Goal: Task Accomplishment & Management: Use online tool/utility

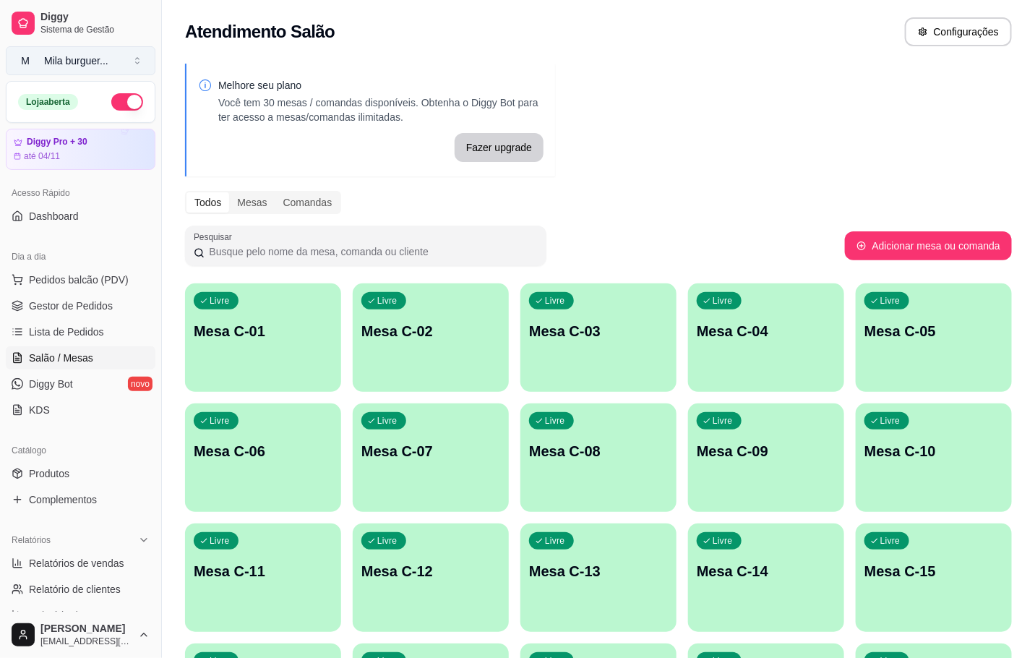
click at [124, 61] on button "M Mila burguer ..." at bounding box center [81, 60] width 150 height 29
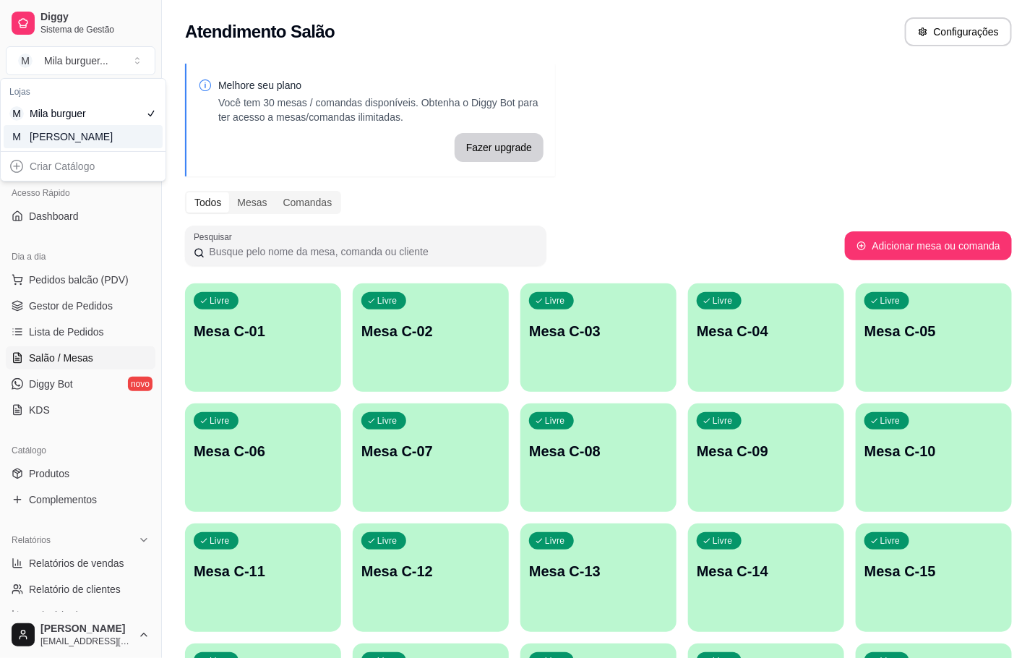
click at [93, 150] on div "Lojas M Mila burguer M Mila Salgados" at bounding box center [83, 115] width 165 height 72
click at [103, 140] on div "M Mila Salgados" at bounding box center [83, 136] width 159 height 23
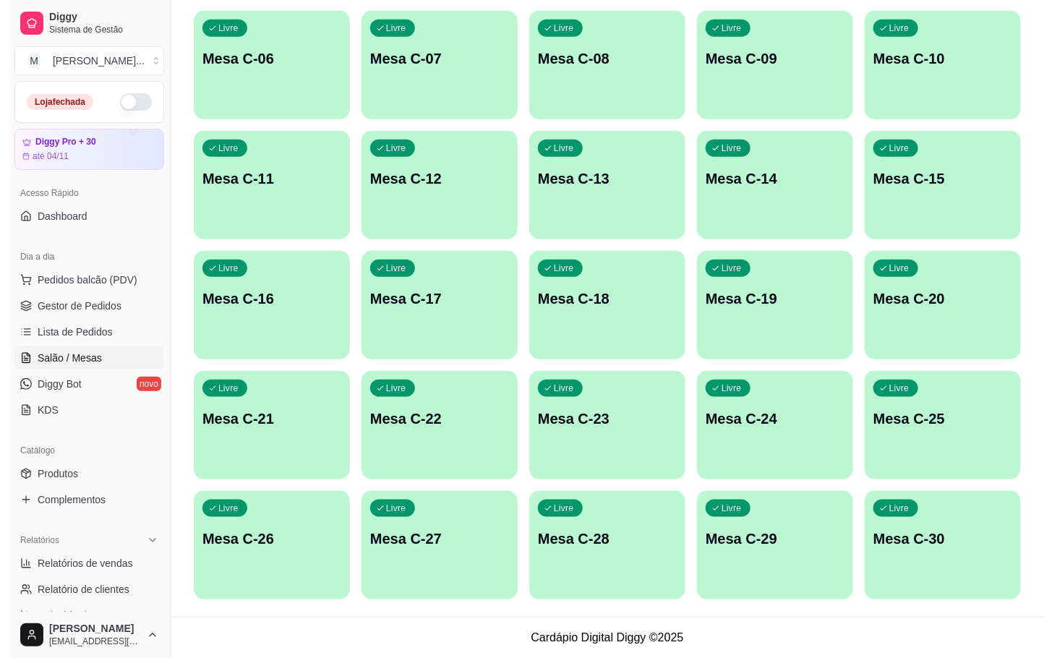
scroll to position [176, 0]
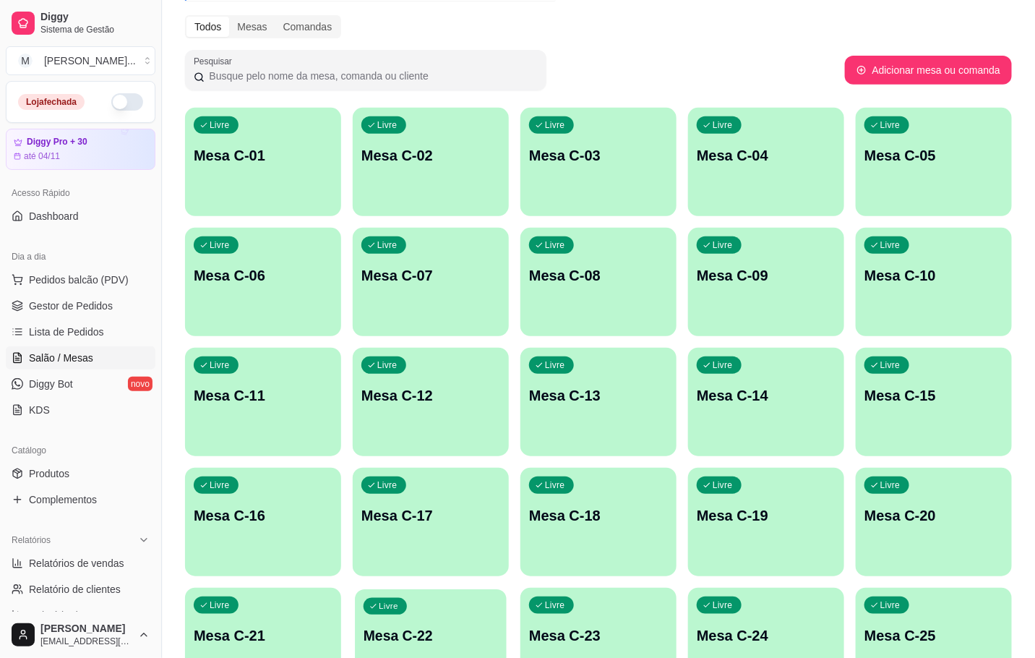
click at [412, 631] on p "Mesa C-22" at bounding box center [431, 636] width 134 height 20
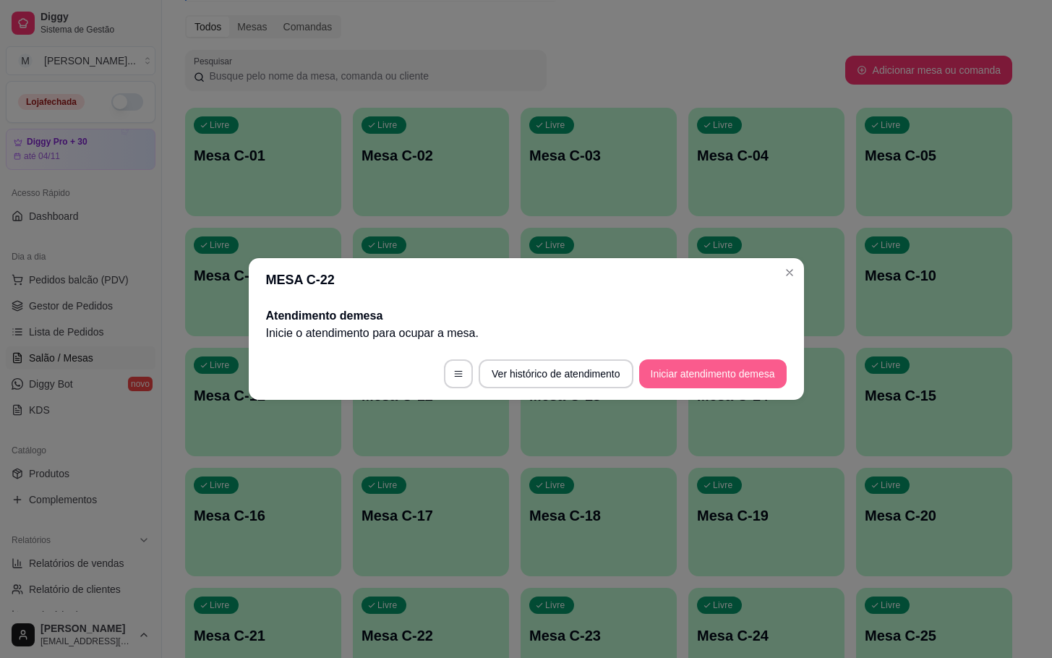
click at [690, 380] on button "Iniciar atendimento de mesa" at bounding box center [712, 373] width 147 height 29
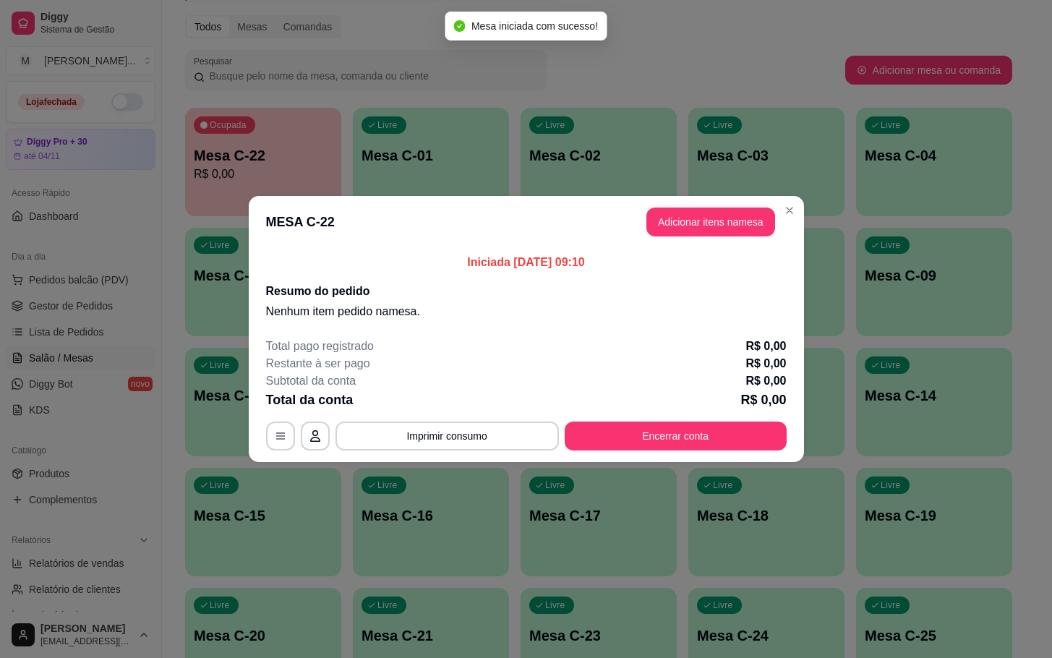
click at [748, 239] on header "MESA C-22 Adicionar itens na mesa" at bounding box center [526, 222] width 555 height 52
click at [762, 210] on button "Adicionar itens na mesa" at bounding box center [710, 221] width 129 height 29
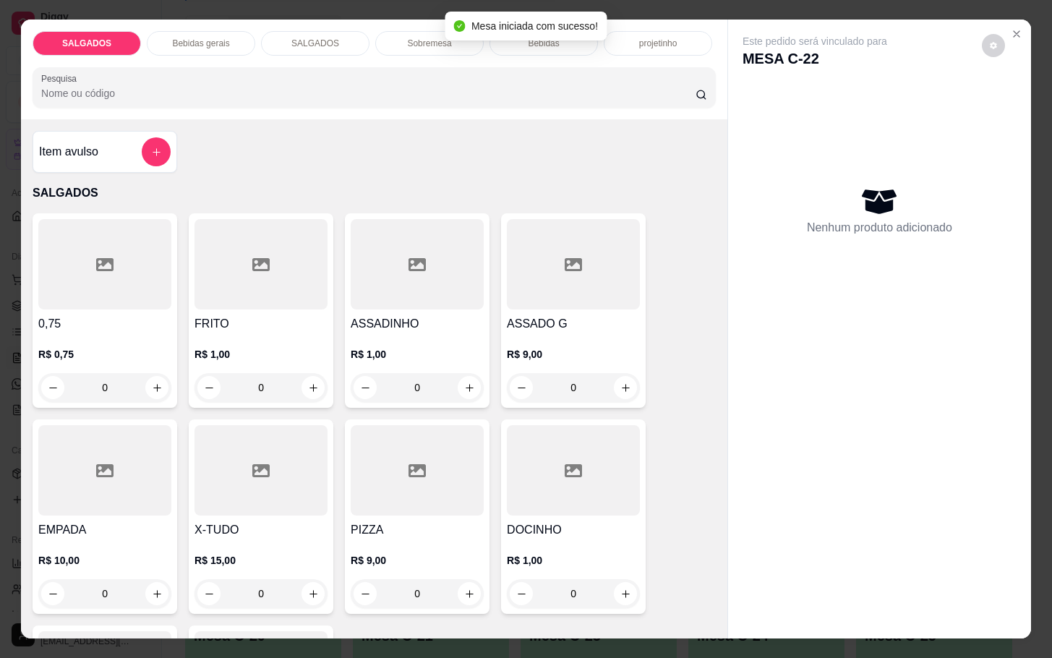
scroll to position [325, 0]
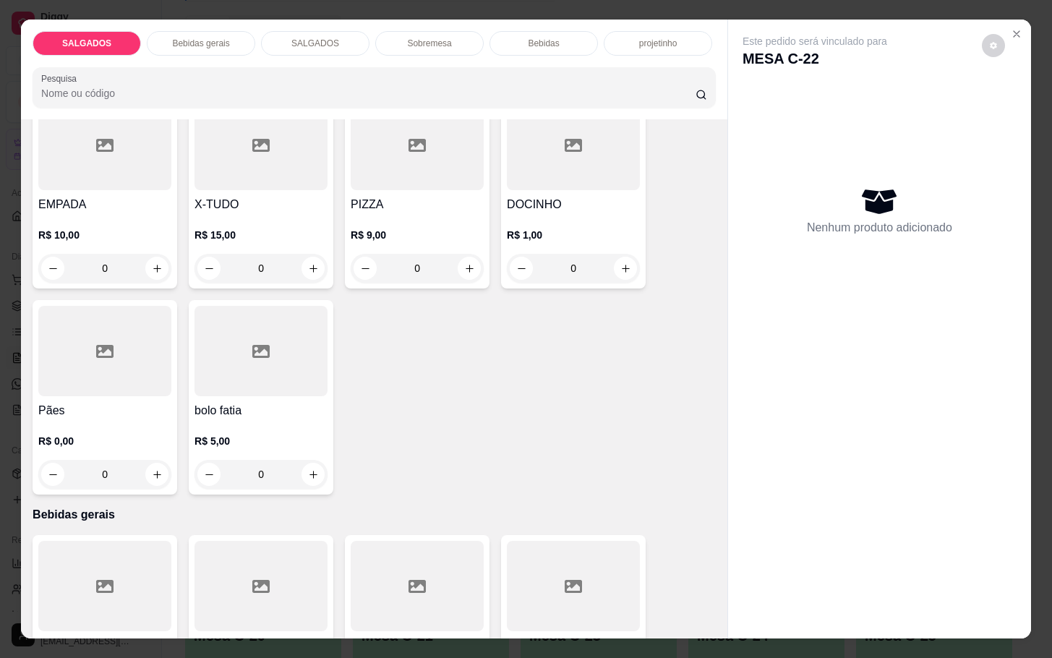
click at [98, 364] on div at bounding box center [104, 351] width 133 height 90
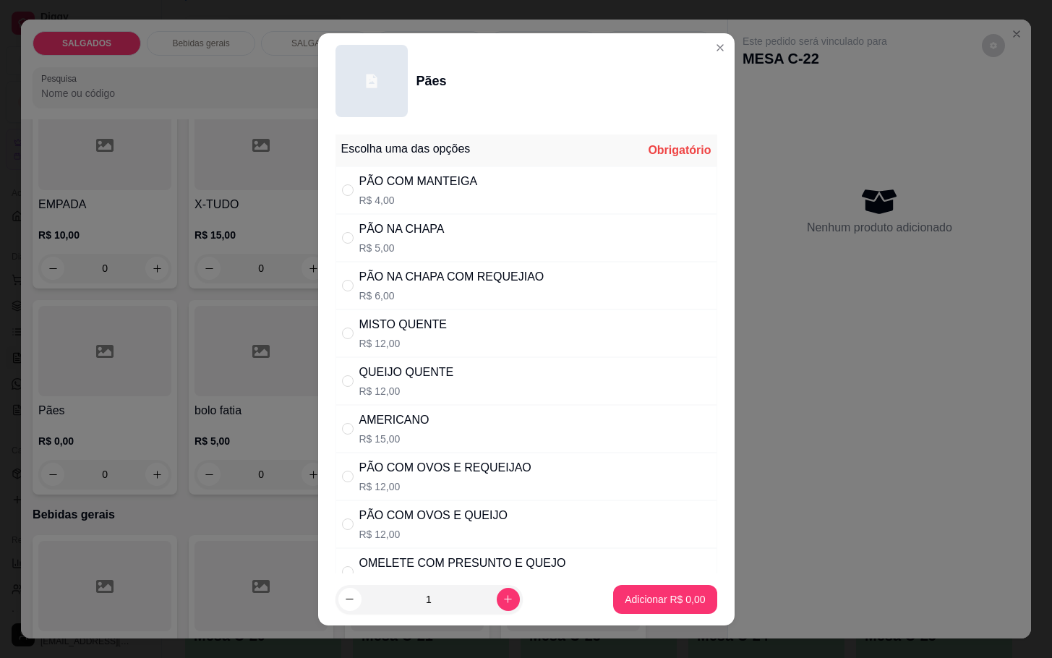
click at [442, 332] on div "MISTO QUENTE R$ 12,00" at bounding box center [526, 333] width 382 height 48
radio input "true"
click at [671, 612] on button "Adicionar R$ 12,00" at bounding box center [661, 599] width 109 height 29
type input "1"
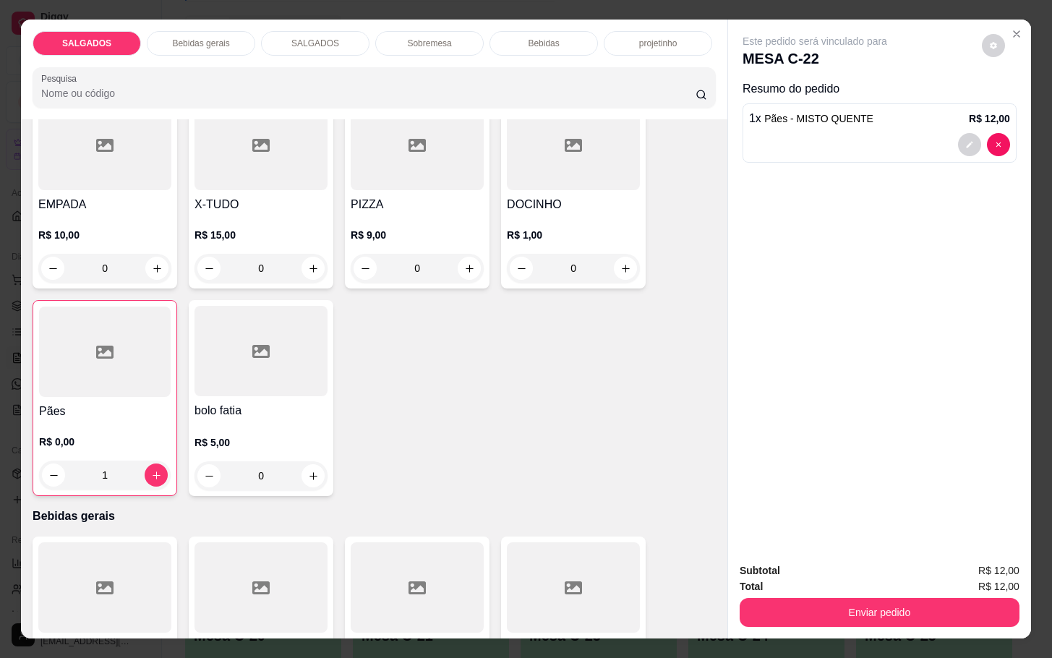
scroll to position [217, 0]
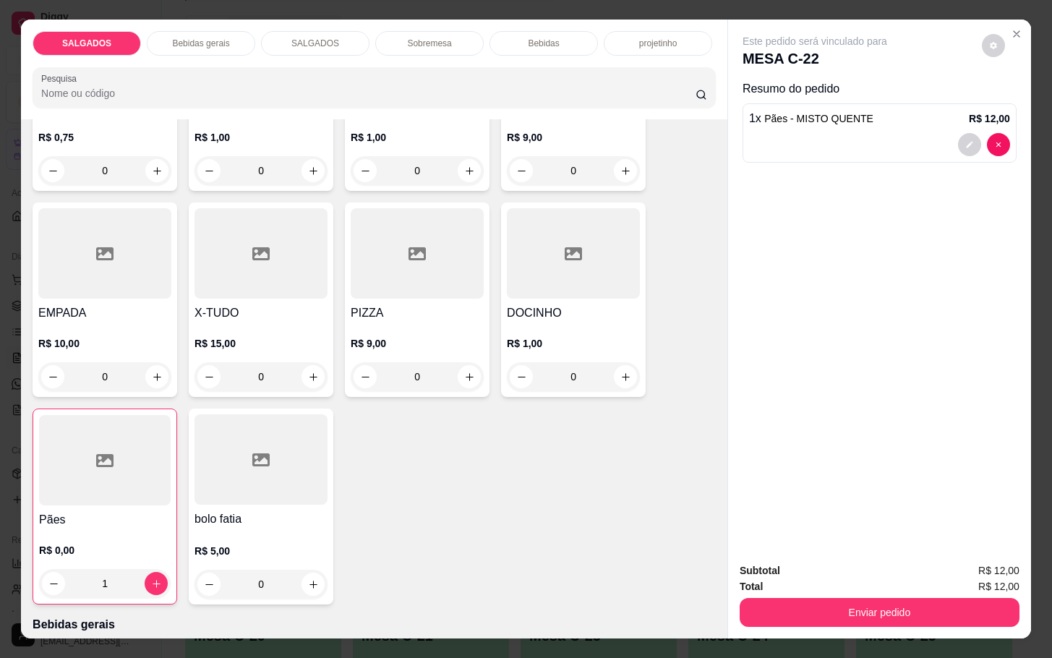
click at [170, 48] on div "SALGADOS Bebidas gerais SALGADOS Sobremesa Bebidas projetinho Pesquisa" at bounding box center [374, 70] width 706 height 100
click at [207, 44] on div "Bebidas gerais" at bounding box center [201, 43] width 108 height 25
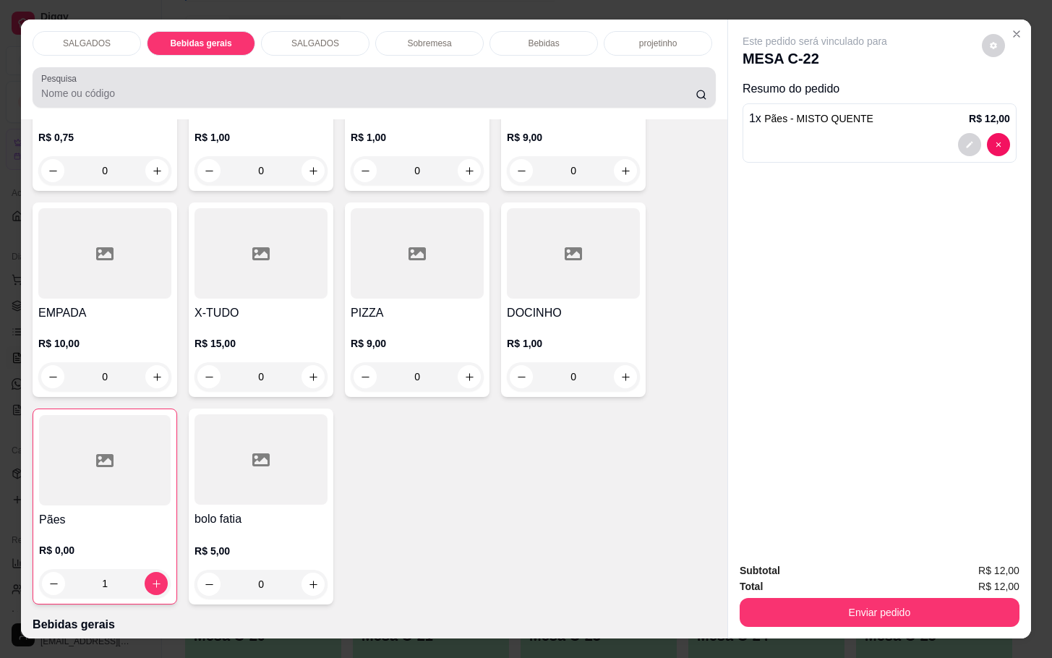
scroll to position [35, 0]
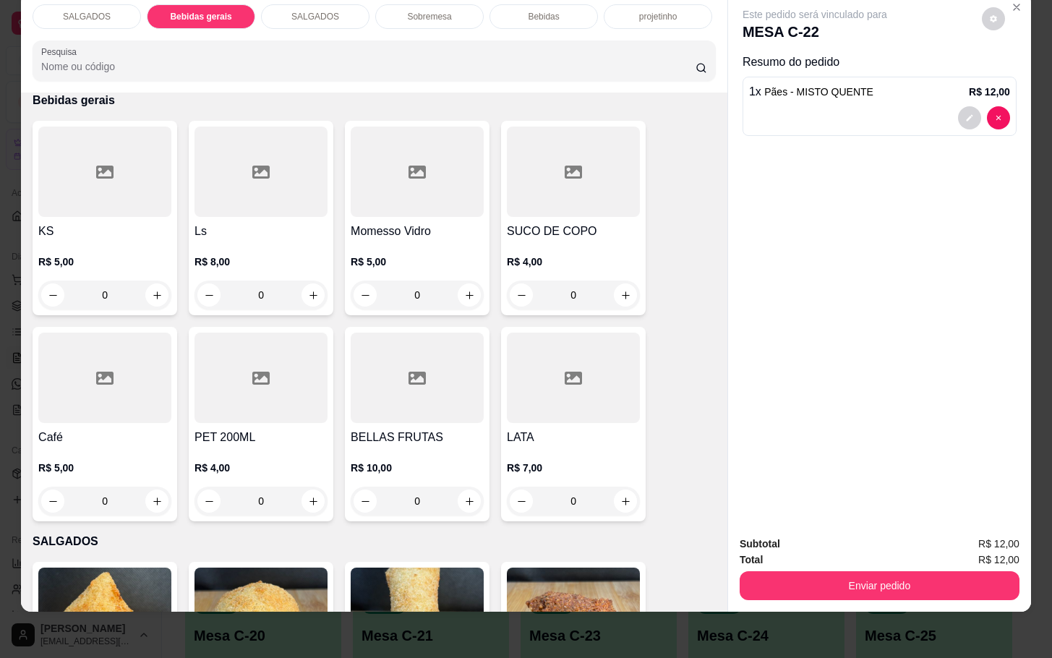
click at [117, 350] on div at bounding box center [104, 378] width 133 height 90
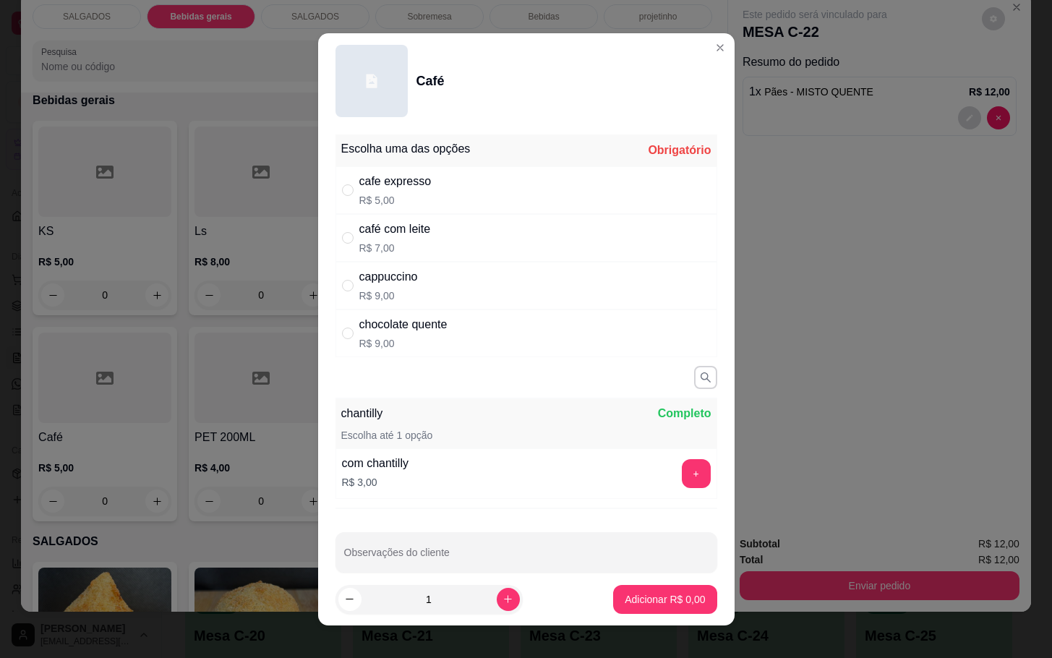
click at [401, 280] on div "cappuccino" at bounding box center [388, 276] width 59 height 17
radio input "true"
click at [651, 605] on p "Adicionar R$ 9,00" at bounding box center [665, 599] width 78 height 14
type input "1"
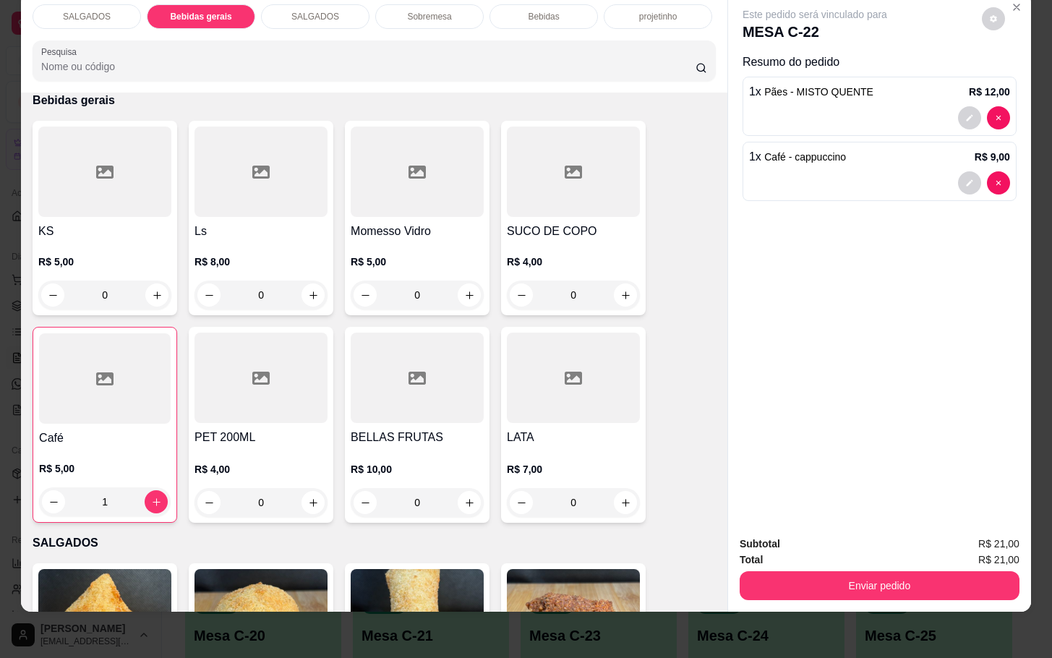
click at [79, 11] on p "SALGADOS" at bounding box center [87, 17] width 48 height 12
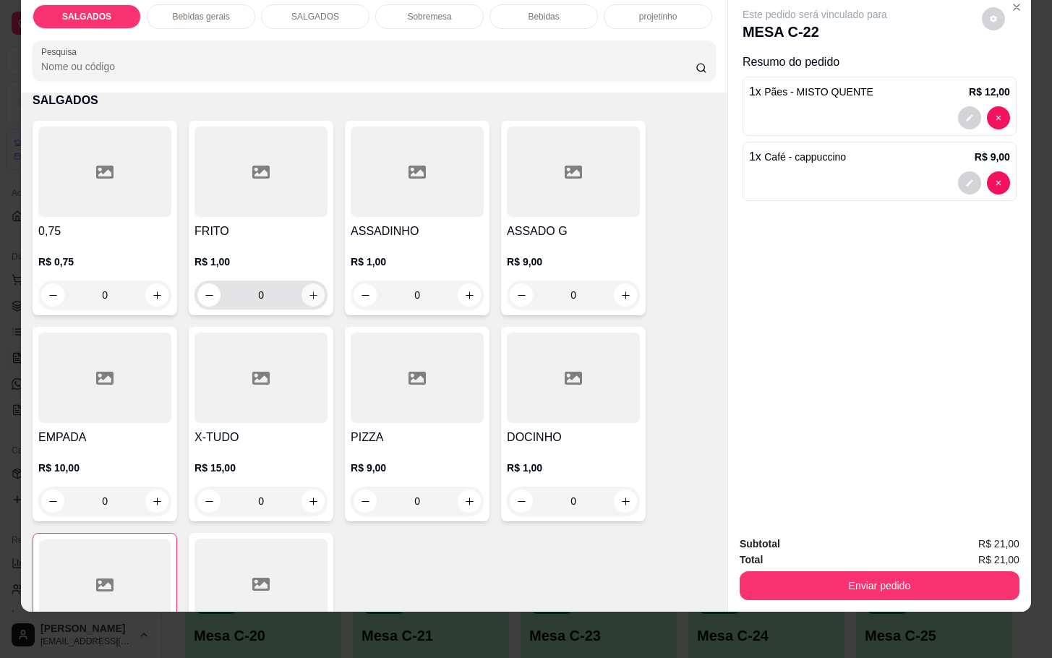
click at [310, 290] on icon "increase-product-quantity" at bounding box center [313, 295] width 11 height 11
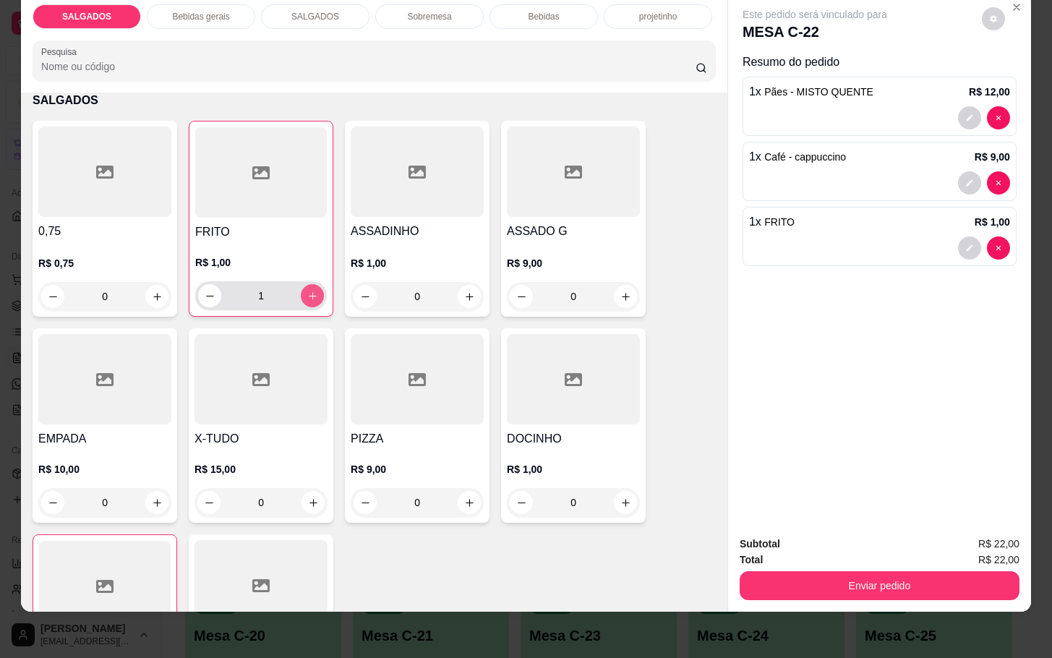
click at [310, 284] on button "increase-product-quantity" at bounding box center [312, 295] width 23 height 23
click at [308, 291] on icon "increase-product-quantity" at bounding box center [312, 296] width 11 height 11
click at [307, 291] on icon "increase-product-quantity" at bounding box center [312, 296] width 11 height 11
click at [302, 285] on button "increase-product-quantity" at bounding box center [312, 296] width 22 height 22
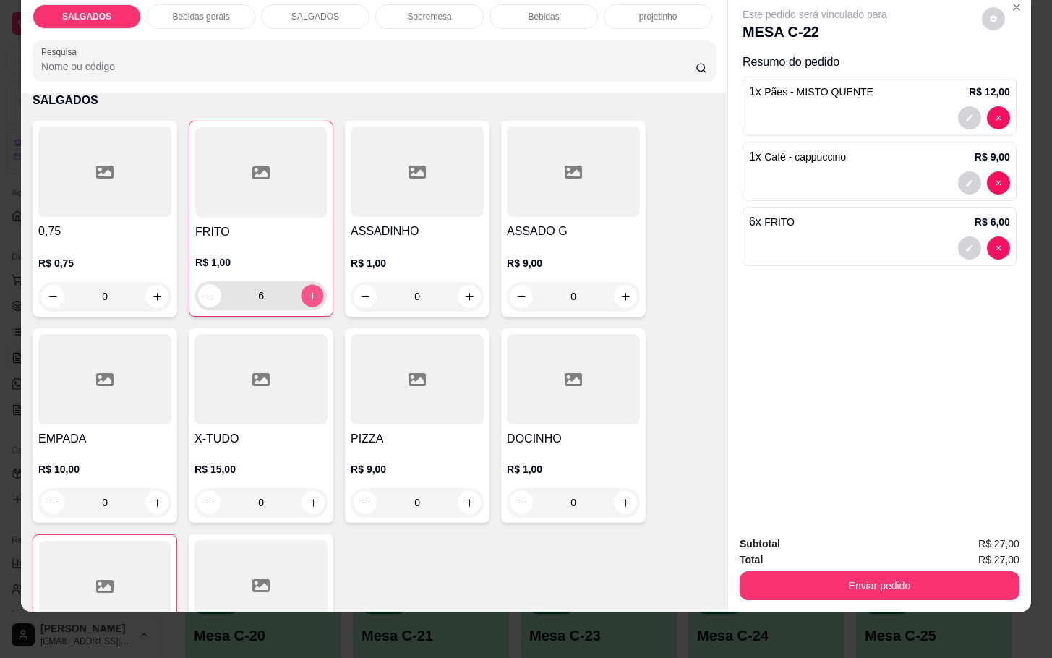
click at [307, 291] on icon "increase-product-quantity" at bounding box center [312, 296] width 11 height 11
click at [308, 285] on button "increase-product-quantity" at bounding box center [312, 296] width 22 height 22
click at [308, 284] on button "increase-product-quantity" at bounding box center [312, 295] width 23 height 23
type input "10"
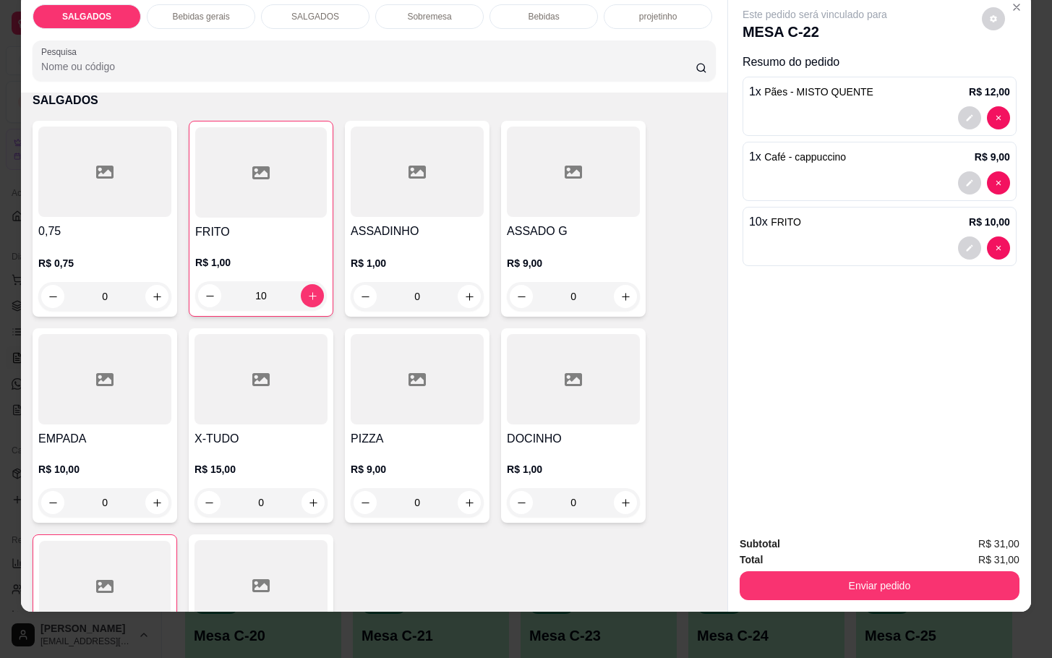
click at [198, 11] on p "Bebidas gerais" at bounding box center [200, 17] width 57 height 12
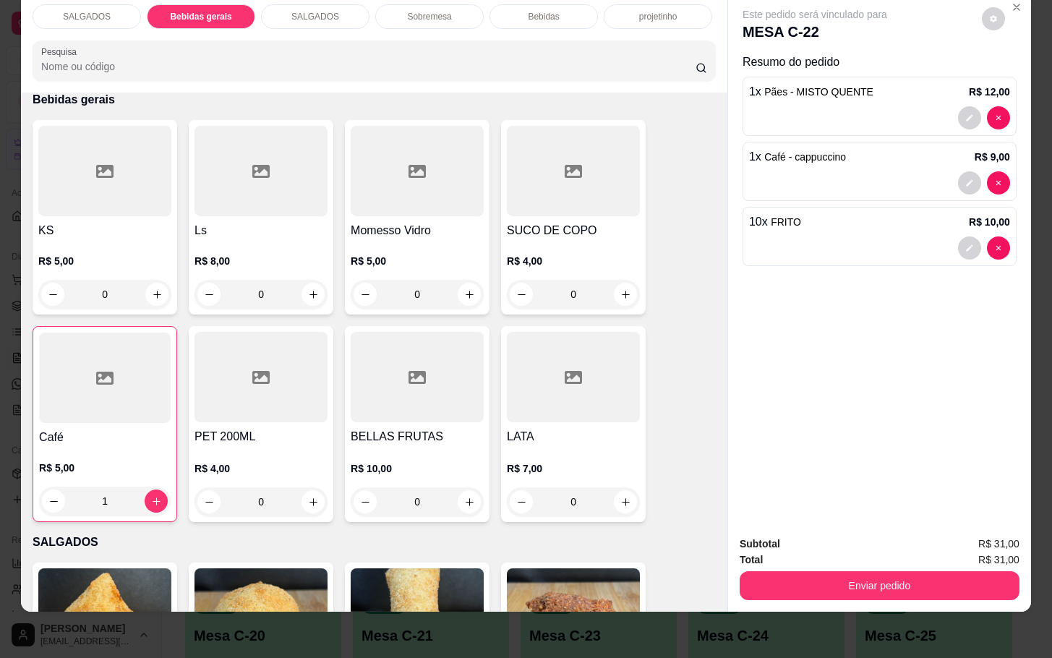
click at [501, 145] on div "SUCO DE COPO R$ 4,00 0" at bounding box center [573, 217] width 145 height 194
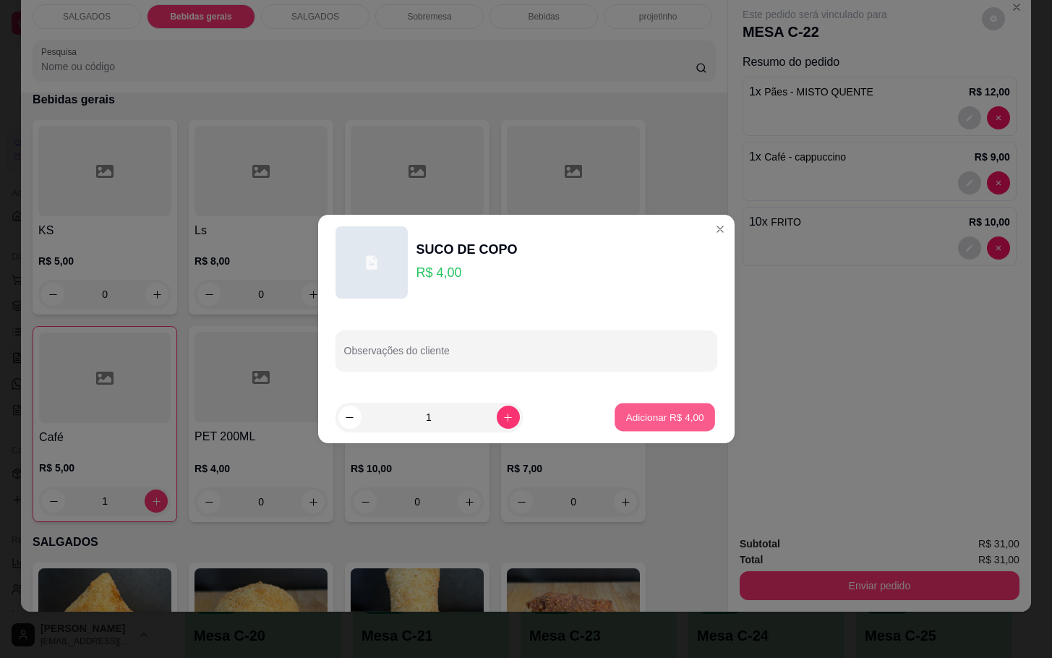
click at [677, 427] on button "Adicionar R$ 4,00" at bounding box center [664, 417] width 100 height 28
type input "1"
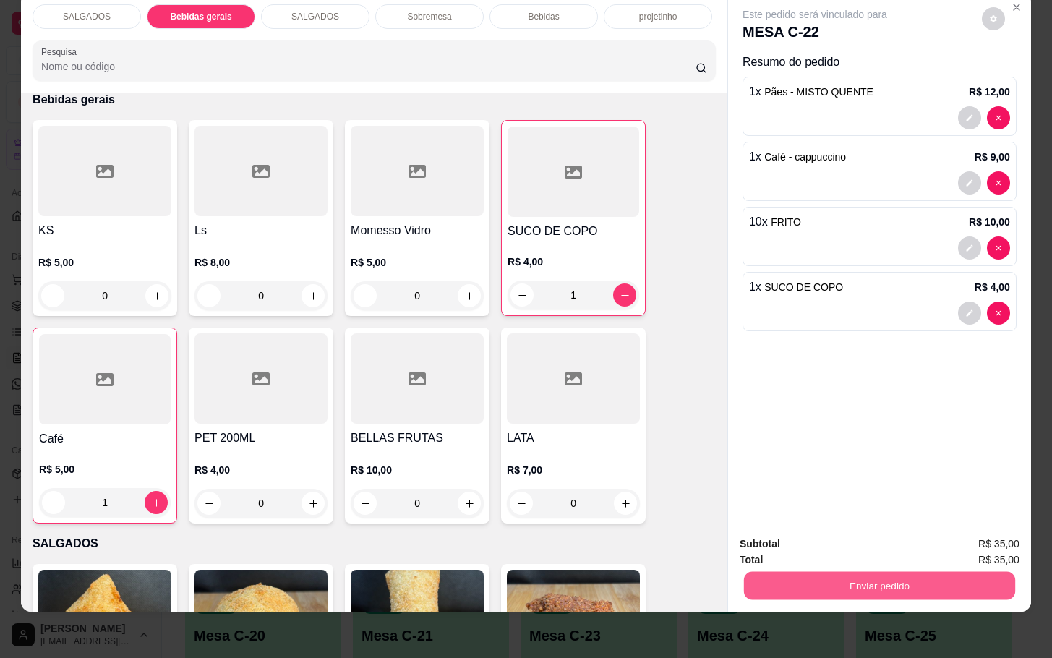
click at [859, 571] on button "Enviar pedido" at bounding box center [879, 585] width 271 height 28
click at [981, 530] on button "Enviar pedido" at bounding box center [980, 534] width 80 height 27
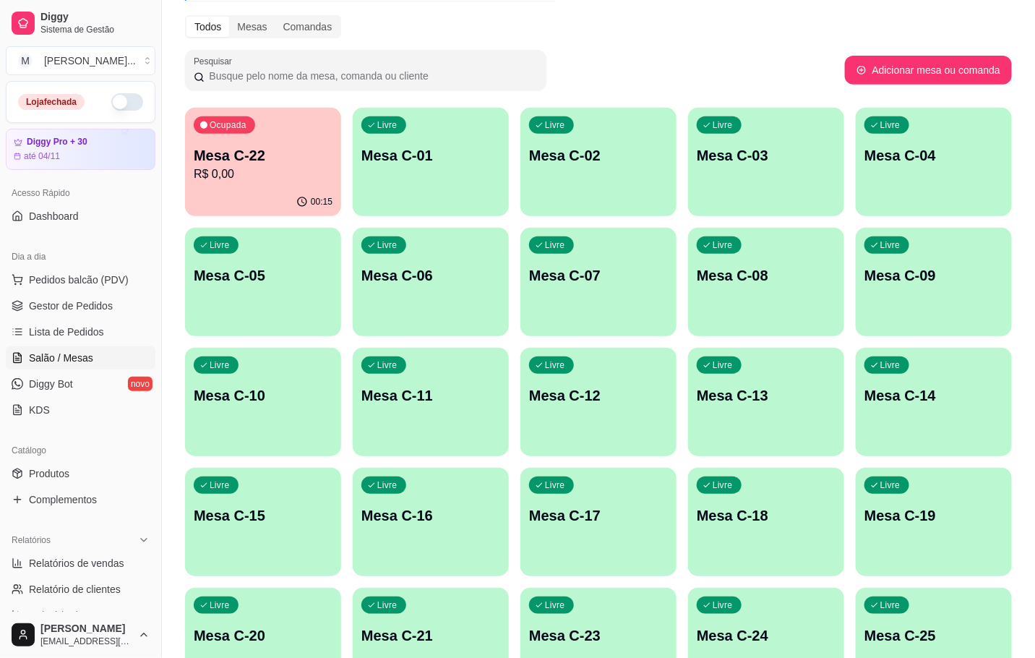
click at [604, 408] on div "Livre Mesa C-12" at bounding box center [599, 393] width 156 height 91
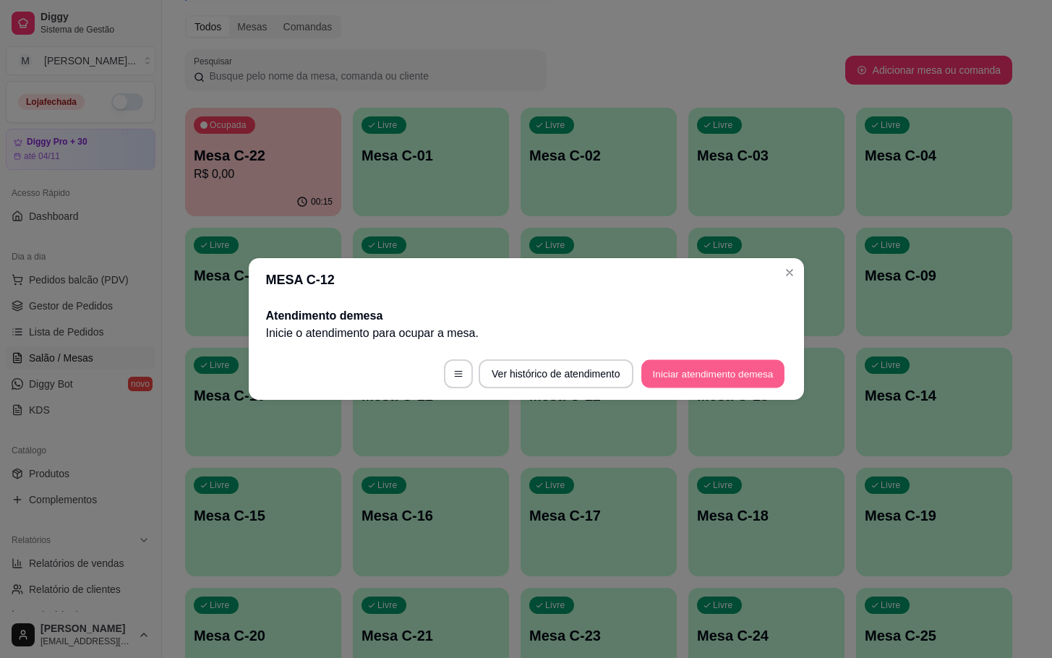
click at [747, 382] on button "Iniciar atendimento de mesa" at bounding box center [712, 374] width 143 height 28
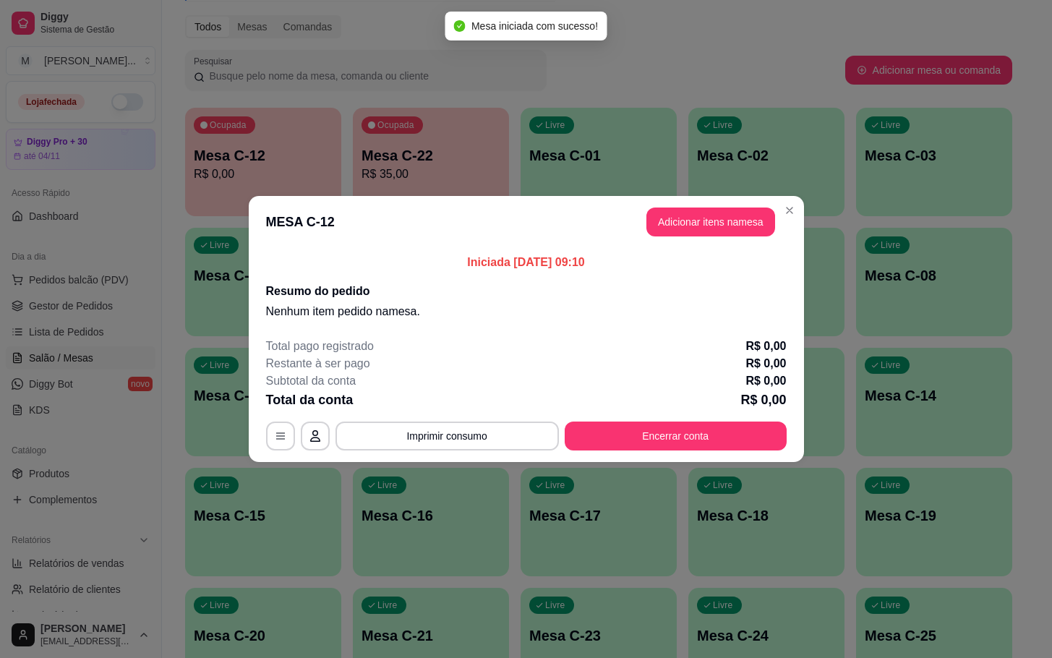
drag, startPoint x: 688, startPoint y: 197, endPoint x: 706, endPoint y: 217, distance: 26.1
click at [706, 217] on header "MESA C-12 Adicionar itens na mesa" at bounding box center [526, 222] width 555 height 52
click at [709, 217] on button "Adicionar itens na mesa" at bounding box center [710, 221] width 129 height 29
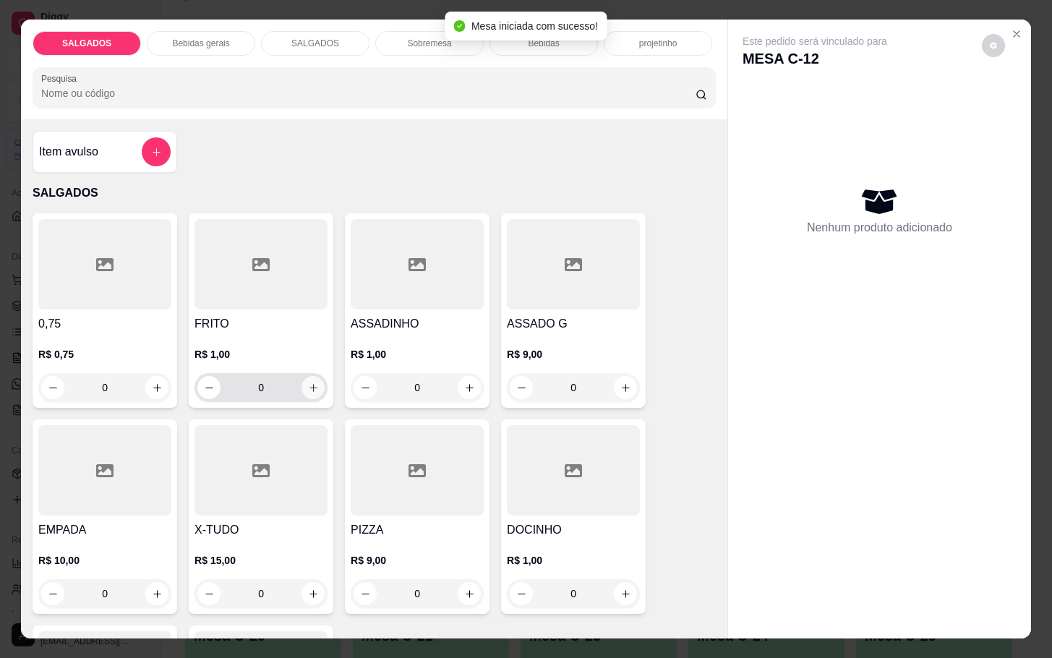
click at [308, 382] on icon "increase-product-quantity" at bounding box center [313, 387] width 11 height 11
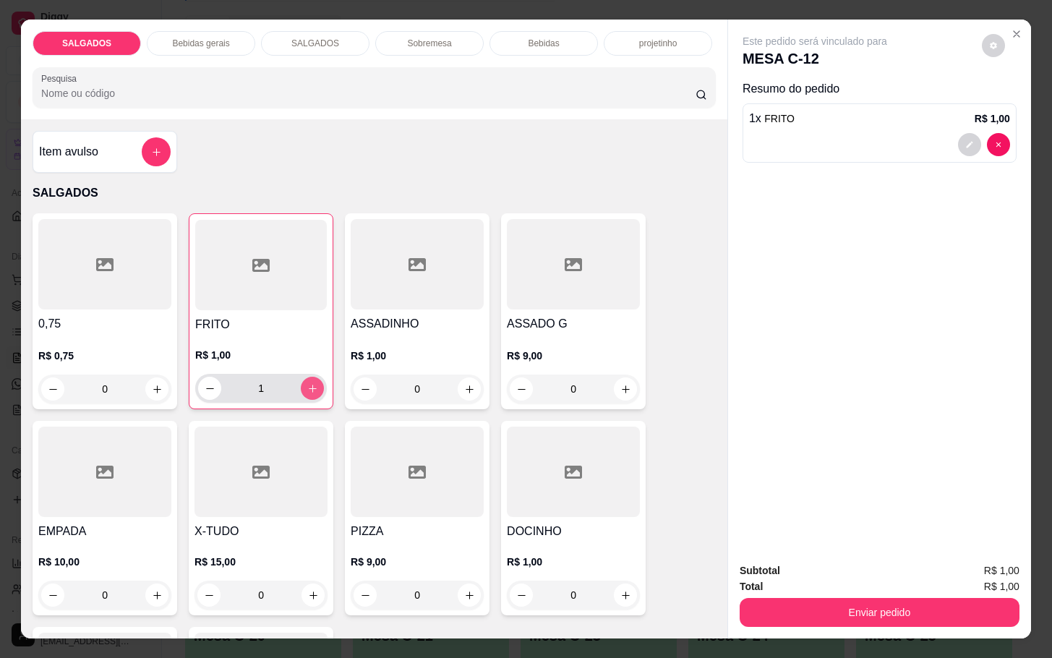
click at [307, 383] on icon "increase-product-quantity" at bounding box center [312, 388] width 11 height 11
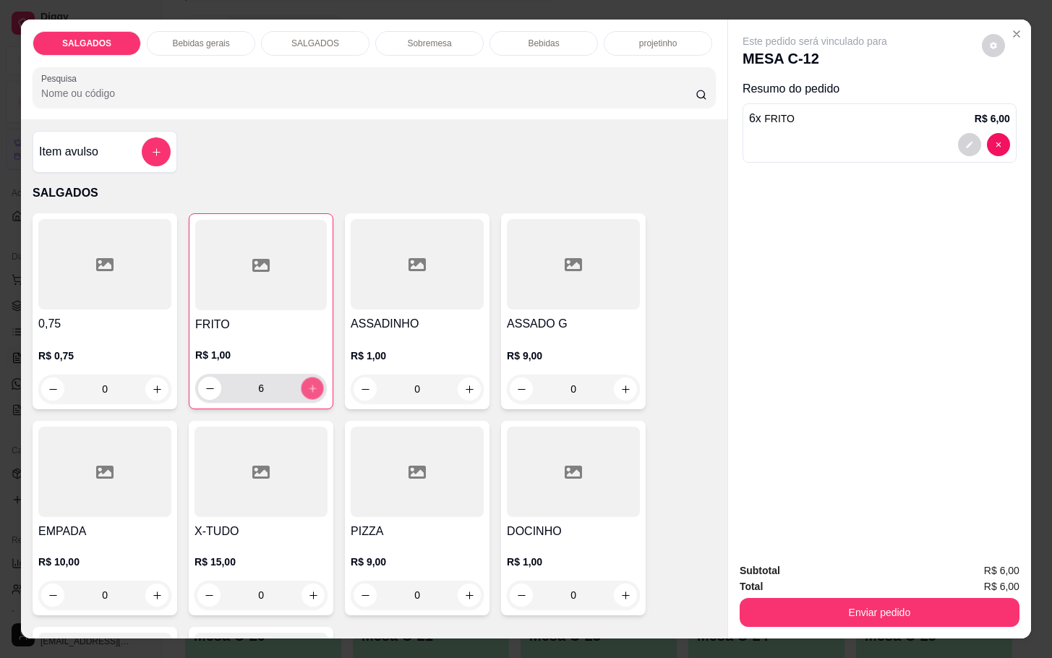
click at [307, 383] on icon "increase-product-quantity" at bounding box center [312, 388] width 11 height 11
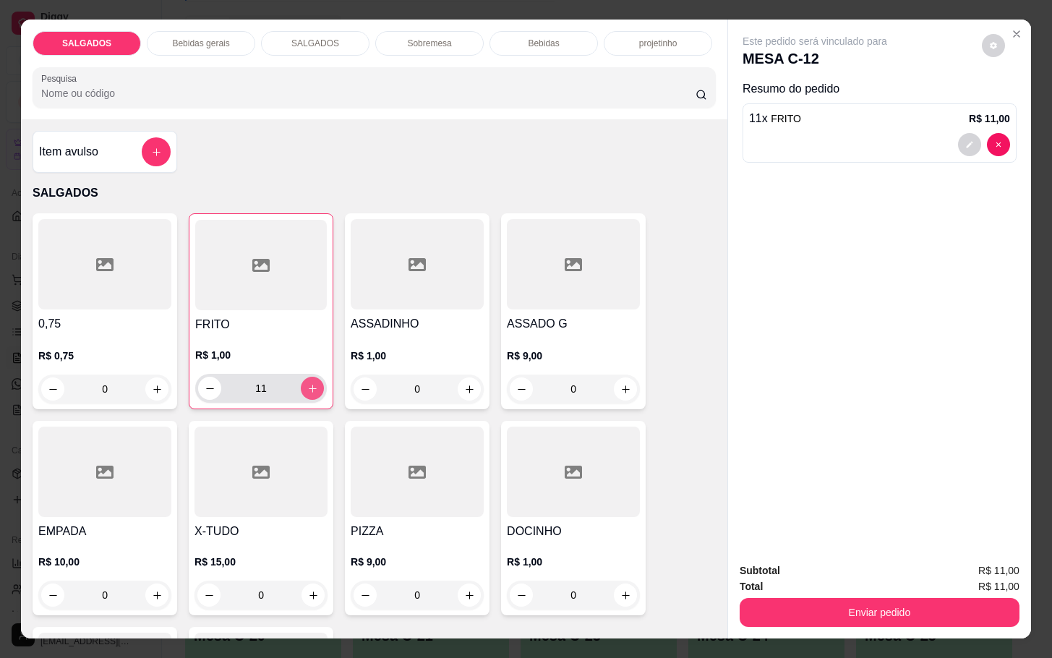
click at [307, 383] on icon "increase-product-quantity" at bounding box center [312, 388] width 11 height 11
type input "12"
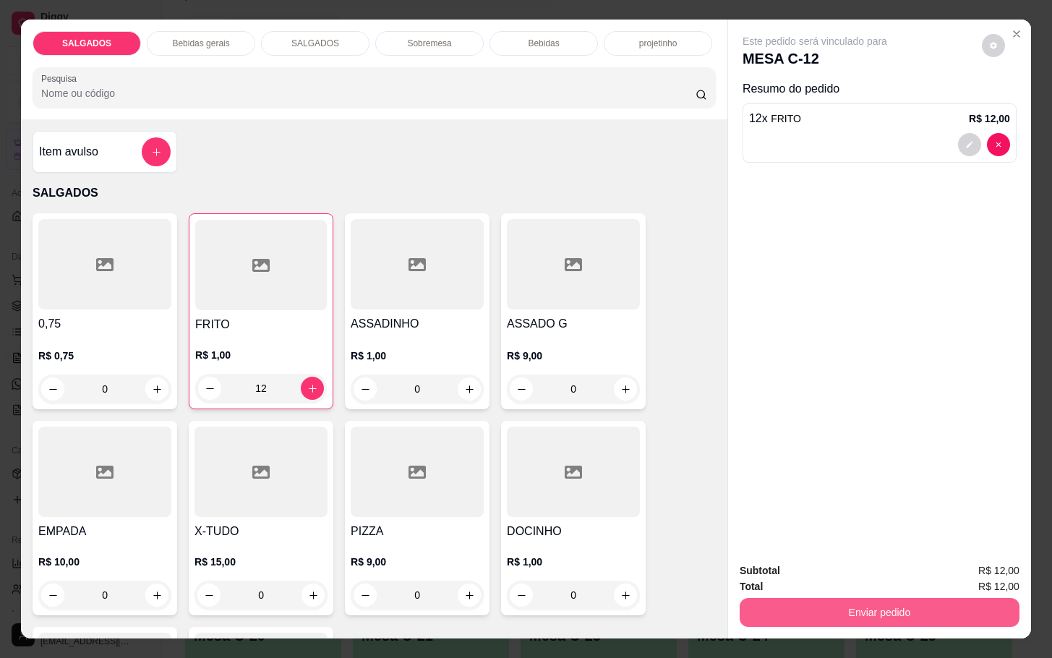
click at [831, 612] on button "Enviar pedido" at bounding box center [880, 612] width 280 height 29
click at [983, 560] on button "Enviar pedido" at bounding box center [980, 568] width 80 height 27
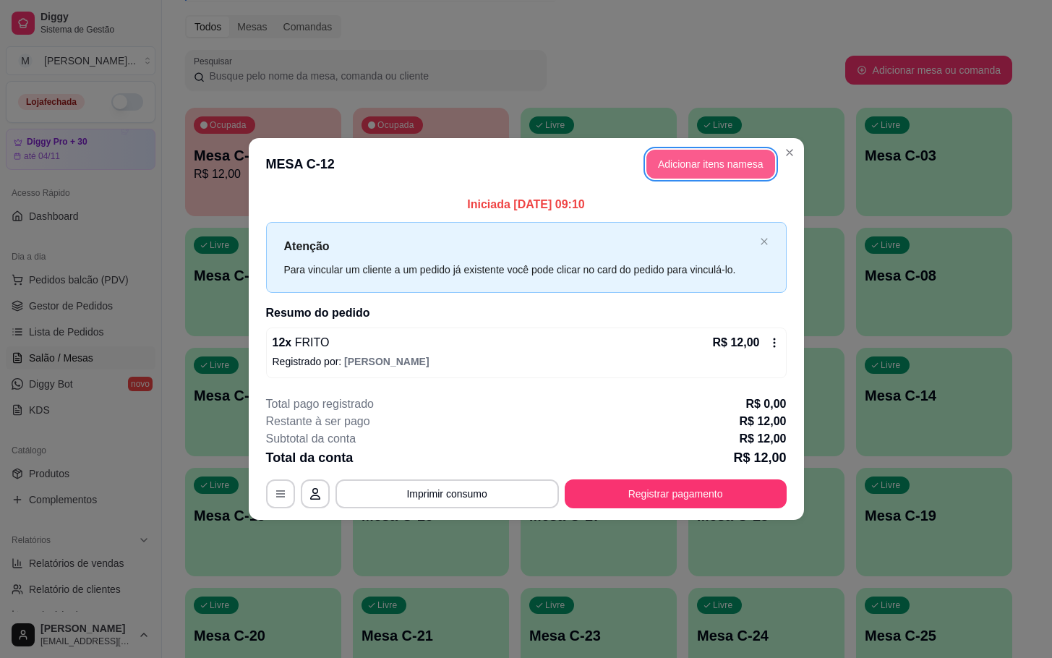
click at [749, 172] on button "Adicionar itens na mesa" at bounding box center [710, 164] width 129 height 29
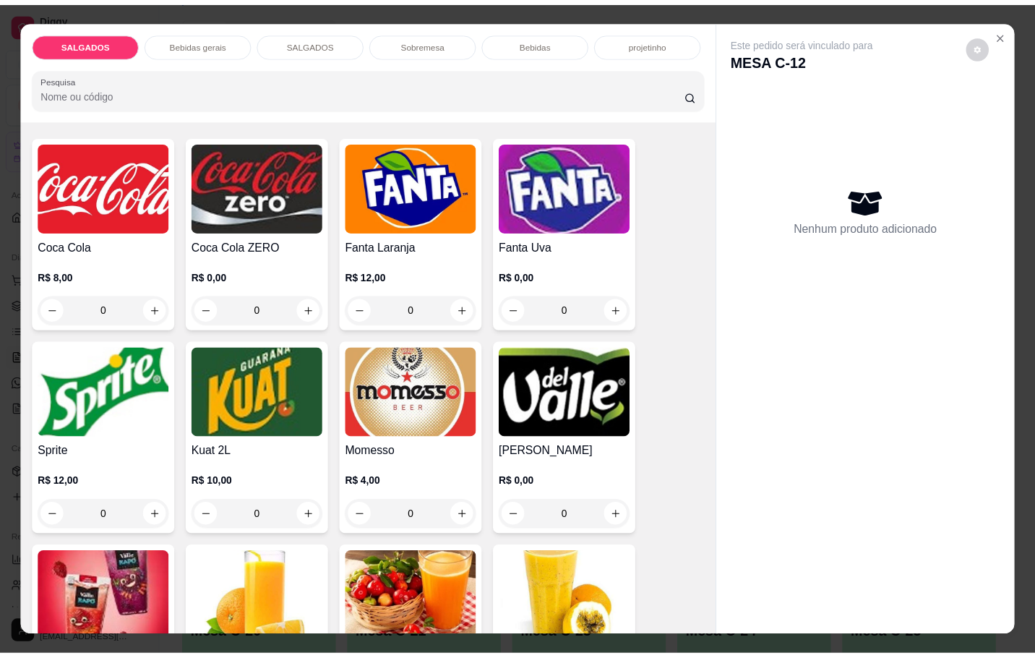
scroll to position [2711, 0]
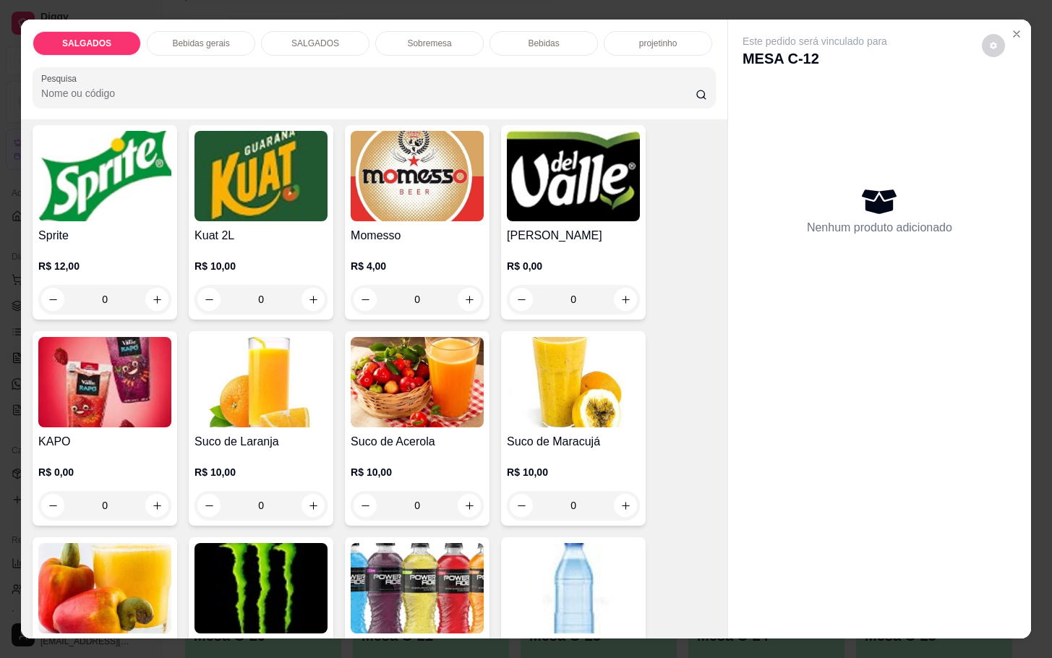
click at [532, 560] on img at bounding box center [573, 588] width 133 height 90
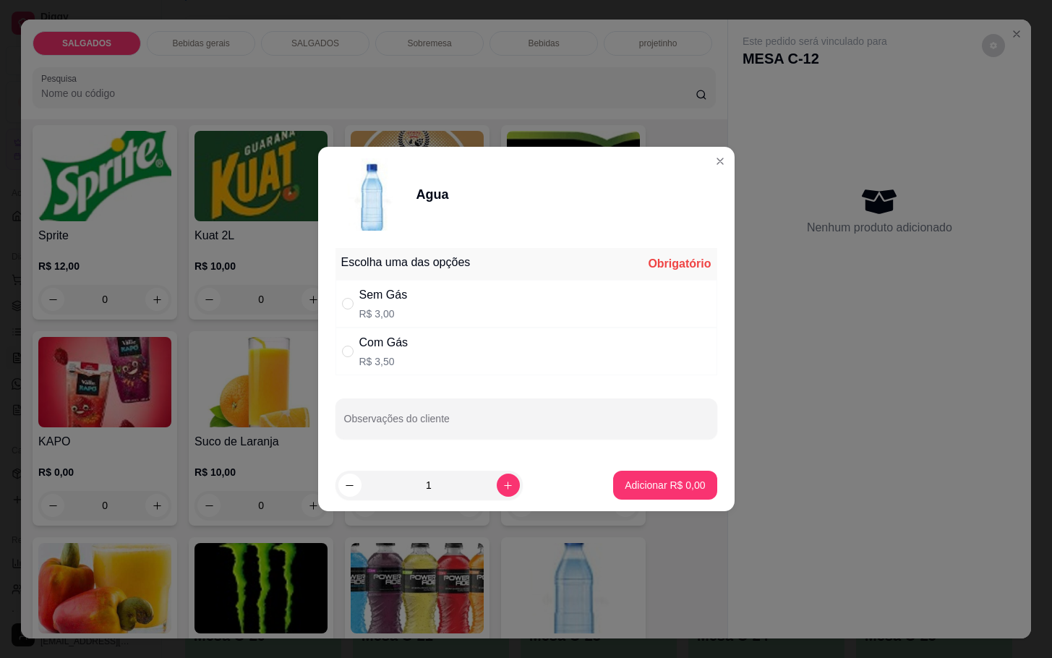
click at [384, 356] on p "R$ 3,50" at bounding box center [383, 361] width 49 height 14
radio input "true"
click at [621, 471] on button "Adicionar R$ 3,50" at bounding box center [664, 485] width 103 height 29
type input "1"
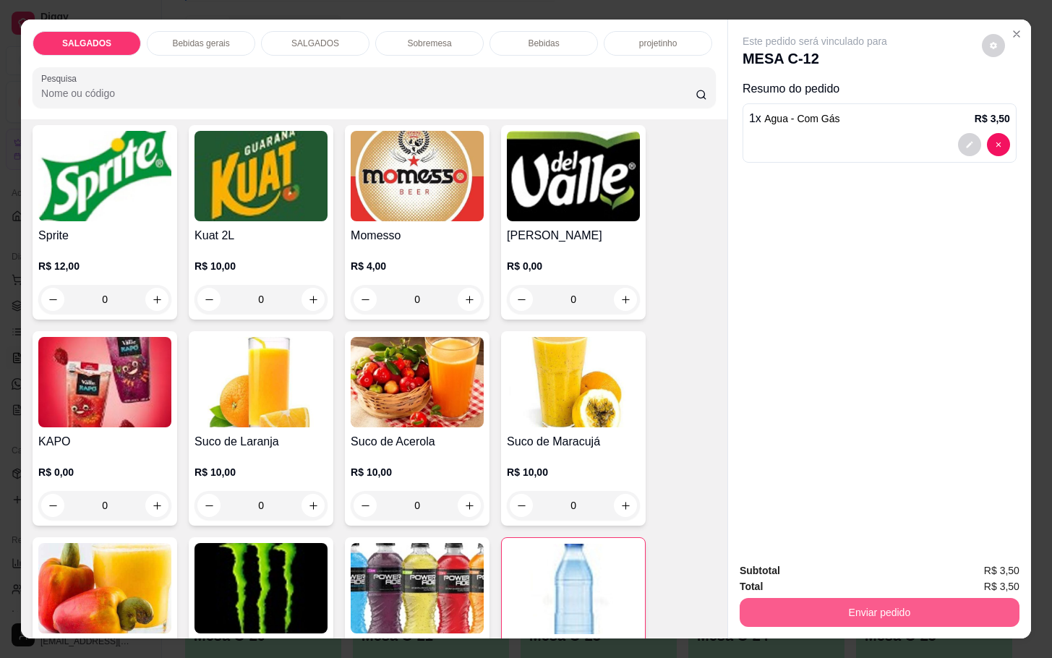
click at [770, 598] on button "Enviar pedido" at bounding box center [880, 612] width 280 height 29
click at [957, 566] on button "Enviar pedido" at bounding box center [980, 568] width 80 height 27
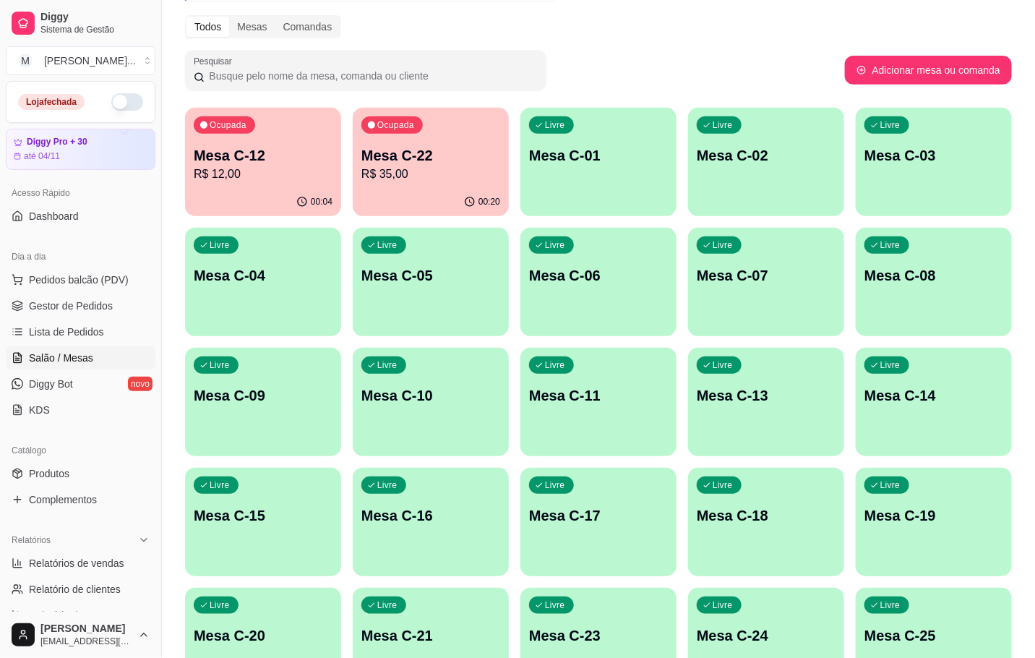
click at [401, 152] on div "Ocupada Mesa C-22 R$ 35,00" at bounding box center [431, 148] width 156 height 80
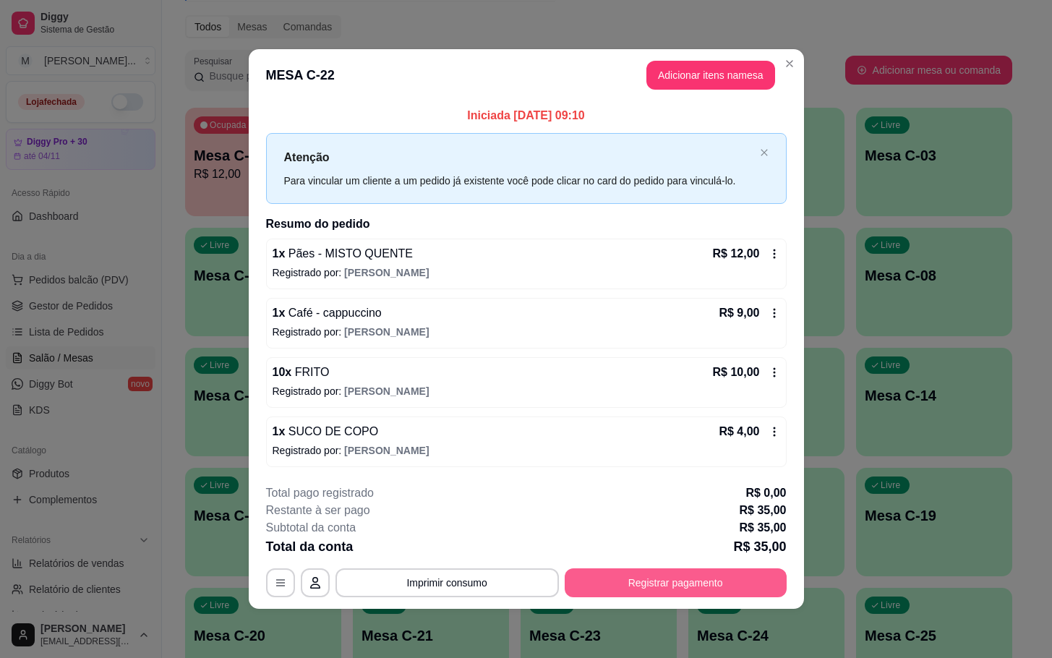
click at [629, 575] on button "Registrar pagamento" at bounding box center [676, 582] width 222 height 29
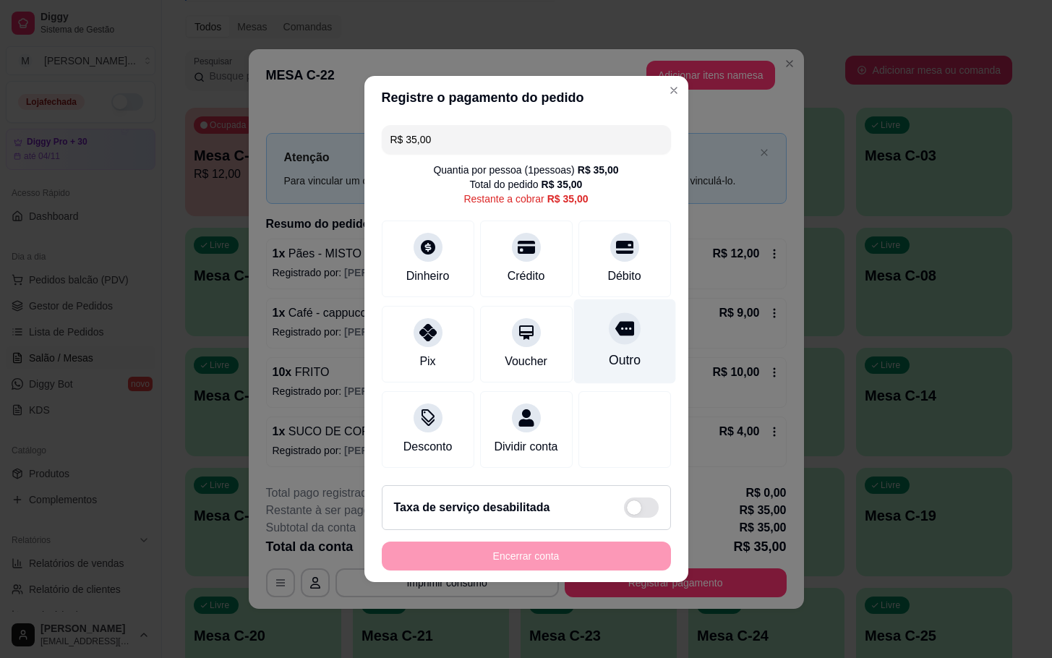
click at [631, 362] on div "Outro" at bounding box center [624, 341] width 102 height 85
type input "R$ 0,00"
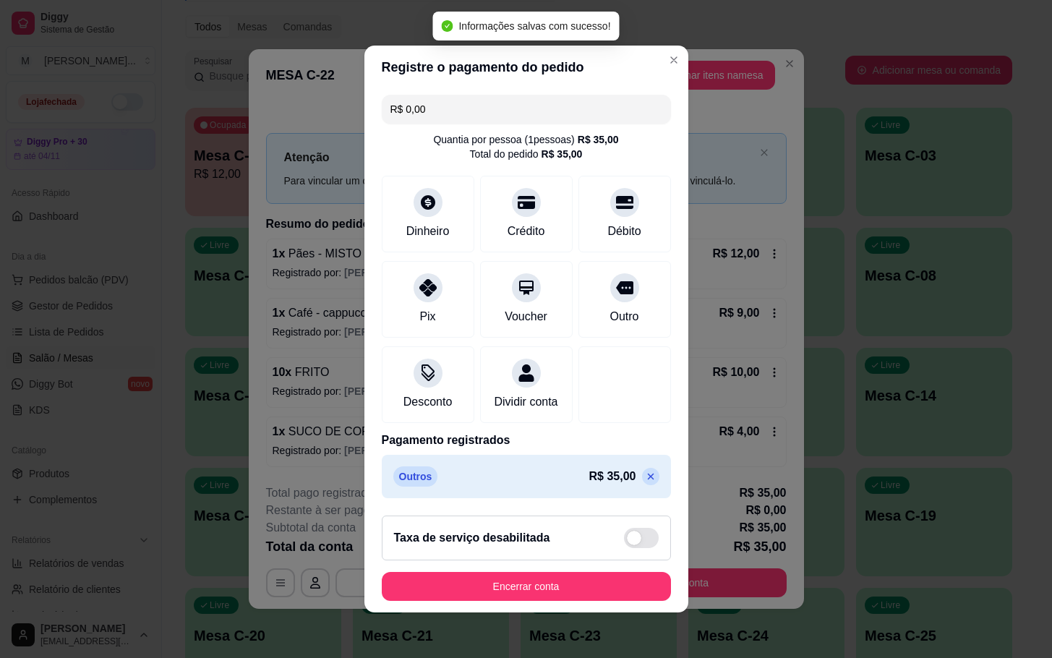
drag, startPoint x: 599, startPoint y: 567, endPoint x: 590, endPoint y: 586, distance: 21.4
click at [599, 560] on div "Taxa de serviço desabilitada" at bounding box center [526, 537] width 289 height 45
click at [590, 586] on div "Encerrar conta" at bounding box center [526, 586] width 289 height 29
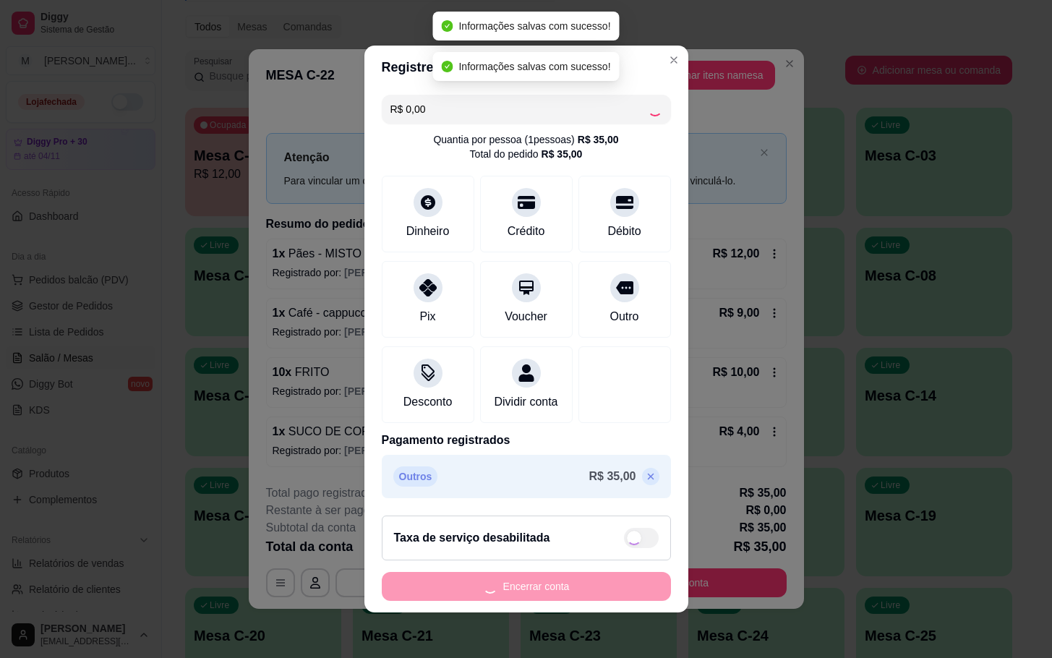
checkbox input "true"
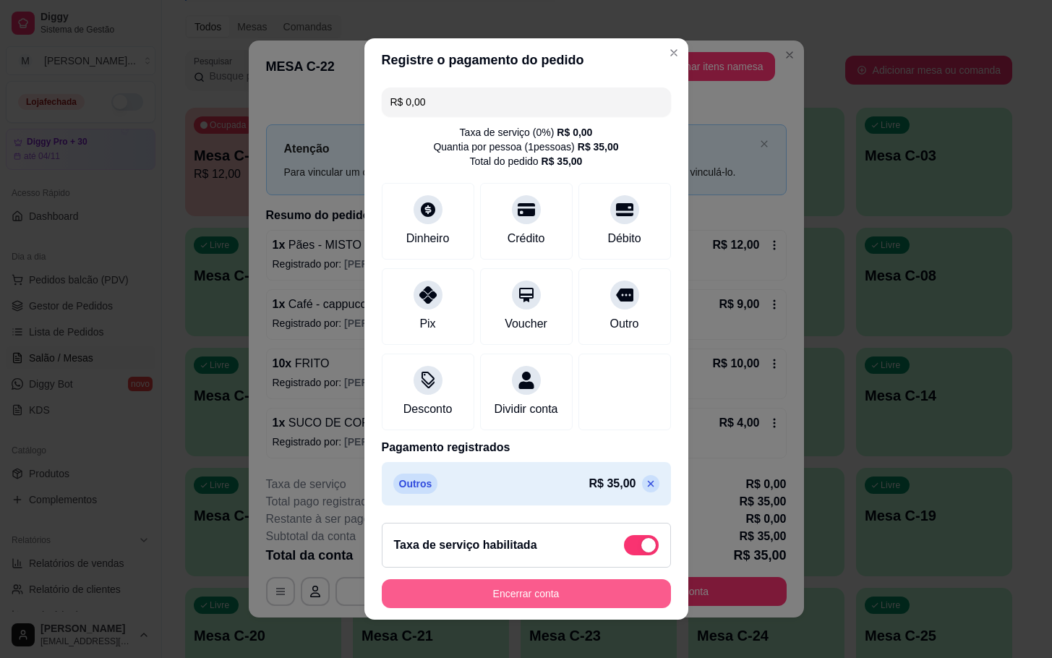
click at [599, 608] on button "Encerrar conta" at bounding box center [526, 593] width 289 height 29
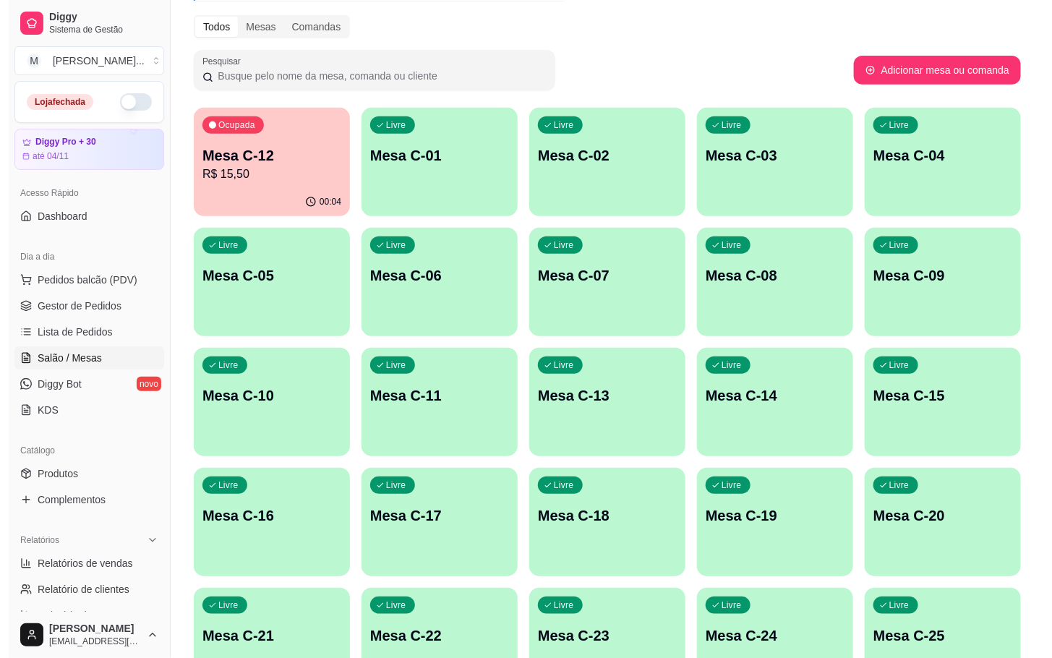
scroll to position [393, 0]
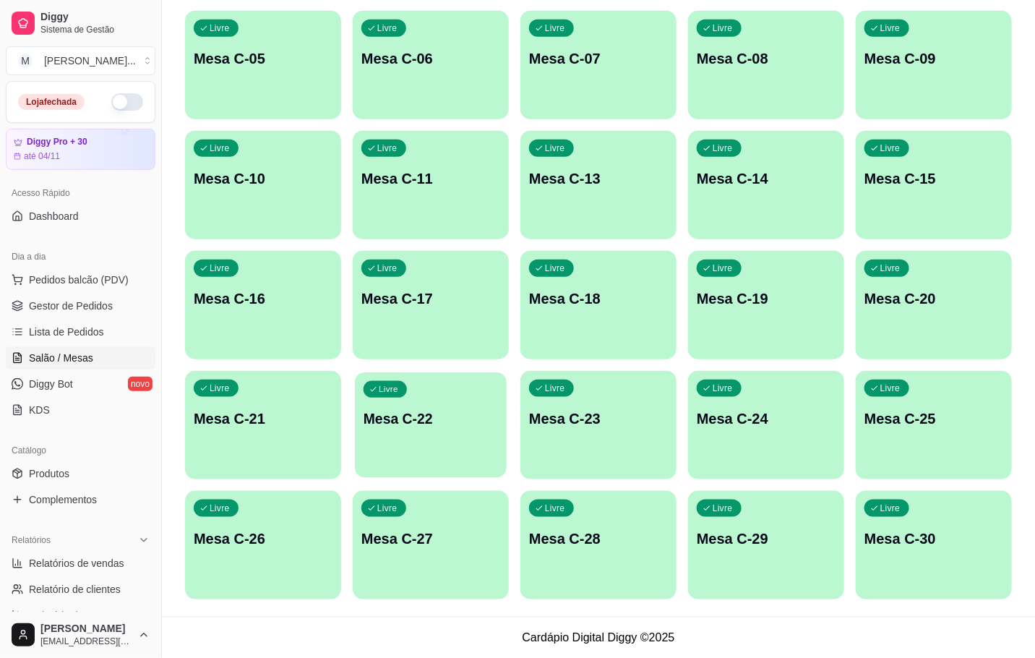
click at [434, 417] on p "Mesa C-22" at bounding box center [431, 419] width 134 height 20
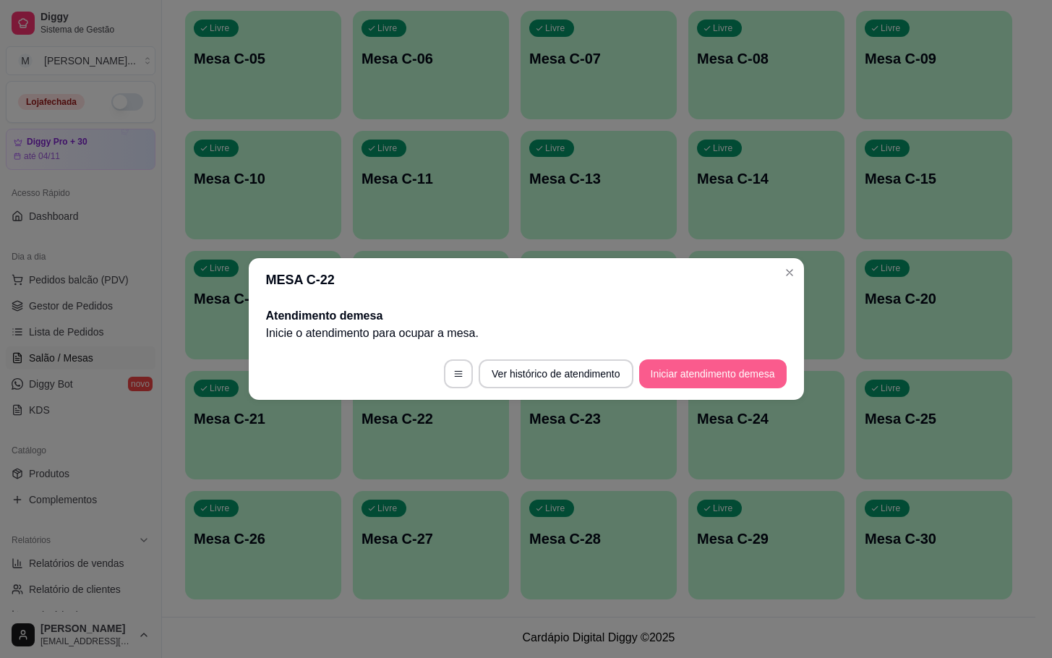
click at [696, 372] on button "Iniciar atendimento de mesa" at bounding box center [712, 373] width 147 height 29
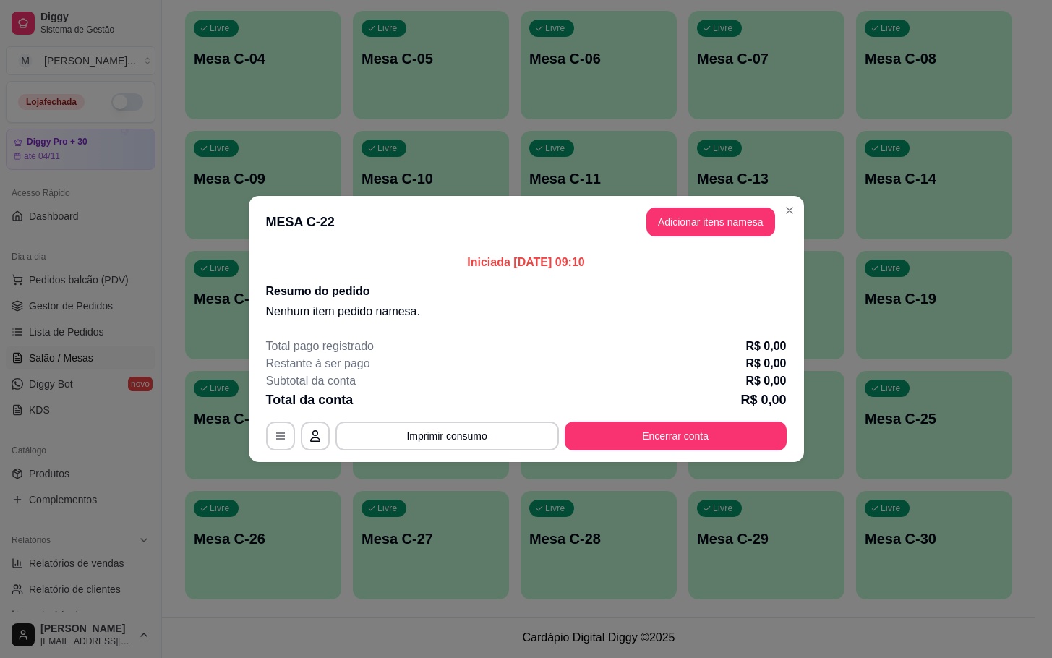
click at [725, 197] on header "MESA C-22 Adicionar itens na mesa" at bounding box center [526, 222] width 555 height 52
click at [714, 215] on button "Adicionar itens na mesa" at bounding box center [710, 222] width 124 height 28
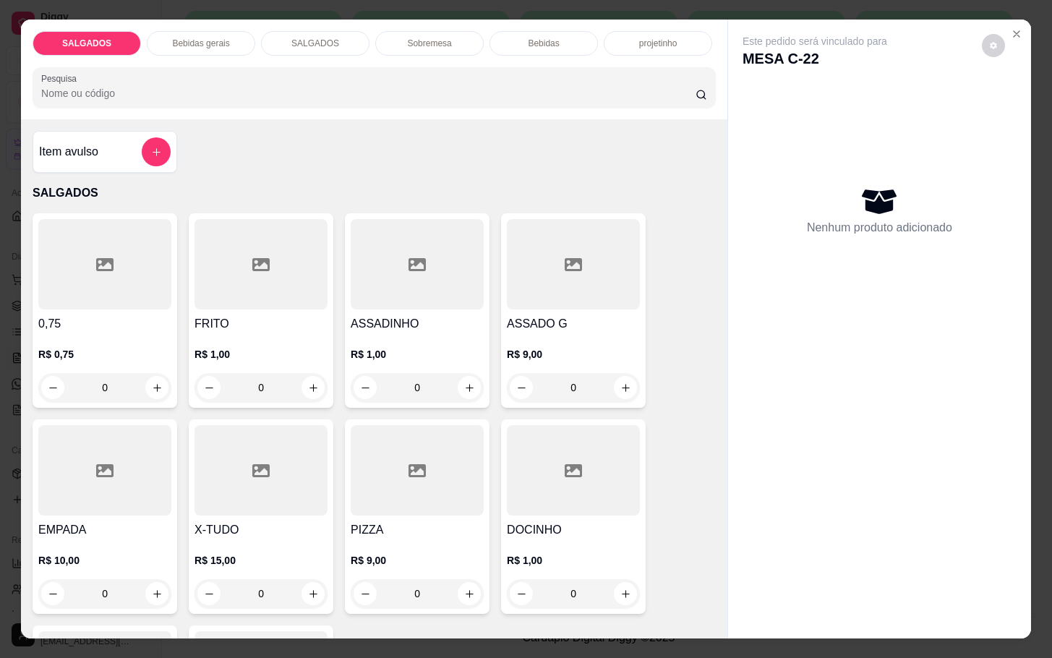
click at [263, 382] on input "0" at bounding box center [260, 387] width 81 height 29
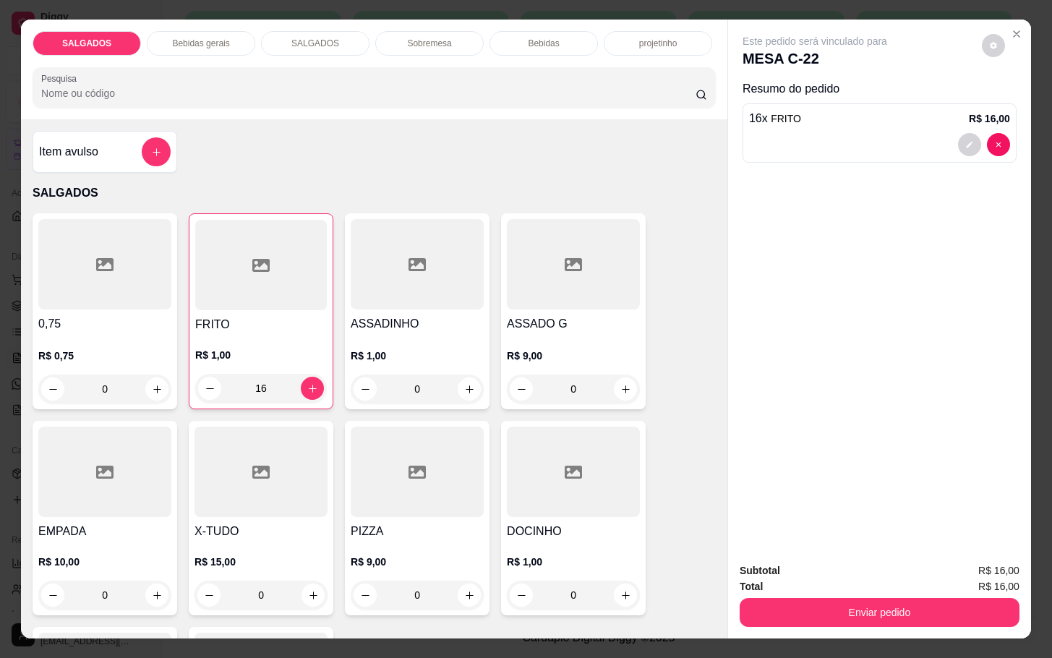
type input "16"
click at [207, 43] on div "Bebidas gerais" at bounding box center [201, 43] width 108 height 25
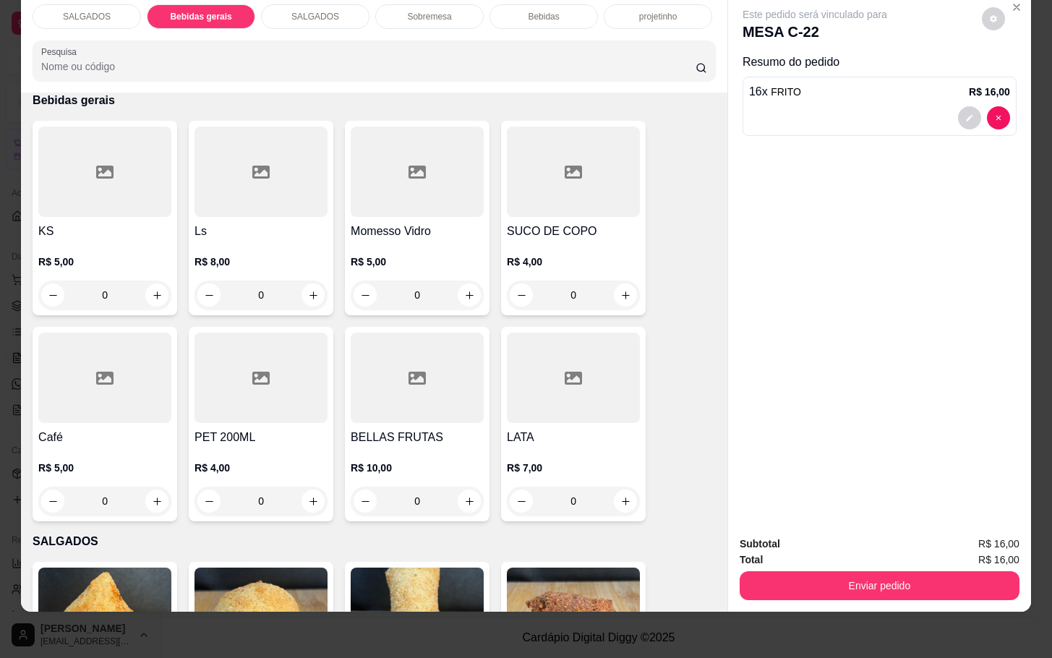
click at [132, 395] on div at bounding box center [104, 378] width 133 height 90
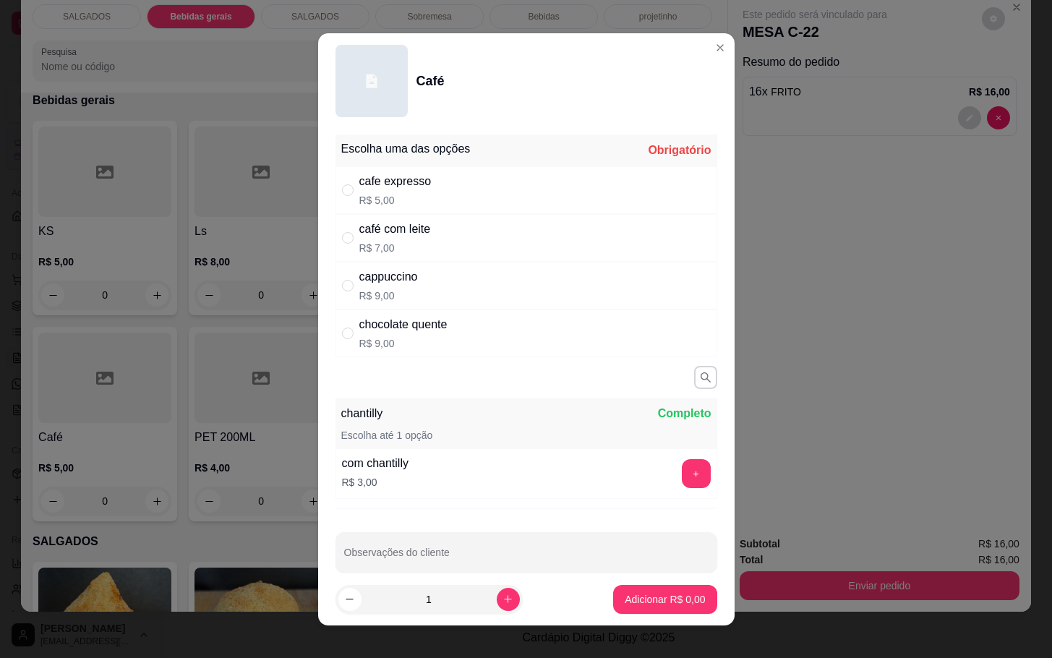
click at [432, 234] on div "café com leite R$ 7,00" at bounding box center [526, 238] width 382 height 48
radio input "true"
click at [502, 604] on icon "increase-product-quantity" at bounding box center [507, 599] width 11 height 11
type input "3"
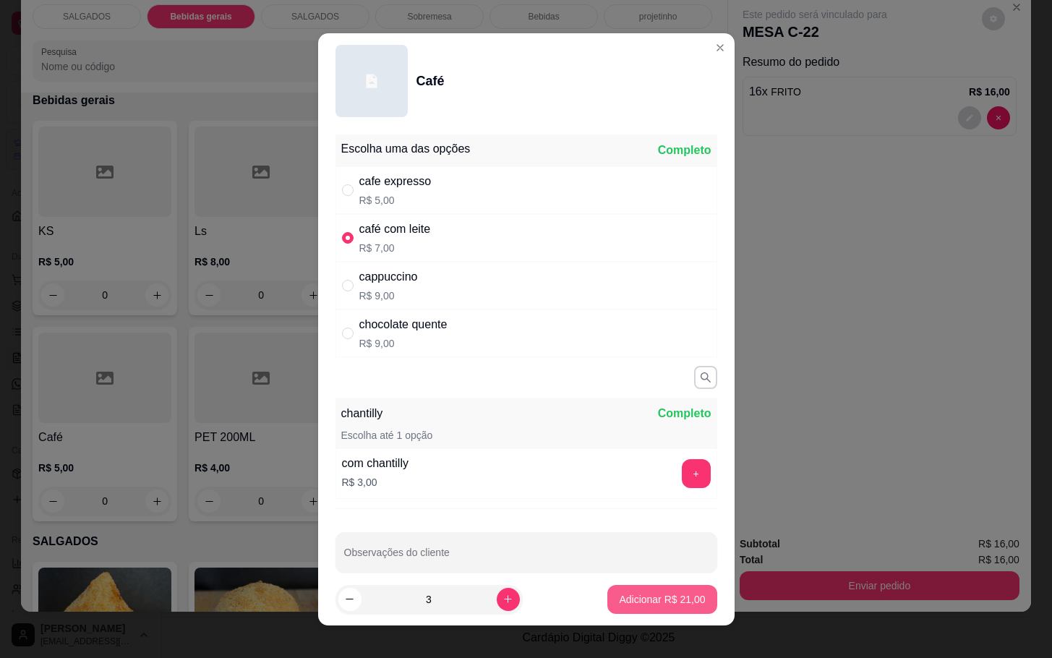
click at [619, 596] on p "Adicionar R$ 21,00" at bounding box center [662, 599] width 86 height 14
type input "3"
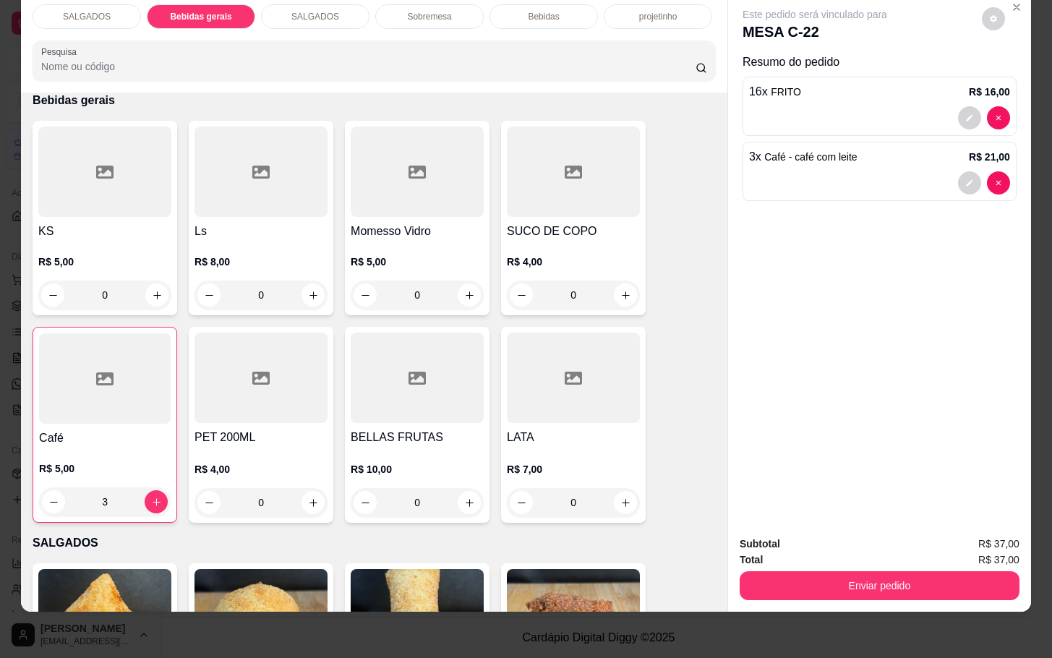
click at [100, 9] on div "SALGADOS" at bounding box center [87, 16] width 108 height 25
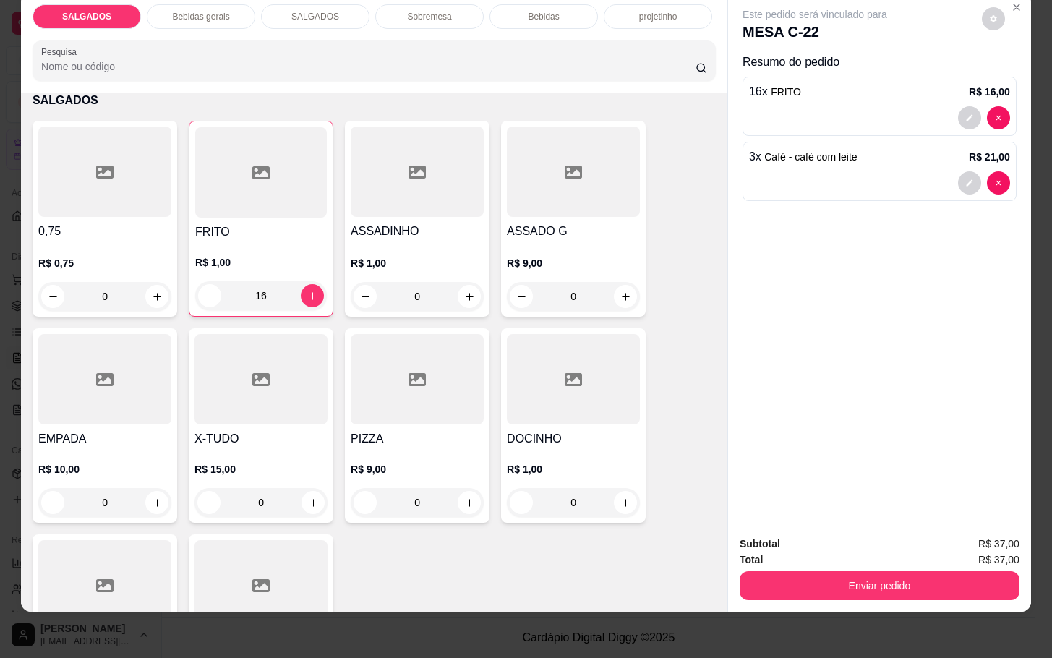
scroll to position [0, 0]
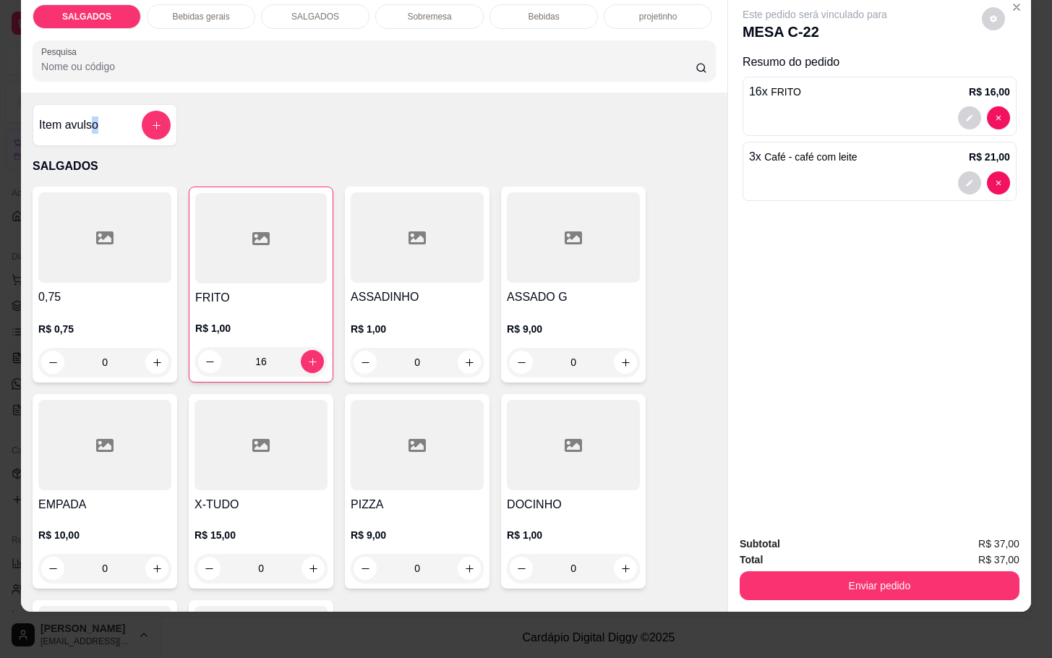
click at [91, 124] on div "Item avulso" at bounding box center [105, 125] width 145 height 42
click at [107, 93] on div "Item avulso SALGADOS 0,75 R$ 0,75 0 FRITO R$ 1,00 16 ASSADINHO R$ 1,00 0 ASSADO…" at bounding box center [374, 352] width 706 height 518
click at [151, 120] on icon "add-separate-item" at bounding box center [156, 125] width 11 height 11
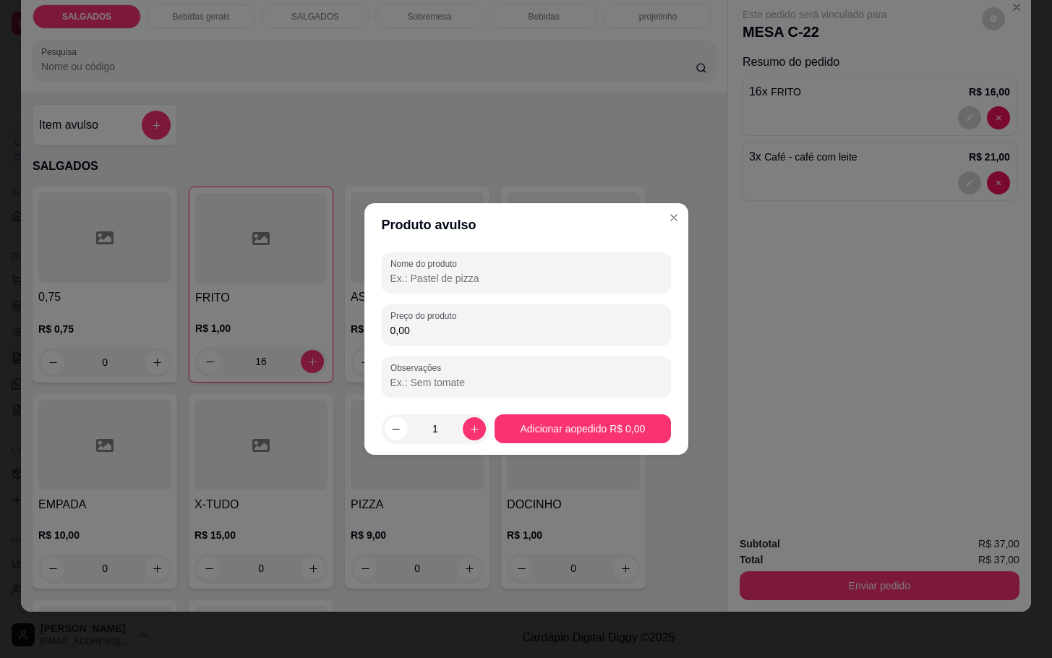
drag, startPoint x: 424, startPoint y: 334, endPoint x: 426, endPoint y: 324, distance: 10.4
click at [425, 330] on input "0,00" at bounding box center [526, 330] width 272 height 14
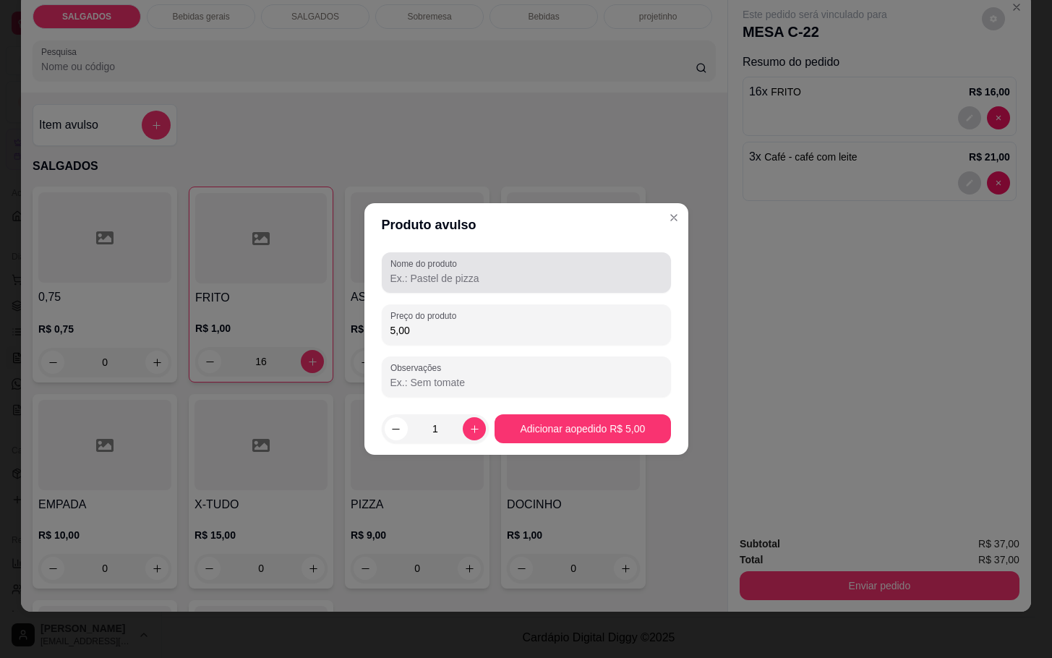
type input "5,00"
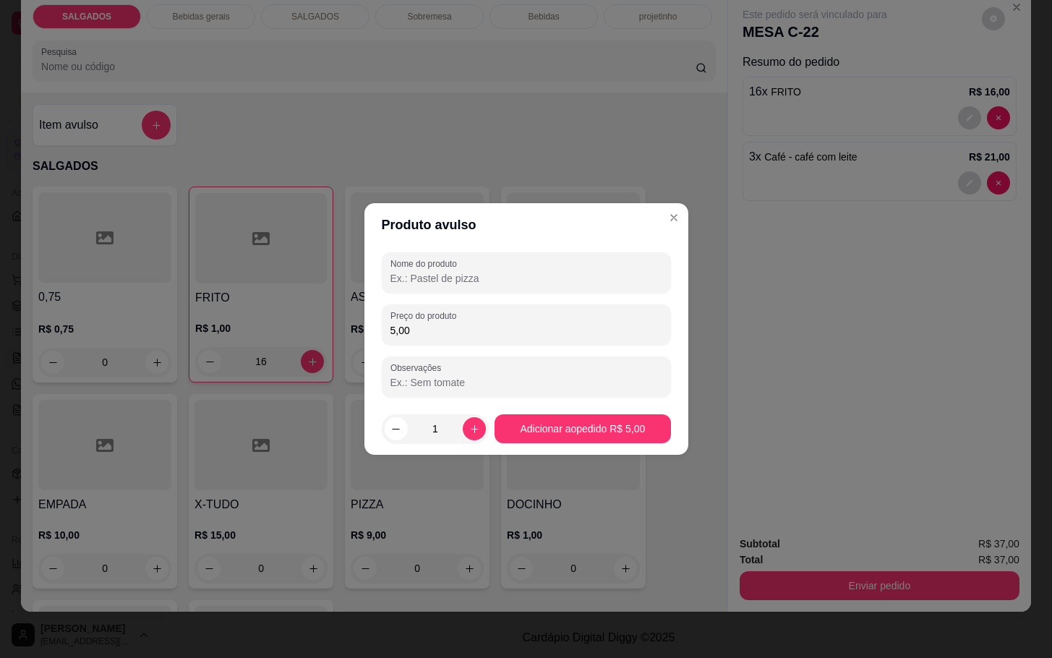
click at [443, 250] on div "Nome do produto Preço do produto 5,00 Observações" at bounding box center [526, 325] width 324 height 156
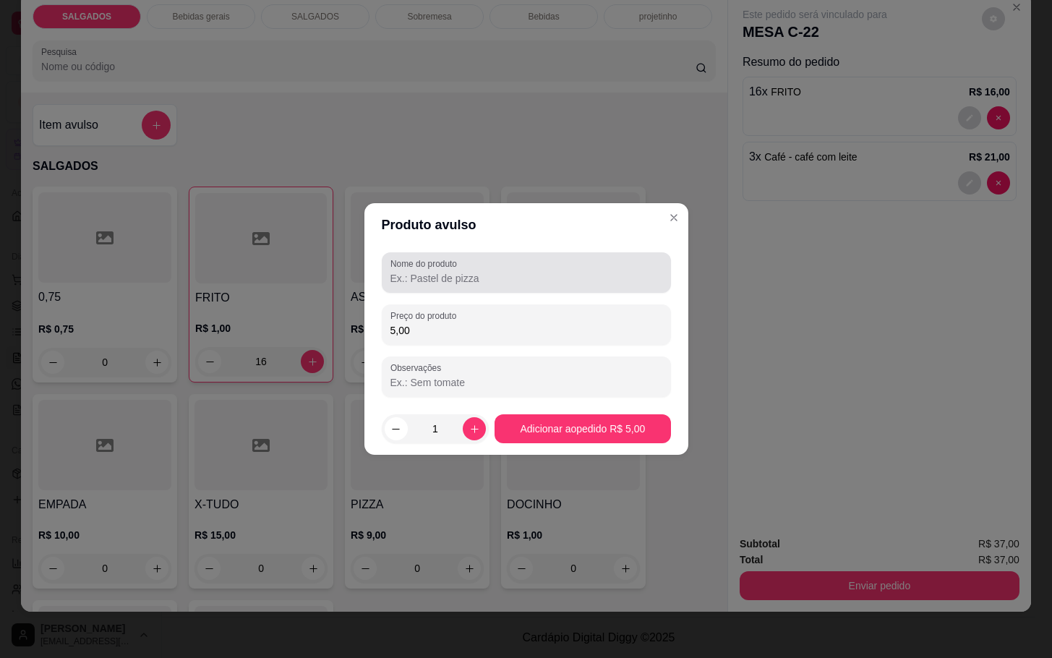
click at [427, 287] on div "Nome do produto" at bounding box center [526, 272] width 289 height 40
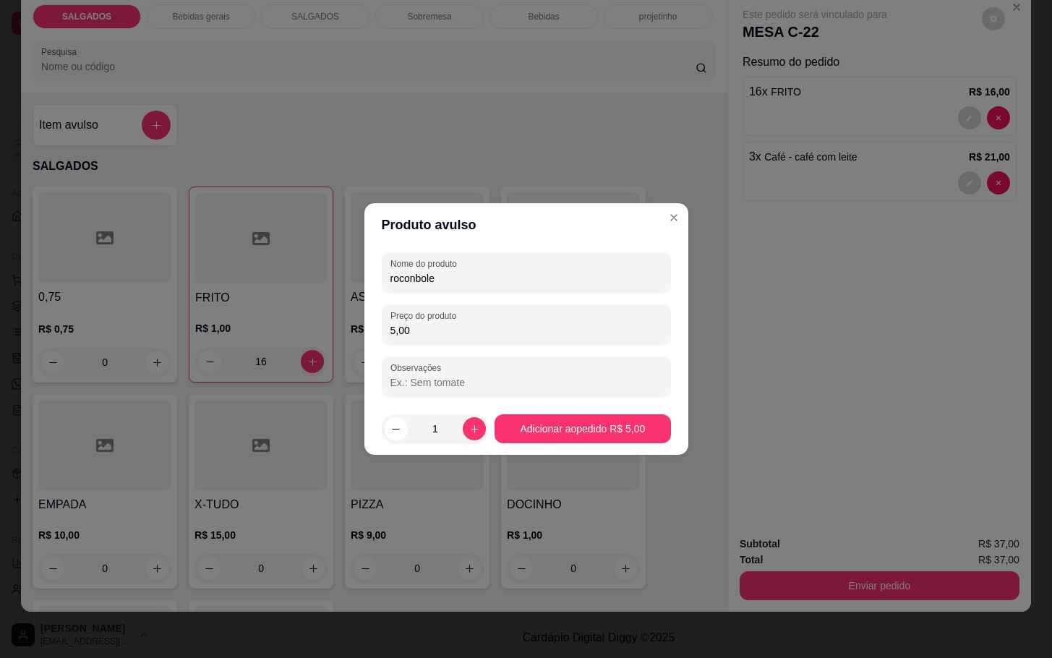
type input "roconbole"
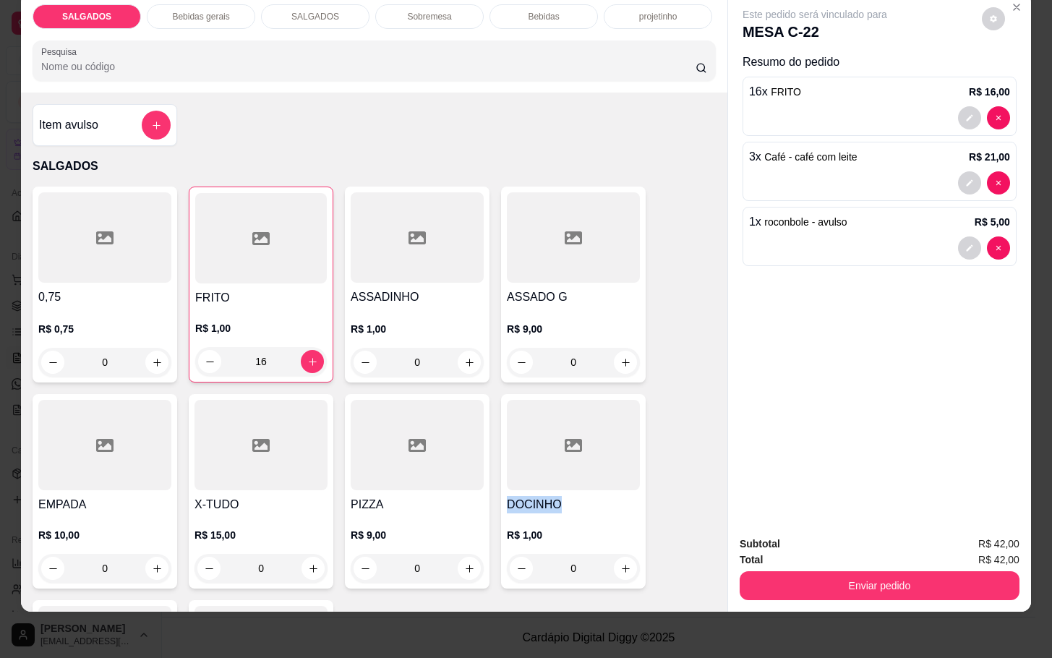
click at [666, 427] on div "0,75 R$ 0,75 0 FRITO R$ 1,00 16 ASSADINHO R$ 1,00 0 ASSADO G R$ 9,00 0 EMPADA R…" at bounding box center [374, 491] width 683 height 608
click at [753, 315] on div "Este pedido será vinculado para MESA C-22 Resumo do pedido 16 x FRITO R$ 16,00 …" at bounding box center [879, 258] width 303 height 531
click at [556, 451] on div at bounding box center [573, 445] width 133 height 90
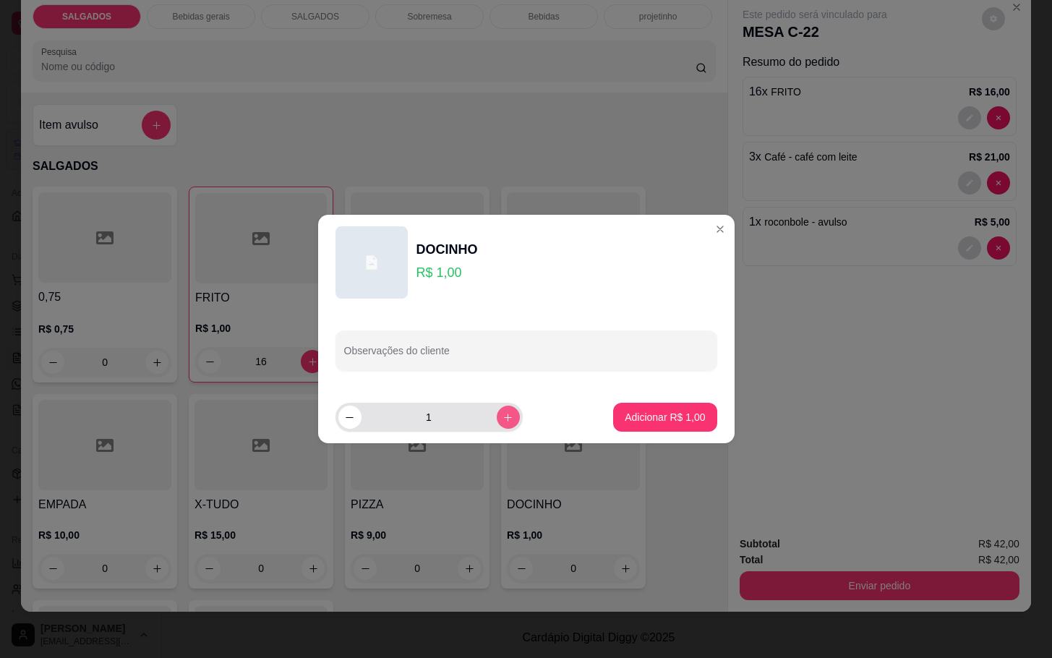
click at [501, 410] on button "increase-product-quantity" at bounding box center [508, 417] width 23 height 23
type input "2"
click at [669, 419] on p "Adicionar R$ 2,00" at bounding box center [665, 417] width 80 height 14
type input "2"
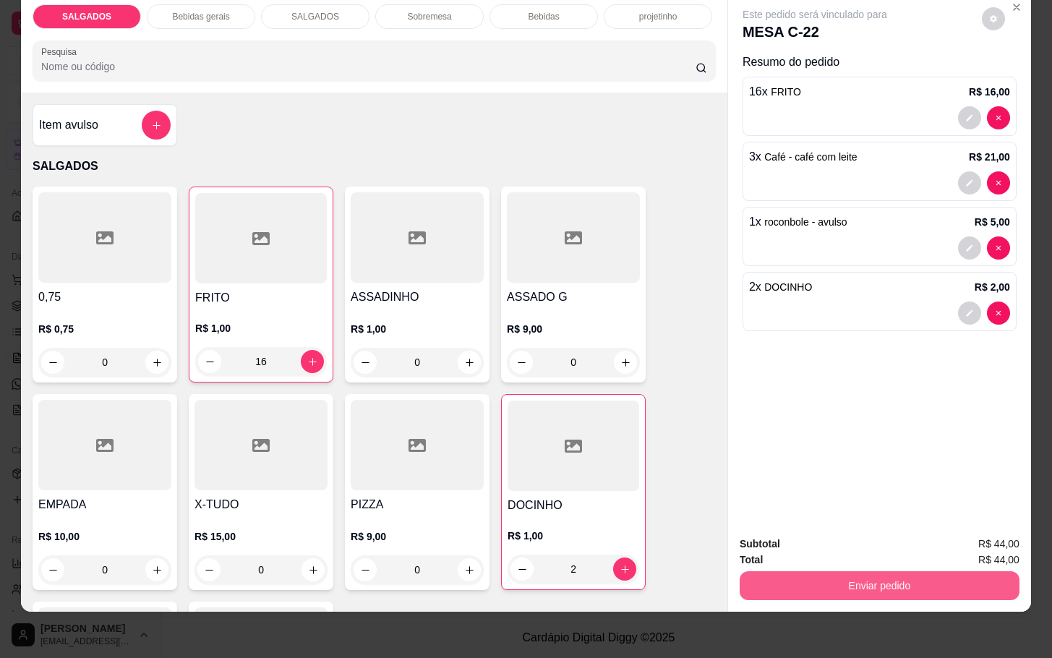
click at [876, 573] on button "Enviar pedido" at bounding box center [880, 585] width 280 height 29
click at [1004, 528] on button "Enviar pedido" at bounding box center [979, 534] width 82 height 27
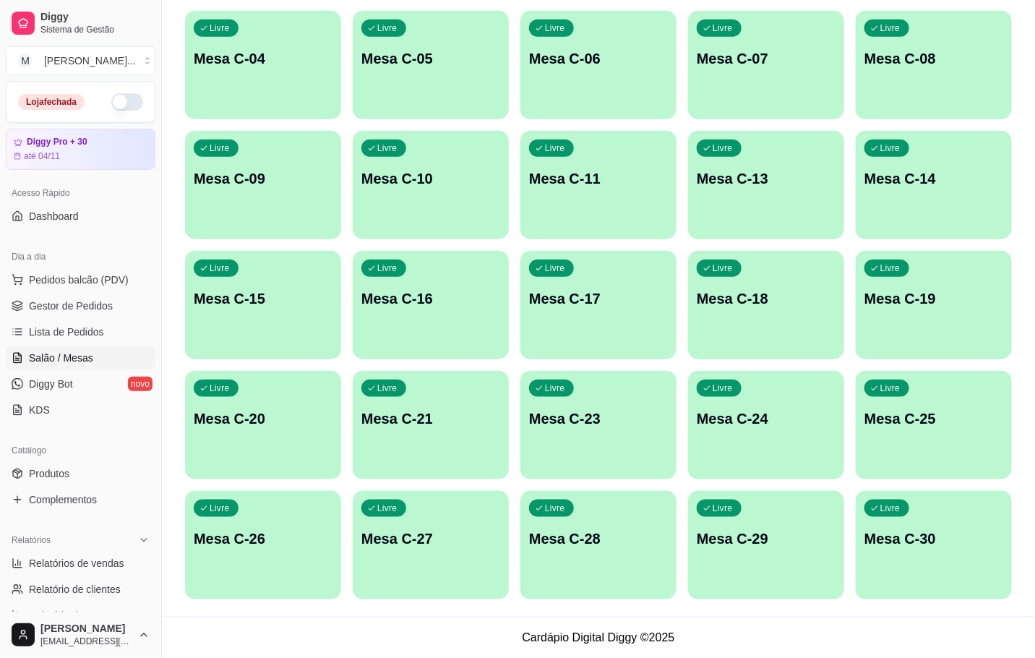
click at [768, 438] on div "Livre Mesa C-24" at bounding box center [766, 416] width 156 height 91
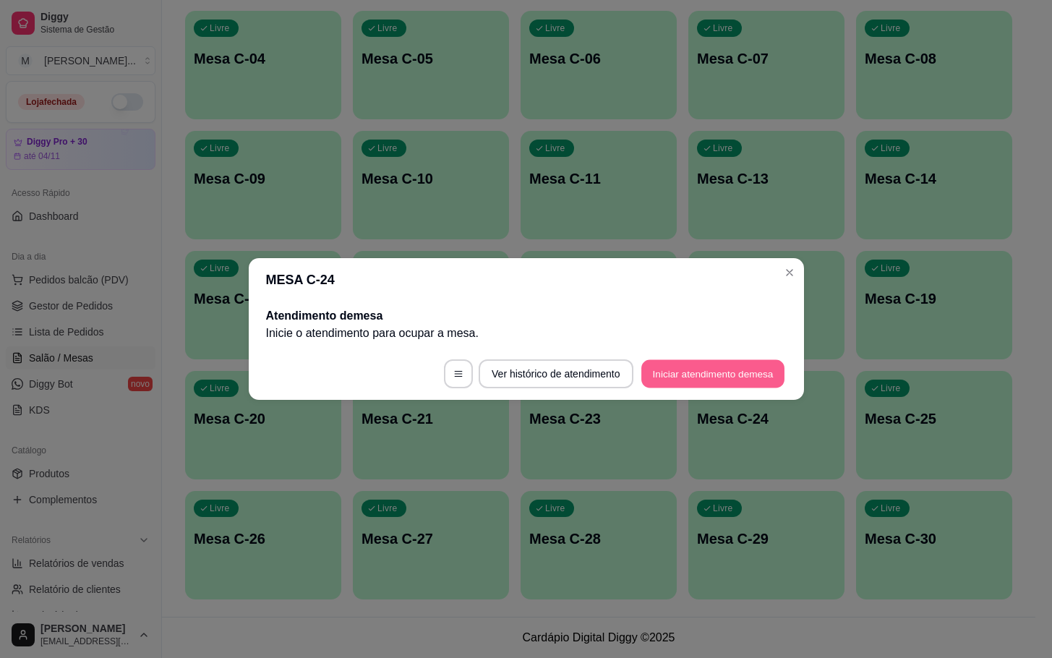
click at [722, 373] on button "Iniciar atendimento de mesa" at bounding box center [712, 374] width 143 height 28
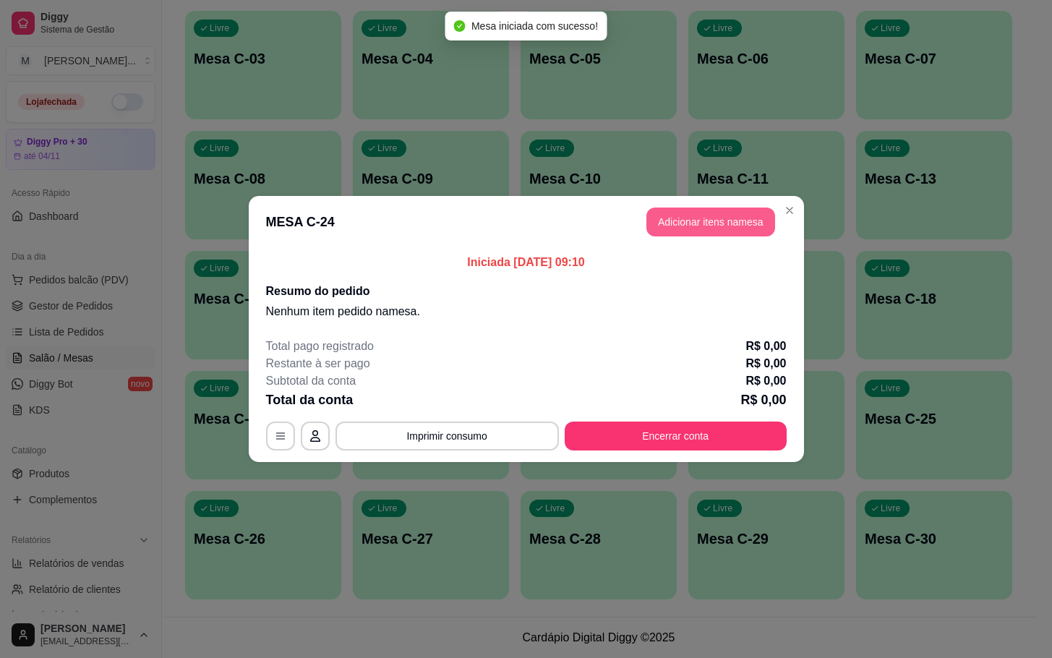
click at [680, 218] on button "Adicionar itens na mesa" at bounding box center [710, 221] width 129 height 29
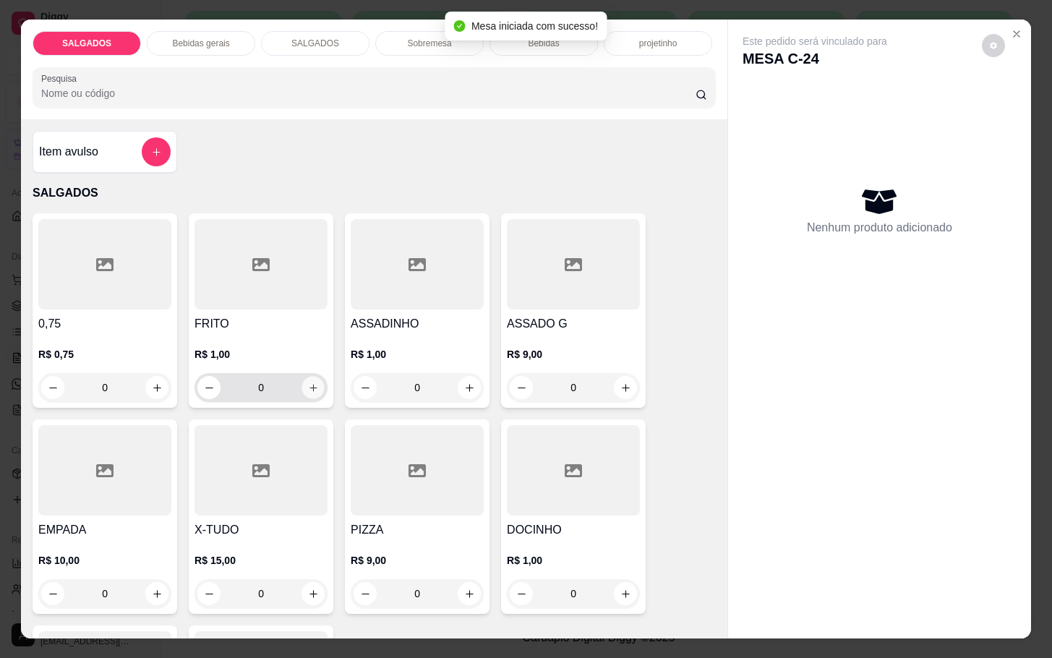
click at [306, 389] on button "increase-product-quantity" at bounding box center [313, 388] width 22 height 22
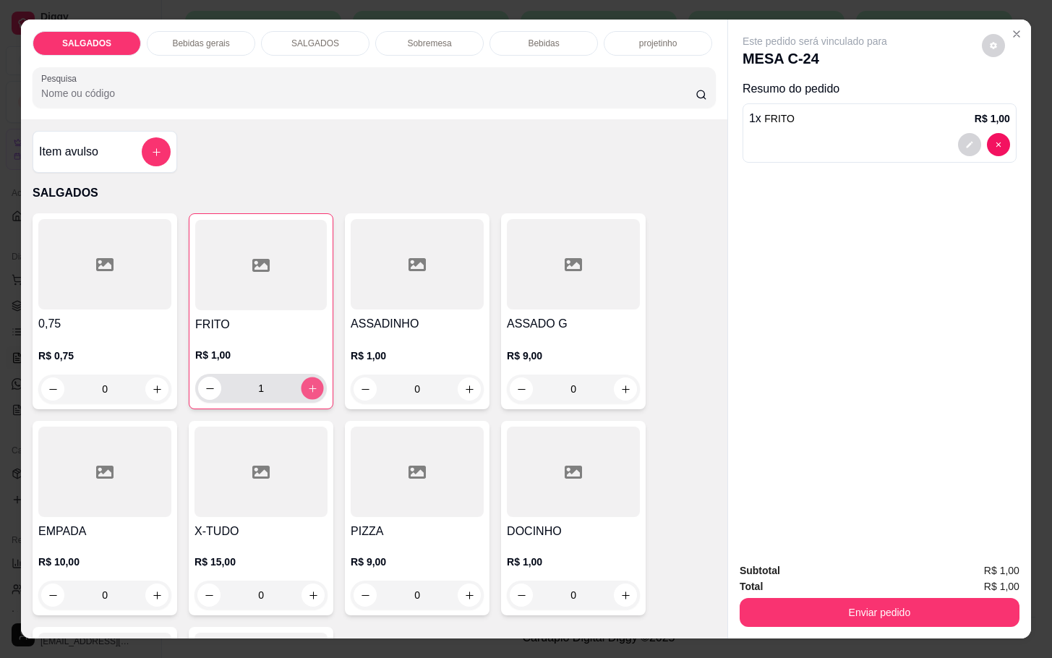
click at [306, 389] on button "increase-product-quantity" at bounding box center [312, 388] width 22 height 22
click at [199, 382] on button "decrease-product-quantity" at bounding box center [210, 388] width 22 height 22
type input "3"
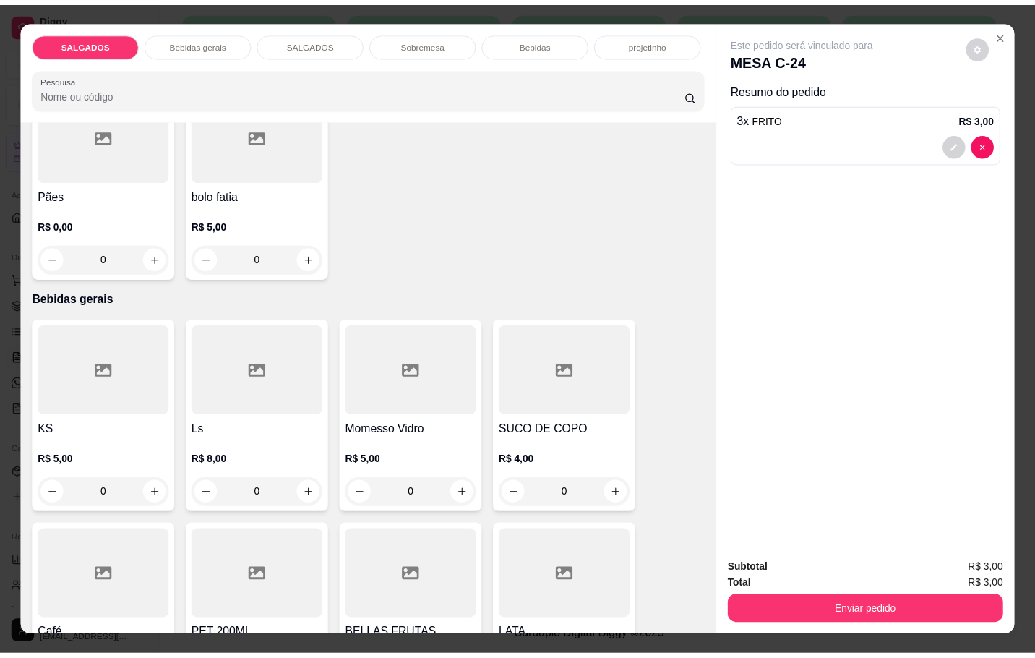
scroll to position [759, 0]
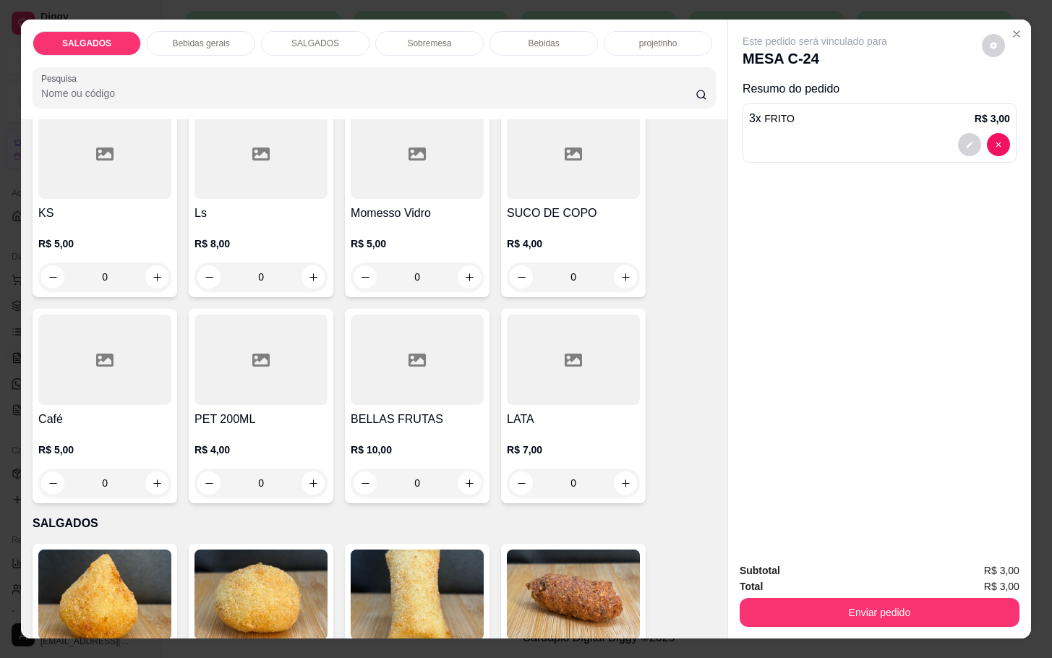
click at [153, 476] on div "0" at bounding box center [104, 482] width 133 height 29
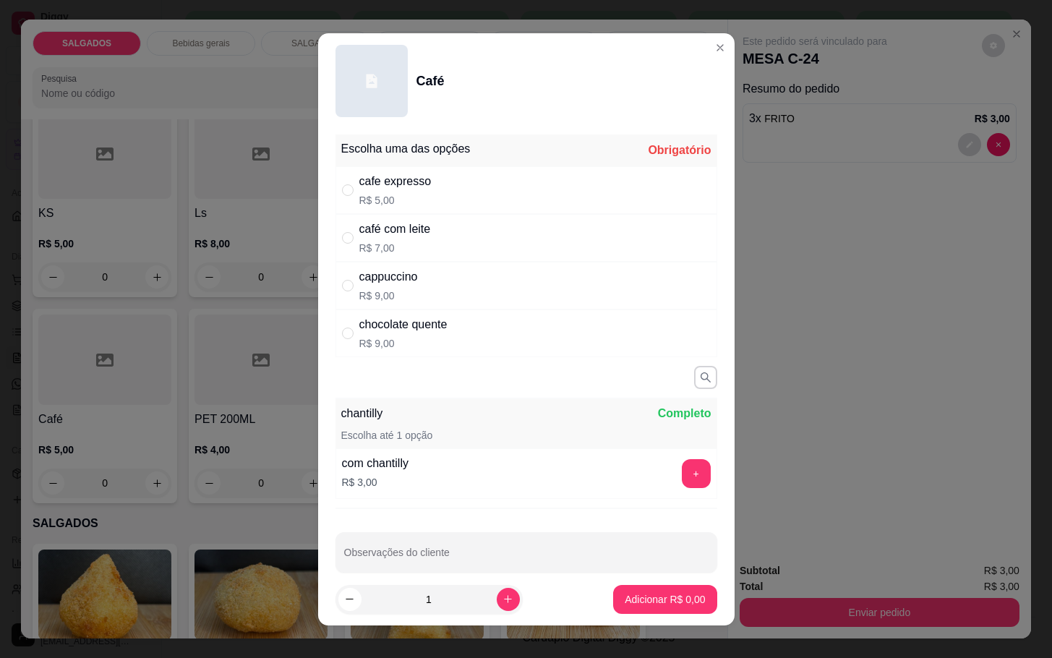
drag, startPoint x: 411, startPoint y: 187, endPoint x: 410, endPoint y: 198, distance: 10.9
click at [410, 189] on div "cafe expresso" at bounding box center [395, 181] width 72 height 17
radio input "true"
click at [623, 608] on button "Adicionar R$ 5,00" at bounding box center [664, 599] width 103 height 29
type input "1"
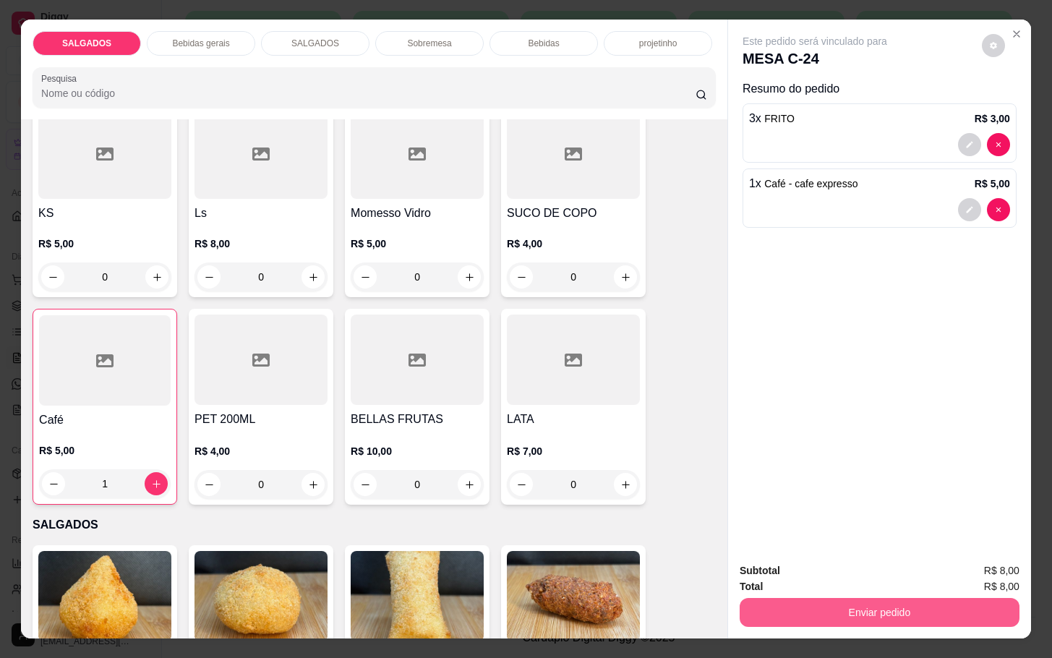
click at [857, 616] on button "Enviar pedido" at bounding box center [880, 612] width 280 height 29
click at [956, 579] on button "Enviar pedido" at bounding box center [980, 568] width 80 height 27
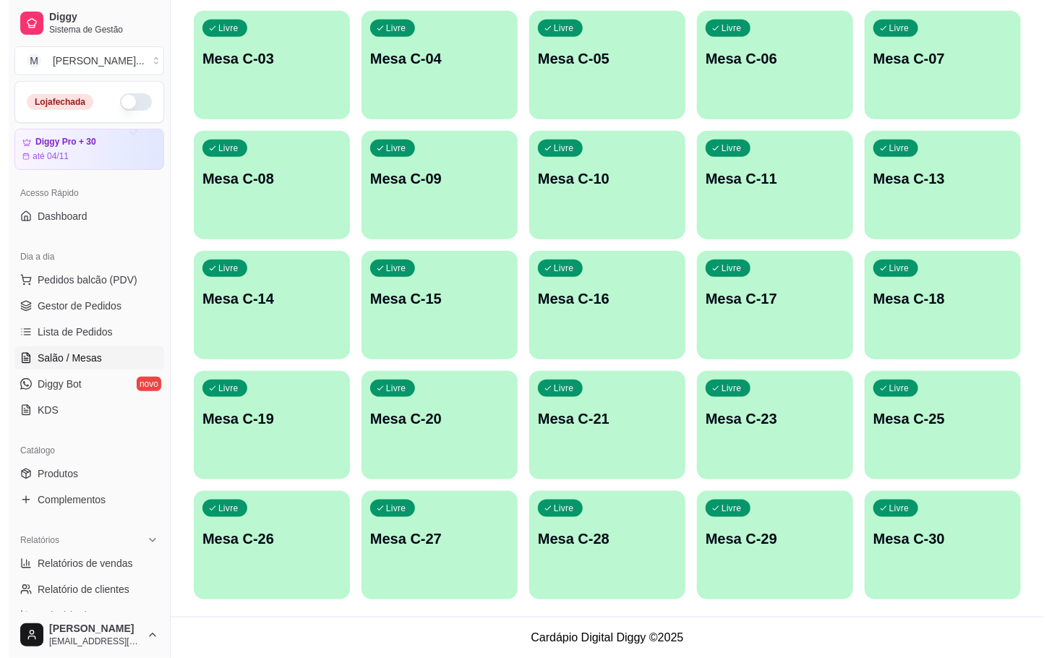
scroll to position [176, 0]
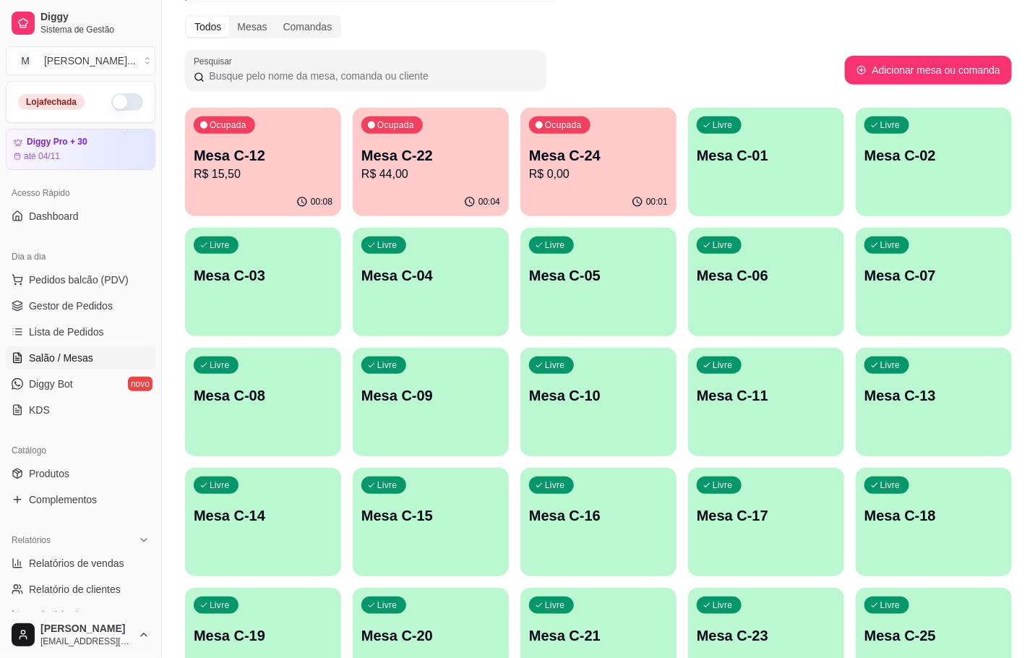
click at [224, 166] on p "R$ 15,50" at bounding box center [263, 174] width 139 height 17
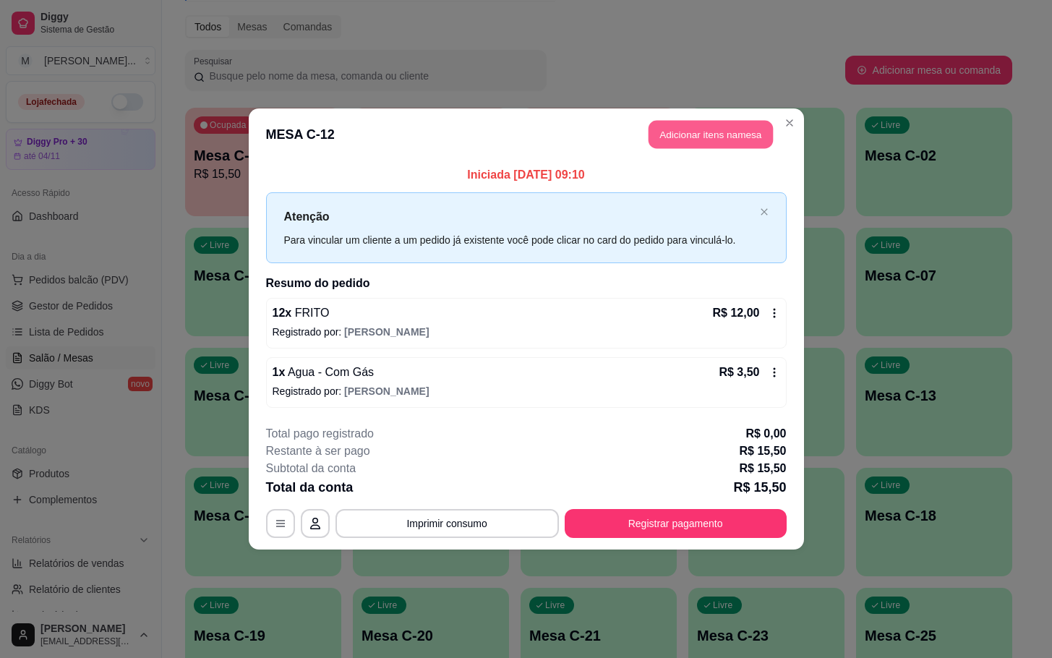
click at [742, 132] on button "Adicionar itens na mesa" at bounding box center [710, 135] width 124 height 28
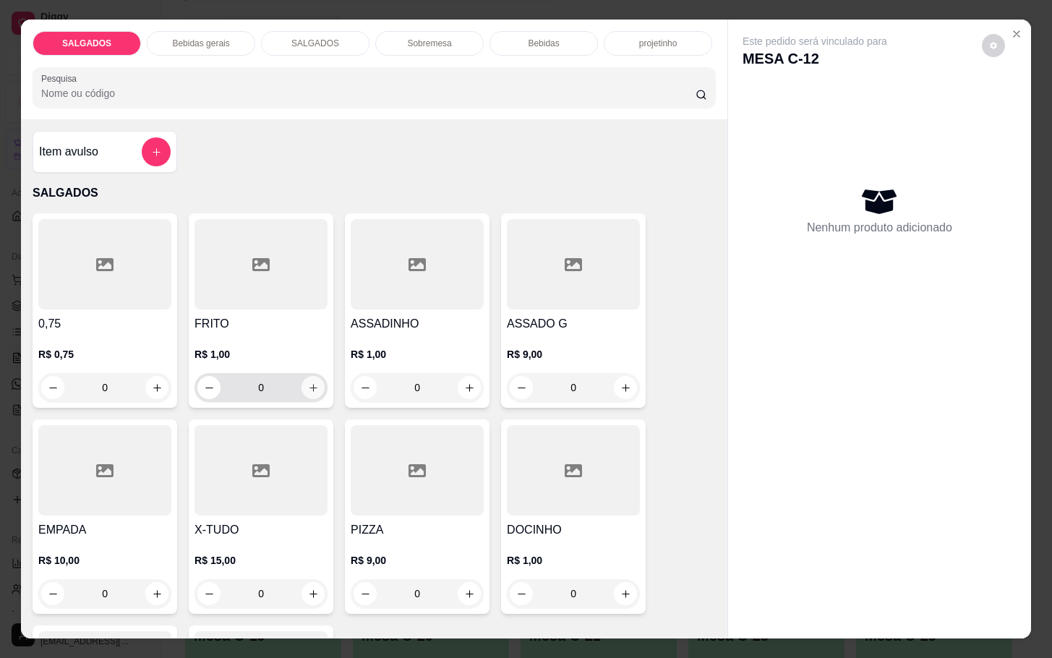
click at [310, 388] on button "increase-product-quantity" at bounding box center [312, 387] width 23 height 23
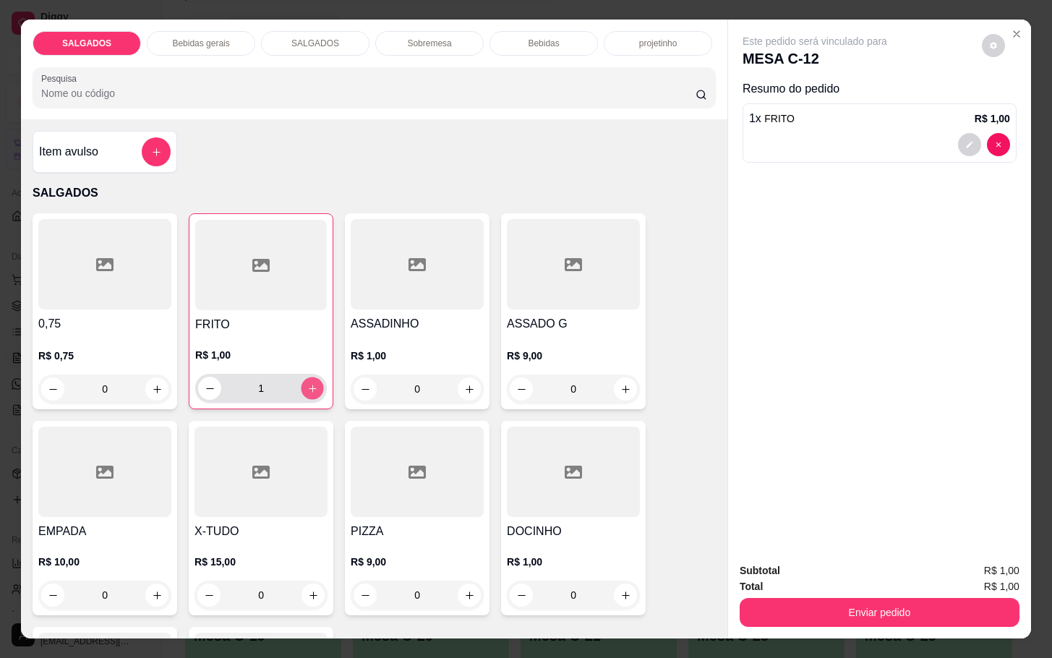
click at [310, 388] on button "increase-product-quantity" at bounding box center [312, 388] width 22 height 22
click at [310, 388] on button "increase-product-quantity" at bounding box center [312, 388] width 23 height 23
click at [310, 388] on button "increase-product-quantity" at bounding box center [312, 388] width 22 height 22
type input "5"
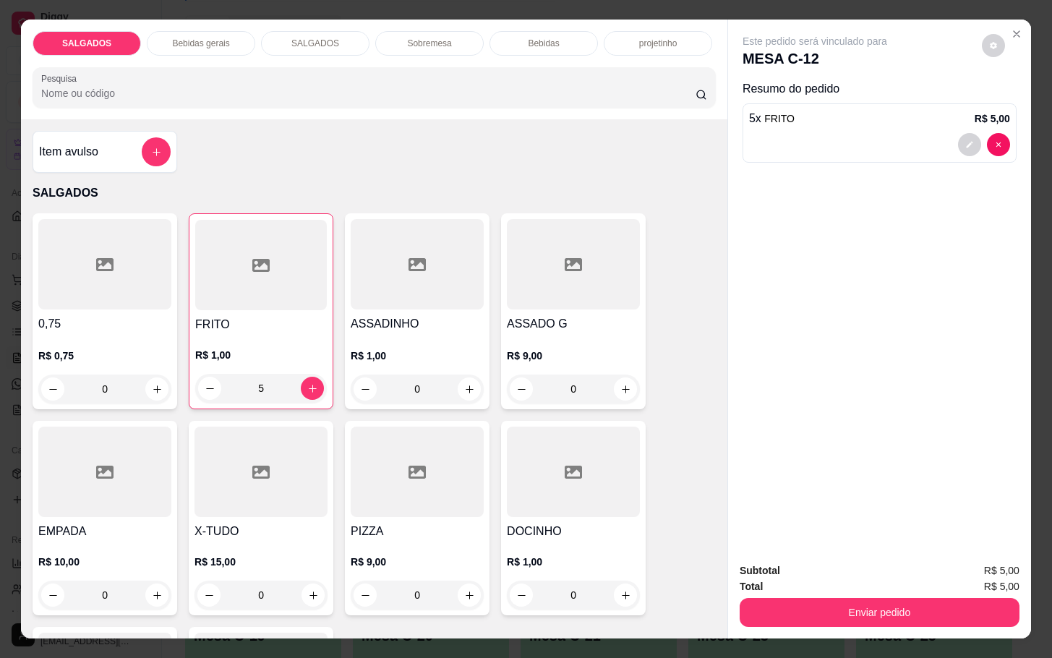
click at [885, 578] on div "Total R$ 5,00" at bounding box center [880, 586] width 280 height 16
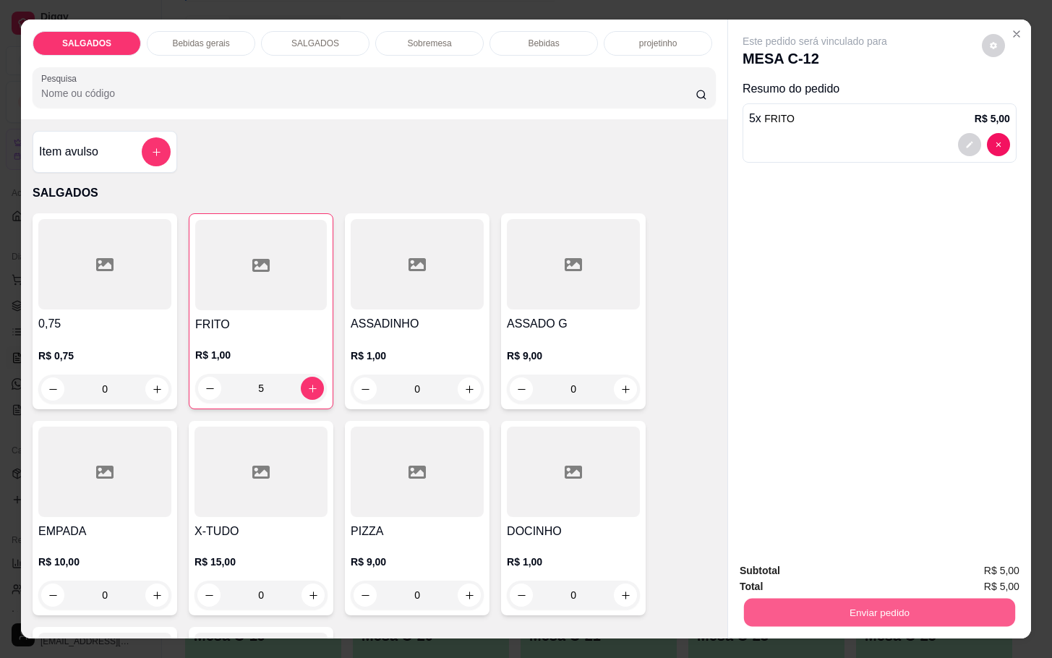
click at [890, 598] on button "Enviar pedido" at bounding box center [879, 612] width 271 height 28
click at [992, 564] on button "Enviar pedido" at bounding box center [980, 568] width 80 height 27
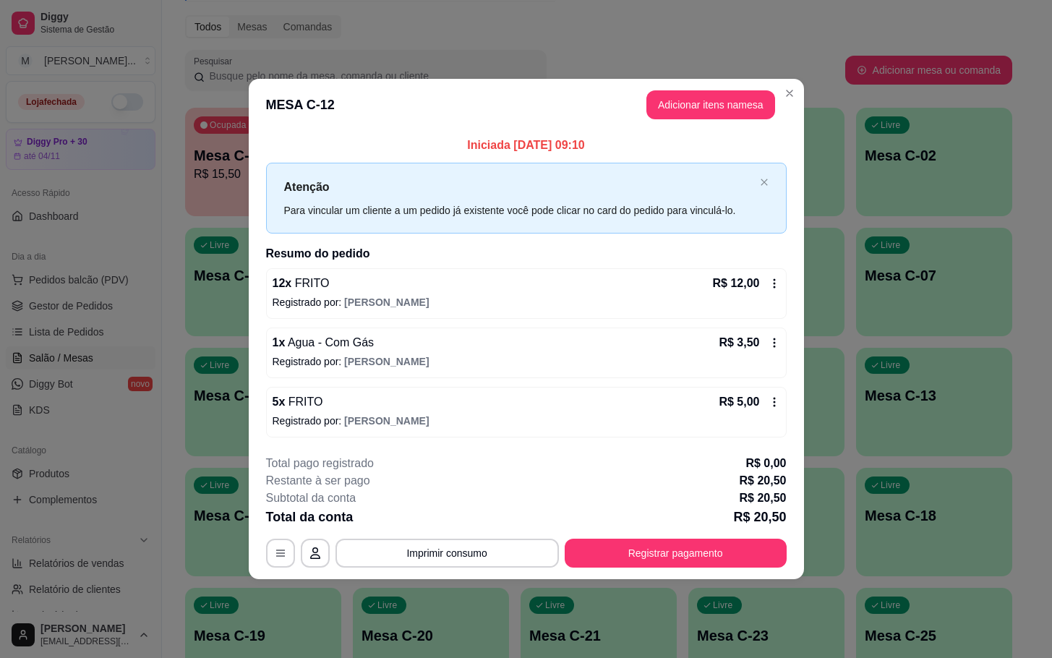
click at [750, 569] on footer "**********" at bounding box center [526, 511] width 555 height 136
click at [734, 547] on button "Registrar pagamento" at bounding box center [675, 553] width 215 height 28
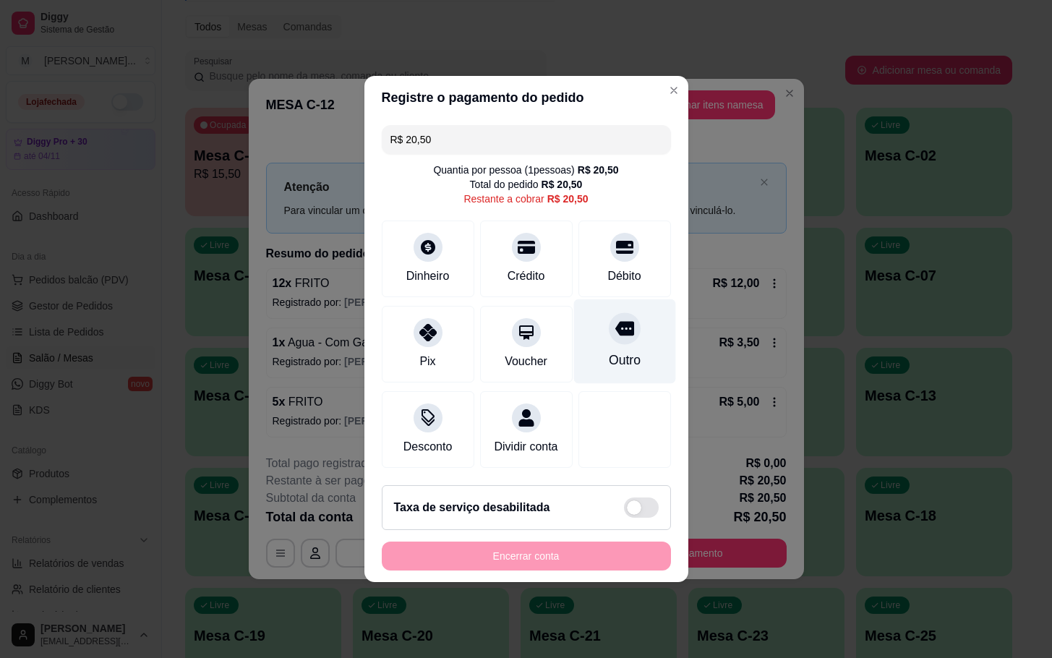
click at [614, 328] on icon at bounding box center [623, 328] width 19 height 19
type input "R$ 0,00"
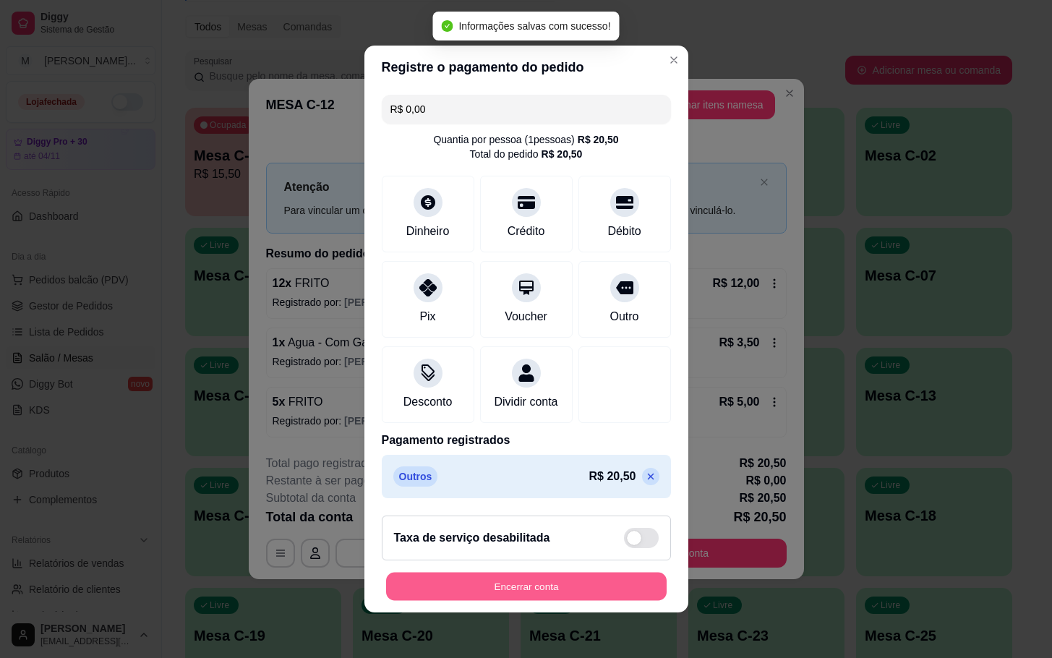
click at [557, 599] on button "Encerrar conta" at bounding box center [526, 587] width 280 height 28
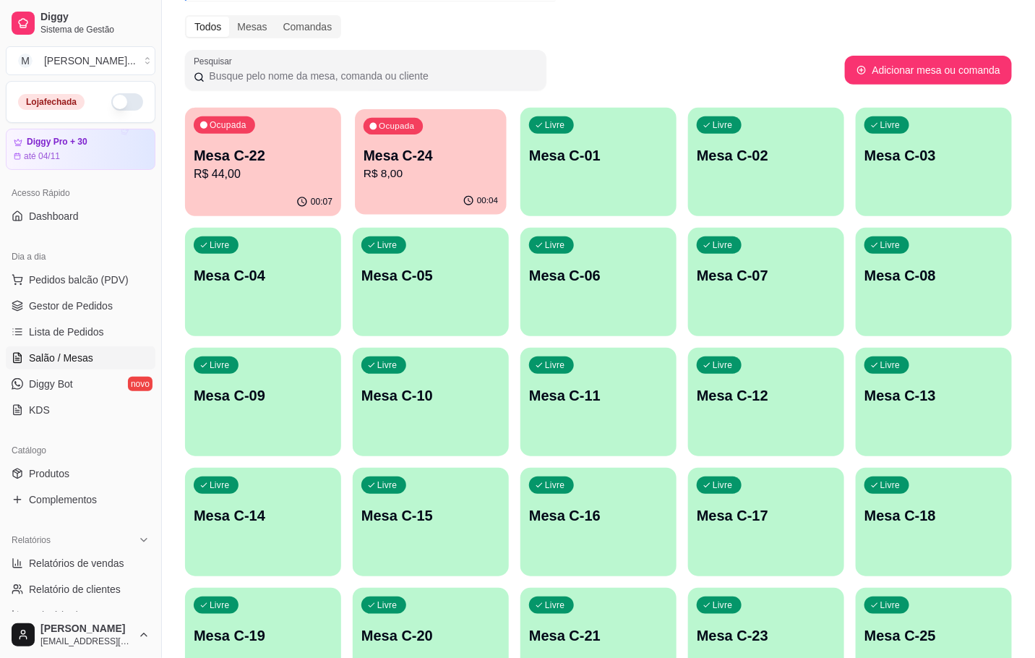
click at [374, 146] on p "Mesa C-24" at bounding box center [431, 156] width 134 height 20
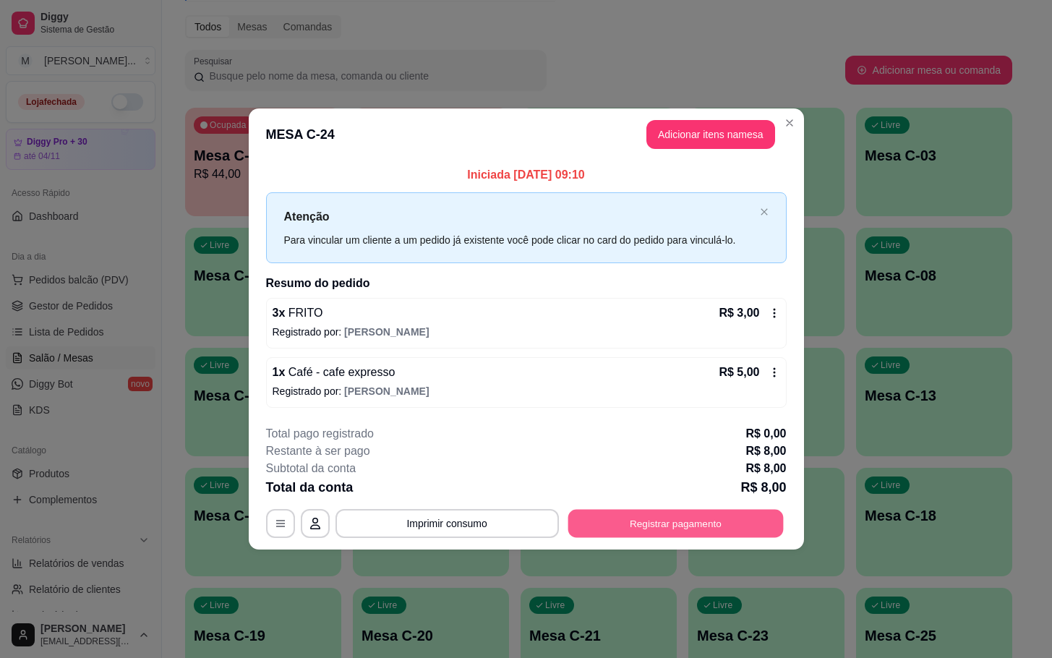
click at [645, 516] on button "Registrar pagamento" at bounding box center [675, 523] width 215 height 28
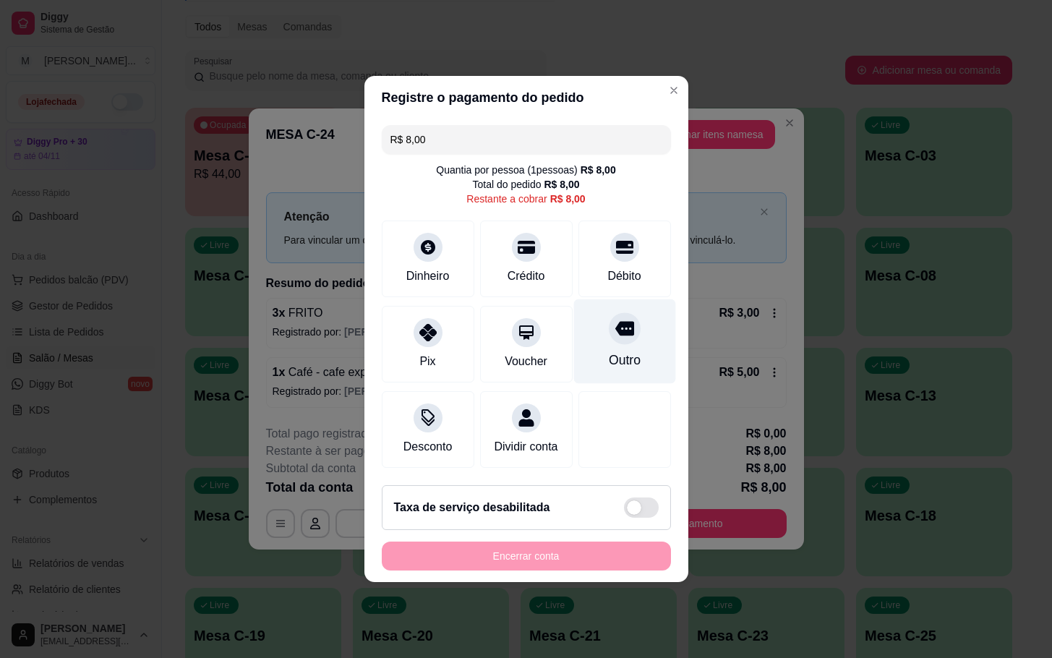
click at [614, 326] on icon at bounding box center [623, 329] width 19 height 14
type input "R$ 0,00"
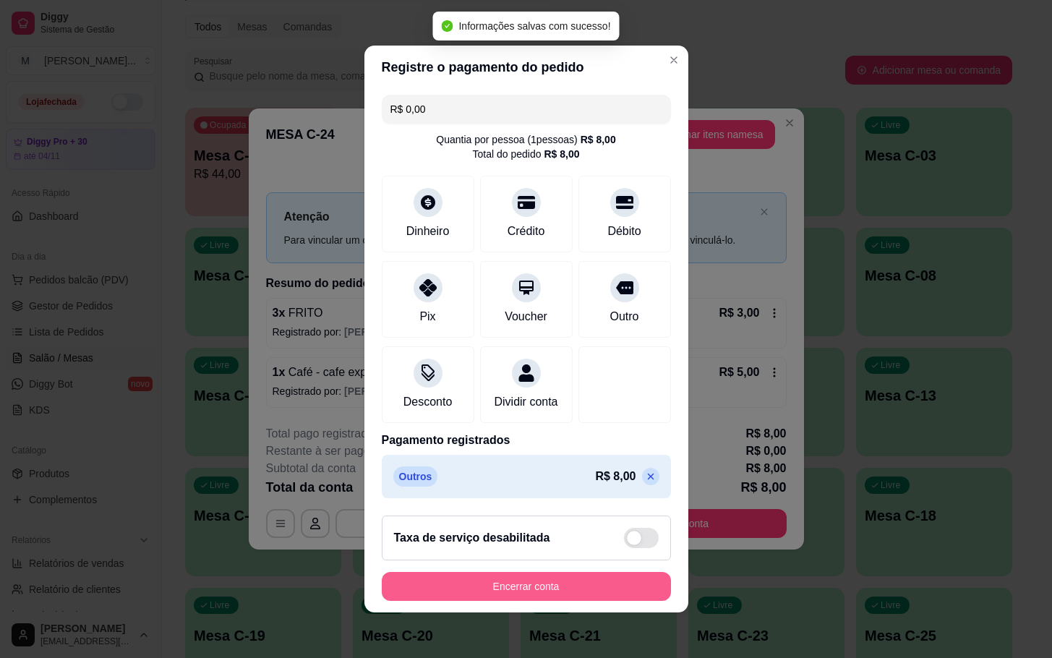
click at [601, 588] on button "Encerrar conta" at bounding box center [526, 586] width 289 height 29
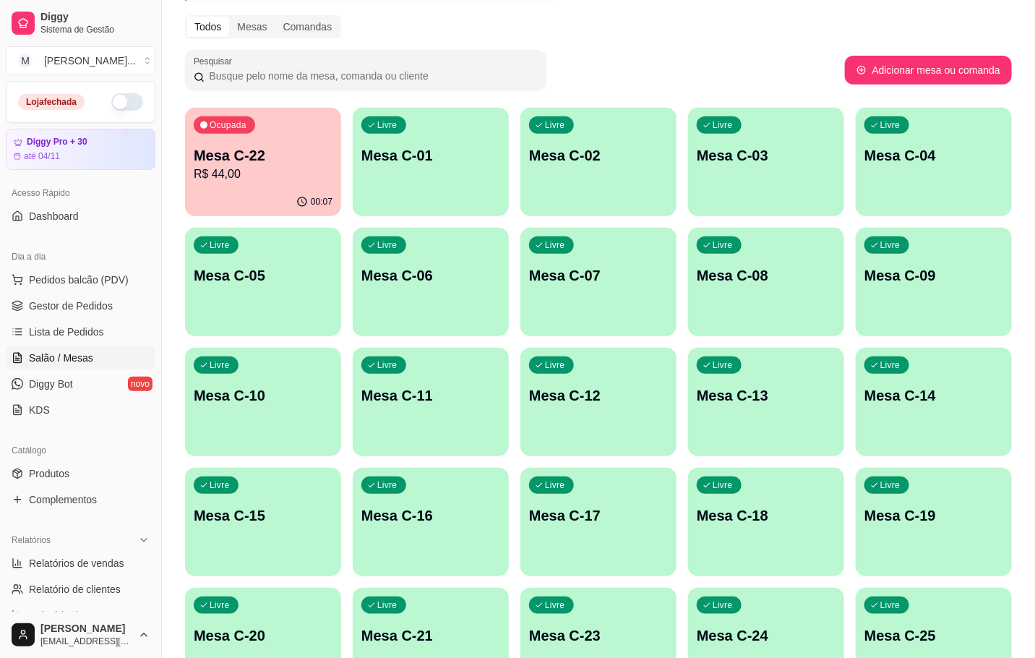
click at [241, 200] on div "00:07" at bounding box center [263, 202] width 156 height 28
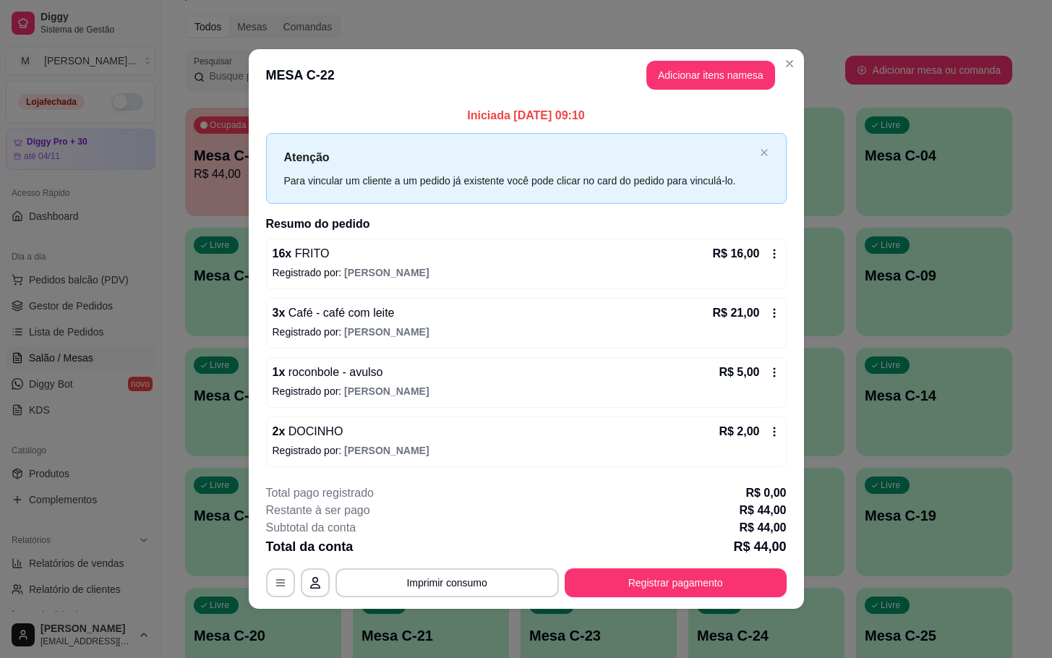
click at [619, 599] on footer "**********" at bounding box center [526, 541] width 555 height 136
click at [649, 573] on button "Registrar pagamento" at bounding box center [675, 582] width 215 height 28
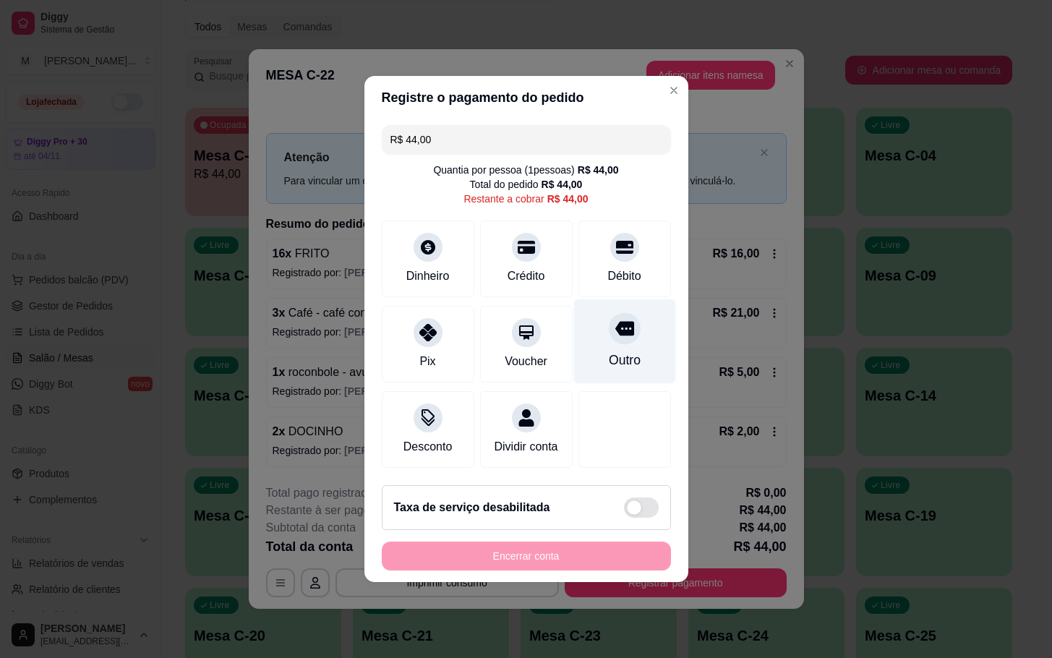
click at [597, 336] on div "Outro" at bounding box center [624, 341] width 102 height 85
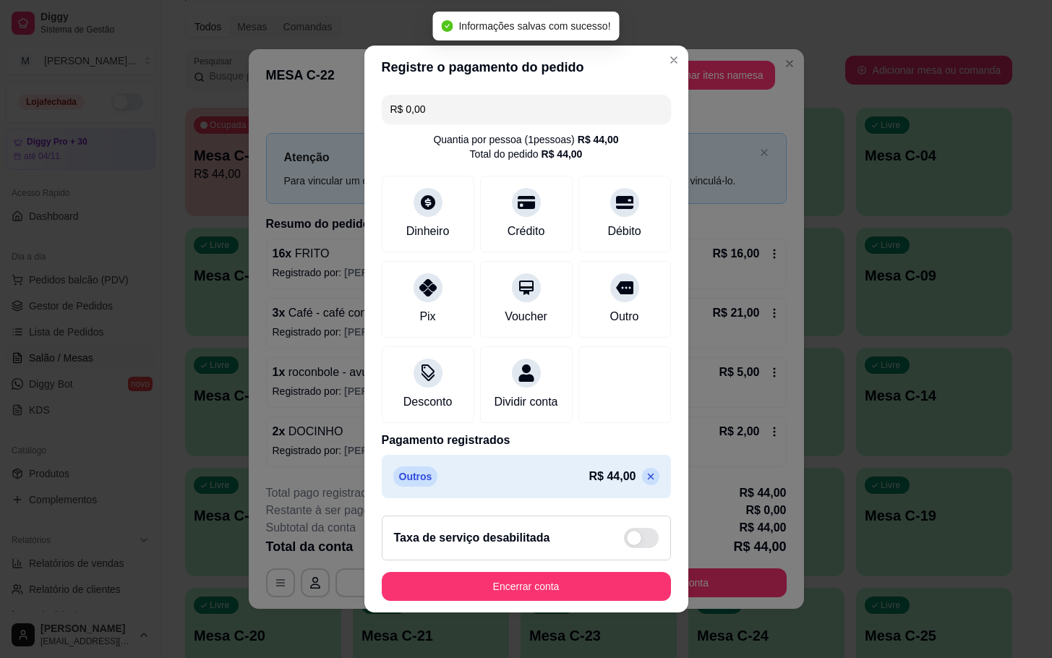
type input "R$ 0,00"
click at [551, 586] on button "Encerrar conta" at bounding box center [526, 586] width 289 height 29
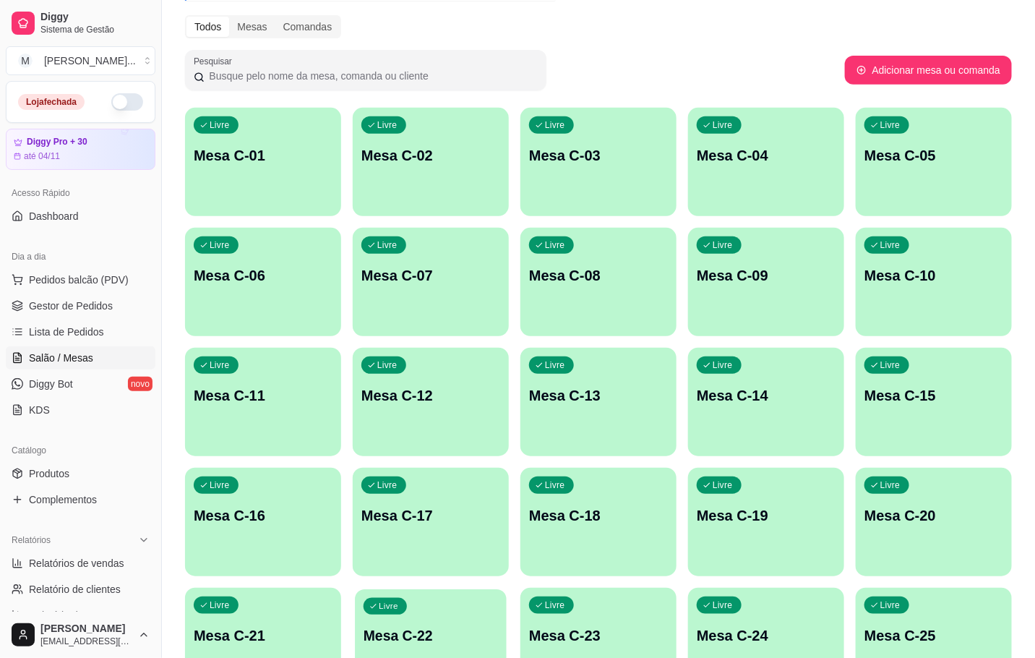
click at [481, 627] on div "Livre Mesa C-22" at bounding box center [431, 633] width 152 height 88
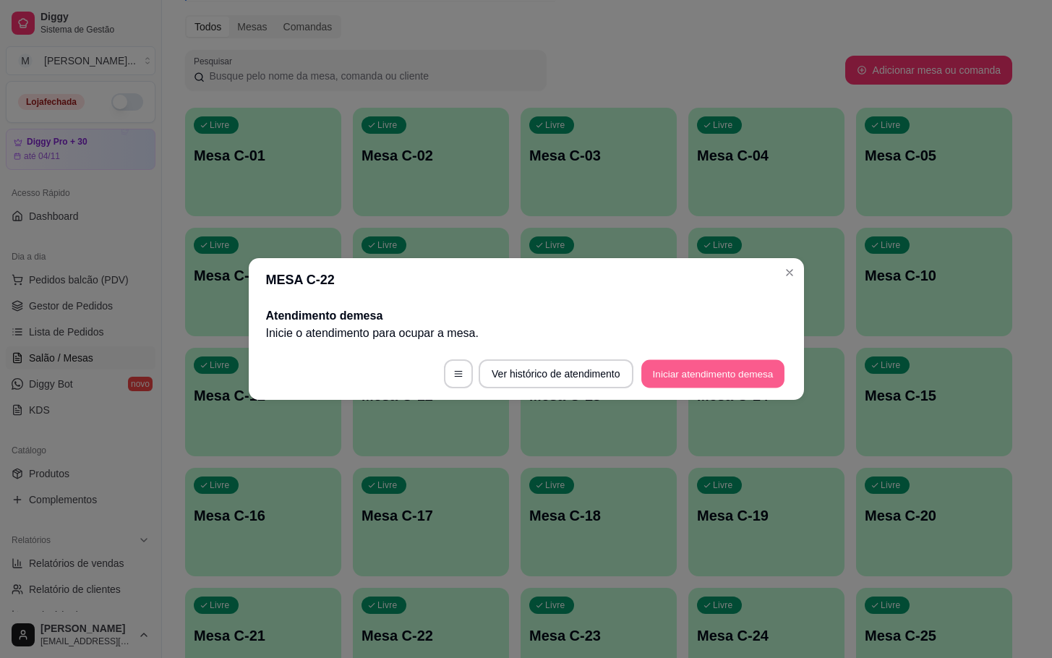
click at [714, 378] on button "Iniciar atendimento de mesa" at bounding box center [712, 374] width 143 height 28
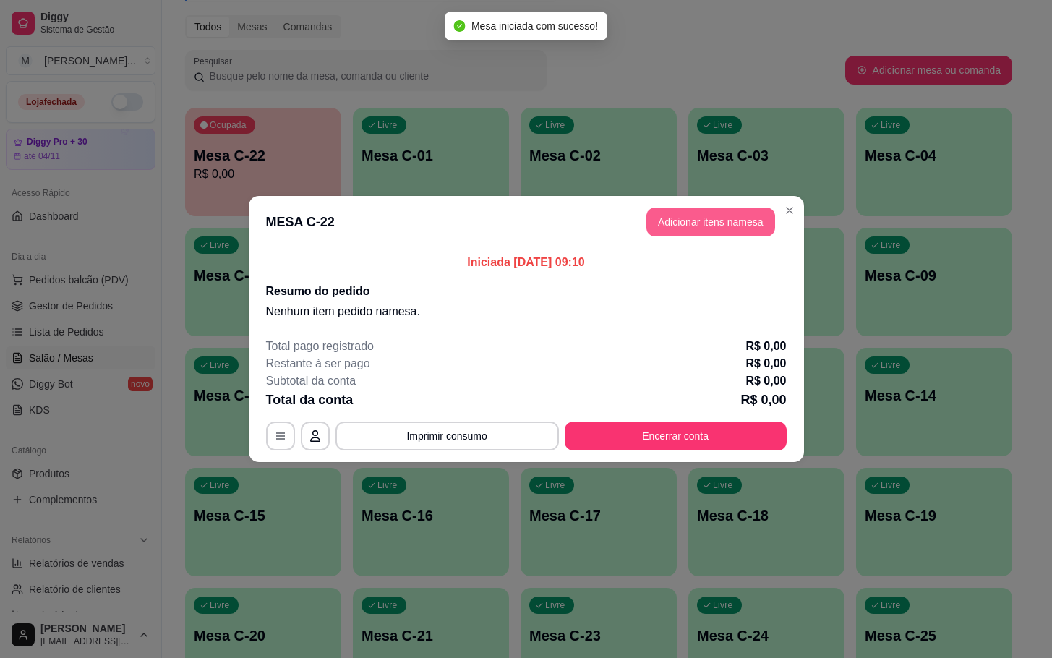
click at [735, 224] on button "Adicionar itens na mesa" at bounding box center [710, 221] width 129 height 29
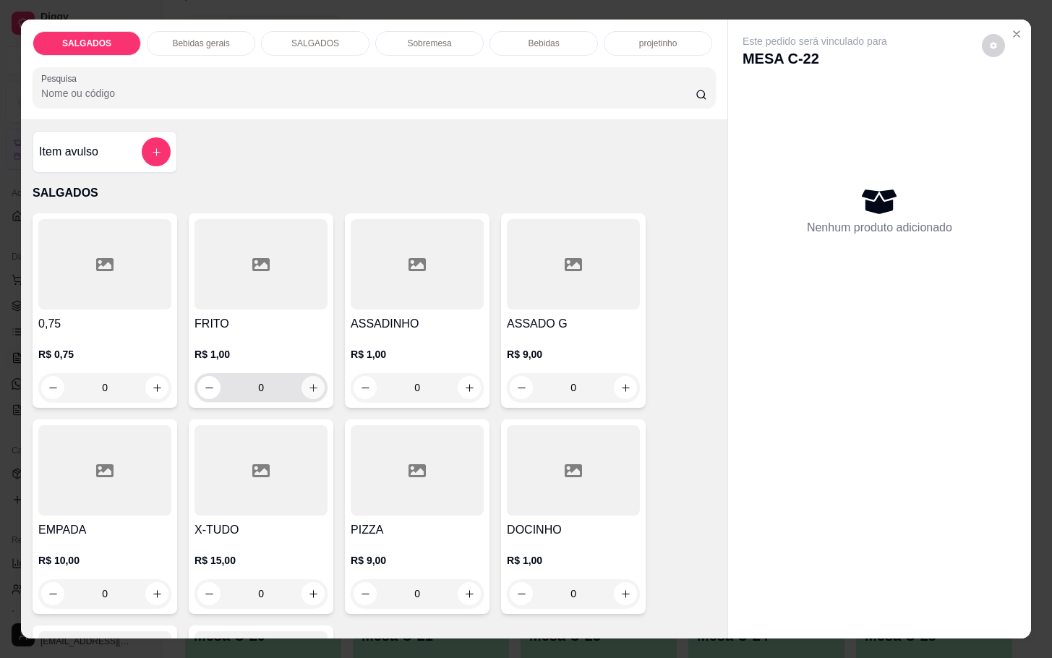
click at [311, 384] on button "increase-product-quantity" at bounding box center [312, 387] width 23 height 23
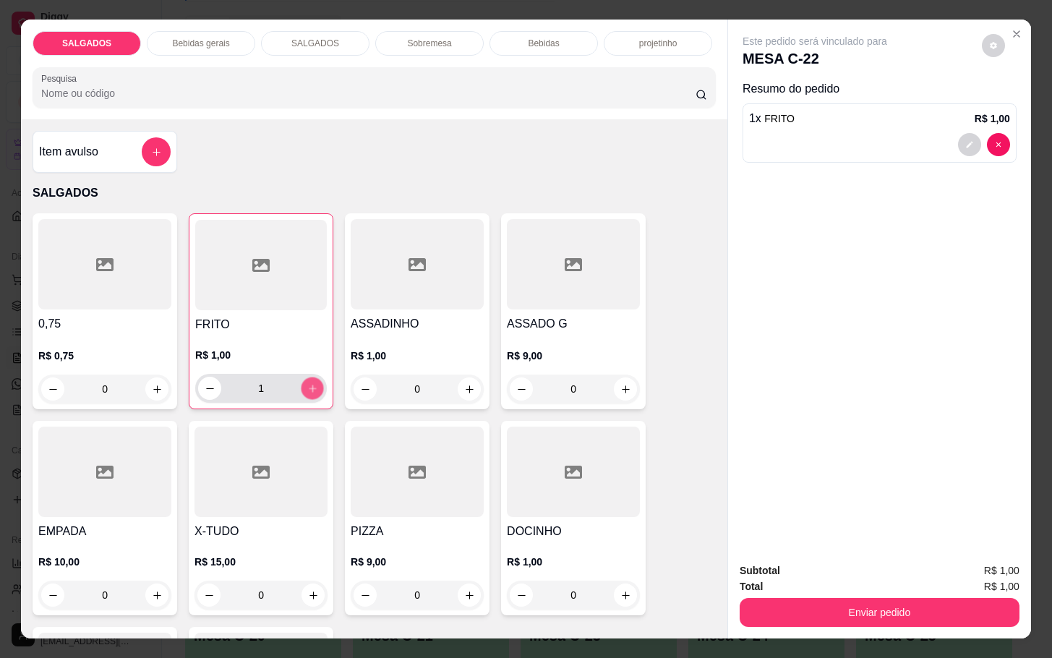
click at [312, 384] on button "increase-product-quantity" at bounding box center [312, 388] width 22 height 22
click at [312, 384] on button "increase-product-quantity" at bounding box center [312, 388] width 23 height 23
type input "4"
click at [189, 40] on p "Bebidas gerais" at bounding box center [200, 44] width 57 height 12
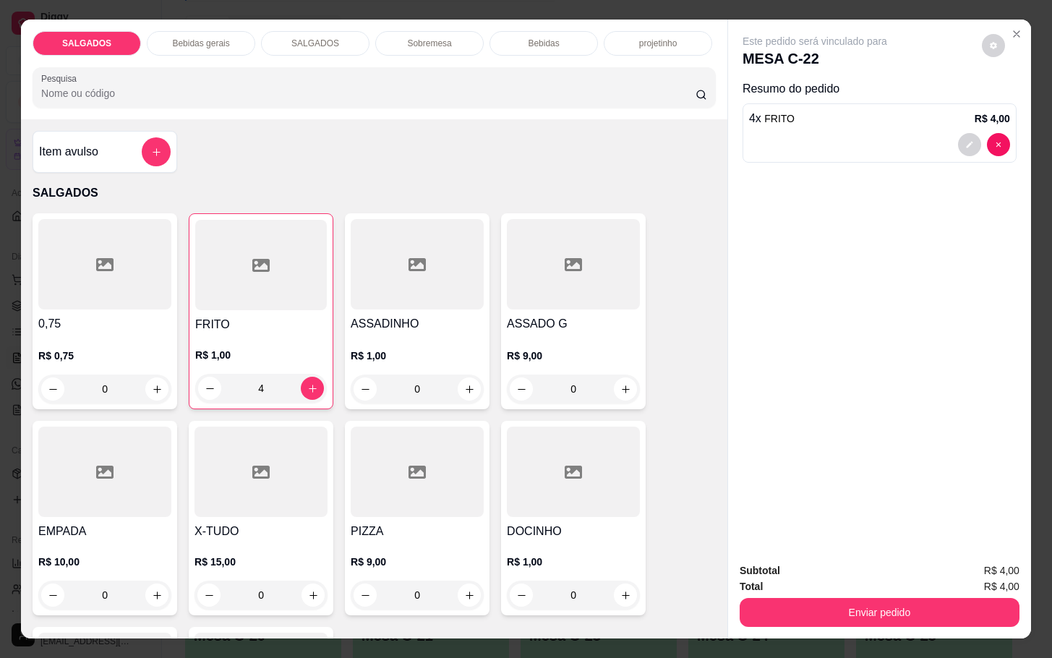
scroll to position [35, 0]
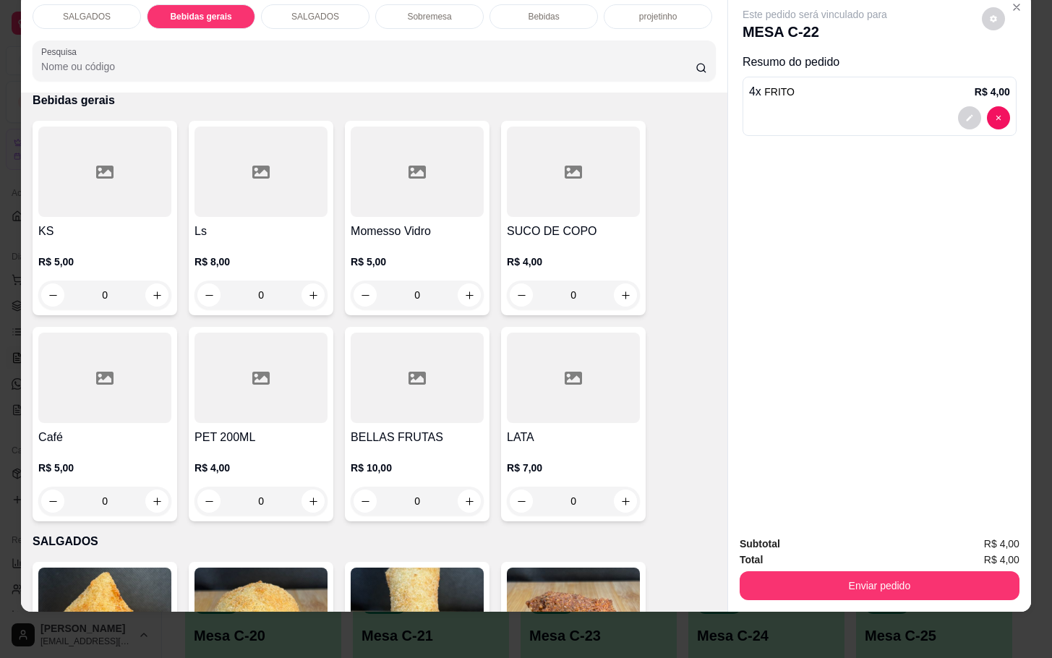
click at [531, 11] on p "Bebidas" at bounding box center [543, 17] width 31 height 12
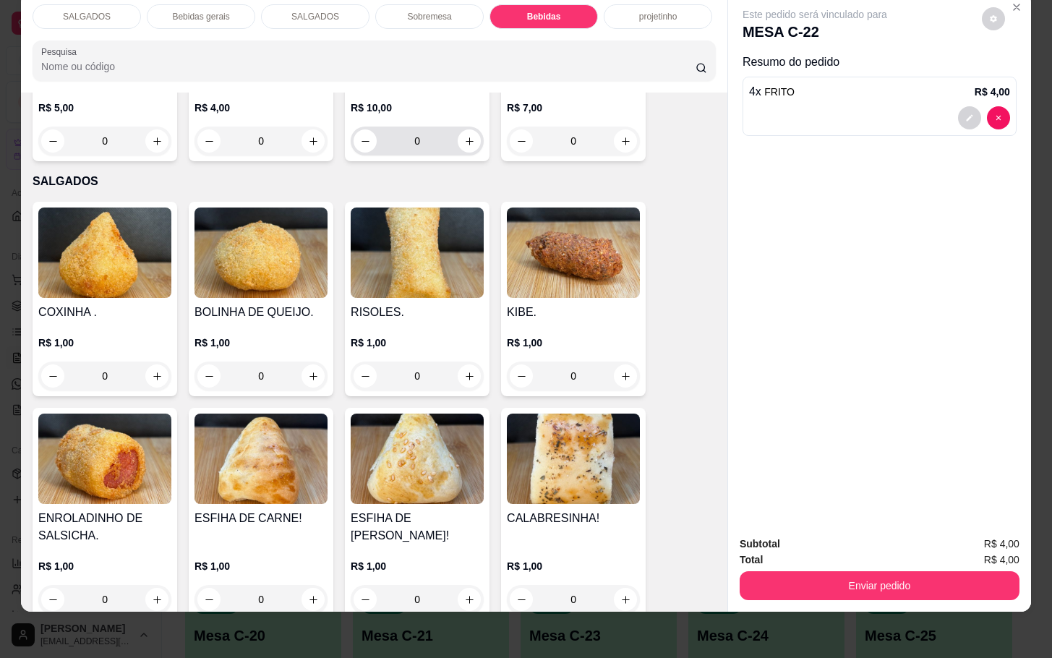
scroll to position [966, 0]
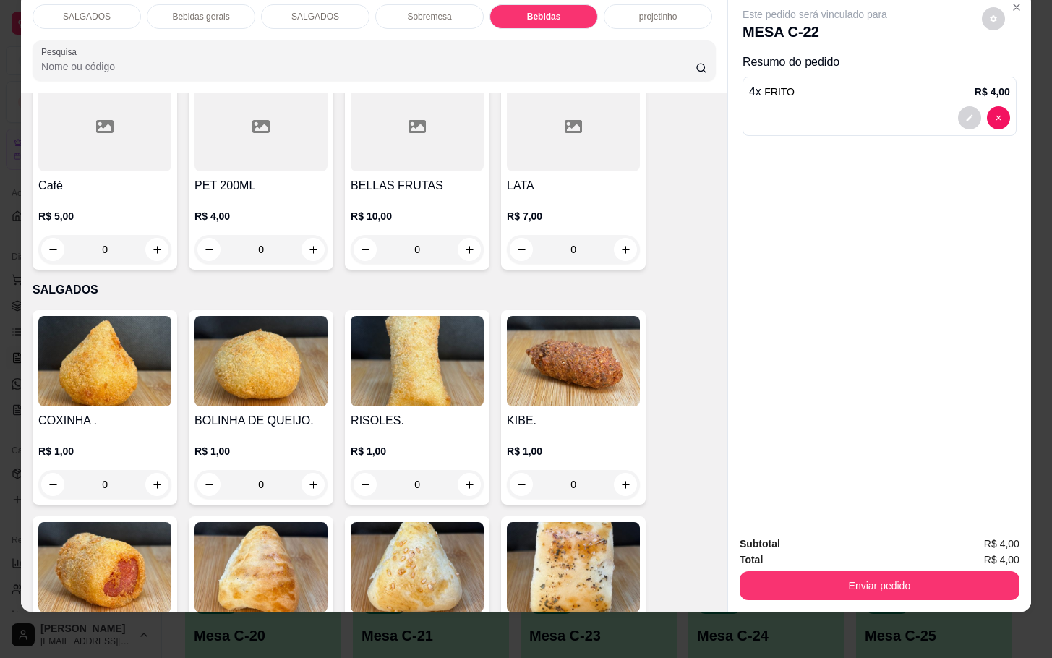
click at [505, 14] on div "SALGADOS Bebidas gerais SALGADOS Sobremesa Bebidas projetinho Pesquisa" at bounding box center [374, 43] width 706 height 100
click at [505, 4] on div "Bebidas" at bounding box center [543, 16] width 108 height 25
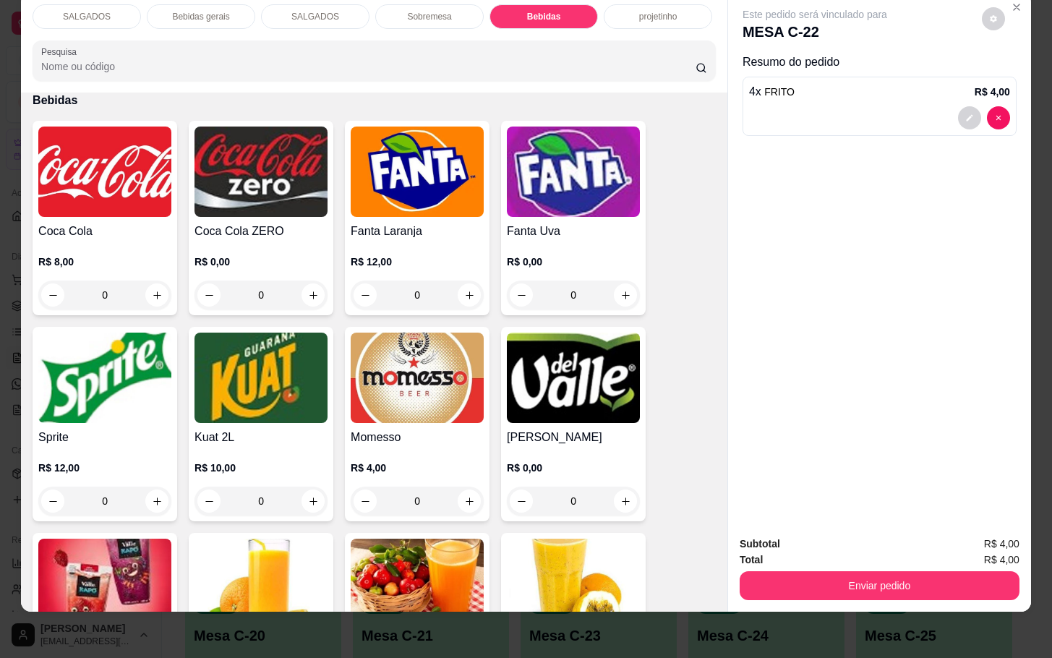
click at [538, 364] on img at bounding box center [573, 378] width 133 height 90
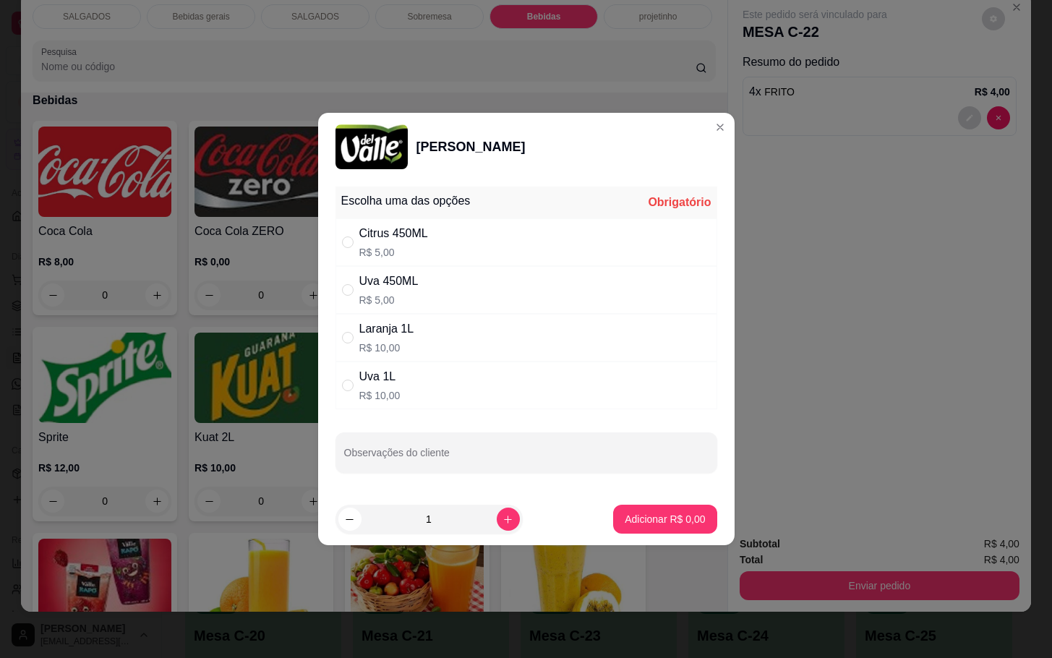
click at [531, 259] on div "Citrus 450ML R$ 5,00" at bounding box center [526, 242] width 382 height 48
radio input "true"
click at [625, 523] on p "Adicionar R$ 5,00" at bounding box center [665, 519] width 80 height 14
type input "1"
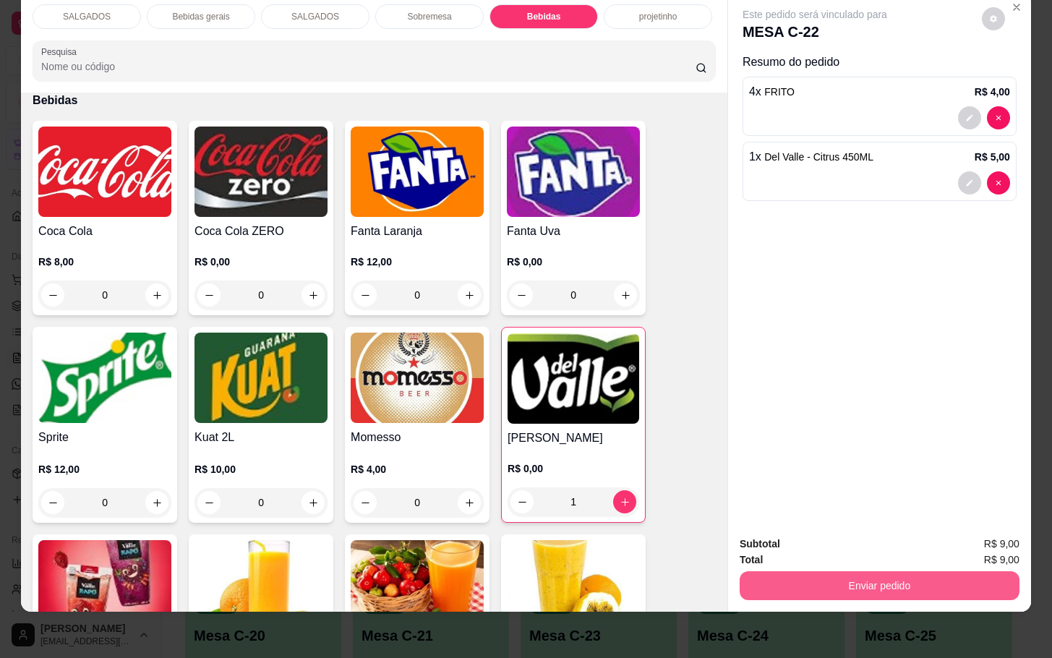
click at [976, 571] on button "Enviar pedido" at bounding box center [880, 585] width 280 height 29
click at [976, 536] on button "Enviar pedido" at bounding box center [979, 534] width 82 height 27
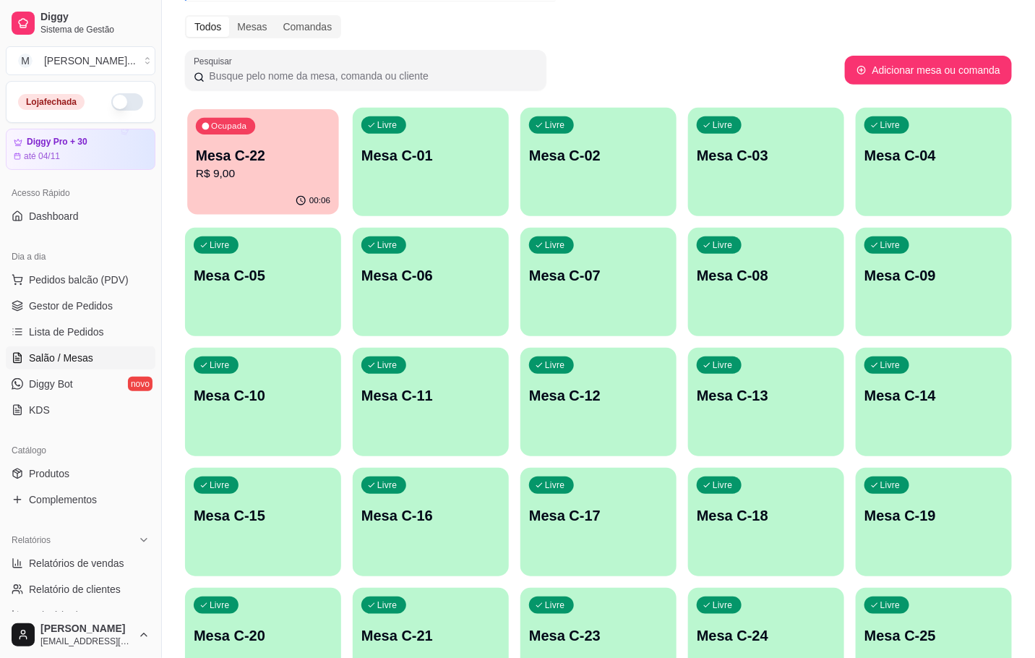
click at [194, 176] on div "Ocupada Mesa C-22 R$ 9,00" at bounding box center [263, 148] width 152 height 78
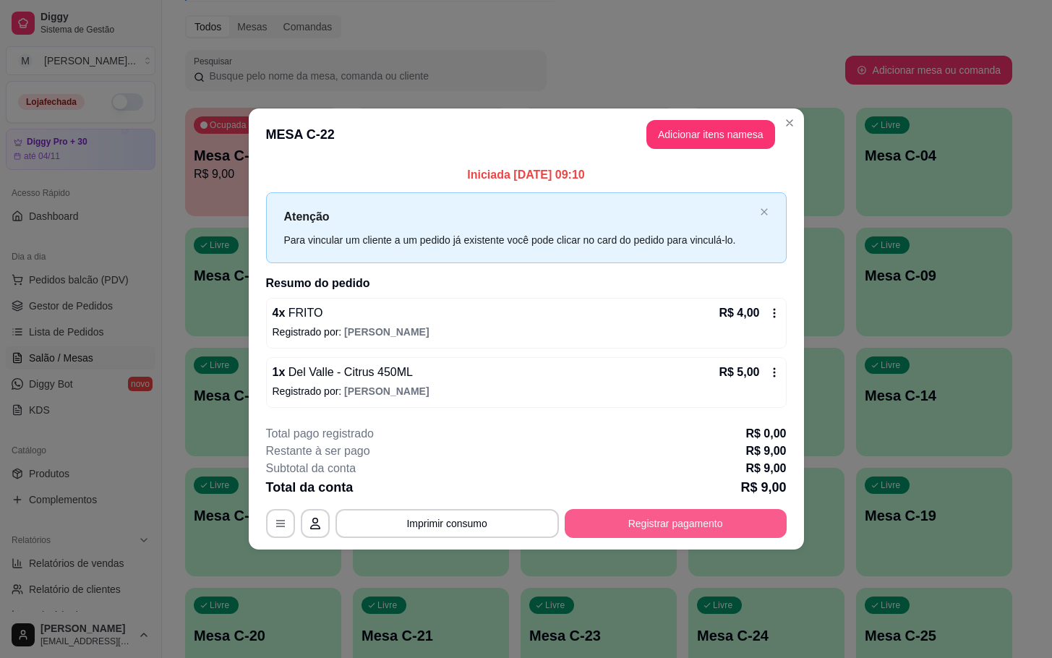
click at [685, 530] on button "Registrar pagamento" at bounding box center [676, 523] width 222 height 29
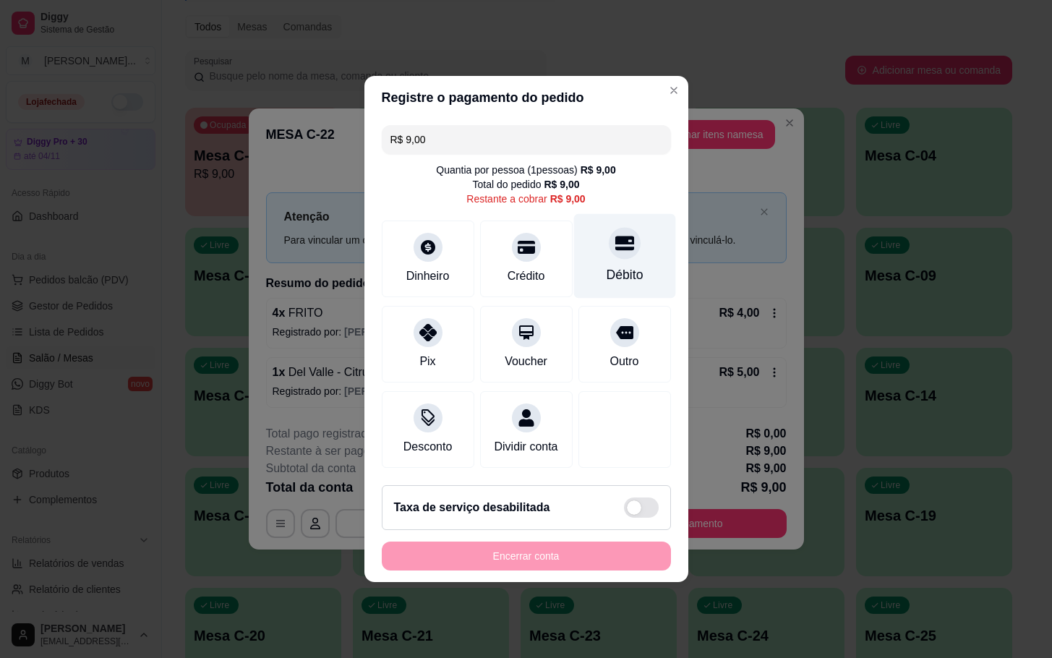
click at [627, 221] on div "Débito" at bounding box center [624, 256] width 102 height 85
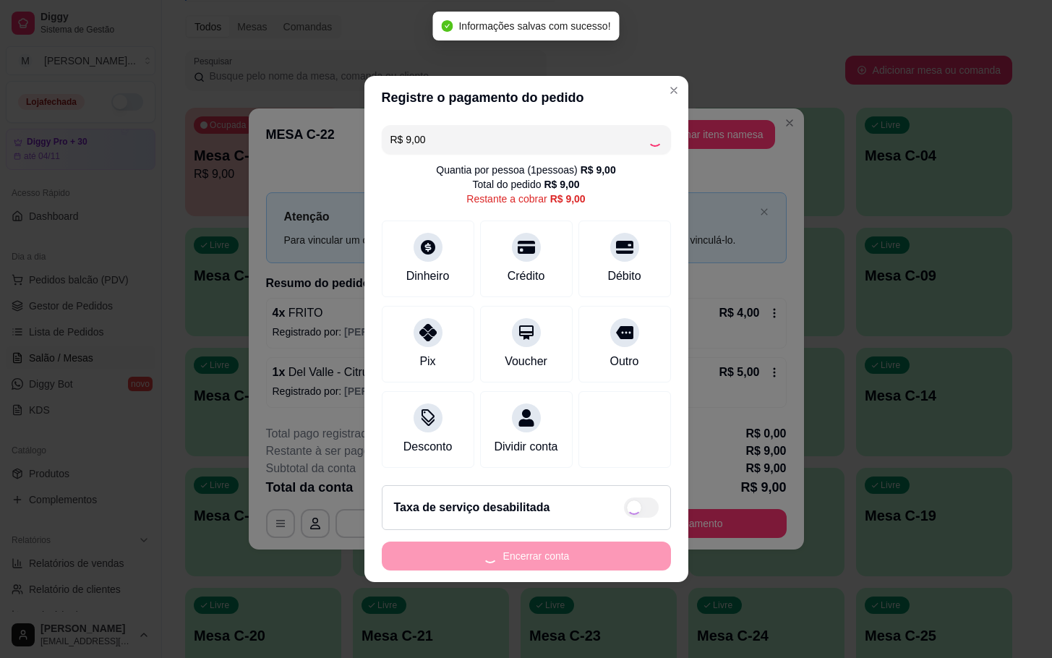
type input "R$ 0,00"
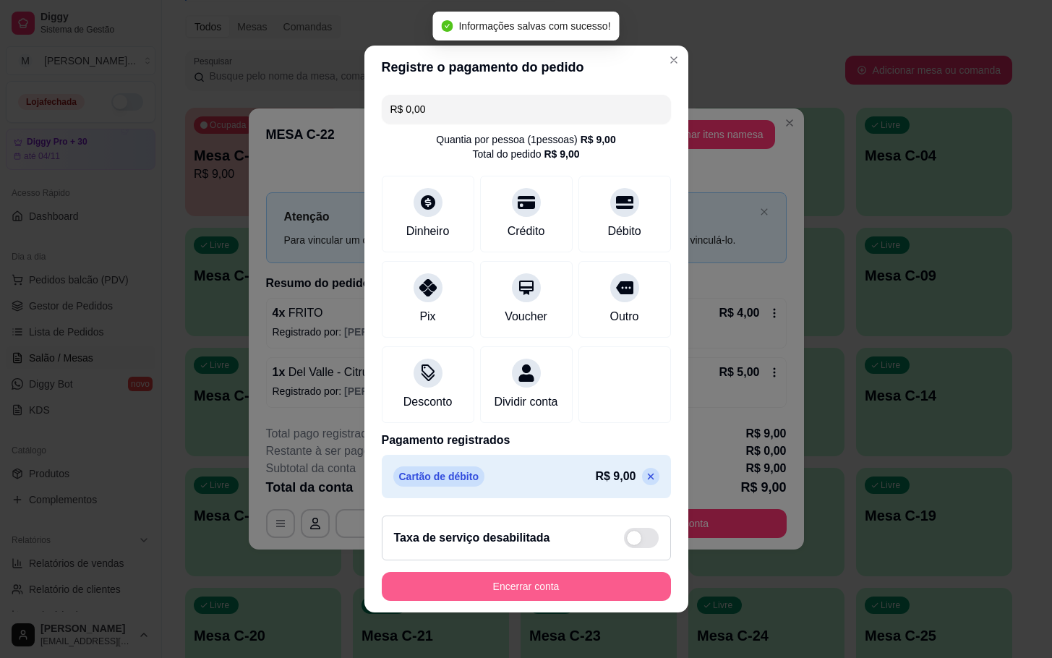
click at [500, 594] on button "Encerrar conta" at bounding box center [526, 586] width 289 height 29
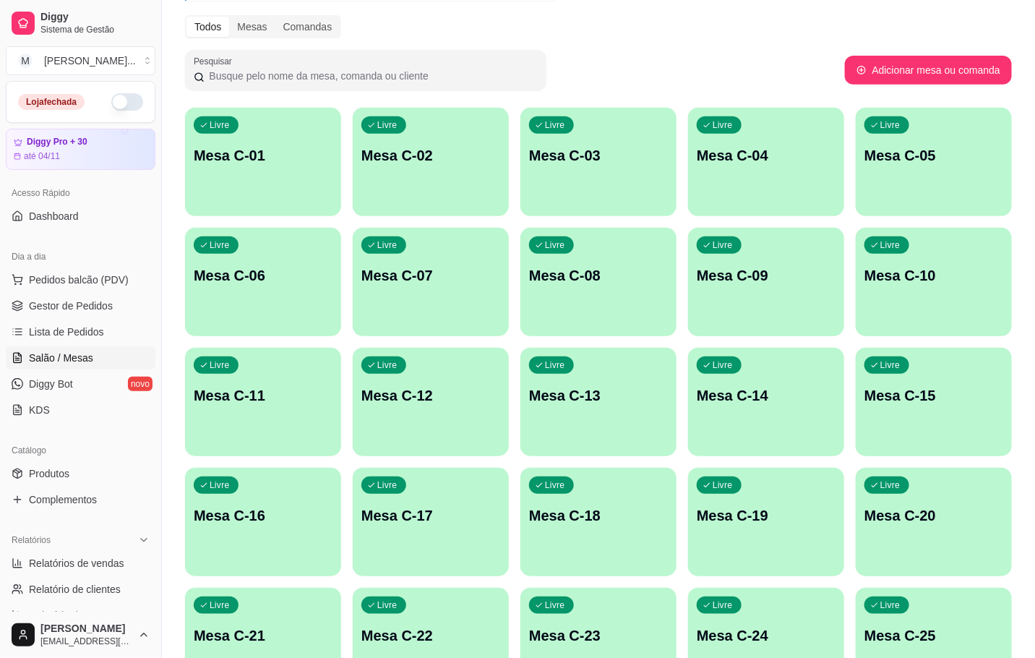
click at [463, 391] on p "Mesa C-12" at bounding box center [430, 395] width 139 height 20
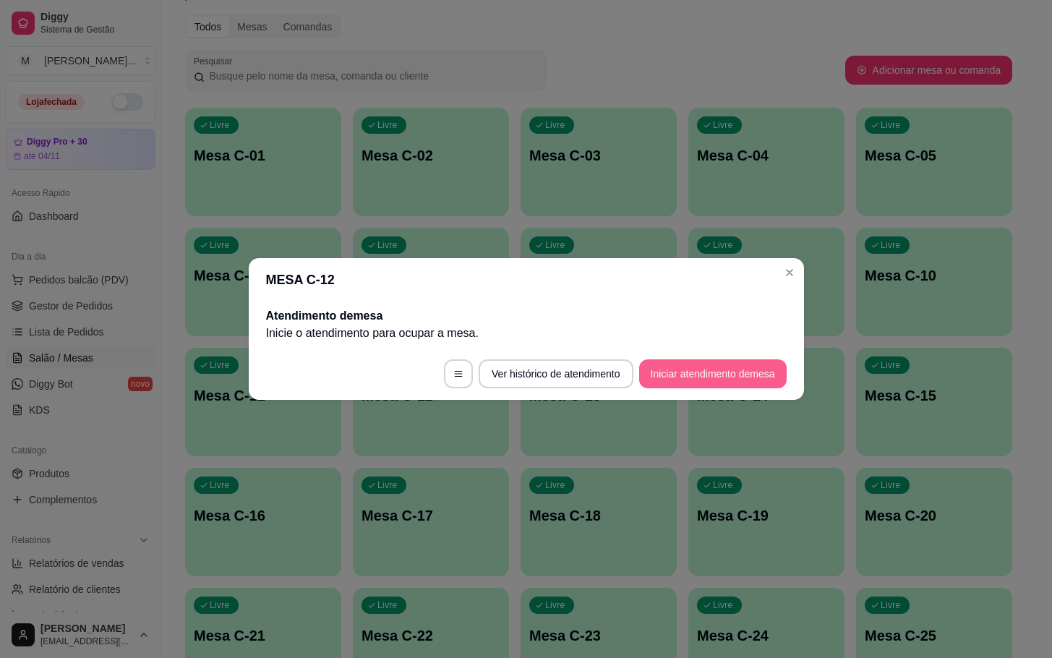
click at [753, 380] on button "Iniciar atendimento de mesa" at bounding box center [712, 373] width 147 height 29
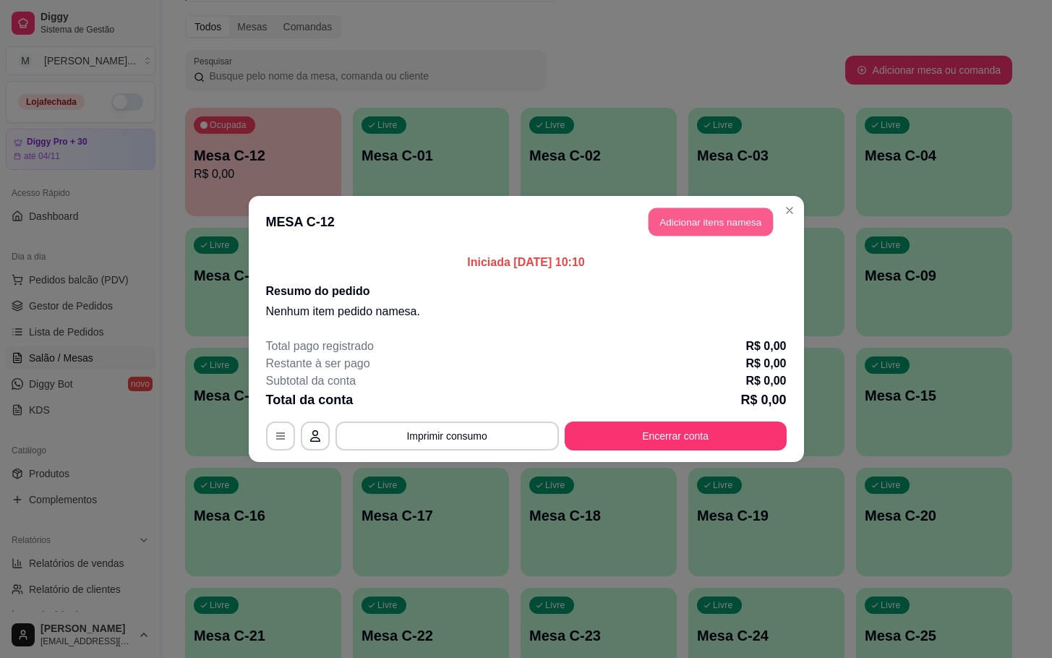
click at [744, 222] on button "Adicionar itens na mesa" at bounding box center [710, 222] width 124 height 28
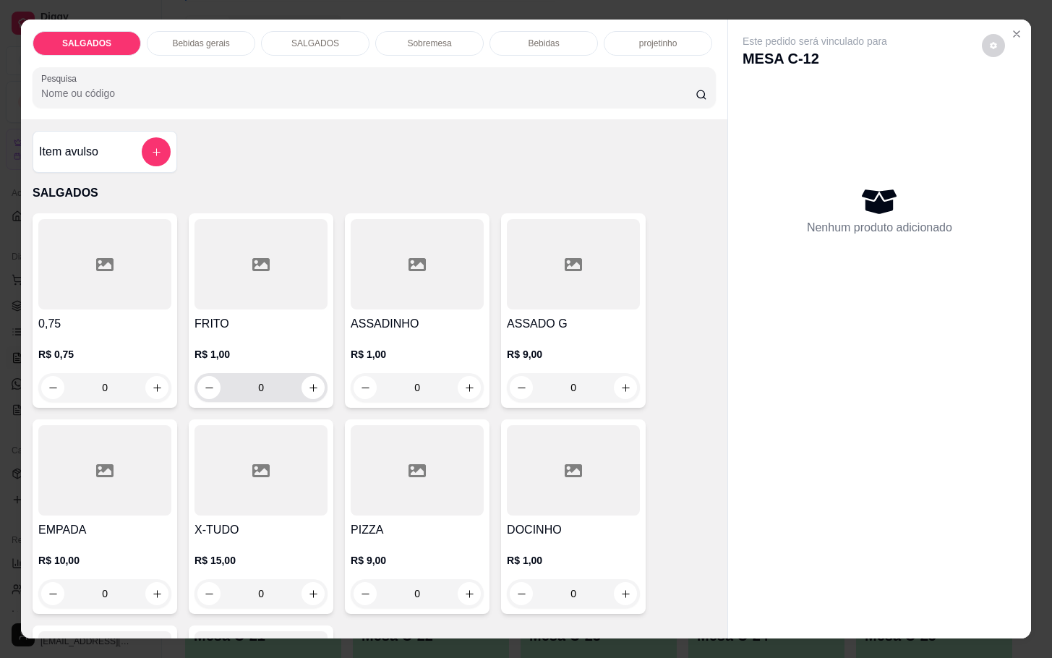
click at [274, 375] on input "0" at bounding box center [260, 387] width 81 height 29
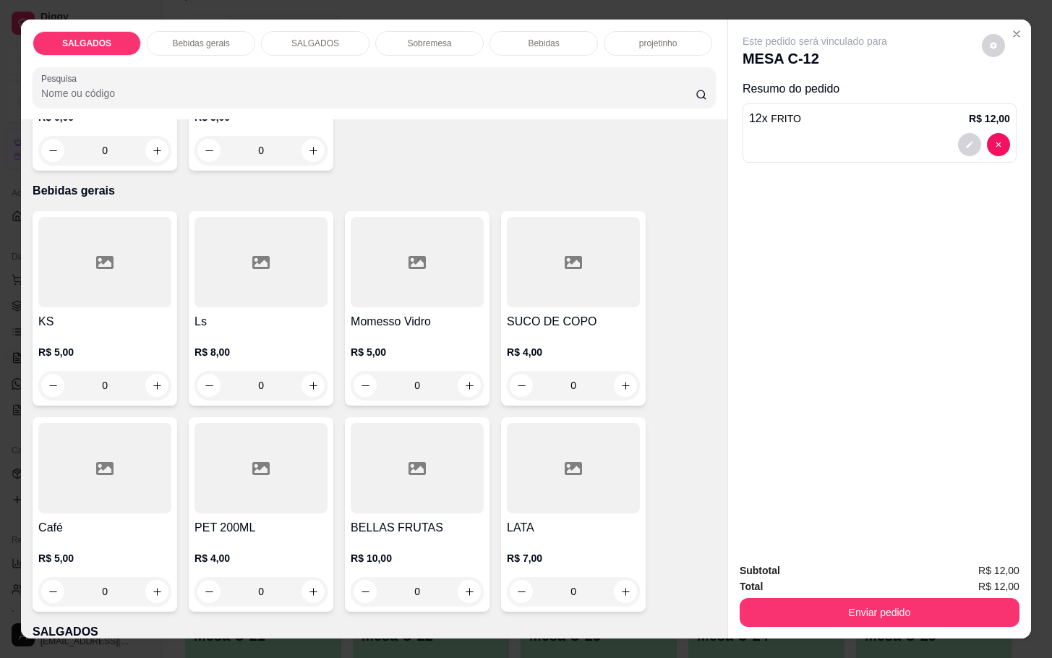
scroll to position [759, 0]
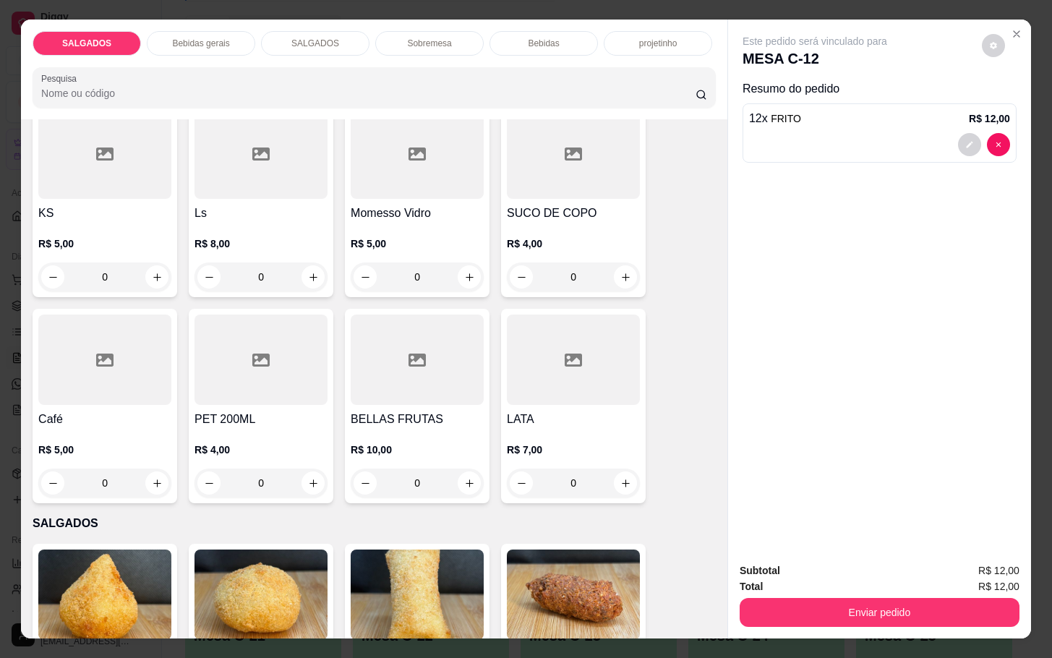
type input "12"
click at [128, 468] on div "0" at bounding box center [104, 482] width 133 height 29
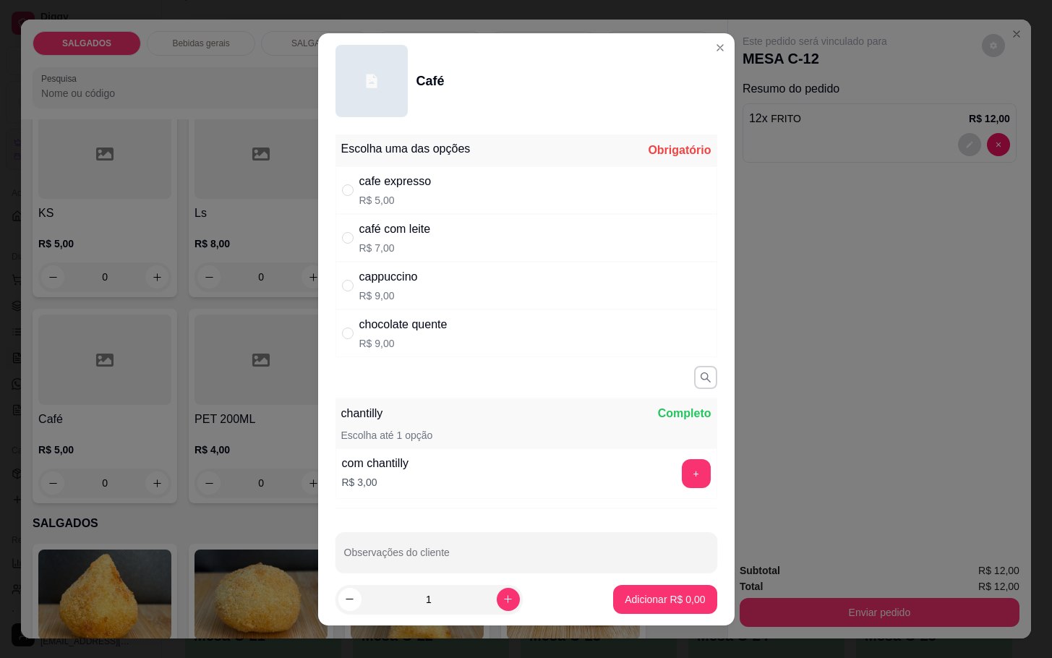
click at [453, 189] on div "cafe expresso R$ 5,00" at bounding box center [526, 190] width 382 height 48
radio input "true"
click at [627, 601] on p "Adicionar R$ 5,00" at bounding box center [665, 599] width 80 height 14
type input "1"
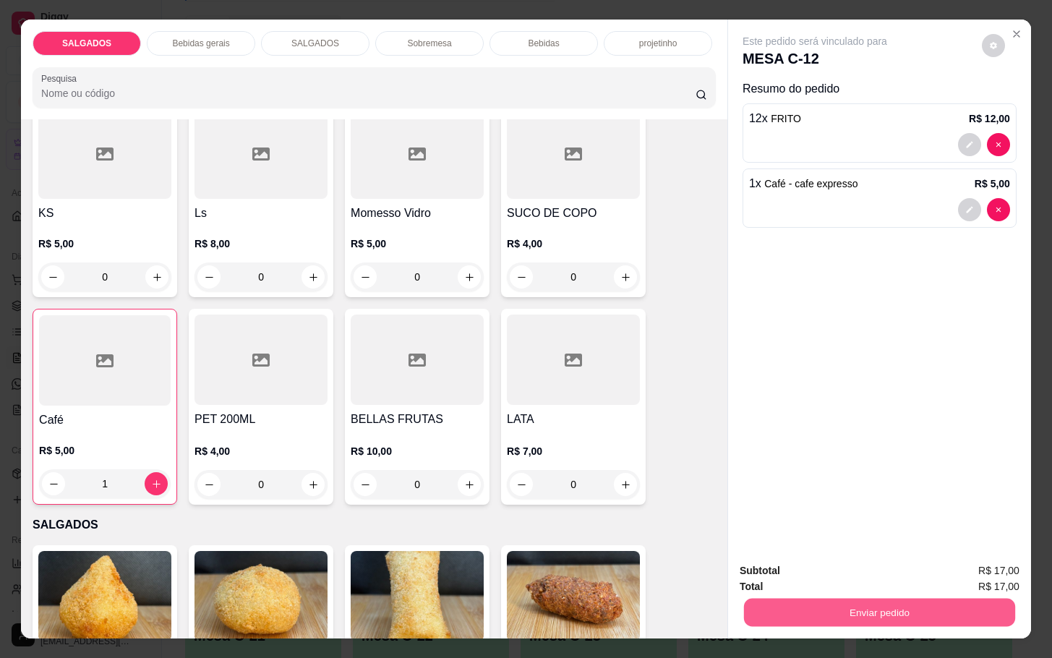
click at [805, 598] on button "Enviar pedido" at bounding box center [879, 612] width 271 height 28
click at [1002, 571] on button "Enviar pedido" at bounding box center [980, 568] width 80 height 27
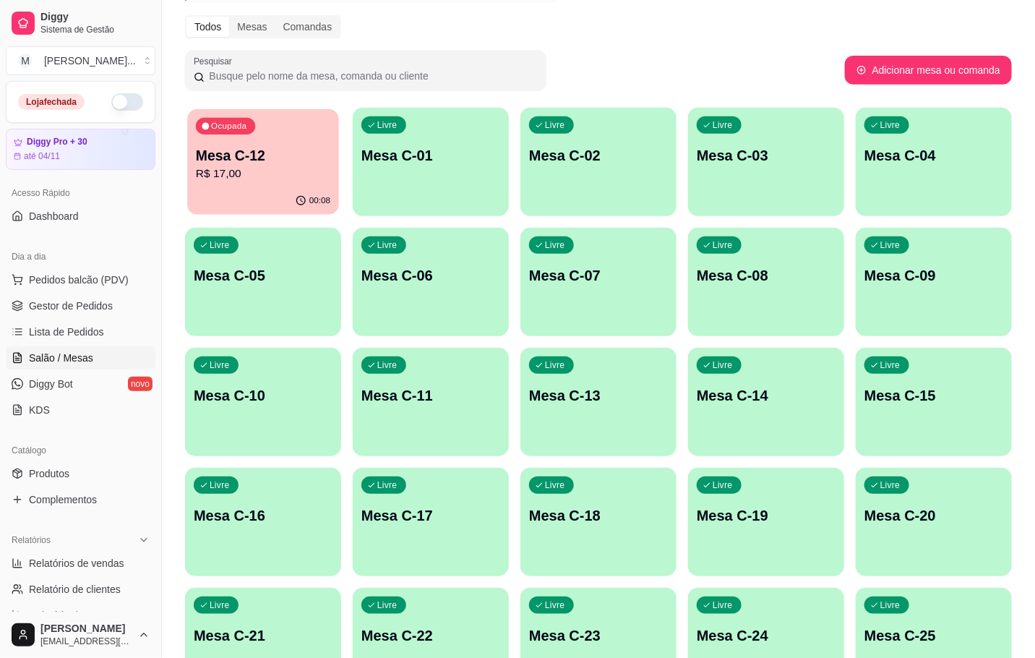
click at [243, 213] on div "00:08" at bounding box center [263, 200] width 152 height 27
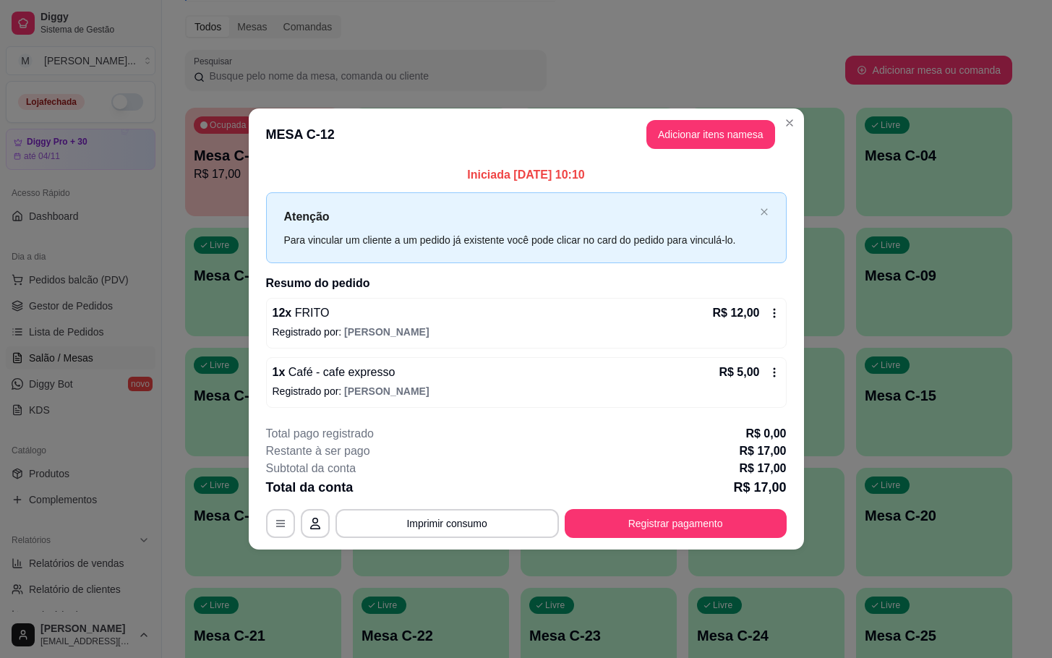
click at [658, 500] on div "**********" at bounding box center [526, 481] width 521 height 113
click at [668, 523] on button "Registrar pagamento" at bounding box center [676, 523] width 222 height 29
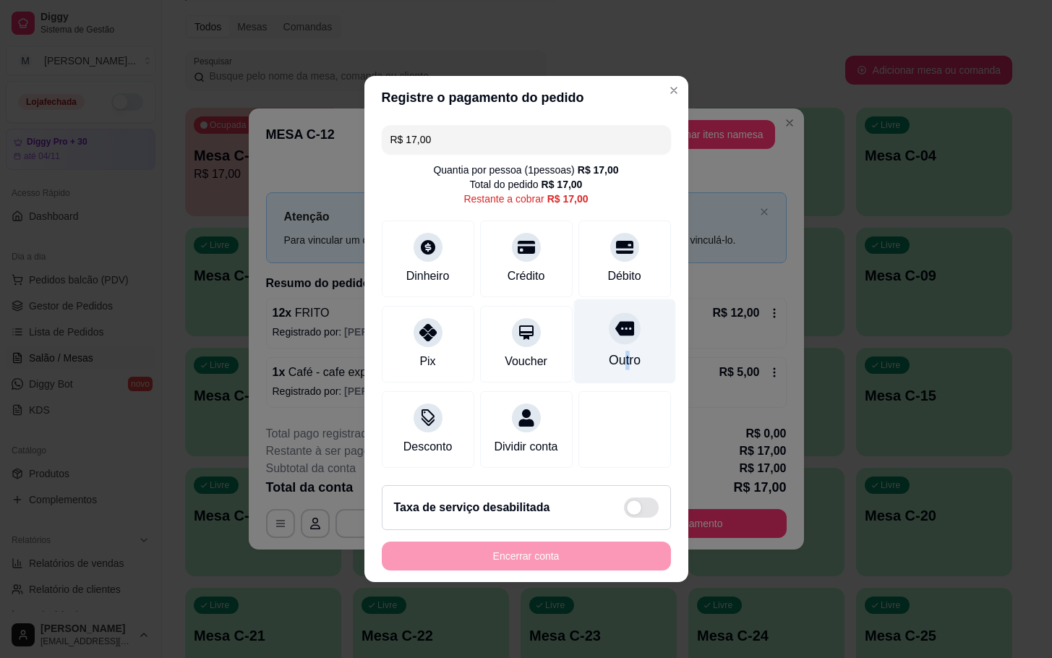
click at [612, 364] on div "Outro" at bounding box center [624, 341] width 102 height 85
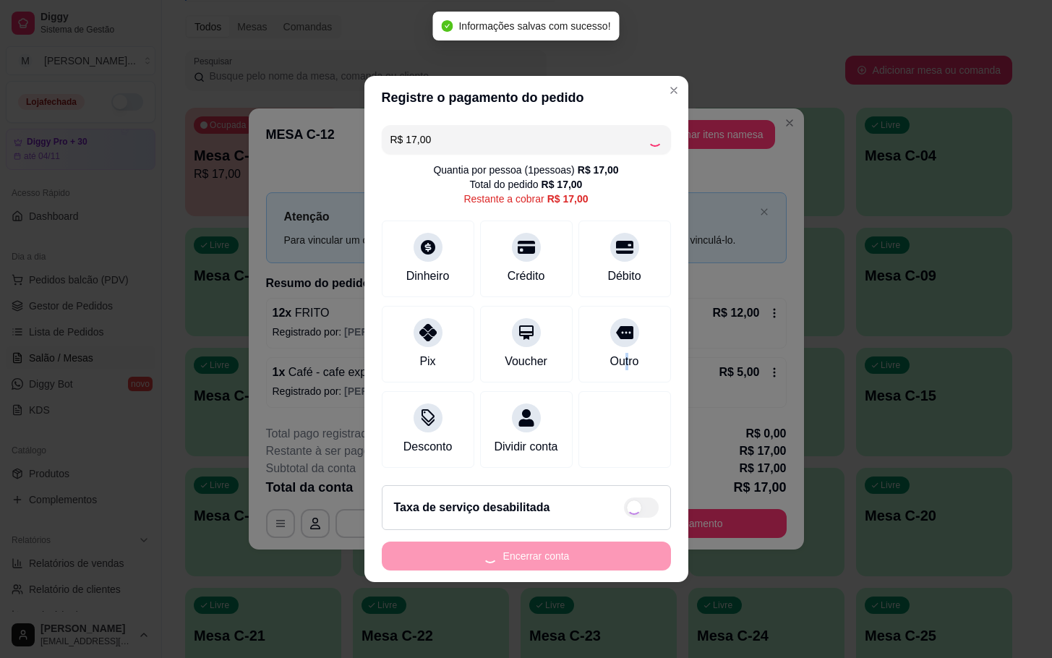
type input "R$ 0,00"
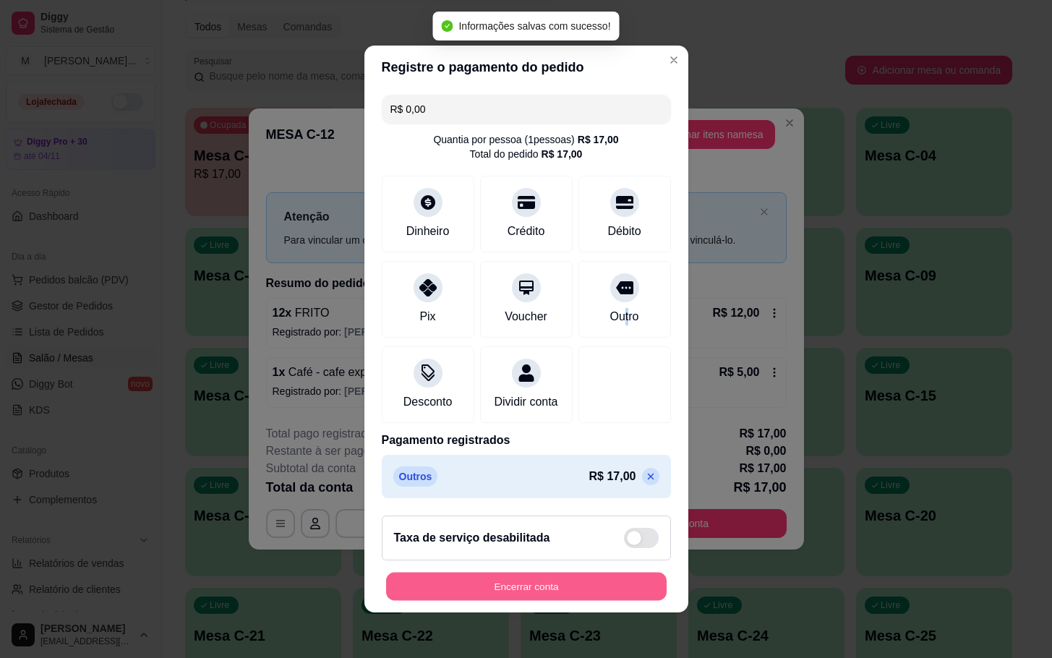
click at [555, 601] on button "Encerrar conta" at bounding box center [526, 587] width 280 height 28
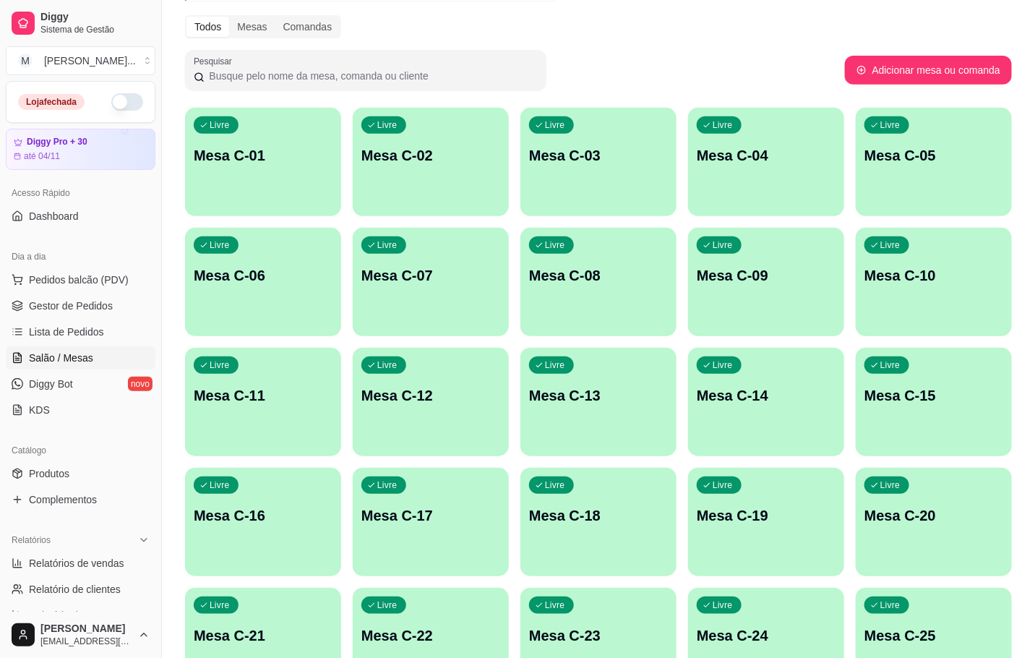
click at [421, 375] on div "Livre Mesa C-12" at bounding box center [431, 393] width 156 height 91
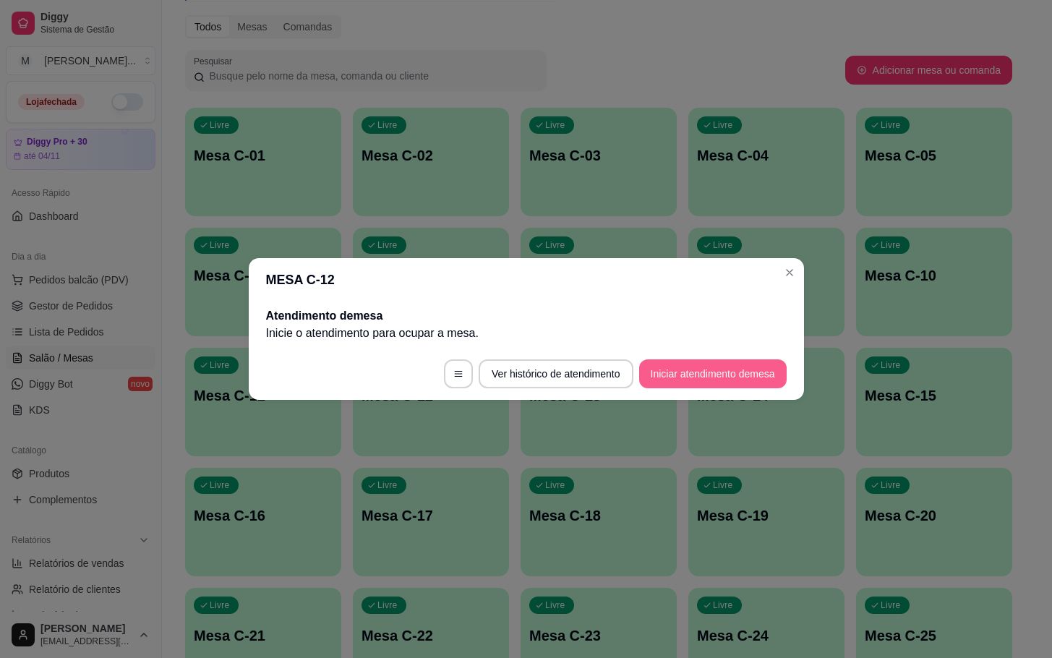
click at [727, 363] on button "Iniciar atendimento de mesa" at bounding box center [712, 373] width 147 height 29
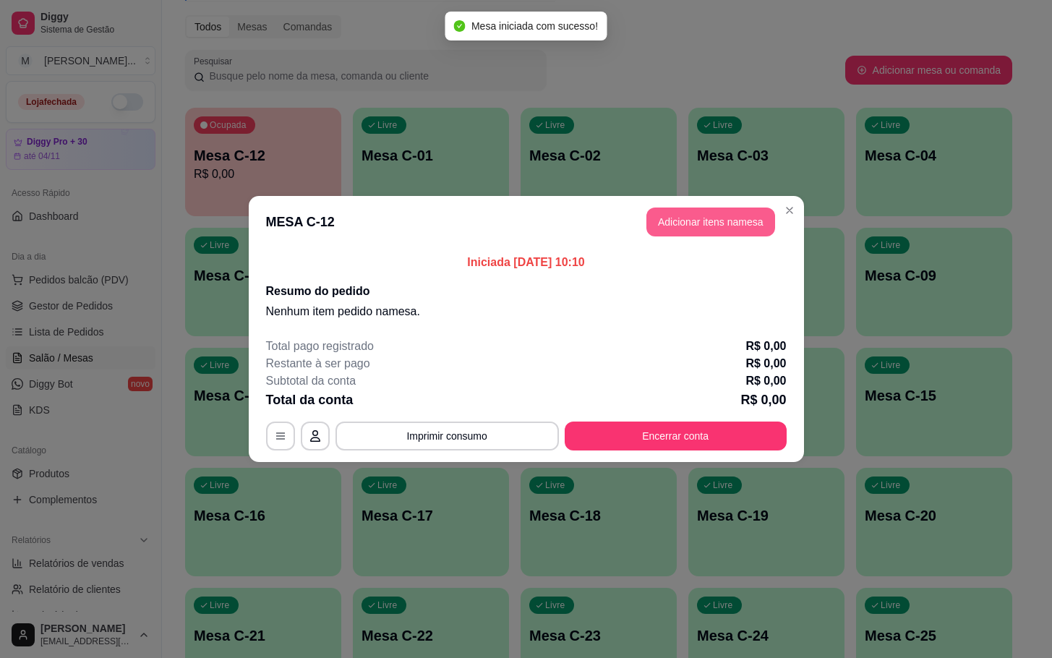
click at [694, 234] on button "Adicionar itens na mesa" at bounding box center [710, 221] width 129 height 29
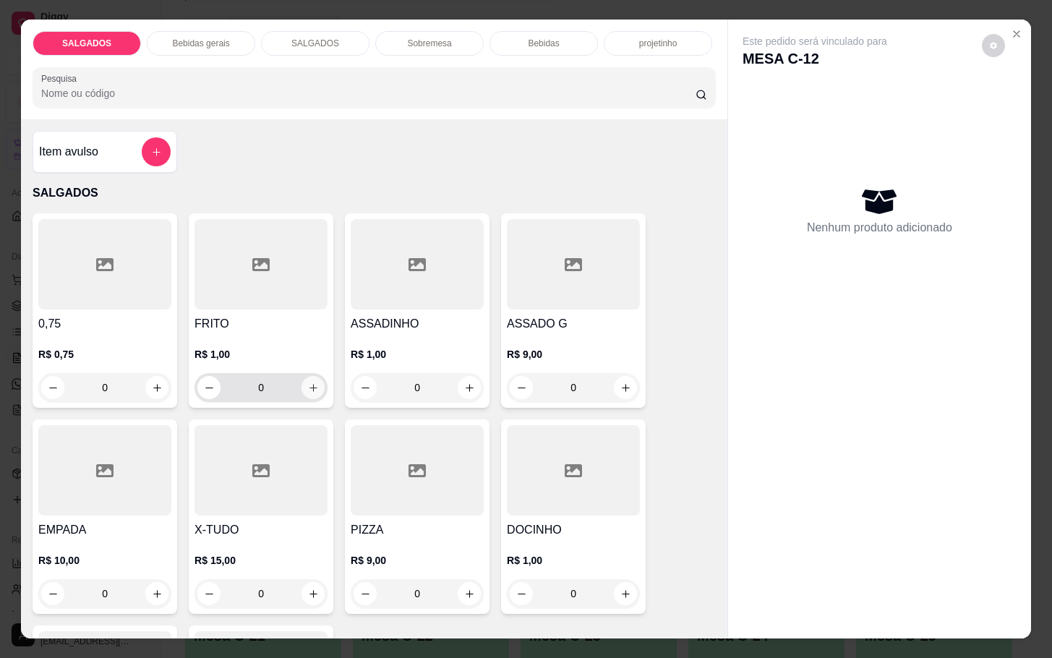
click at [309, 382] on icon "increase-product-quantity" at bounding box center [313, 387] width 11 height 11
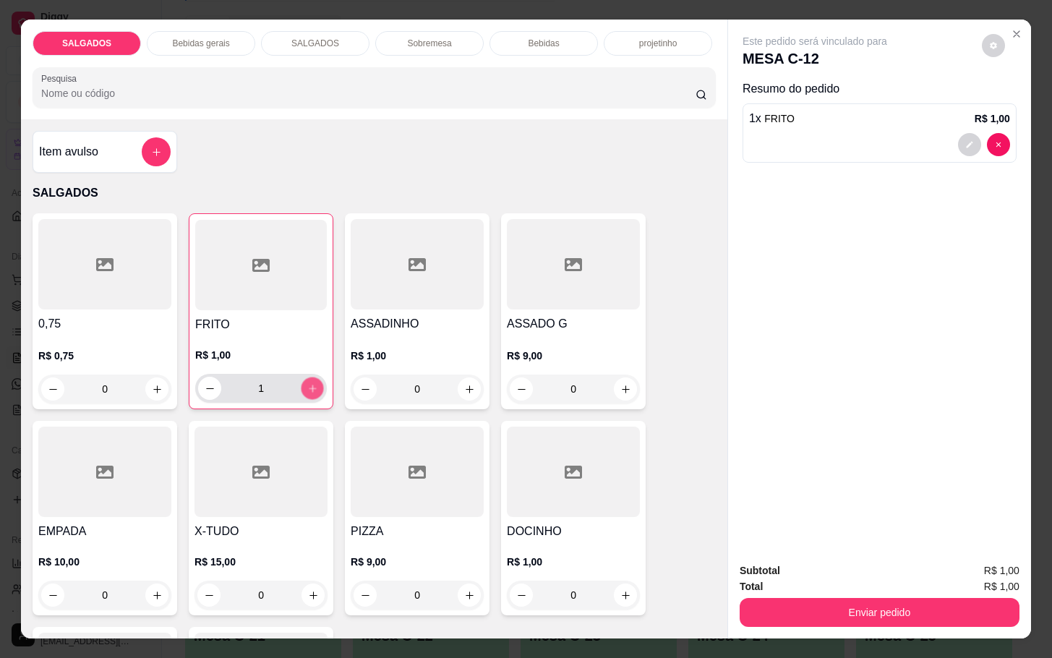
click at [309, 383] on icon "increase-product-quantity" at bounding box center [312, 388] width 11 height 11
click at [302, 361] on div "R$ 1,00 5" at bounding box center [261, 375] width 132 height 55
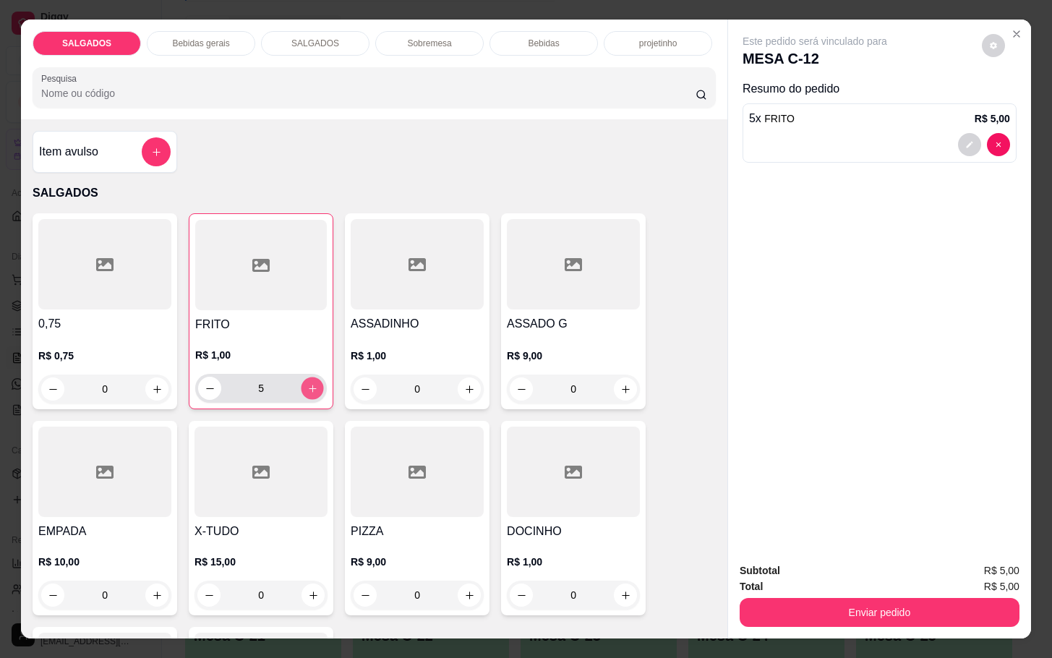
click at [307, 383] on icon "increase-product-quantity" at bounding box center [312, 388] width 11 height 11
type input "6"
click at [464, 385] on icon "increase-product-quantity" at bounding box center [469, 389] width 11 height 11
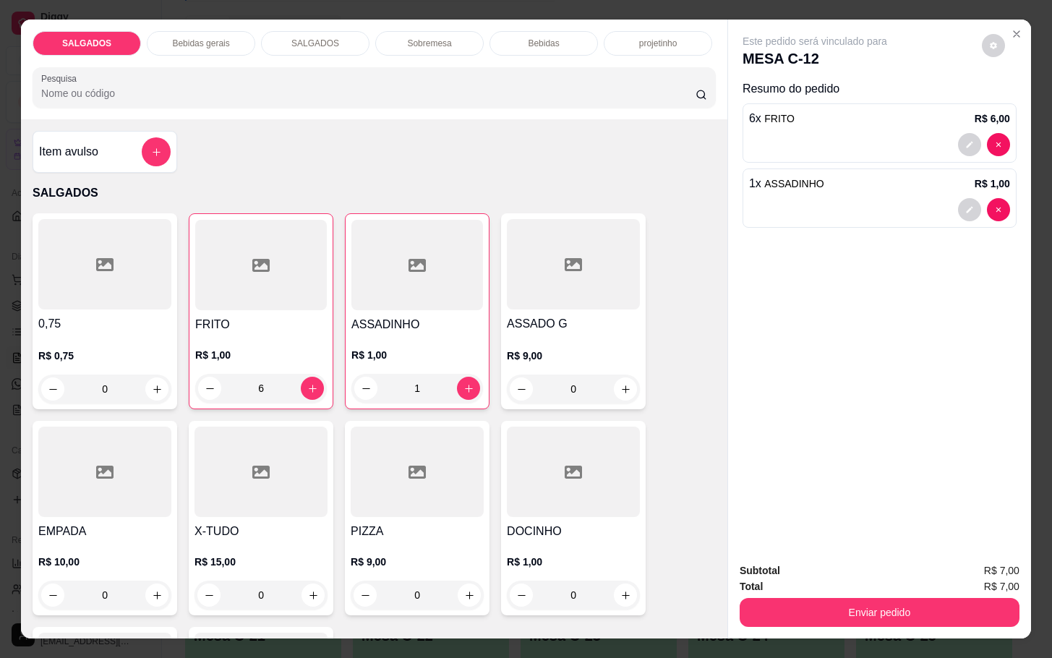
click at [467, 401] on div "ASSADINHO R$ 1,00 1" at bounding box center [417, 311] width 145 height 196
click at [463, 383] on icon "increase-product-quantity" at bounding box center [468, 388] width 11 height 11
type input "2"
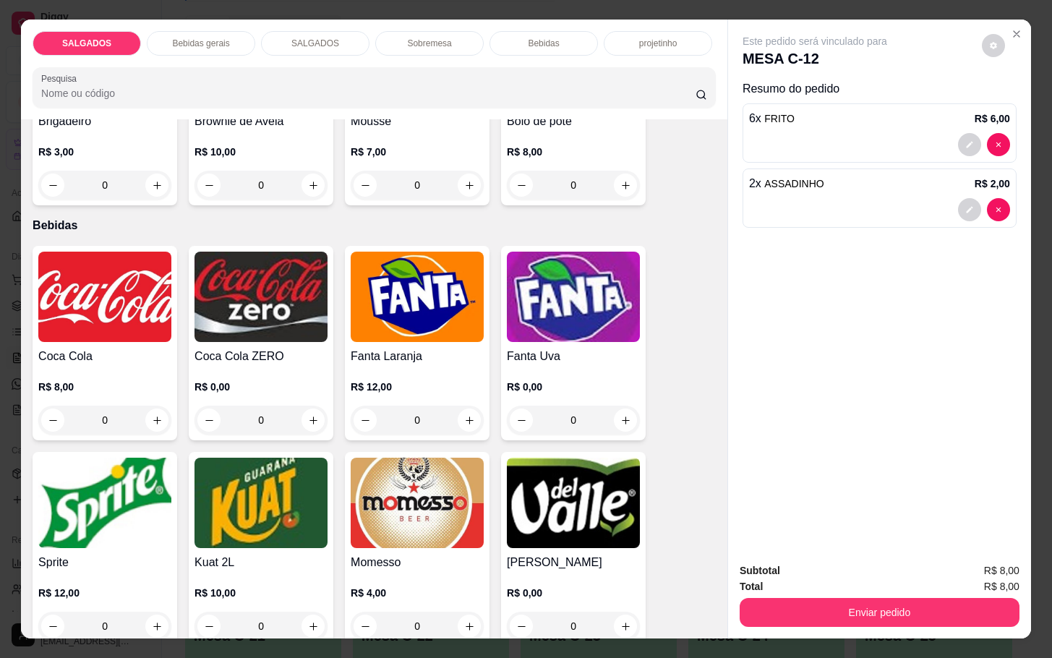
scroll to position [2603, 0]
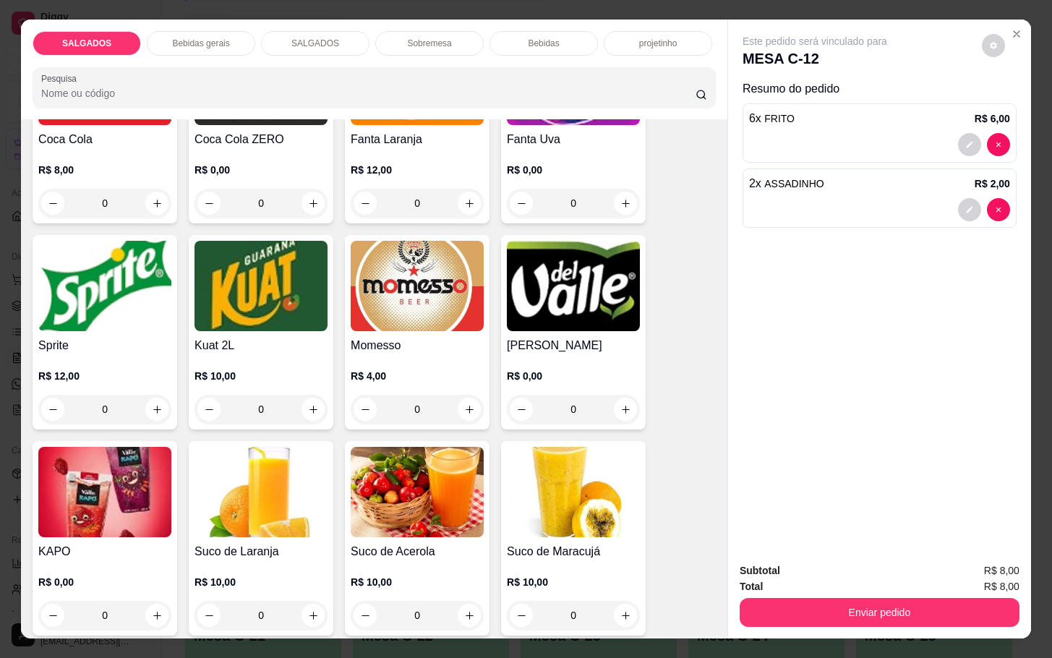
click at [380, 354] on div "R$ 4,00 0" at bounding box center [417, 388] width 133 height 69
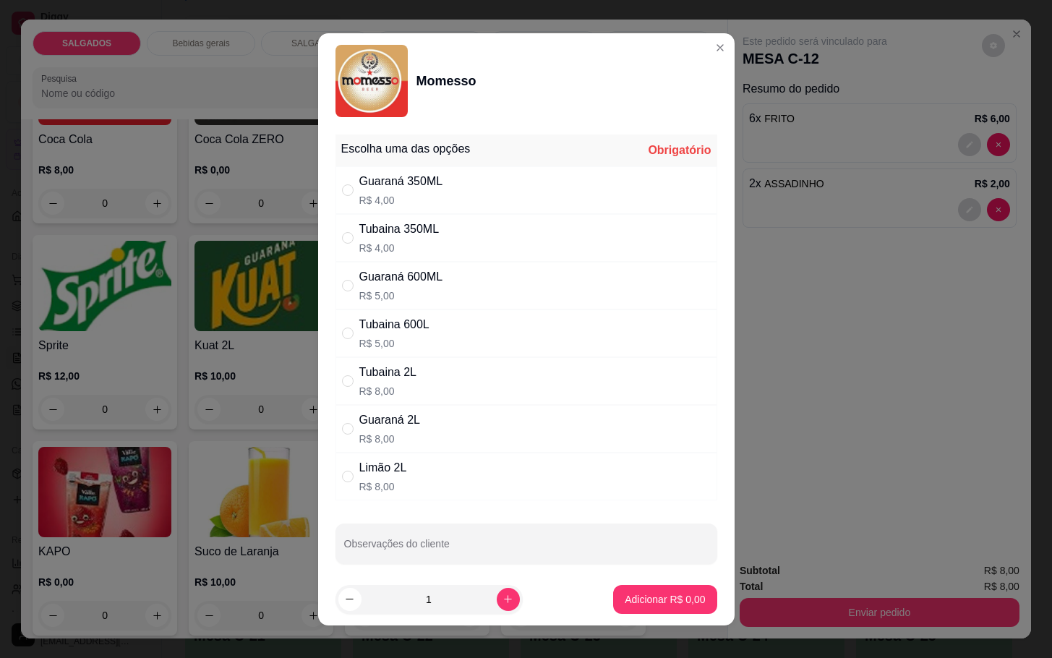
click at [390, 226] on div "Tubaina 350ML" at bounding box center [399, 228] width 80 height 17
radio input "true"
click at [643, 586] on button "Adicionar R$ 4,00" at bounding box center [664, 599] width 100 height 28
type input "1"
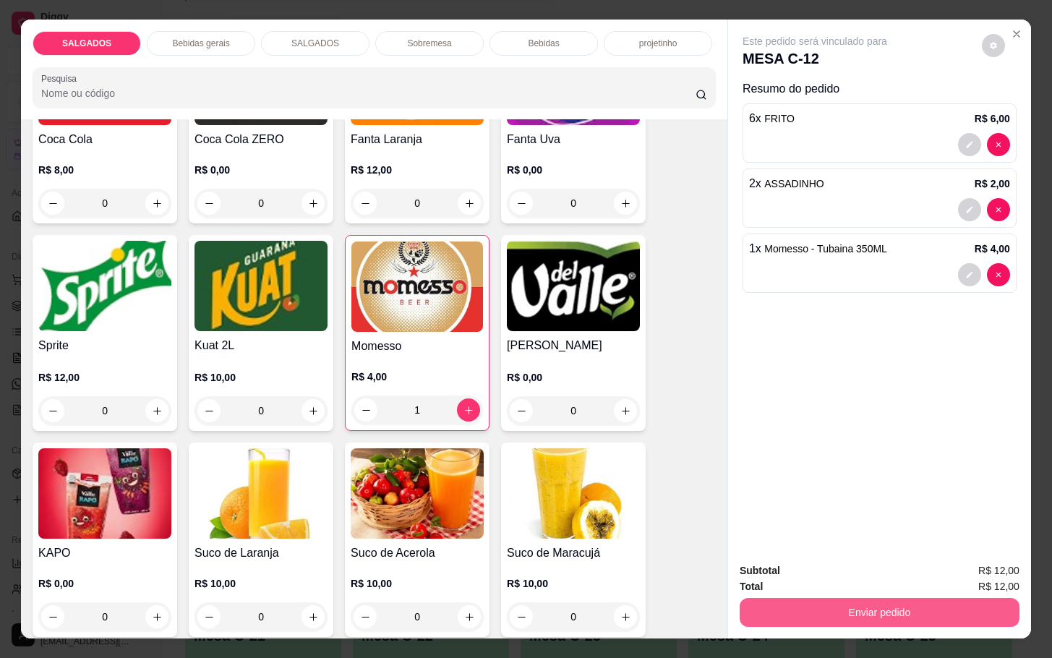
click at [783, 610] on button "Enviar pedido" at bounding box center [880, 612] width 280 height 29
click at [961, 573] on button "Enviar pedido" at bounding box center [979, 568] width 82 height 27
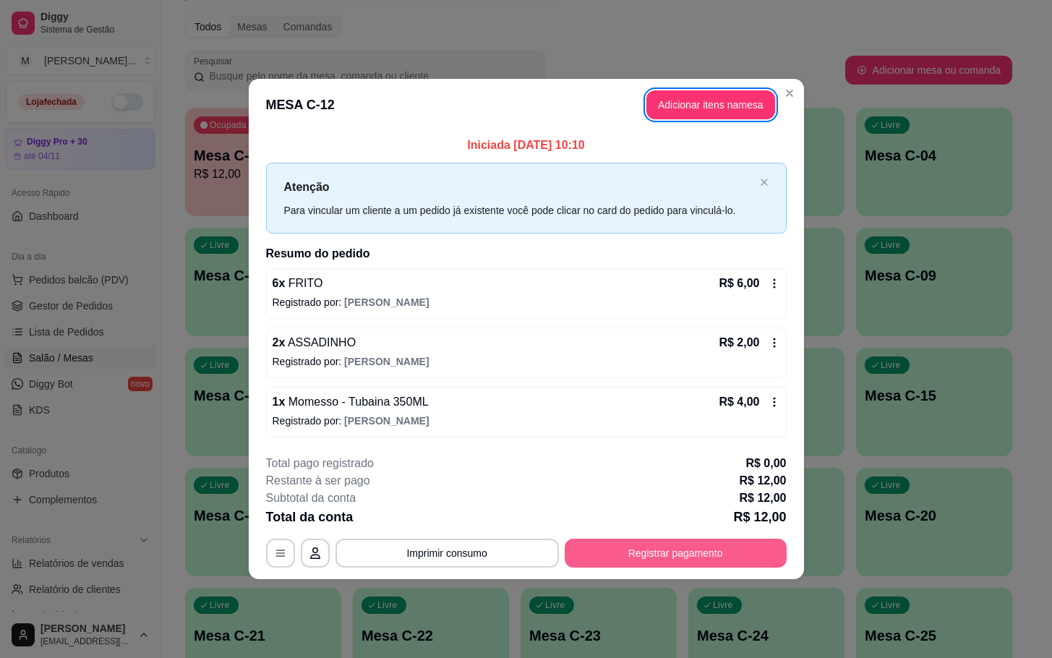
click at [703, 549] on button "Registrar pagamento" at bounding box center [676, 553] width 222 height 29
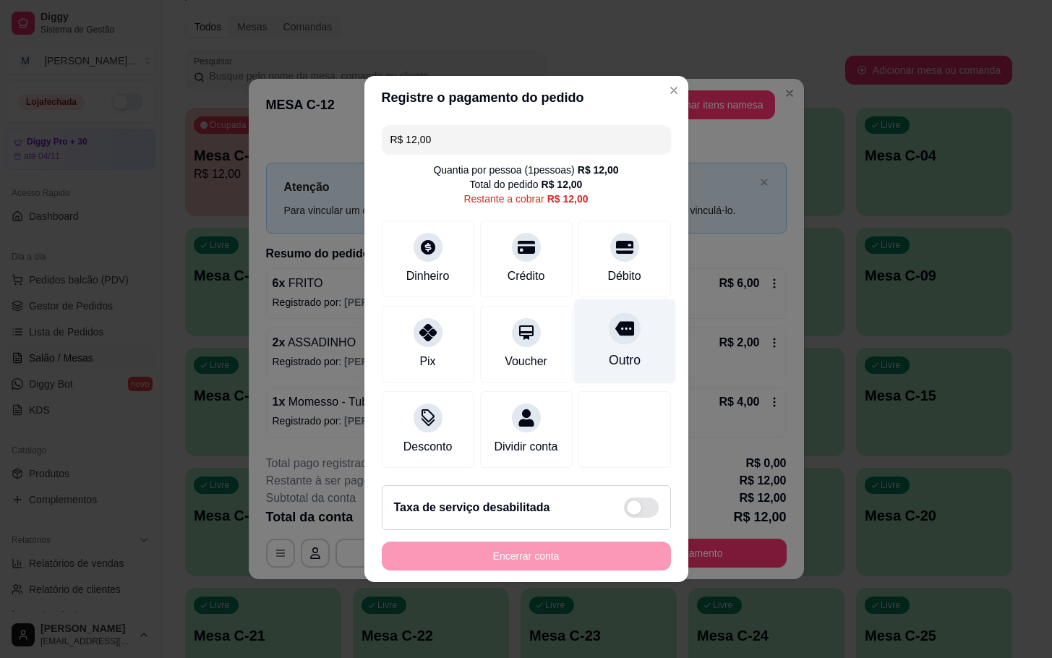
click at [640, 348] on div "Outro" at bounding box center [624, 341] width 102 height 85
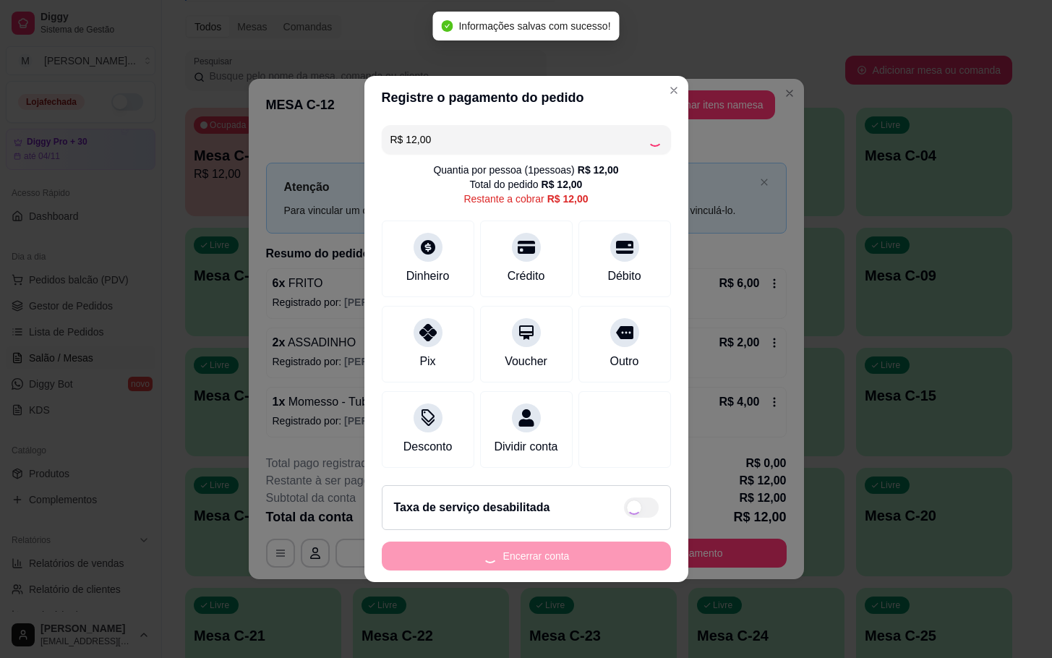
type input "R$ 0,00"
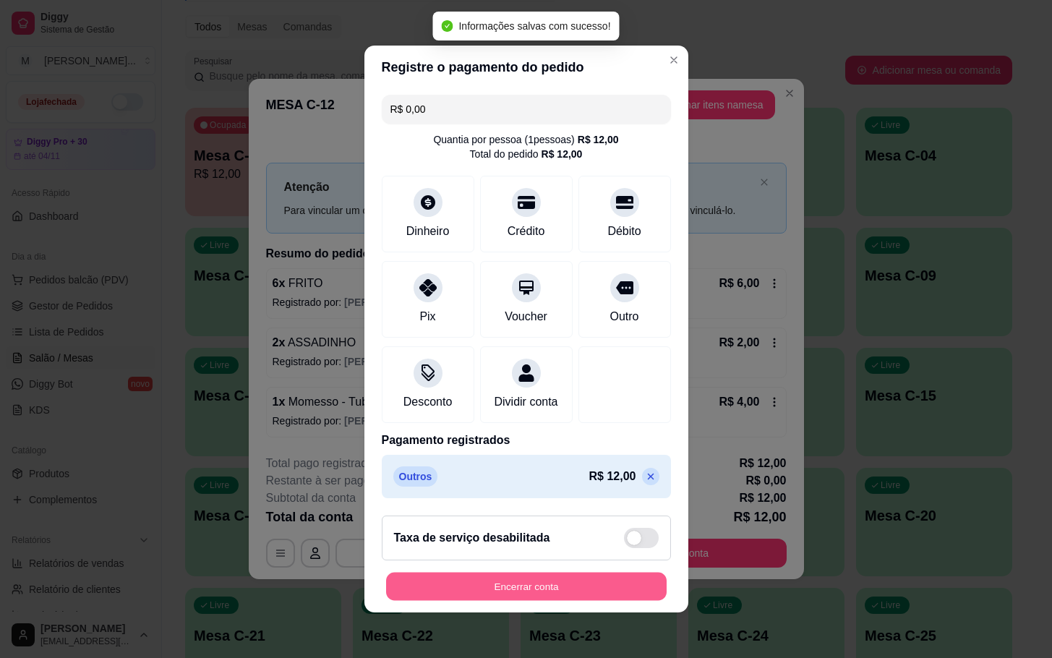
click at [547, 590] on button "Encerrar conta" at bounding box center [526, 587] width 280 height 28
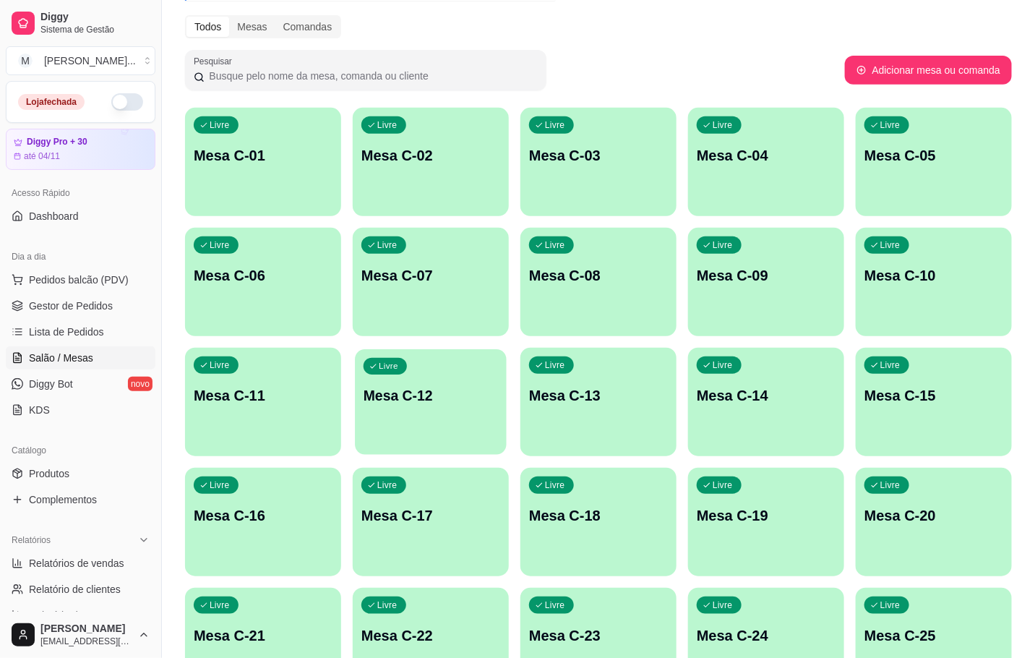
click at [412, 416] on div "Livre Mesa C-12" at bounding box center [431, 393] width 152 height 88
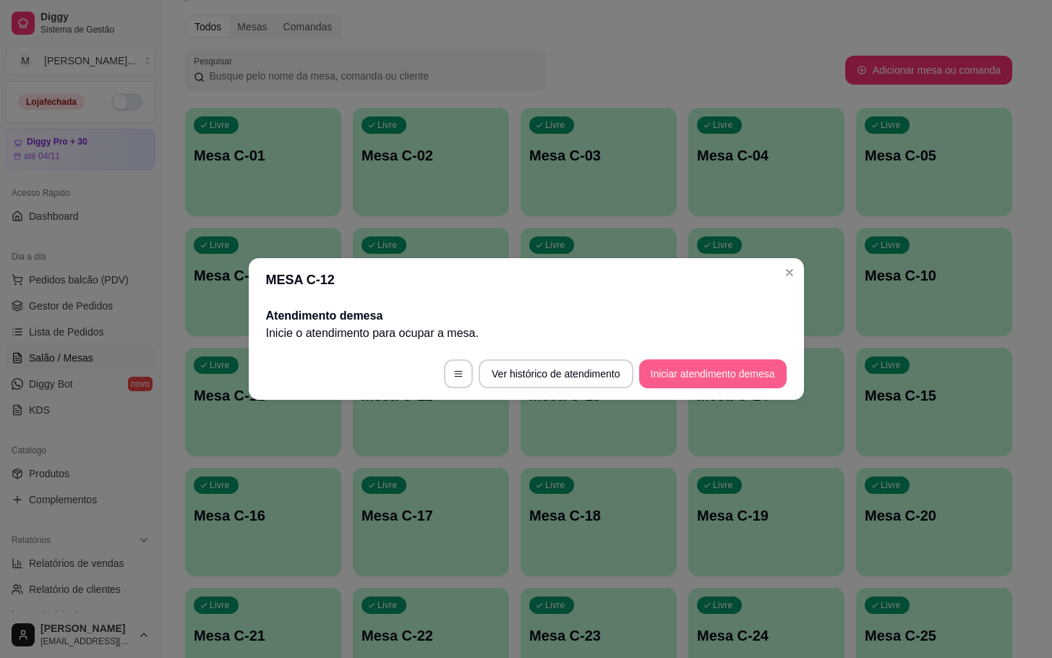
click at [764, 367] on button "Iniciar atendimento de mesa" at bounding box center [712, 373] width 147 height 29
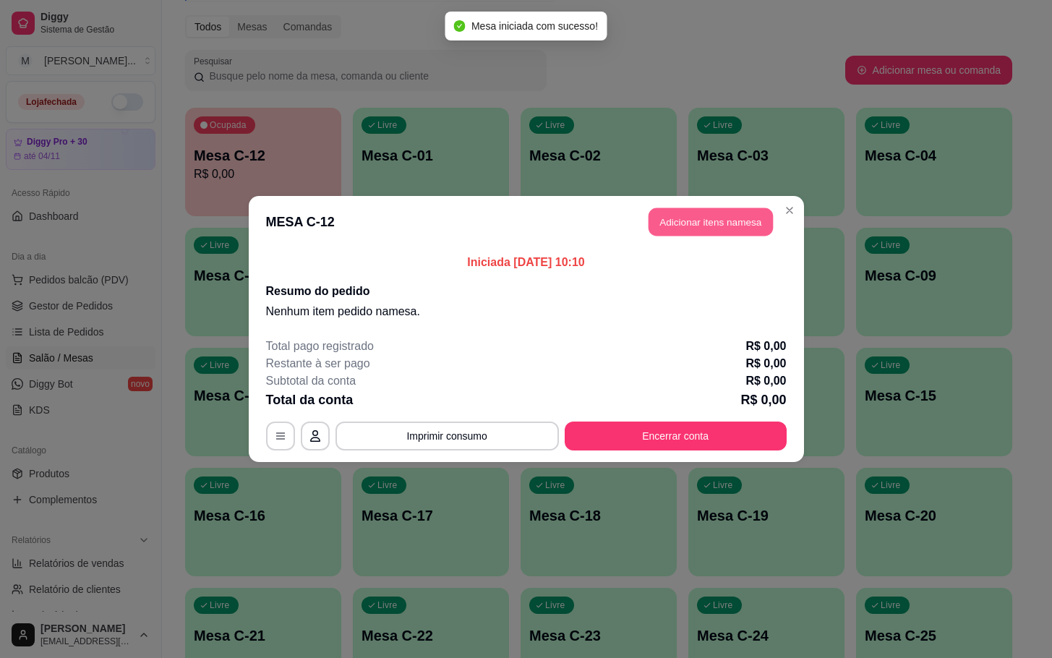
click at [703, 221] on button "Adicionar itens na mesa" at bounding box center [710, 222] width 124 height 28
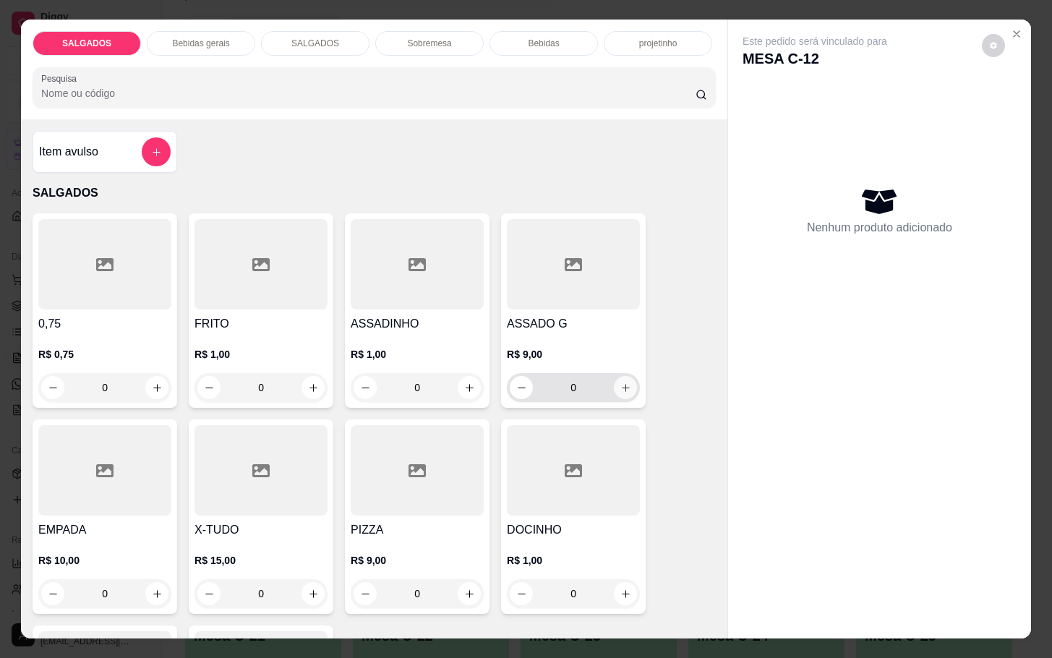
click at [620, 384] on icon "increase-product-quantity" at bounding box center [625, 387] width 11 height 11
type input "1"
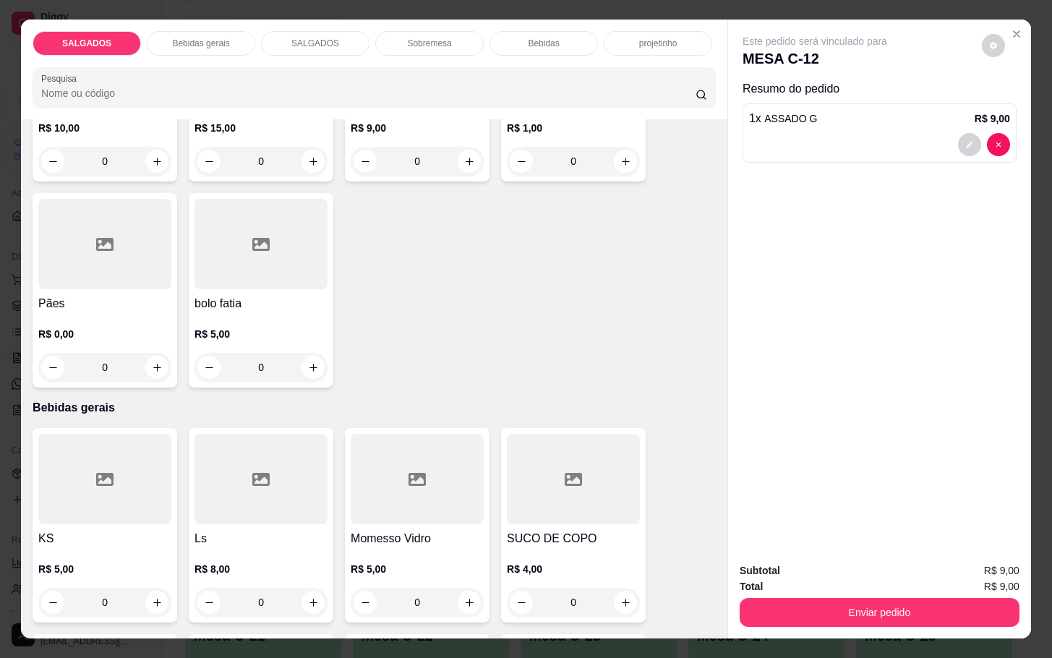
scroll to position [542, 0]
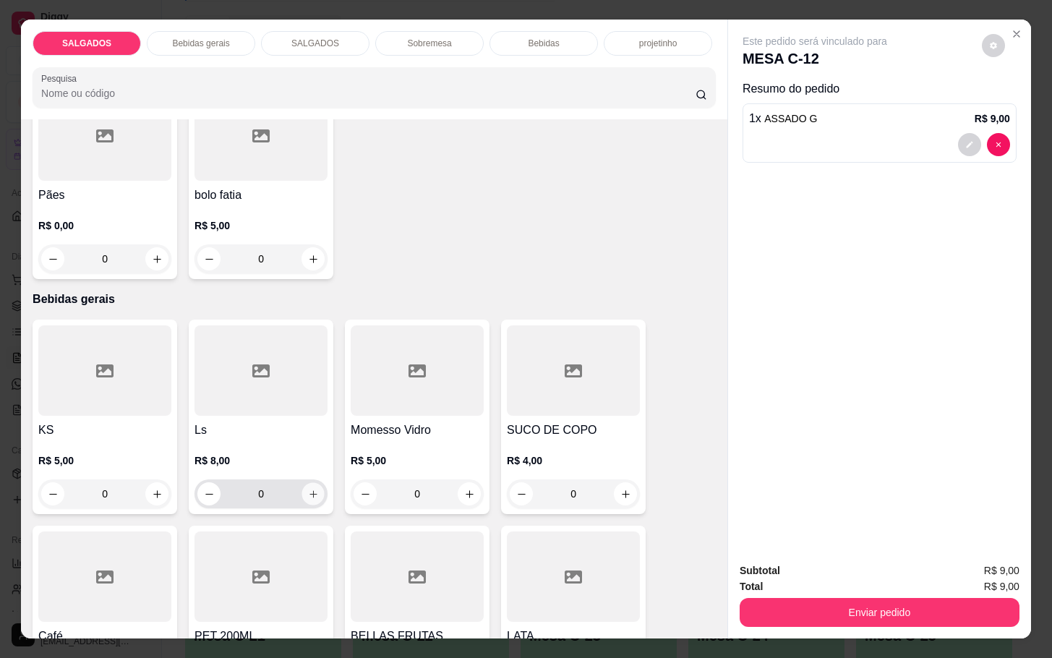
click at [309, 483] on button "increase-product-quantity" at bounding box center [313, 494] width 22 height 22
type input "1"
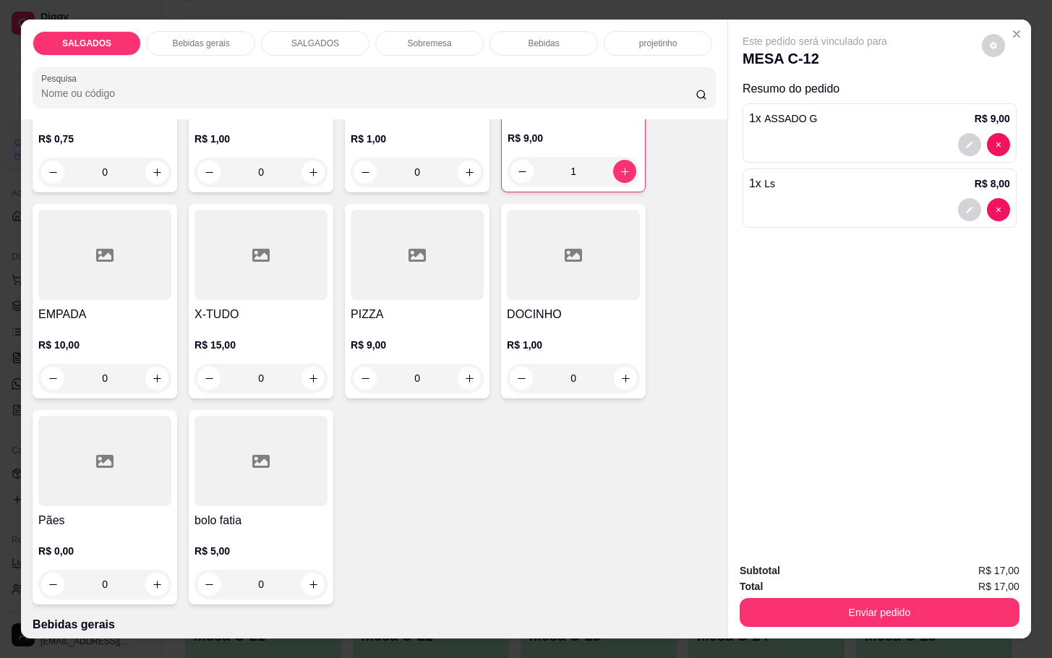
scroll to position [0, 0]
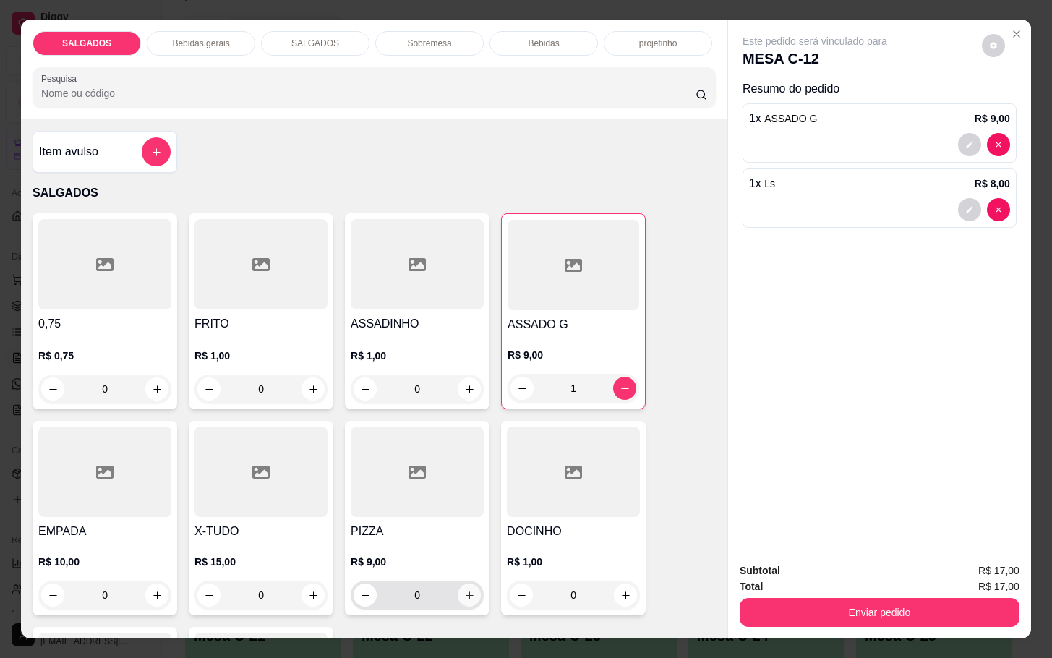
click at [464, 590] on icon "increase-product-quantity" at bounding box center [469, 595] width 11 height 11
type input "1"
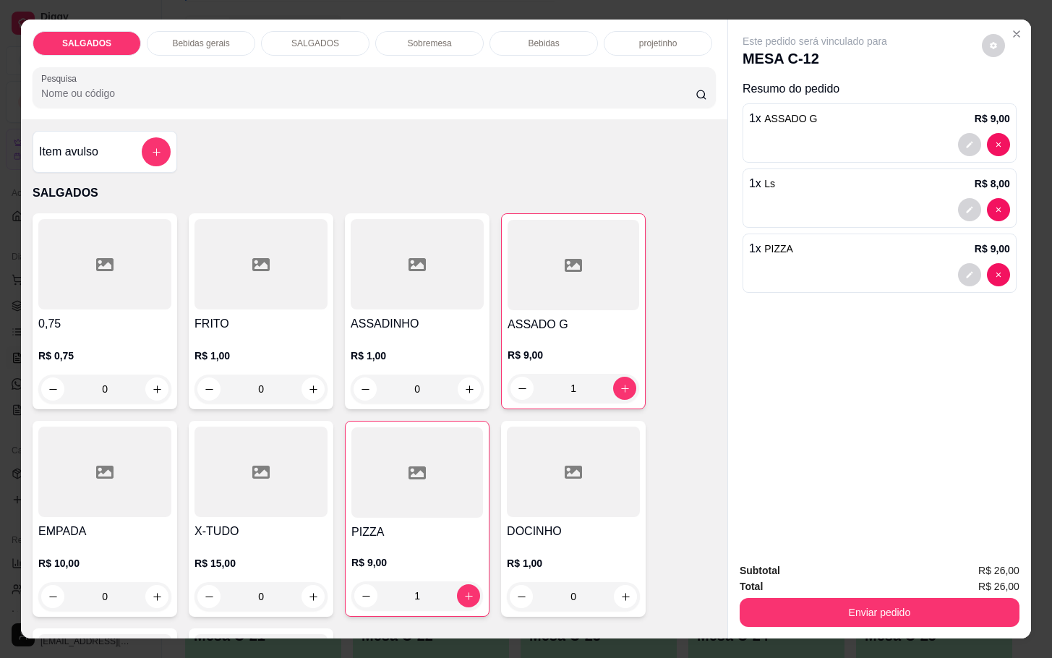
scroll to position [217, 0]
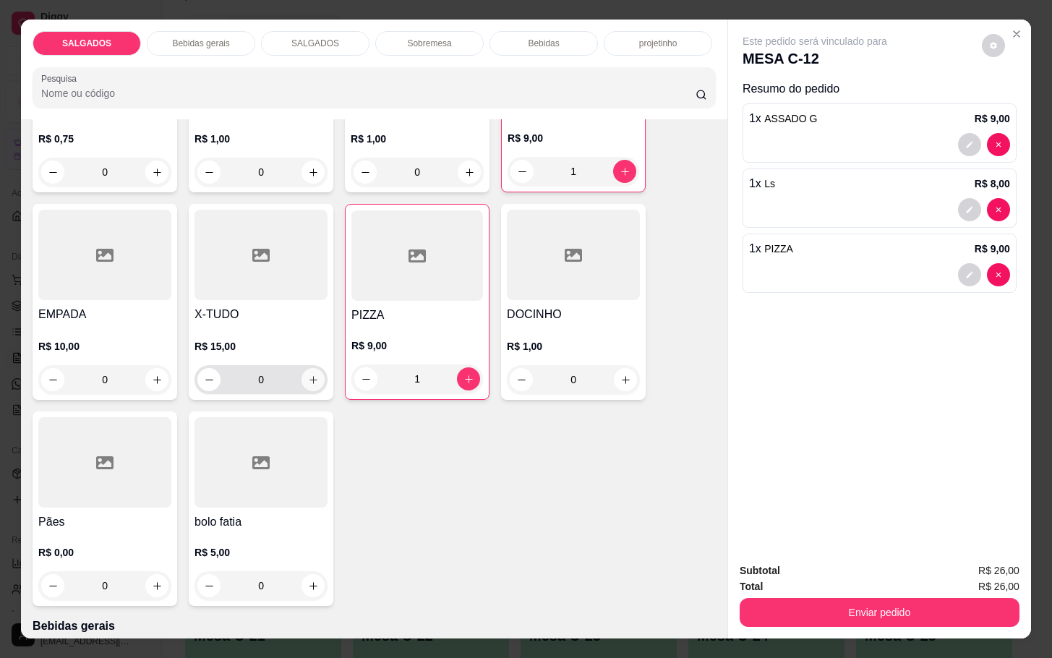
click at [312, 376] on button "increase-product-quantity" at bounding box center [312, 379] width 23 height 23
type input "1"
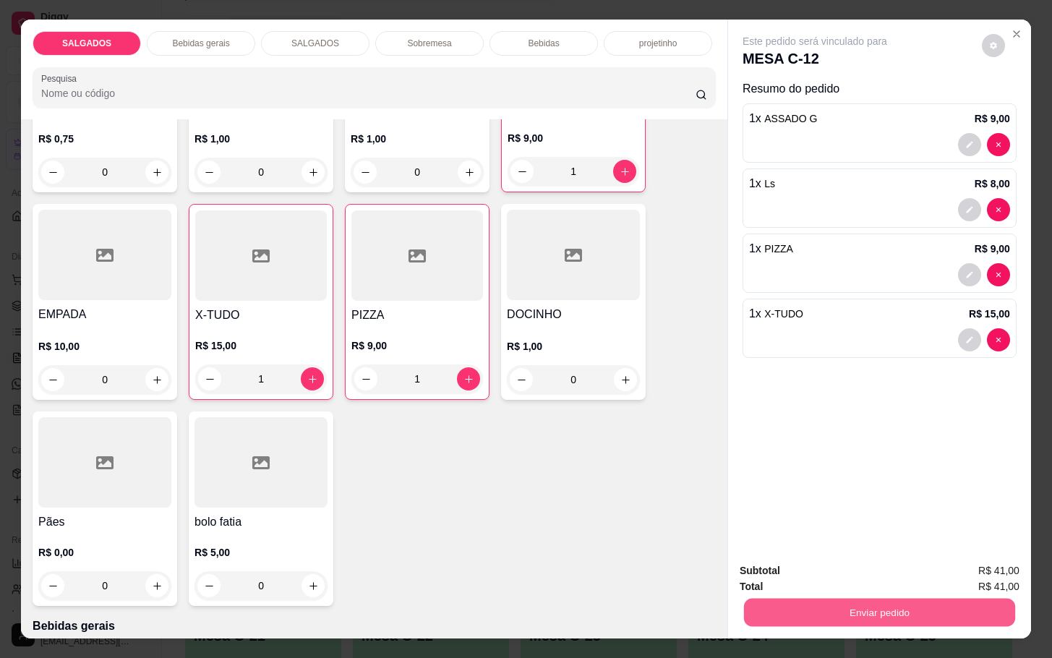
click at [878, 606] on button "Enviar pedido" at bounding box center [879, 612] width 271 height 28
click at [953, 573] on button "Enviar pedido" at bounding box center [980, 568] width 80 height 27
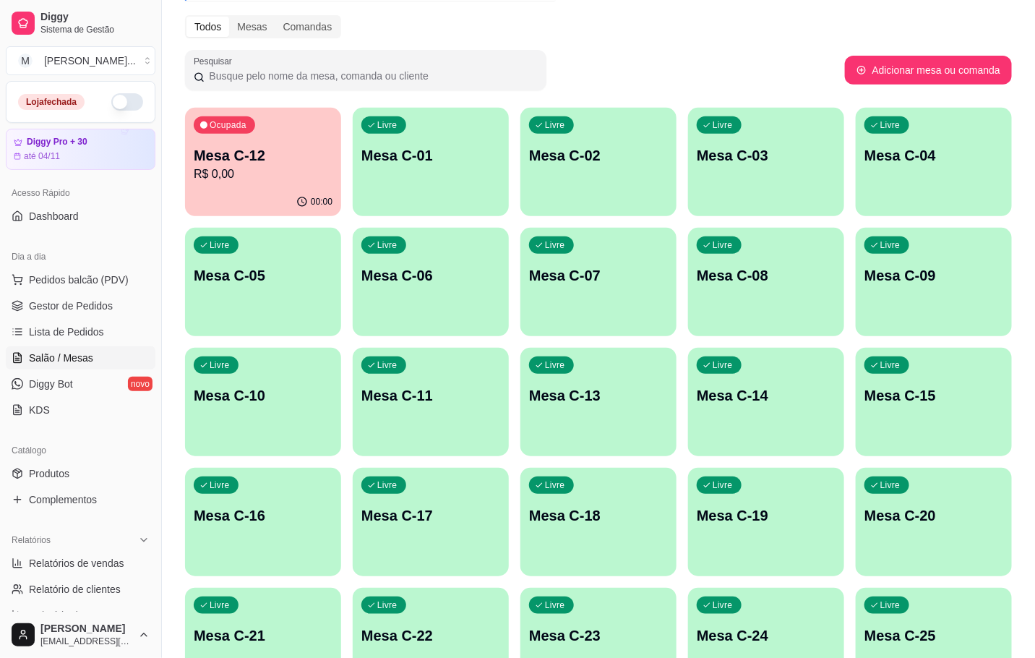
click at [423, 607] on div "Livre Mesa C-22" at bounding box center [431, 633] width 156 height 91
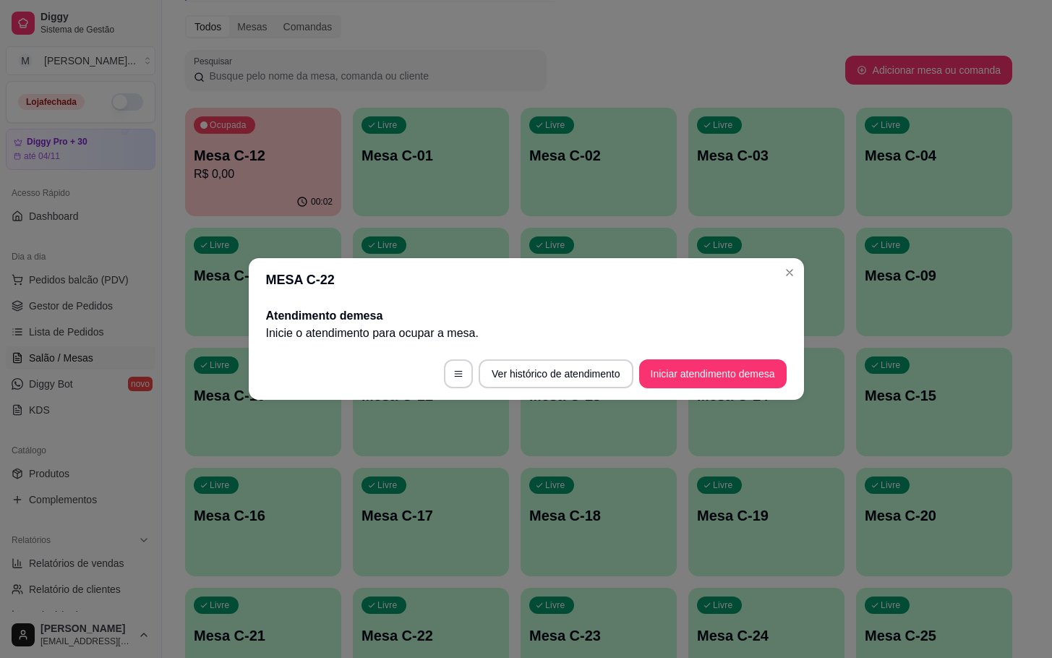
click at [712, 393] on footer "Ver histórico de atendimento Iniciar atendimento de mesa" at bounding box center [526, 374] width 555 height 52
click at [705, 360] on button "Iniciar atendimento de mesa" at bounding box center [712, 374] width 143 height 28
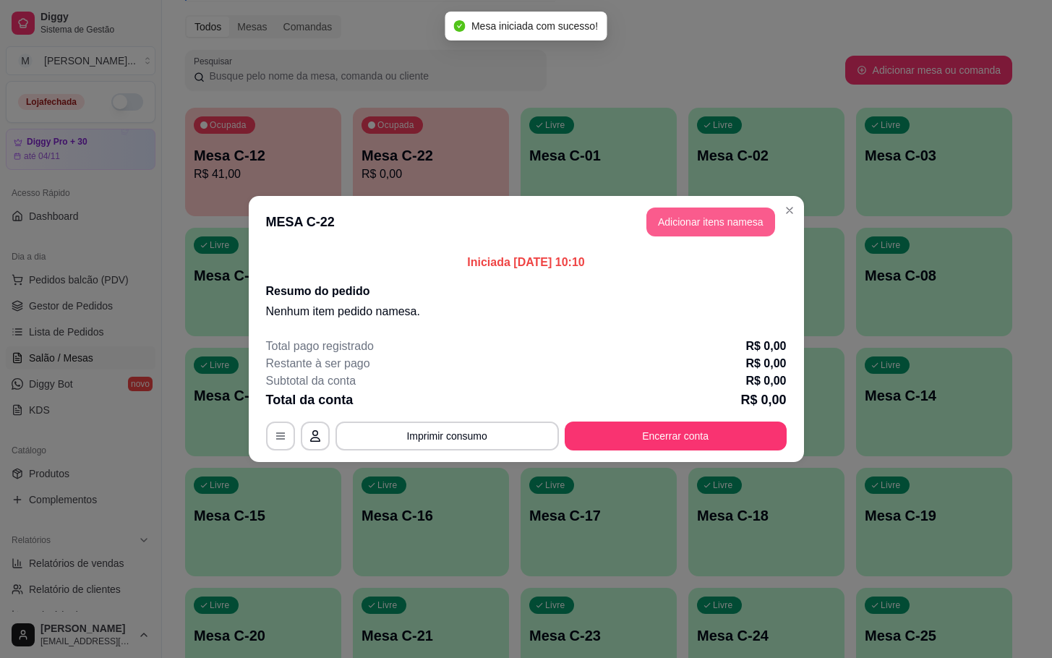
click at [721, 219] on button "Adicionar itens na mesa" at bounding box center [710, 221] width 129 height 29
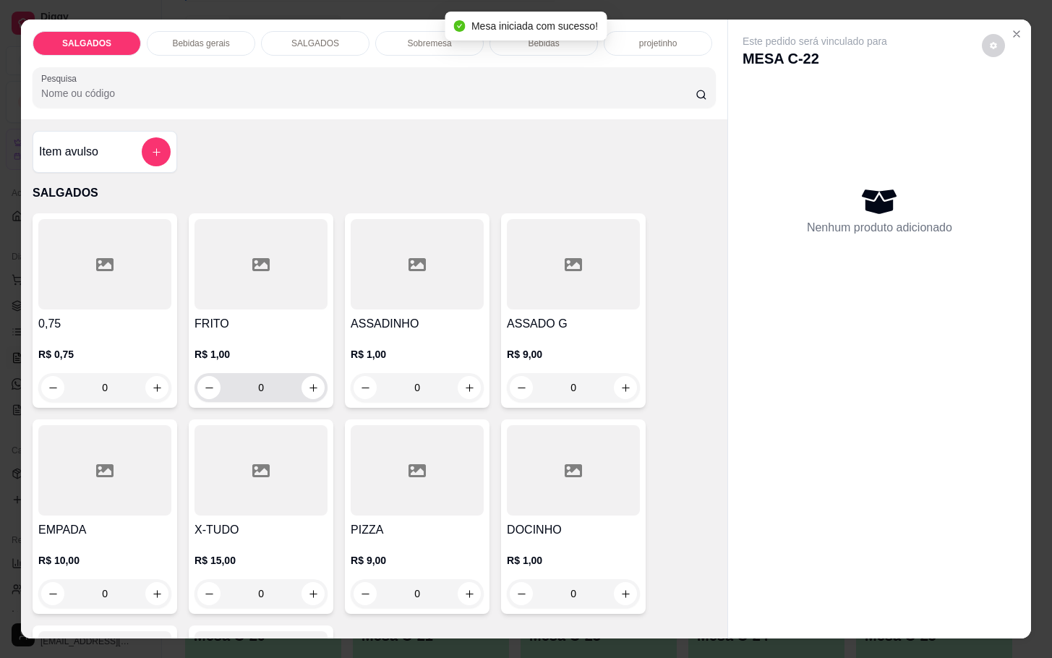
click at [289, 382] on input "0" at bounding box center [260, 387] width 81 height 29
click at [308, 382] on icon "increase-product-quantity" at bounding box center [313, 387] width 11 height 11
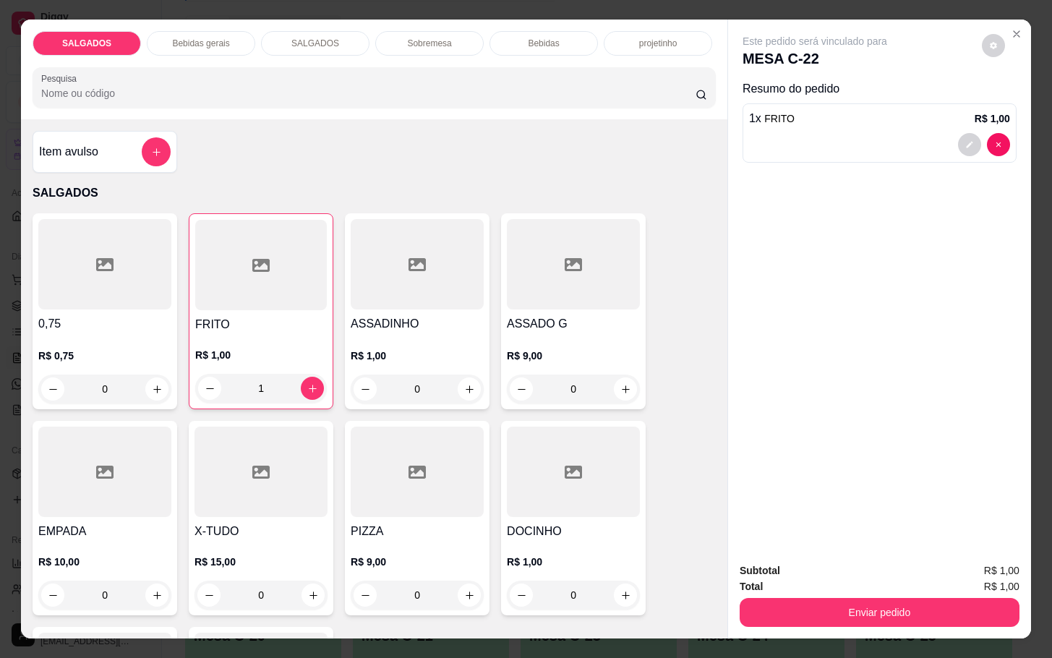
click at [278, 380] on input "1" at bounding box center [261, 388] width 80 height 29
type input "10"
click at [426, 384] on input "0" at bounding box center [417, 388] width 81 height 29
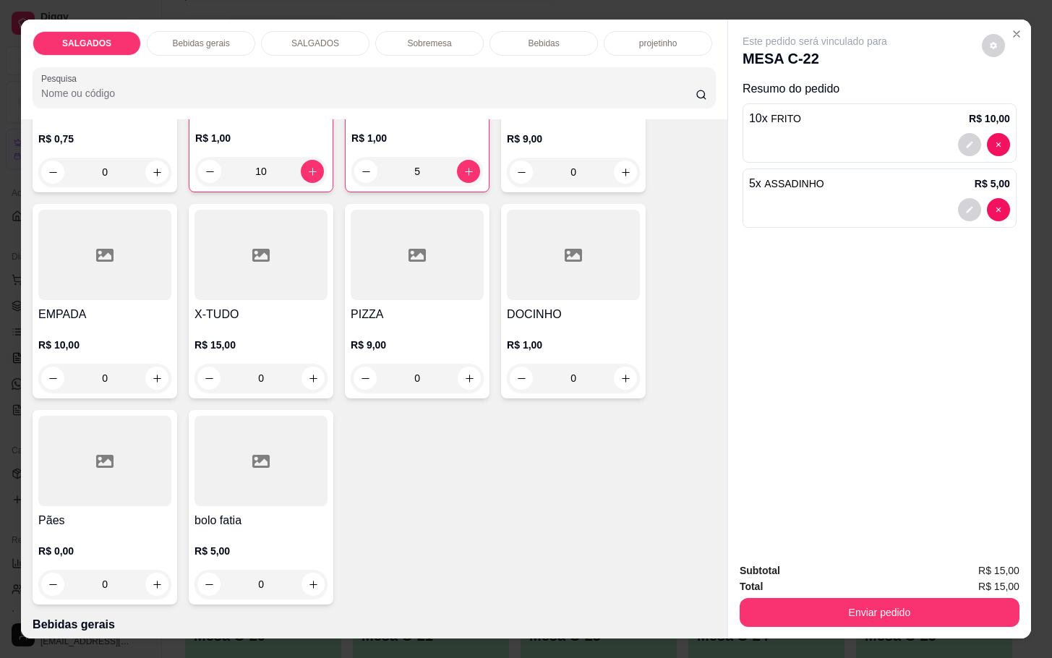
scroll to position [651, 0]
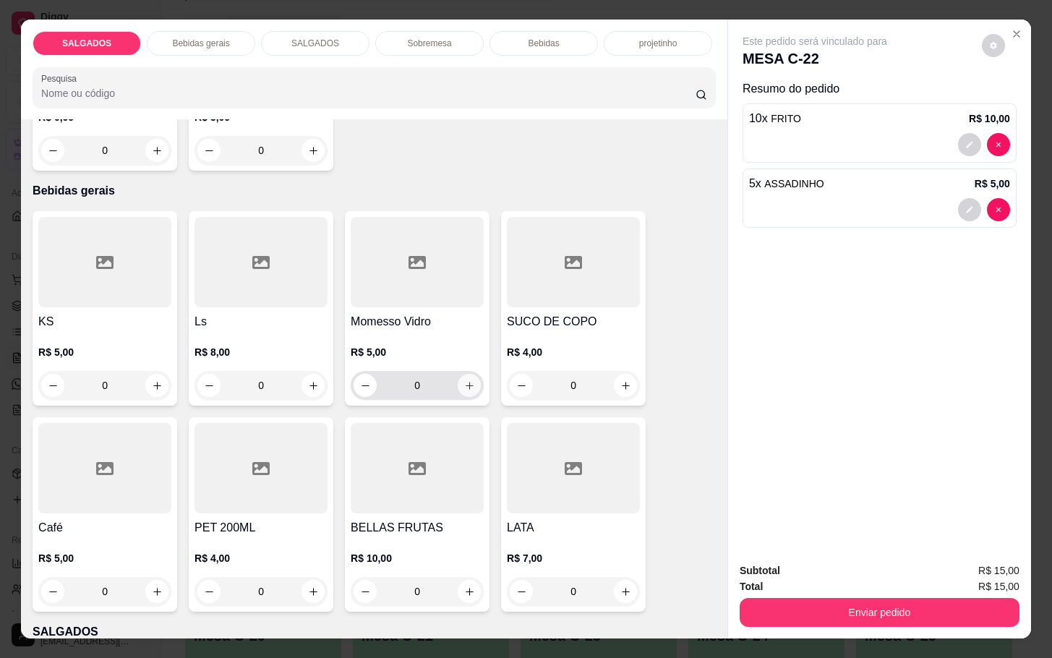
type input "5"
click at [466, 384] on icon "increase-product-quantity" at bounding box center [469, 385] width 11 height 11
type input "1"
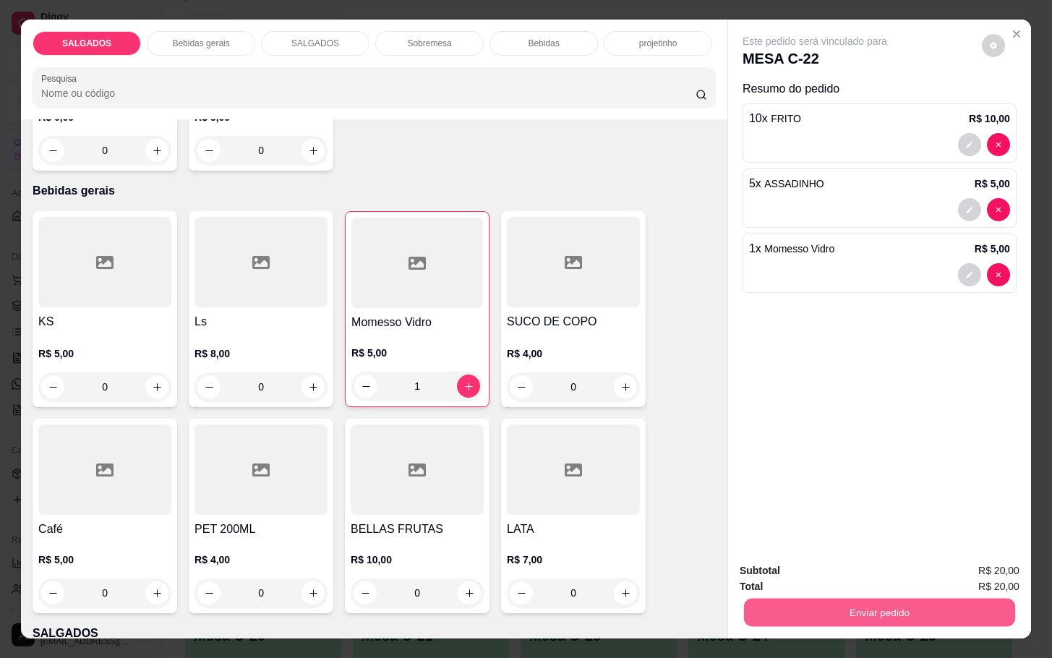
click at [878, 612] on button "Enviar pedido" at bounding box center [879, 612] width 271 height 28
click at [981, 566] on button "Enviar pedido" at bounding box center [979, 568] width 82 height 27
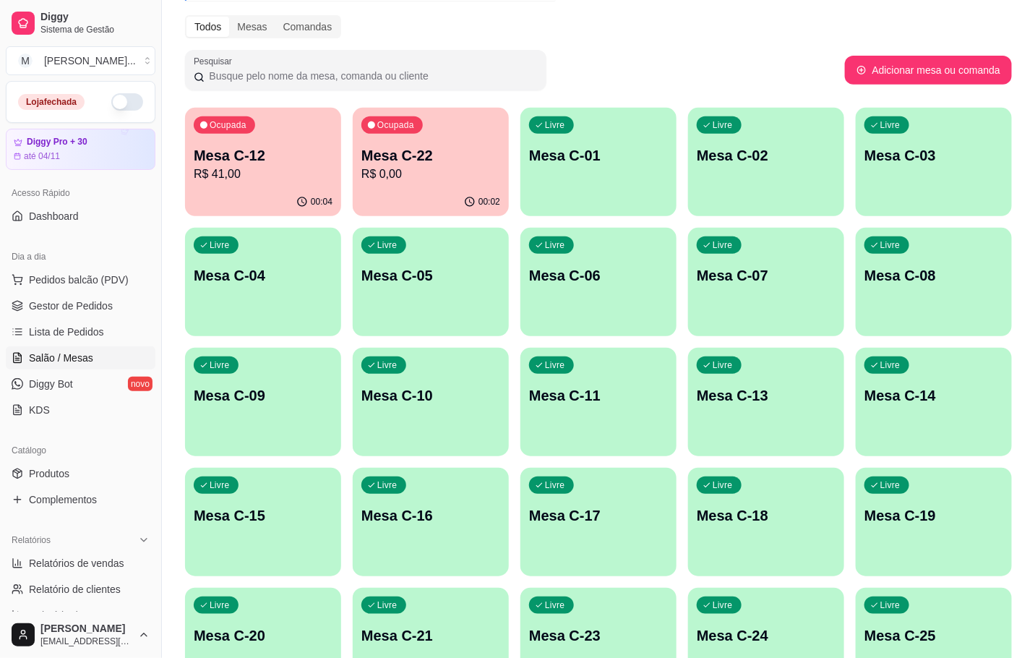
click at [248, 176] on p "R$ 41,00" at bounding box center [263, 174] width 139 height 17
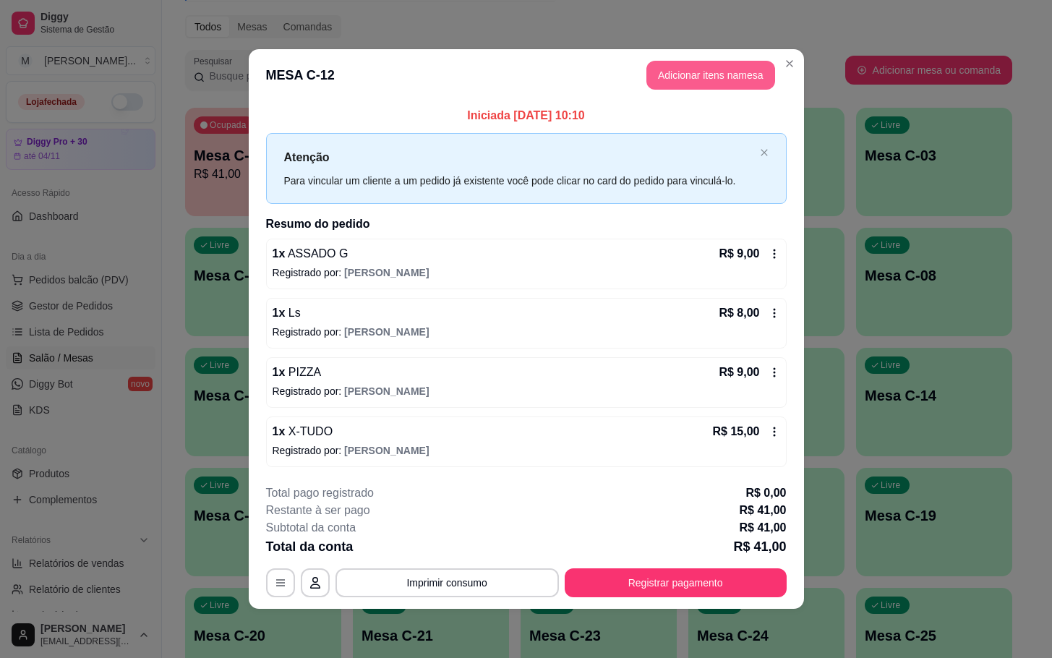
click at [671, 72] on button "Adicionar itens na mesa" at bounding box center [710, 75] width 129 height 29
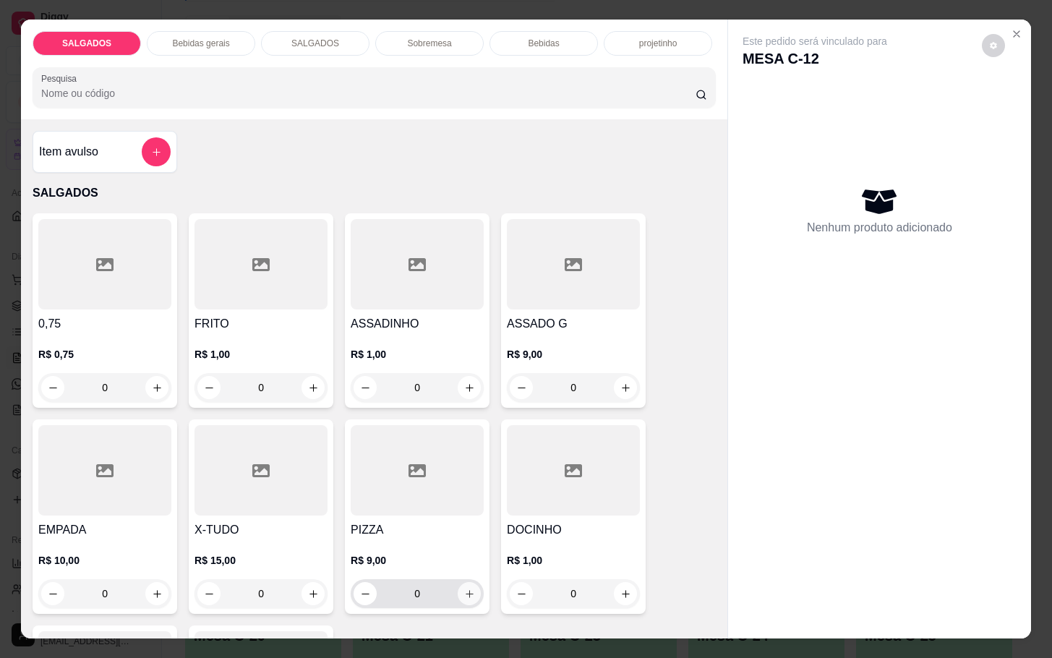
click at [464, 588] on icon "increase-product-quantity" at bounding box center [469, 593] width 11 height 11
type input "1"
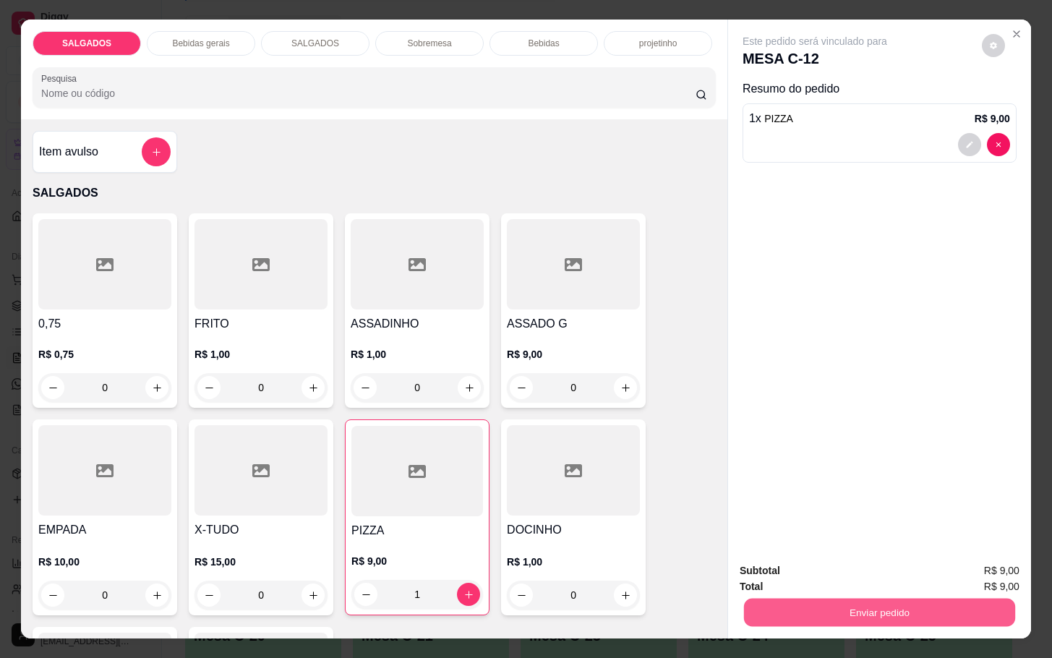
click at [829, 601] on button "Enviar pedido" at bounding box center [879, 612] width 271 height 28
click at [1000, 569] on button "Enviar pedido" at bounding box center [979, 568] width 82 height 27
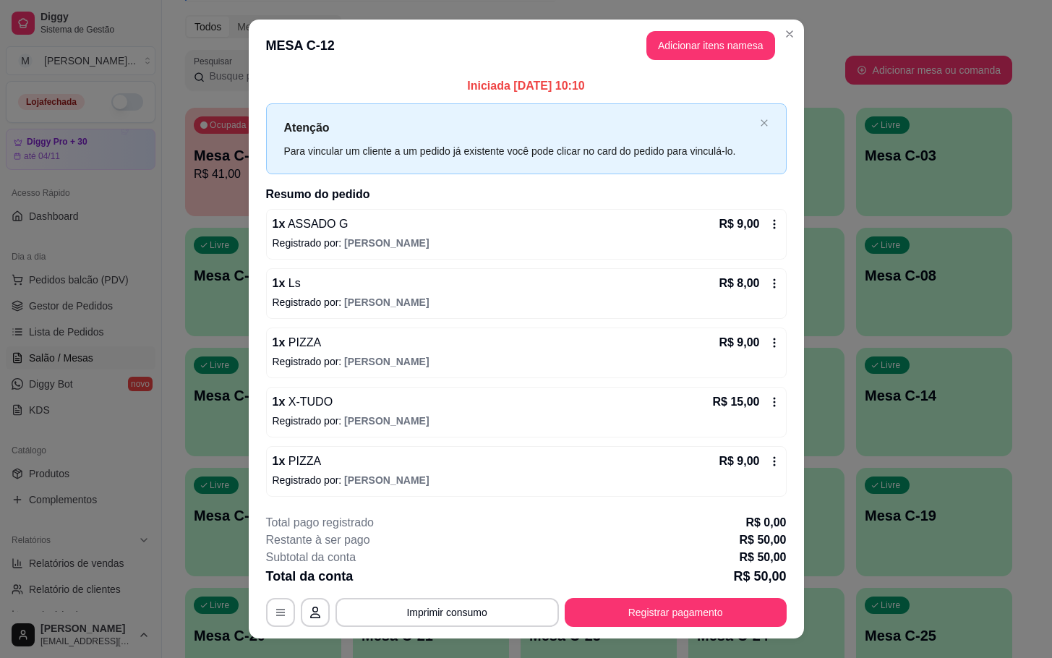
click at [768, 288] on icon at bounding box center [774, 284] width 12 height 12
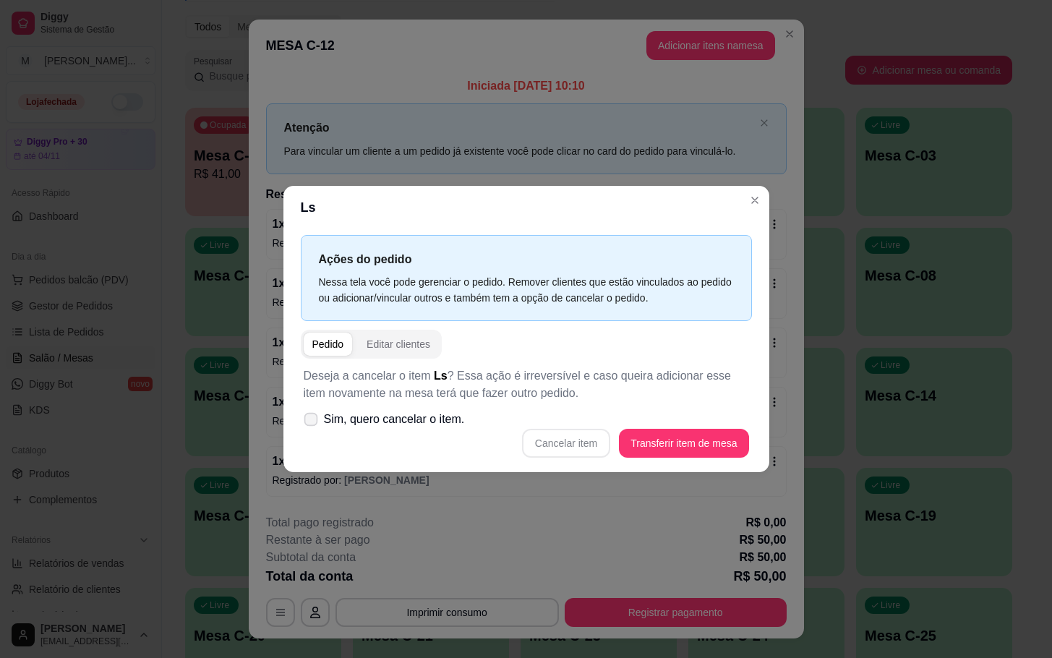
click at [443, 421] on span "Sim, quero cancelar o item." at bounding box center [394, 419] width 141 height 17
click at [312, 422] on input "Sim, quero cancelar o item." at bounding box center [307, 426] width 9 height 9
checkbox input "true"
click at [557, 447] on button "Cancelar item" at bounding box center [566, 443] width 88 height 29
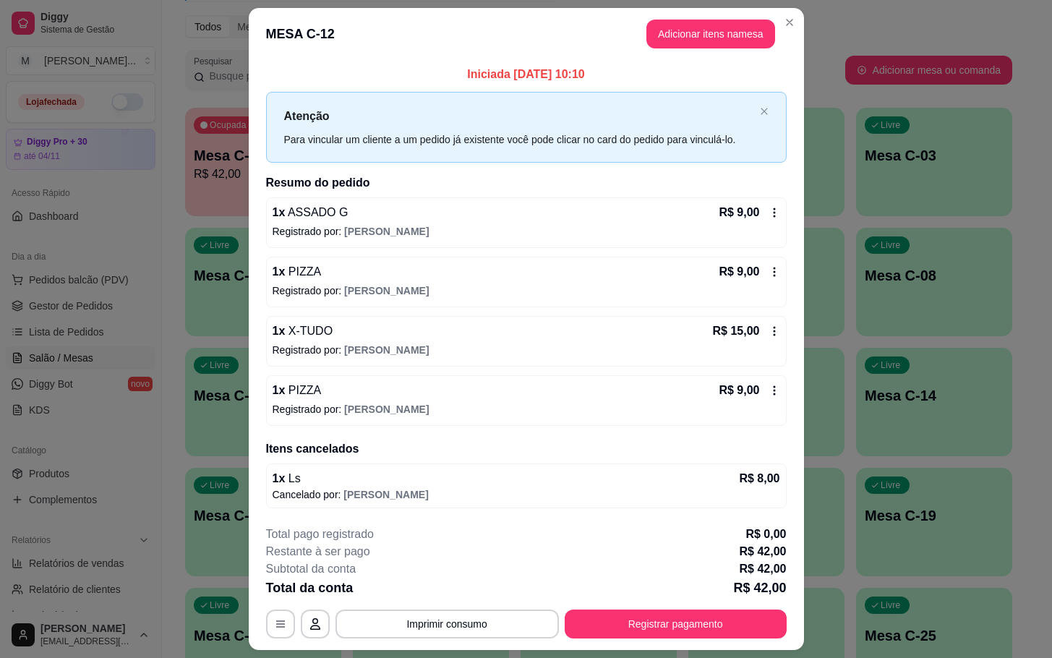
scroll to position [40, 0]
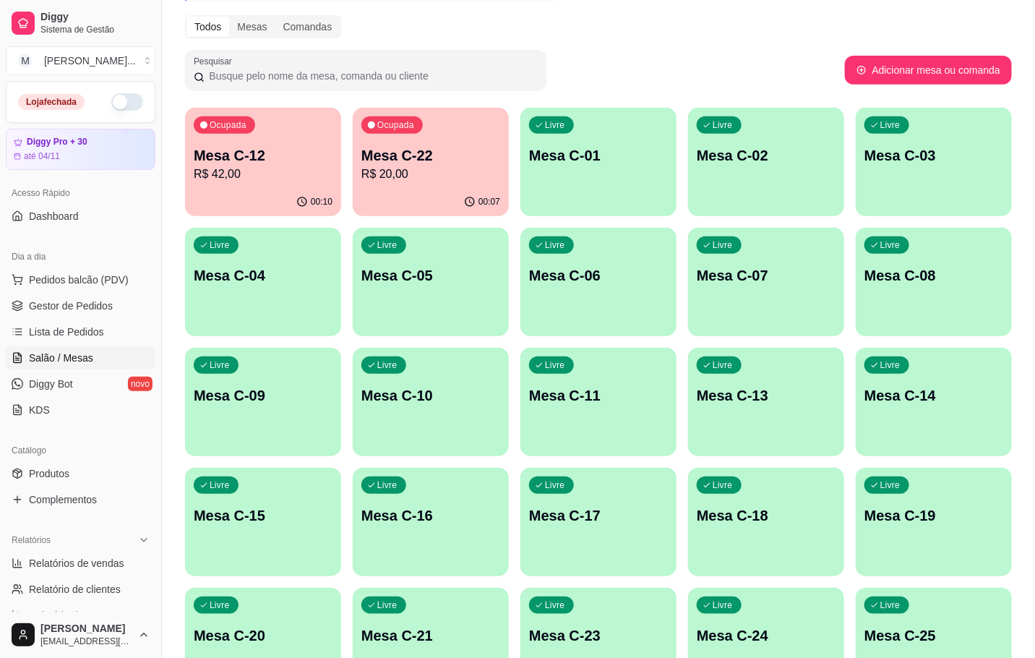
click at [226, 130] on p "Ocupada" at bounding box center [228, 125] width 37 height 12
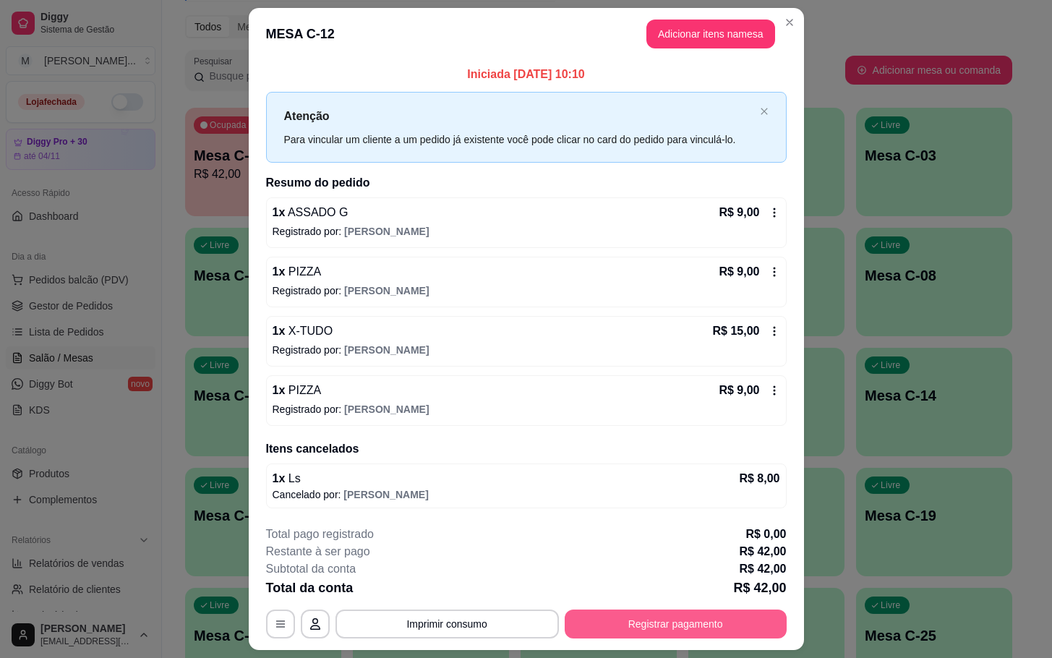
click at [703, 631] on button "Registrar pagamento" at bounding box center [676, 623] width 222 height 29
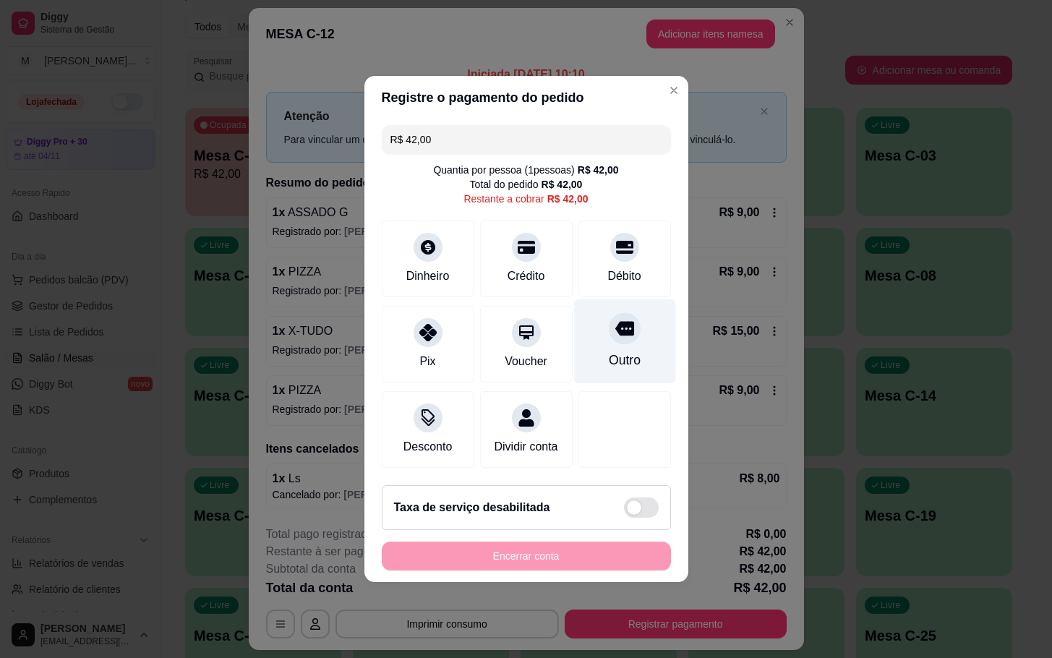
click at [614, 325] on icon at bounding box center [623, 329] width 19 height 14
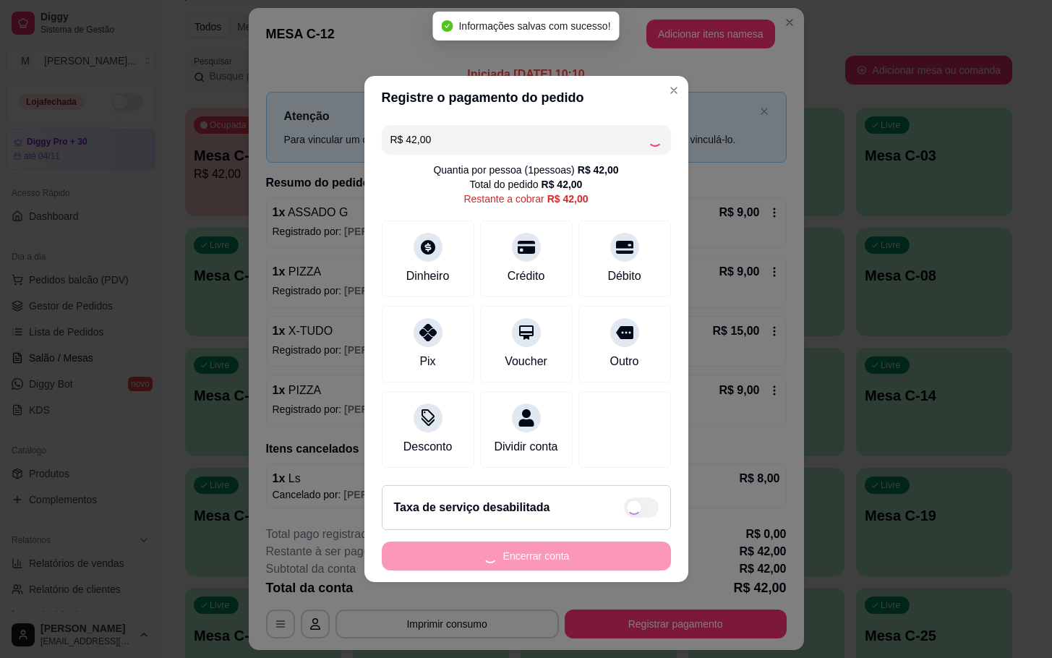
type input "R$ 0,00"
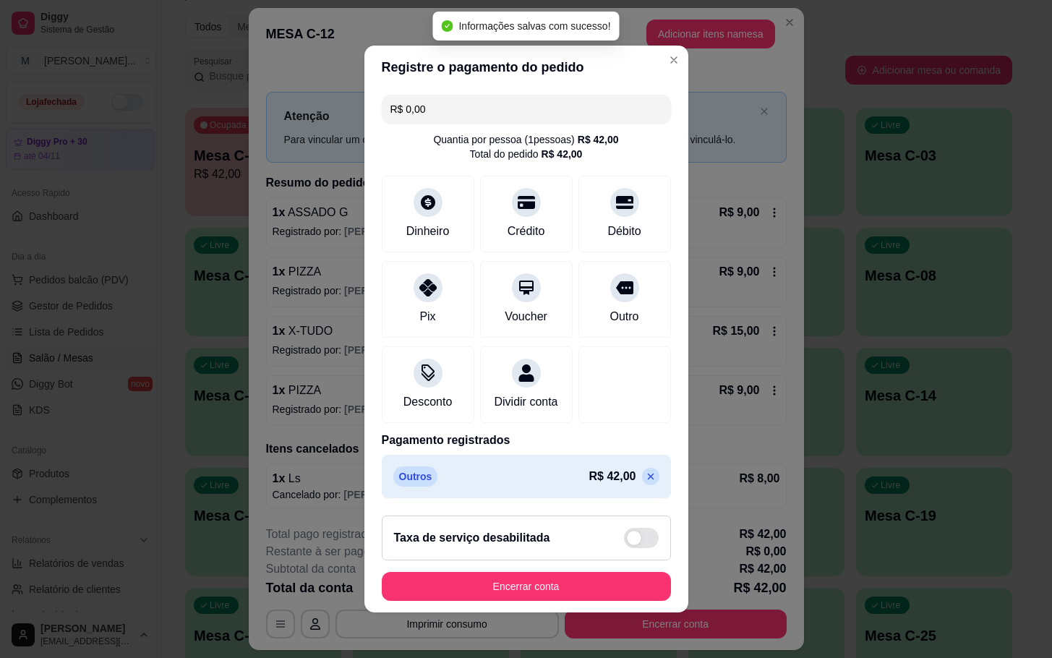
click at [575, 560] on div "Taxa de serviço desabilitada" at bounding box center [526, 537] width 289 height 45
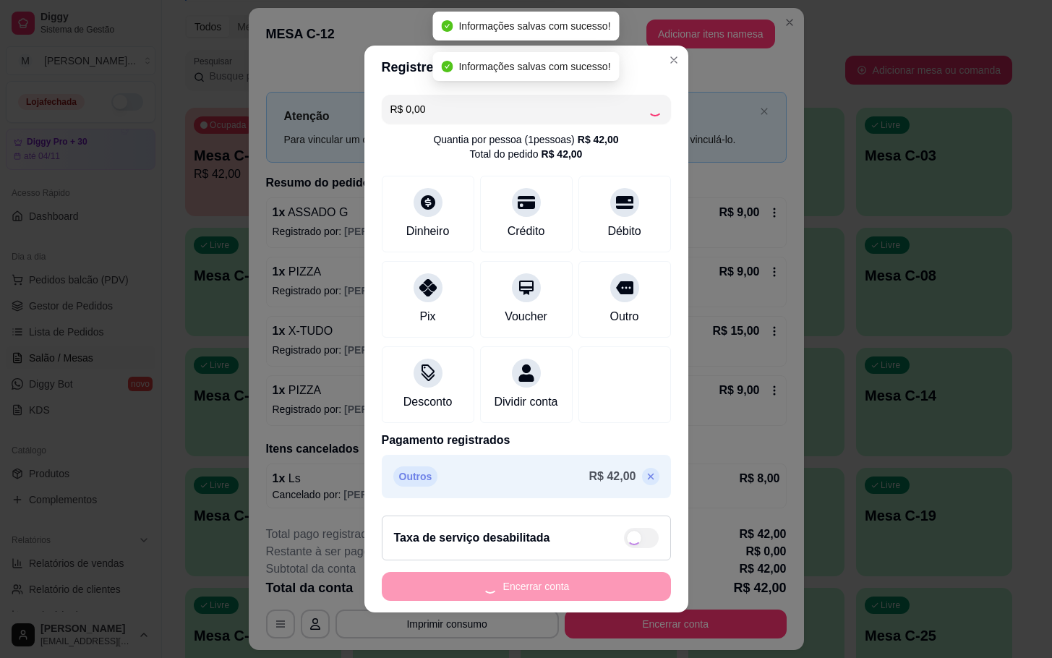
checkbox input "true"
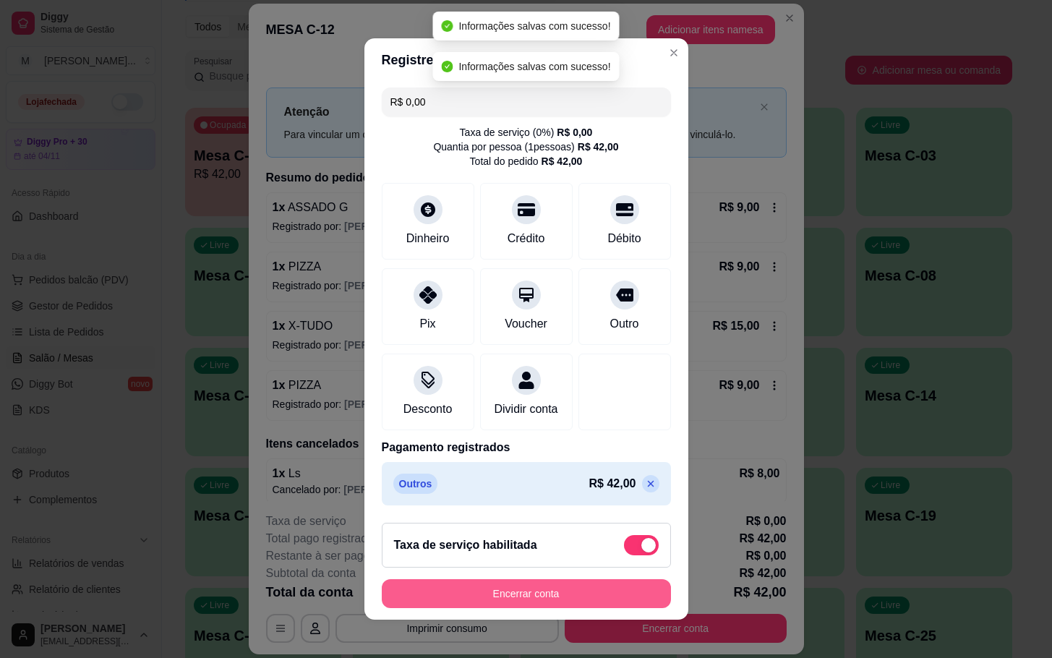
click at [564, 594] on button "Encerrar conta" at bounding box center [526, 593] width 289 height 29
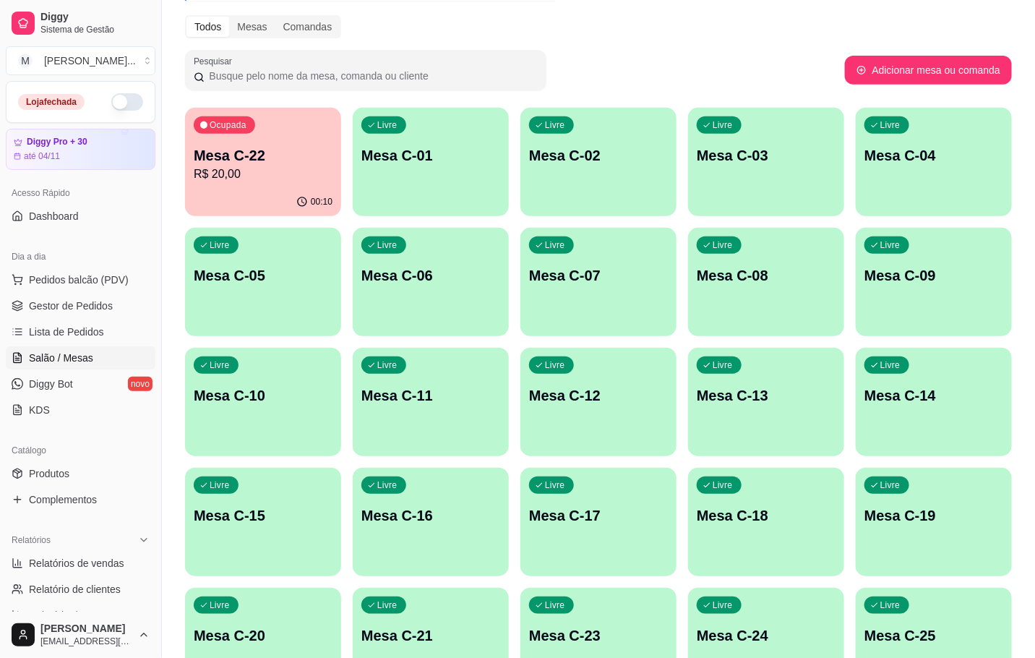
click at [241, 198] on div "00:10" at bounding box center [263, 202] width 156 height 28
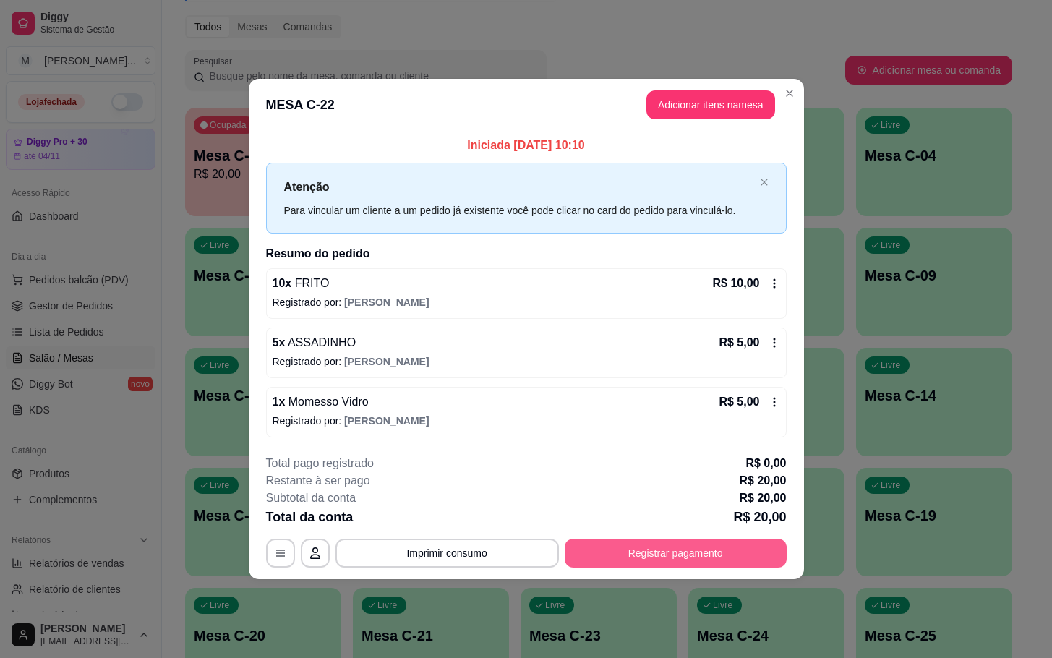
click at [681, 539] on div "**********" at bounding box center [526, 553] width 521 height 29
click at [688, 544] on button "Registrar pagamento" at bounding box center [676, 553] width 222 height 29
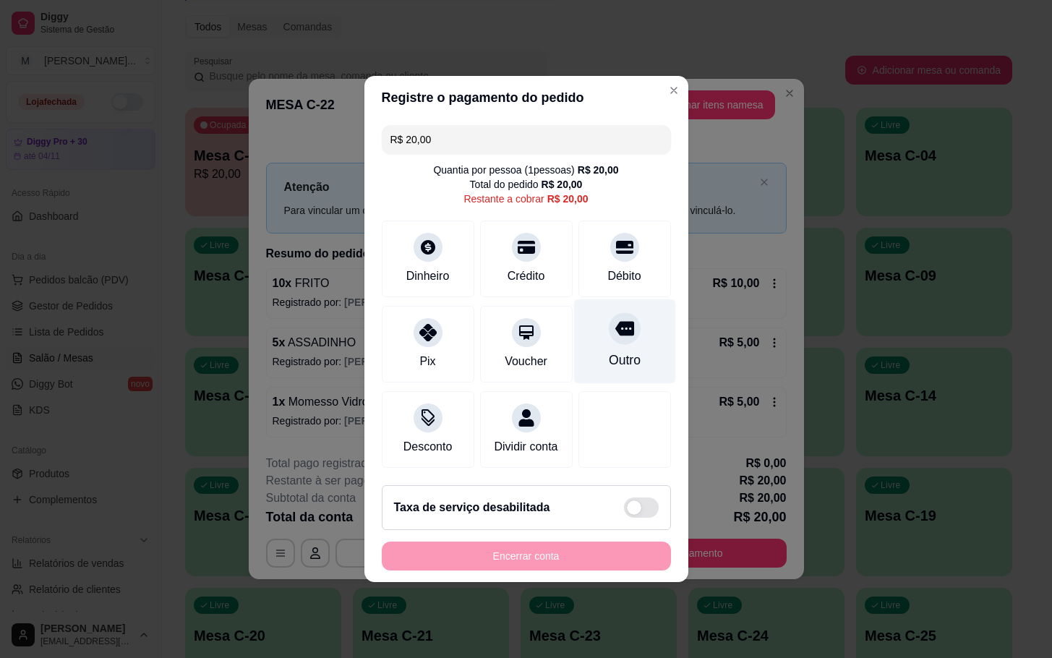
click at [588, 352] on div "Outro" at bounding box center [624, 341] width 102 height 85
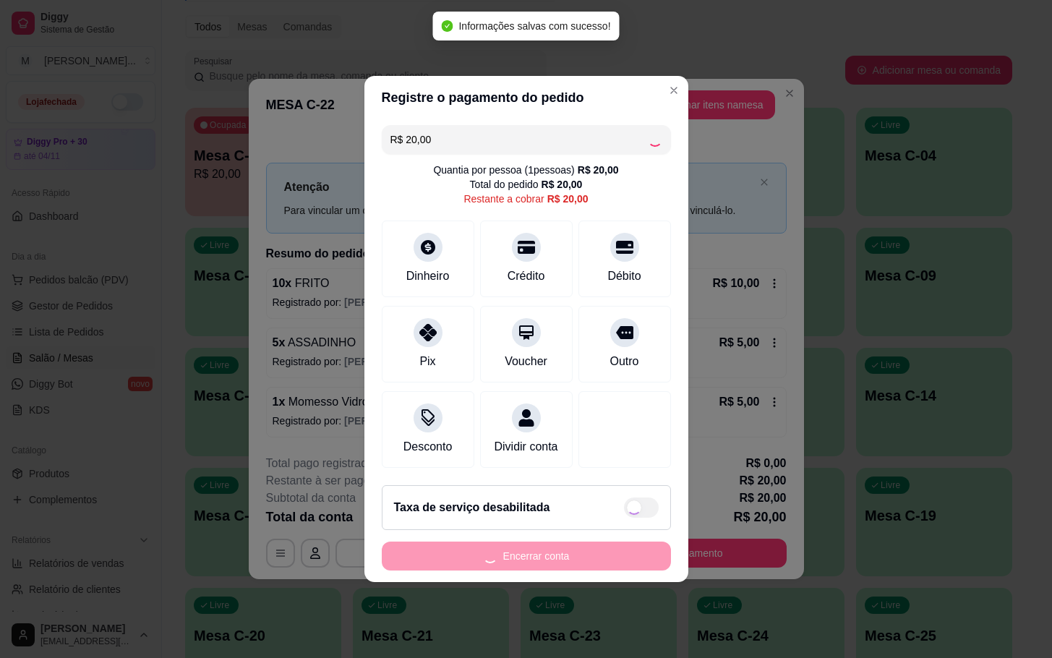
type input "R$ 0,00"
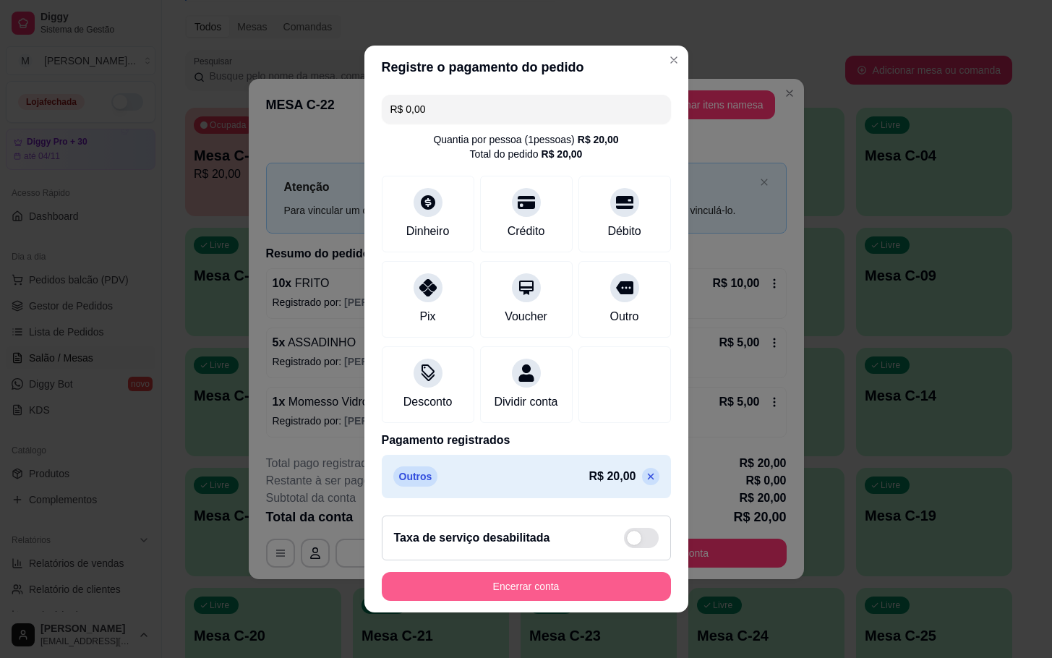
click at [594, 601] on button "Encerrar conta" at bounding box center [526, 586] width 289 height 29
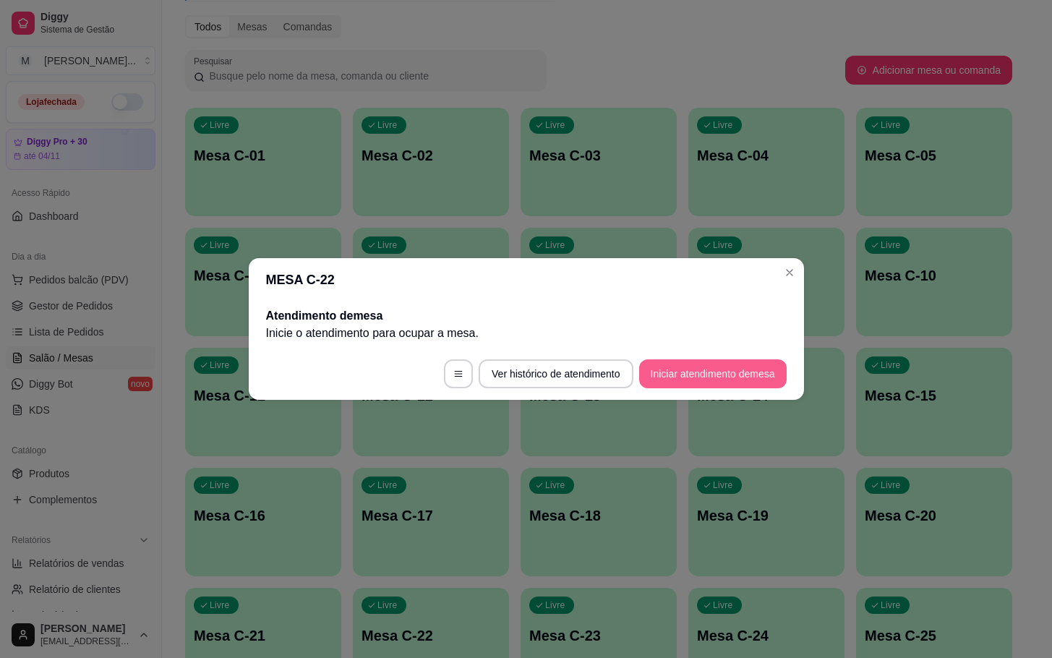
click at [710, 377] on button "Iniciar atendimento de mesa" at bounding box center [712, 373] width 147 height 29
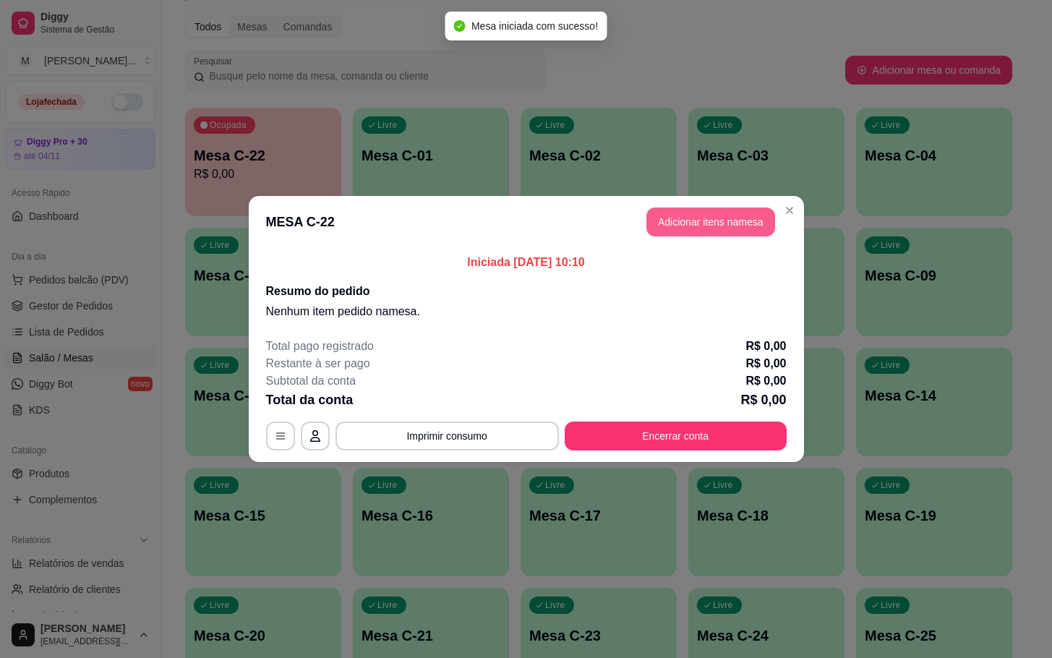
click at [671, 226] on button "Adicionar itens na mesa" at bounding box center [710, 221] width 129 height 29
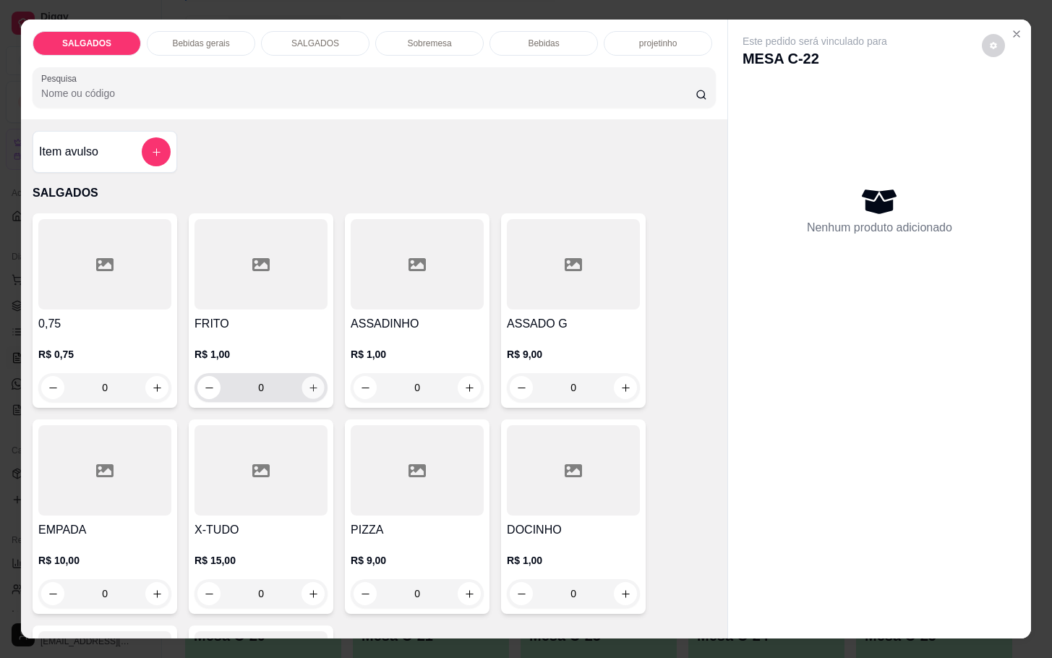
click at [302, 384] on button "increase-product-quantity" at bounding box center [313, 388] width 22 height 22
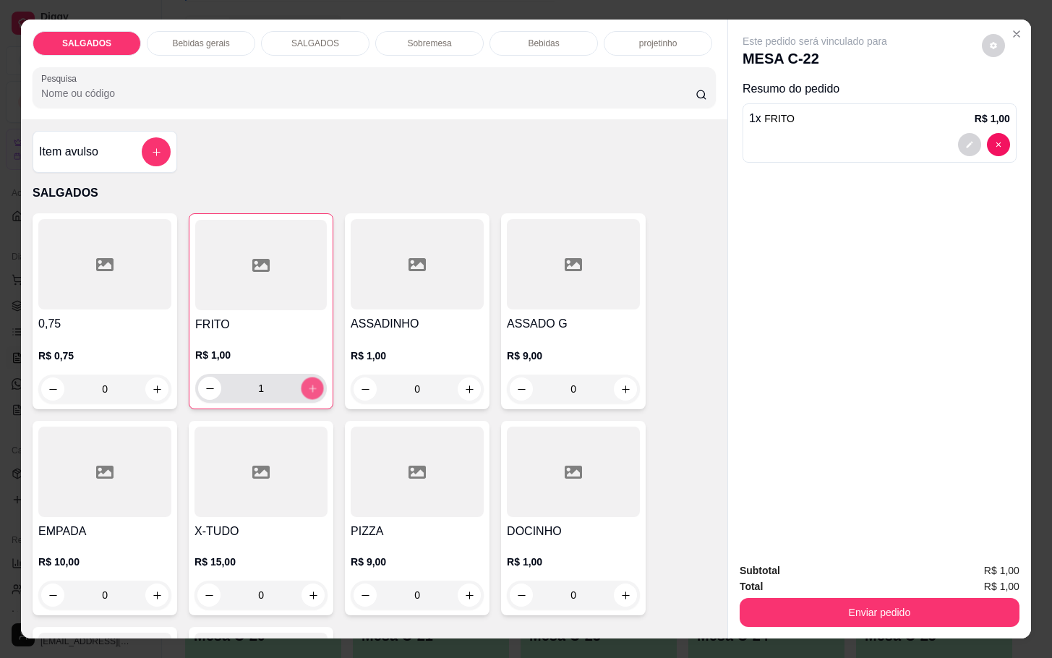
click at [307, 384] on icon "increase-product-quantity" at bounding box center [312, 388] width 11 height 11
click at [307, 383] on icon "increase-product-quantity" at bounding box center [312, 388] width 11 height 11
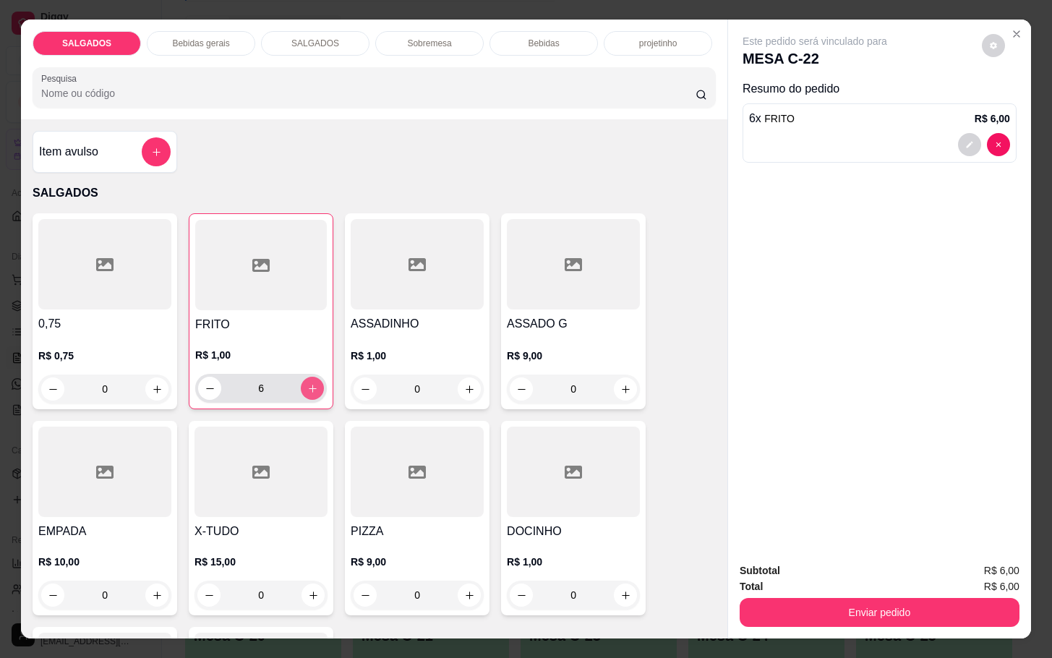
click at [301, 386] on button "increase-product-quantity" at bounding box center [312, 388] width 23 height 23
click at [301, 385] on button "increase-product-quantity" at bounding box center [312, 388] width 22 height 22
type input "8"
click at [464, 384] on icon "increase-product-quantity" at bounding box center [469, 389] width 11 height 11
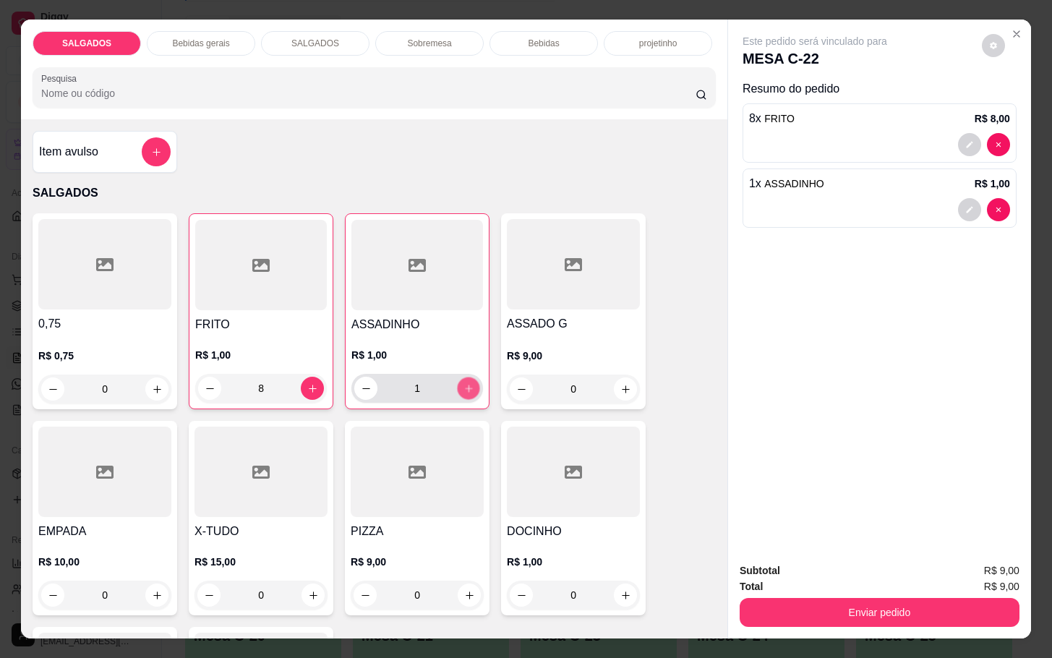
click at [463, 383] on icon "increase-product-quantity" at bounding box center [468, 388] width 11 height 11
click at [463, 387] on icon "increase-product-quantity" at bounding box center [468, 388] width 11 height 11
type input "4"
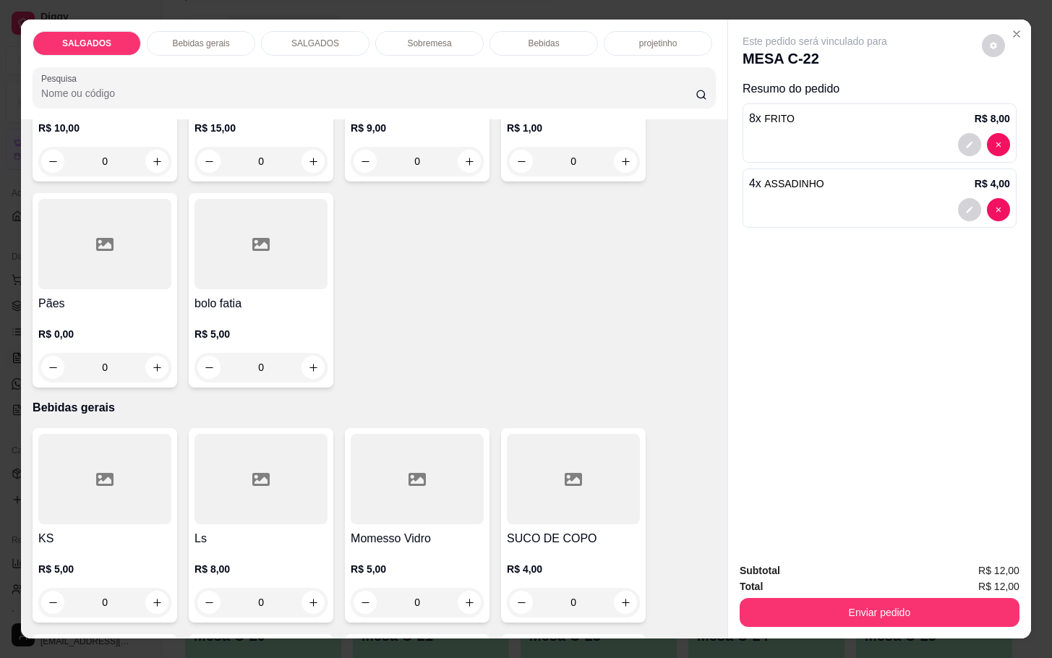
scroll to position [651, 0]
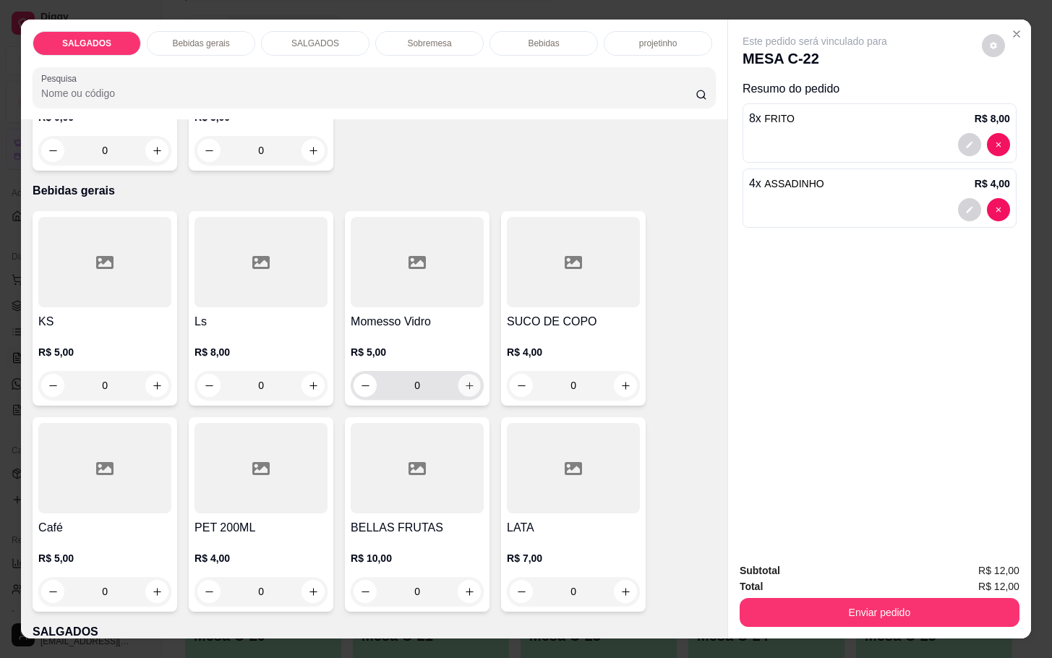
click at [467, 375] on button "increase-product-quantity" at bounding box center [469, 385] width 22 height 22
type input "1"
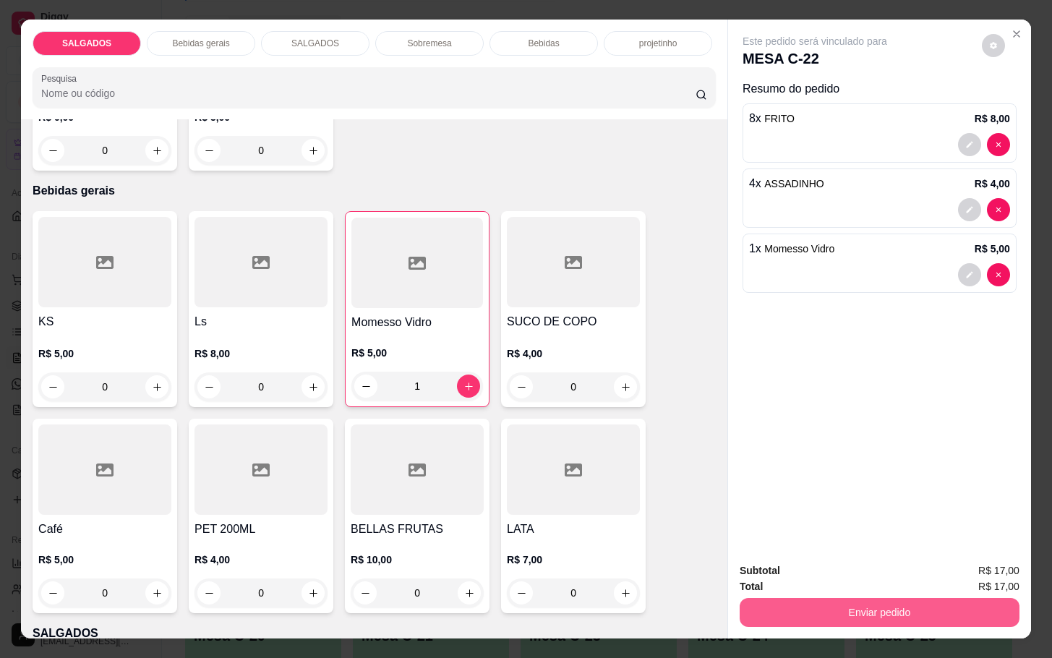
click at [816, 601] on button "Enviar pedido" at bounding box center [880, 612] width 280 height 29
click at [1003, 566] on button "Enviar pedido" at bounding box center [980, 568] width 80 height 27
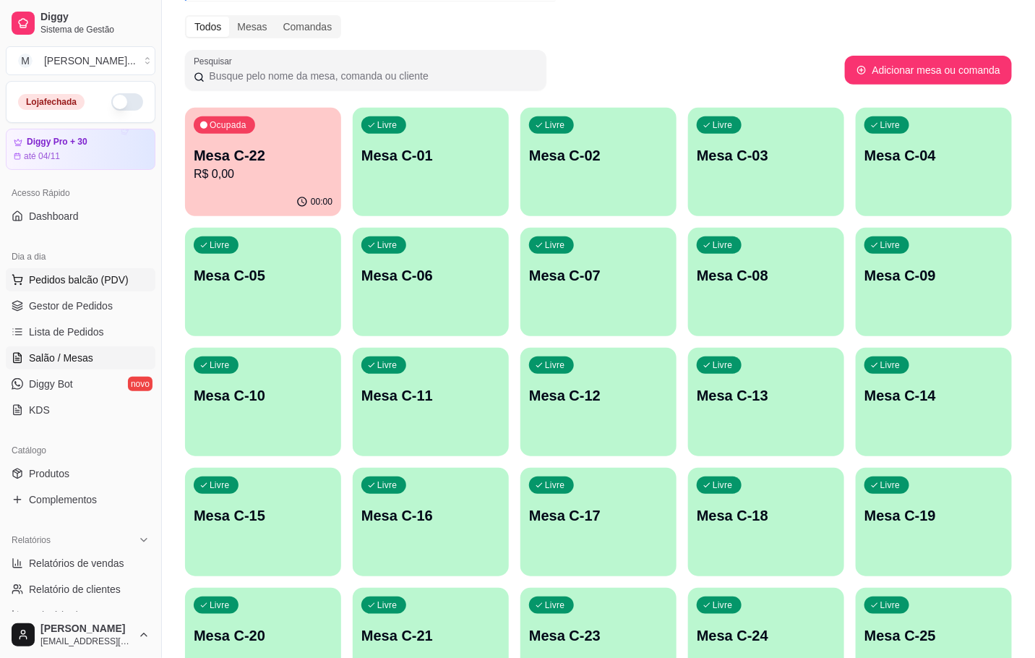
click at [85, 287] on span "Pedidos balcão (PDV)" at bounding box center [79, 280] width 100 height 14
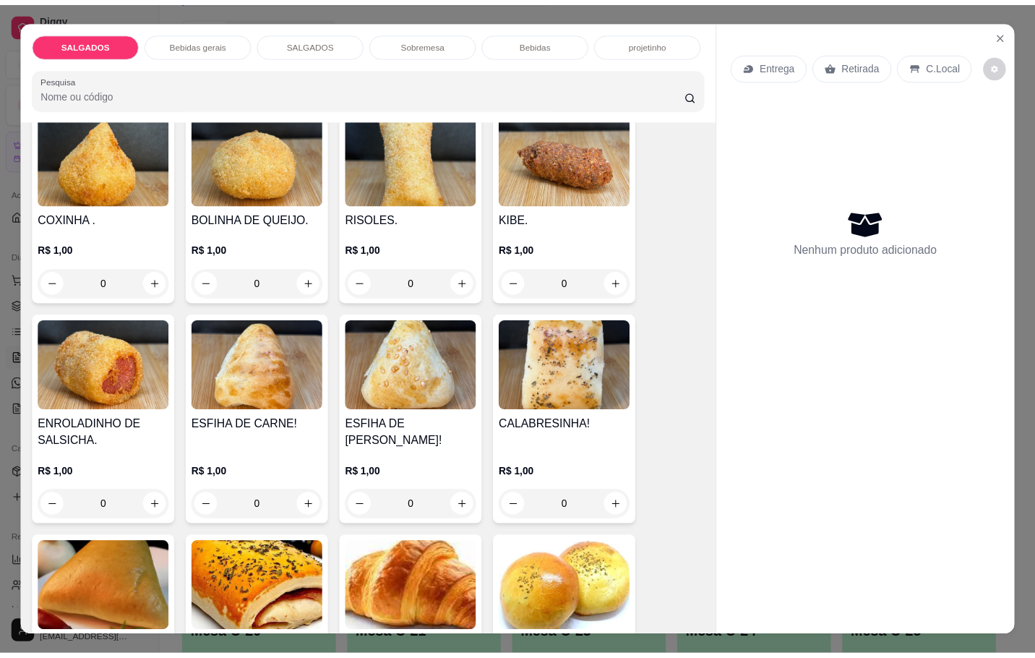
scroll to position [1410, 0]
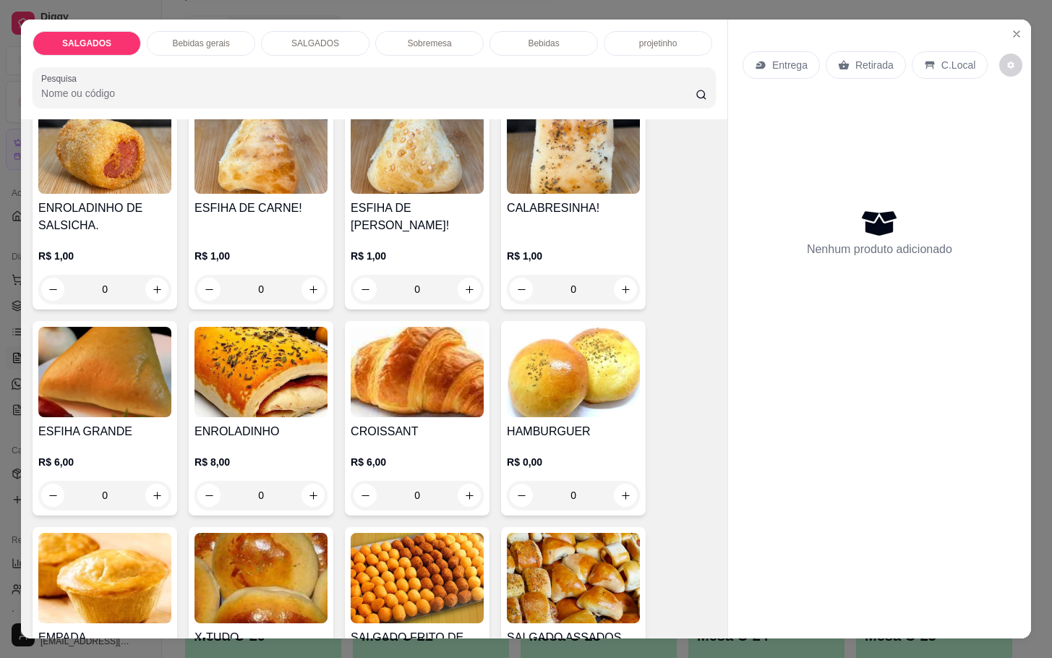
click at [421, 545] on img at bounding box center [417, 578] width 133 height 90
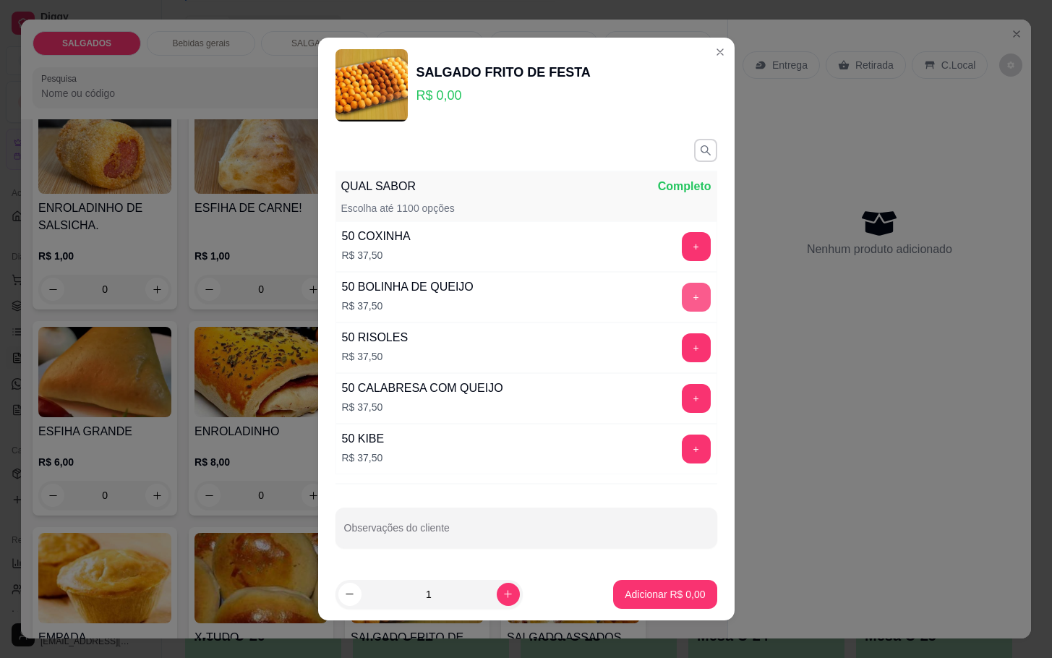
click at [682, 296] on button "+" at bounding box center [696, 297] width 29 height 29
click at [682, 235] on button "+" at bounding box center [696, 247] width 28 height 28
click at [614, 586] on button "Adicionar R$ 75,00" at bounding box center [661, 594] width 109 height 29
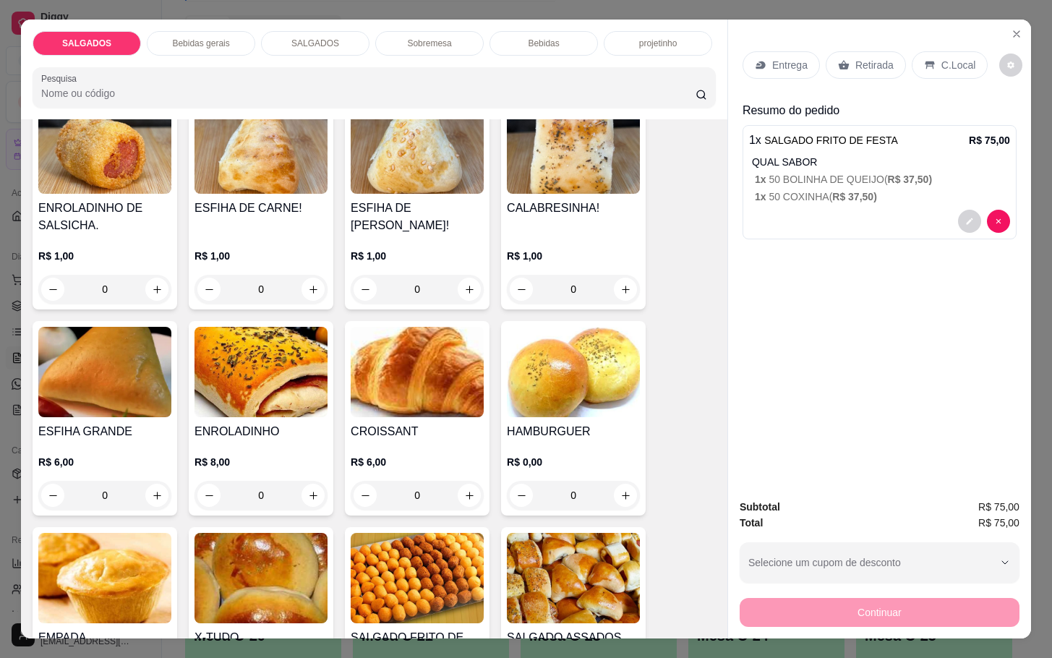
click at [844, 55] on div "Retirada" at bounding box center [866, 64] width 80 height 27
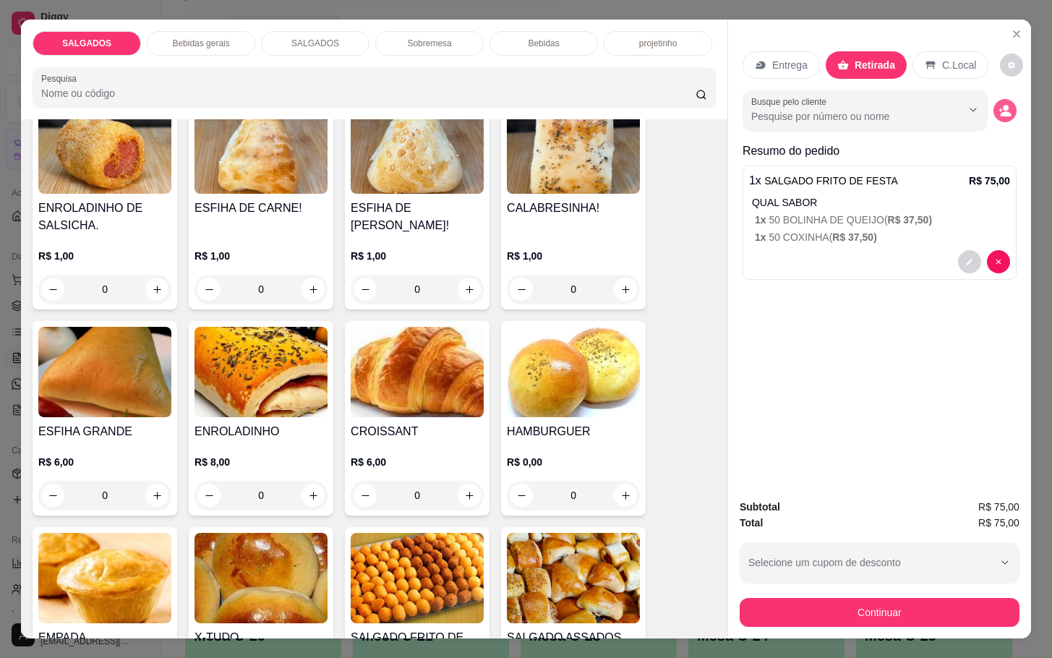
click at [1001, 111] on icon "decrease-product-quantity" at bounding box center [1006, 113] width 11 height 5
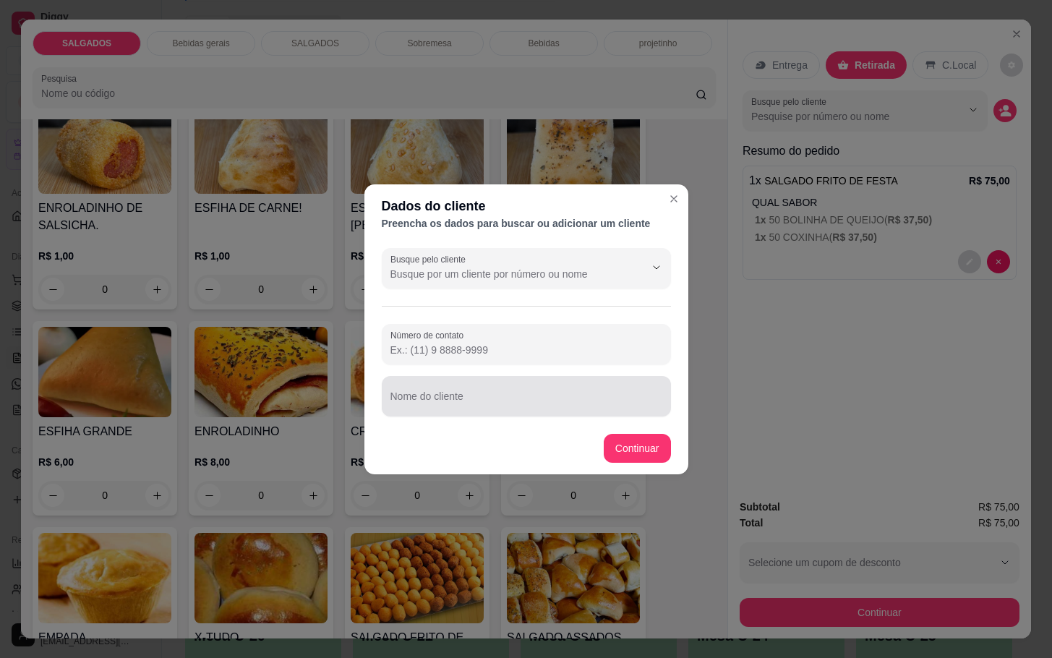
click at [466, 390] on div at bounding box center [526, 396] width 272 height 29
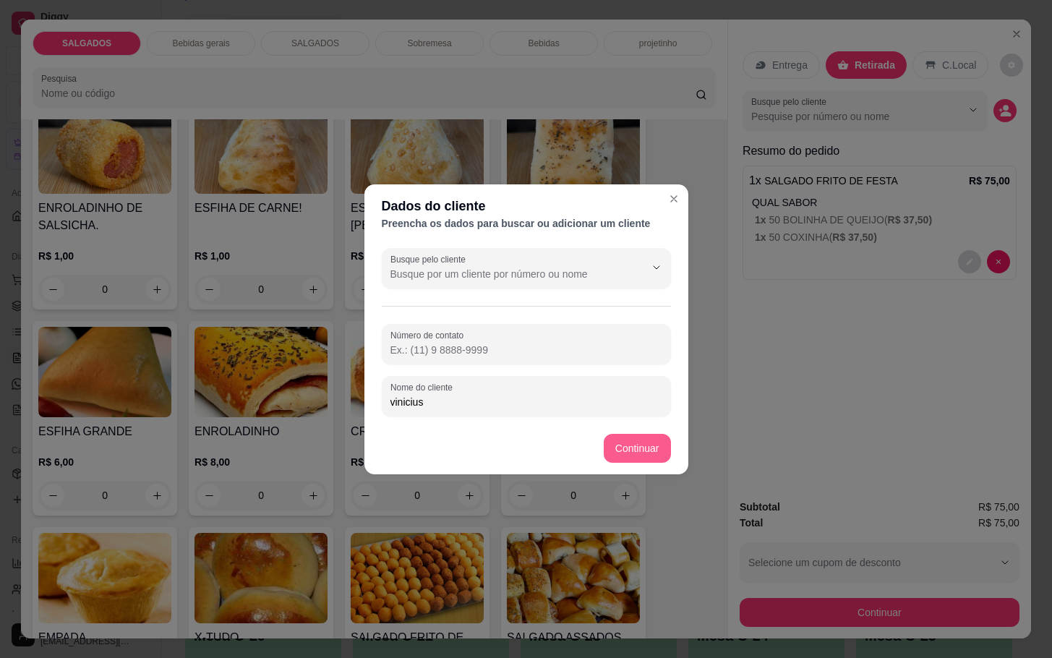
type input "vinicius"
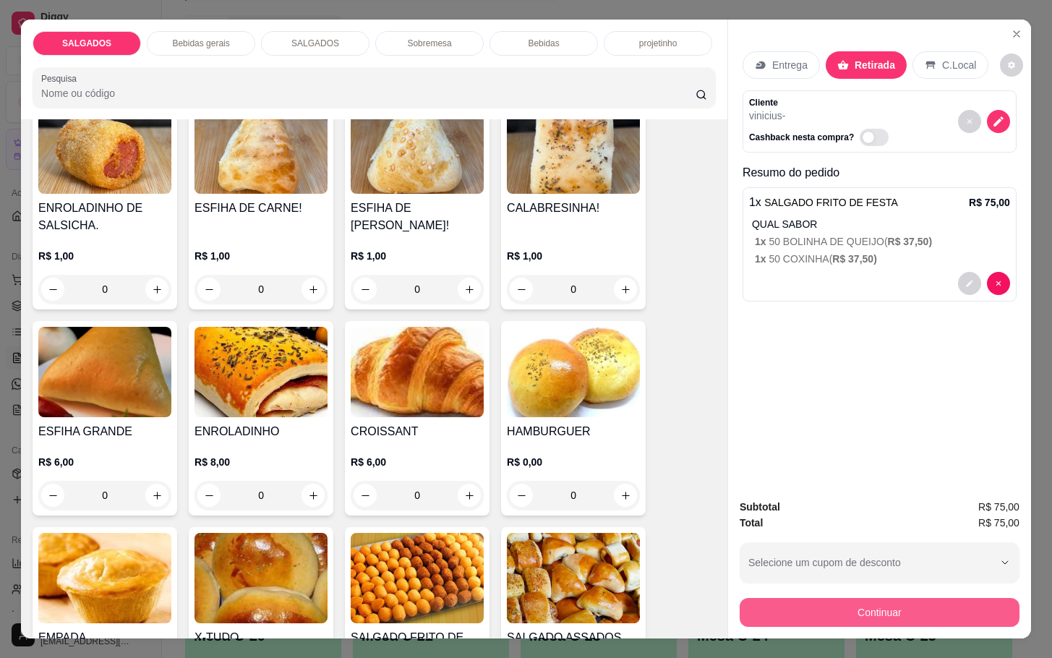
click at [870, 609] on button "Continuar" at bounding box center [880, 612] width 280 height 29
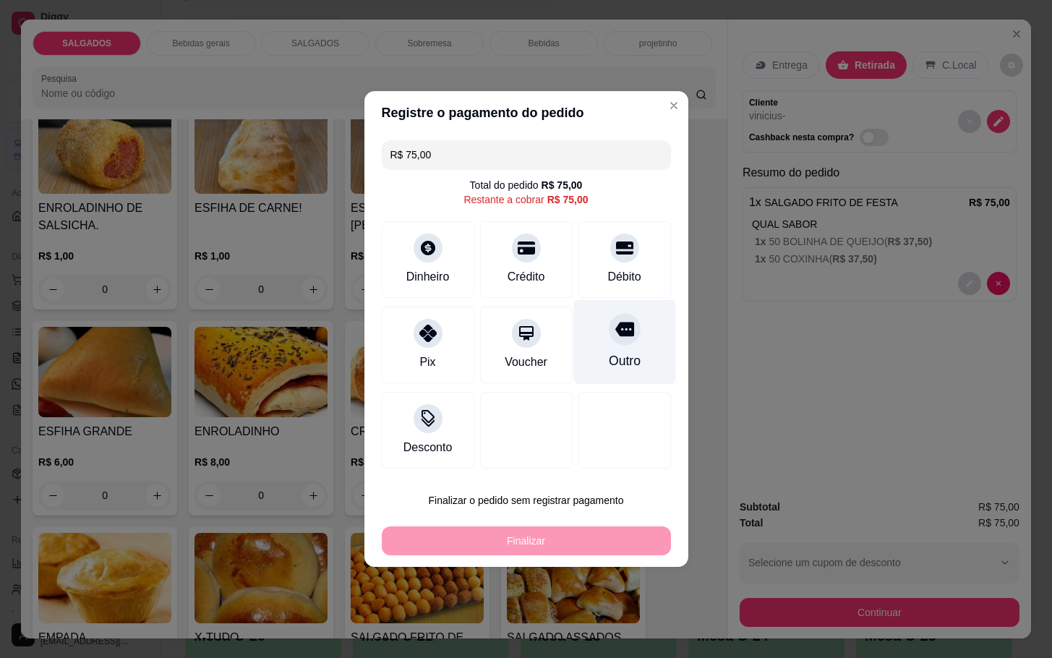
click at [588, 341] on div "Outro" at bounding box center [624, 342] width 102 height 85
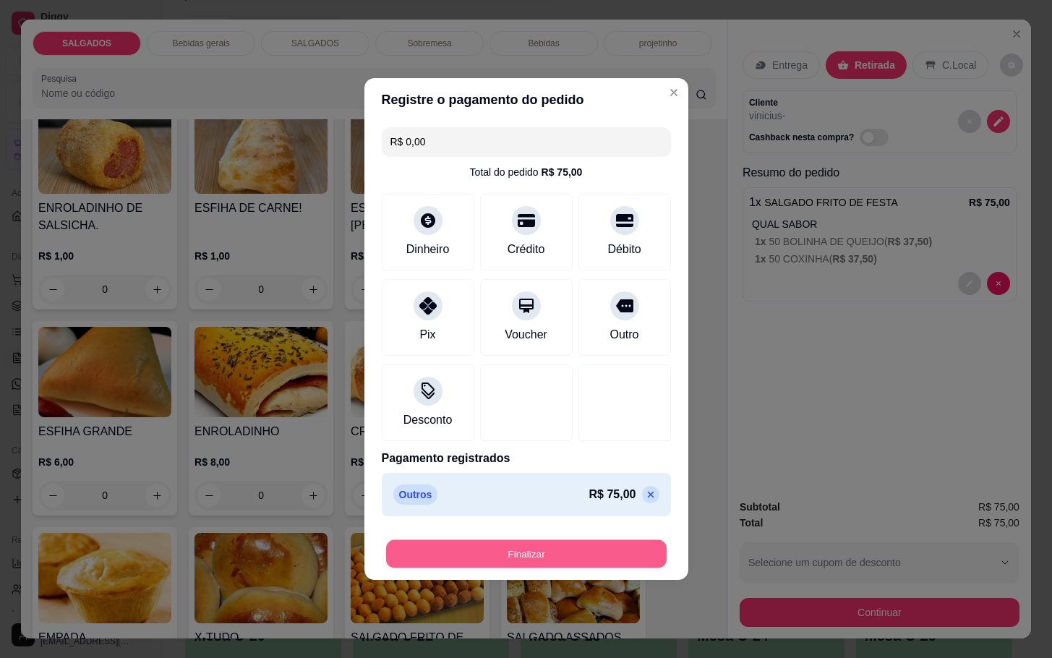
click at [552, 549] on button "Finalizar" at bounding box center [526, 554] width 280 height 28
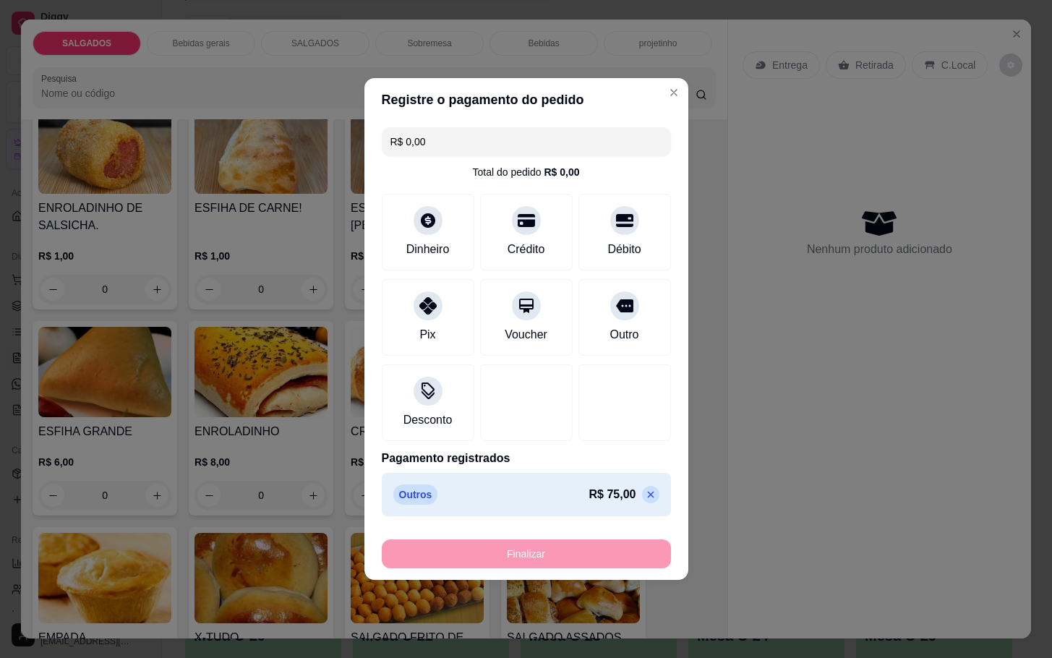
type input "-R$ 75,00"
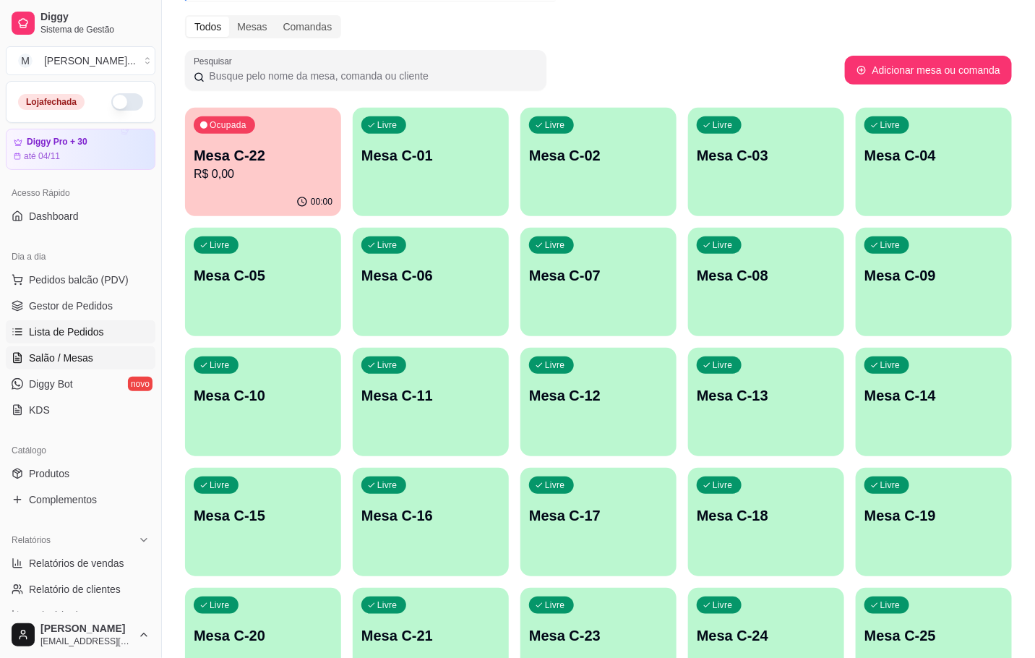
click at [41, 337] on span "Lista de Pedidos" at bounding box center [66, 332] width 75 height 14
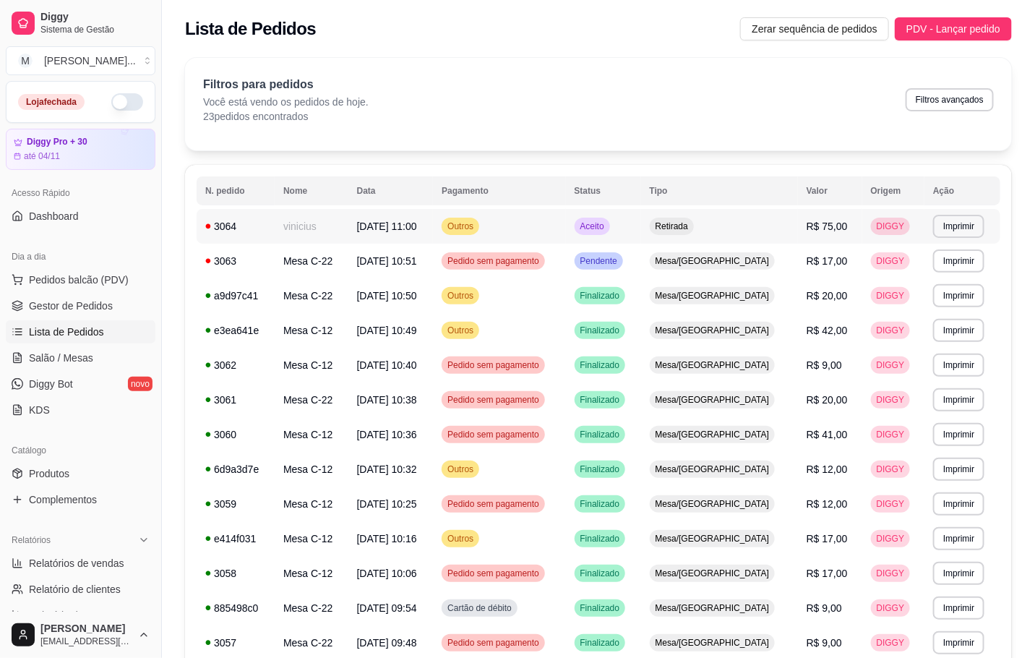
click at [415, 232] on span "[DATE] 11:00" at bounding box center [387, 226] width 60 height 12
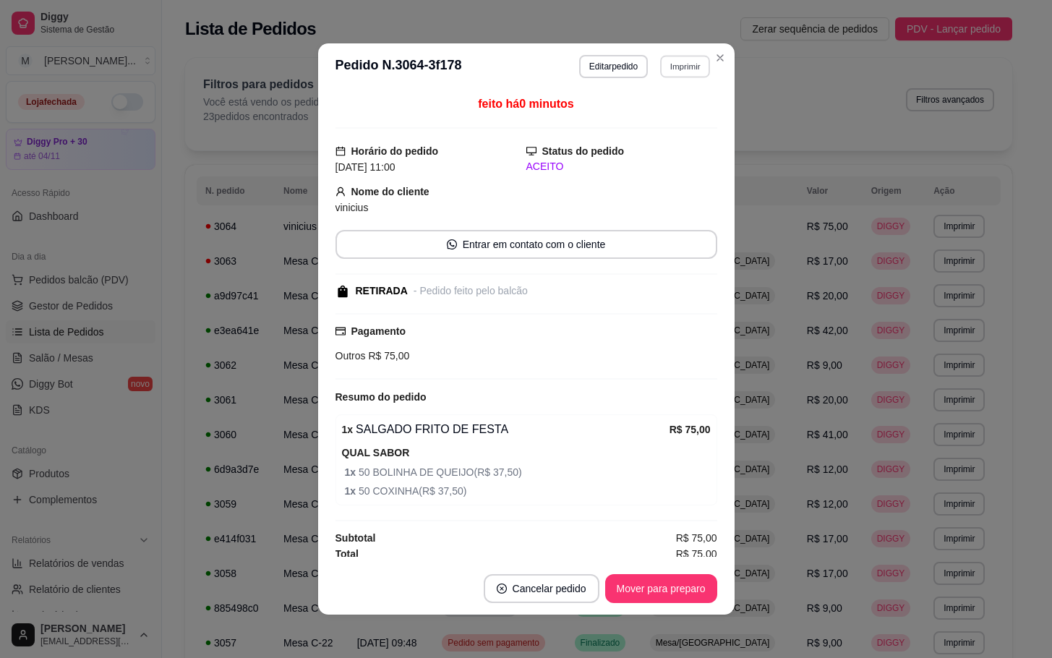
click at [682, 59] on button "Imprimir" at bounding box center [685, 66] width 50 height 22
click at [651, 118] on button "IMPRESSORA" at bounding box center [651, 117] width 105 height 23
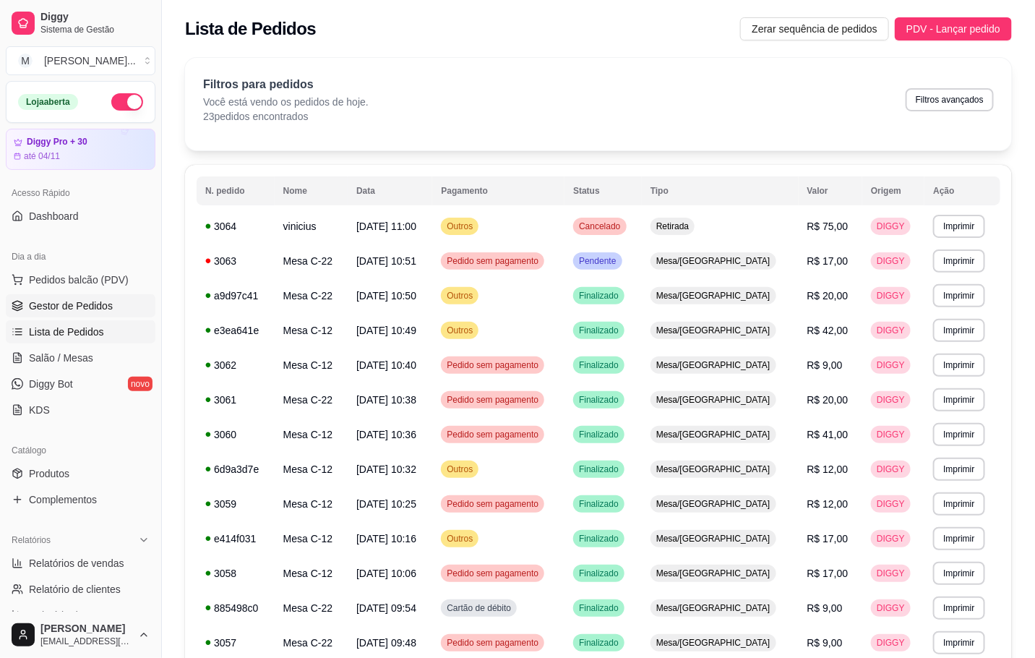
click at [48, 301] on span "Gestor de Pedidos" at bounding box center [71, 306] width 84 height 14
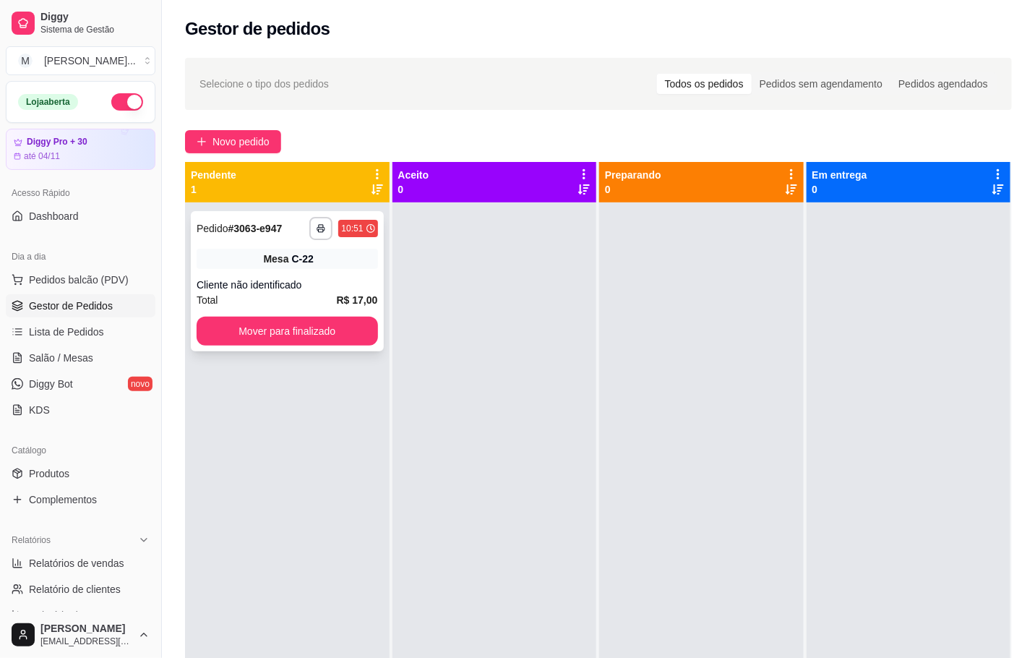
click at [314, 265] on div "Mesa C-22" at bounding box center [287, 259] width 181 height 20
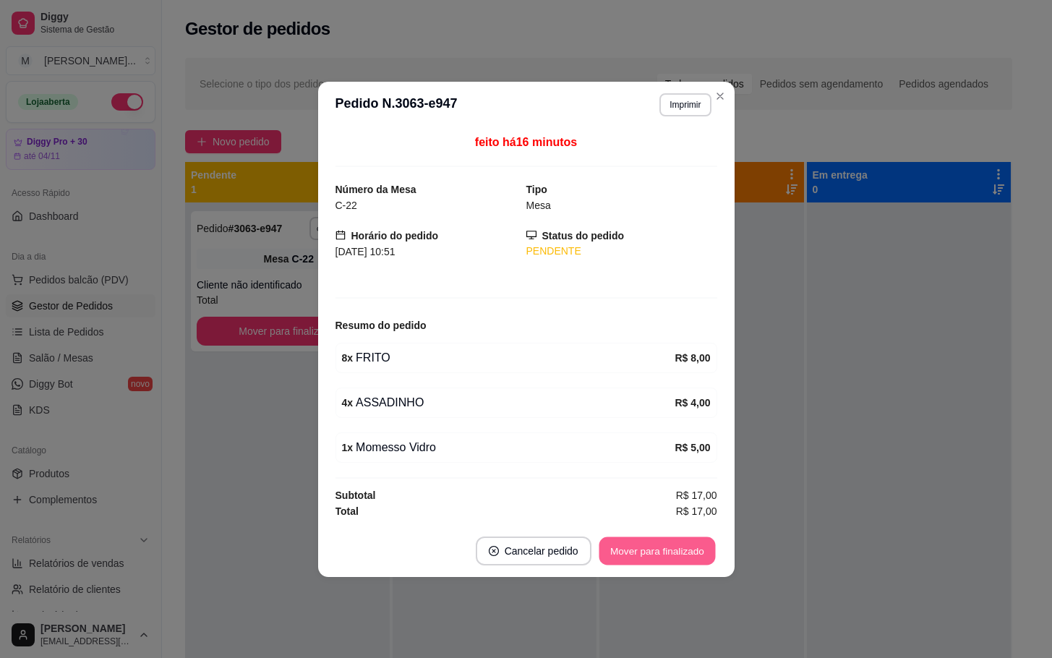
click at [688, 556] on button "Mover para finalizado" at bounding box center [657, 550] width 116 height 28
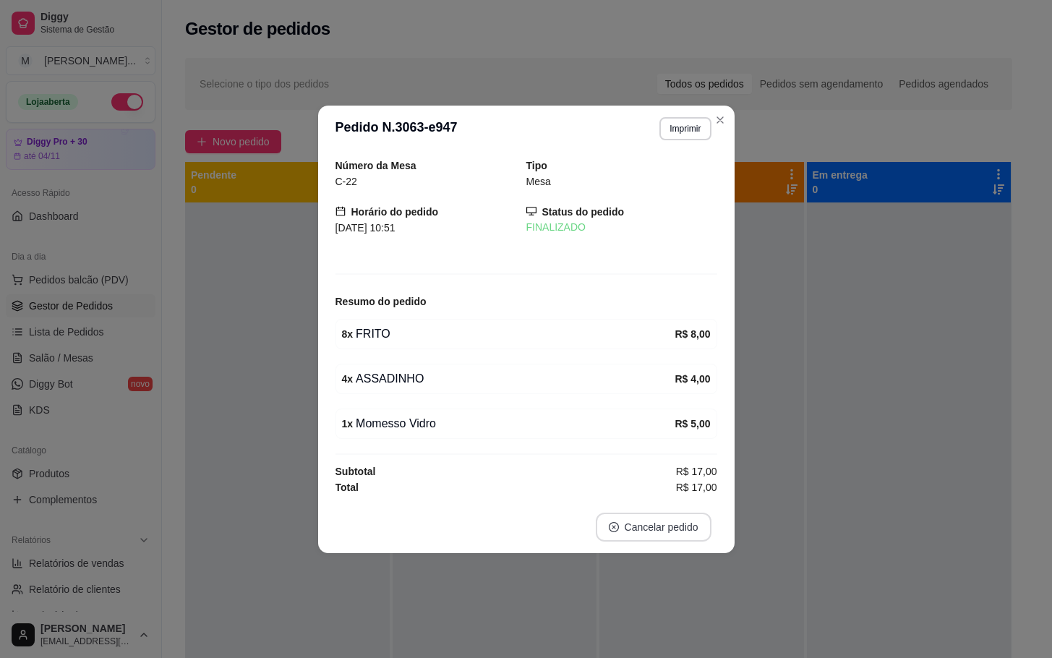
click at [631, 538] on button "Cancelar pedido" at bounding box center [654, 527] width 116 height 29
click at [609, 497] on button "não" at bounding box center [629, 494] width 56 height 27
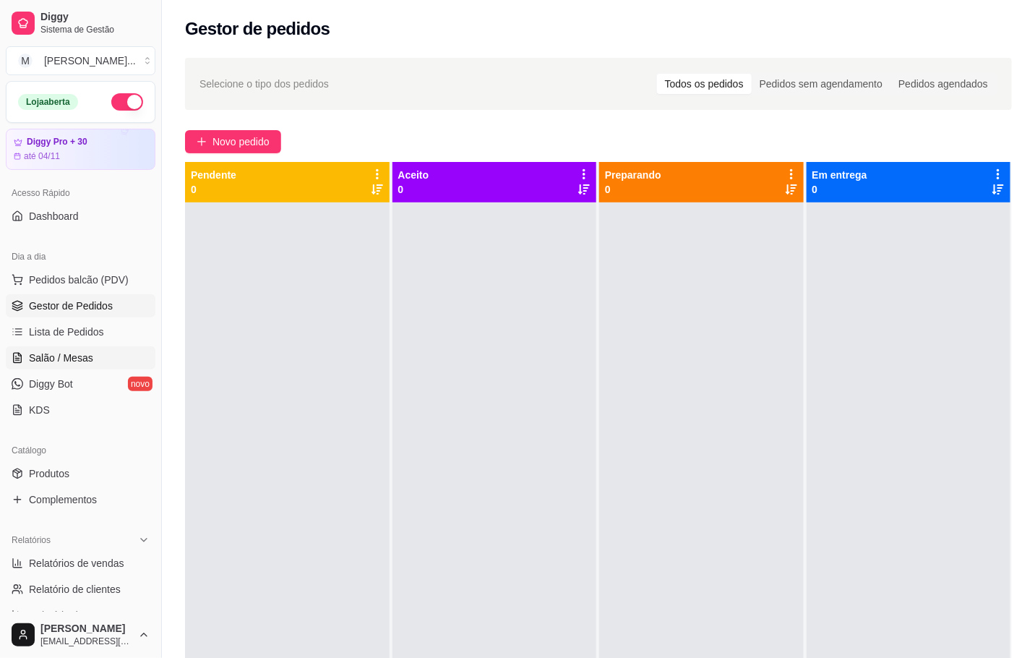
click at [59, 365] on span "Salão / Mesas" at bounding box center [61, 358] width 64 height 14
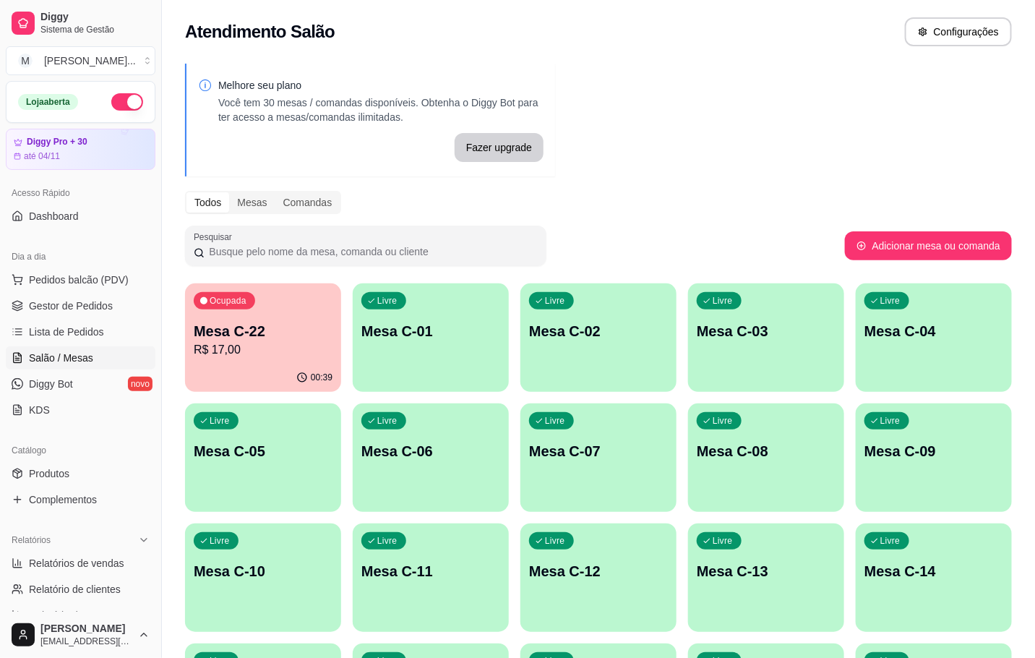
click at [296, 341] on p "R$ 17,00" at bounding box center [263, 349] width 139 height 17
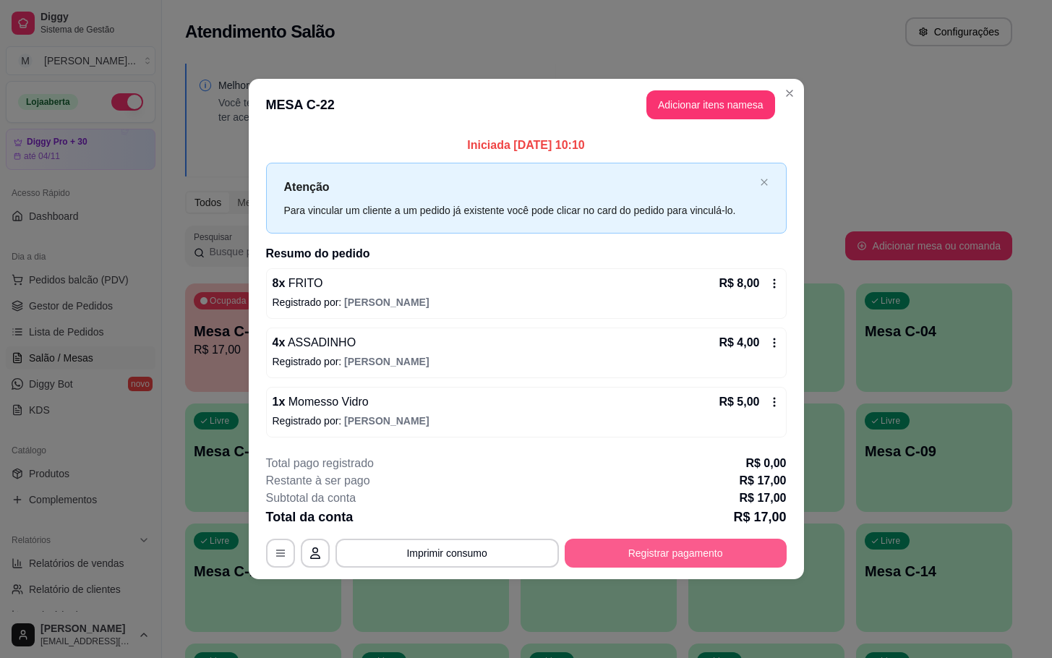
click at [646, 544] on button "Registrar pagamento" at bounding box center [676, 553] width 222 height 29
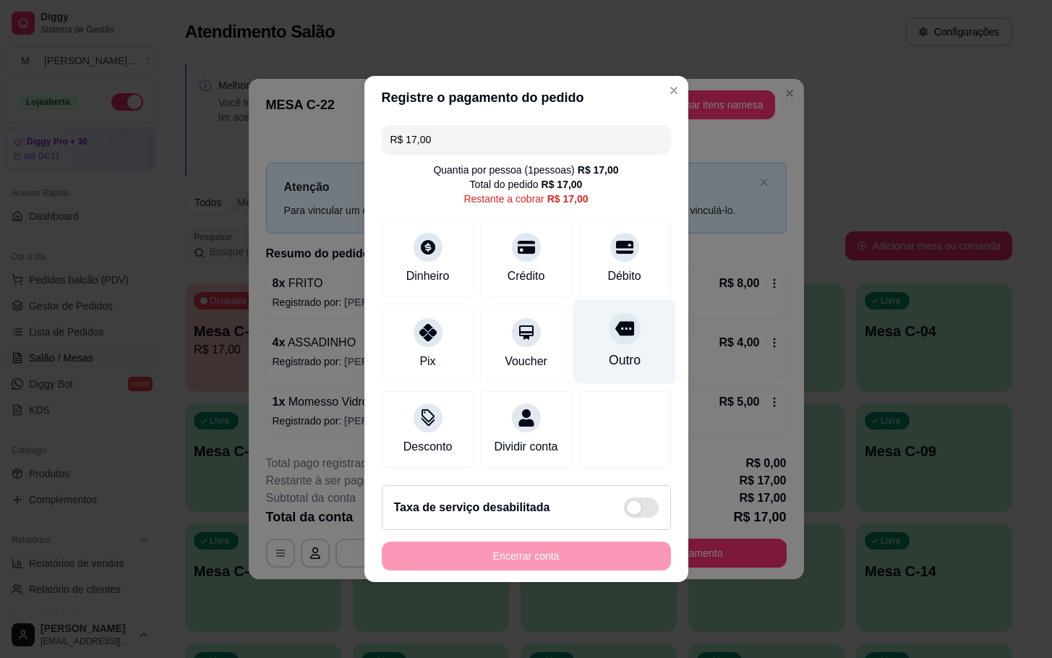
click at [595, 336] on div "Outro" at bounding box center [624, 341] width 102 height 85
type input "R$ 0,00"
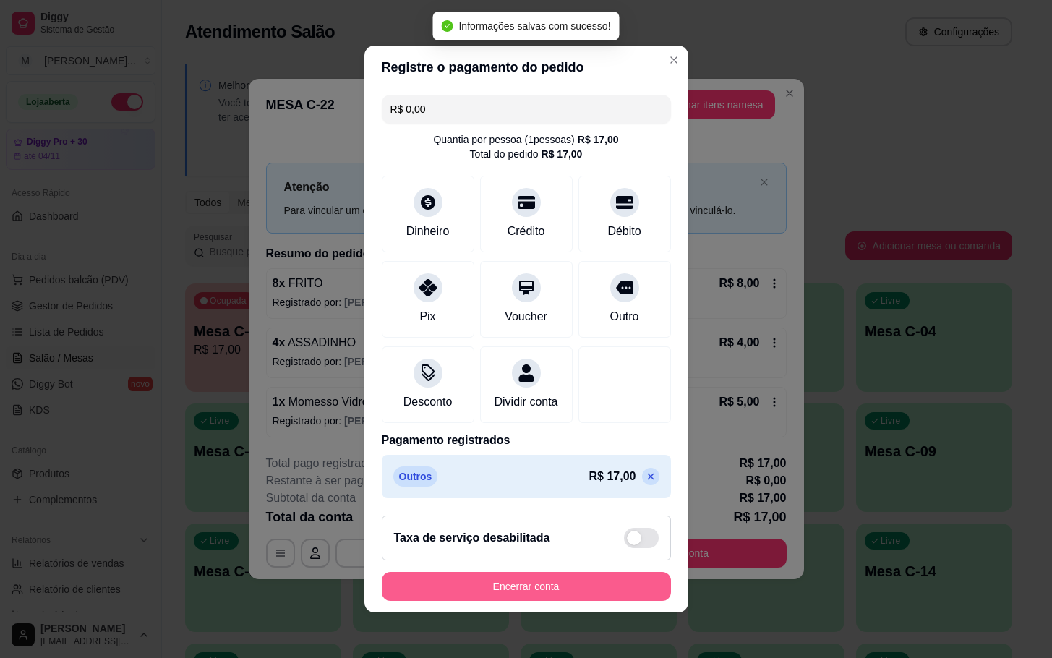
click at [573, 593] on button "Encerrar conta" at bounding box center [526, 586] width 289 height 29
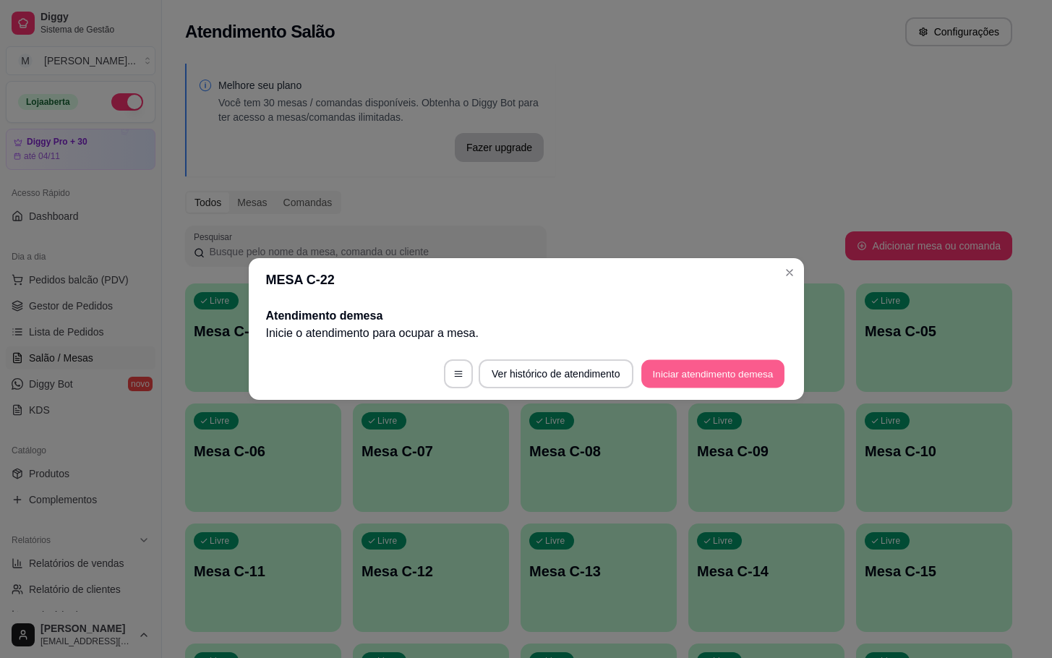
click at [690, 367] on button "Iniciar atendimento de mesa" at bounding box center [712, 374] width 143 height 28
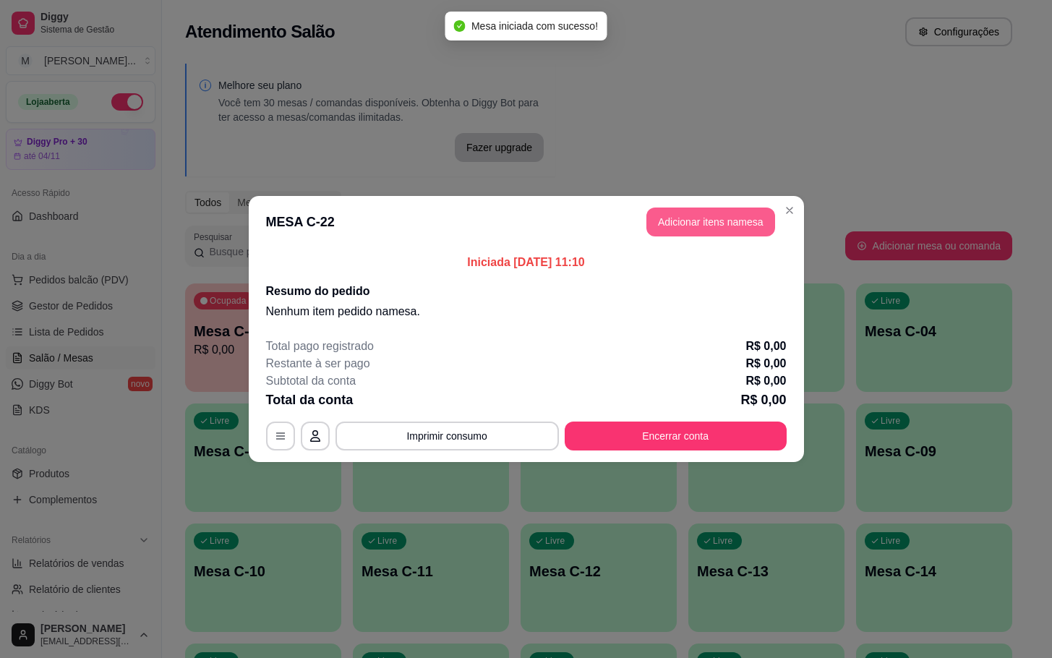
click at [712, 224] on button "Adicionar itens na mesa" at bounding box center [710, 221] width 129 height 29
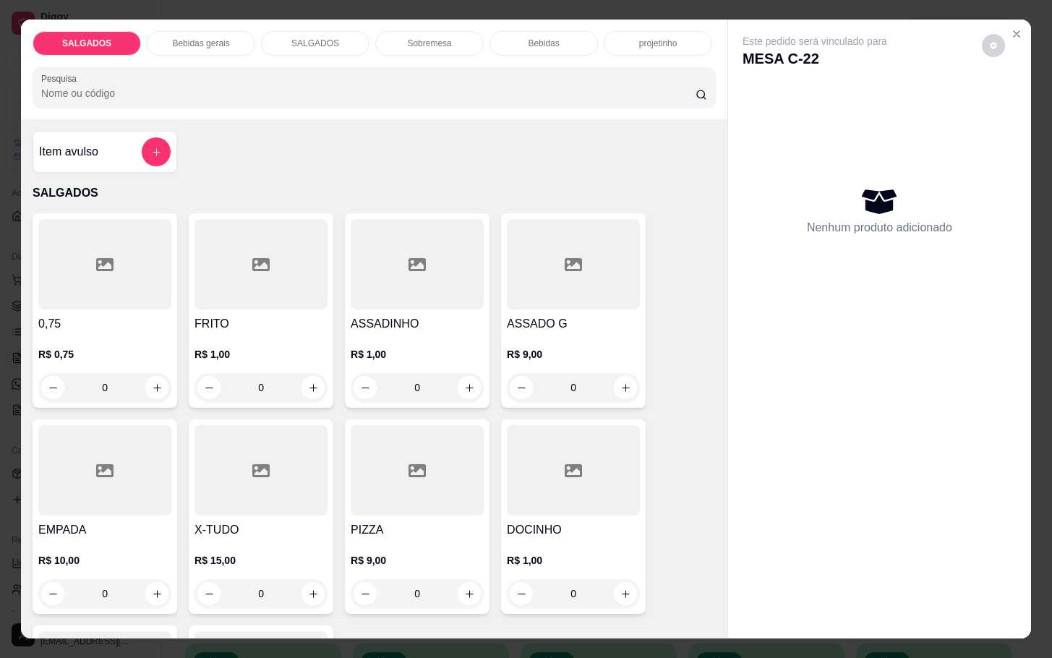
click at [291, 388] on input "0" at bounding box center [260, 387] width 81 height 29
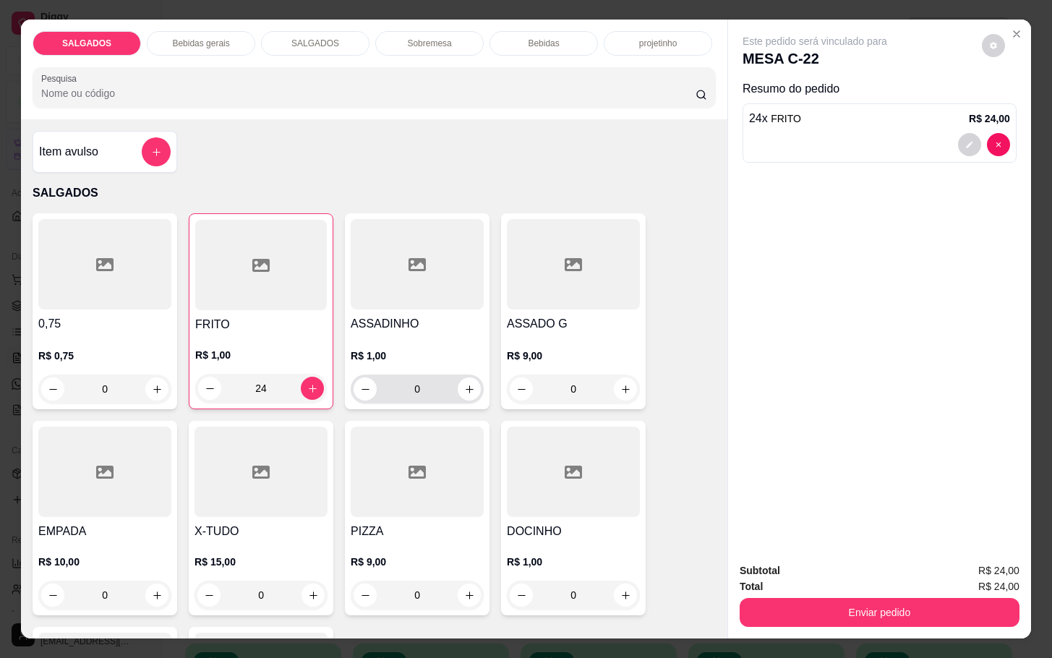
click at [438, 380] on input "0" at bounding box center [417, 388] width 81 height 29
click at [301, 380] on button "increase-product-quantity" at bounding box center [312, 388] width 22 height 22
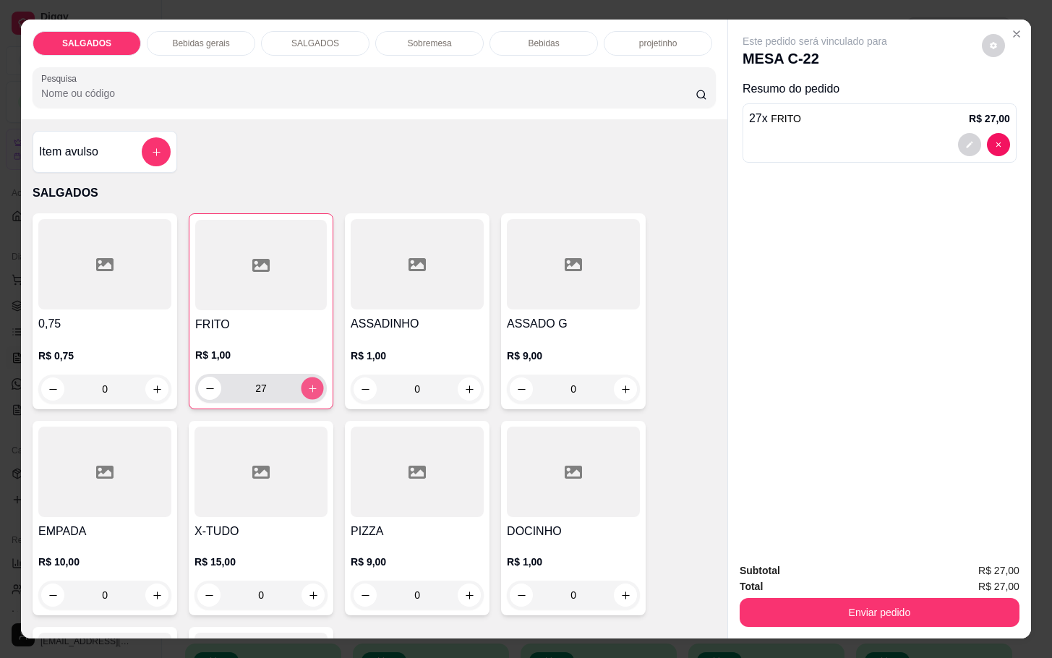
type input "28"
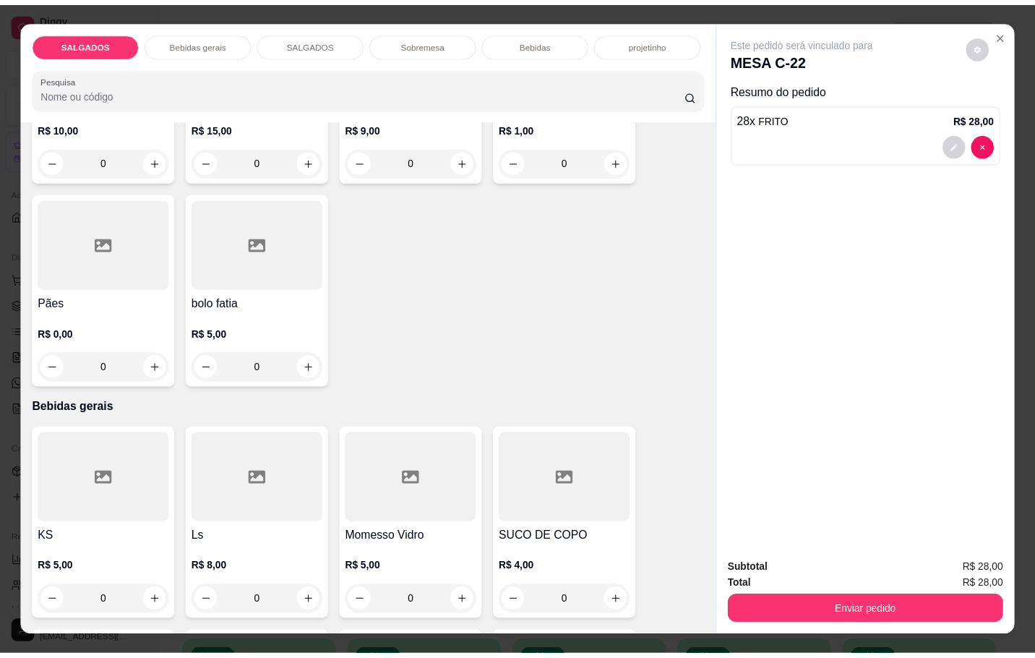
scroll to position [651, 0]
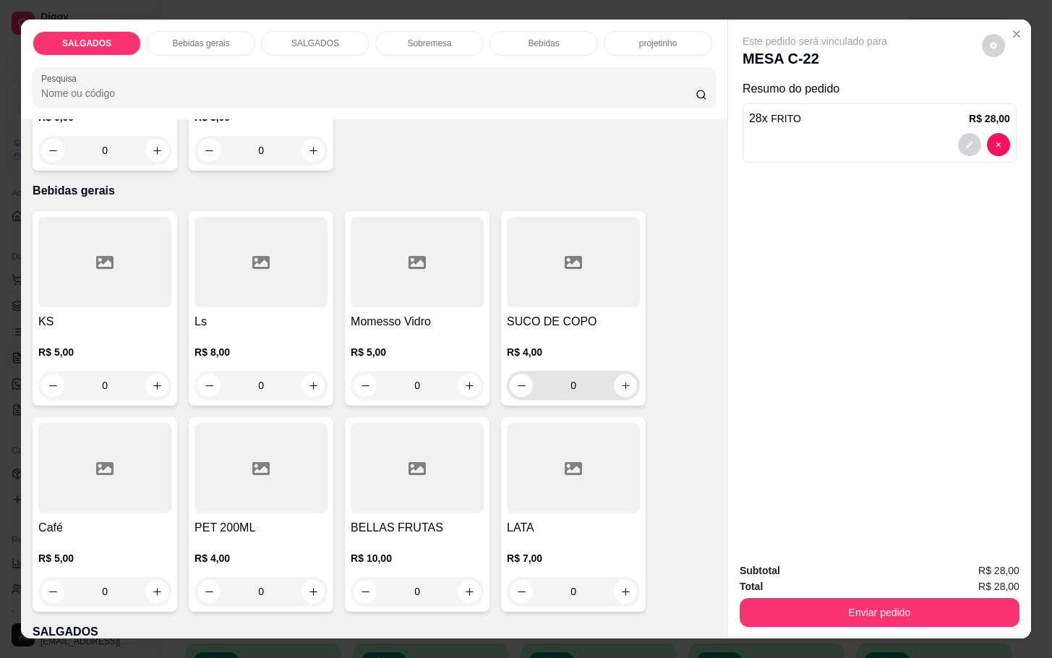
click at [620, 382] on icon "increase-product-quantity" at bounding box center [625, 385] width 11 height 11
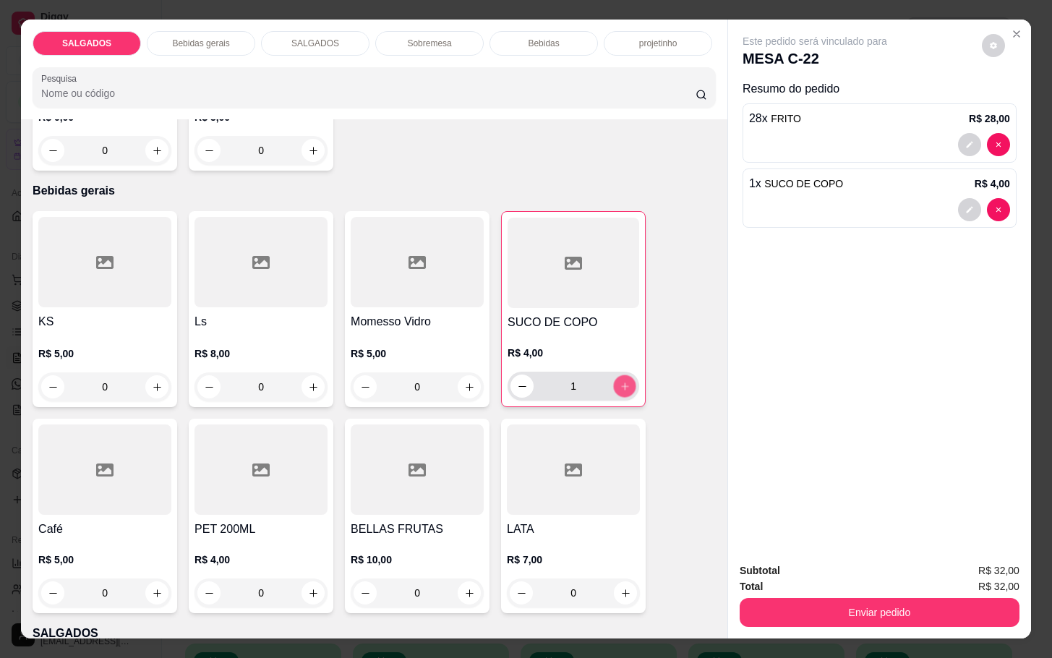
click at [620, 382] on icon "increase-product-quantity" at bounding box center [625, 386] width 11 height 11
type input "2"
click at [135, 530] on h4 "Café" at bounding box center [104, 529] width 133 height 17
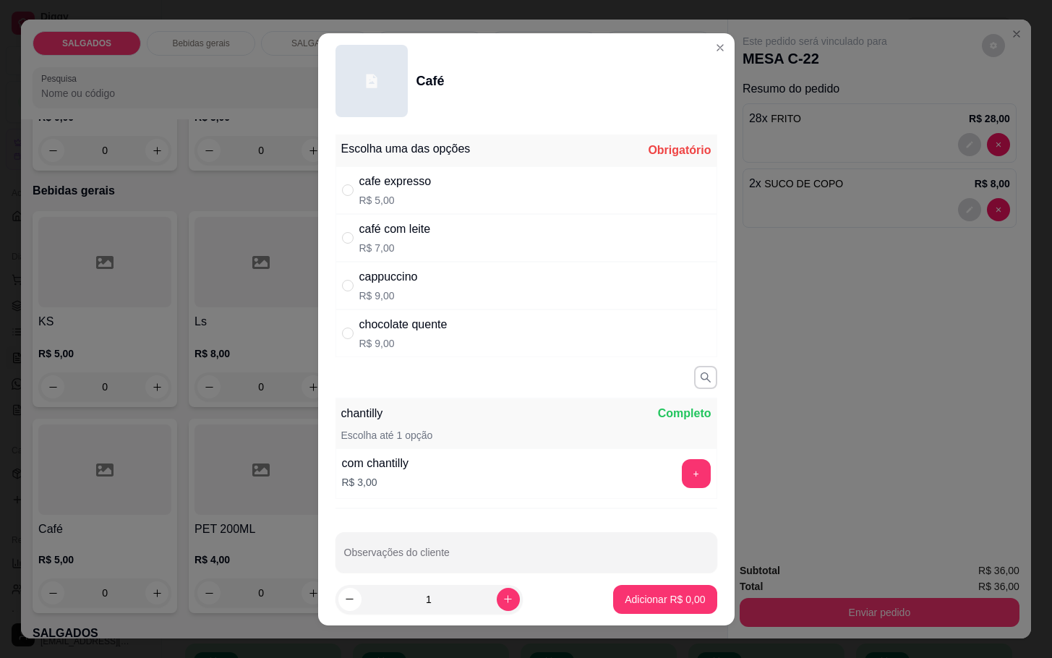
click at [408, 239] on div "café com leite R$ 7,00" at bounding box center [395, 237] width 72 height 35
radio input "true"
click at [648, 604] on p "Adicionar R$ 7,00" at bounding box center [665, 599] width 80 height 14
type input "1"
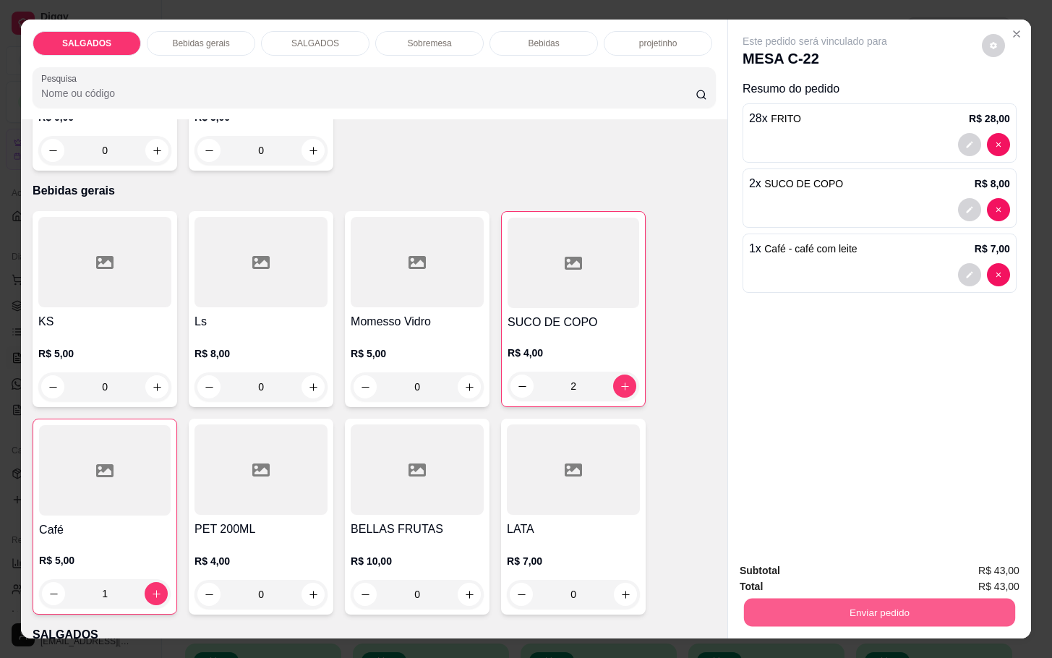
click at [855, 599] on button "Enviar pedido" at bounding box center [879, 612] width 271 height 28
click at [972, 566] on button "Enviar pedido" at bounding box center [979, 568] width 82 height 27
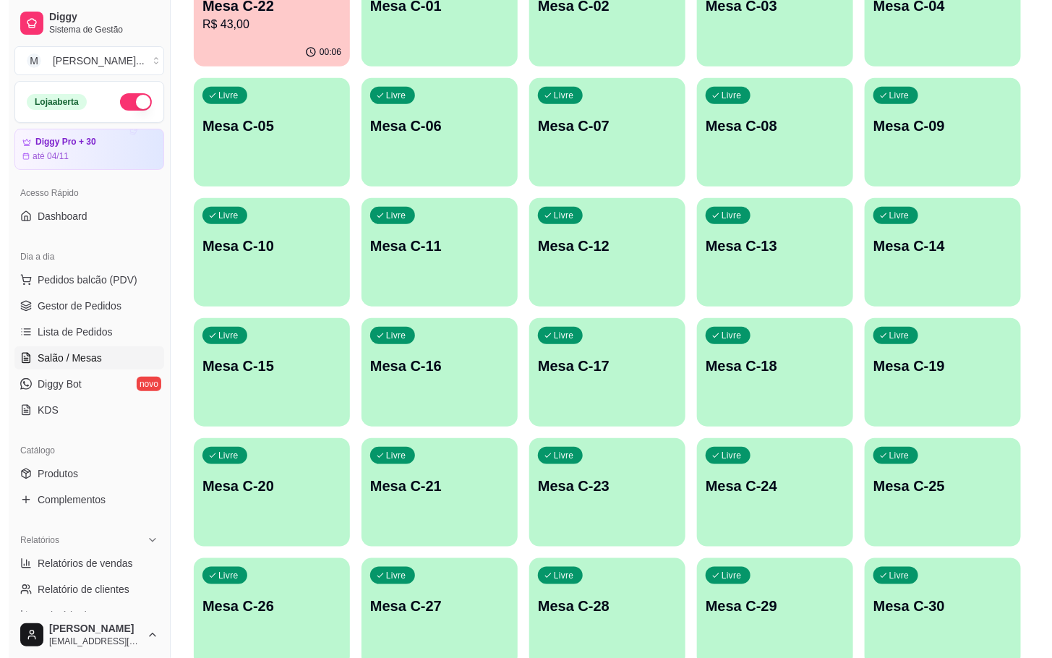
scroll to position [393, 0]
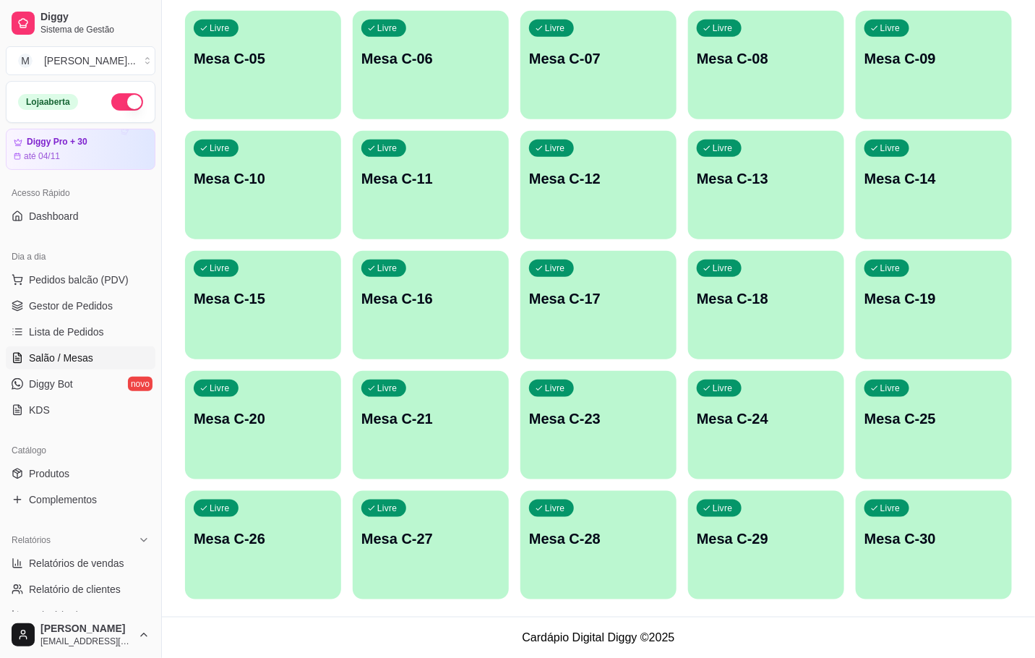
click at [939, 526] on div "Livre Mesa C-30" at bounding box center [934, 536] width 156 height 91
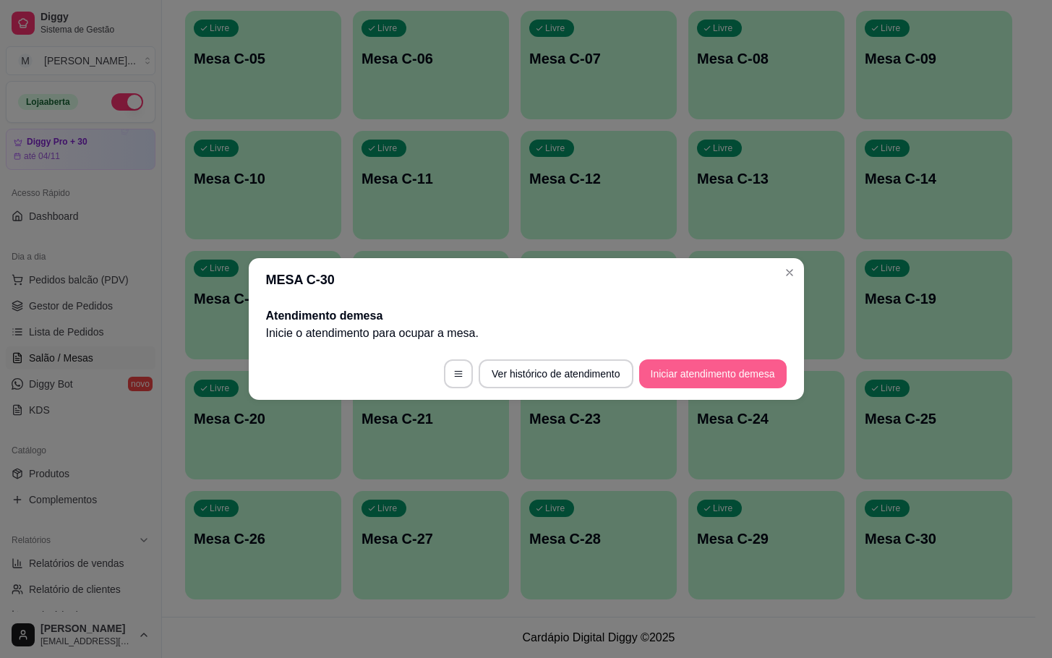
click at [733, 373] on button "Iniciar atendimento de mesa" at bounding box center [712, 373] width 147 height 29
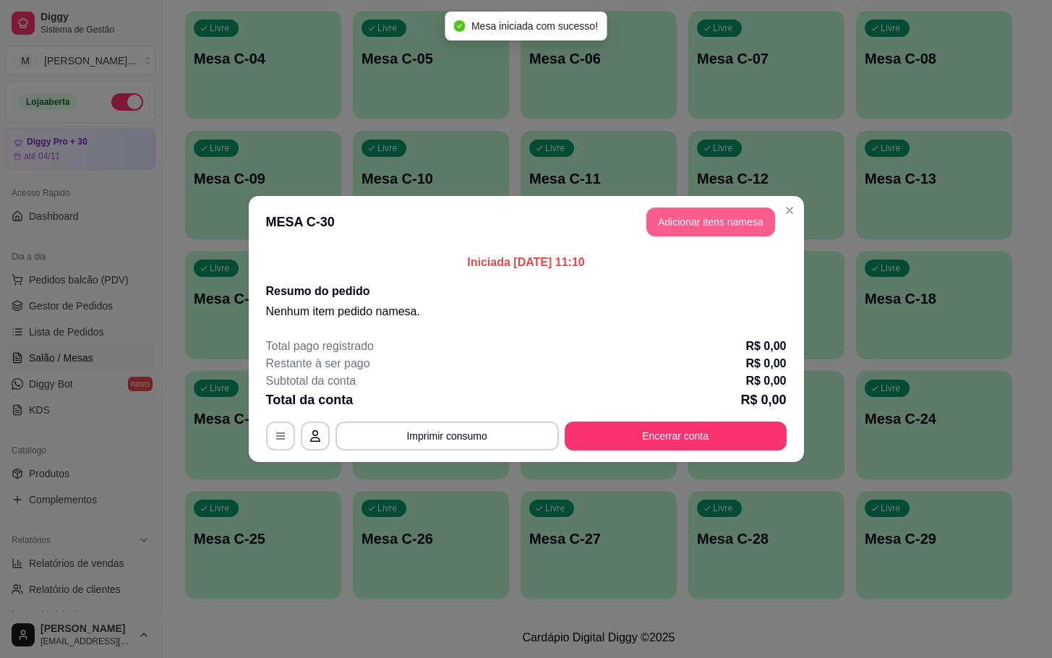
click at [711, 221] on button "Adicionar itens na mesa" at bounding box center [710, 221] width 129 height 29
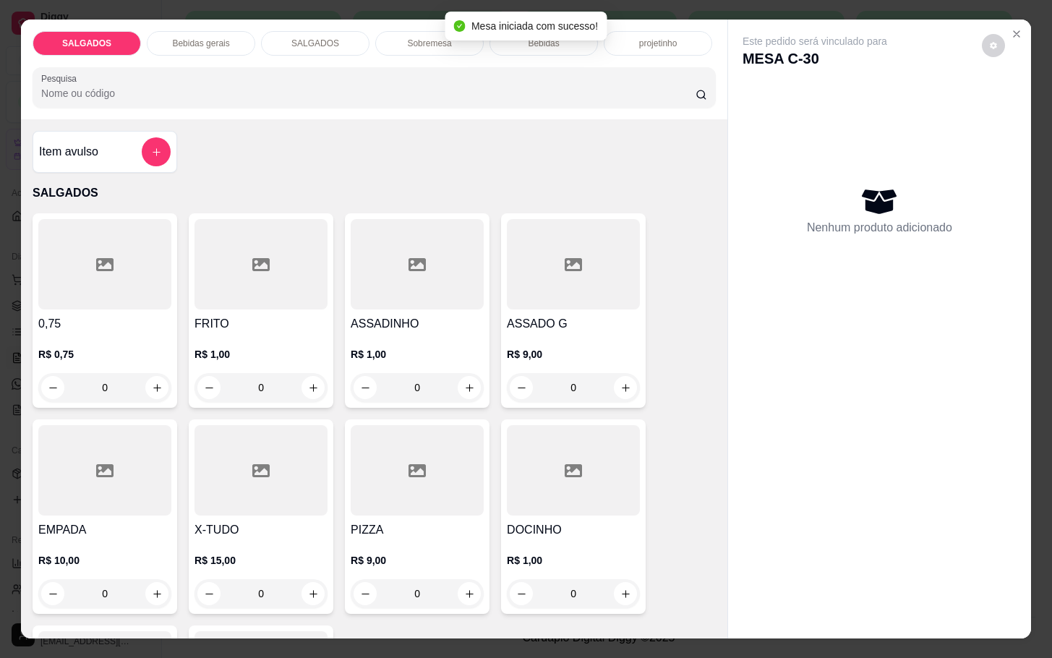
click at [283, 373] on input "0" at bounding box center [260, 387] width 81 height 29
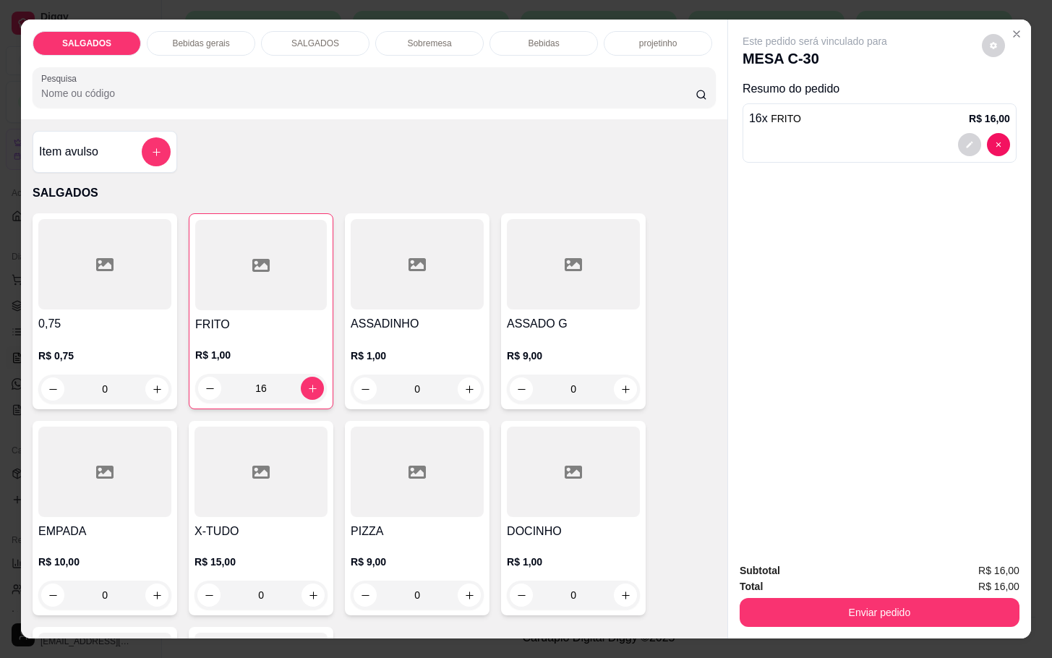
scroll to position [217, 0]
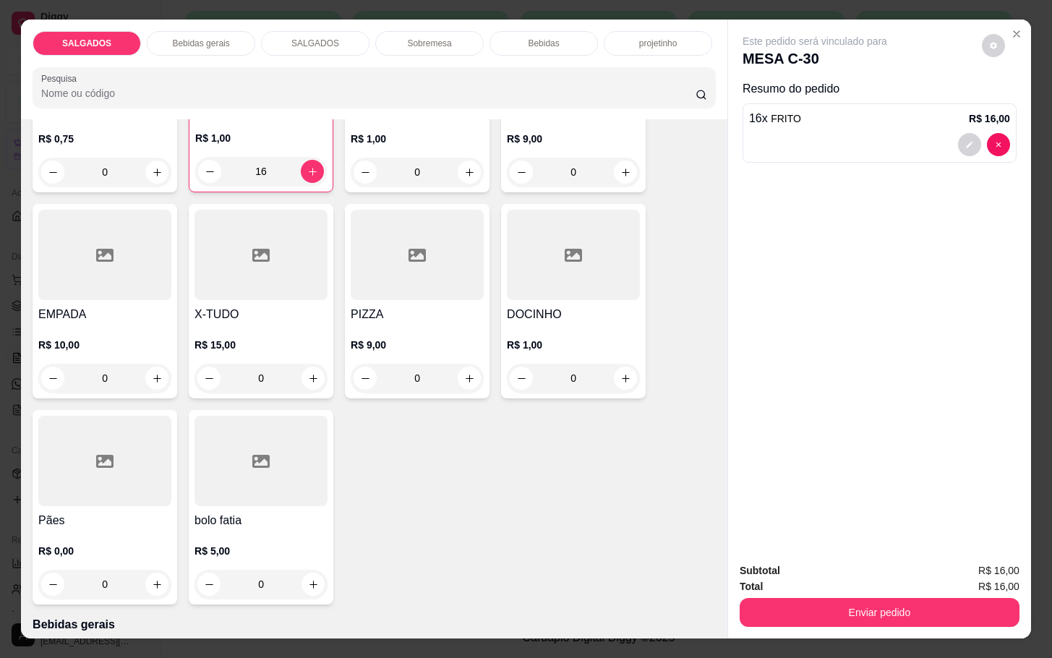
type input "16"
click at [115, 573] on div "0" at bounding box center [104, 584] width 133 height 29
click at [573, 375] on input "0" at bounding box center [573, 378] width 81 height 29
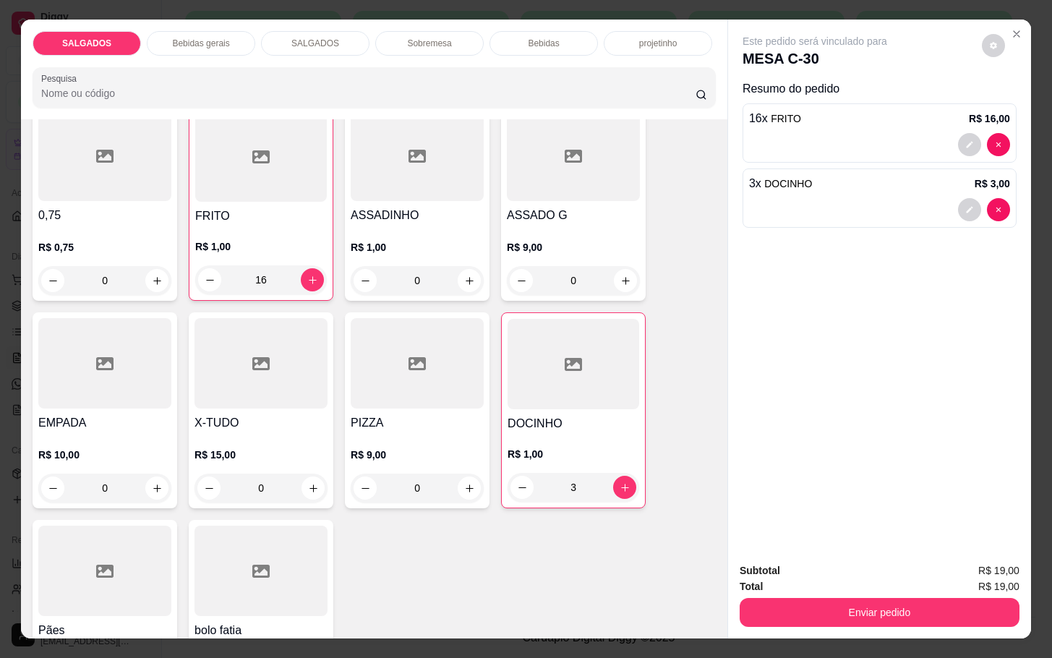
scroll to position [0, 0]
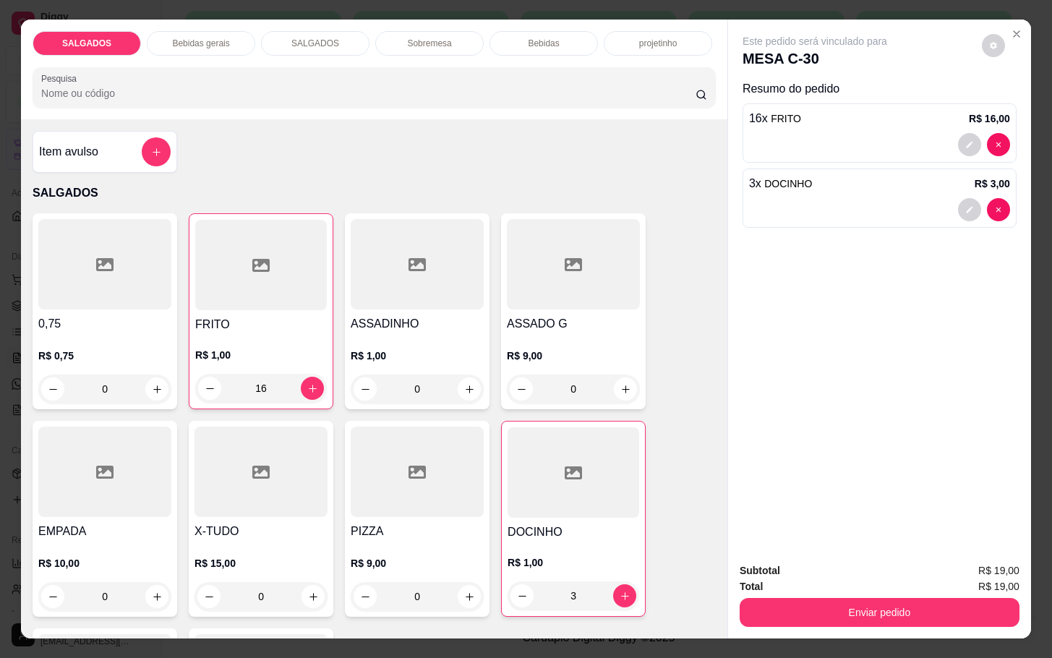
type input "3"
click at [588, 348] on p "R$ 9,00" at bounding box center [573, 355] width 133 height 14
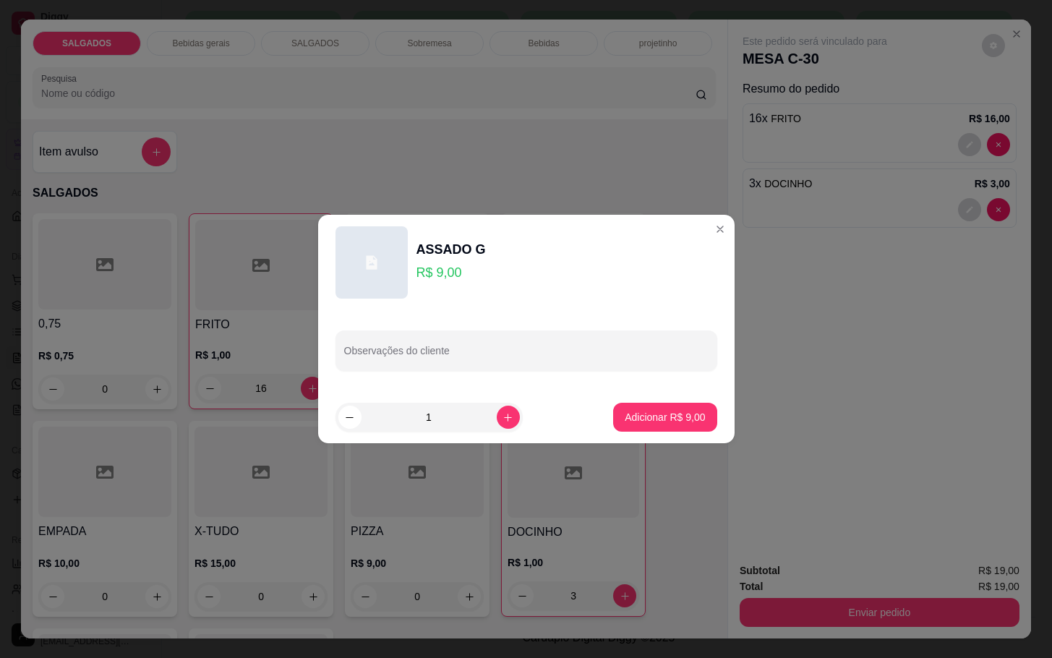
click at [621, 430] on button "Adicionar R$ 9,00" at bounding box center [664, 417] width 103 height 29
type input "1"
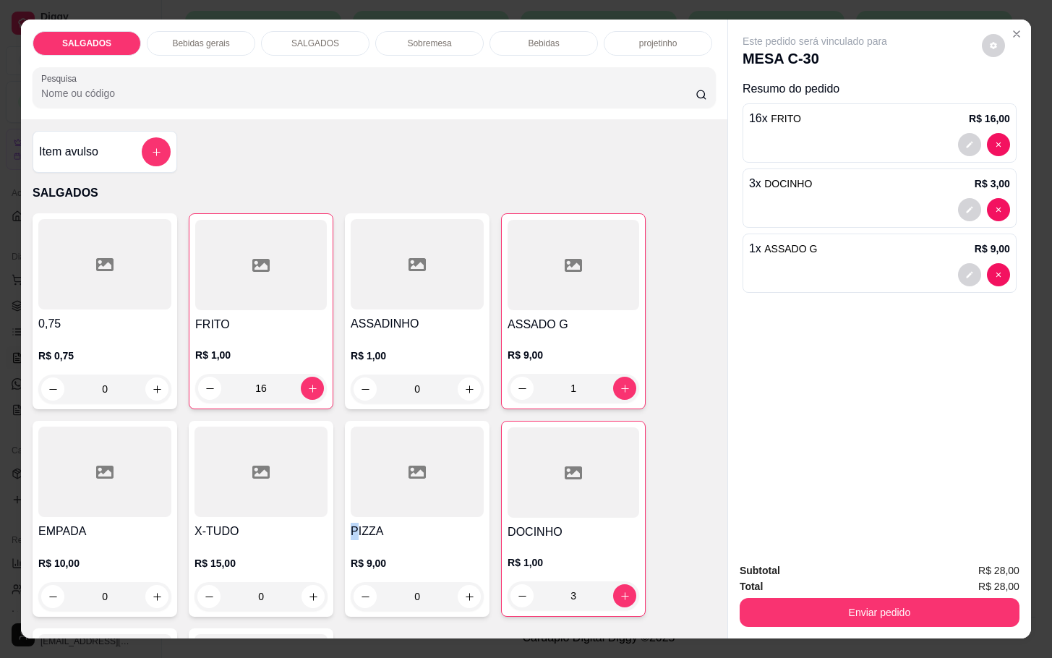
click at [351, 525] on h4 "PIZZA" at bounding box center [417, 531] width 133 height 17
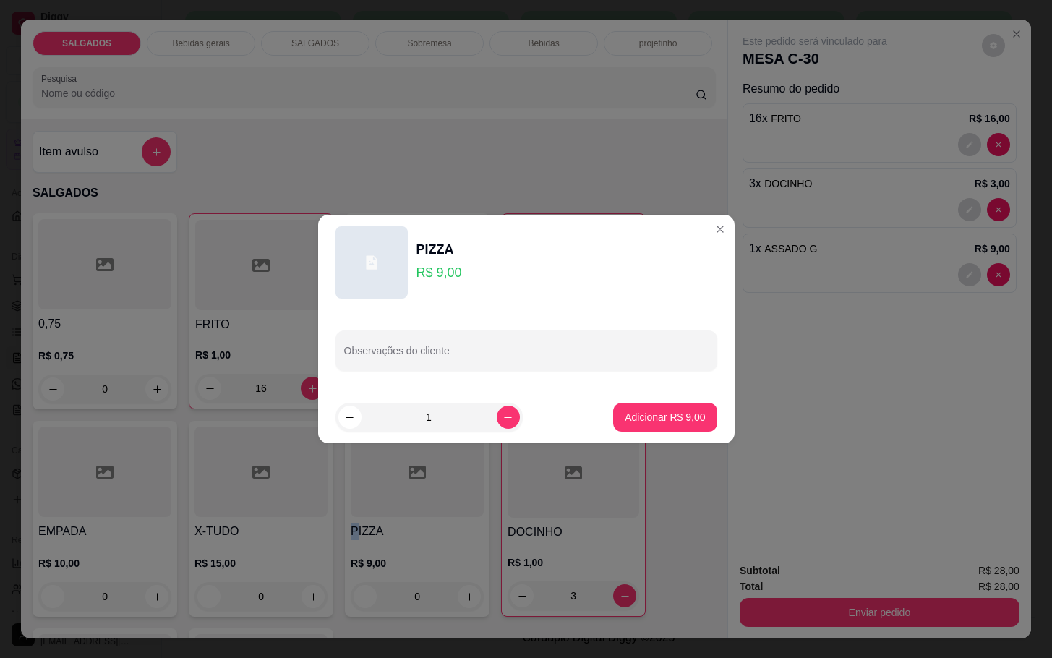
click at [625, 421] on p "Adicionar R$ 9,00" at bounding box center [665, 417] width 80 height 14
type input "1"
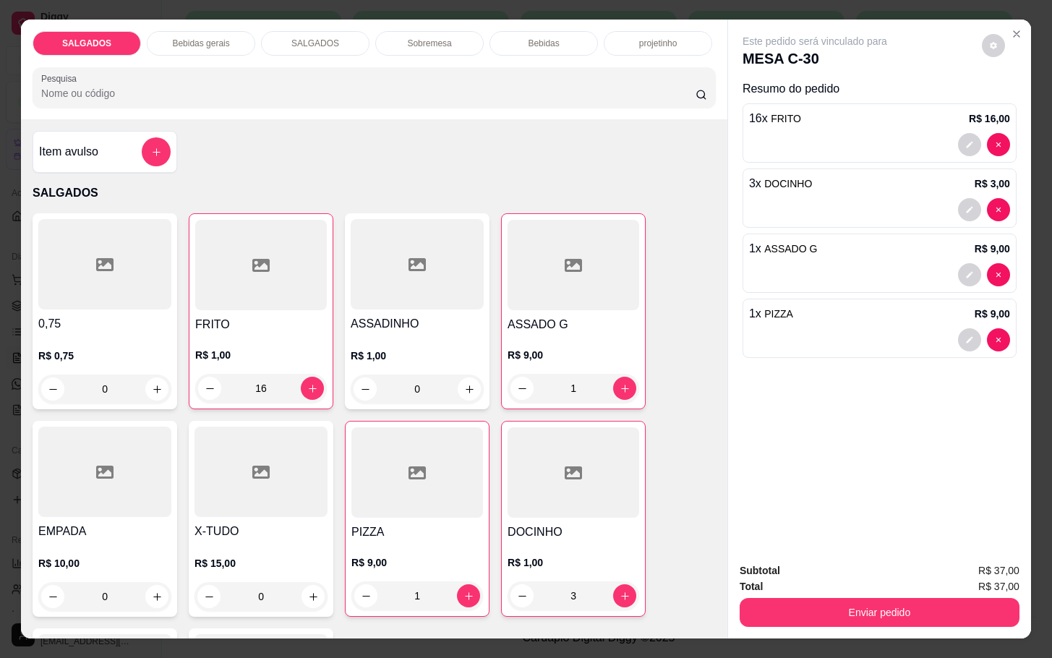
click at [215, 38] on p "Bebidas gerais" at bounding box center [200, 44] width 57 height 12
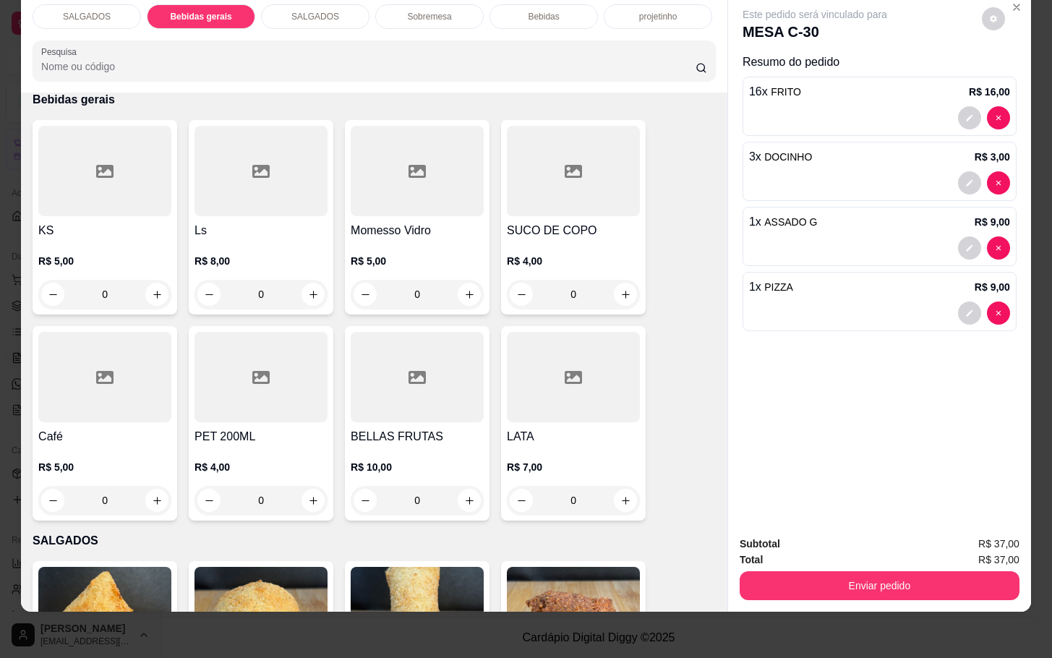
click at [274, 196] on div at bounding box center [260, 171] width 133 height 90
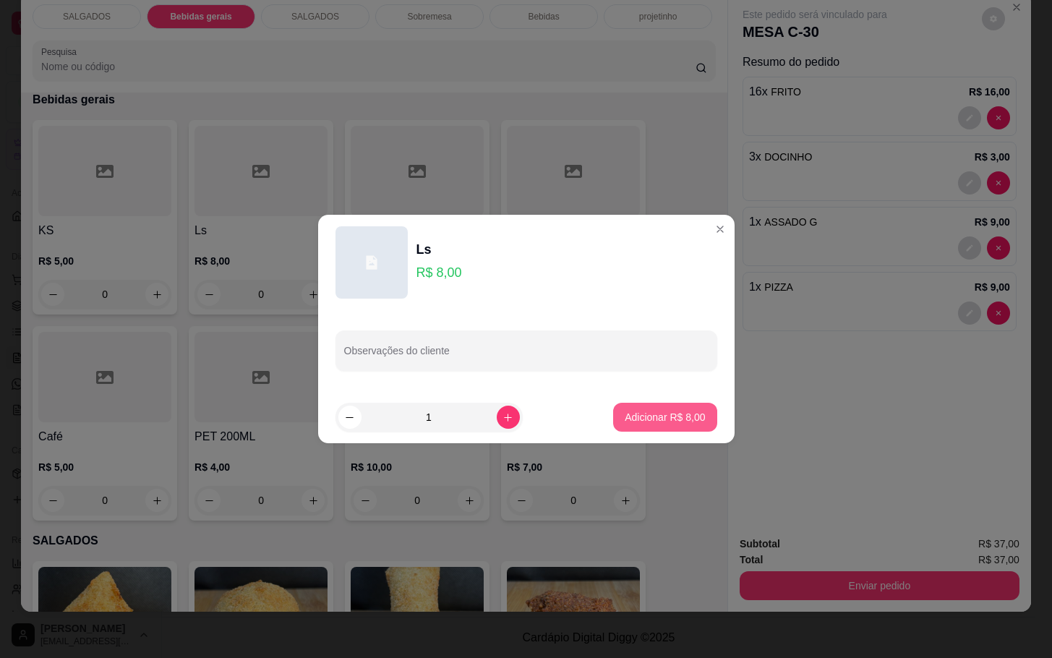
click at [613, 419] on button "Adicionar R$ 8,00" at bounding box center [664, 417] width 103 height 29
type input "1"
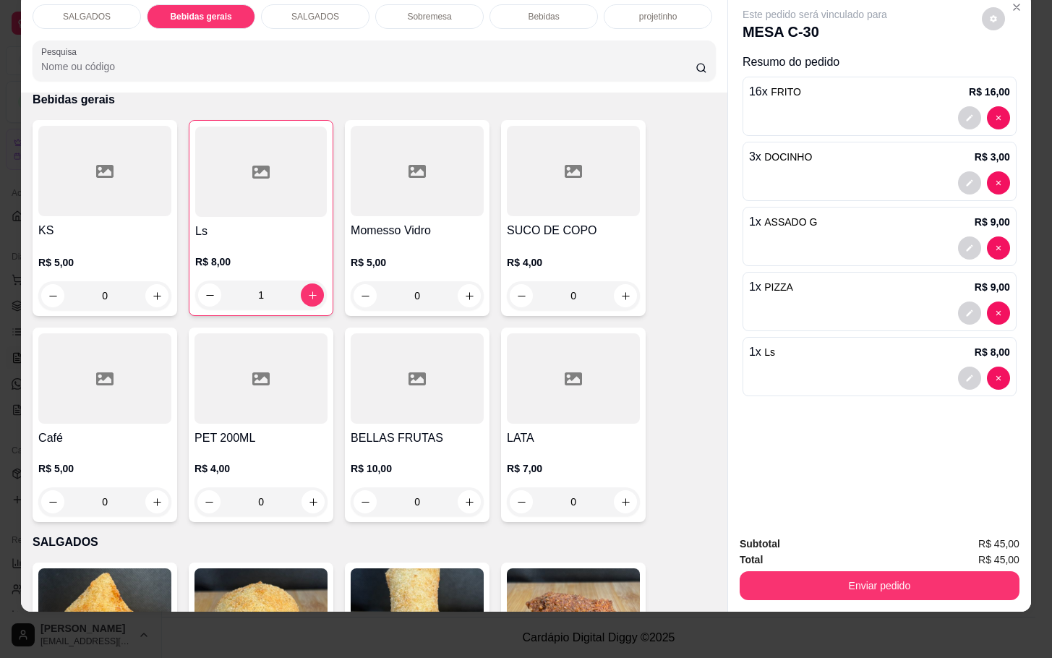
click at [822, 599] on div "SALGADOS Bebidas gerais SALGADOS Sobremesa Bebidas projetinho Pesquisa Item avu…" at bounding box center [526, 329] width 1052 height 658
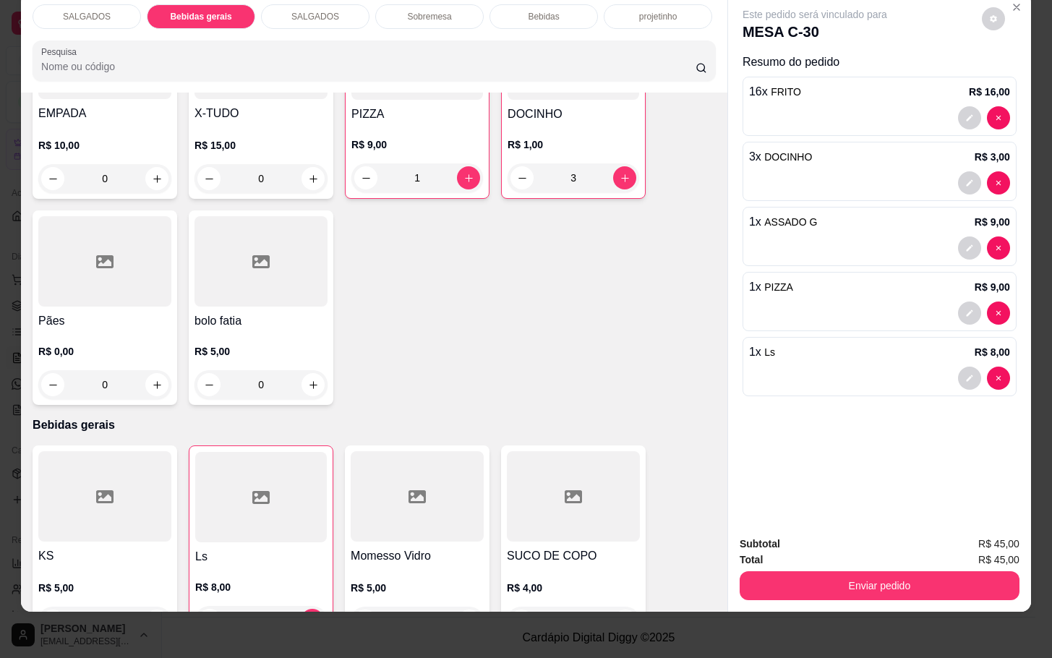
click at [95, 7] on div "SALGADOS" at bounding box center [87, 16] width 108 height 25
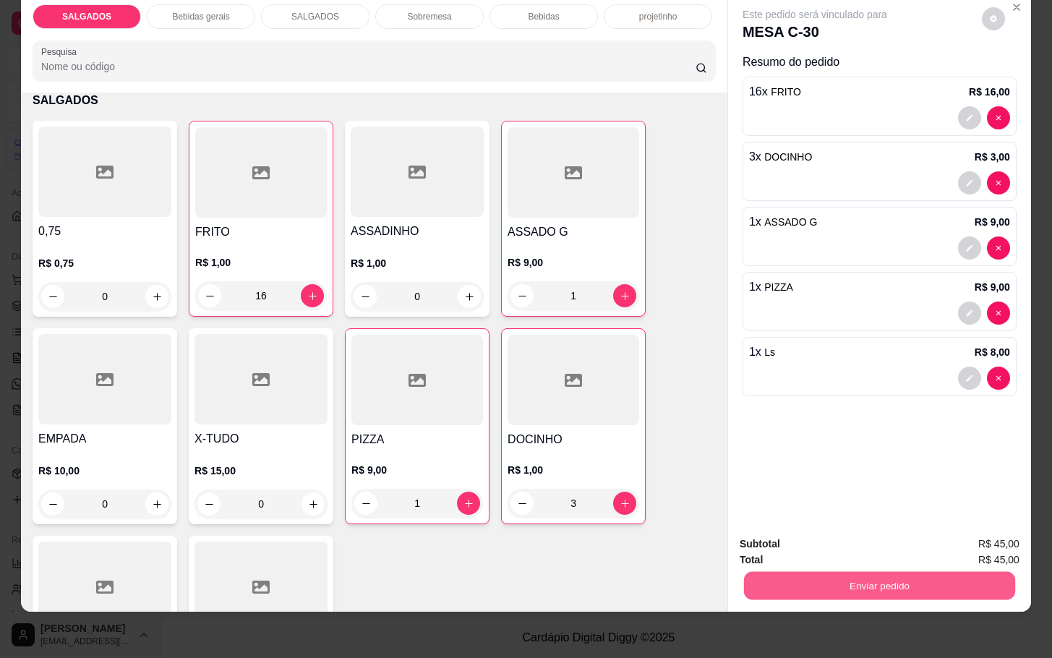
click at [800, 571] on button "Enviar pedido" at bounding box center [879, 585] width 271 height 28
click at [1000, 526] on button "Enviar pedido" at bounding box center [979, 534] width 82 height 27
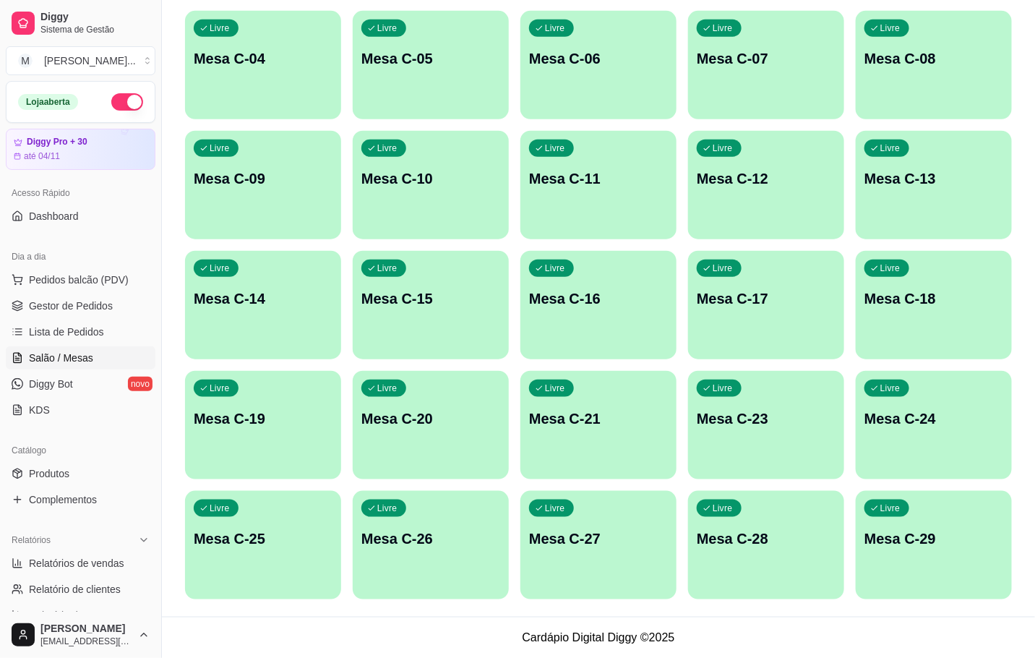
click at [948, 308] on p "Mesa C-18" at bounding box center [934, 298] width 139 height 20
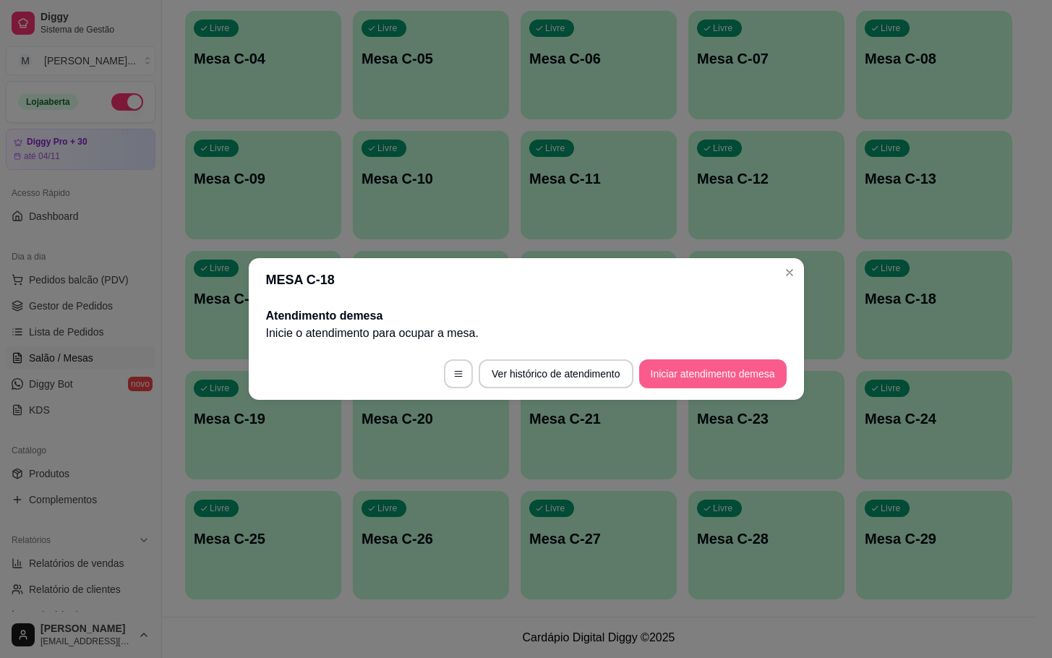
click at [737, 378] on button "Iniciar atendimento de mesa" at bounding box center [712, 373] width 147 height 29
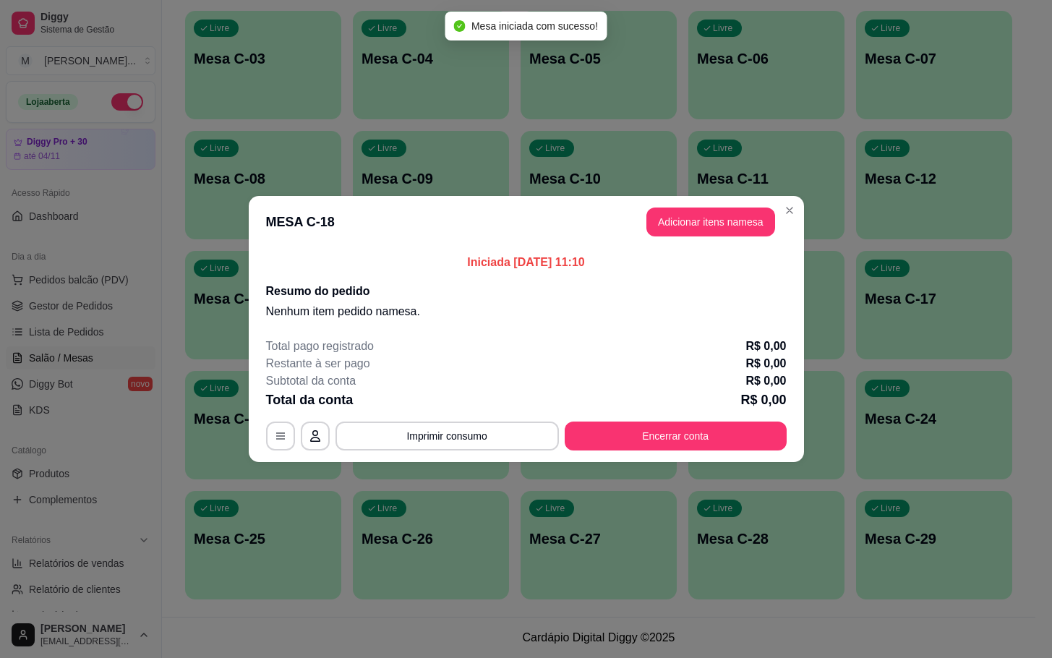
click at [711, 234] on button "Adicionar itens na mesa" at bounding box center [710, 221] width 129 height 29
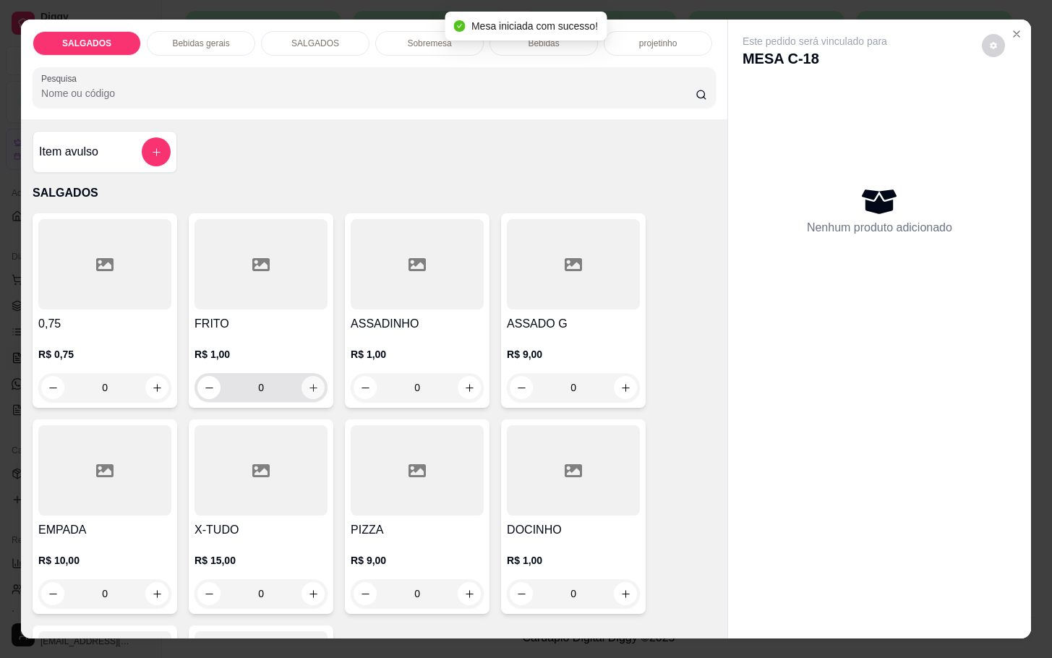
click at [309, 382] on icon "increase-product-quantity" at bounding box center [313, 387] width 11 height 11
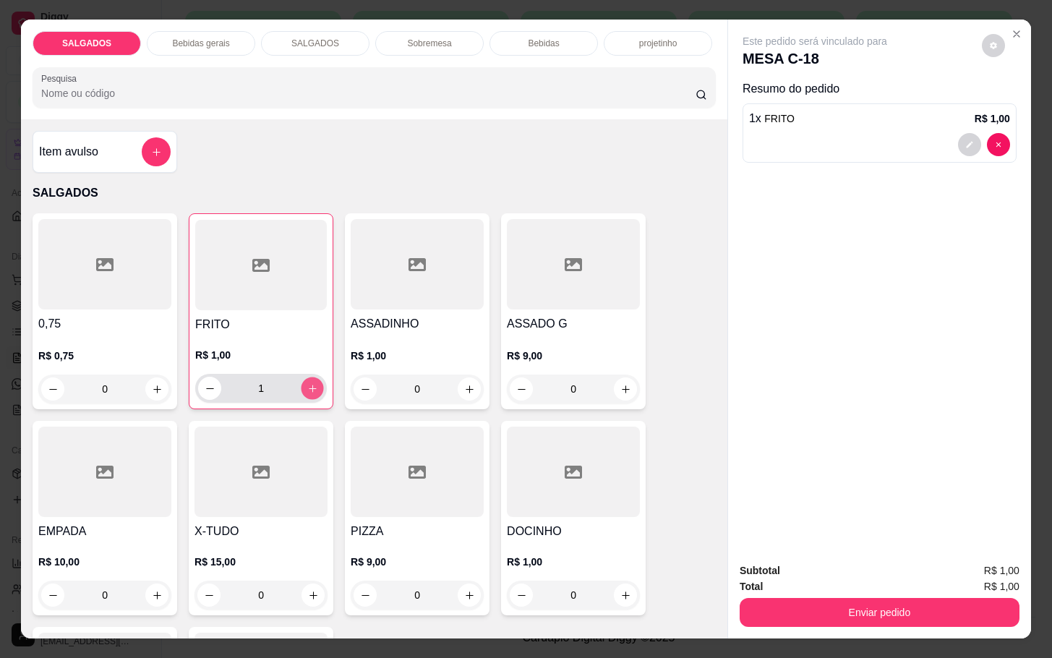
click at [309, 377] on button "increase-product-quantity" at bounding box center [312, 388] width 22 height 22
click at [306, 377] on button "increase-product-quantity" at bounding box center [312, 388] width 22 height 22
click at [307, 383] on icon "increase-product-quantity" at bounding box center [312, 388] width 11 height 11
click at [307, 377] on button "increase-product-quantity" at bounding box center [312, 388] width 22 height 22
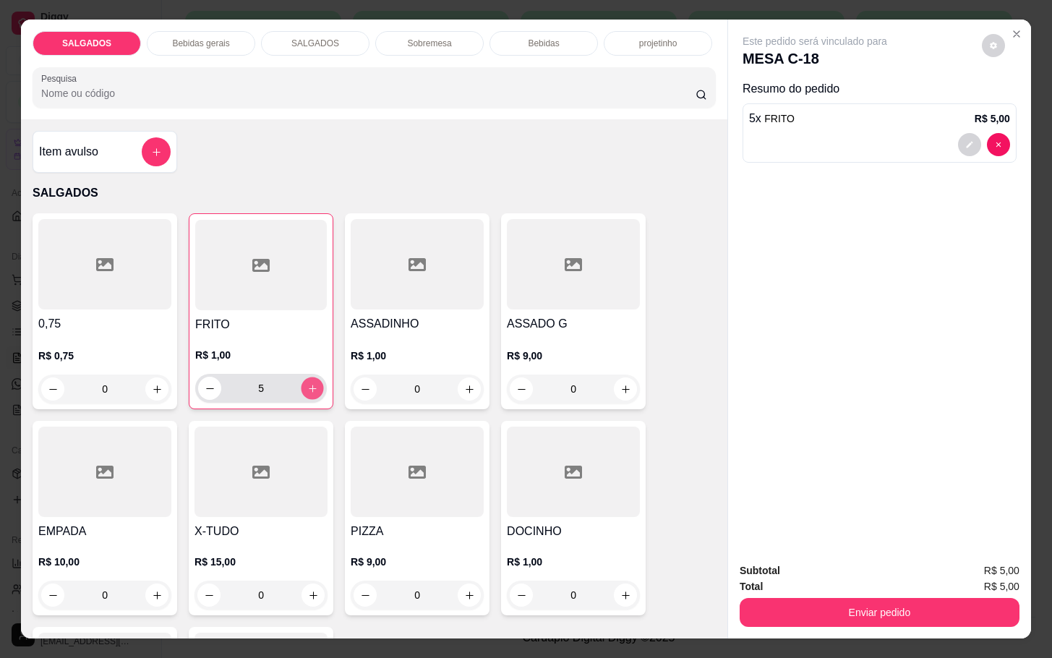
type input "6"
click at [545, 336] on div "R$ 9,00 0" at bounding box center [573, 368] width 133 height 69
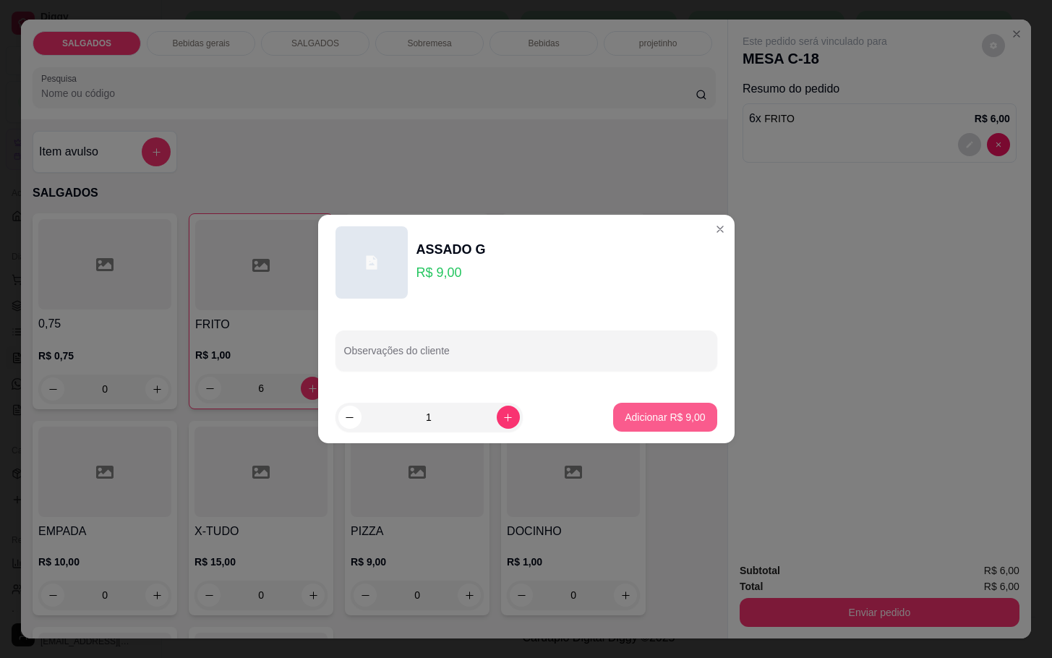
click at [625, 415] on p "Adicionar R$ 9,00" at bounding box center [665, 417] width 80 height 14
type input "1"
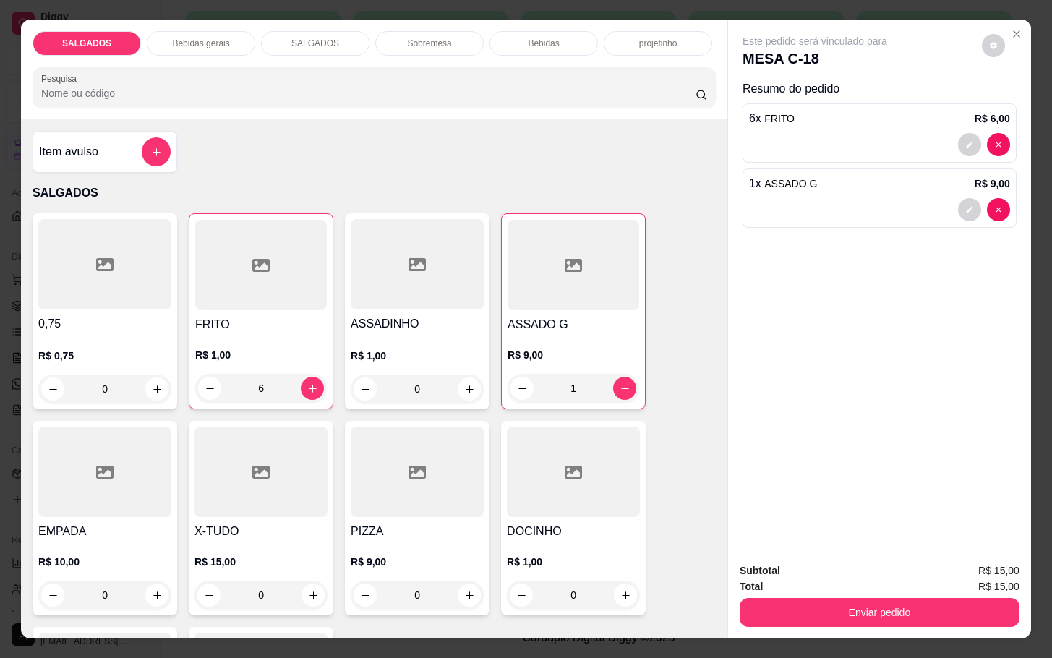
click at [200, 38] on p "Bebidas gerais" at bounding box center [200, 44] width 57 height 12
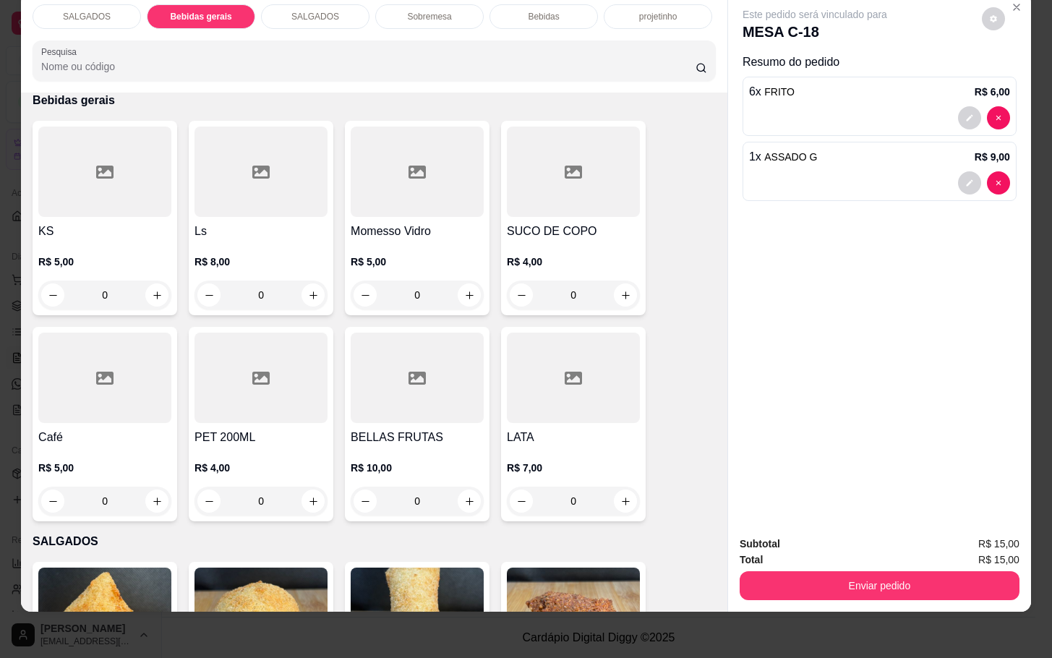
click at [544, 240] on div "R$ 4,00 0" at bounding box center [573, 274] width 133 height 69
click at [447, 187] on div at bounding box center [417, 172] width 133 height 90
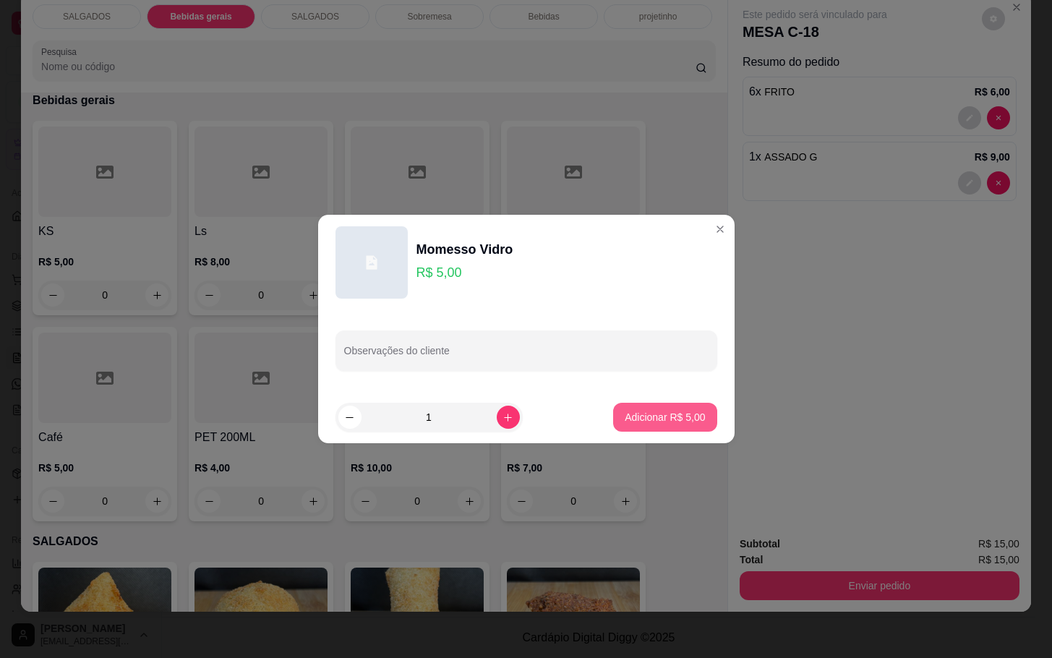
click at [677, 427] on button "Adicionar R$ 5,00" at bounding box center [664, 417] width 103 height 29
type input "1"
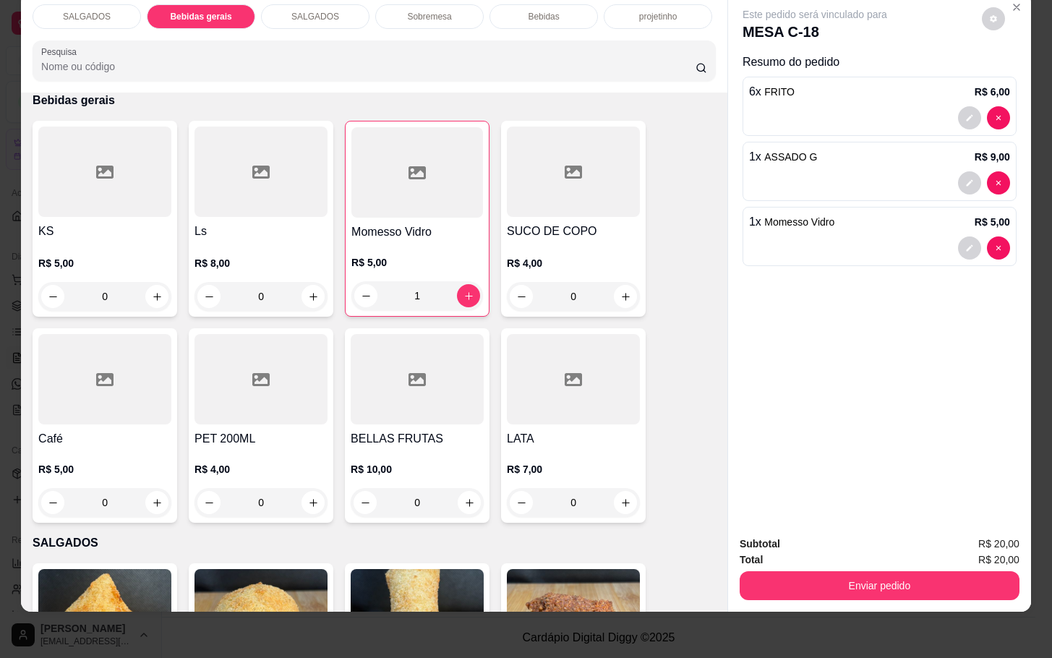
click at [885, 590] on div "Subtotal R$ 20,00 Total R$ 20,00 Enviar pedido" at bounding box center [879, 567] width 303 height 87
click at [933, 571] on button "Enviar pedido" at bounding box center [880, 585] width 280 height 29
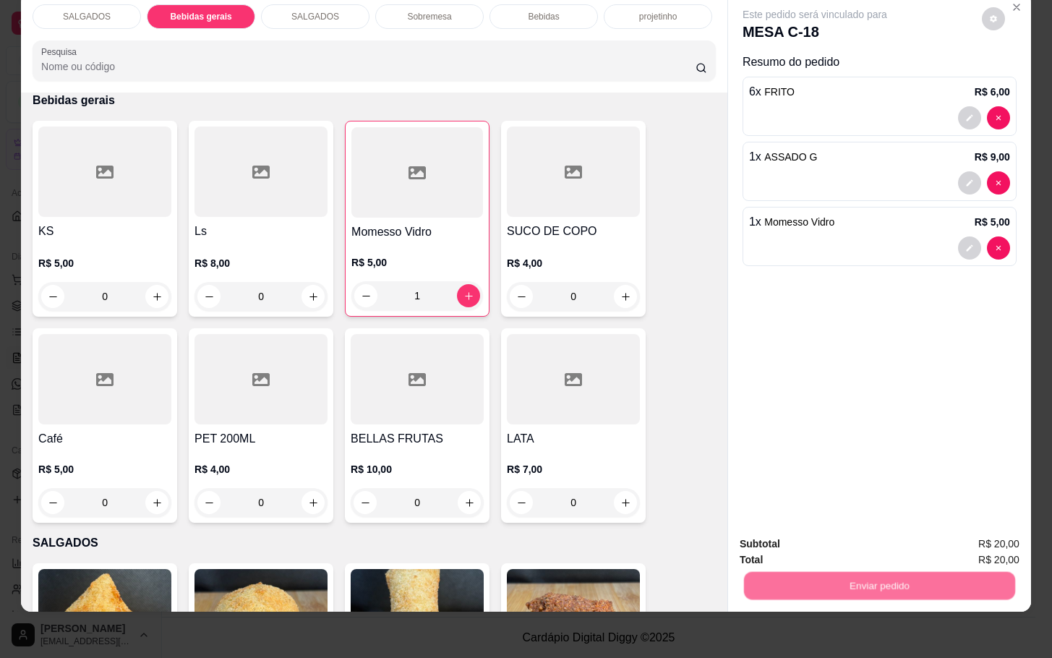
click at [998, 526] on button "Enviar pedido" at bounding box center [980, 534] width 80 height 27
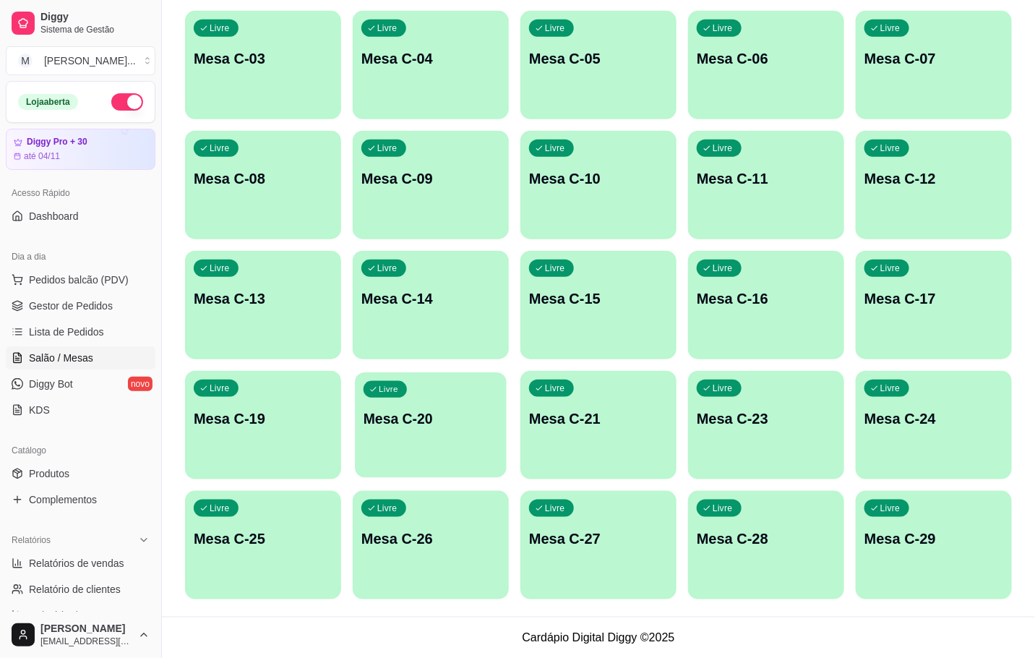
click at [421, 441] on div "Livre Mesa C-20" at bounding box center [431, 416] width 152 height 88
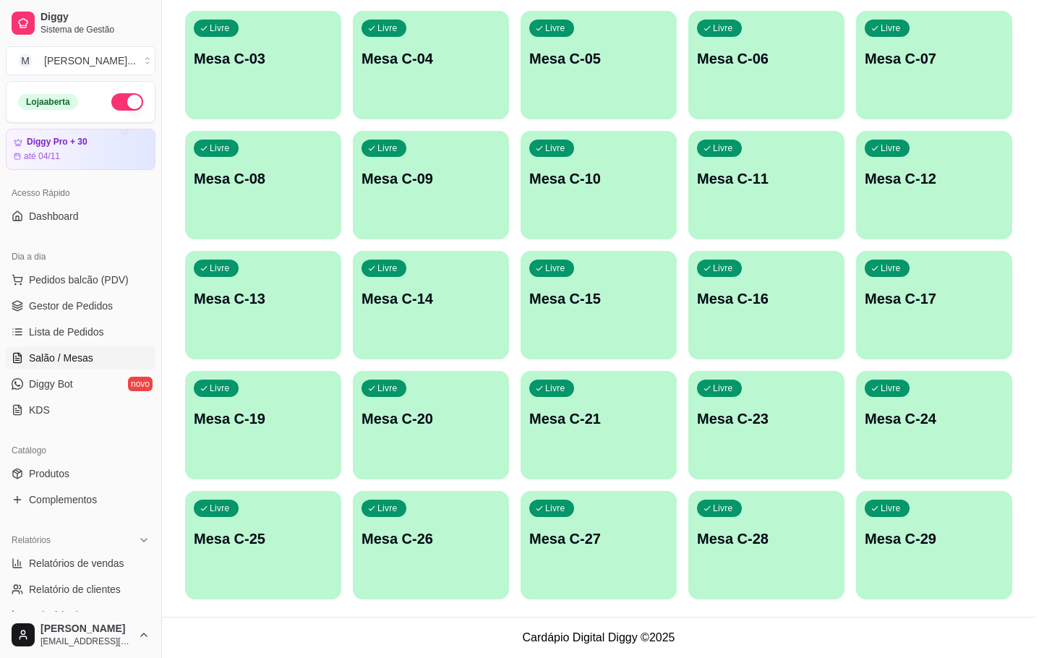
click at [696, 363] on button "Iniciar atendimento de mesa" at bounding box center [712, 373] width 147 height 29
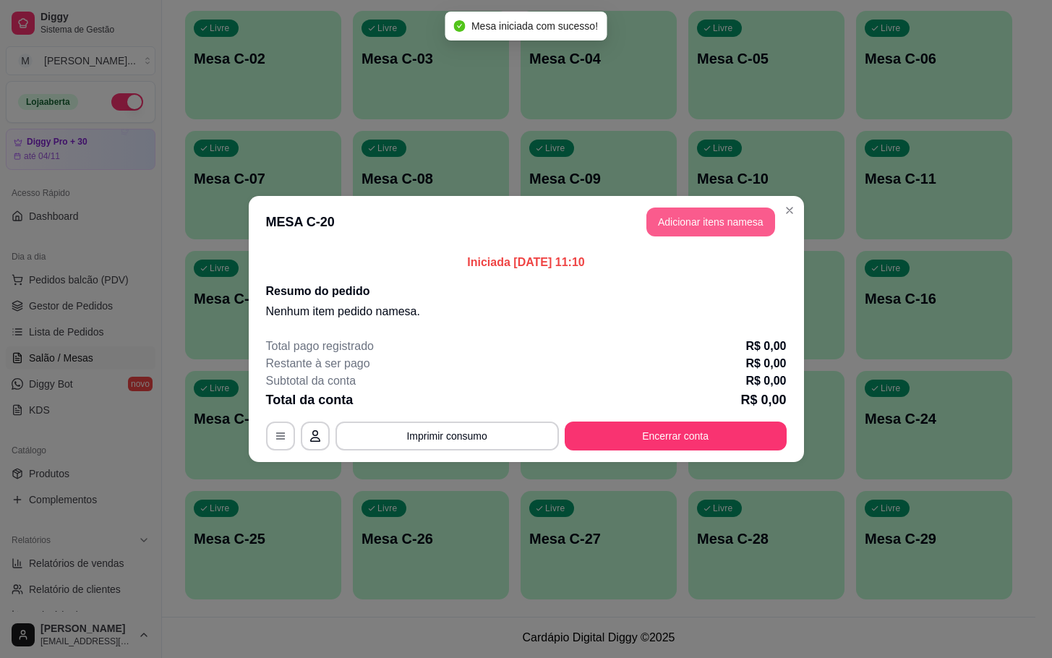
click at [731, 234] on button "Adicionar itens na mesa" at bounding box center [710, 221] width 129 height 29
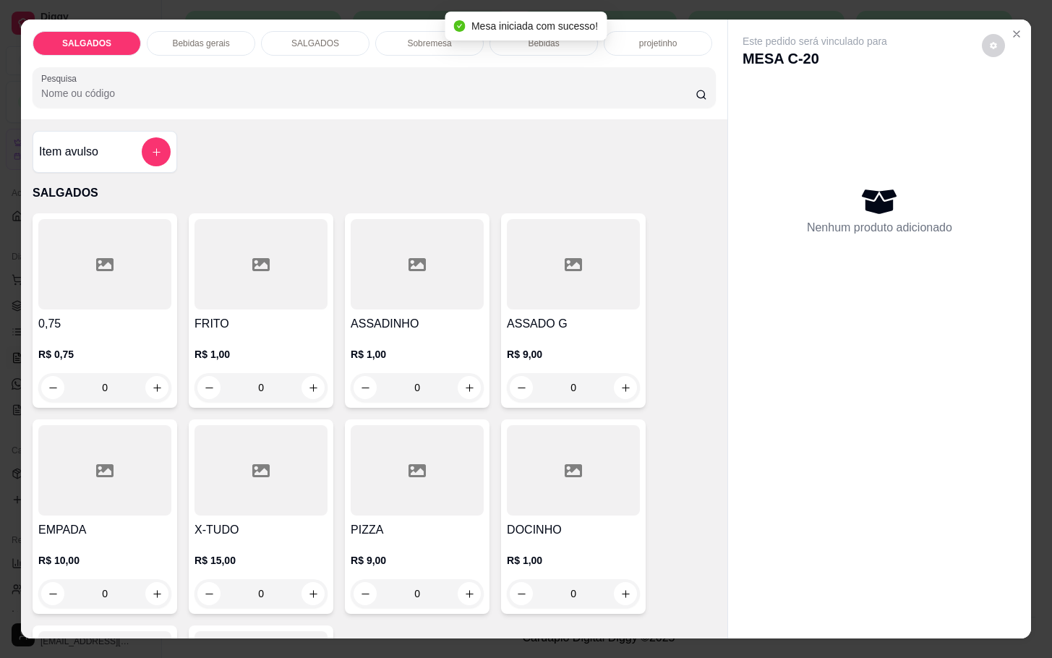
click at [399, 521] on h4 "PIZZA" at bounding box center [417, 529] width 133 height 17
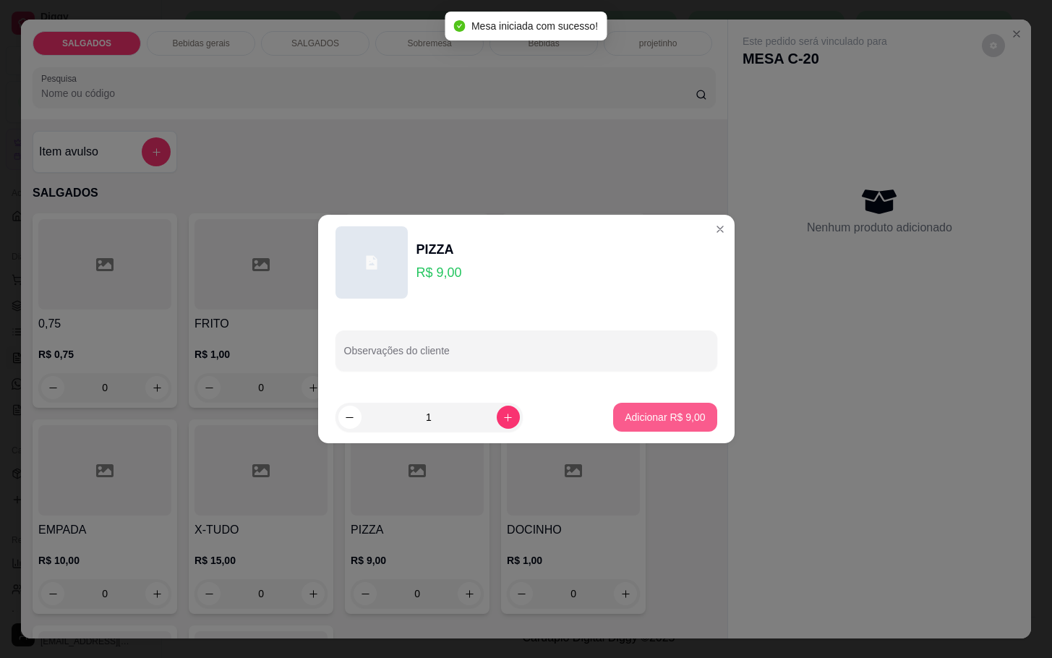
click at [630, 415] on button "Adicionar R$ 9,00" at bounding box center [664, 417] width 103 height 29
type input "1"
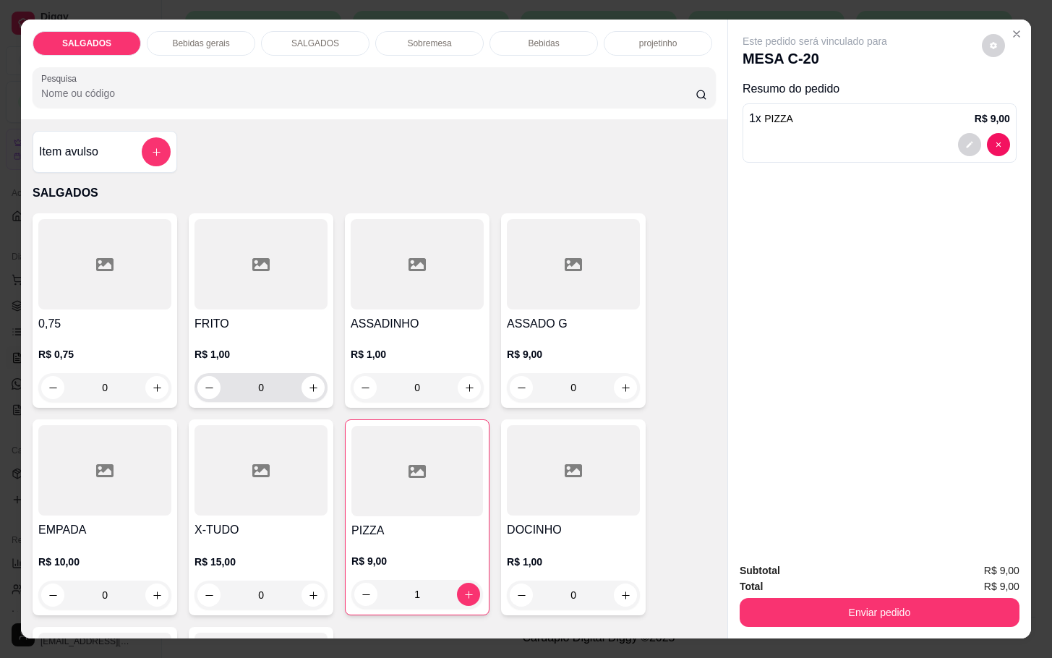
drag, startPoint x: 319, startPoint y: 384, endPoint x: 302, endPoint y: 393, distance: 18.8
click at [308, 388] on div "0" at bounding box center [260, 387] width 133 height 29
click at [302, 393] on div "0" at bounding box center [260, 387] width 127 height 29
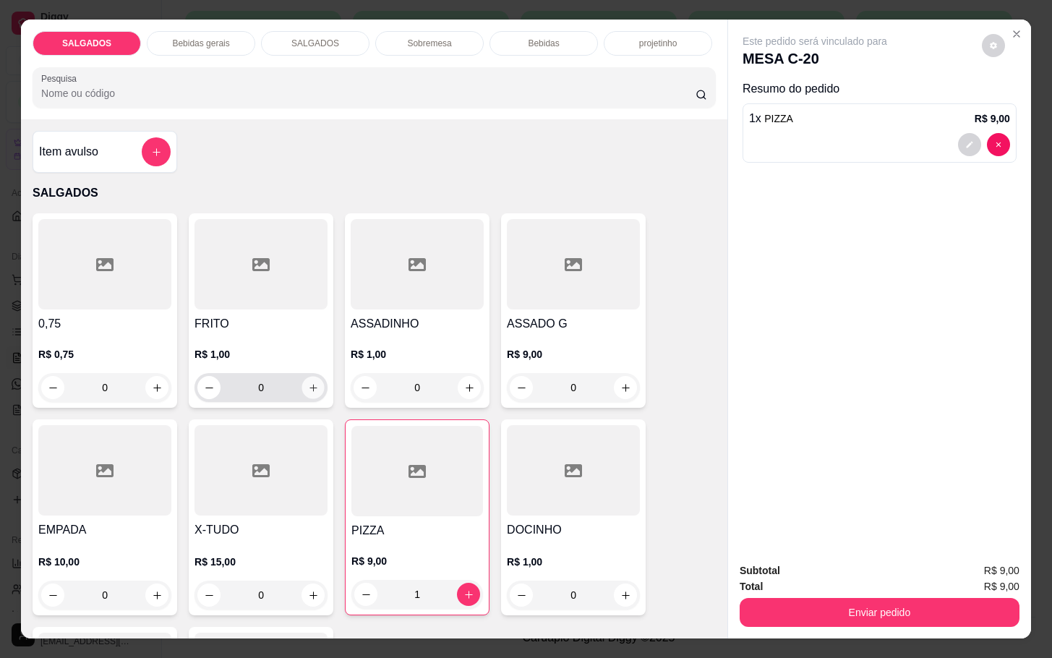
click at [308, 382] on icon "increase-product-quantity" at bounding box center [313, 387] width 11 height 11
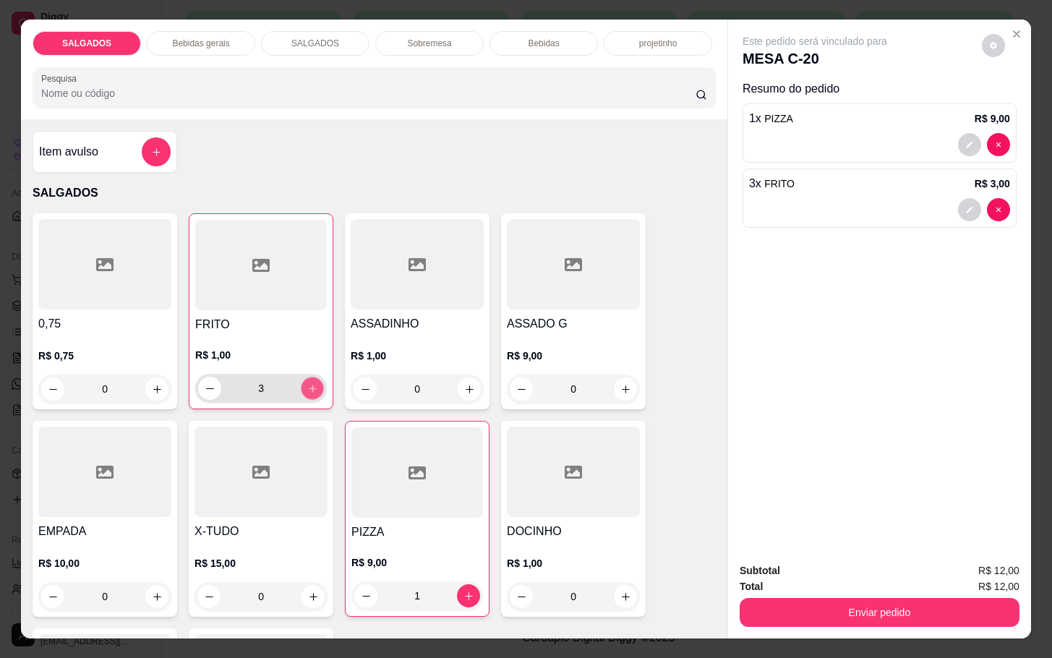
click at [302, 377] on button "increase-product-quantity" at bounding box center [312, 388] width 22 height 22
type input "4"
click at [187, 43] on div "Bebidas gerais" at bounding box center [201, 43] width 108 height 25
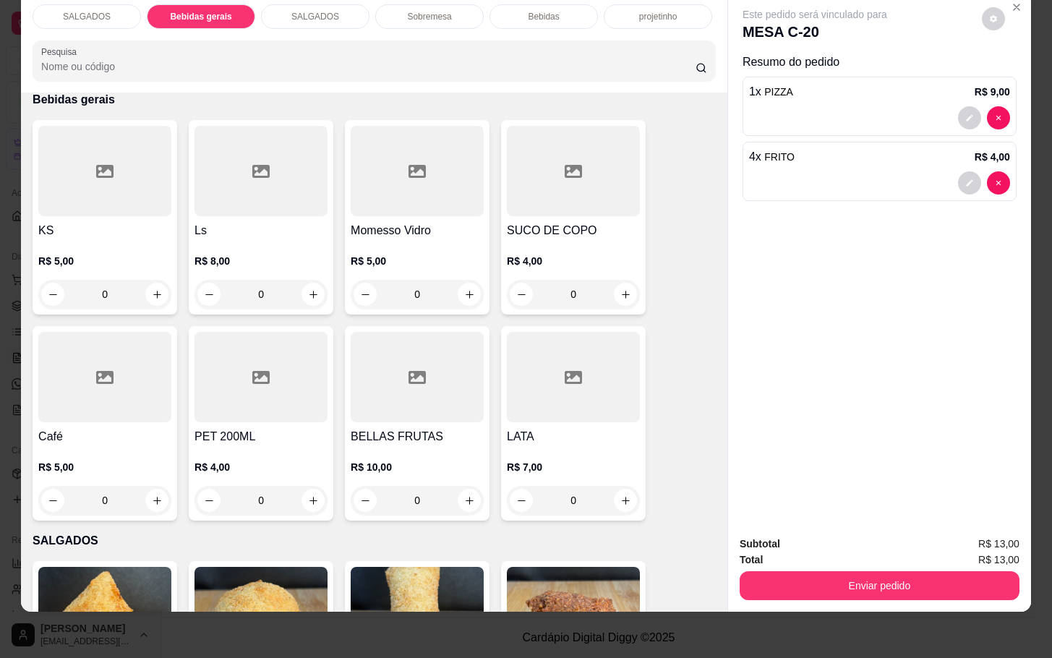
click at [389, 222] on h4 "Momesso Vidro" at bounding box center [417, 230] width 133 height 17
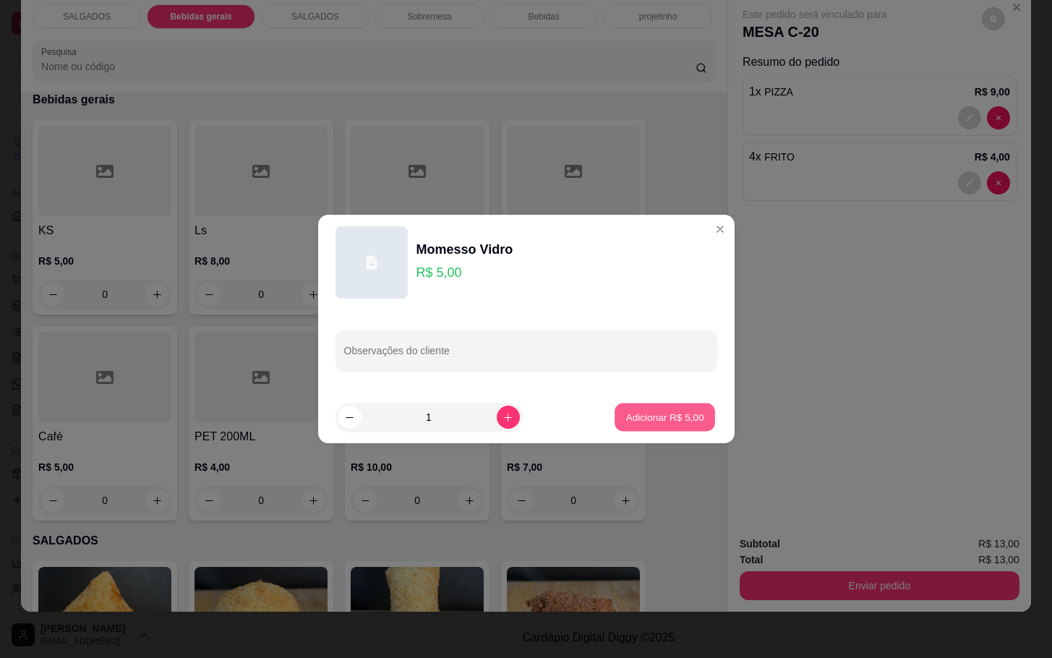
click at [613, 423] on div "Adicionar R$ 5,00" at bounding box center [664, 417] width 103 height 29
click at [636, 393] on section "Momesso Vidro R$ 5,00 Observações do cliente 1 Adicionar R$ 5,00" at bounding box center [526, 329] width 416 height 228
click at [653, 406] on button "Adicionar R$ 5,00" at bounding box center [664, 417] width 103 height 29
type input "1"
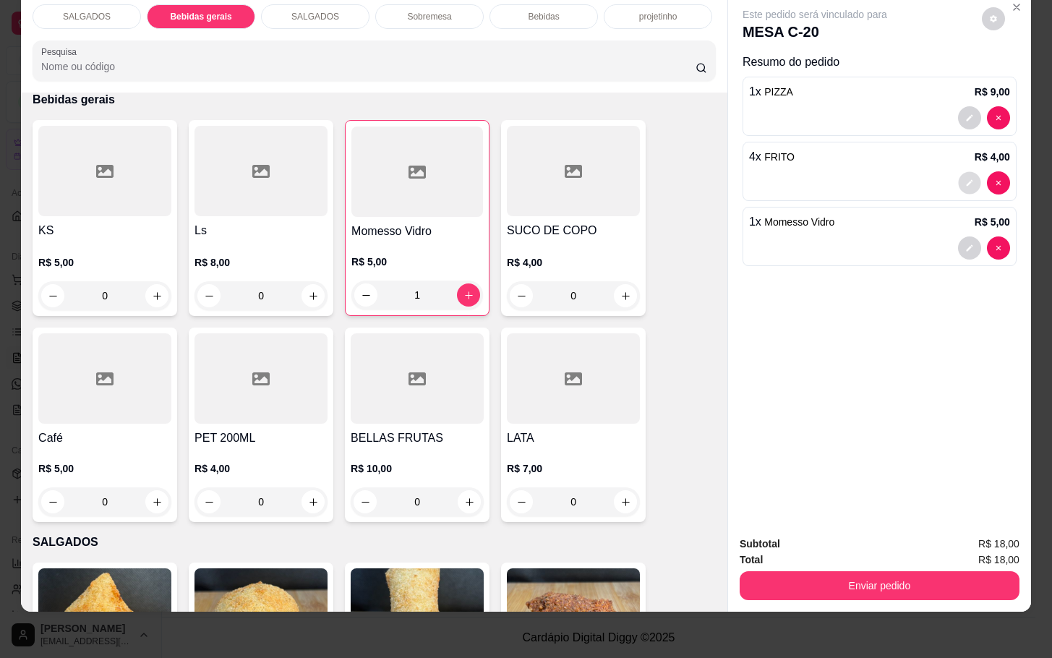
click at [961, 178] on button "decrease-product-quantity" at bounding box center [969, 183] width 22 height 22
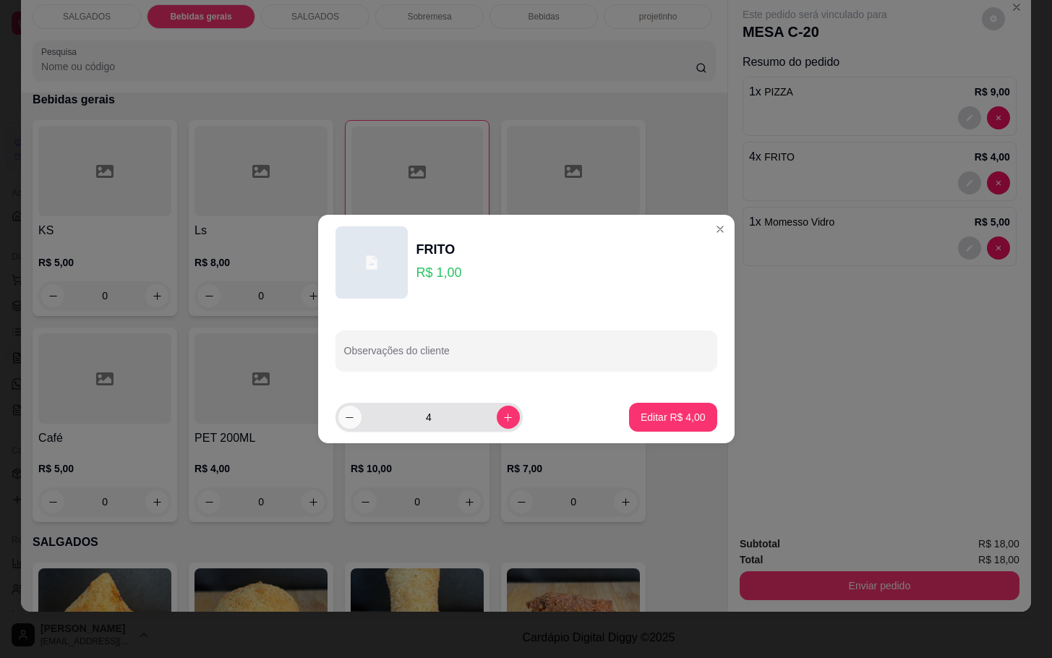
click at [358, 415] on button "decrease-product-quantity" at bounding box center [349, 417] width 23 height 23
type input "3"
click at [668, 408] on button "Editar R$ 3,00" at bounding box center [673, 417] width 88 height 29
type input "3"
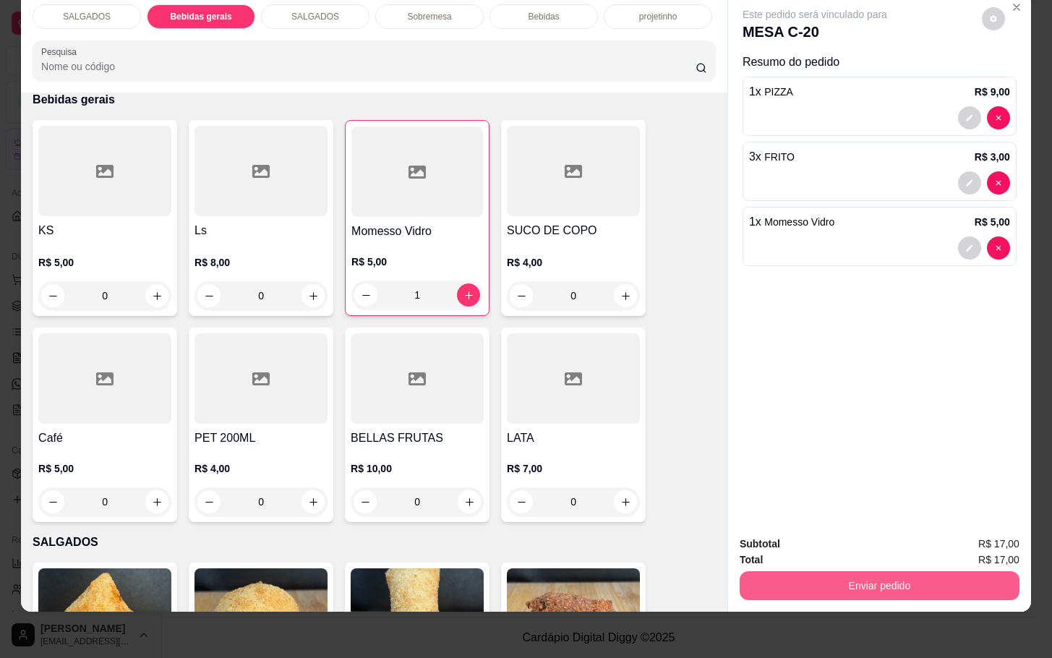
click at [924, 571] on button "Enviar pedido" at bounding box center [880, 585] width 280 height 29
click at [1020, 523] on button "Enviar pedido" at bounding box center [979, 534] width 82 height 27
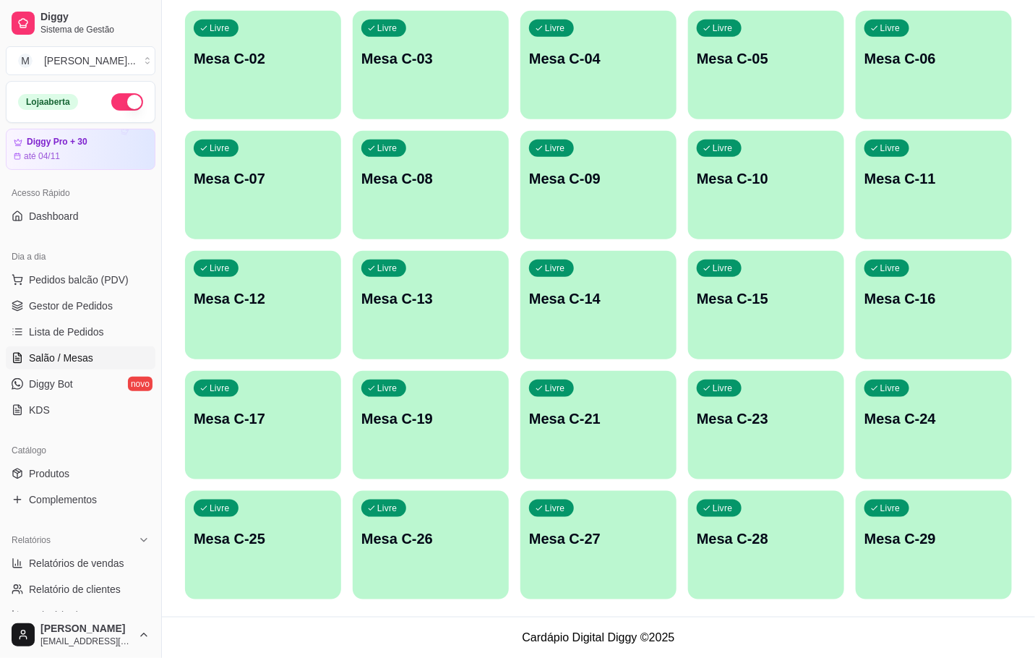
scroll to position [0, 0]
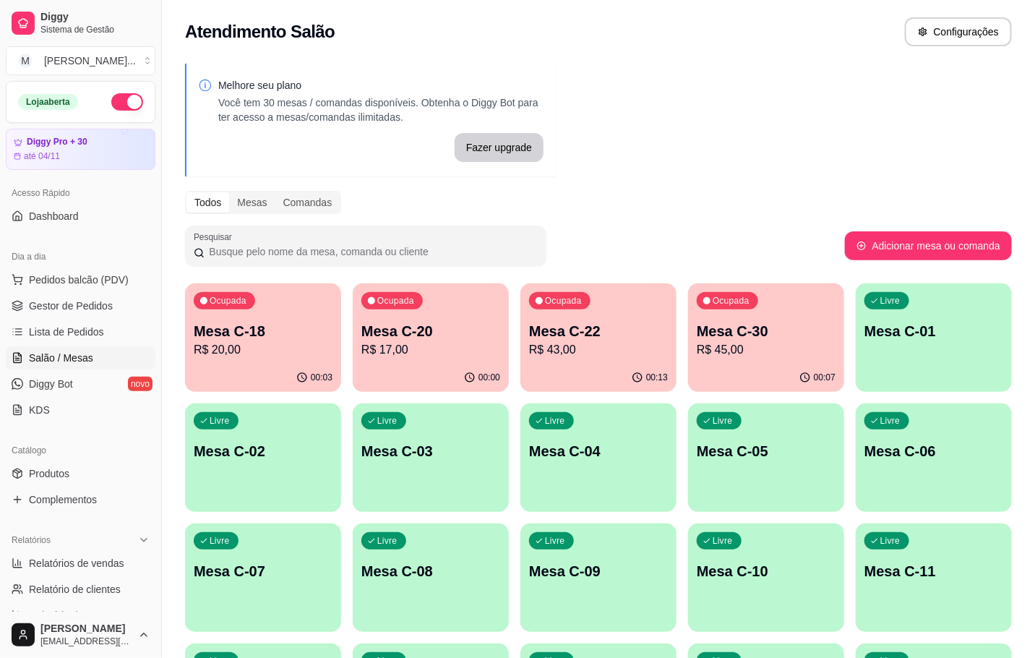
click at [564, 356] on p "R$ 43,00" at bounding box center [598, 349] width 139 height 17
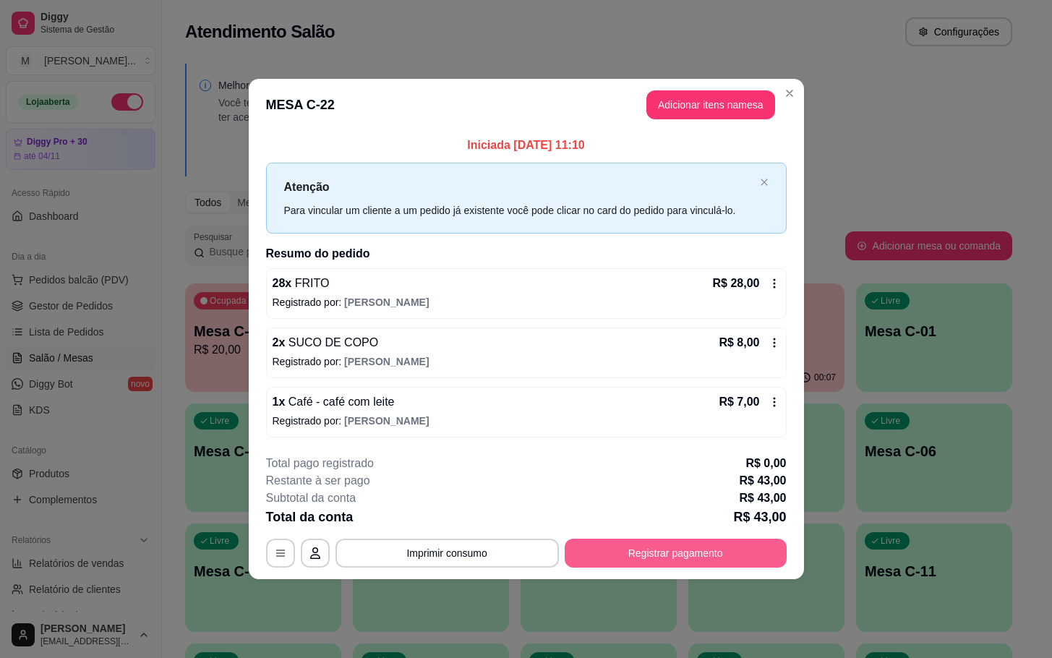
click at [645, 549] on button "Registrar pagamento" at bounding box center [676, 553] width 222 height 29
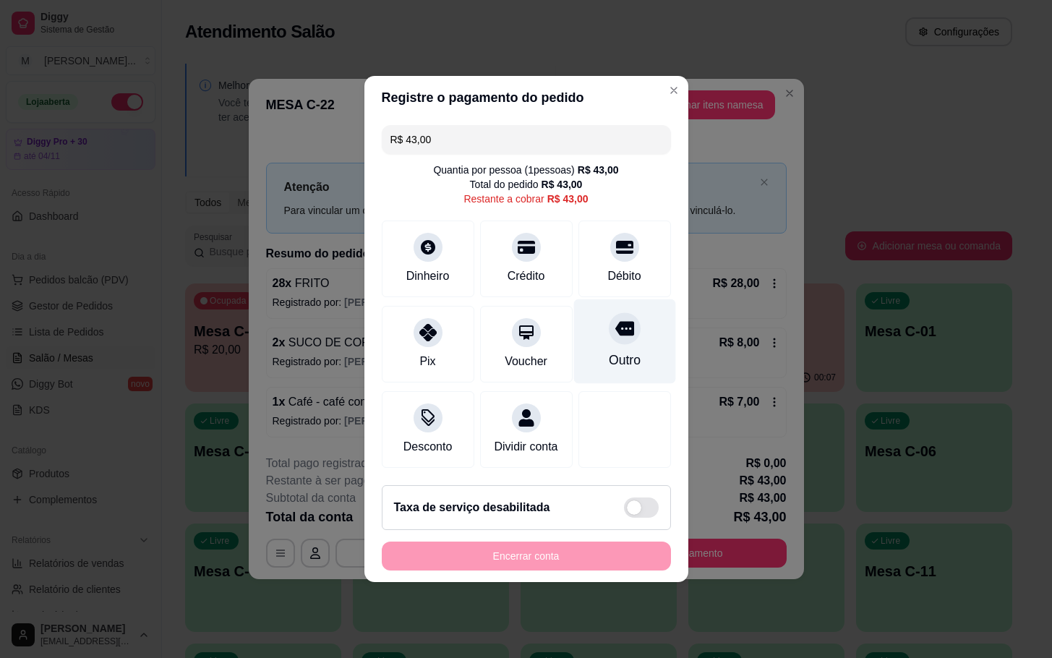
click at [614, 323] on icon at bounding box center [623, 329] width 19 height 14
type input "R$ 0,00"
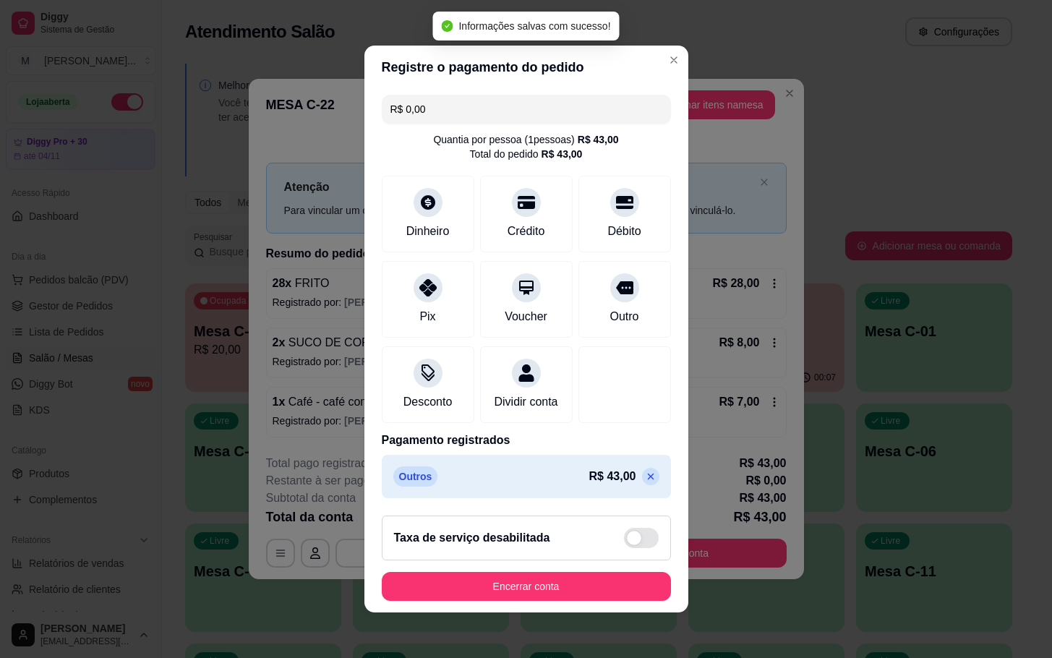
click at [543, 601] on button "Encerrar conta" at bounding box center [526, 586] width 289 height 29
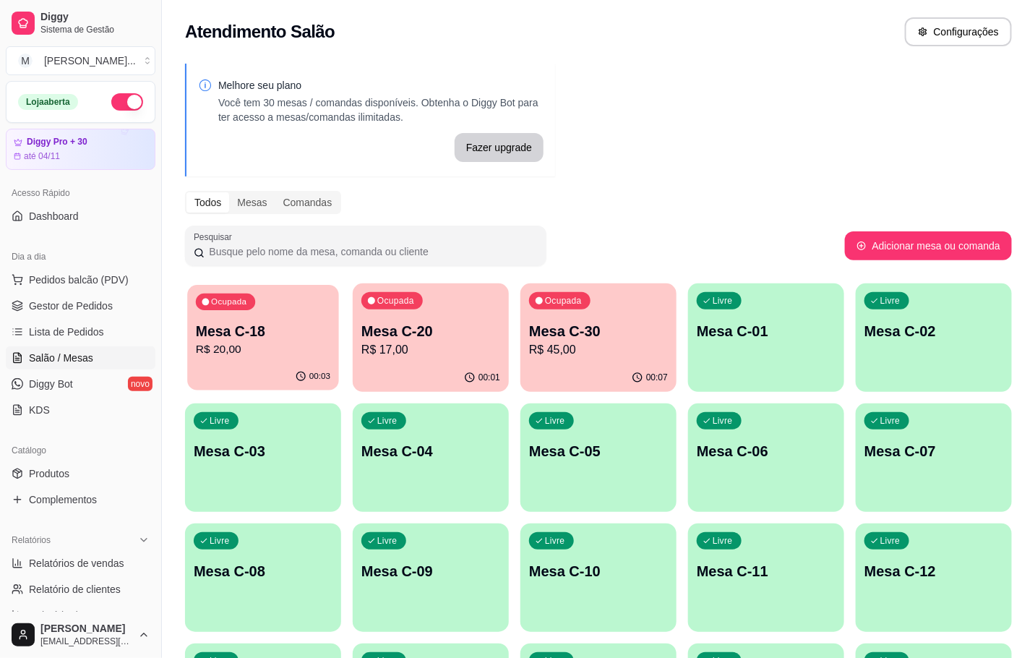
click at [239, 327] on p "Mesa C-18" at bounding box center [263, 332] width 134 height 20
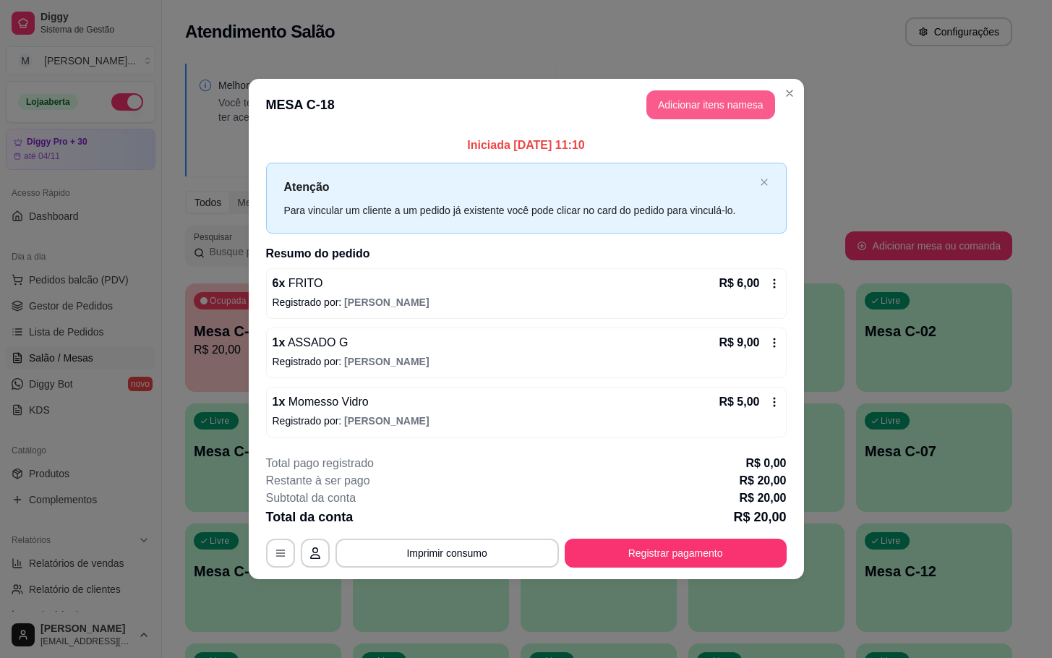
click at [690, 104] on button "Adicionar itens na mesa" at bounding box center [710, 104] width 129 height 29
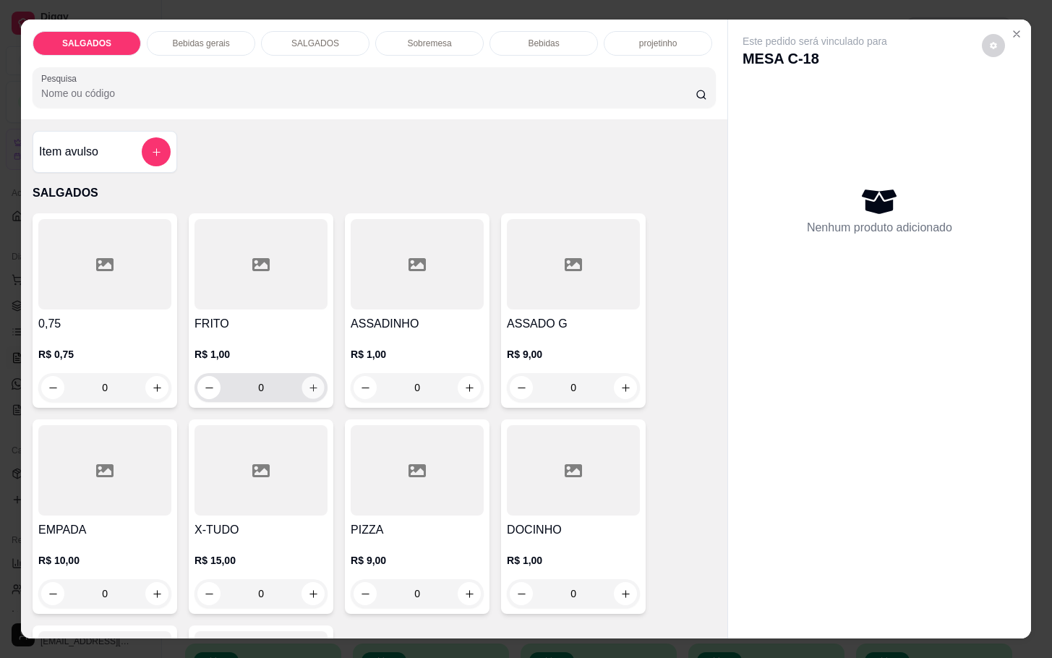
click at [314, 378] on button "increase-product-quantity" at bounding box center [313, 388] width 22 height 22
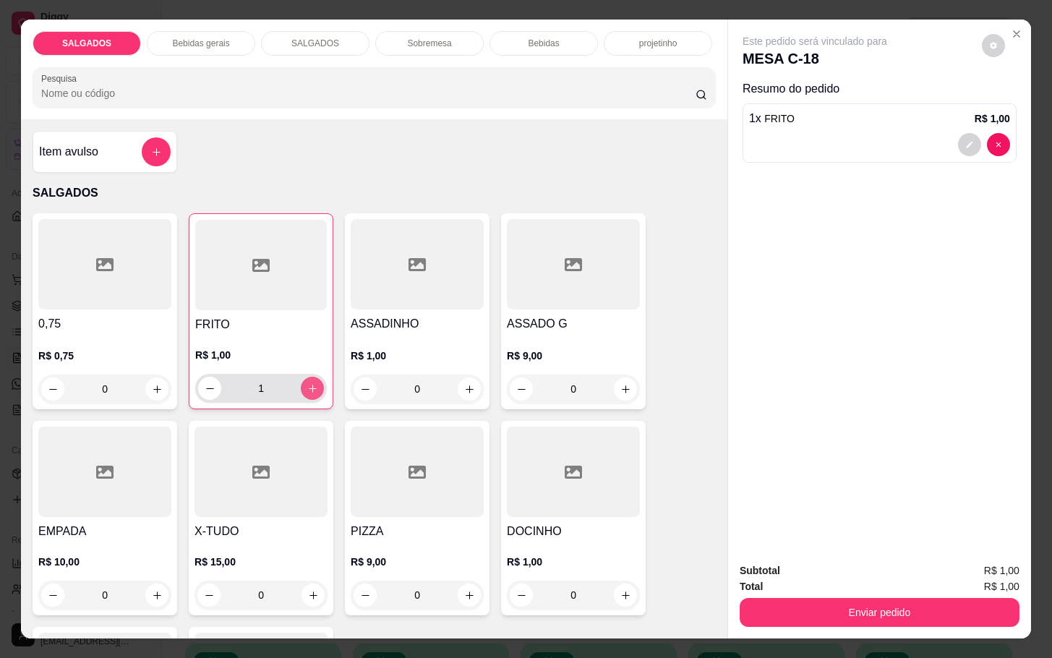
click at [314, 378] on button "increase-product-quantity" at bounding box center [312, 388] width 23 height 23
click at [314, 378] on button "increase-product-quantity" at bounding box center [312, 388] width 22 height 22
click at [314, 378] on button "increase-product-quantity" at bounding box center [312, 388] width 23 height 23
click at [314, 378] on button "increase-product-quantity" at bounding box center [312, 388] width 22 height 22
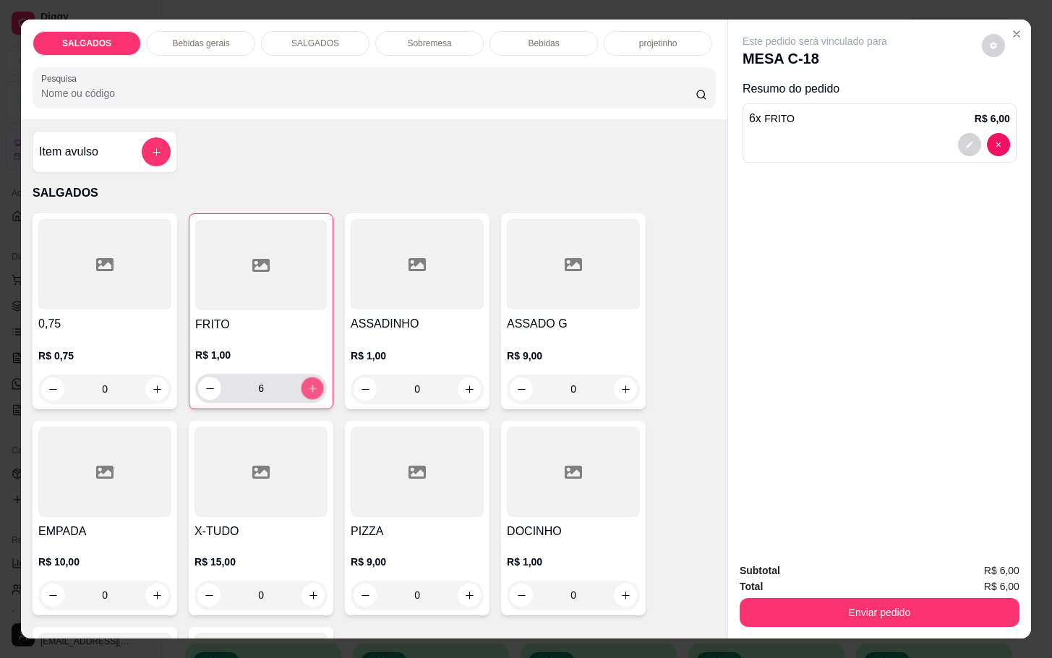
click at [314, 378] on button "increase-product-quantity" at bounding box center [312, 388] width 22 height 22
type input "8"
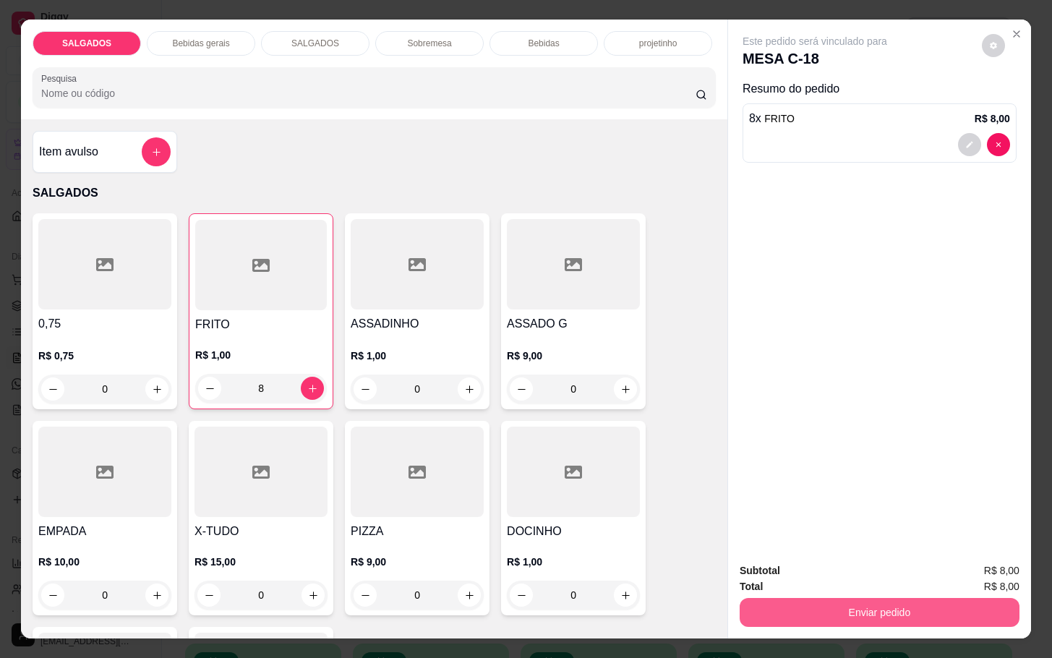
click at [826, 598] on button "Enviar pedido" at bounding box center [880, 612] width 280 height 29
click at [946, 598] on button "Enviar pedido" at bounding box center [880, 612] width 280 height 29
click at [948, 598] on button "Enviar pedido" at bounding box center [879, 612] width 271 height 28
click at [954, 557] on button "Enviar pedido" at bounding box center [980, 568] width 80 height 27
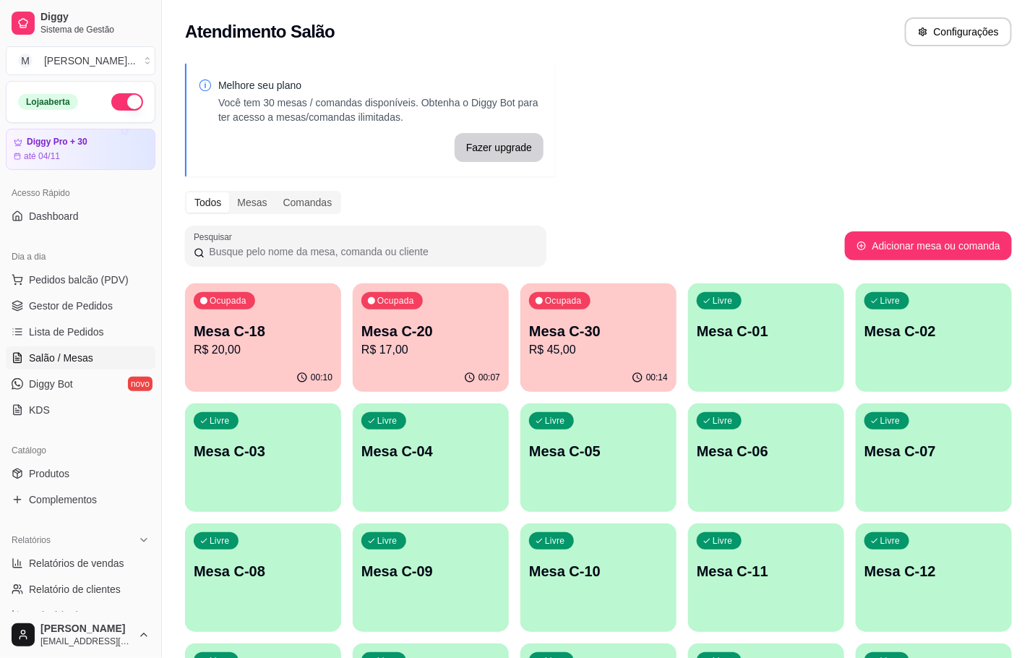
click at [543, 328] on p "Mesa C-30" at bounding box center [598, 331] width 139 height 20
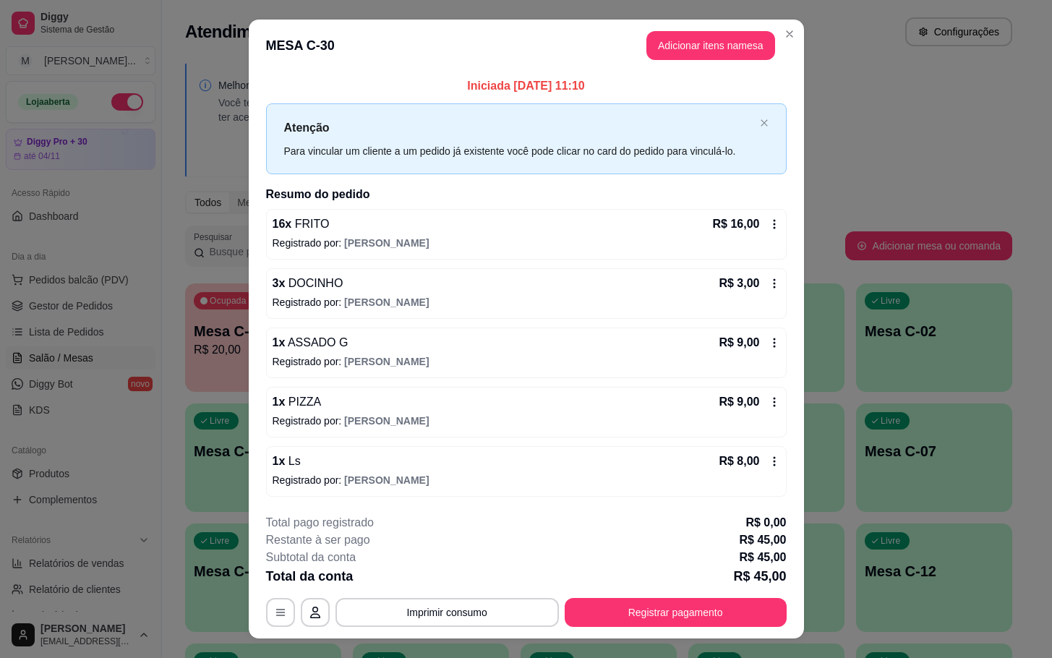
drag, startPoint x: 696, startPoint y: 590, endPoint x: 693, endPoint y: 623, distance: 33.5
click at [696, 609] on div "**********" at bounding box center [526, 570] width 521 height 113
click at [693, 623] on button "Registrar pagamento" at bounding box center [675, 612] width 215 height 28
click at [721, 46] on button "Adicionar itens na mesa" at bounding box center [710, 45] width 129 height 29
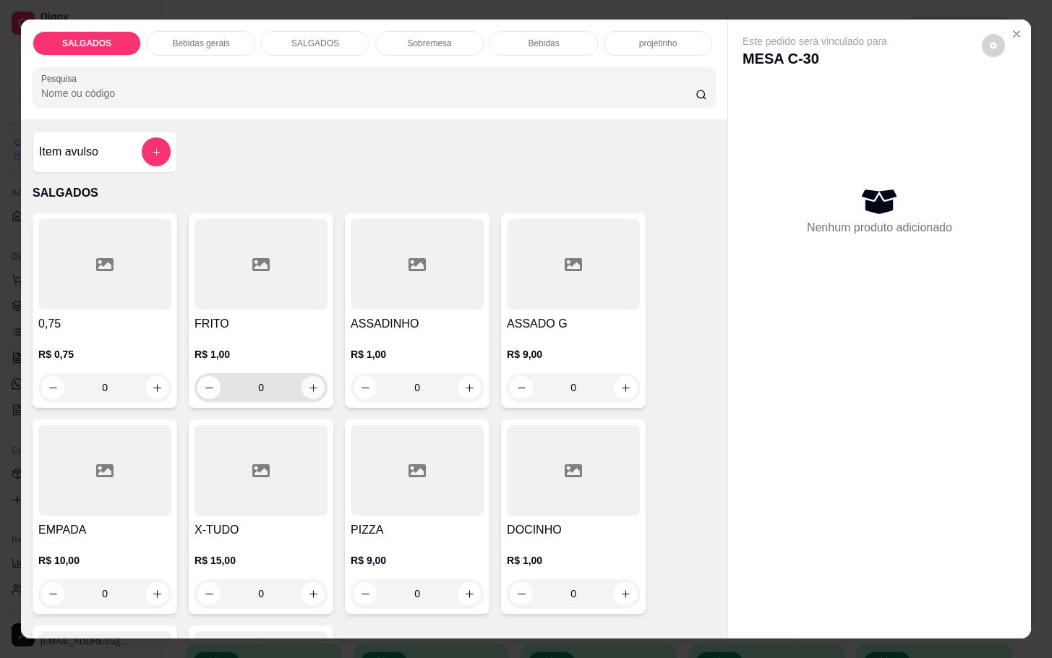
click at [308, 382] on icon "increase-product-quantity" at bounding box center [313, 387] width 11 height 11
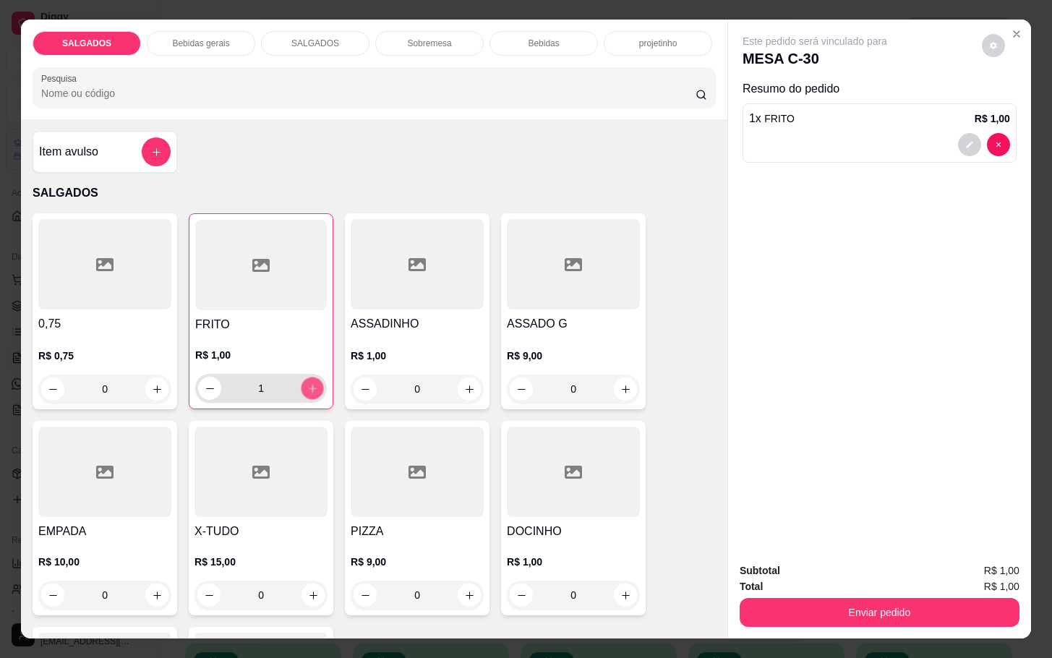
click at [307, 383] on icon "increase-product-quantity" at bounding box center [312, 388] width 11 height 11
type input "5"
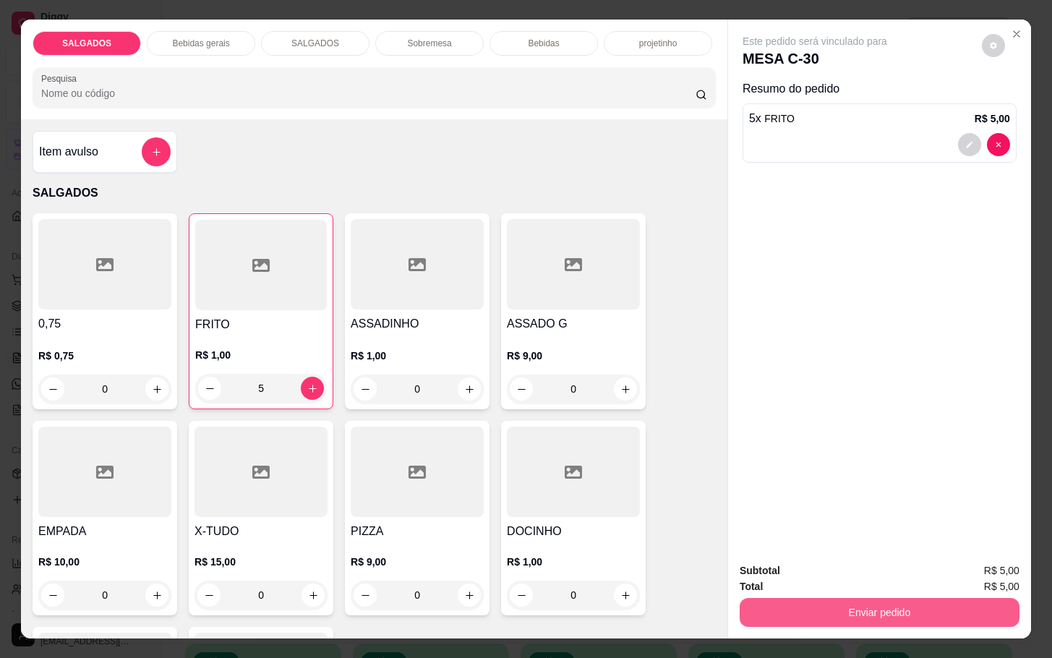
click at [844, 608] on button "Enviar pedido" at bounding box center [880, 612] width 280 height 29
click at [964, 568] on button "Enviar pedido" at bounding box center [979, 568] width 82 height 27
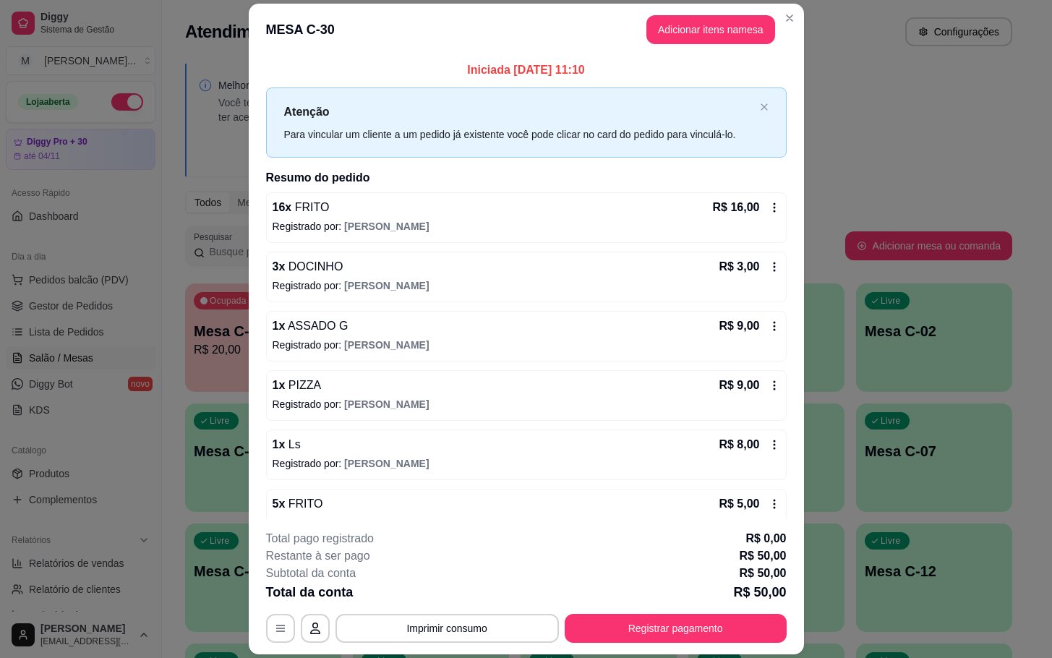
click at [690, 614] on div "**********" at bounding box center [526, 586] width 521 height 113
click at [699, 625] on button "Registrar pagamento" at bounding box center [676, 628] width 222 height 29
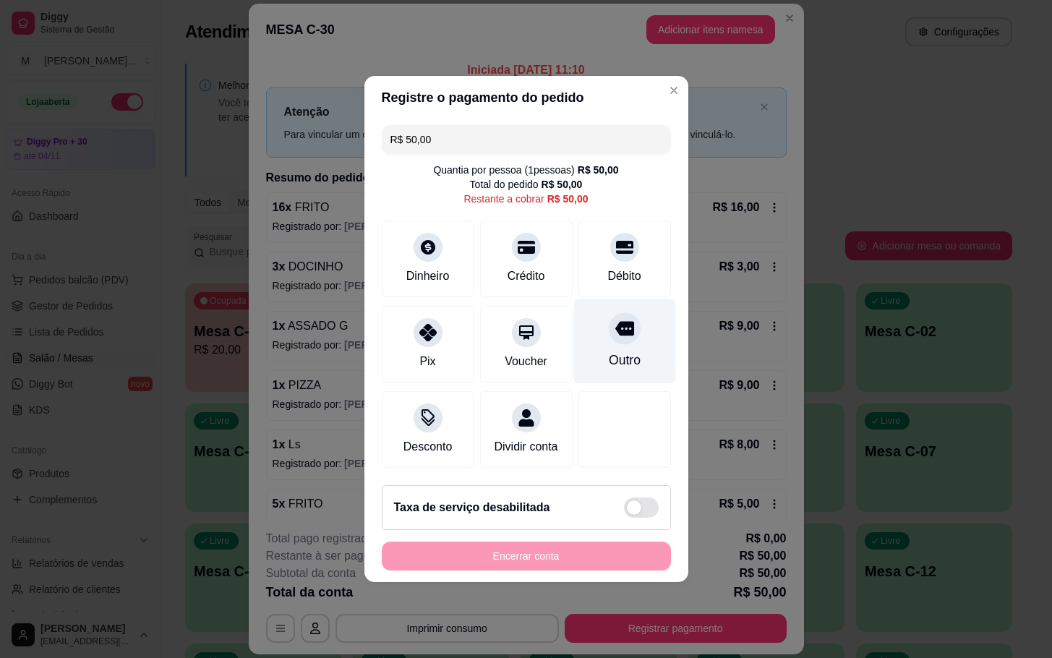
click at [634, 356] on div "Outro" at bounding box center [624, 341] width 102 height 85
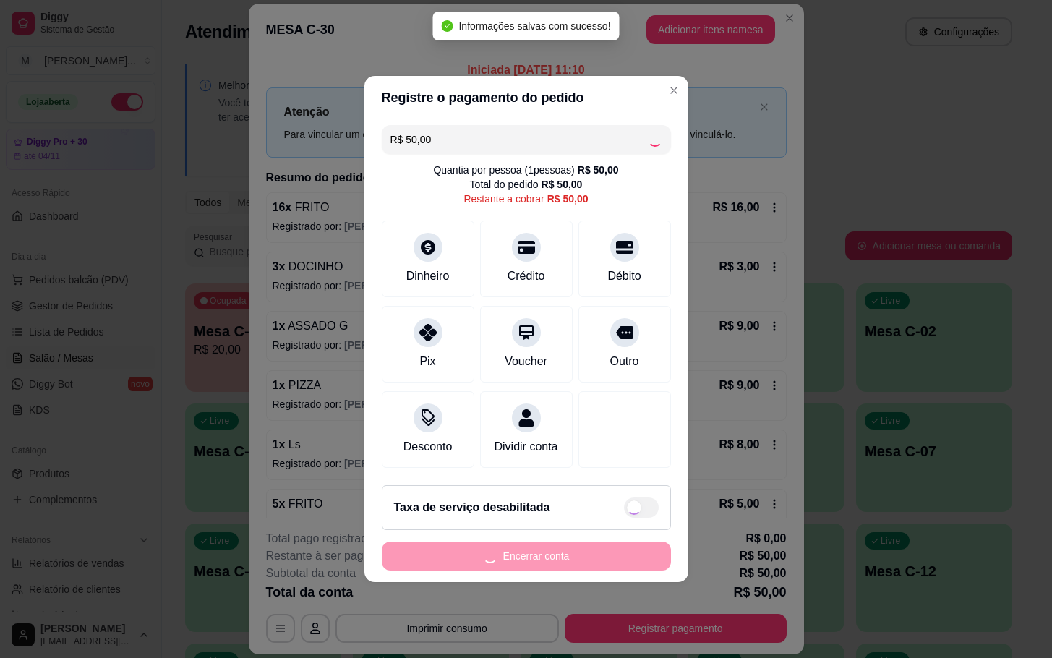
type input "R$ 0,00"
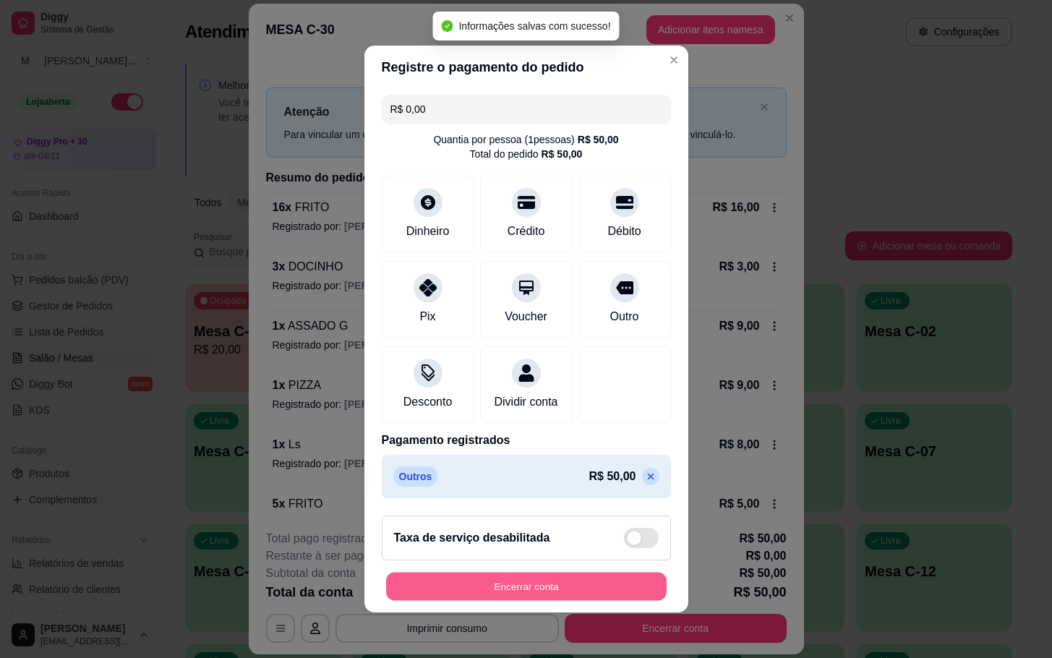
click at [560, 586] on button "Encerrar conta" at bounding box center [526, 587] width 280 height 28
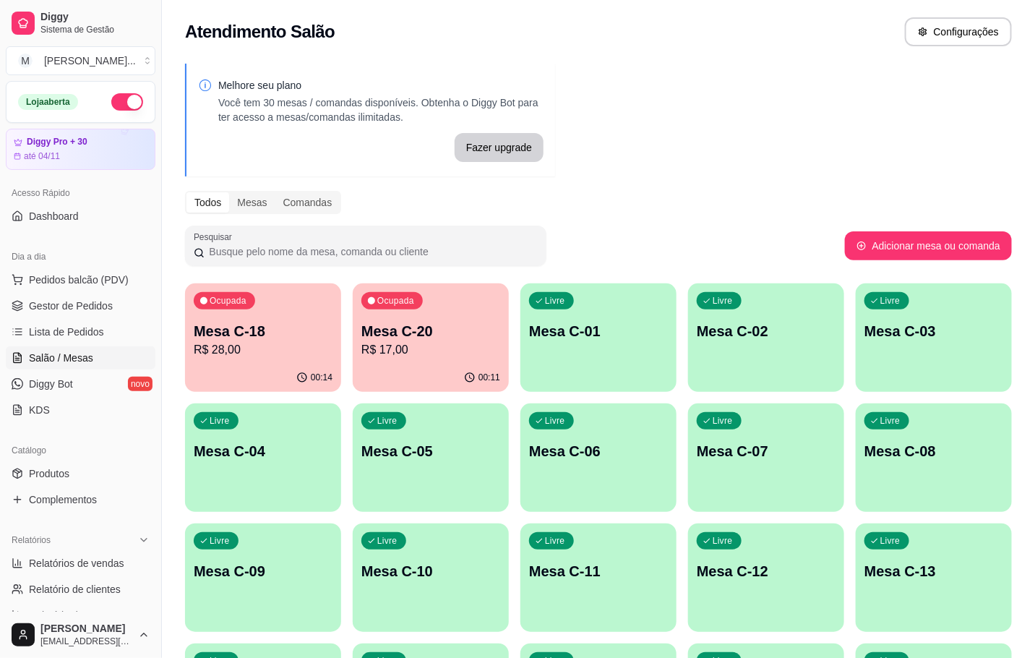
click at [372, 369] on div "00:11" at bounding box center [431, 378] width 156 height 28
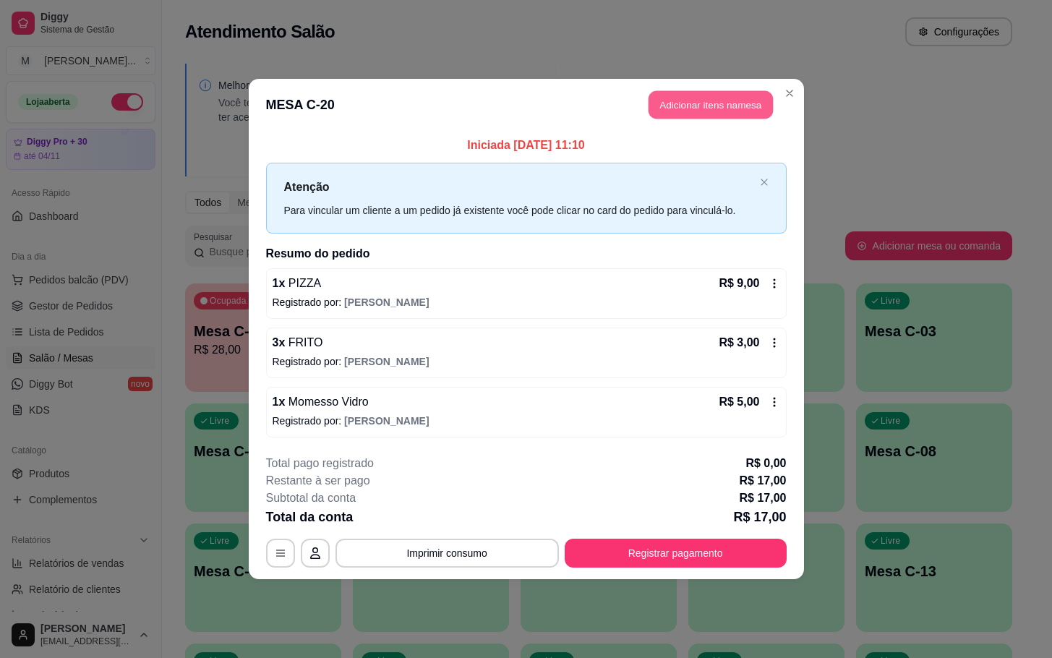
click at [682, 109] on button "Adicionar itens na mesa" at bounding box center [710, 105] width 124 height 28
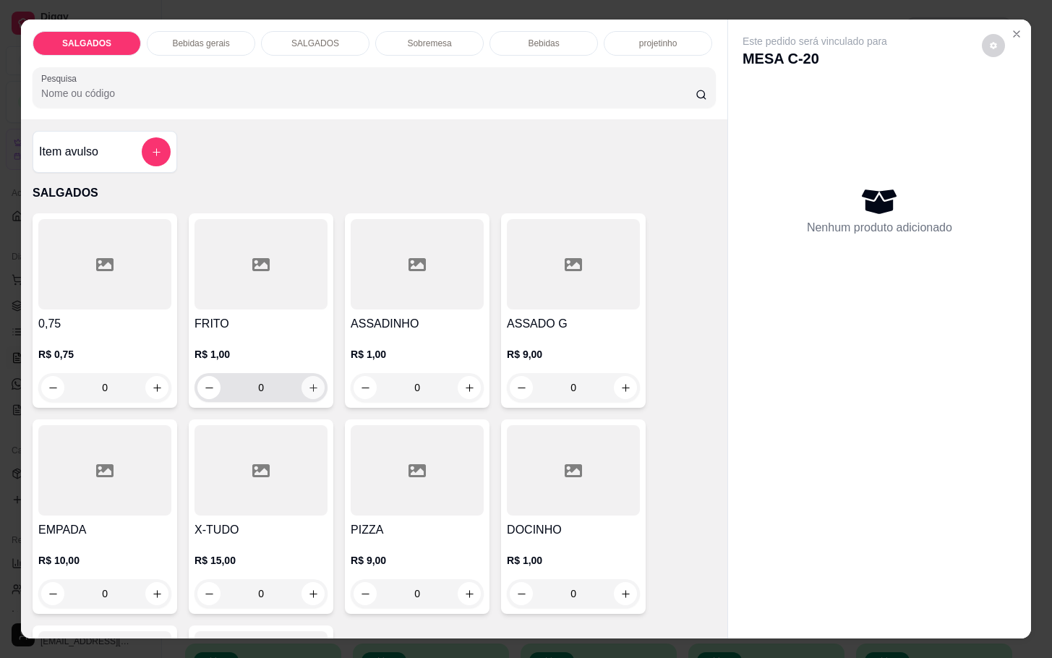
click at [301, 380] on button "increase-product-quantity" at bounding box center [312, 387] width 23 height 23
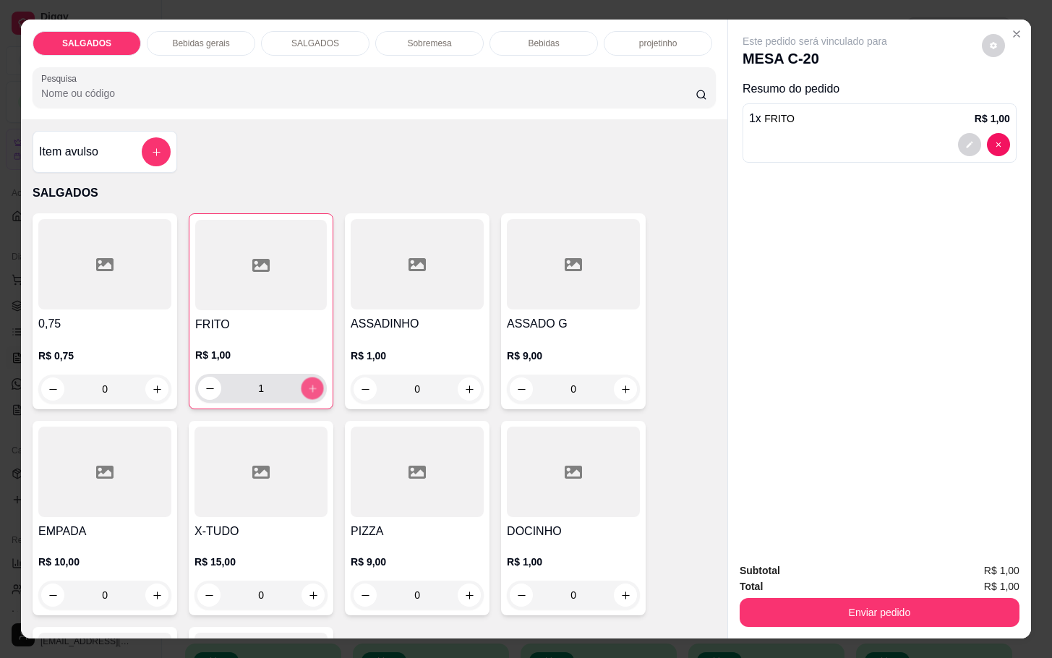
click at [307, 383] on icon "increase-product-quantity" at bounding box center [312, 388] width 11 height 11
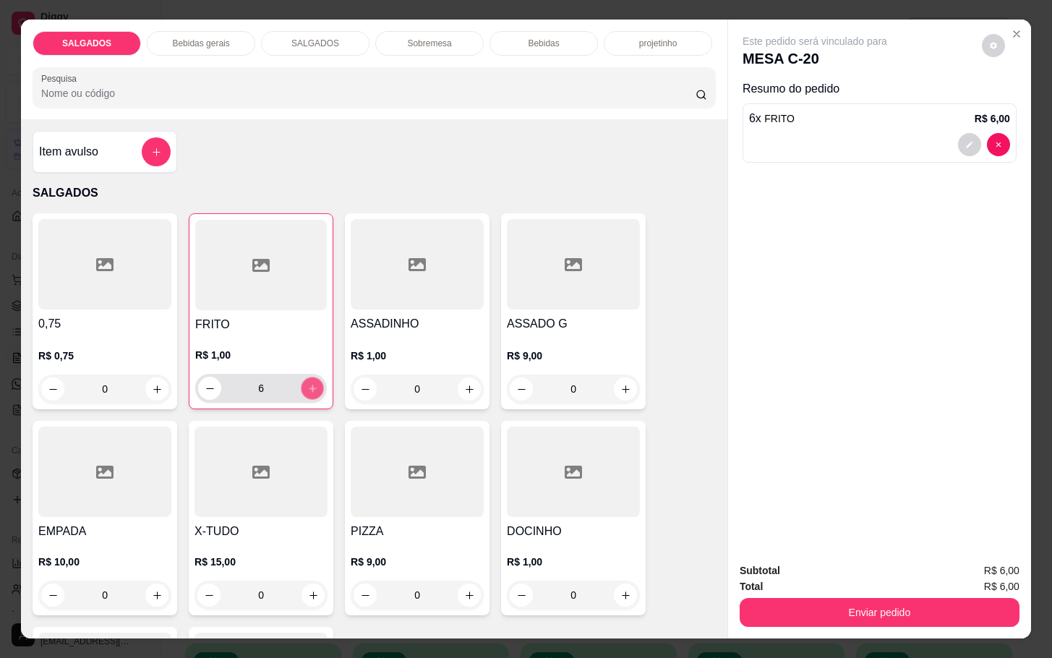
click at [307, 383] on icon "increase-product-quantity" at bounding box center [312, 388] width 11 height 11
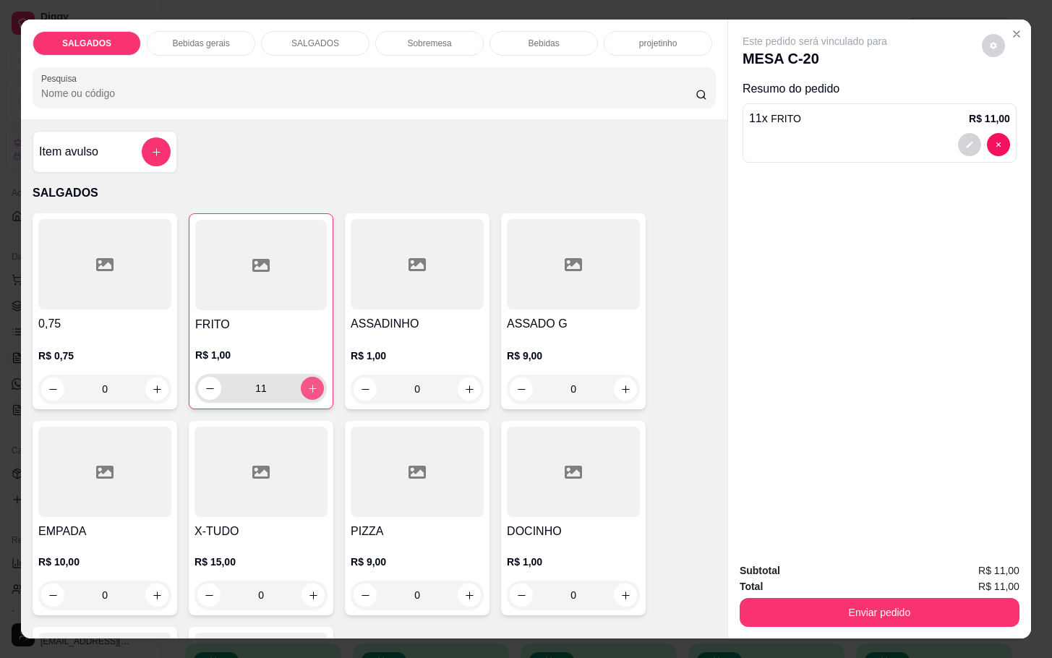
click at [301, 377] on button "increase-product-quantity" at bounding box center [312, 388] width 23 height 23
type input "12"
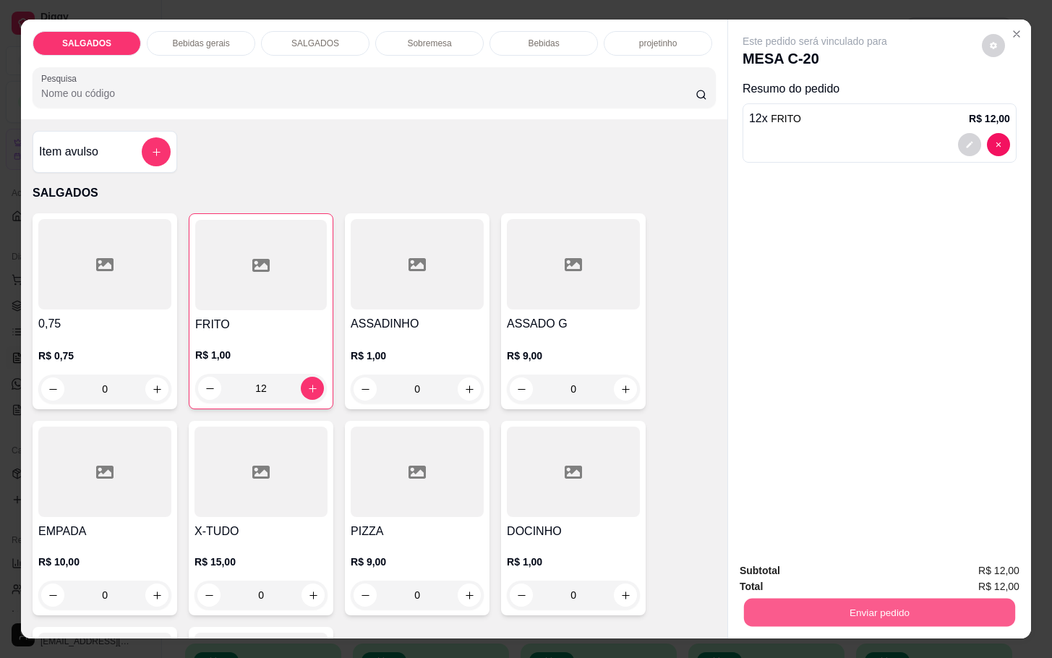
click at [956, 599] on button "Enviar pedido" at bounding box center [879, 612] width 271 height 28
click at [972, 569] on button "Enviar pedido" at bounding box center [980, 568] width 80 height 27
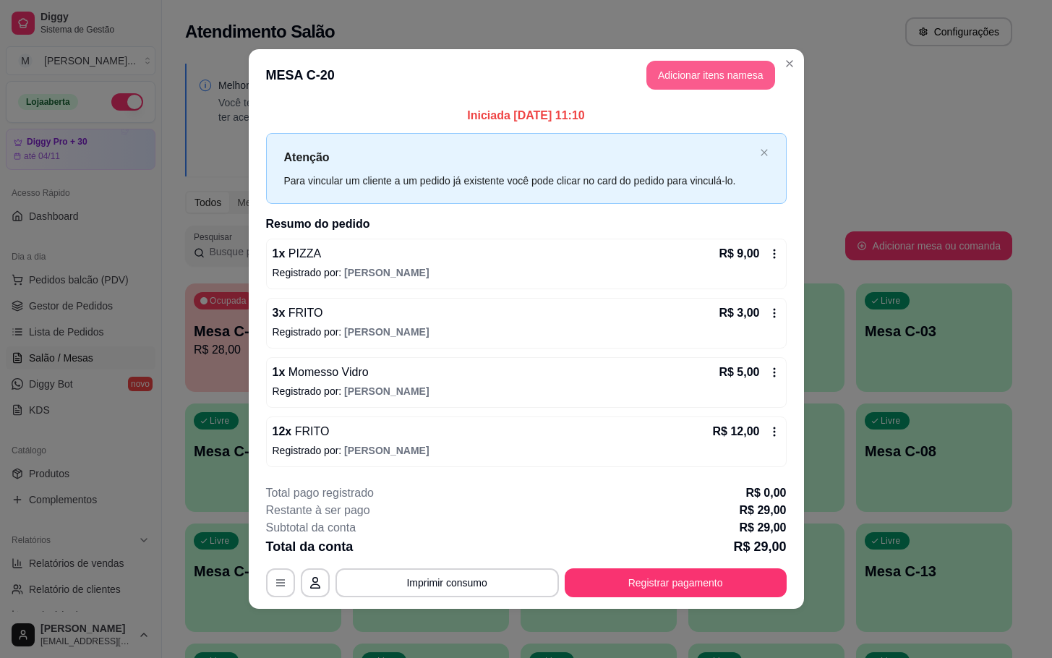
click at [738, 79] on button "Adicionar itens na mesa" at bounding box center [710, 75] width 129 height 29
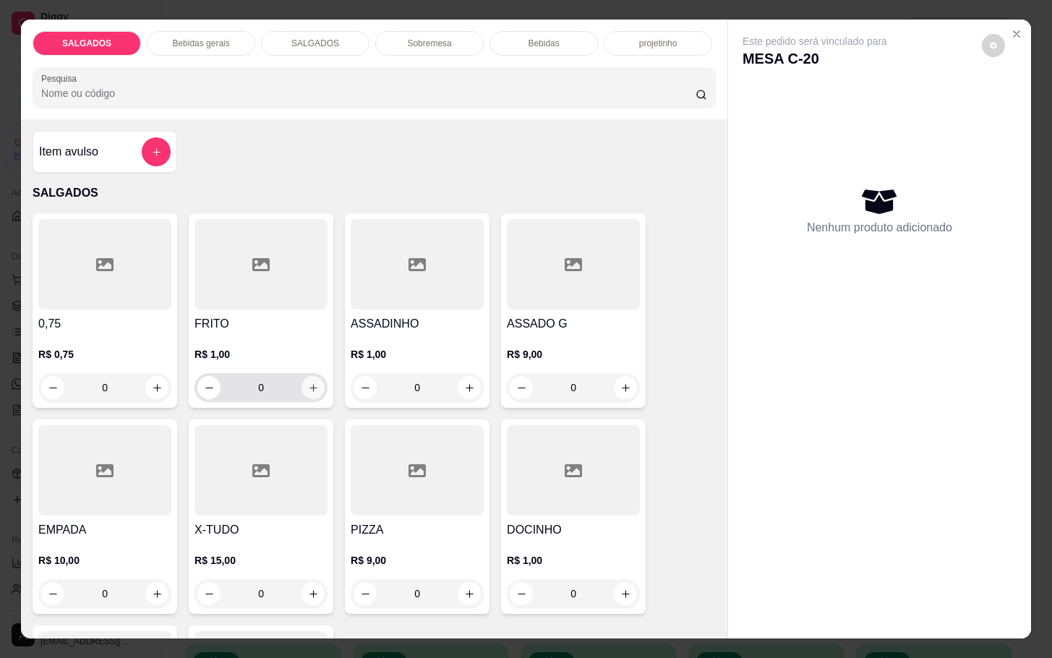
click at [301, 385] on button "increase-product-quantity" at bounding box center [312, 387] width 23 height 23
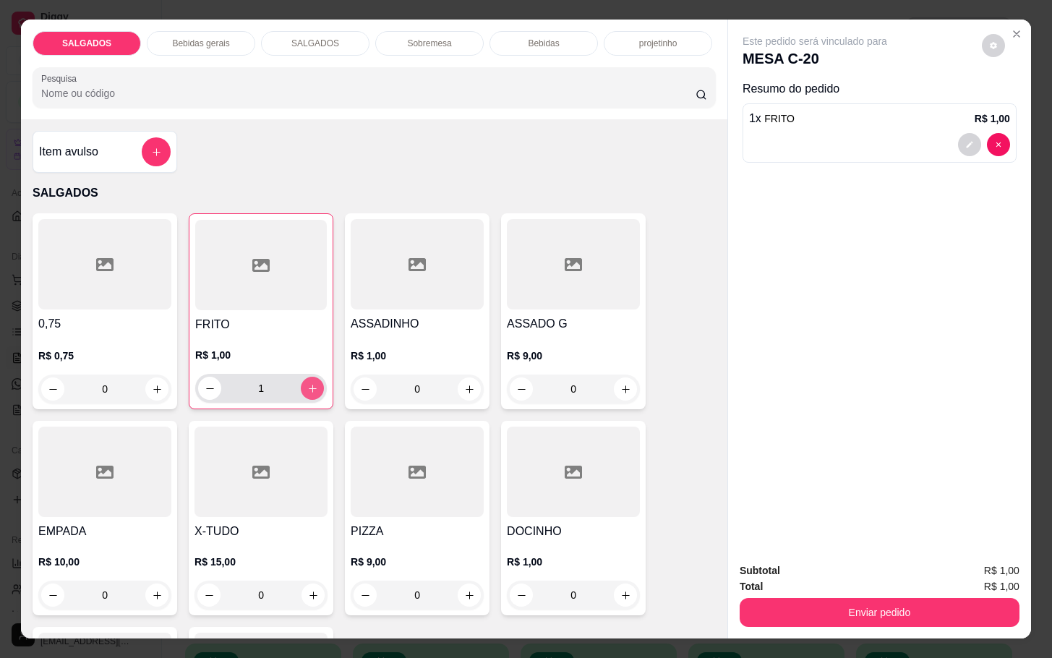
click at [301, 385] on button "increase-product-quantity" at bounding box center [312, 388] width 23 height 23
type input "2"
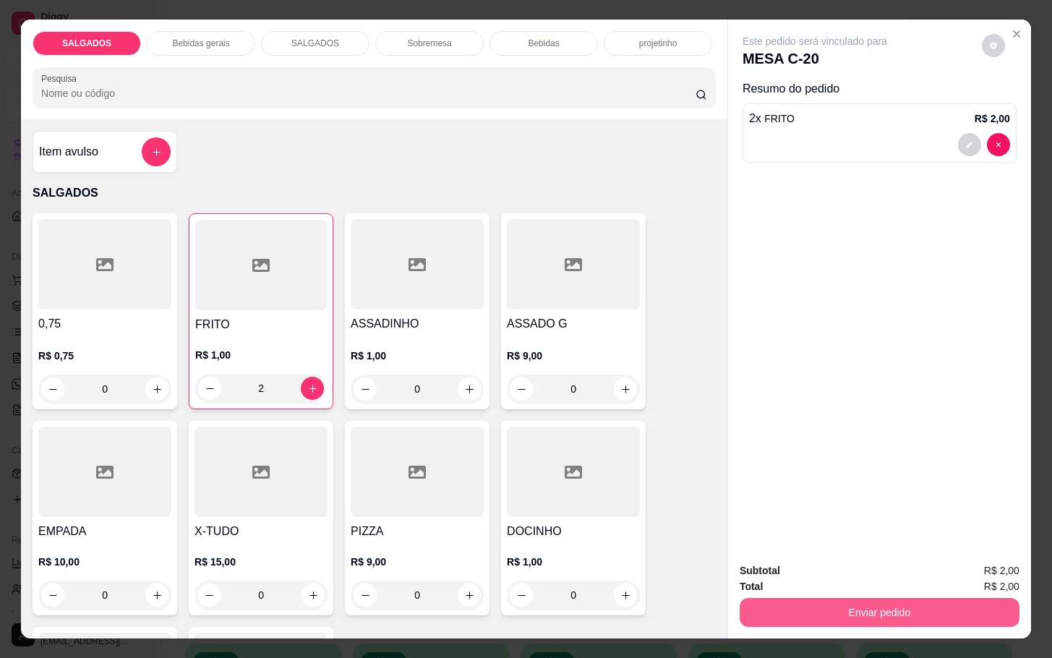
click at [907, 614] on button "Enviar pedido" at bounding box center [880, 612] width 280 height 29
click at [956, 562] on button "Enviar pedido" at bounding box center [979, 568] width 82 height 27
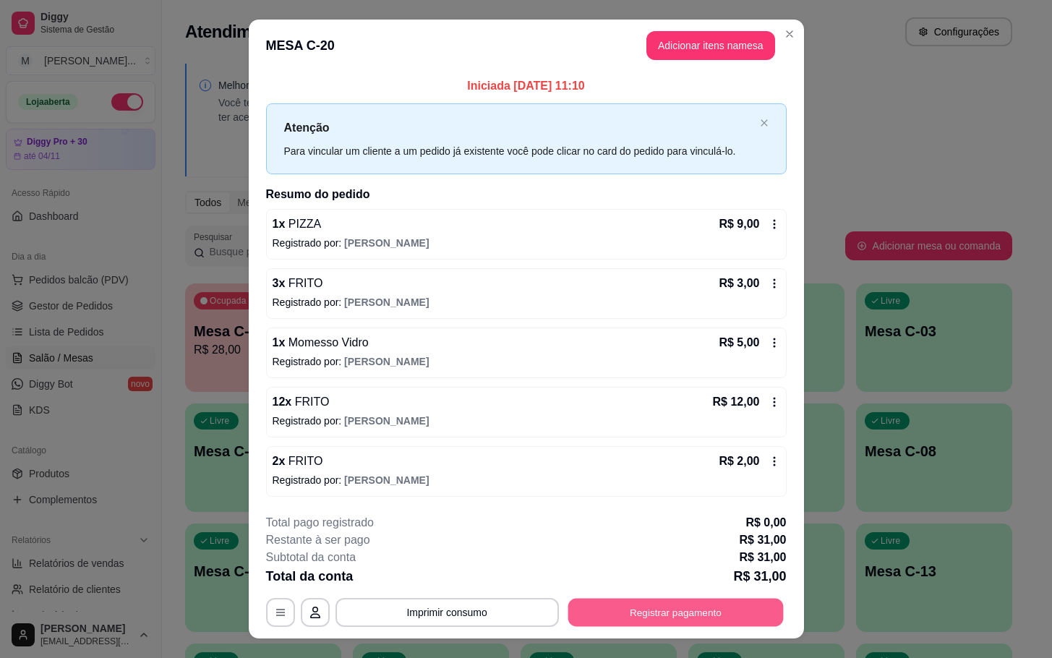
click at [724, 601] on button "Registrar pagamento" at bounding box center [675, 612] width 215 height 28
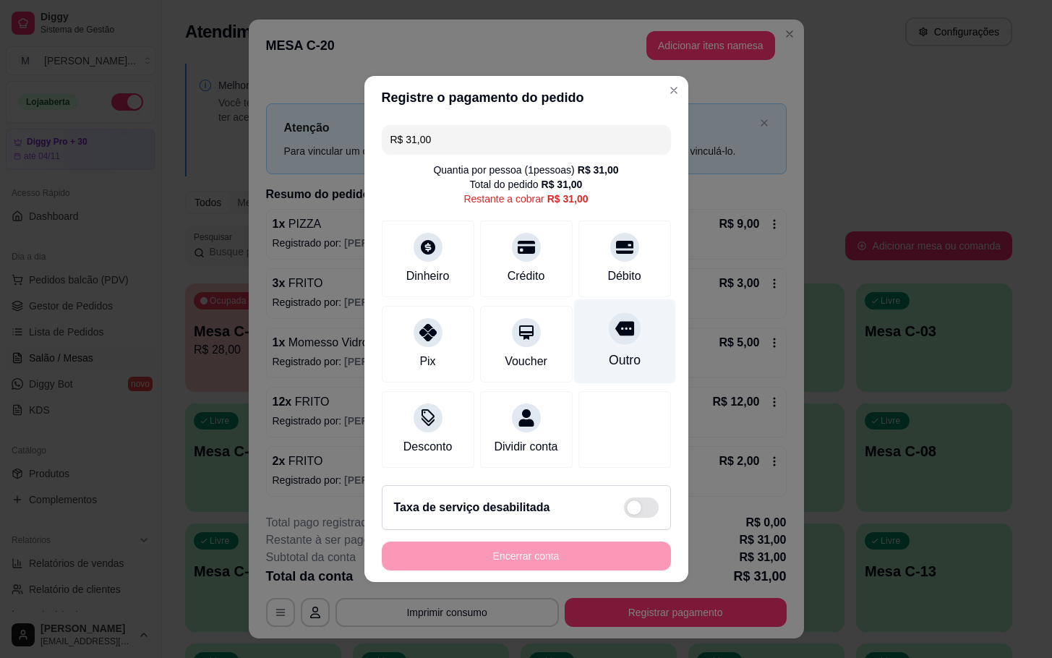
click at [622, 351] on div "Outro" at bounding box center [624, 360] width 32 height 19
type input "R$ 0,00"
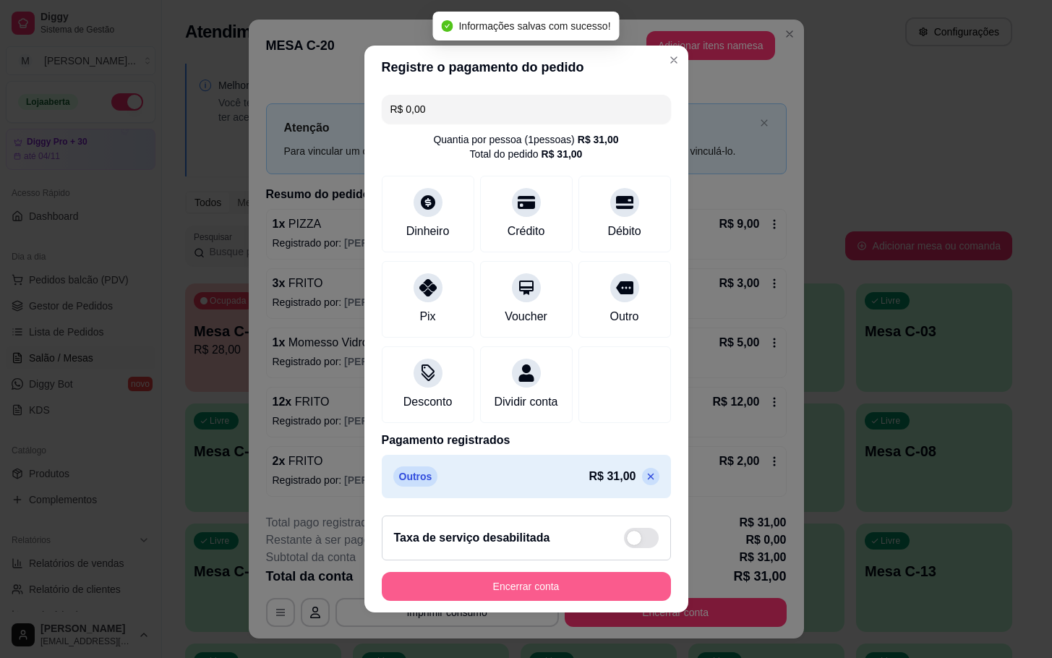
click at [586, 588] on button "Encerrar conta" at bounding box center [526, 586] width 289 height 29
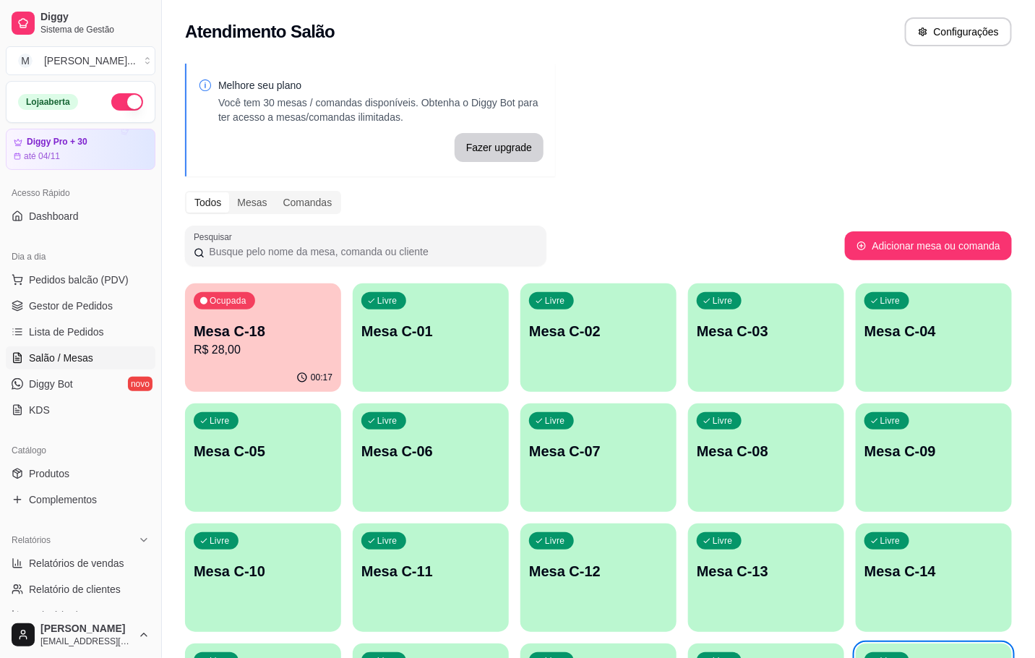
click at [321, 351] on p "R$ 28,00" at bounding box center [263, 349] width 139 height 17
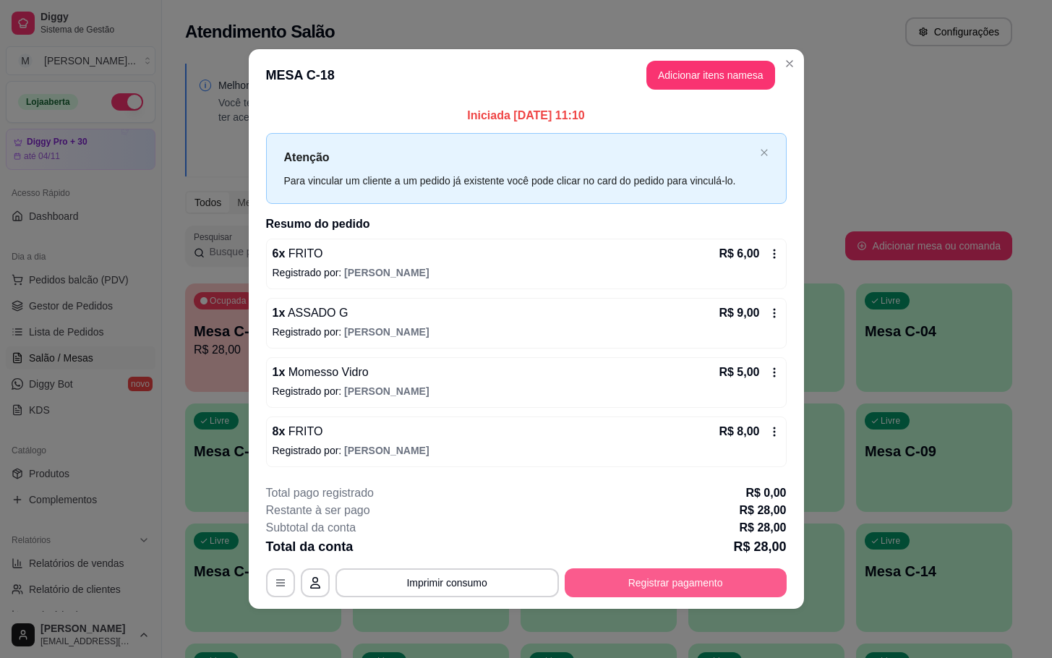
click at [740, 578] on button "Registrar pagamento" at bounding box center [676, 582] width 222 height 29
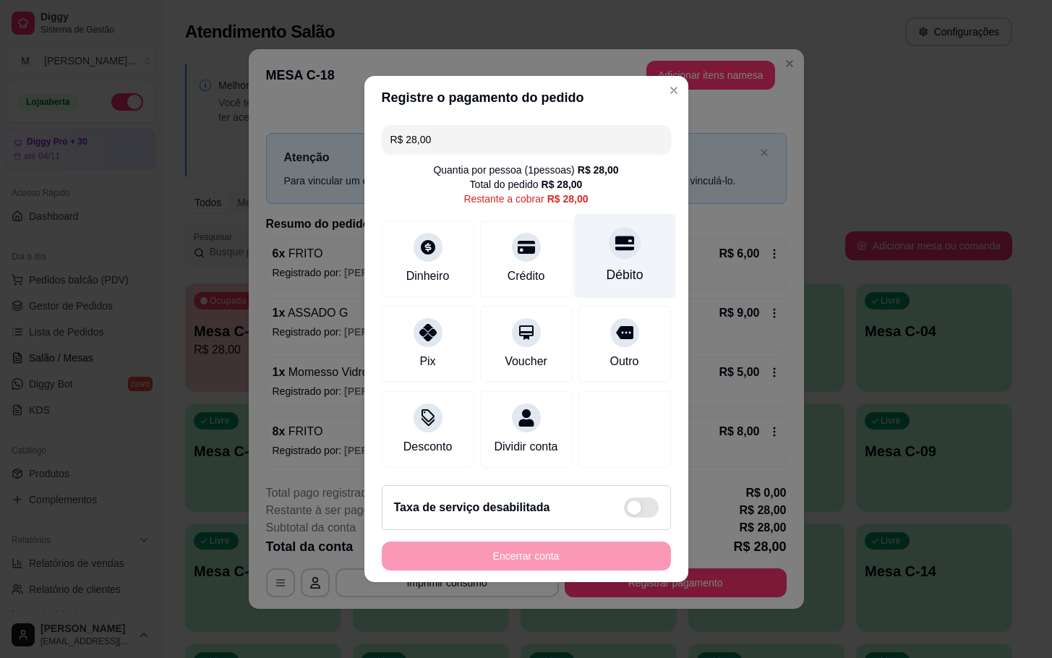
click at [594, 220] on div "Débito" at bounding box center [624, 256] width 102 height 85
type input "R$ 0,00"
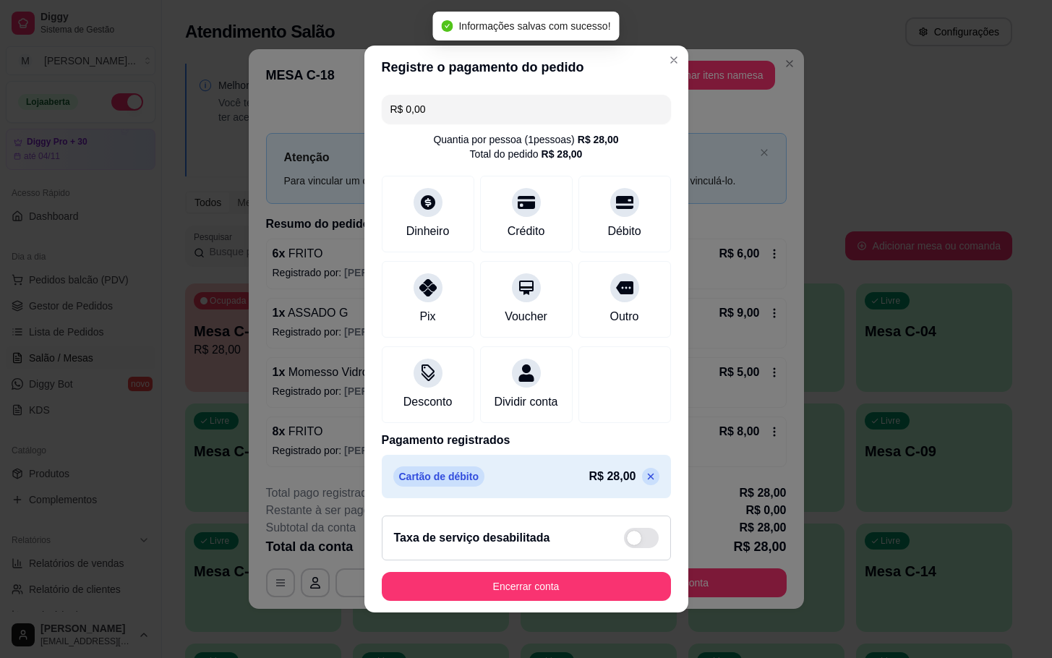
drag, startPoint x: 619, startPoint y: 614, endPoint x: 627, endPoint y: 612, distance: 8.5
click at [625, 612] on footer "Taxa de serviço desabilitada Encerrar conta" at bounding box center [526, 558] width 324 height 108
click at [628, 601] on button "Encerrar conta" at bounding box center [526, 587] width 280 height 28
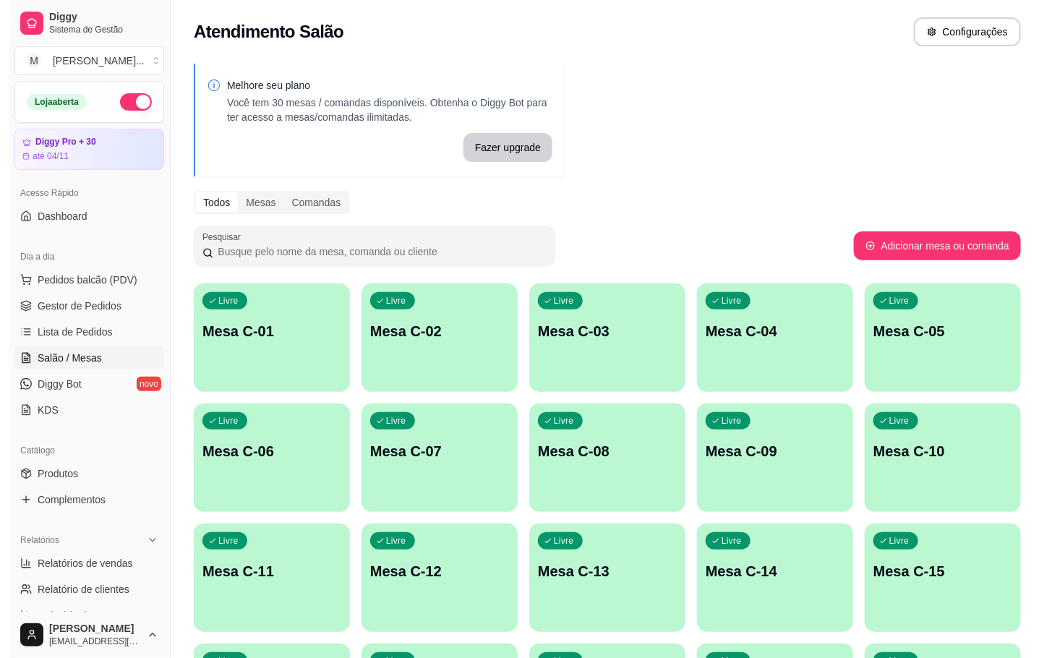
scroll to position [108, 0]
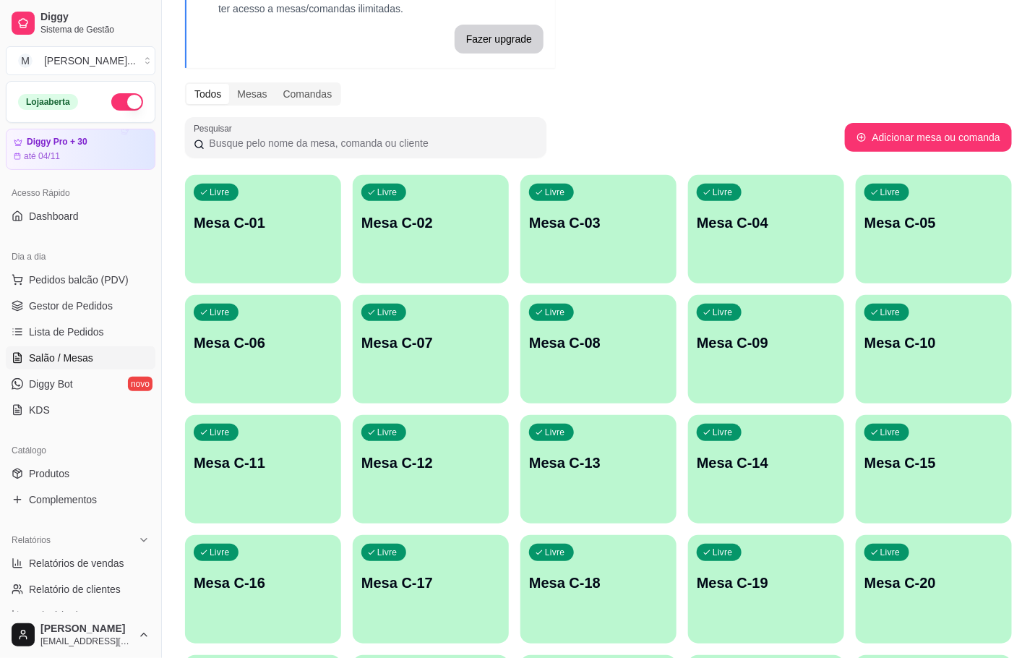
click at [616, 596] on div "Livre Mesa C-18" at bounding box center [599, 580] width 156 height 91
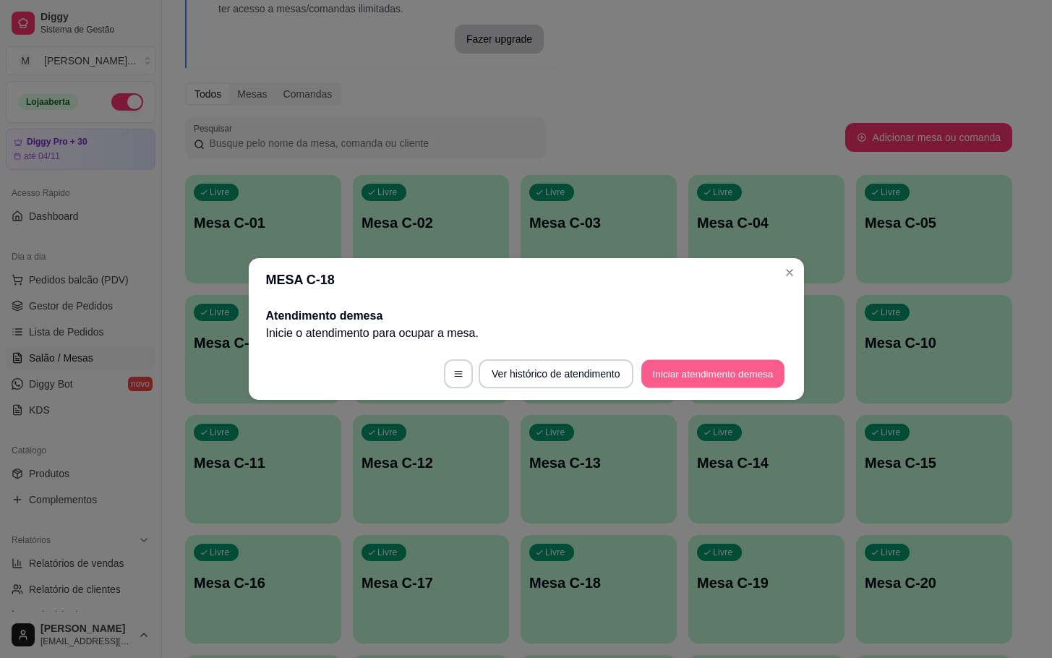
click at [648, 376] on button "Iniciar atendimento de mesa" at bounding box center [712, 374] width 143 height 28
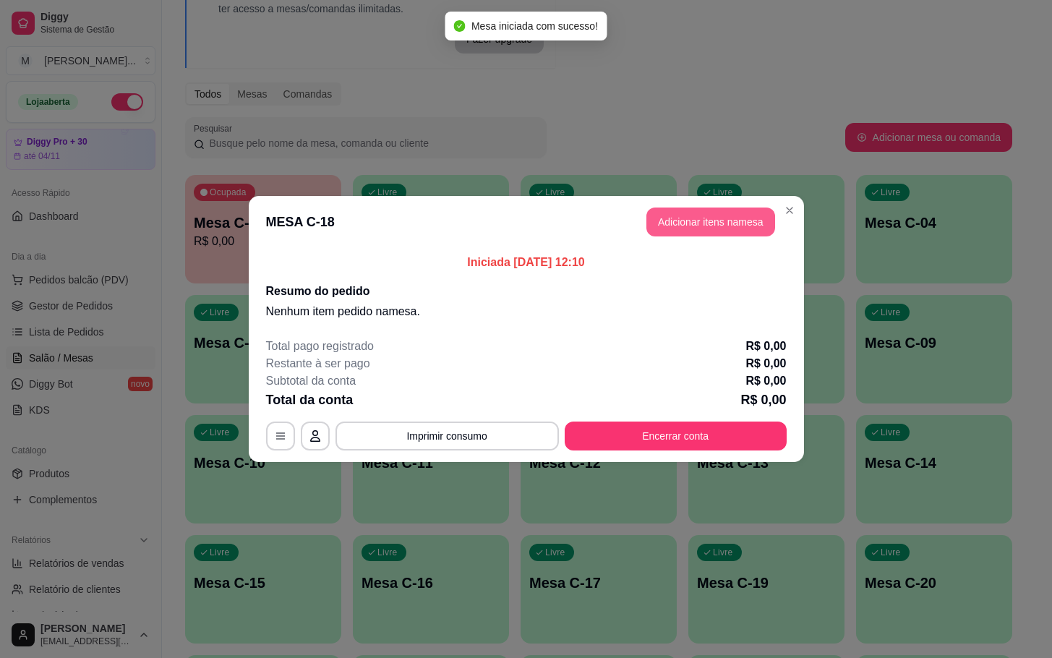
click at [662, 213] on button "Adicionar itens na mesa" at bounding box center [710, 221] width 129 height 29
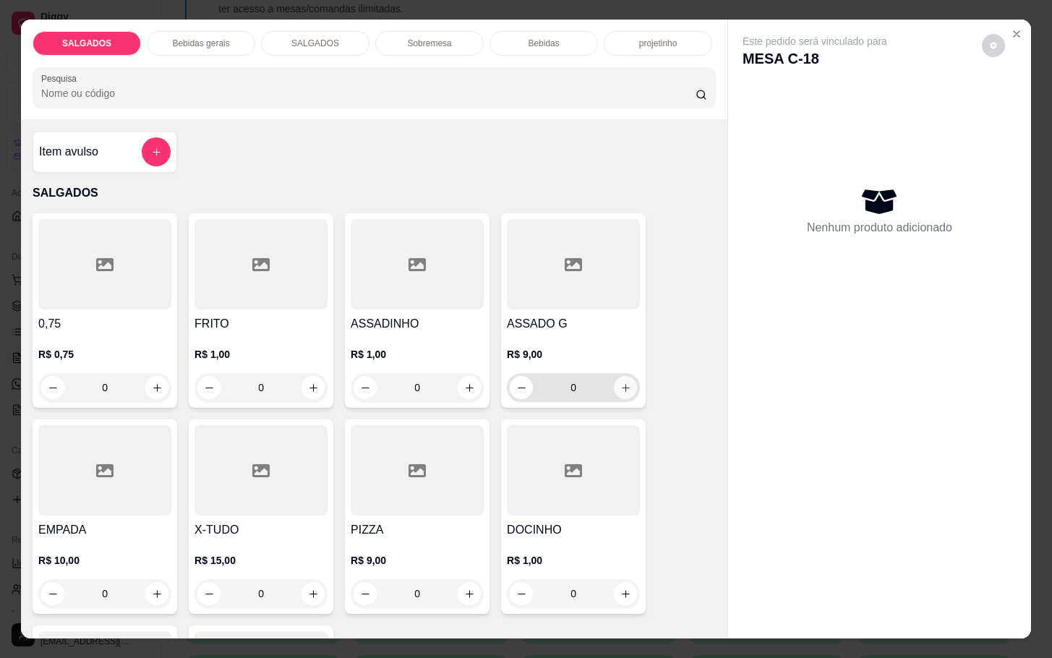
click at [620, 382] on icon "increase-product-quantity" at bounding box center [625, 387] width 11 height 11
type input "1"
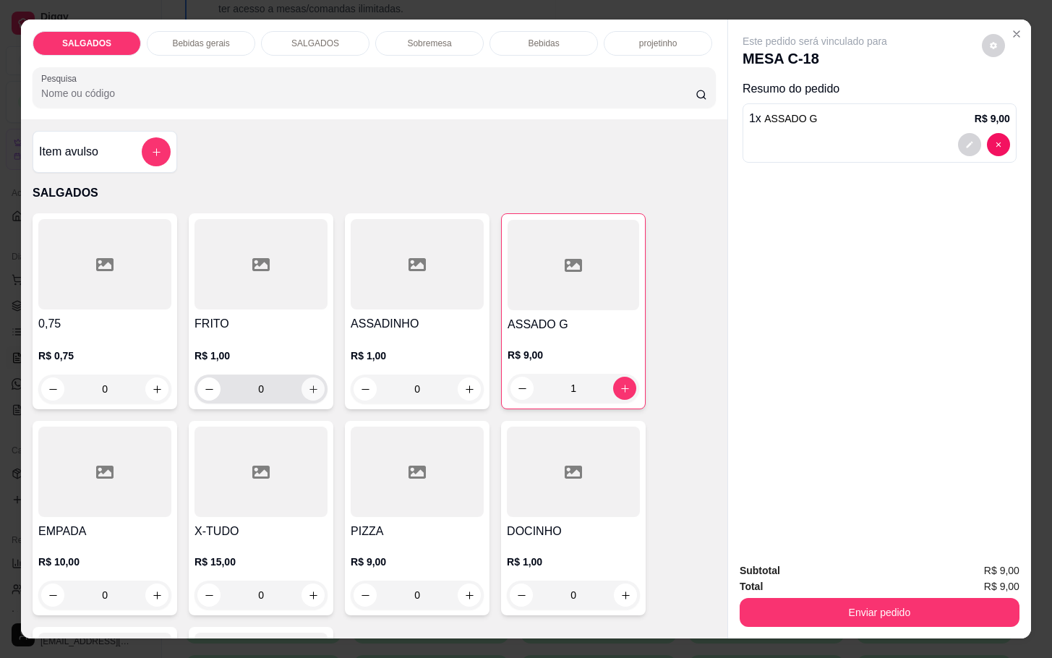
click at [301, 384] on button "increase-product-quantity" at bounding box center [312, 388] width 23 height 23
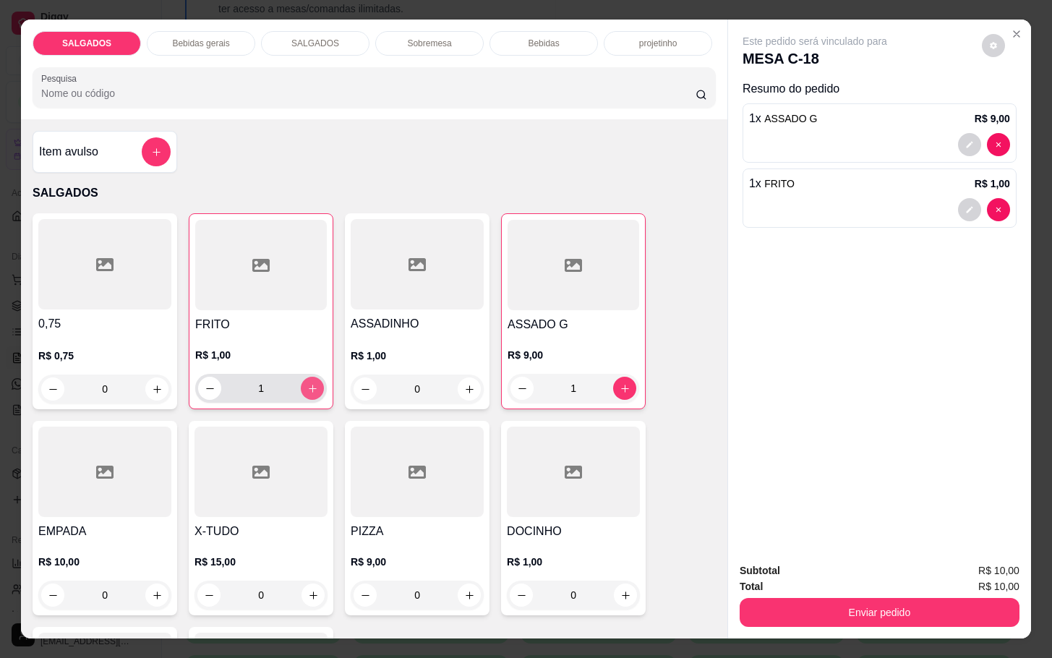
click at [301, 384] on button "increase-product-quantity" at bounding box center [312, 388] width 23 height 23
click at [301, 384] on button "increase-product-quantity" at bounding box center [312, 388] width 22 height 22
type input "4"
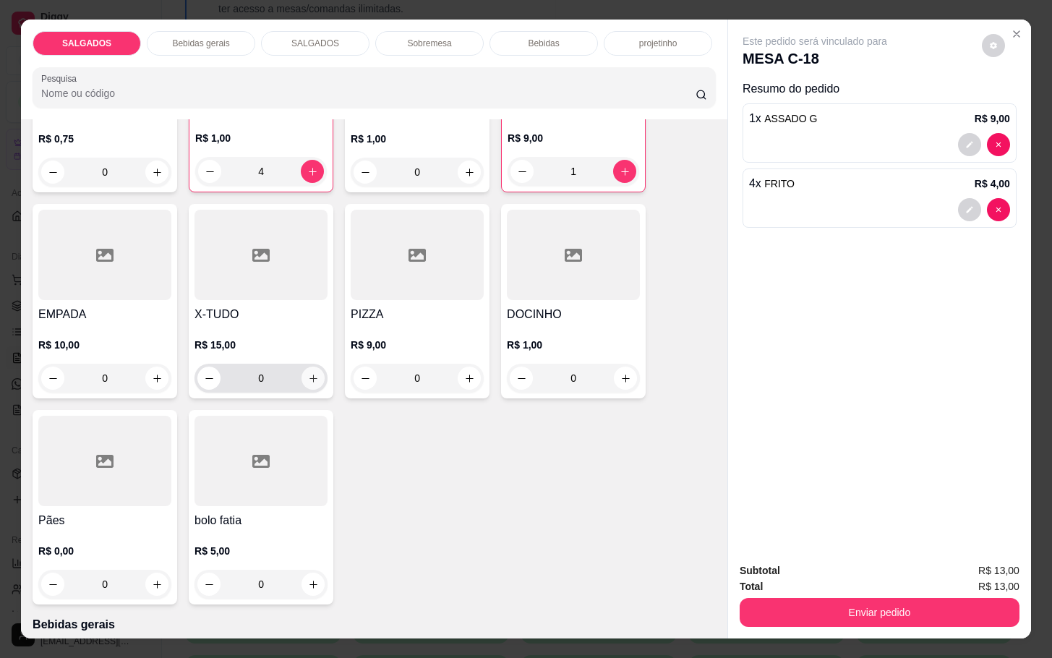
click at [308, 377] on icon "increase-product-quantity" at bounding box center [313, 378] width 11 height 11
type input "1"
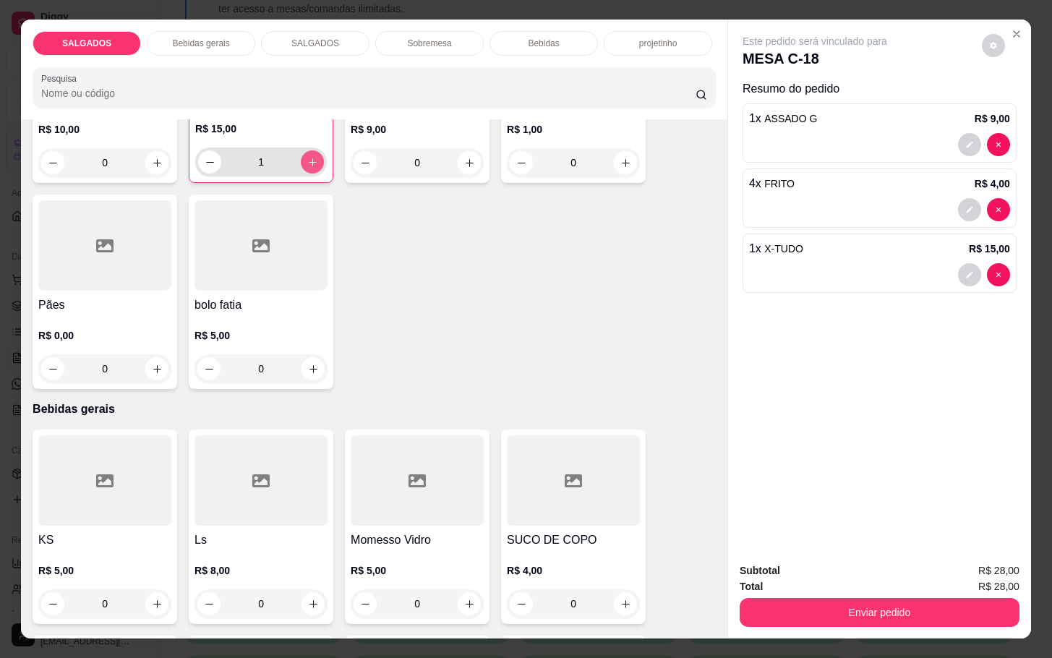
scroll to position [542, 0]
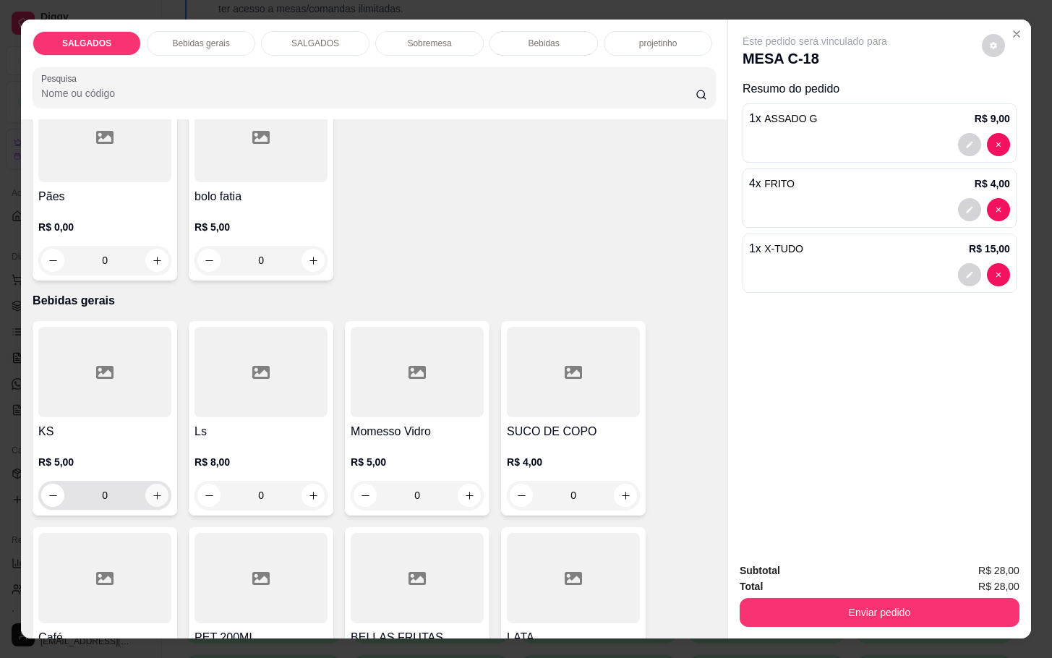
click at [152, 490] on icon "increase-product-quantity" at bounding box center [157, 495] width 11 height 11
type input "1"
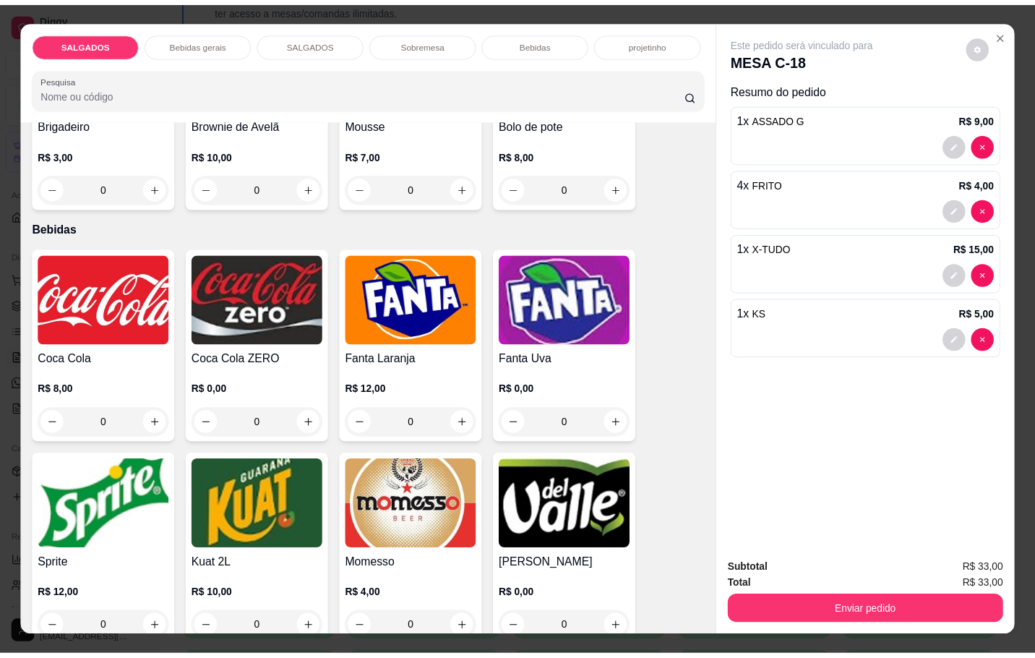
scroll to position [2494, 0]
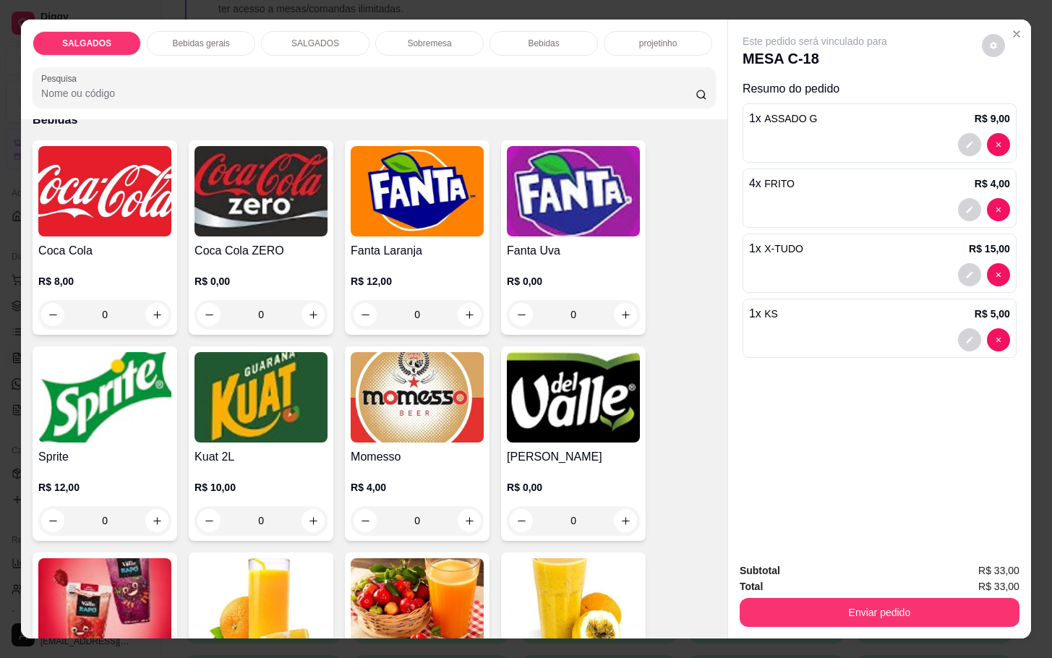
click at [539, 448] on h4 "[PERSON_NAME]" at bounding box center [573, 456] width 133 height 17
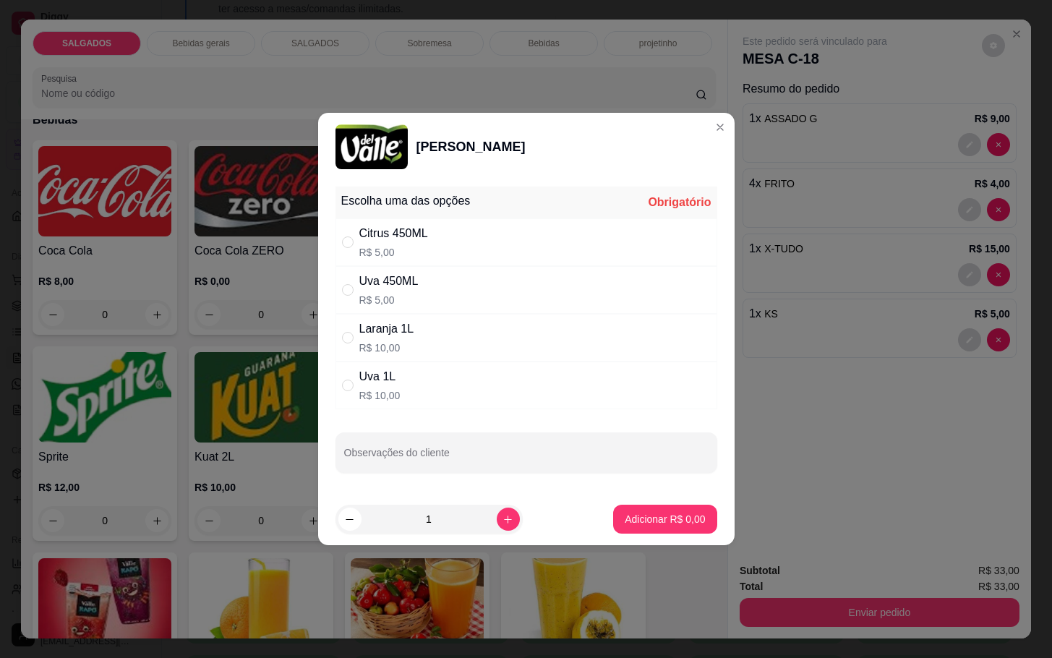
click at [421, 252] on p "R$ 5,00" at bounding box center [393, 252] width 69 height 14
radio input "true"
click at [638, 516] on p "Adicionar R$ 5,00" at bounding box center [665, 519] width 80 height 14
type input "1"
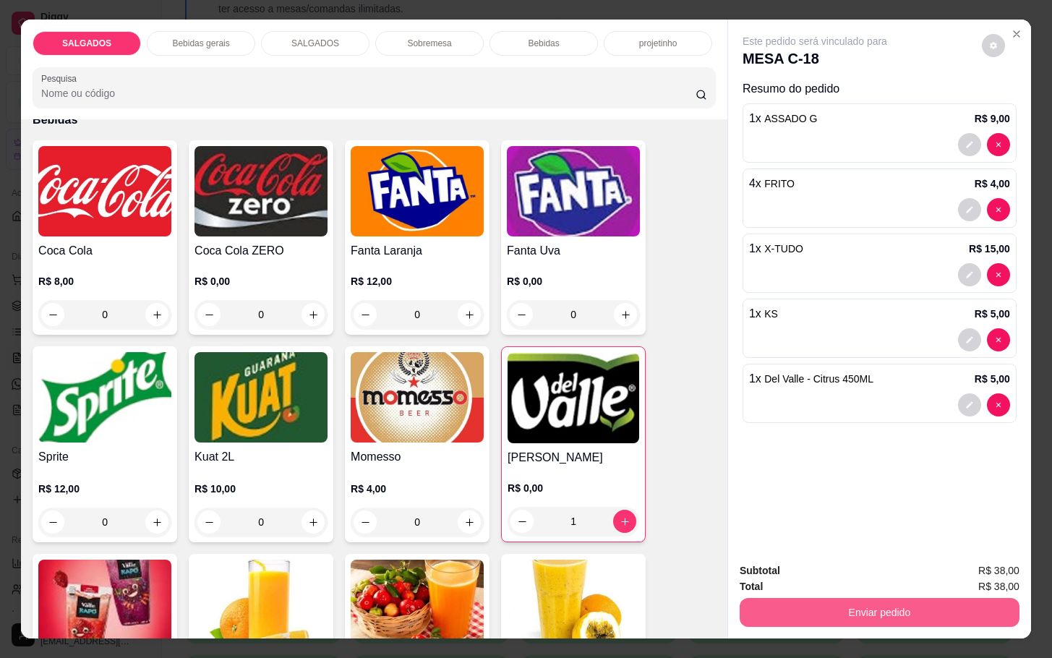
click at [864, 598] on button "Enviar pedido" at bounding box center [880, 612] width 280 height 29
click at [979, 573] on button "Enviar pedido" at bounding box center [979, 568] width 82 height 27
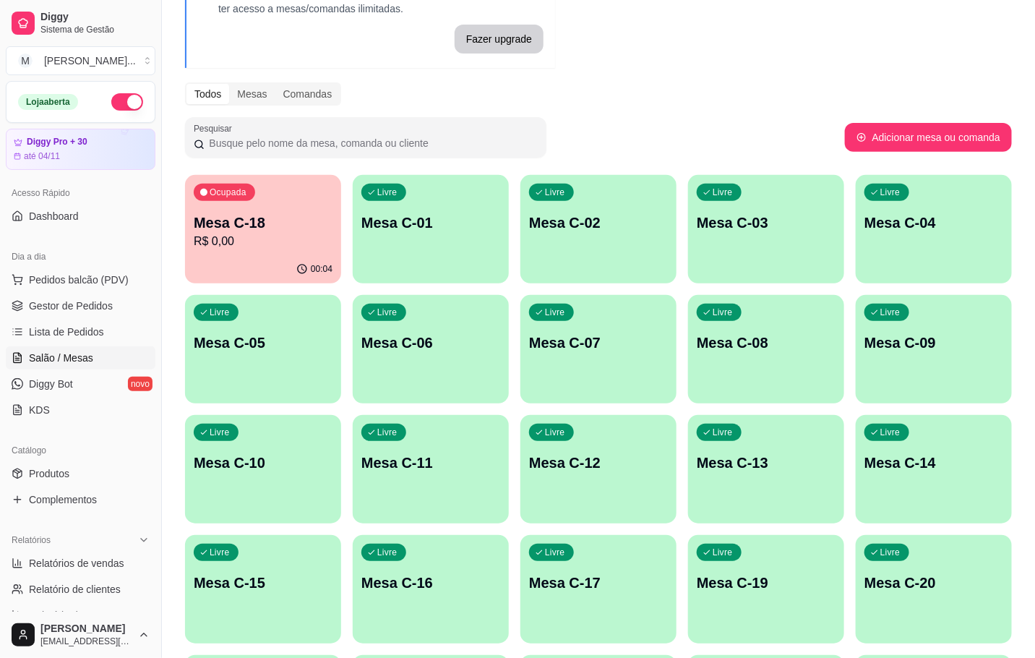
click at [275, 215] on p "Mesa C-18" at bounding box center [263, 223] width 139 height 20
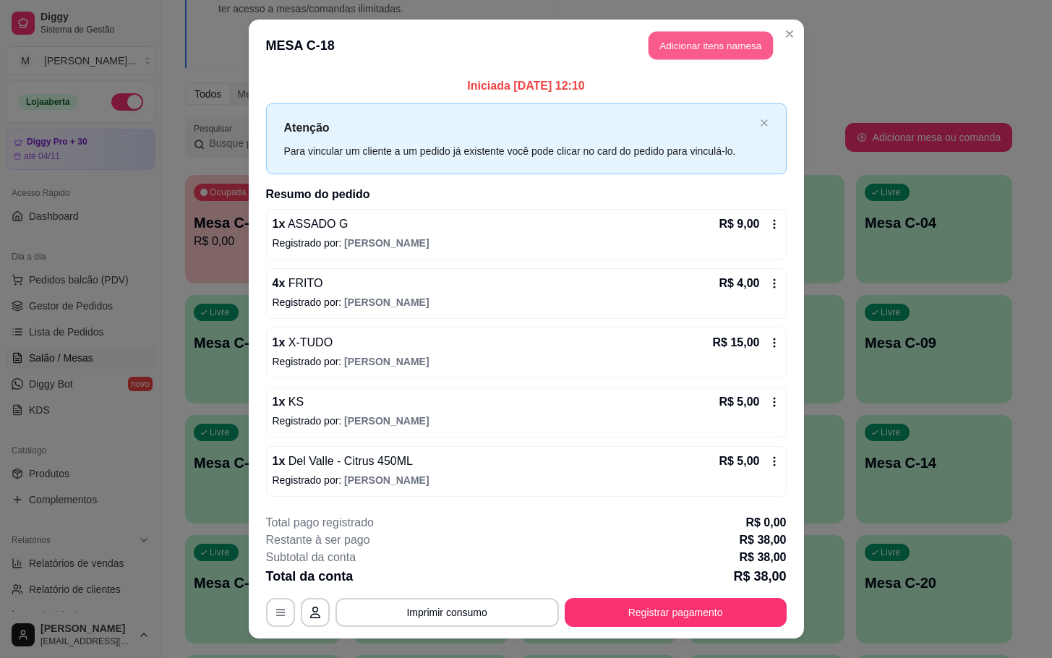
click at [727, 48] on button "Adicionar itens na mesa" at bounding box center [710, 46] width 124 height 28
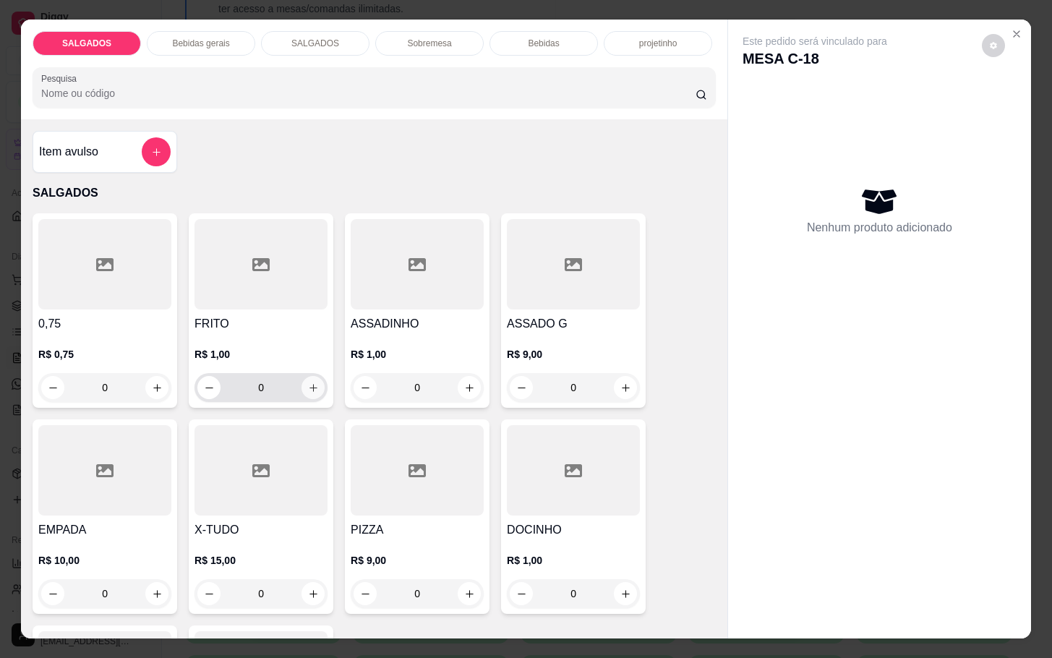
click at [308, 382] on icon "increase-product-quantity" at bounding box center [313, 387] width 11 height 11
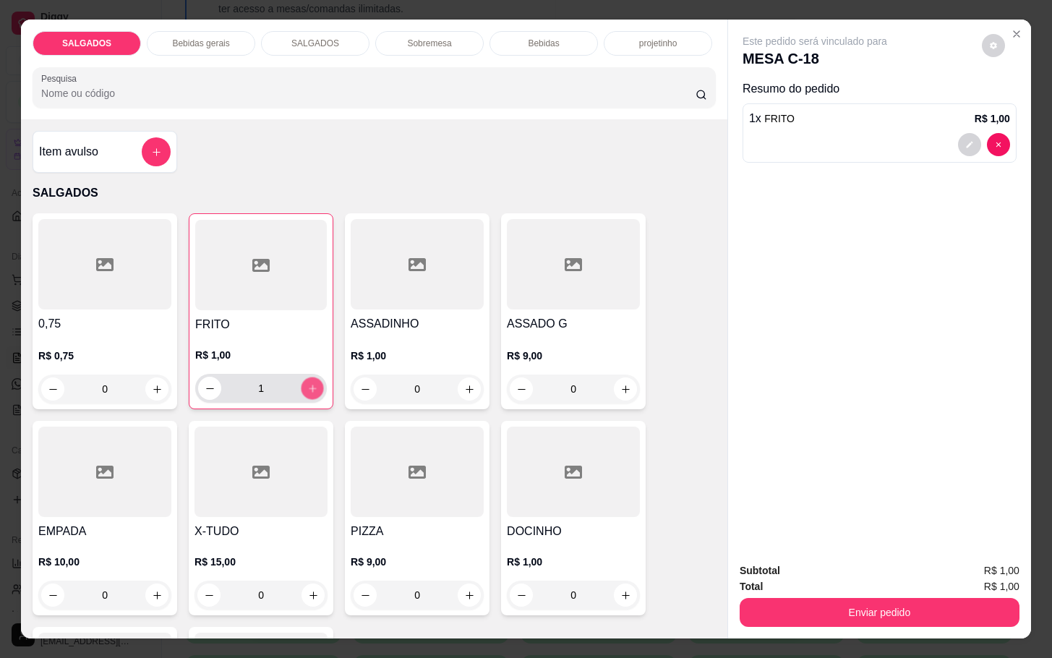
click at [307, 383] on icon "increase-product-quantity" at bounding box center [312, 388] width 11 height 11
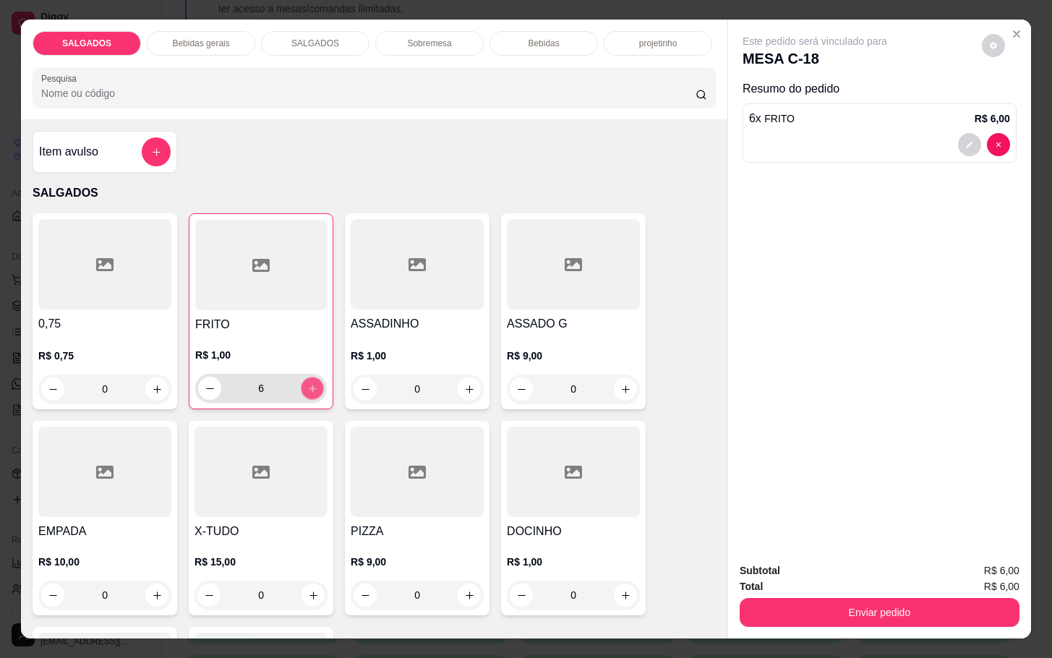
click at [309, 383] on icon "increase-product-quantity" at bounding box center [312, 388] width 11 height 11
click at [310, 377] on button "increase-product-quantity" at bounding box center [312, 388] width 22 height 22
click at [312, 377] on button "increase-product-quantity" at bounding box center [312, 388] width 22 height 22
click at [310, 382] on button "increase-product-quantity" at bounding box center [312, 388] width 23 height 23
click at [310, 382] on button "increase-product-quantity" at bounding box center [312, 388] width 22 height 22
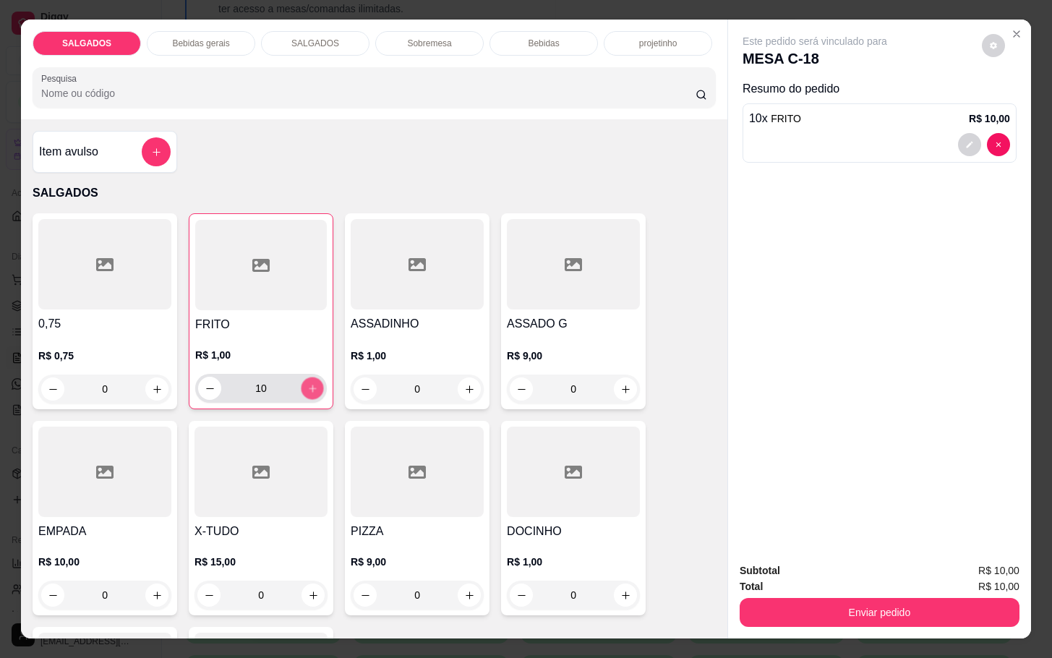
type input "11"
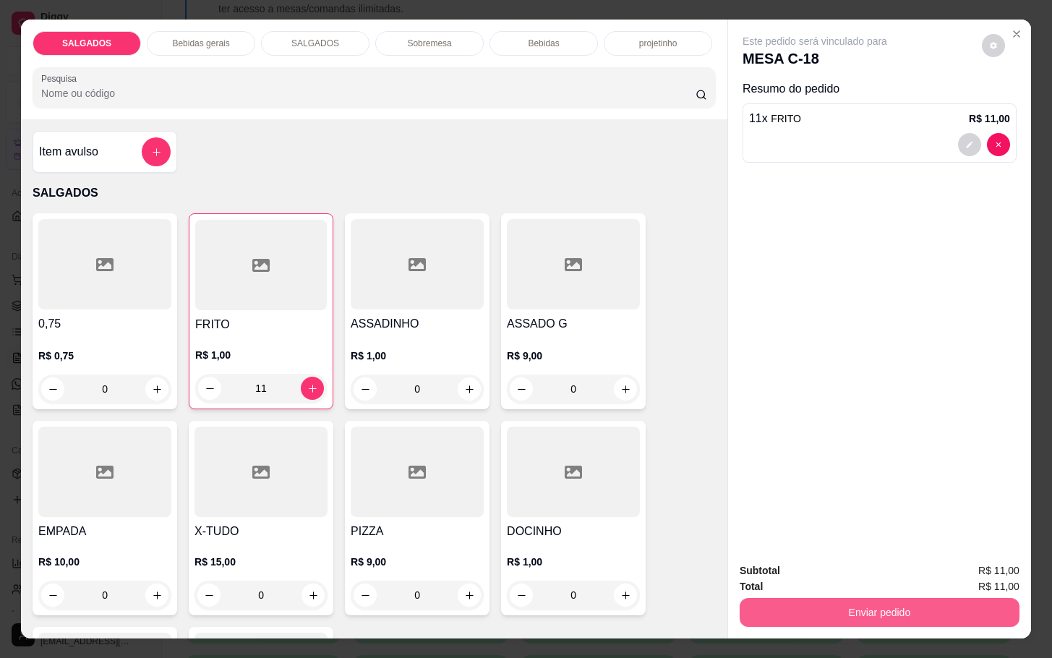
click at [814, 616] on button "Enviar pedido" at bounding box center [880, 612] width 280 height 29
click at [979, 577] on button "Enviar pedido" at bounding box center [979, 568] width 82 height 27
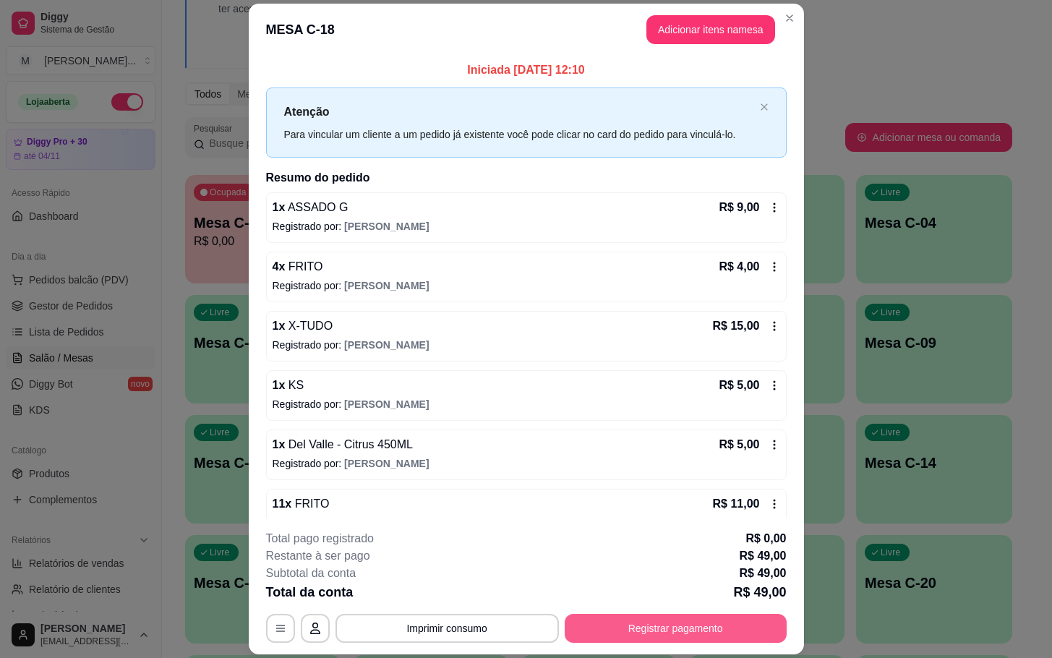
click at [755, 633] on button "Registrar pagamento" at bounding box center [676, 628] width 222 height 29
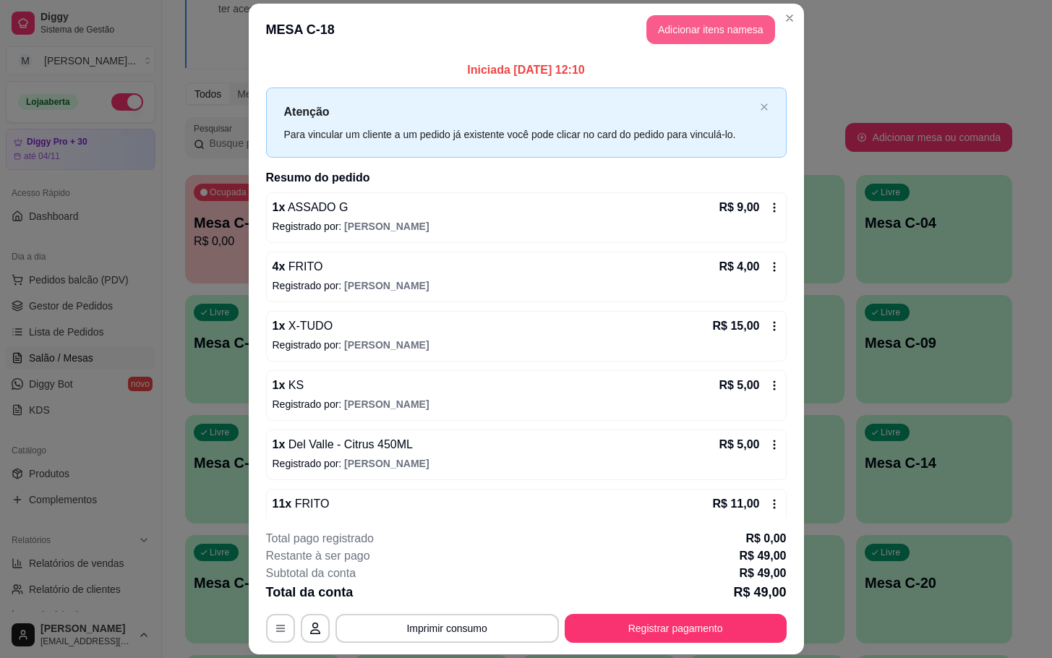
click at [698, 30] on button "Adicionar itens na mesa" at bounding box center [710, 29] width 129 height 29
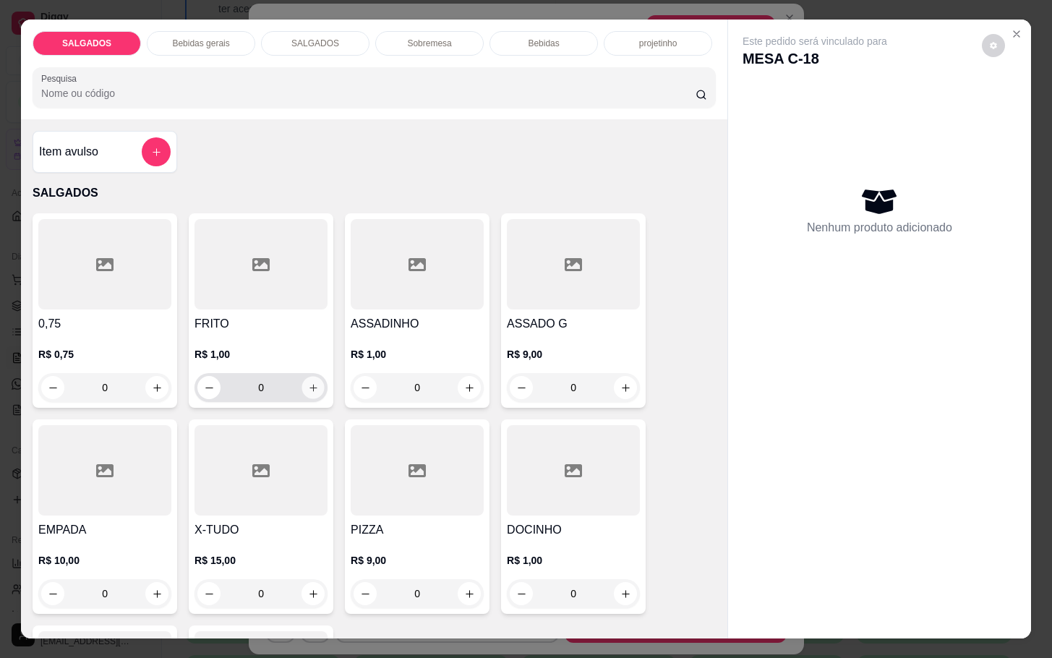
click at [308, 382] on icon "increase-product-quantity" at bounding box center [313, 387] width 11 height 11
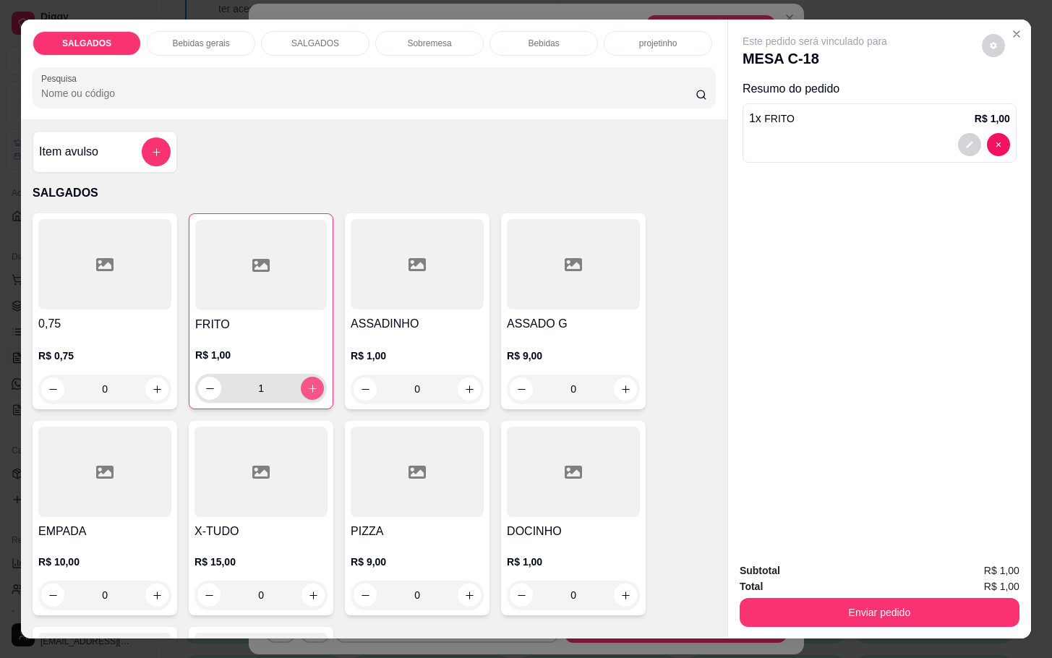
click at [307, 383] on icon "increase-product-quantity" at bounding box center [312, 388] width 11 height 11
type input "2"
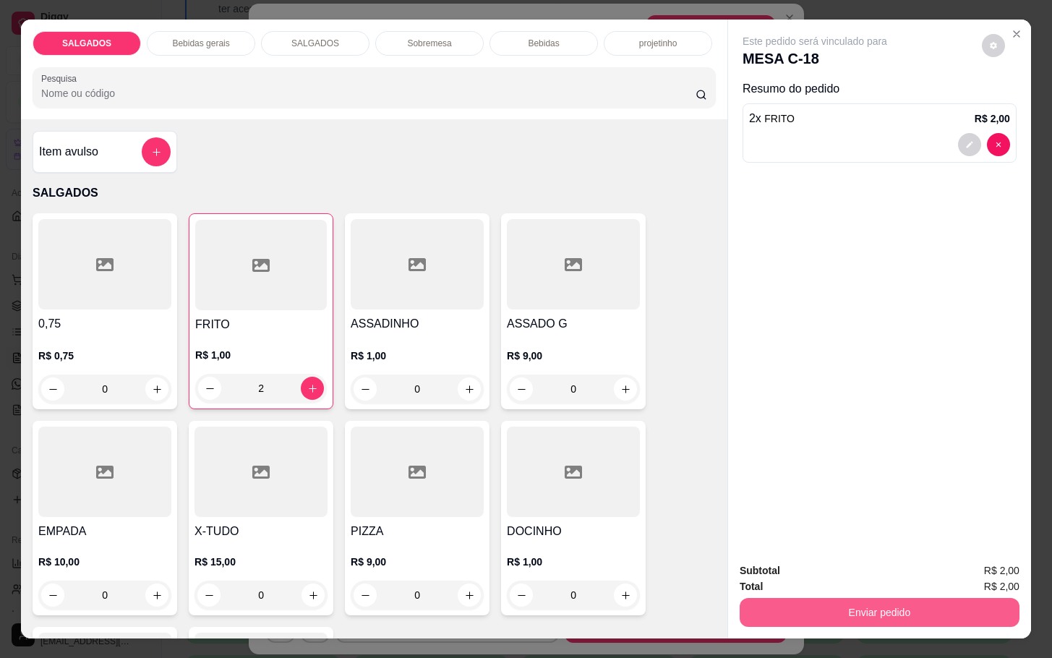
click at [905, 612] on button "Enviar pedido" at bounding box center [880, 612] width 280 height 29
click at [979, 573] on button "Enviar pedido" at bounding box center [980, 568] width 80 height 27
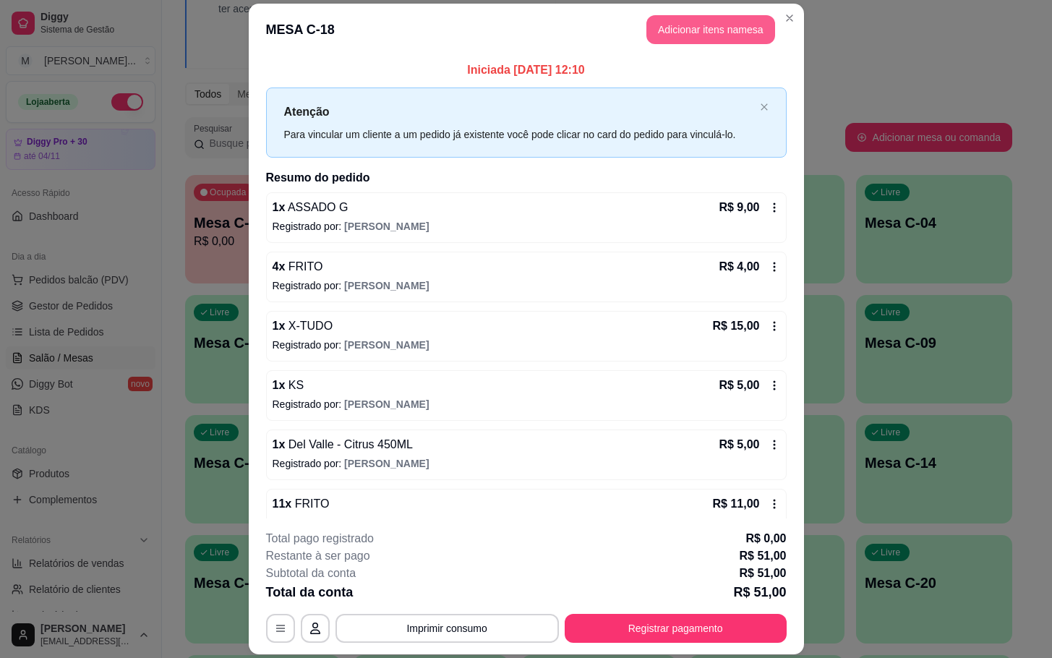
click at [688, 22] on button "Adicionar itens na mesa" at bounding box center [710, 29] width 129 height 29
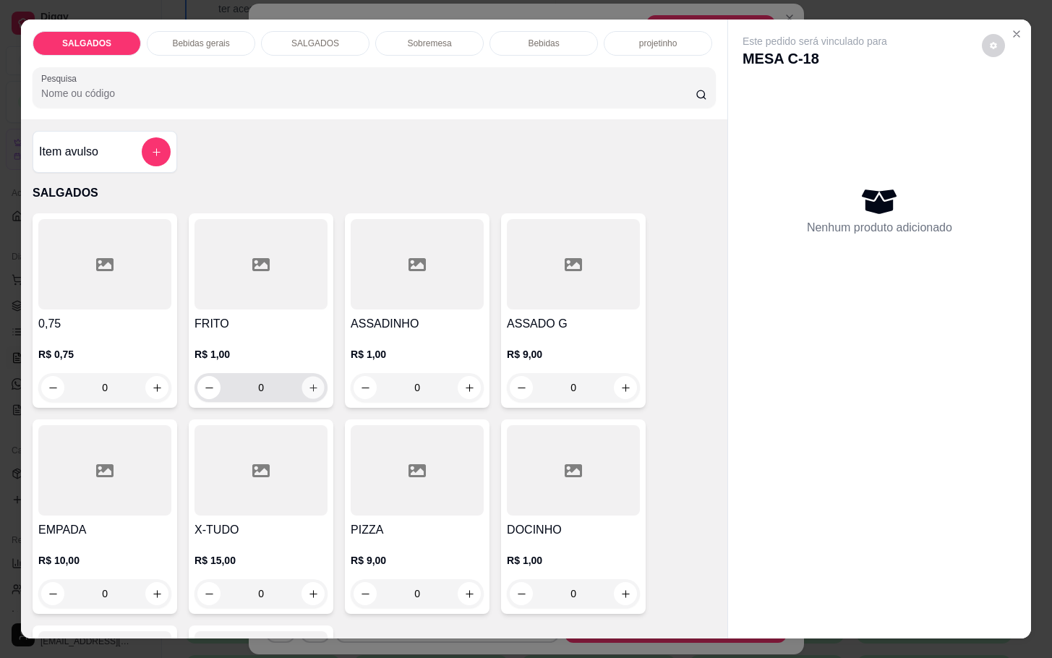
click at [309, 382] on icon "increase-product-quantity" at bounding box center [313, 387] width 11 height 11
type input "1"
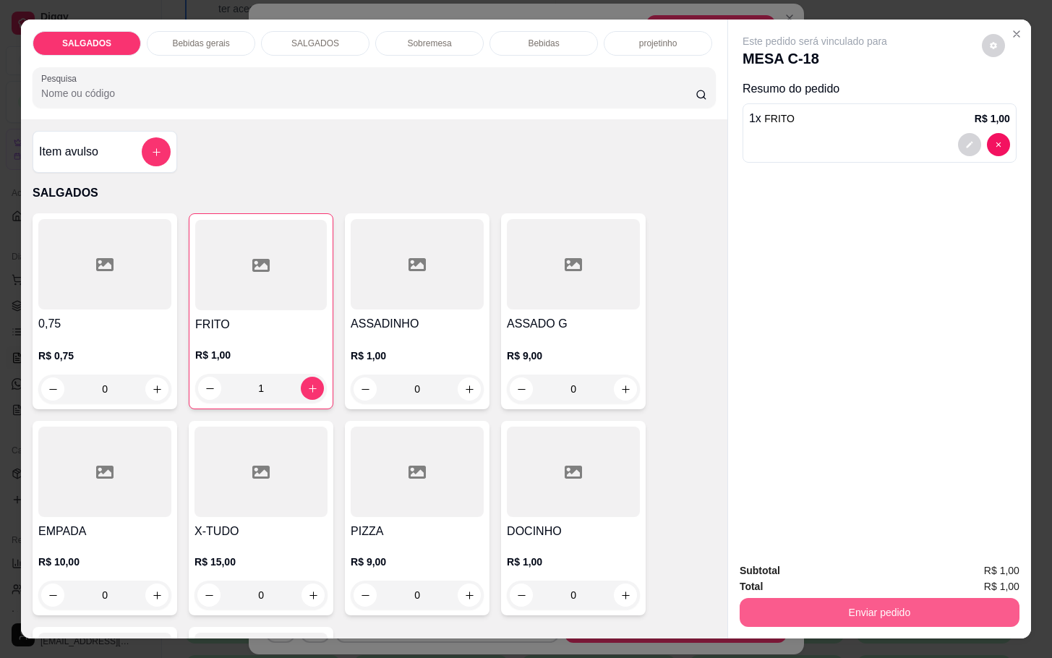
click at [935, 601] on button "Enviar pedido" at bounding box center [880, 612] width 280 height 29
click at [990, 579] on button "Enviar pedido" at bounding box center [979, 568] width 82 height 27
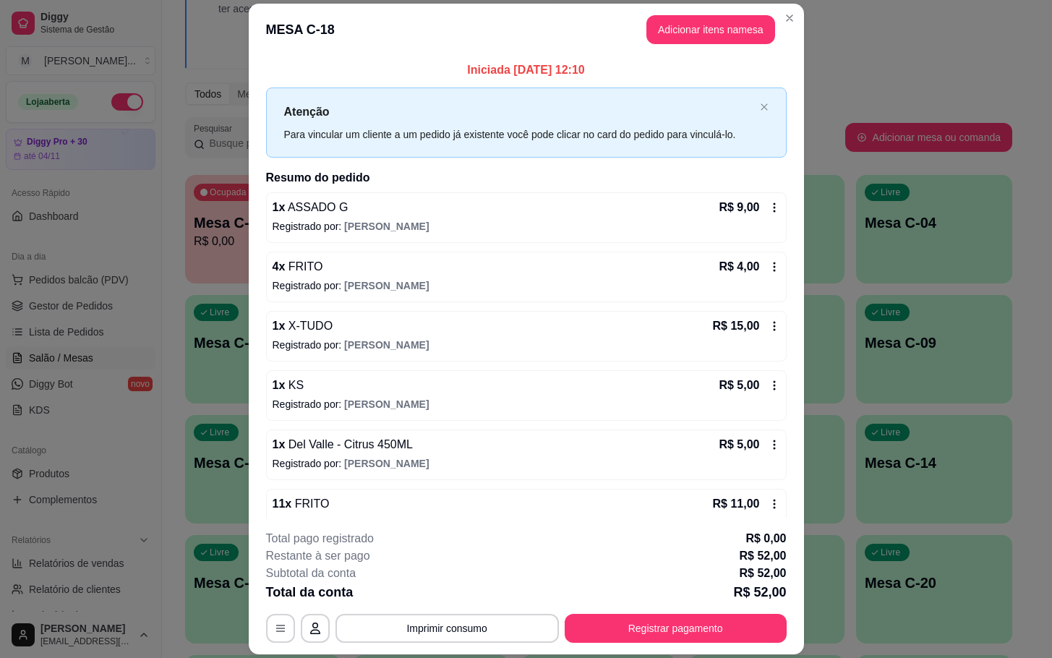
click at [731, 614] on div "**********" at bounding box center [526, 628] width 521 height 29
click at [733, 625] on button "Registrar pagamento" at bounding box center [676, 628] width 222 height 29
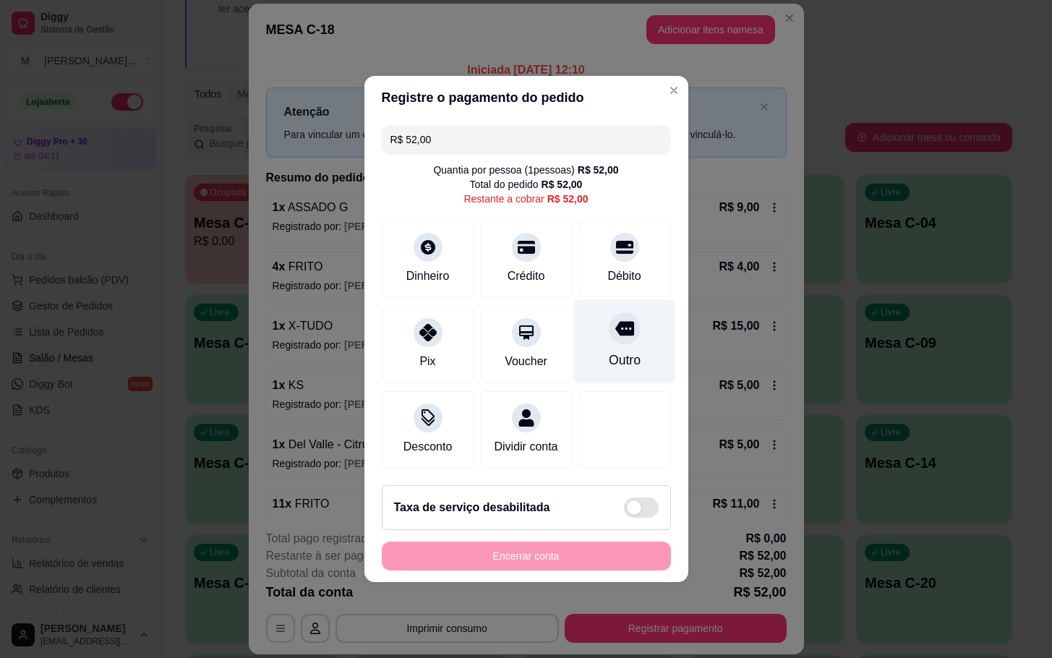
click at [632, 317] on div "Outro" at bounding box center [624, 341] width 102 height 85
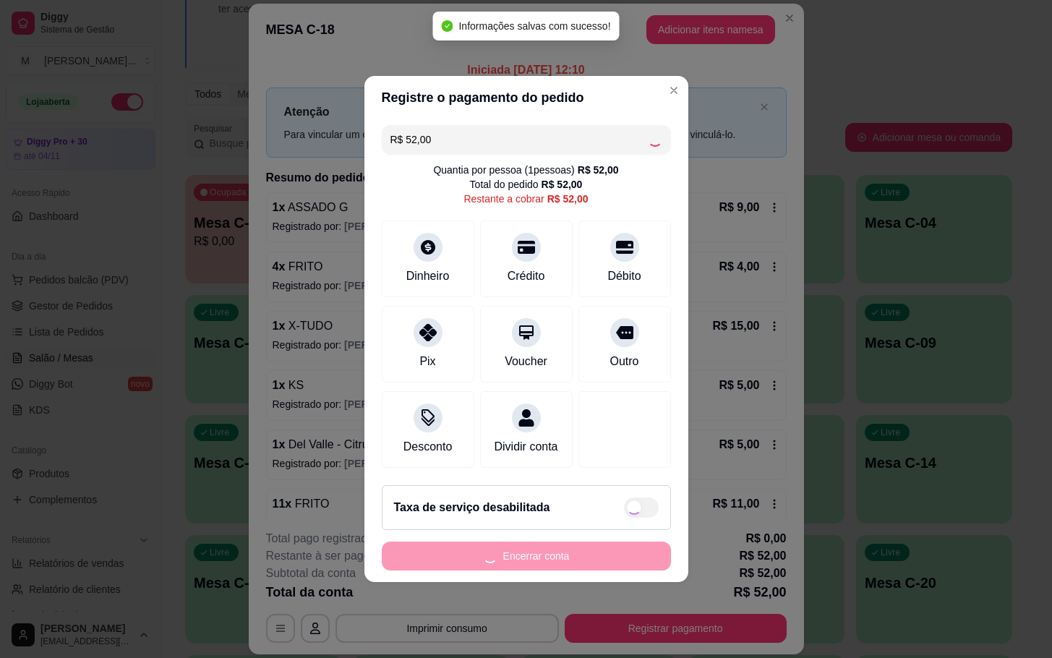
type input "R$ 0,00"
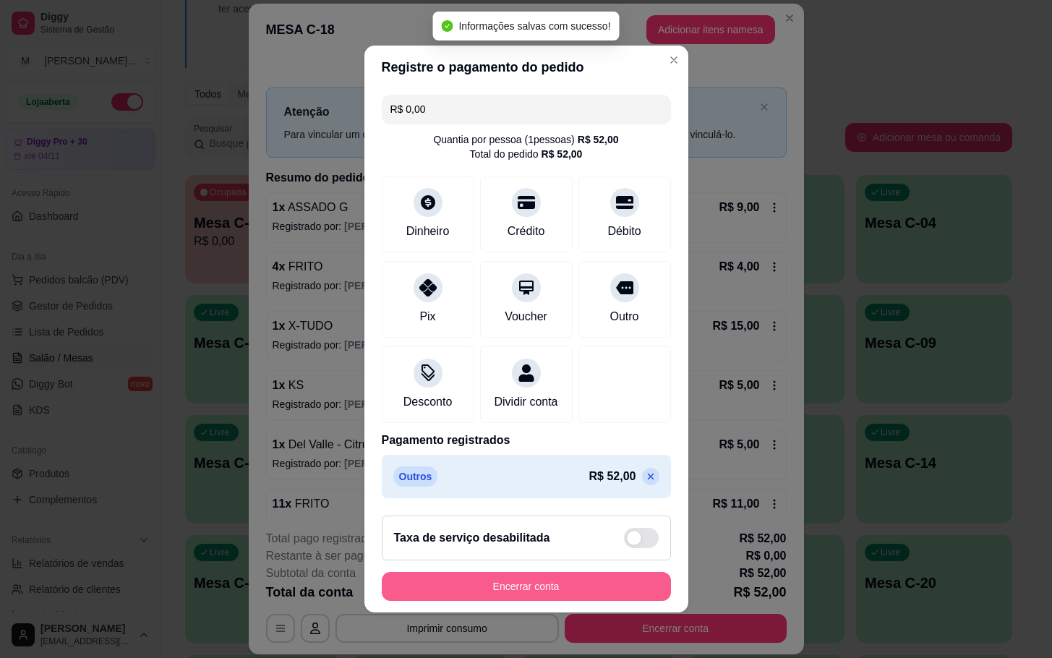
click at [621, 590] on button "Encerrar conta" at bounding box center [526, 586] width 289 height 29
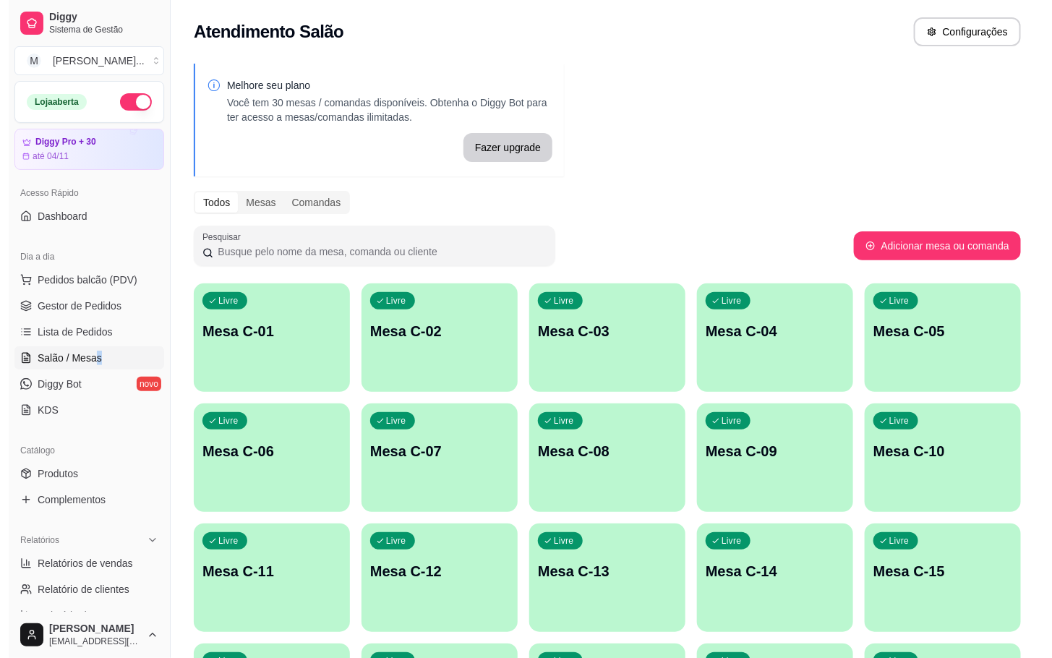
scroll to position [217, 0]
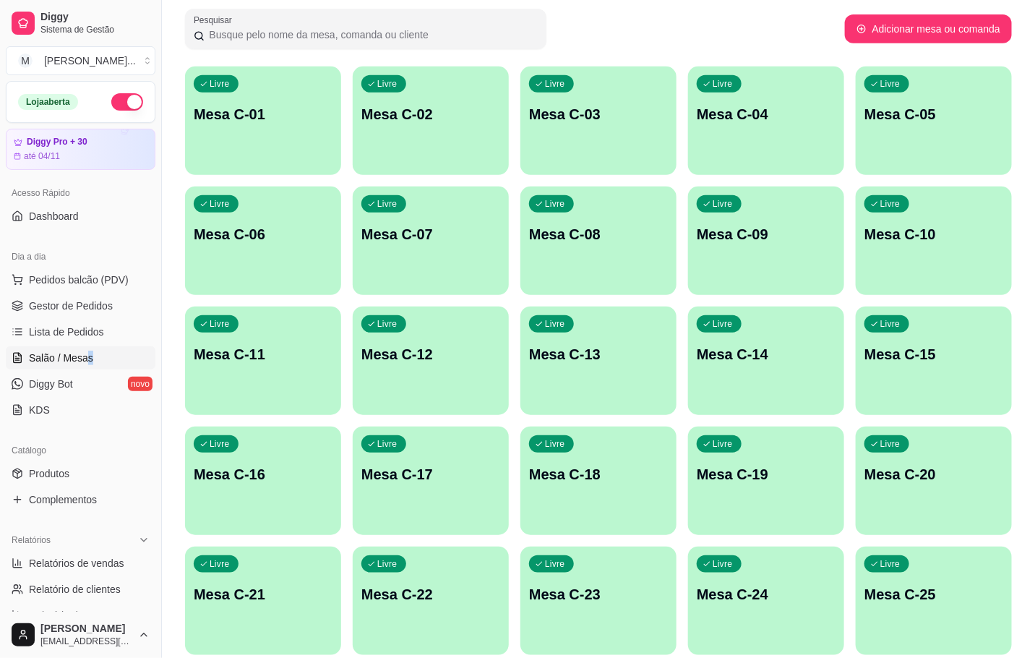
click at [929, 478] on p "Mesa C-20" at bounding box center [934, 474] width 139 height 20
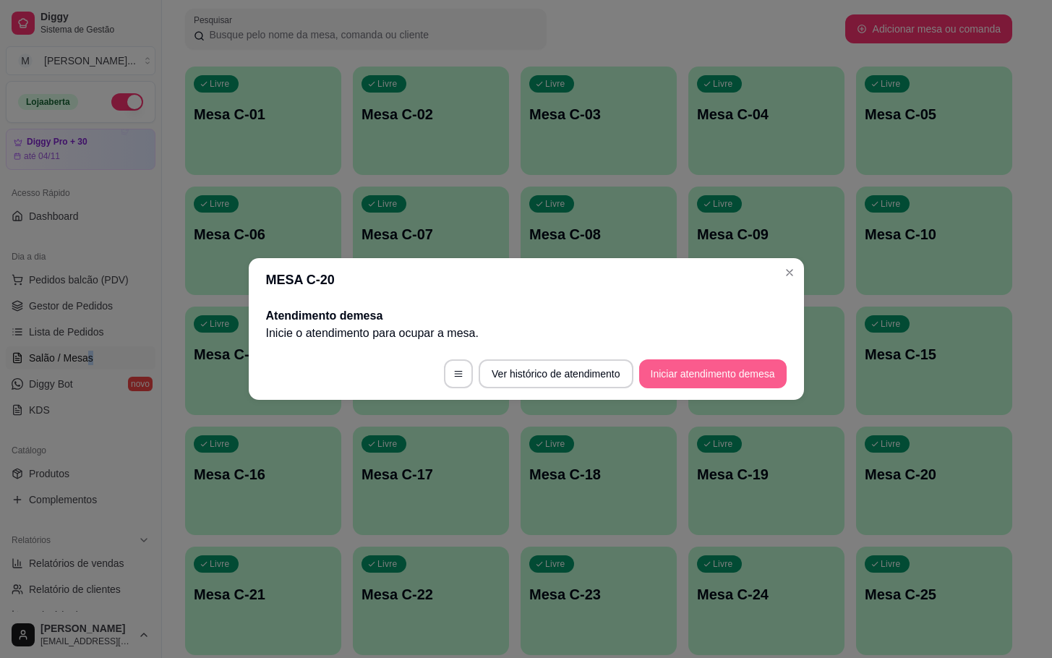
click at [727, 362] on button "Iniciar atendimento de mesa" at bounding box center [712, 373] width 147 height 29
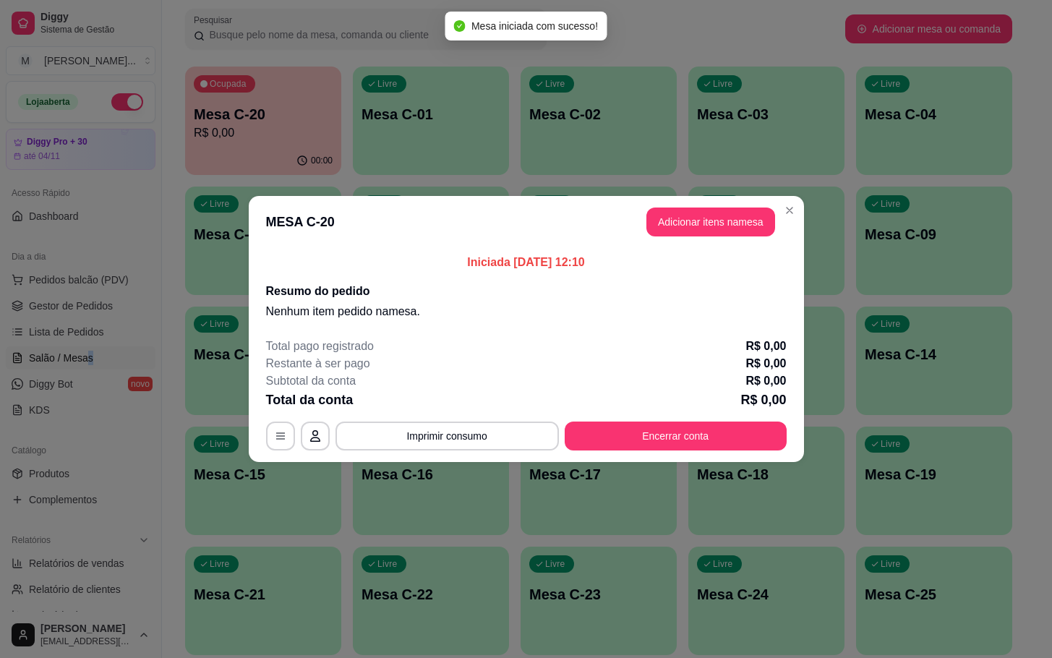
click at [722, 228] on button "Adicionar itens na mesa" at bounding box center [710, 221] width 129 height 29
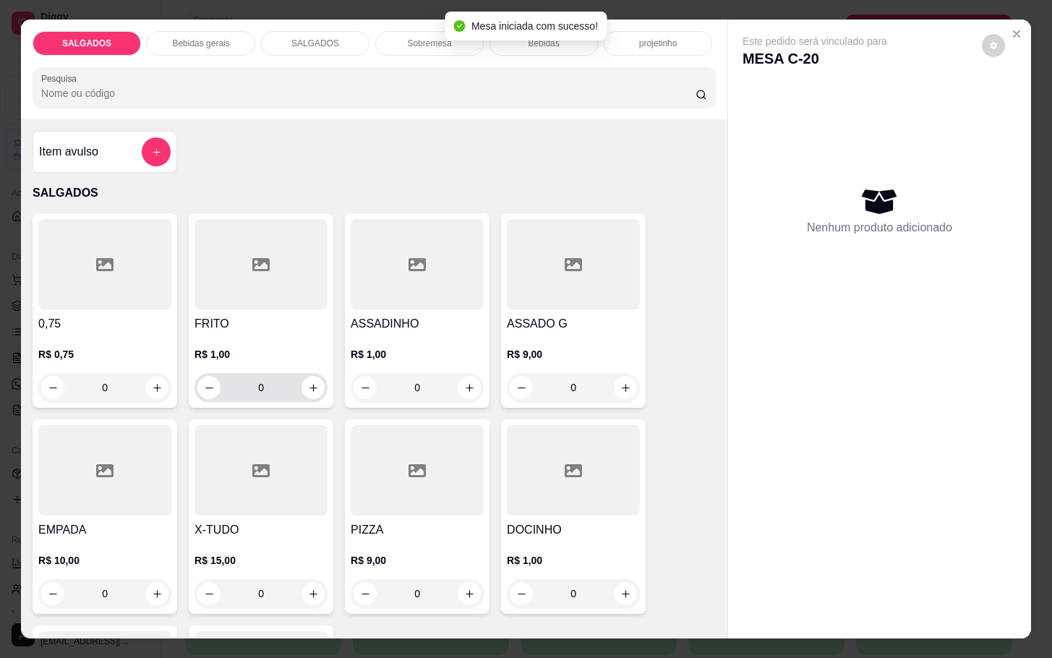
drag, startPoint x: 270, startPoint y: 375, endPoint x: 280, endPoint y: 375, distance: 10.1
click at [267, 375] on input "0" at bounding box center [260, 387] width 81 height 29
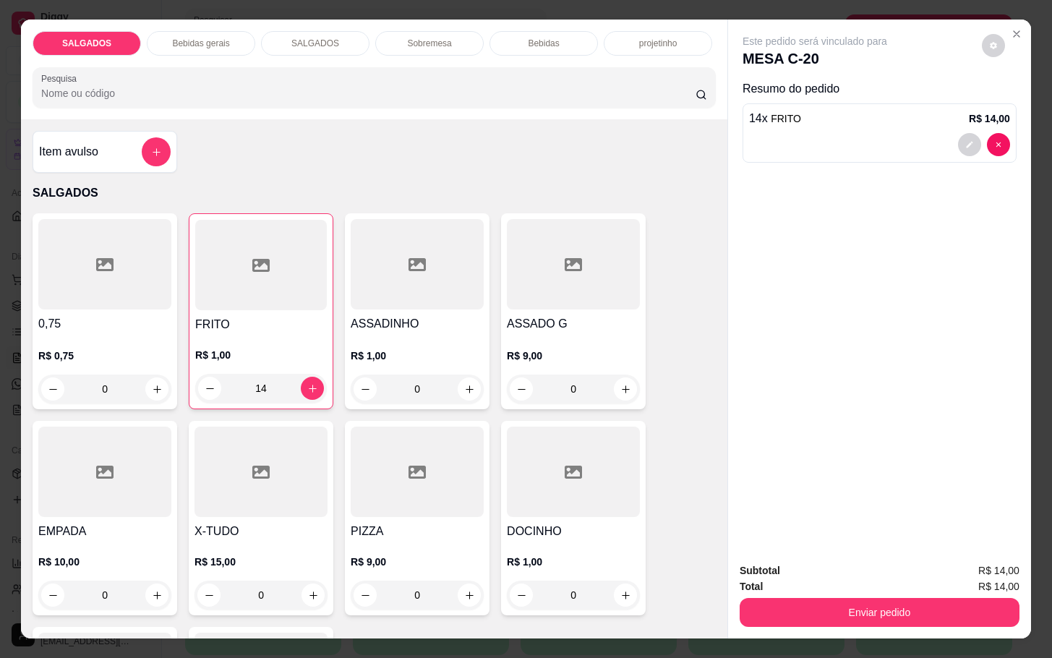
type input "14"
click at [619, 323] on h4 "ASSADO G" at bounding box center [573, 323] width 133 height 17
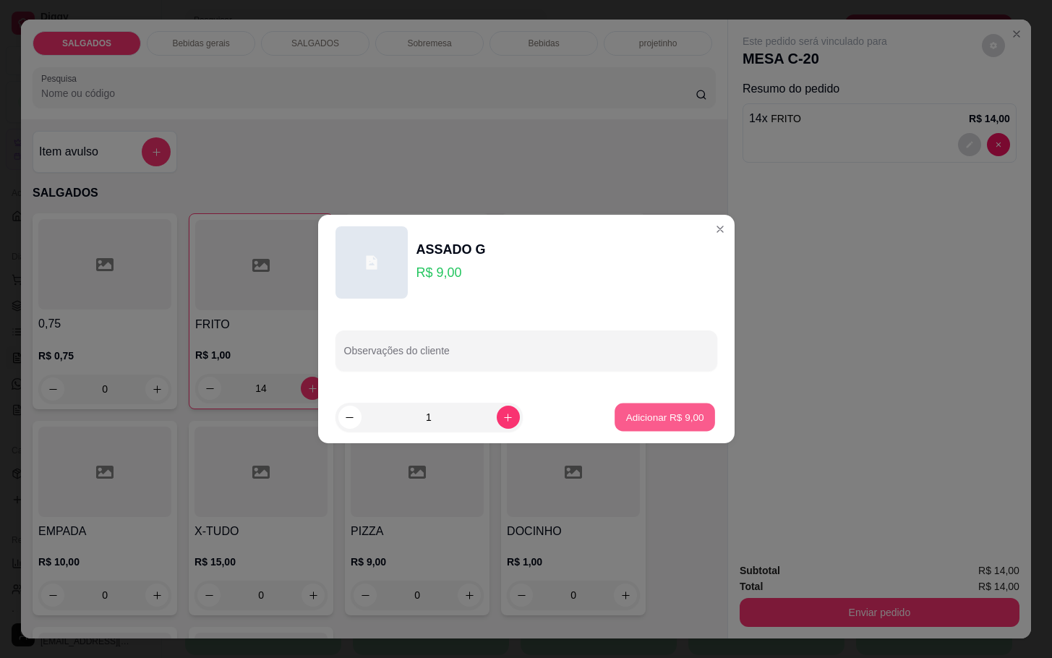
click at [651, 419] on p "Adicionar R$ 9,00" at bounding box center [665, 417] width 78 height 14
type input "1"
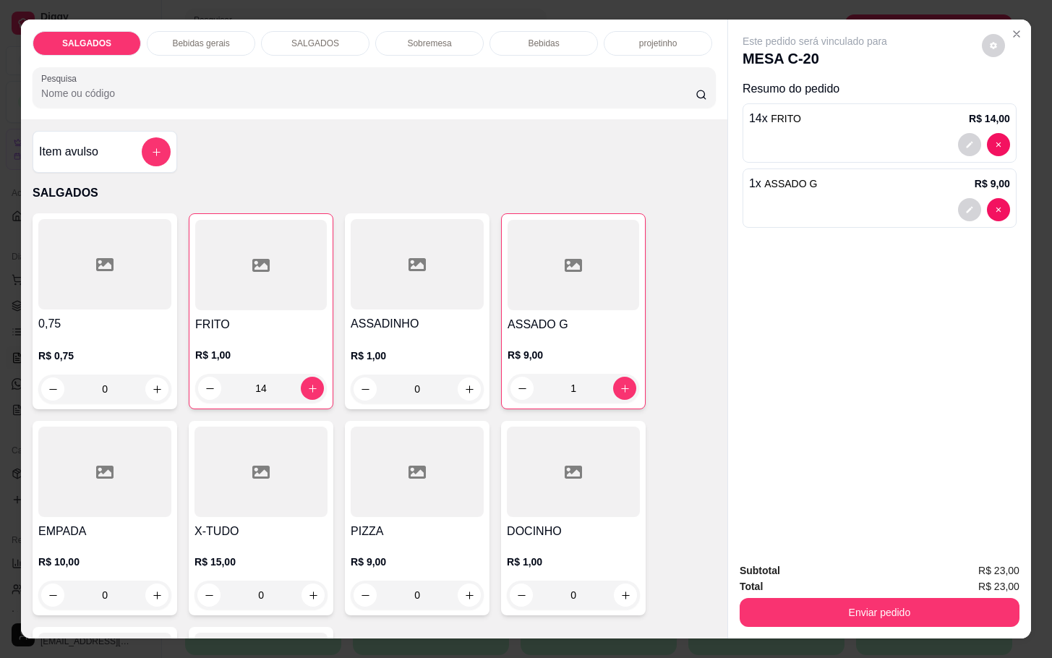
click at [226, 46] on div "Bebidas gerais" at bounding box center [201, 43] width 108 height 25
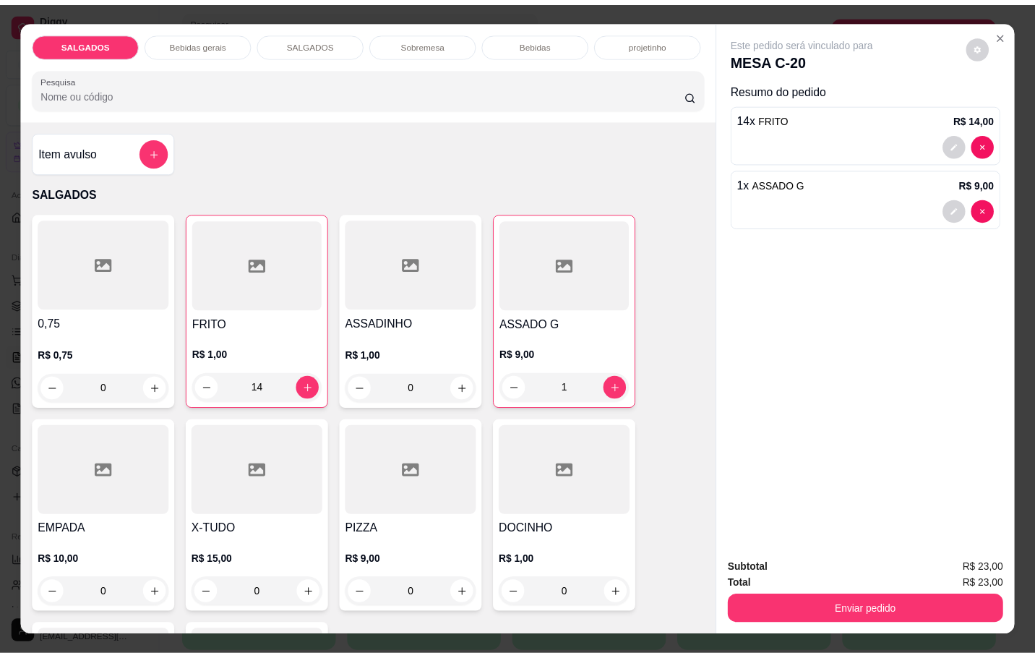
scroll to position [35, 0]
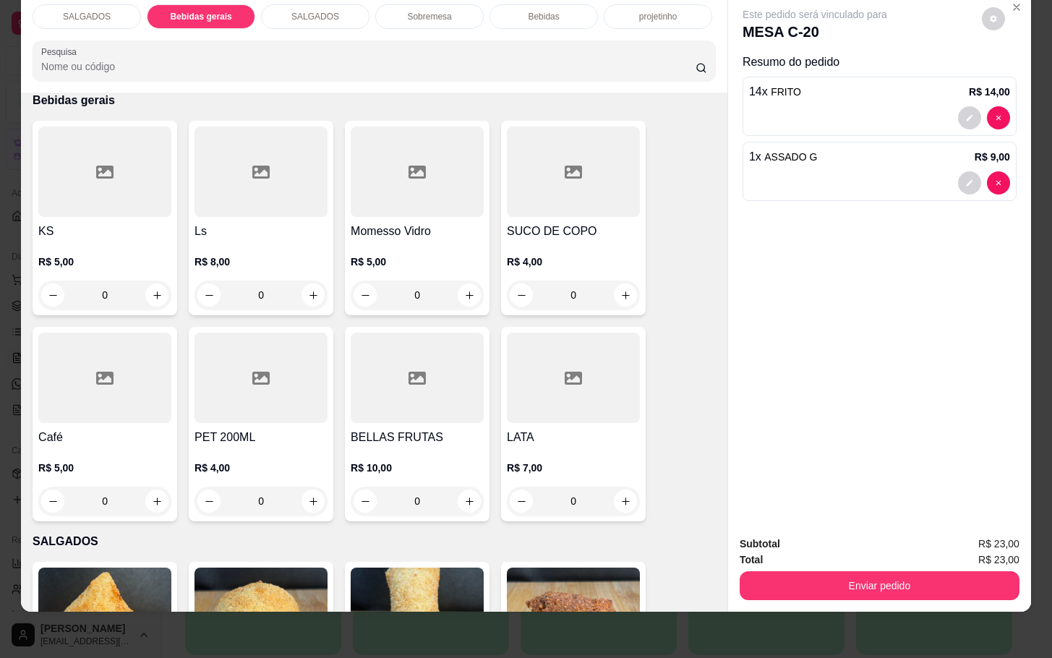
click at [432, 223] on h4 "Momesso Vidro" at bounding box center [417, 231] width 133 height 17
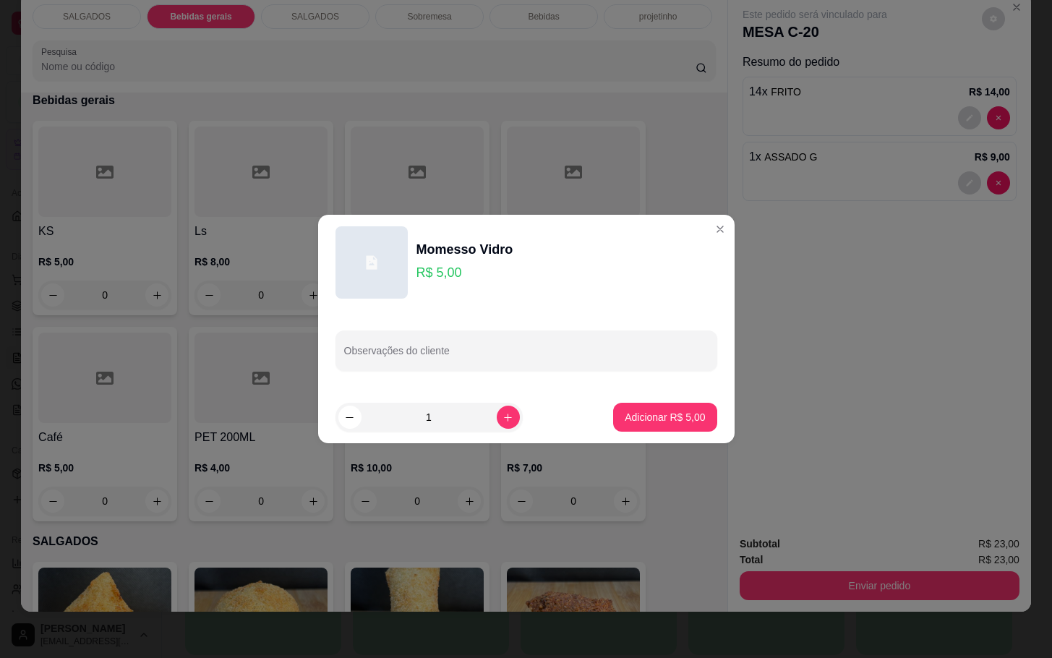
click at [655, 398] on footer "1 Adicionar R$ 5,00" at bounding box center [526, 417] width 416 height 52
click at [677, 410] on p "Adicionar R$ 5,00" at bounding box center [665, 417] width 78 height 14
type input "1"
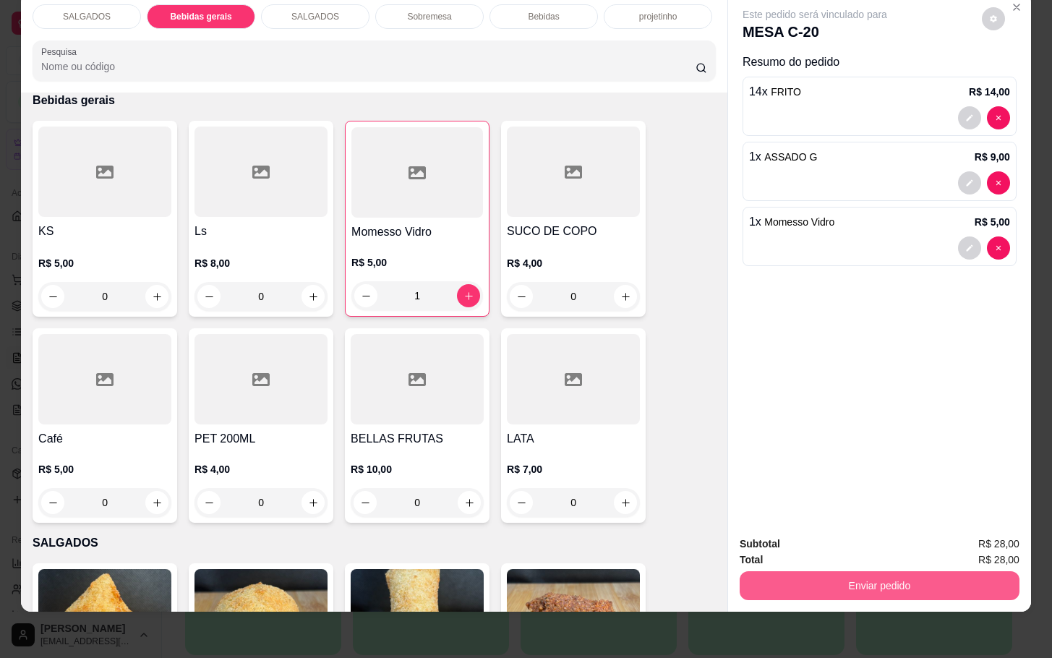
click at [835, 571] on button "Enviar pedido" at bounding box center [880, 585] width 280 height 29
click at [929, 528] on button "Registrar cliente" at bounding box center [882, 534] width 95 height 27
click at [943, 571] on button "Enviar pedido" at bounding box center [879, 585] width 271 height 28
click at [976, 538] on button "Enviar pedido" at bounding box center [980, 534] width 80 height 27
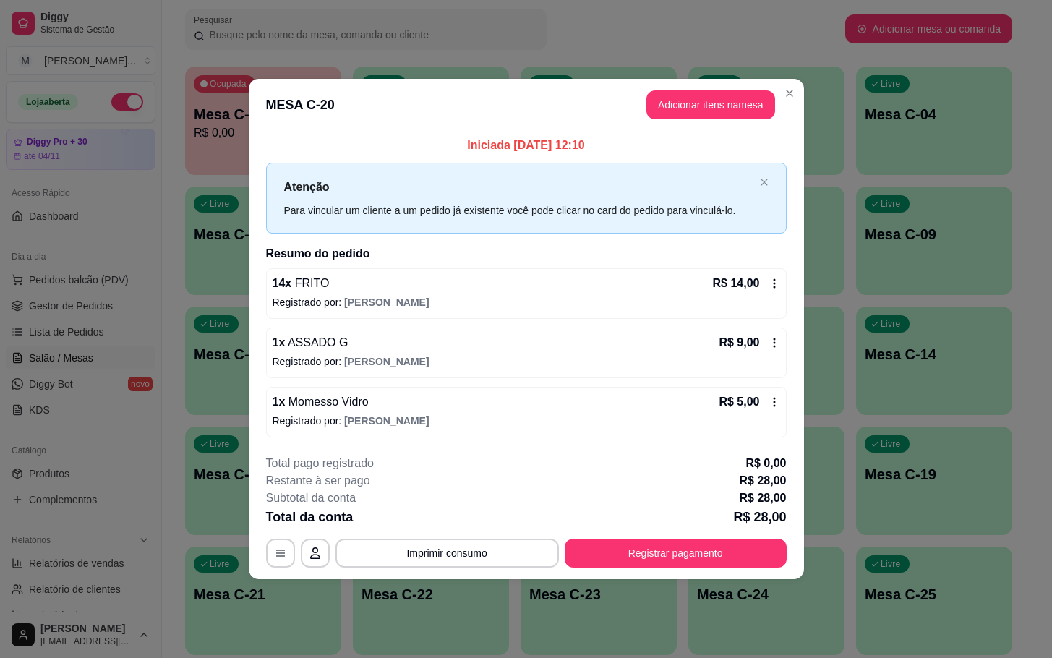
click at [792, 291] on div "**********" at bounding box center [526, 329] width 1052 height 658
click at [714, 544] on button "Registrar pagamento" at bounding box center [676, 553] width 222 height 29
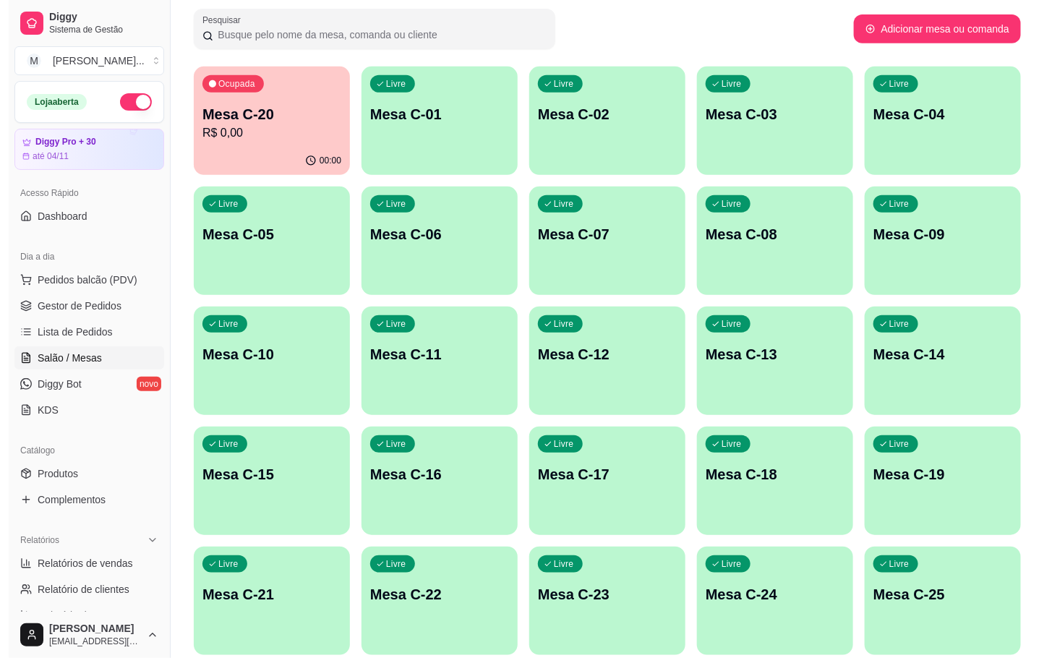
scroll to position [393, 0]
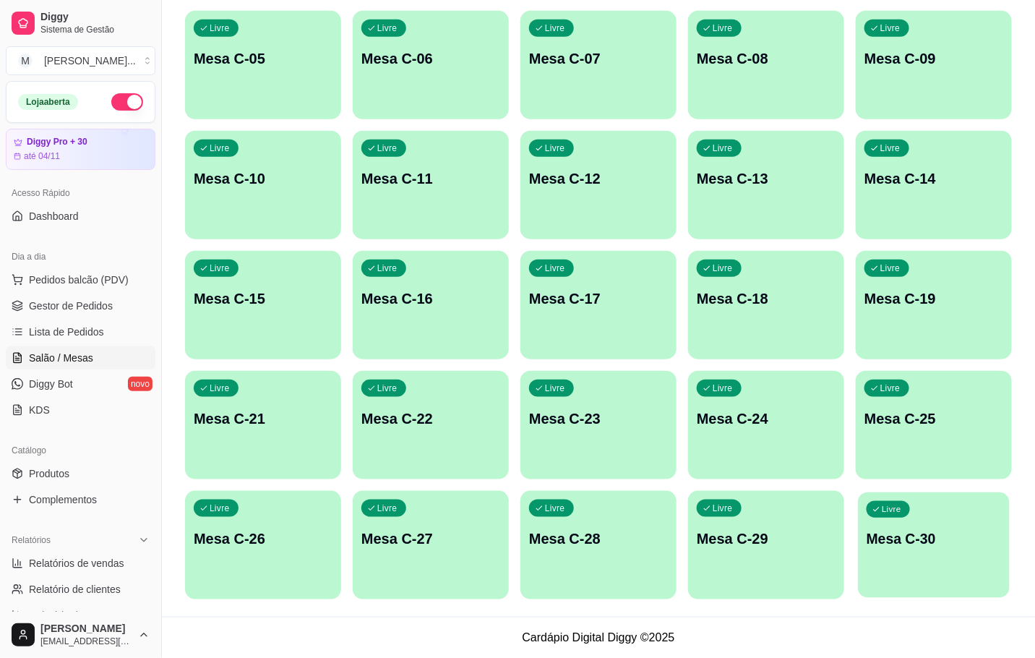
click at [922, 532] on p "Mesa C-30" at bounding box center [934, 539] width 134 height 20
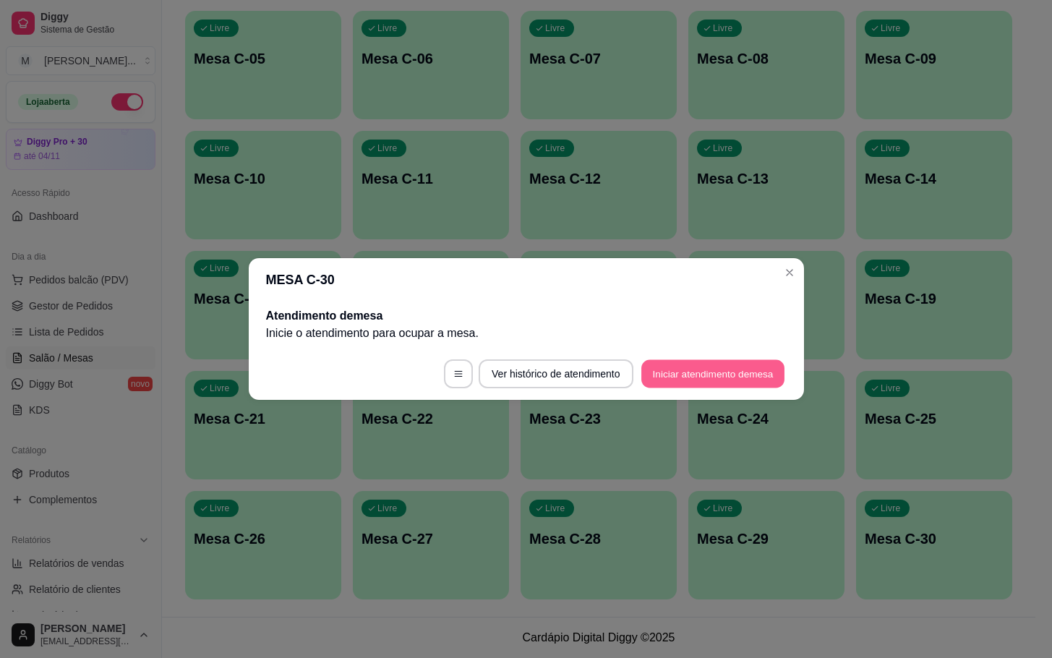
click at [661, 378] on button "Iniciar atendimento de mesa" at bounding box center [712, 374] width 143 height 28
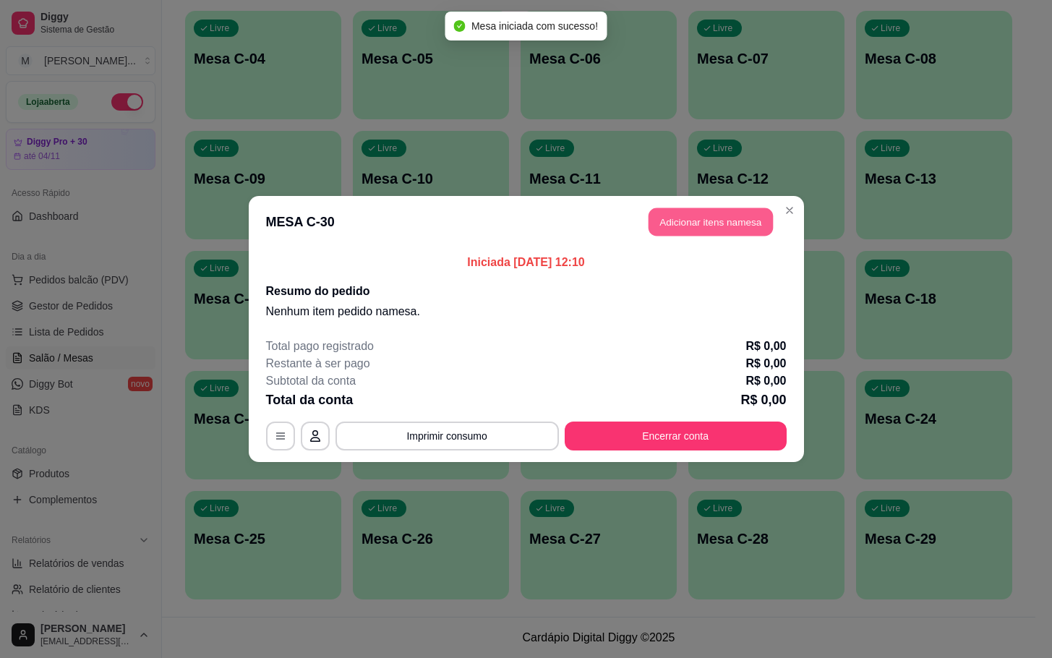
click at [705, 236] on button "Adicionar itens na mesa" at bounding box center [710, 222] width 124 height 28
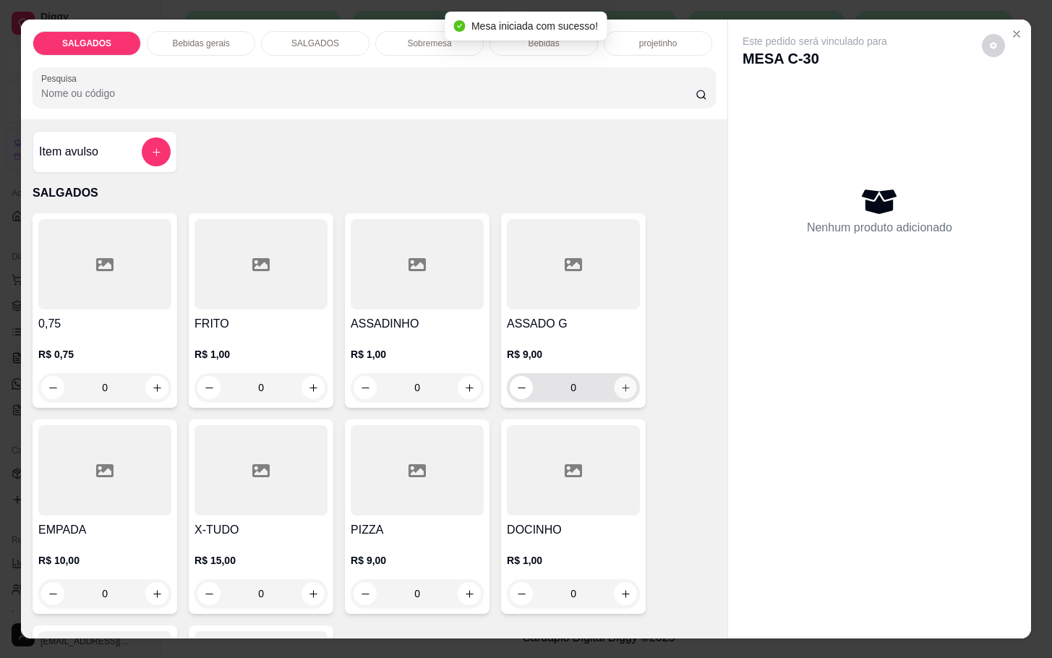
click at [614, 377] on button "increase-product-quantity" at bounding box center [625, 388] width 22 height 22
type input "1"
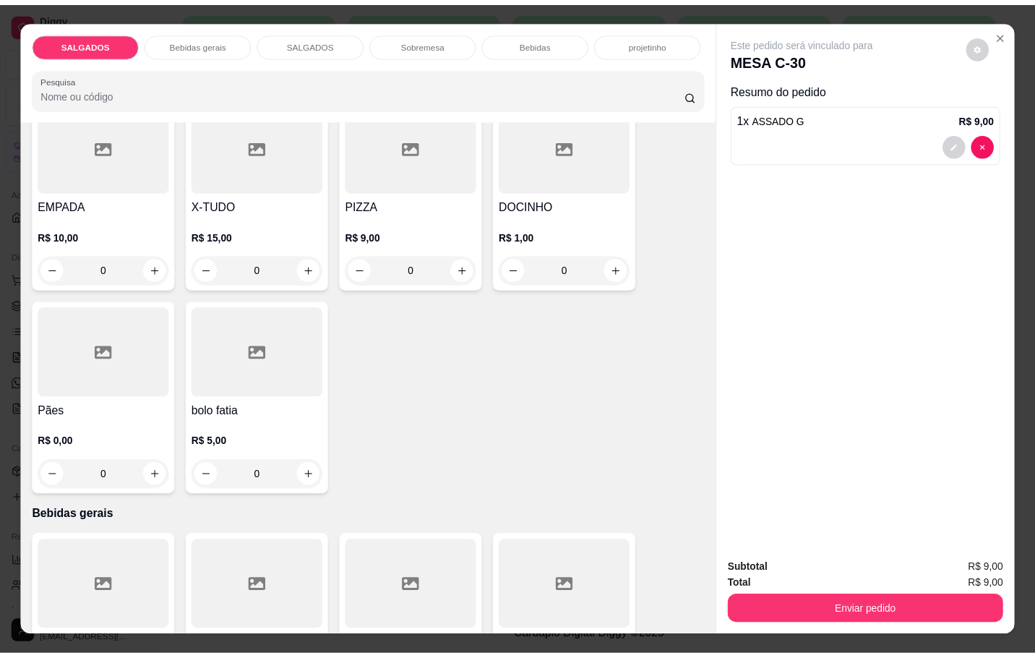
scroll to position [434, 0]
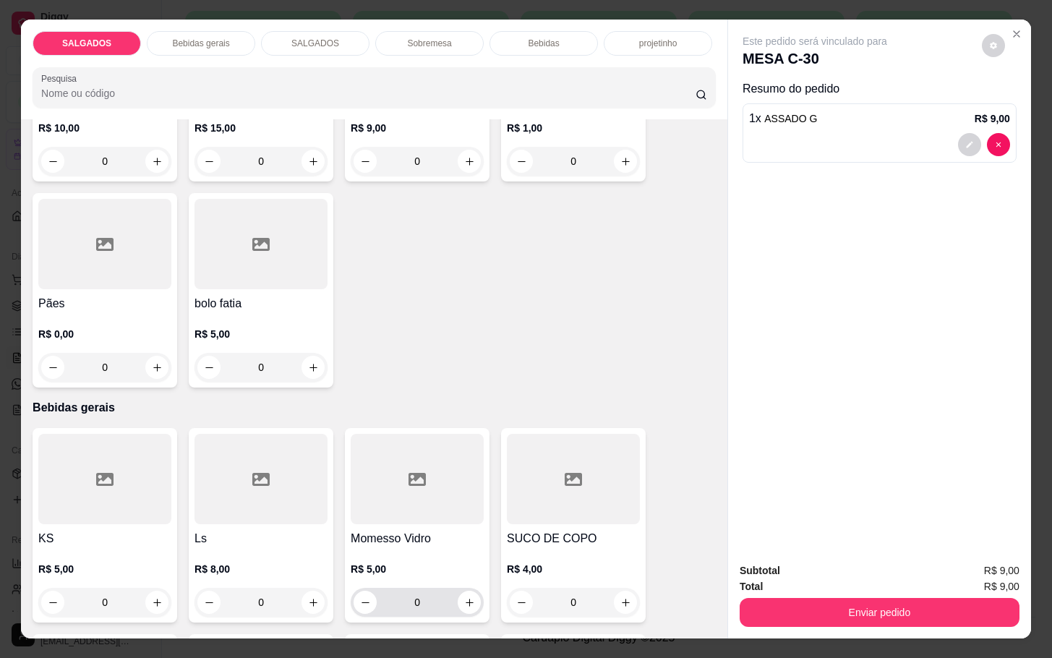
click at [451, 603] on div "0" at bounding box center [417, 602] width 127 height 29
click at [464, 597] on icon "increase-product-quantity" at bounding box center [469, 602] width 11 height 11
type input "1"
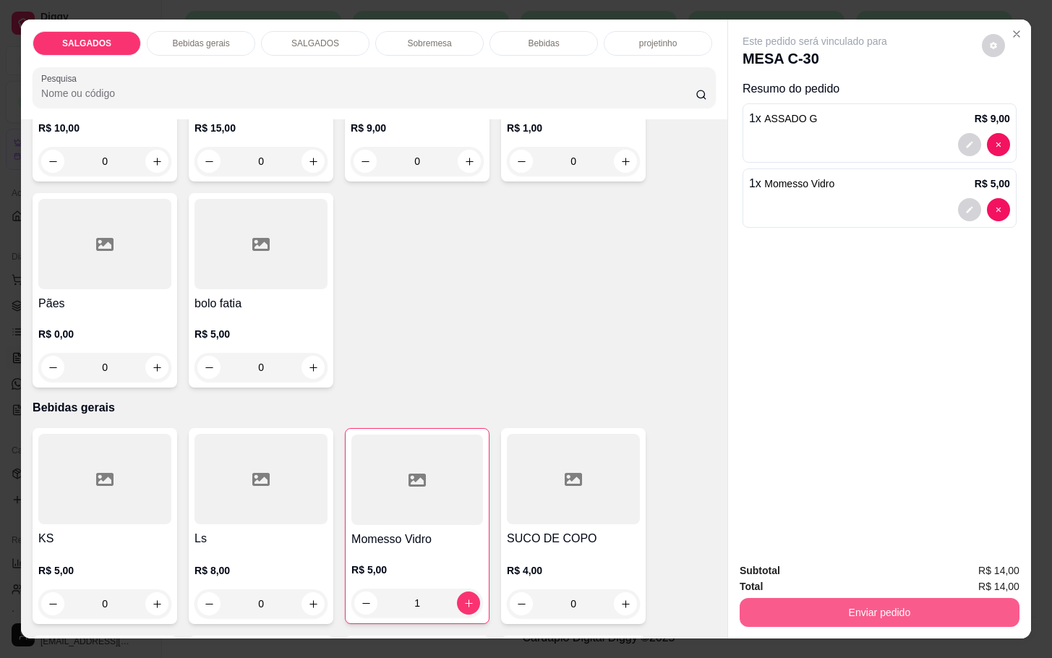
click at [799, 617] on button "Enviar pedido" at bounding box center [880, 612] width 280 height 29
click at [978, 560] on button "Enviar pedido" at bounding box center [979, 568] width 82 height 27
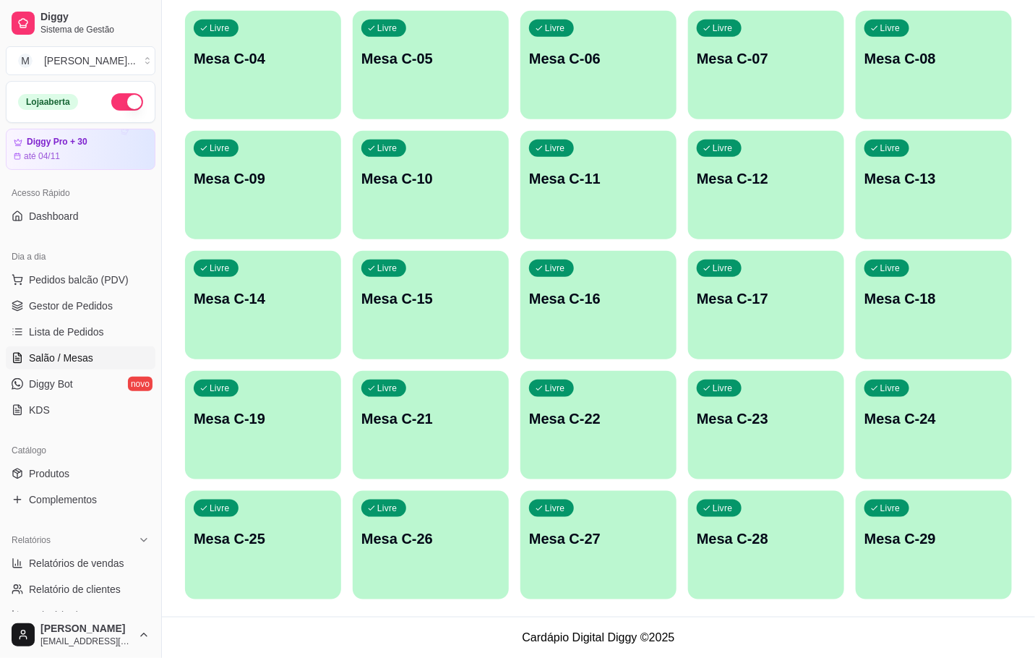
click at [721, 87] on div "Livre Mesa C-07" at bounding box center [766, 56] width 156 height 91
click at [634, 56] on p "Mesa C-06" at bounding box center [598, 58] width 139 height 20
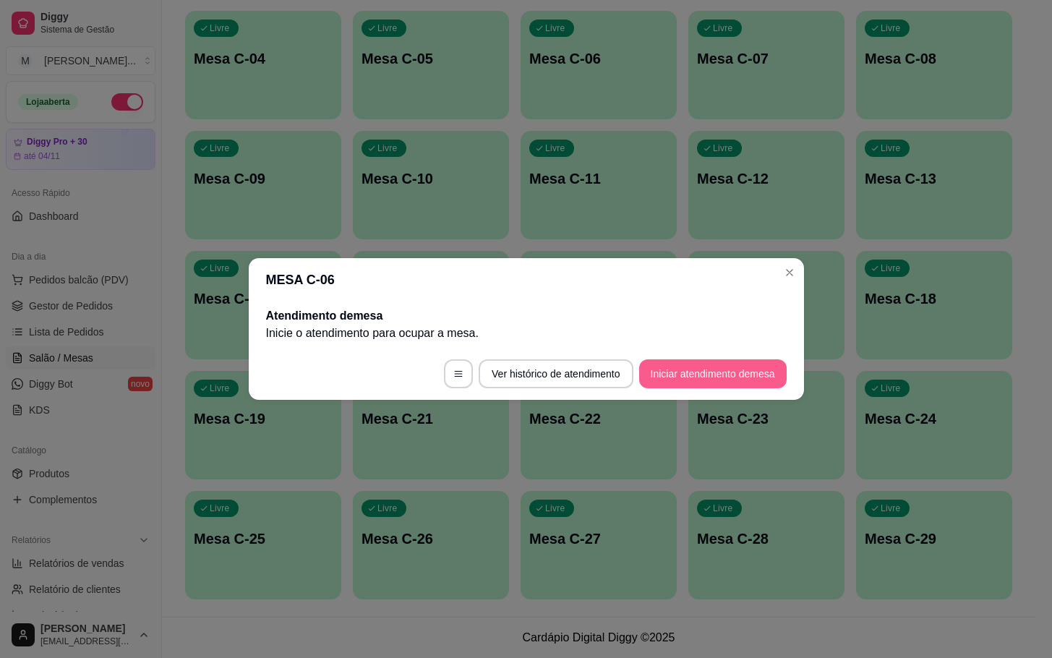
click at [738, 388] on footer "Ver histórico de atendimento Iniciar atendimento de mesa" at bounding box center [526, 374] width 555 height 52
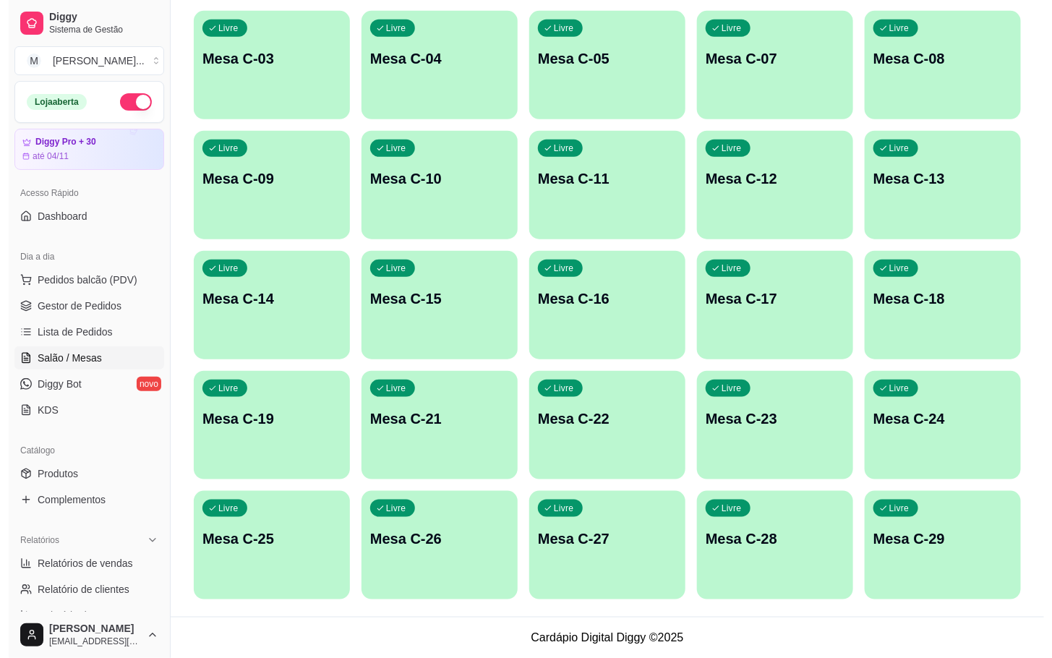
scroll to position [0, 0]
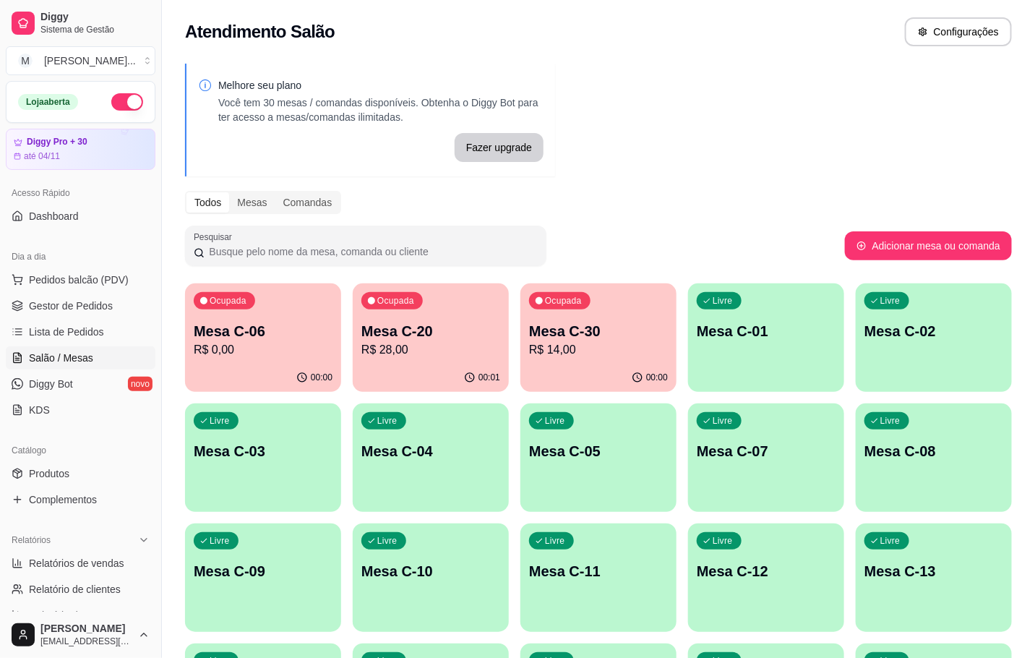
click at [245, 339] on p "Mesa C-06" at bounding box center [263, 331] width 139 height 20
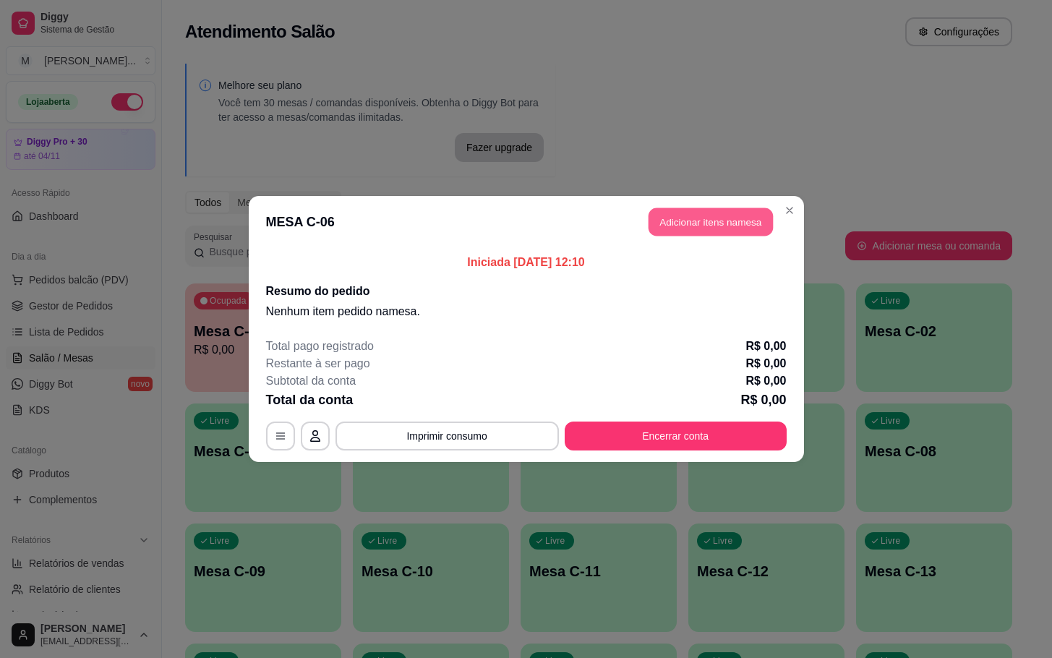
click at [681, 228] on button "Adicionar itens na mesa" at bounding box center [710, 222] width 124 height 28
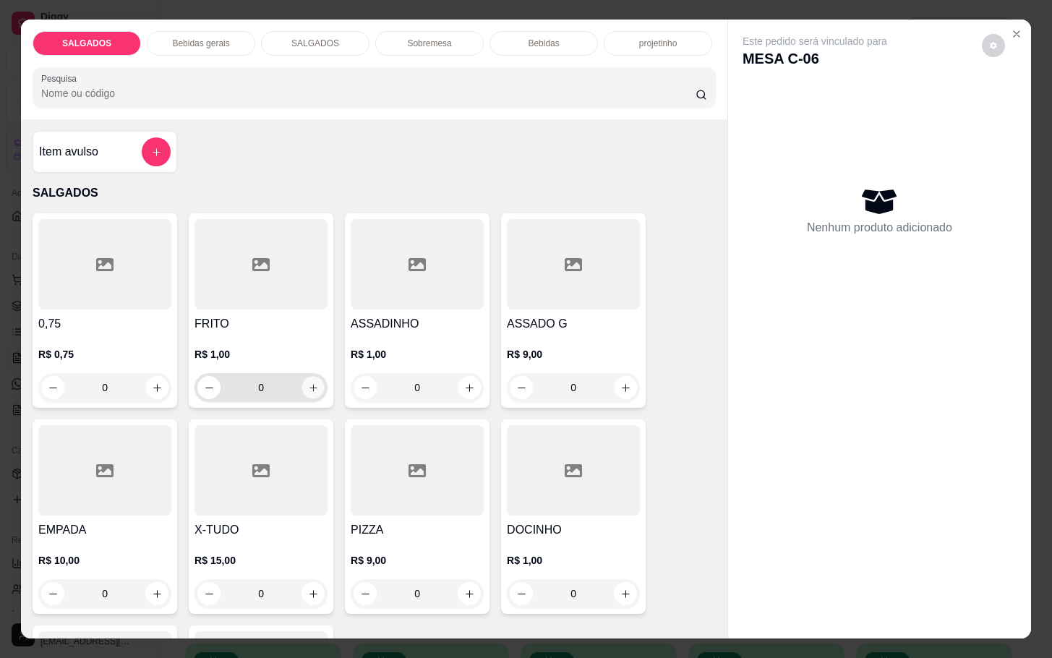
click at [308, 386] on icon "increase-product-quantity" at bounding box center [313, 387] width 11 height 11
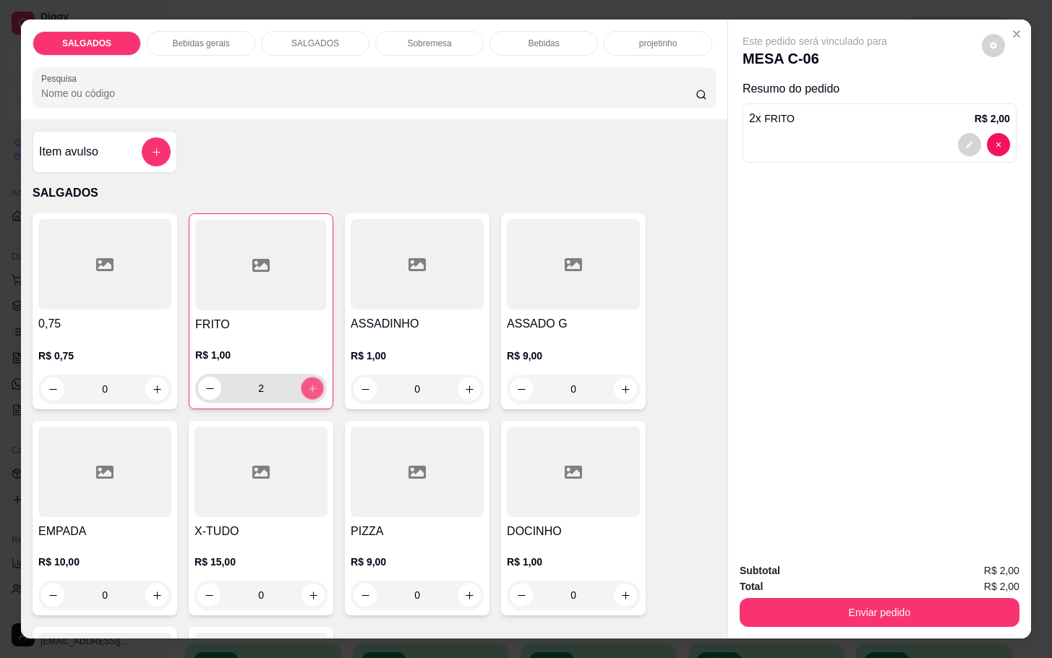
click at [301, 387] on button "increase-product-quantity" at bounding box center [312, 388] width 22 height 22
click at [307, 387] on icon "increase-product-quantity" at bounding box center [312, 388] width 11 height 11
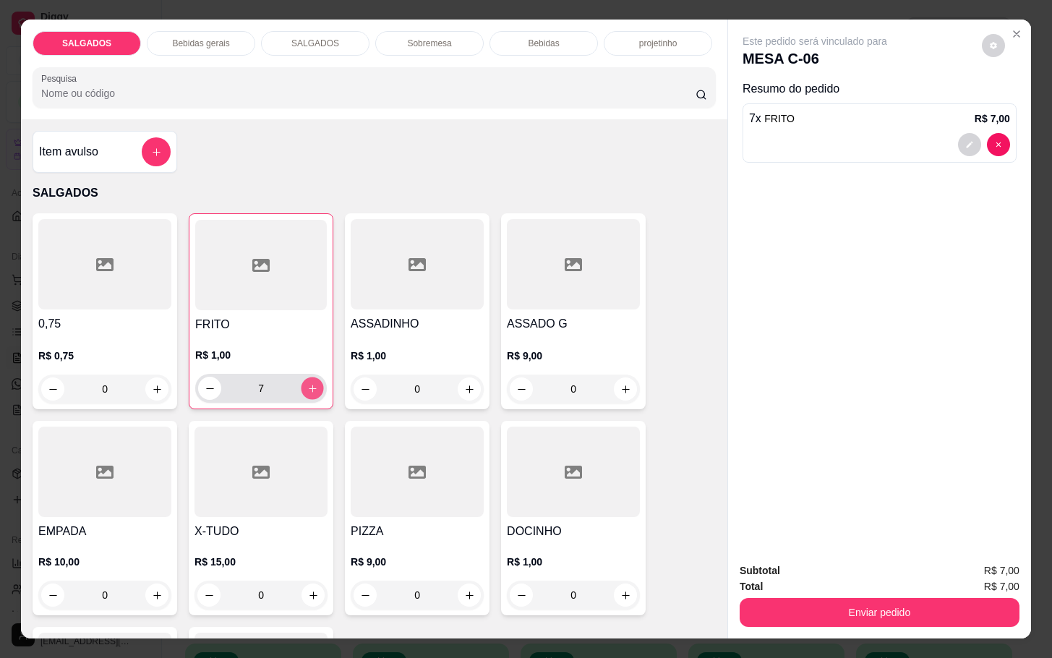
click at [307, 387] on icon "increase-product-quantity" at bounding box center [312, 388] width 11 height 11
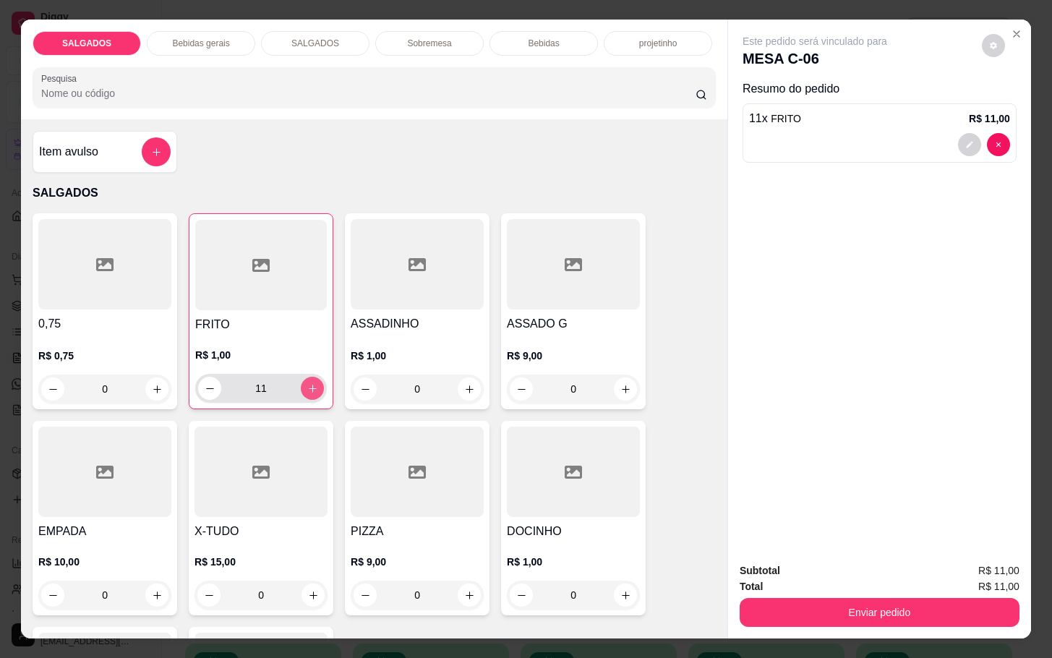
type input "12"
click at [196, 31] on div "Bebidas gerais" at bounding box center [201, 43] width 108 height 25
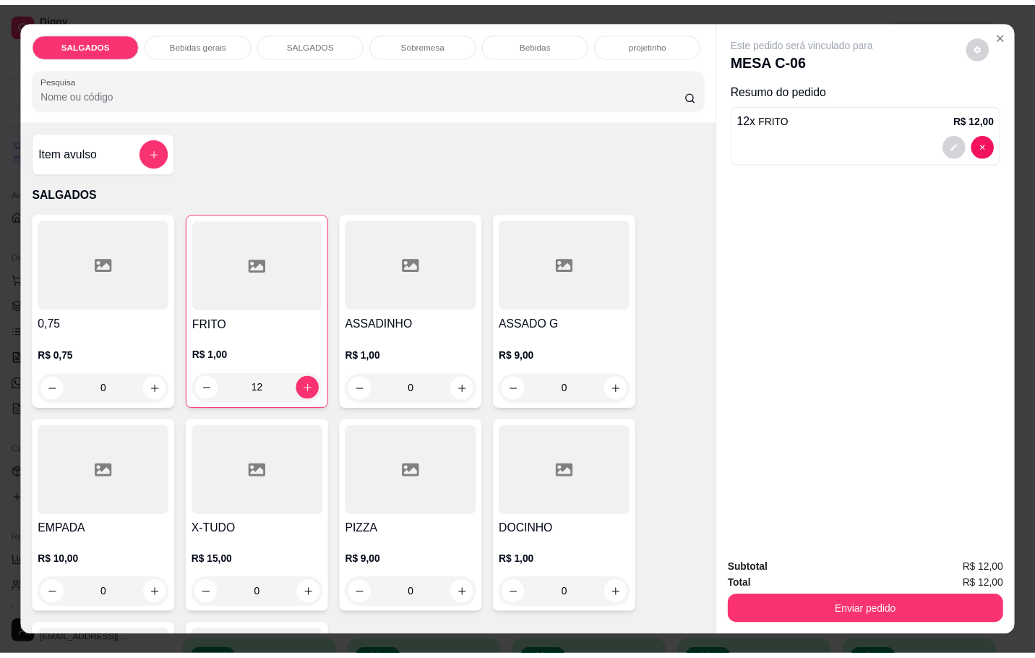
scroll to position [35, 0]
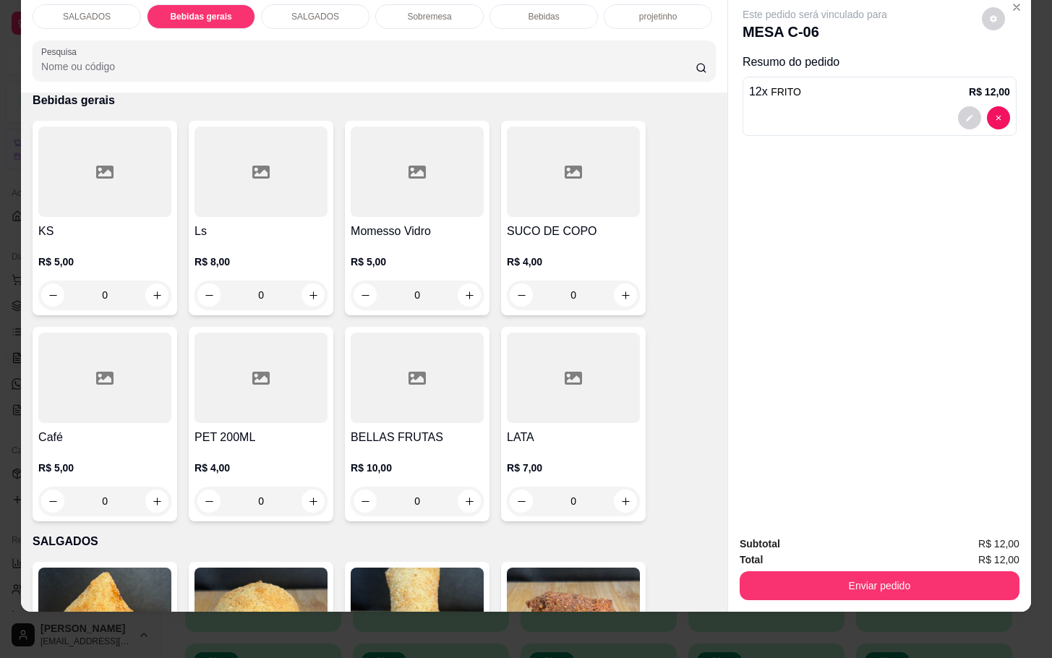
click at [419, 204] on div "Momesso Vidro R$ 5,00 0" at bounding box center [417, 218] width 145 height 194
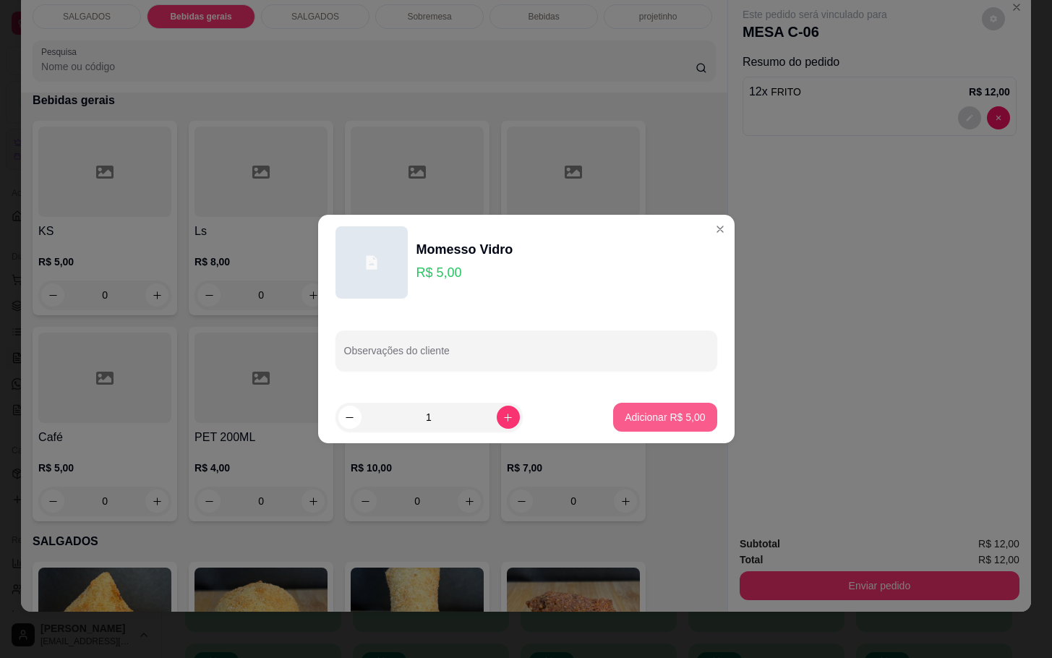
click at [656, 419] on p "Adicionar R$ 5,00" at bounding box center [665, 417] width 80 height 14
type input "1"
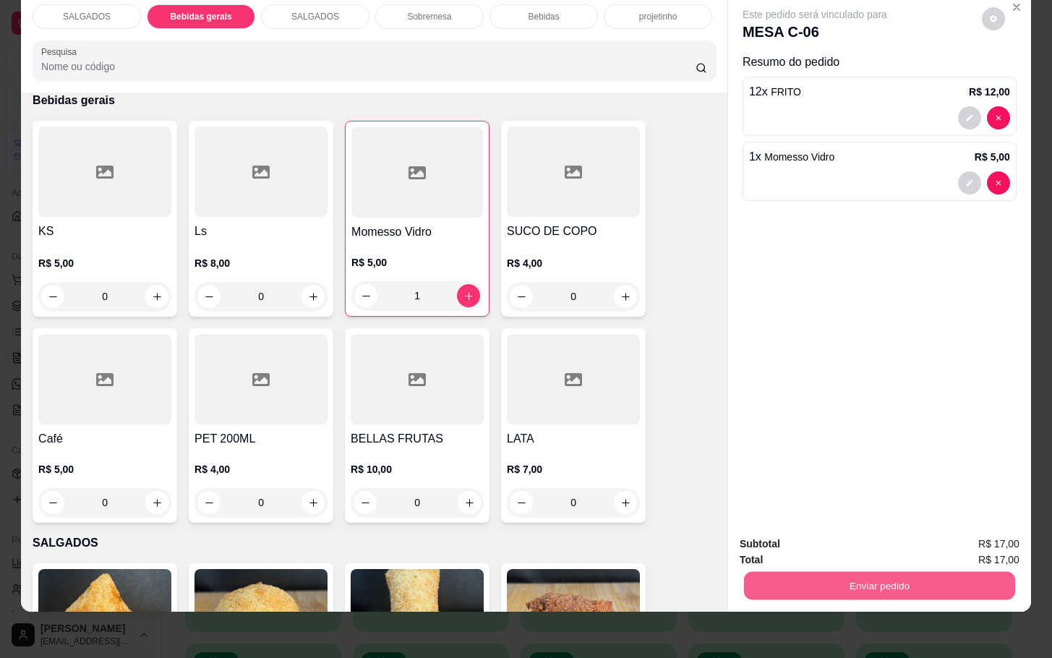
click at [911, 571] on button "Enviar pedido" at bounding box center [879, 585] width 271 height 28
click at [998, 542] on button "Enviar pedido" at bounding box center [980, 534] width 80 height 27
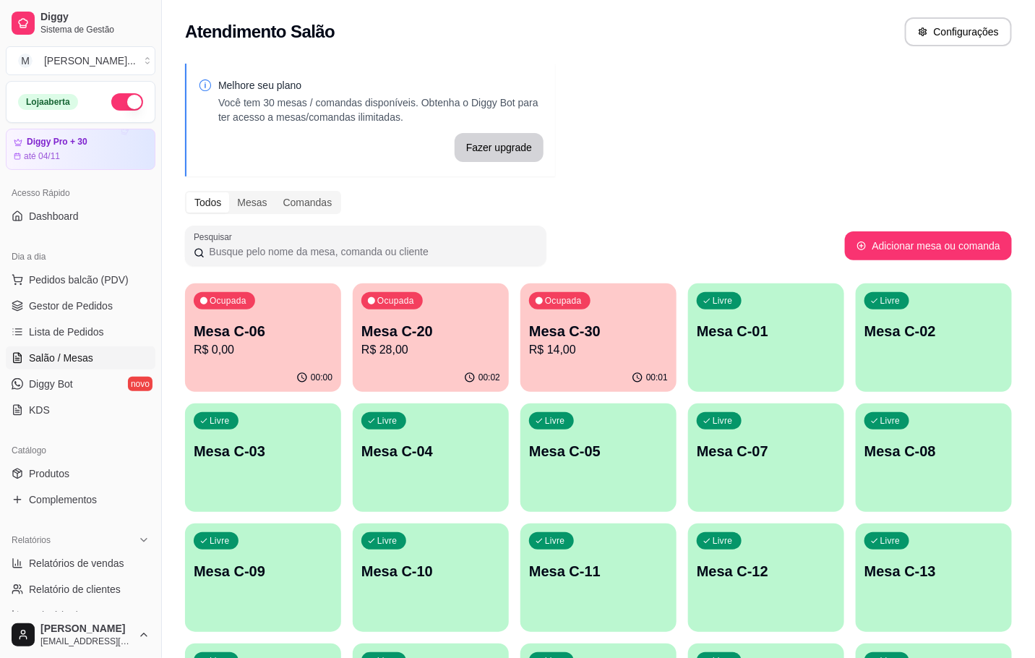
click at [387, 324] on p "Mesa C-20" at bounding box center [430, 331] width 139 height 20
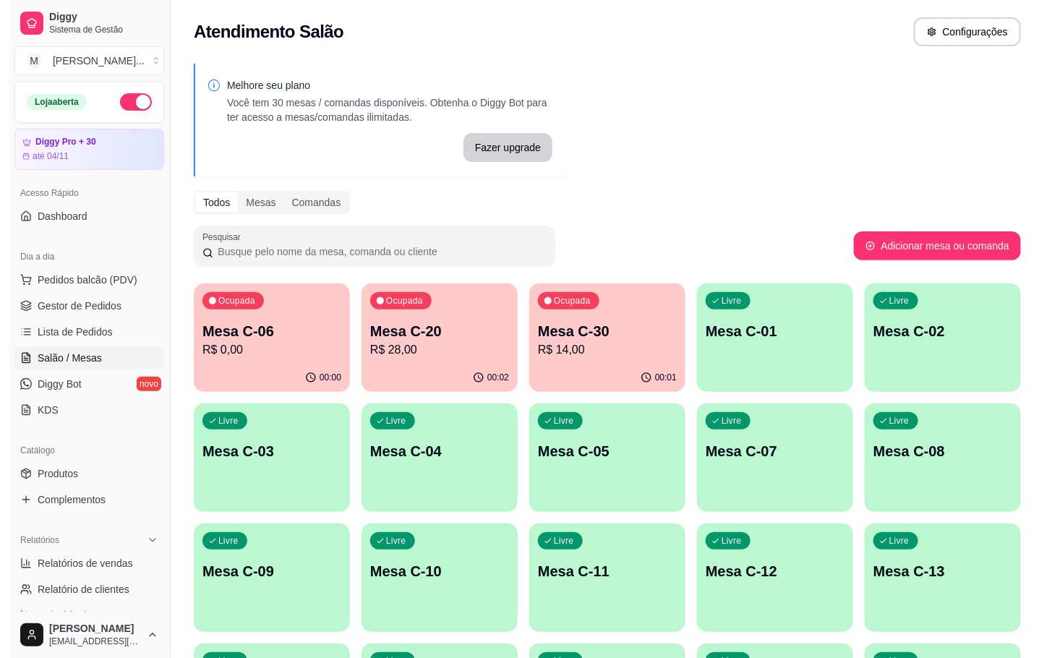
scroll to position [217, 0]
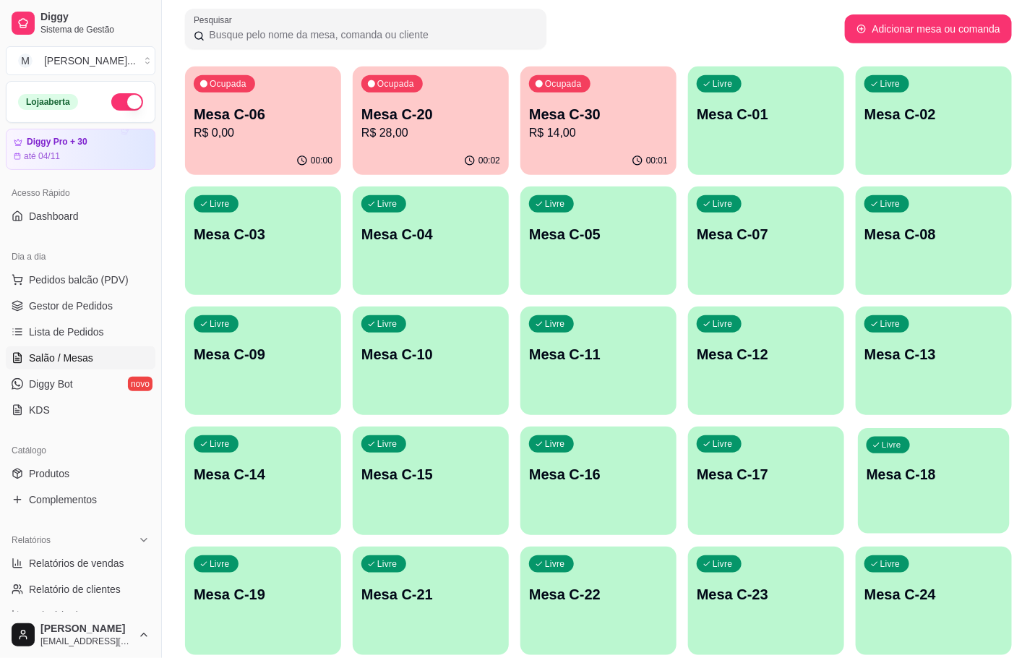
click at [963, 474] on p "Mesa C-18" at bounding box center [934, 475] width 134 height 20
click at [487, 158] on p "00:02" at bounding box center [490, 161] width 22 height 12
click at [417, 119] on p "Mesa C-20" at bounding box center [430, 114] width 139 height 20
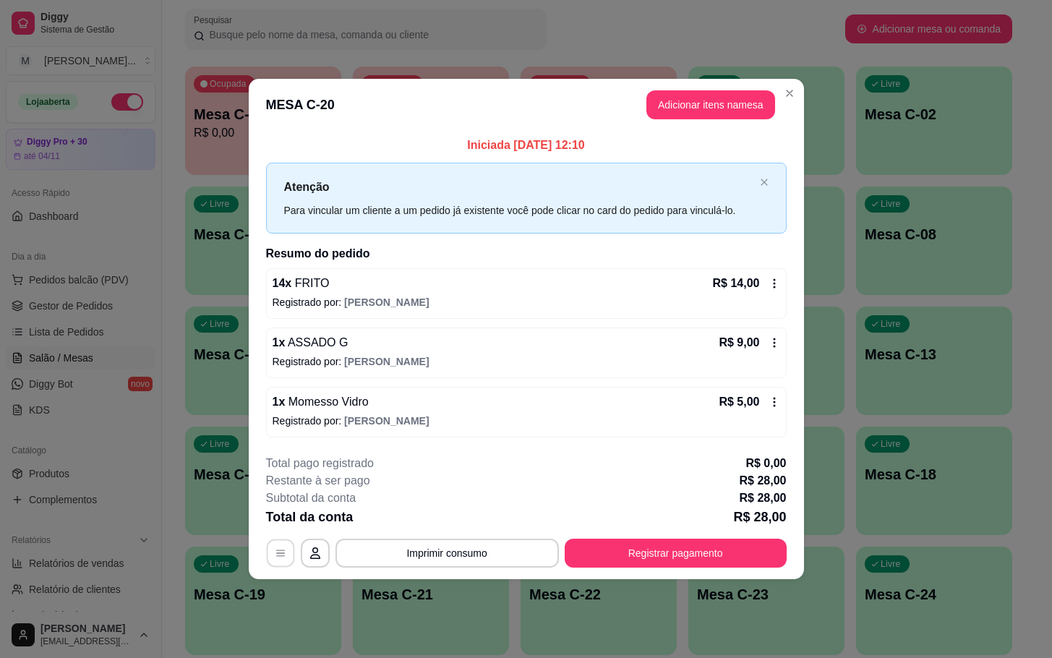
click at [284, 559] on icon "button" at bounding box center [281, 553] width 12 height 12
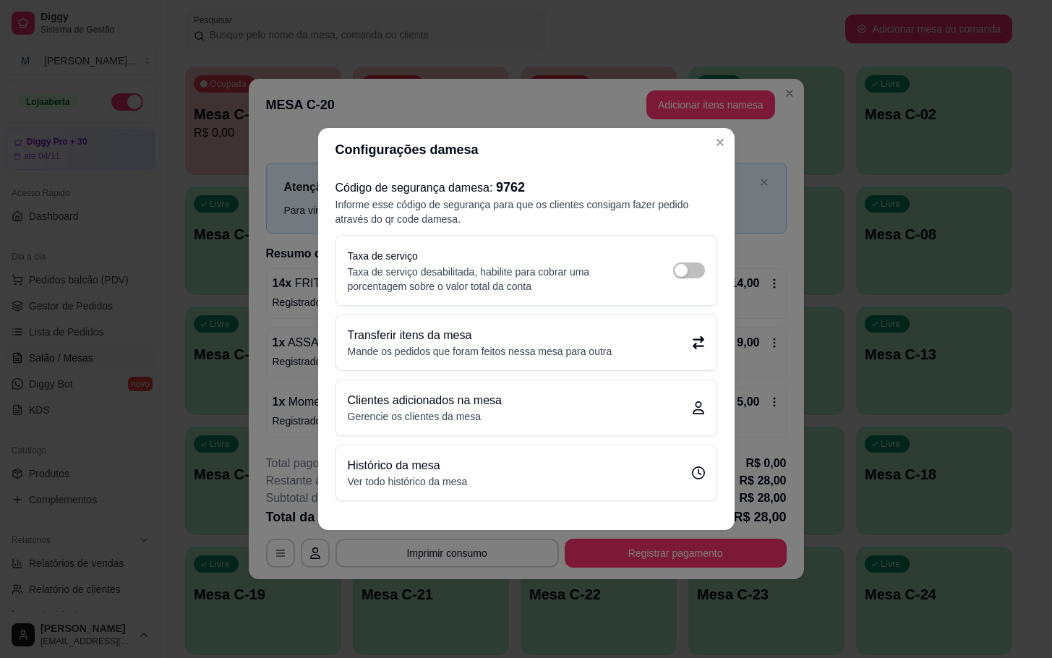
click at [499, 360] on div "Transferir itens da mesa Mande os pedidos que foram feitos nessa mesa para outra" at bounding box center [526, 342] width 380 height 55
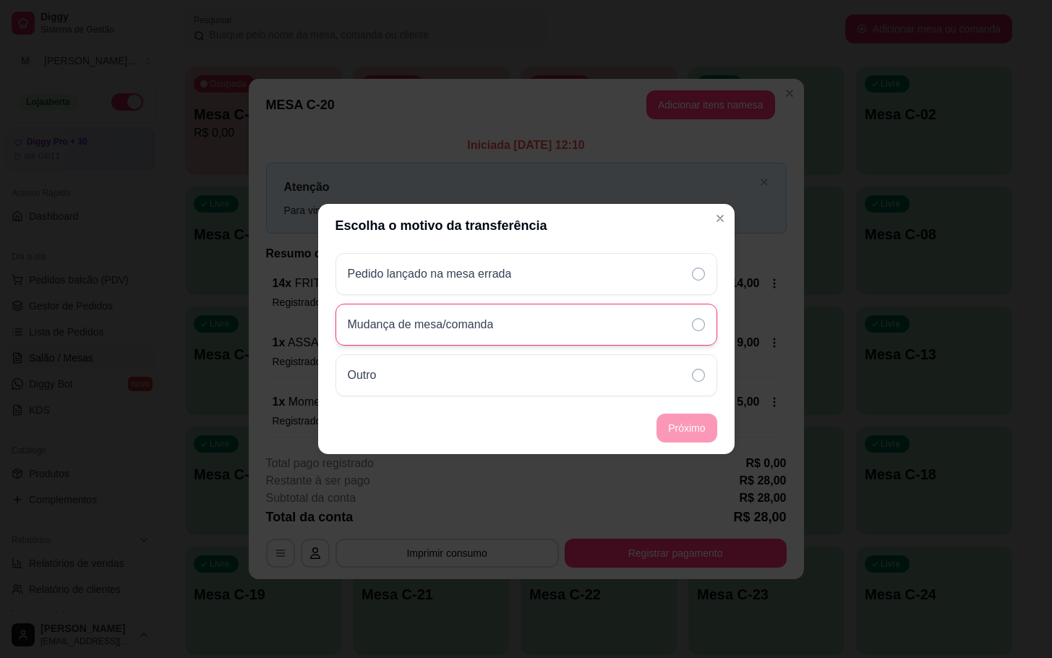
click at [528, 346] on div "Mudança de mesa/comanda" at bounding box center [526, 325] width 382 height 42
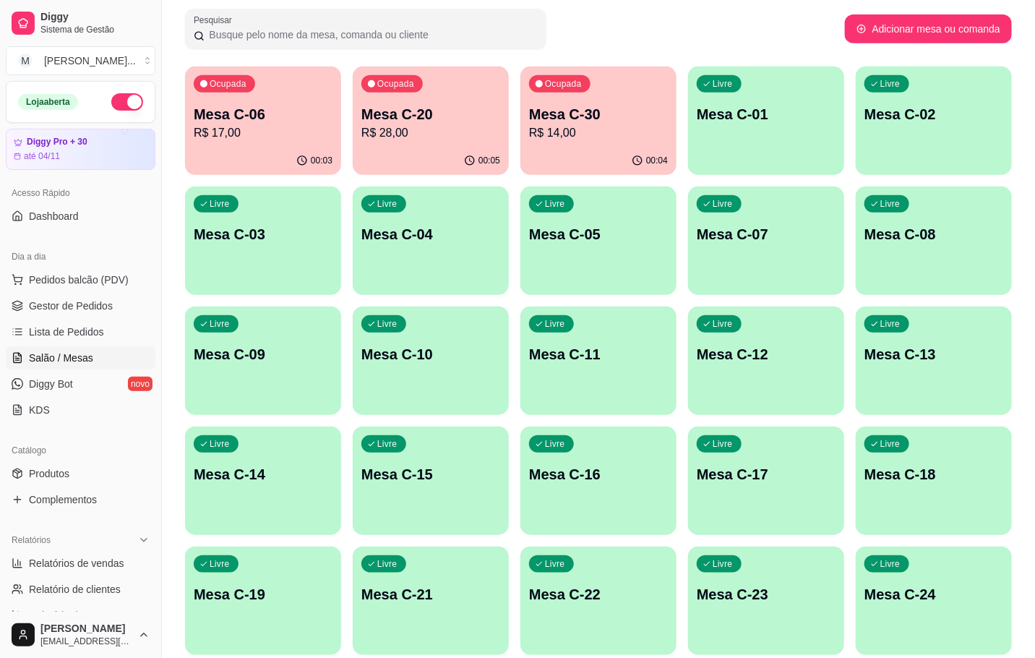
click at [432, 147] on div "00:05" at bounding box center [431, 161] width 156 height 28
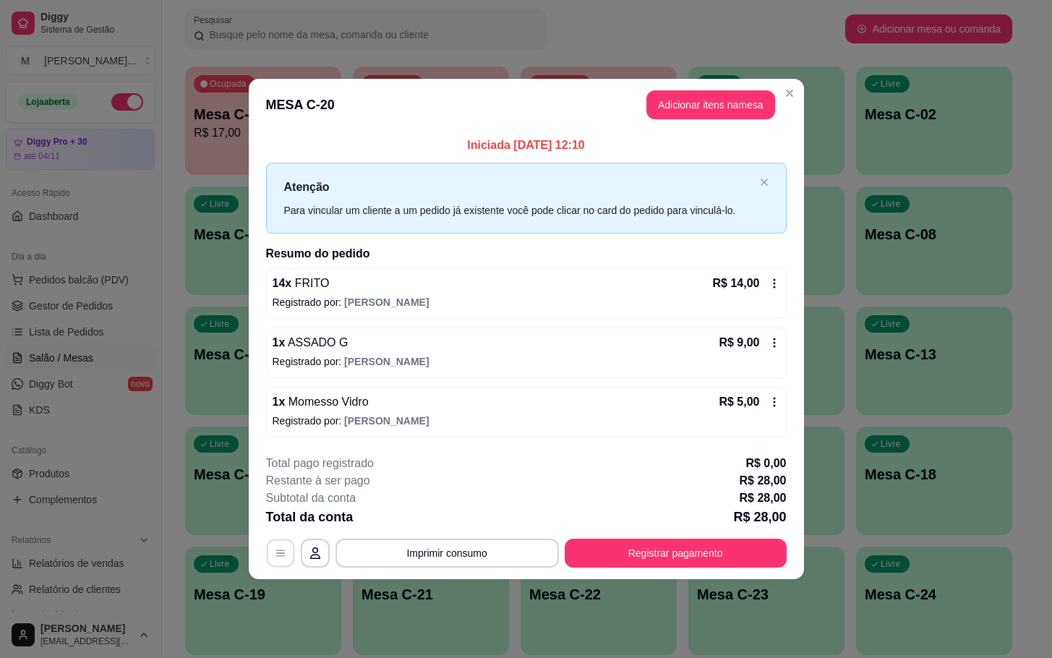
click at [276, 552] on icon "button" at bounding box center [281, 553] width 12 height 12
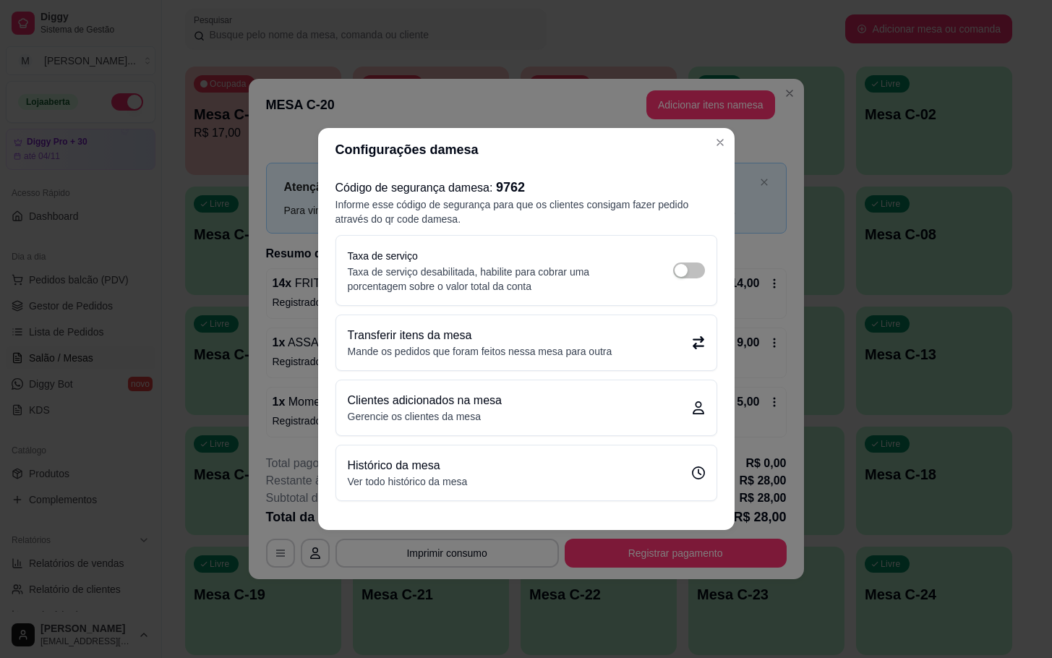
click at [436, 335] on p "Transferir itens da mesa" at bounding box center [480, 335] width 265 height 17
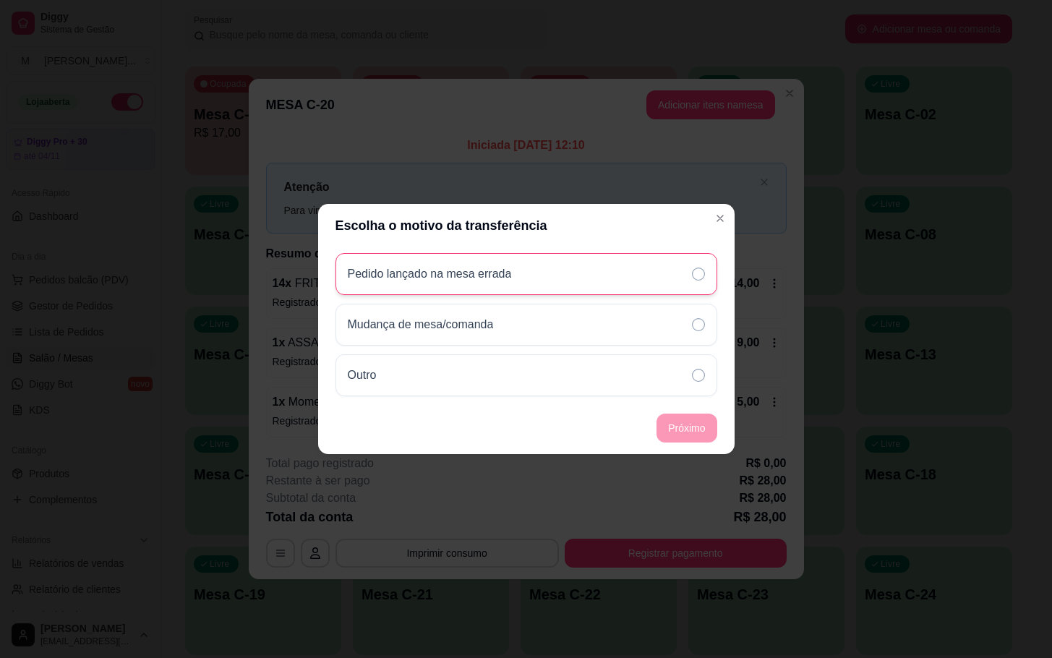
click at [423, 278] on p "Pedido lançado na mesa errada" at bounding box center [430, 273] width 164 height 17
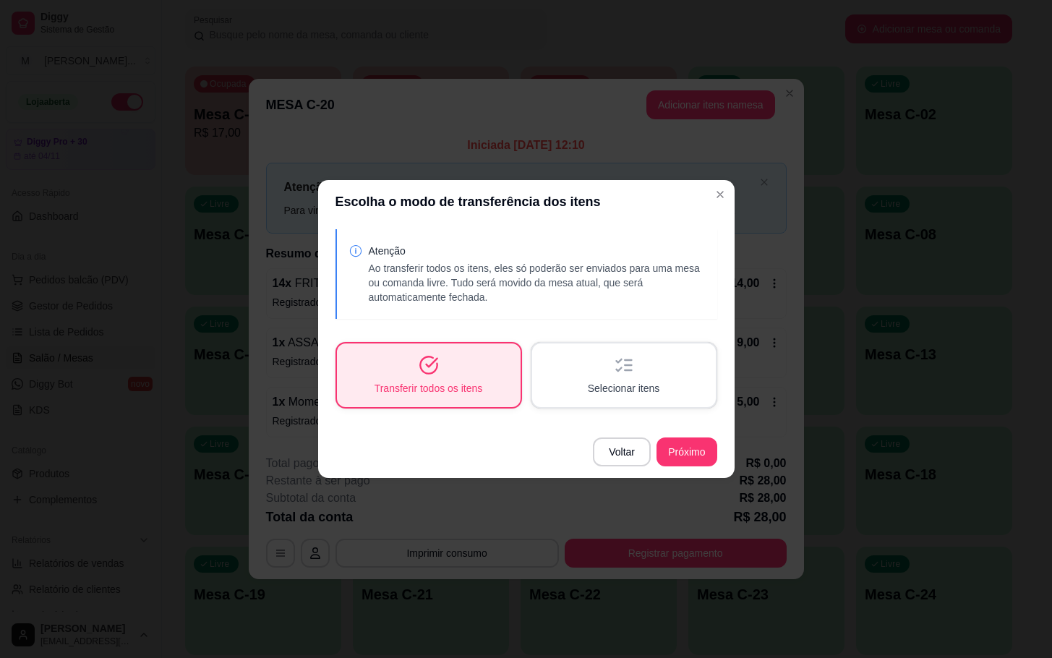
click at [455, 384] on span "Transferir todos os itens" at bounding box center [428, 388] width 108 height 14
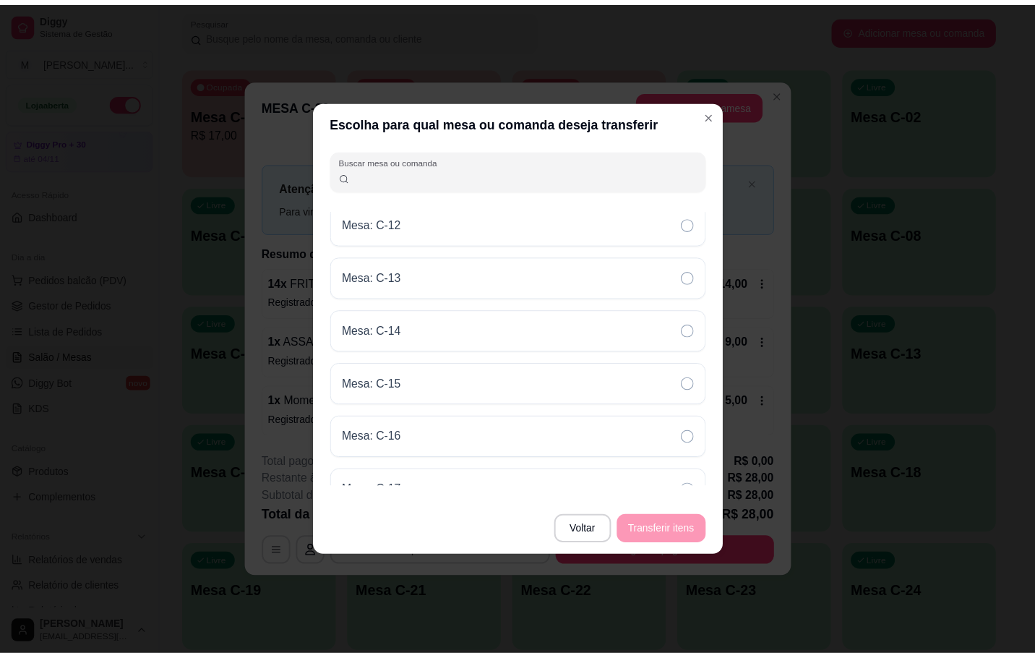
scroll to position [651, 0]
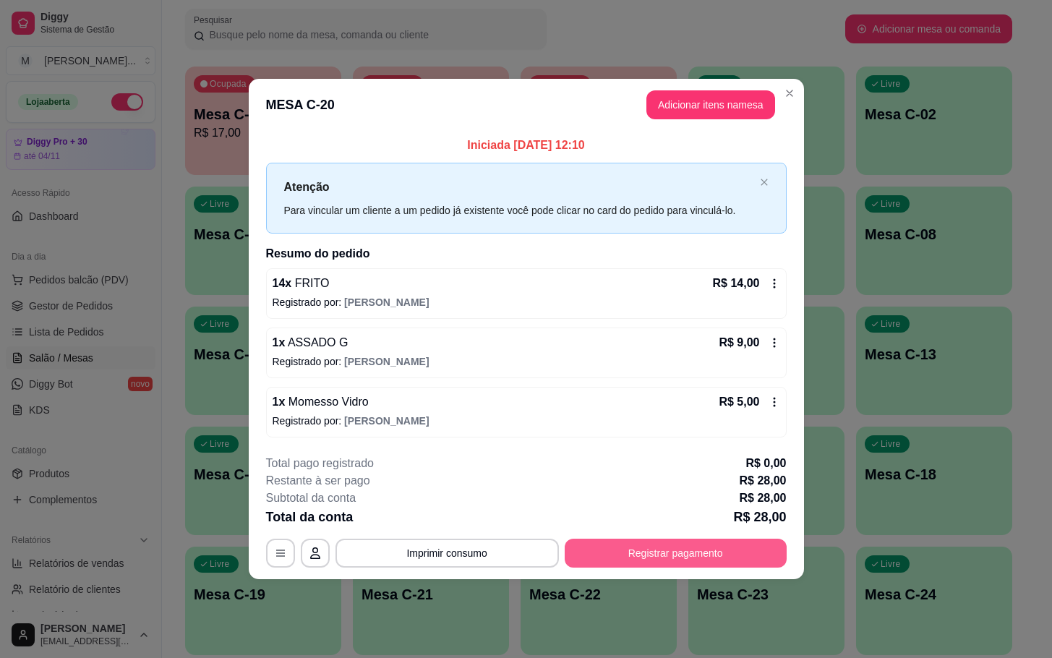
click at [686, 553] on button "Registrar pagamento" at bounding box center [676, 553] width 222 height 29
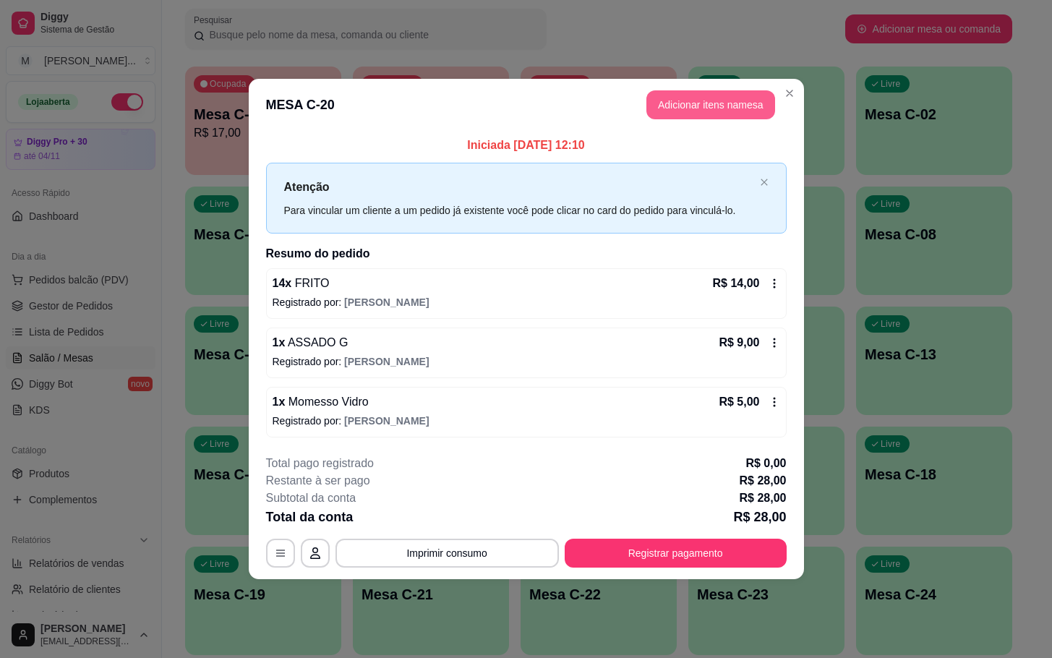
click at [697, 115] on button "Adicionar itens na mesa" at bounding box center [710, 104] width 129 height 29
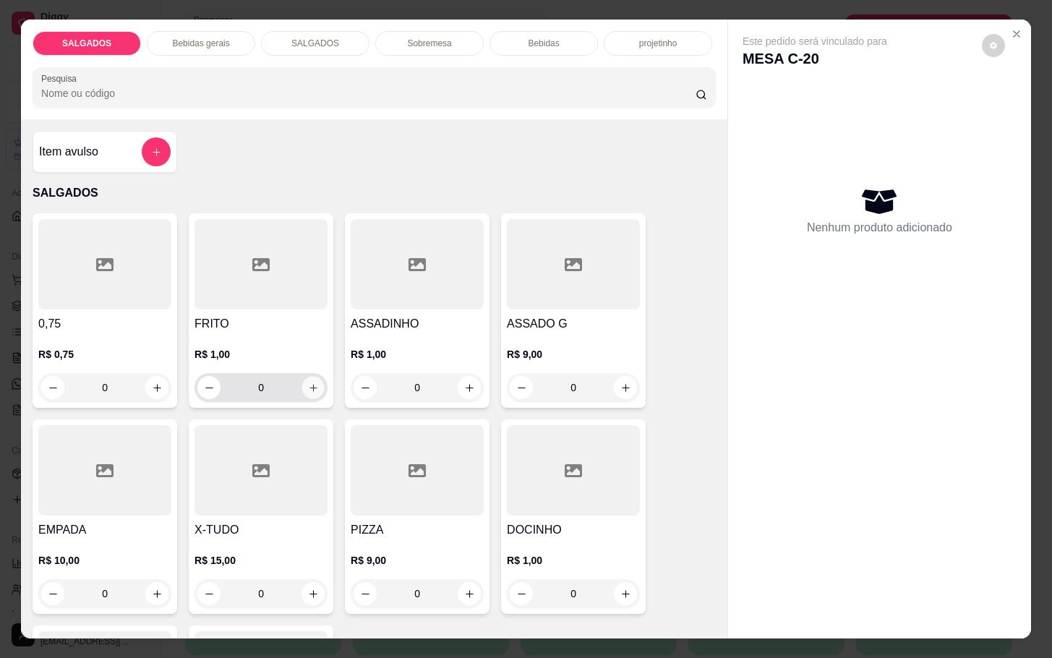
click at [302, 380] on button "increase-product-quantity" at bounding box center [313, 388] width 22 height 22
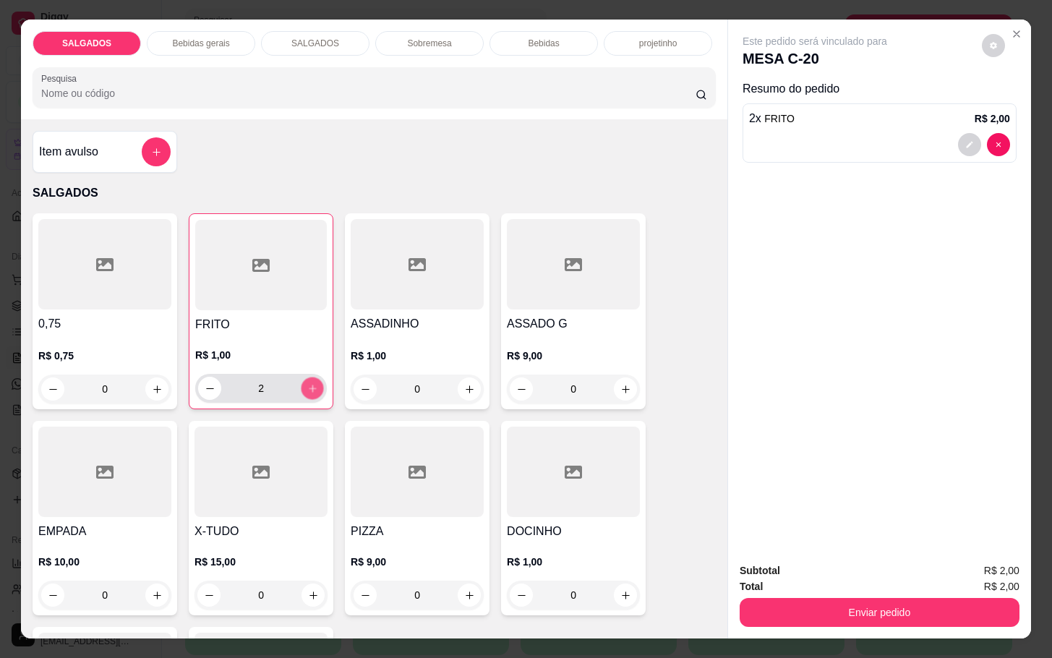
click at [301, 380] on button "increase-product-quantity" at bounding box center [312, 388] width 22 height 22
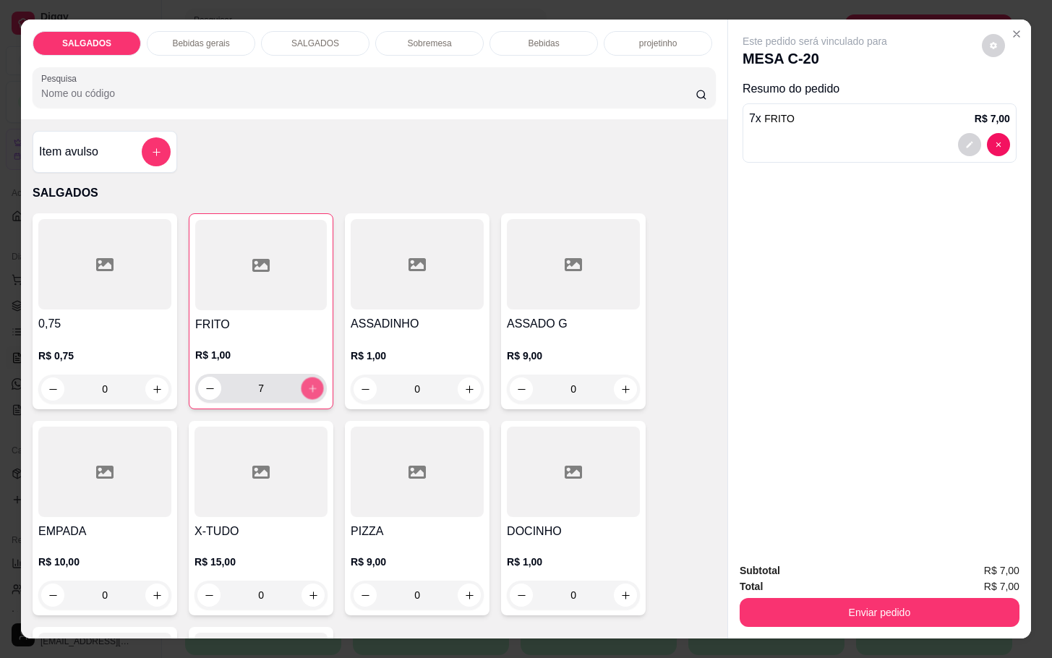
click at [301, 380] on button "increase-product-quantity" at bounding box center [312, 388] width 22 height 22
click at [301, 380] on button "increase-product-quantity" at bounding box center [312, 388] width 23 height 23
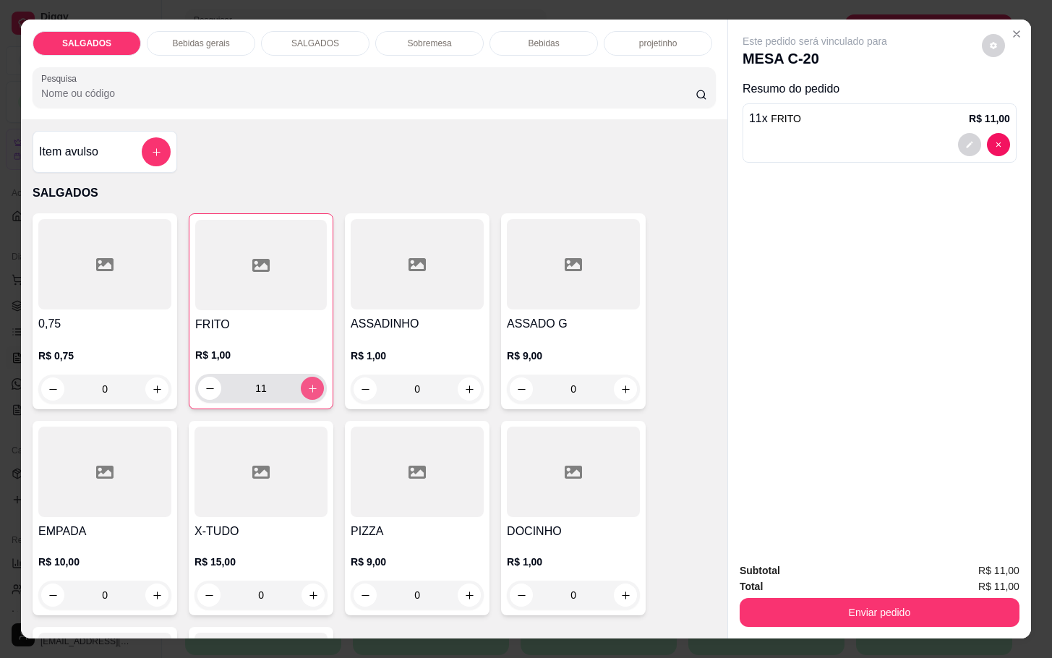
type input "12"
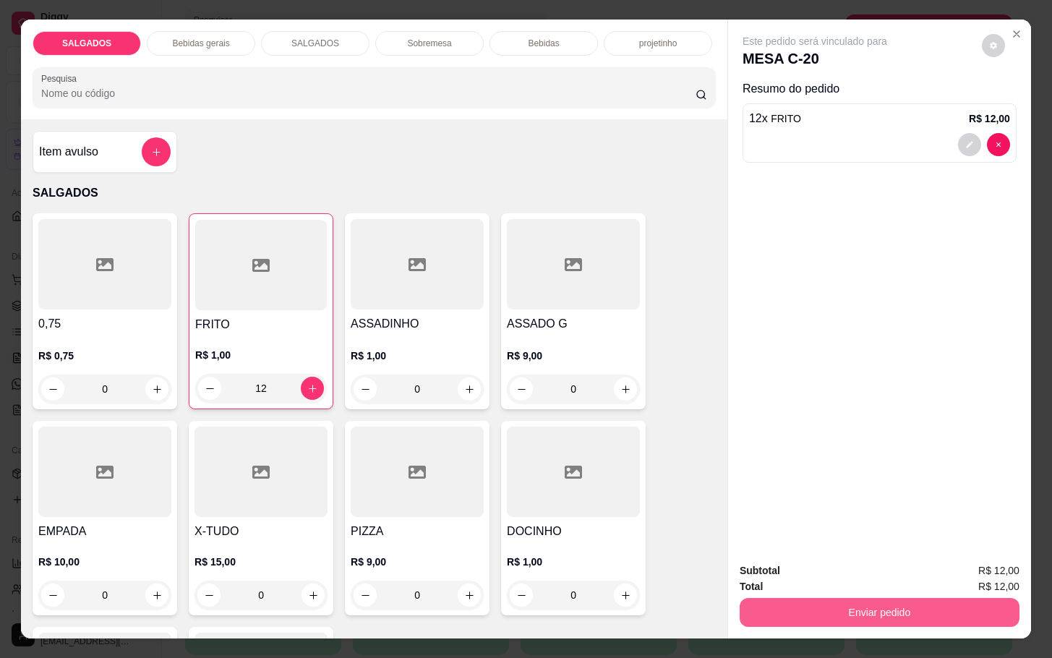
click at [801, 614] on div "Subtotal R$ 12,00 Total R$ 12,00 Enviar pedido" at bounding box center [879, 594] width 303 height 87
click at [796, 598] on button "Enviar pedido" at bounding box center [879, 612] width 271 height 28
click at [979, 560] on button "Enviar pedido" at bounding box center [980, 568] width 80 height 27
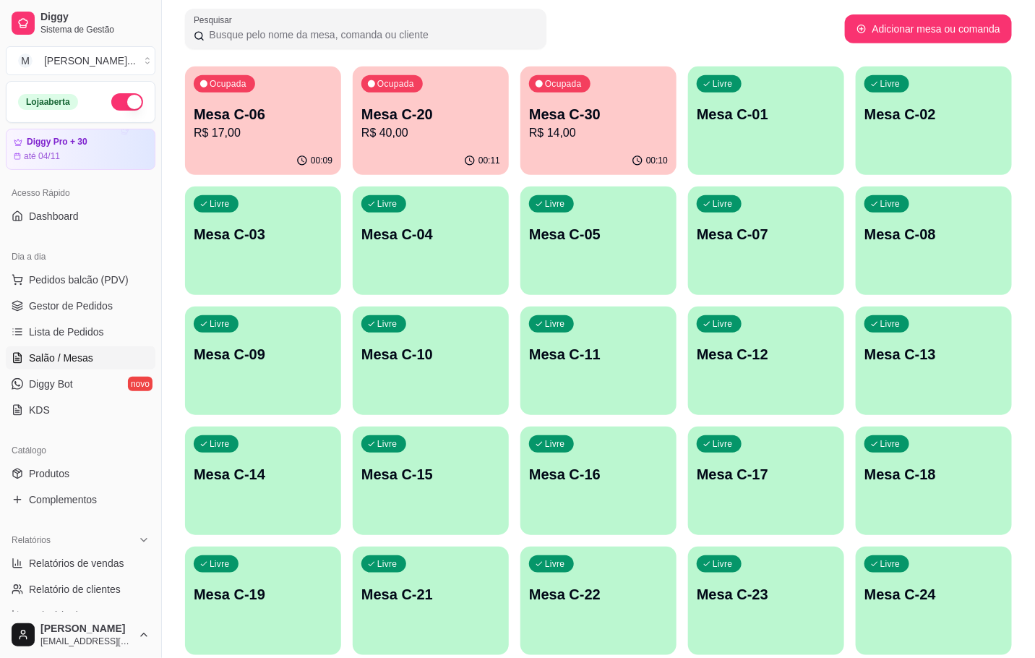
click at [569, 150] on div "00:10" at bounding box center [599, 161] width 156 height 28
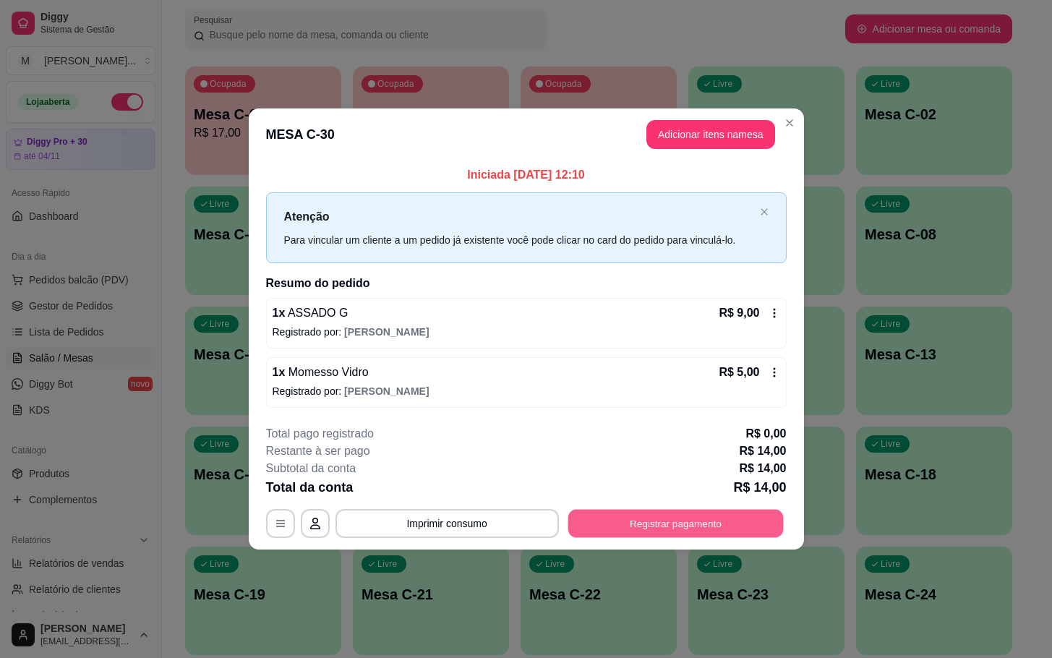
click at [737, 517] on button "Registrar pagamento" at bounding box center [675, 523] width 215 height 28
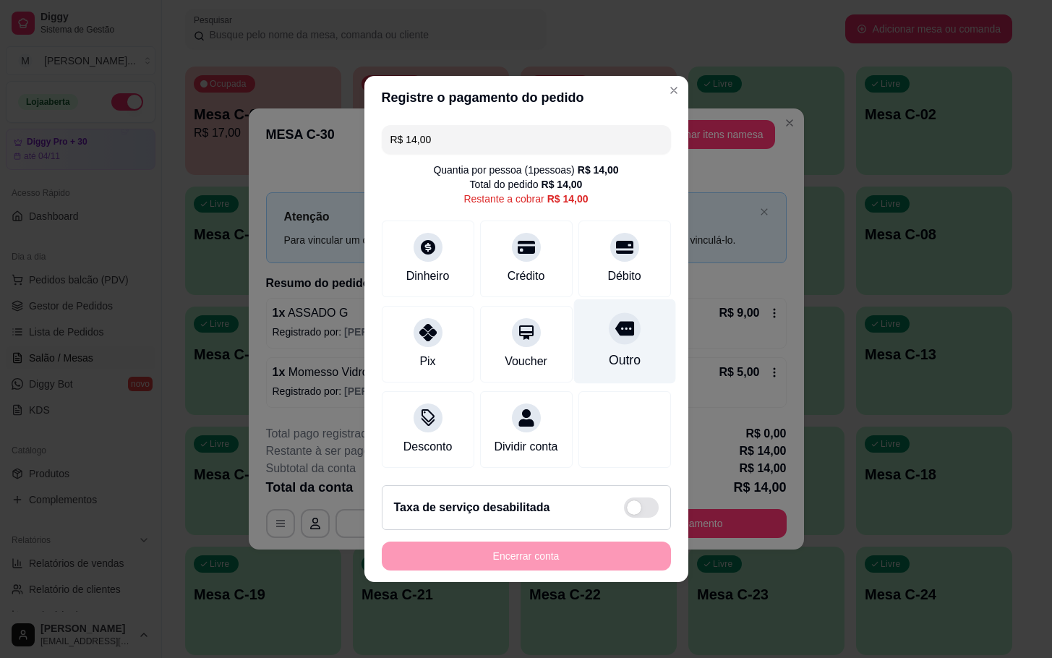
click at [596, 315] on div "Outro" at bounding box center [624, 341] width 102 height 85
type input "R$ 0,00"
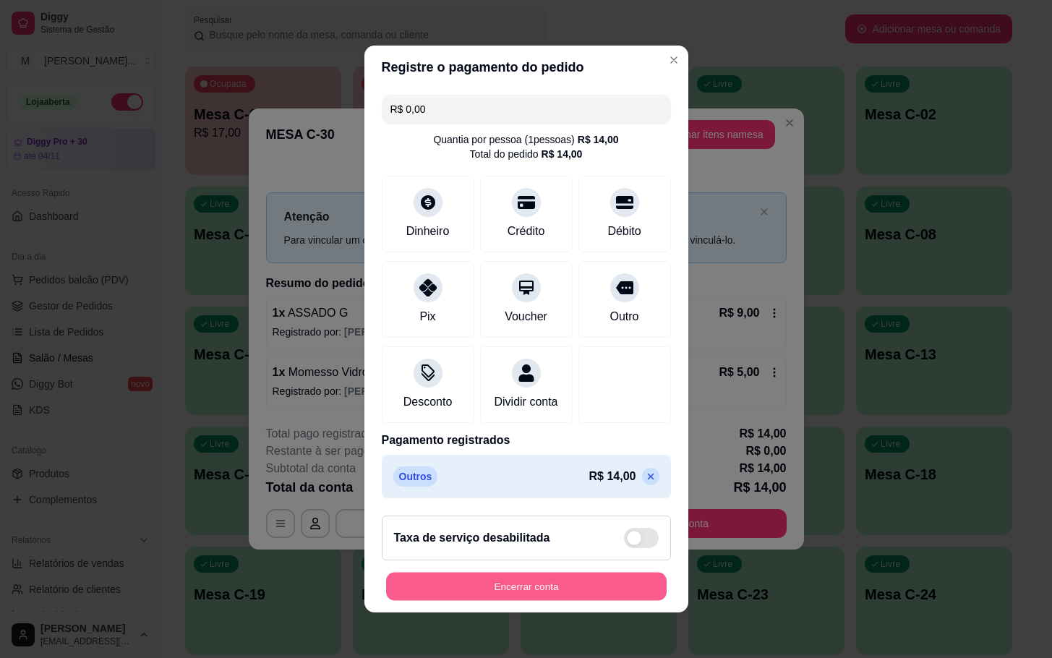
click at [543, 601] on button "Encerrar conta" at bounding box center [526, 587] width 280 height 28
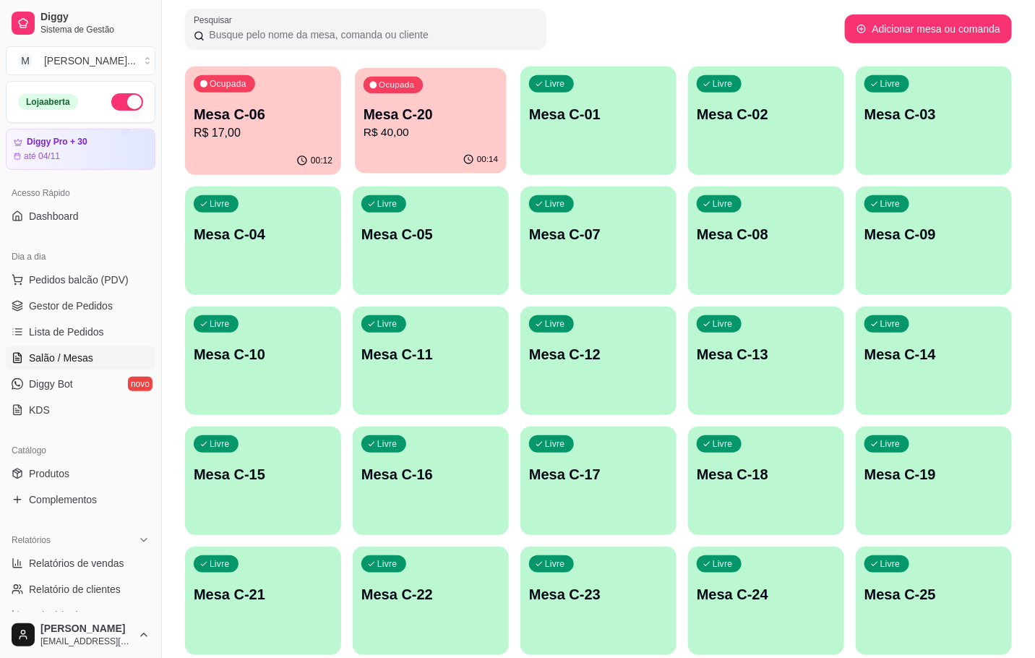
click at [404, 145] on div "Ocupada Mesa C-20 R$ 40,00" at bounding box center [431, 107] width 152 height 78
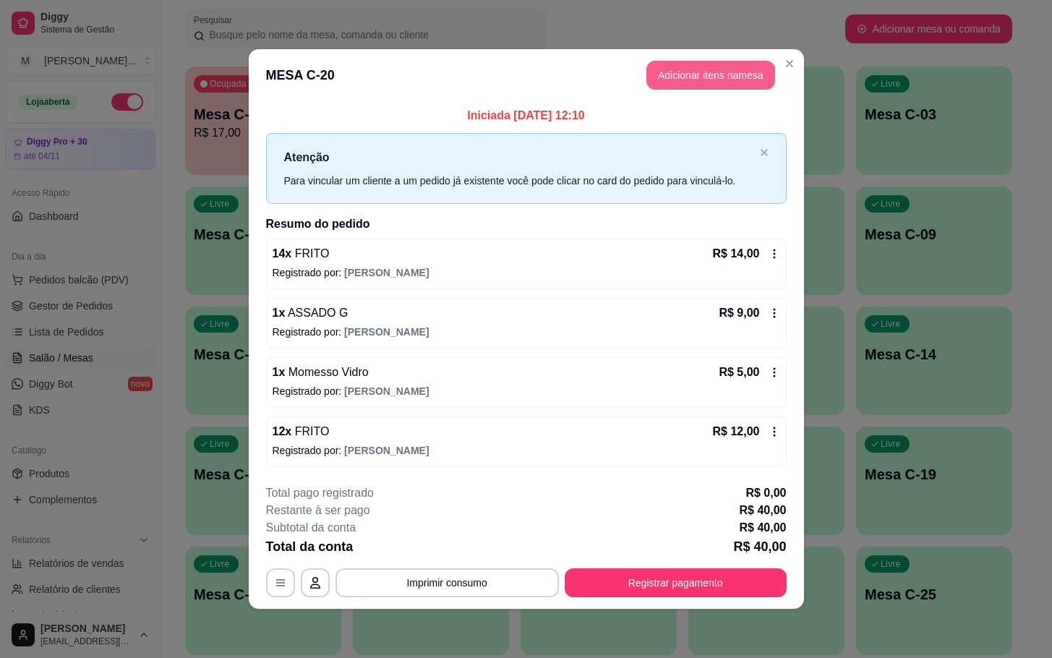
click at [738, 64] on button "Adicionar itens na mesa" at bounding box center [710, 75] width 129 height 29
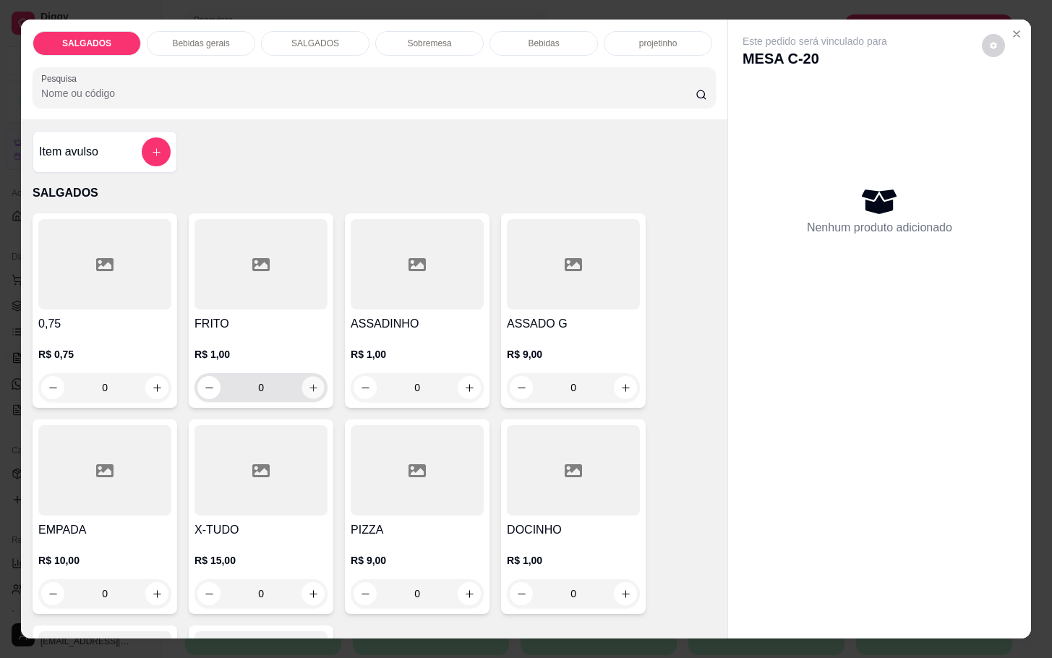
click at [309, 382] on icon "increase-product-quantity" at bounding box center [313, 387] width 11 height 11
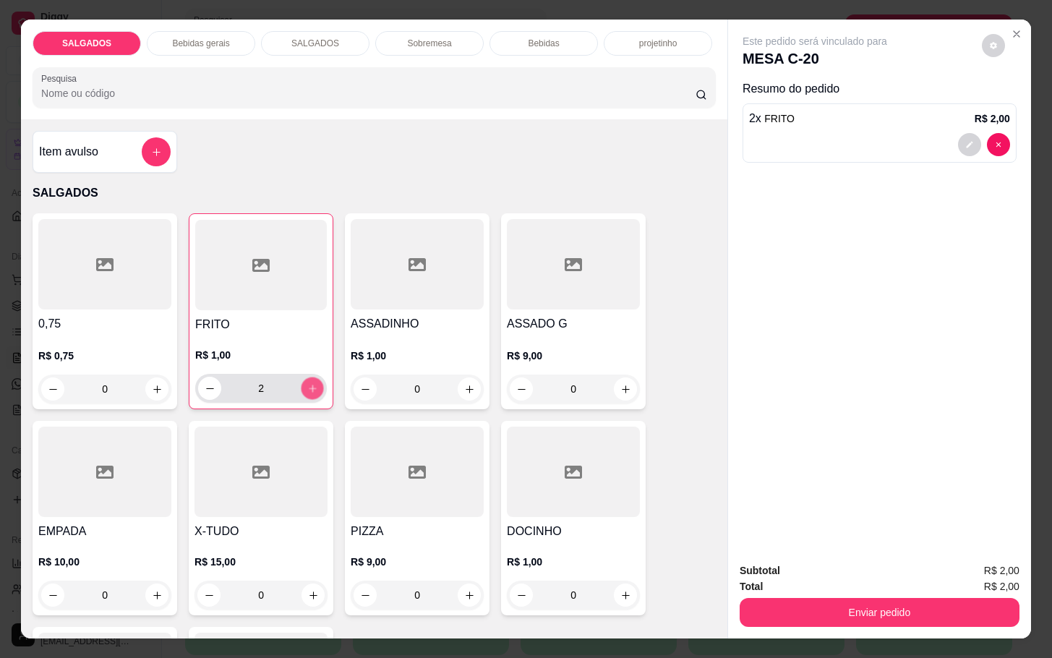
click at [310, 382] on button "increase-product-quantity" at bounding box center [312, 388] width 22 height 22
click at [307, 383] on icon "increase-product-quantity" at bounding box center [312, 388] width 11 height 11
click at [291, 382] on input "5" at bounding box center [261, 388] width 80 height 29
click at [307, 384] on icon "increase-product-quantity" at bounding box center [312, 388] width 11 height 11
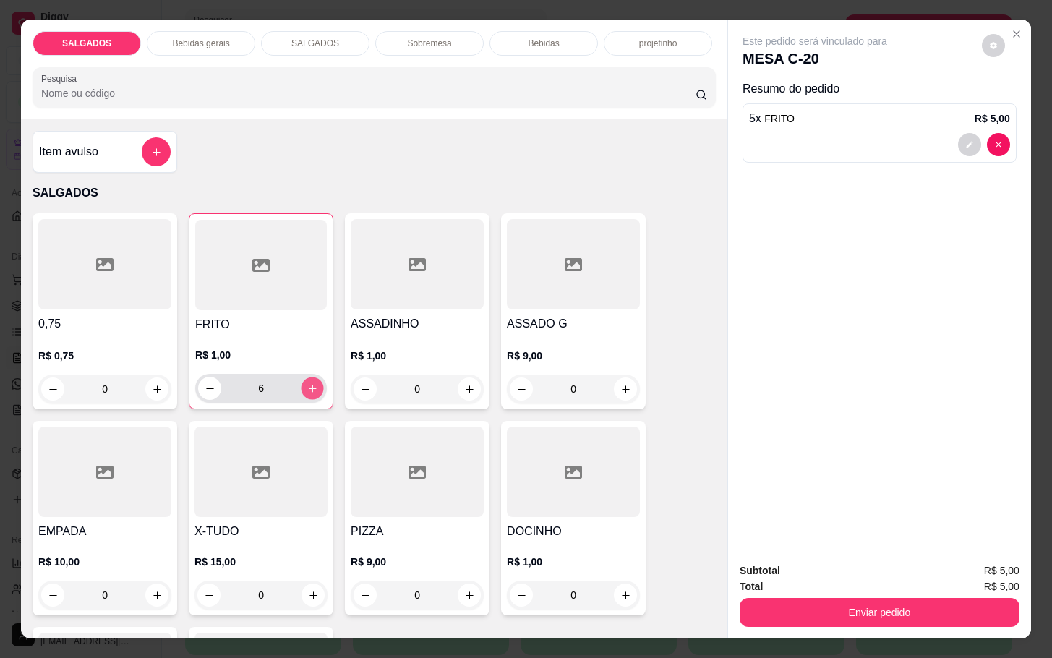
click at [308, 384] on icon "increase-product-quantity" at bounding box center [312, 388] width 11 height 11
click at [310, 384] on button "increase-product-quantity" at bounding box center [312, 388] width 22 height 22
click at [310, 384] on button "increase-product-quantity" at bounding box center [312, 388] width 23 height 23
type input "10"
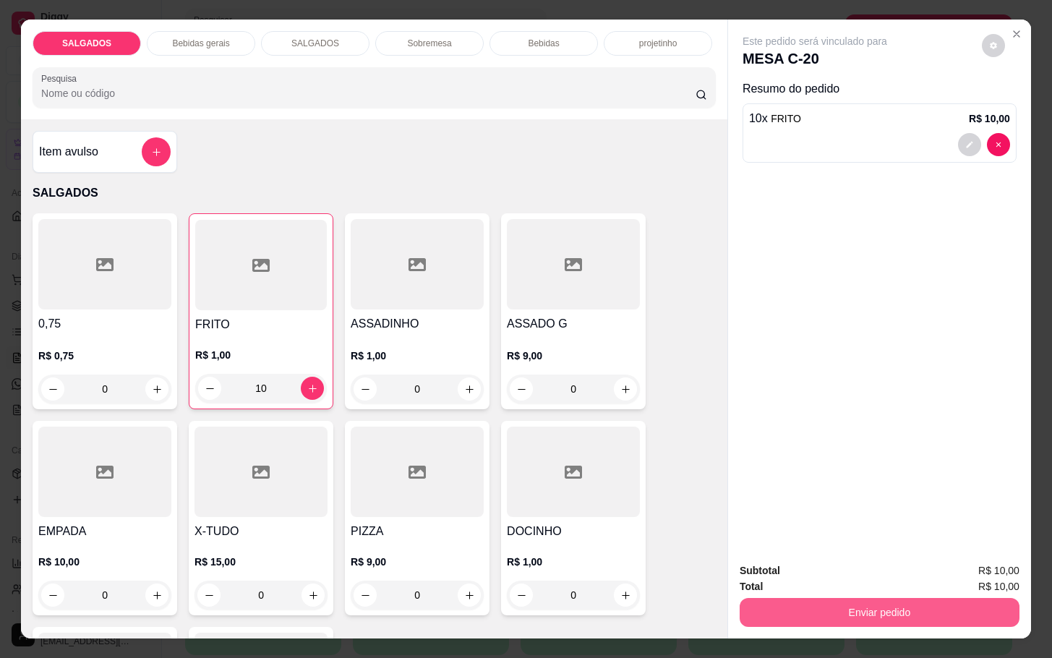
click at [868, 598] on button "Enviar pedido" at bounding box center [880, 612] width 280 height 29
click at [977, 565] on button "Enviar pedido" at bounding box center [979, 568] width 82 height 27
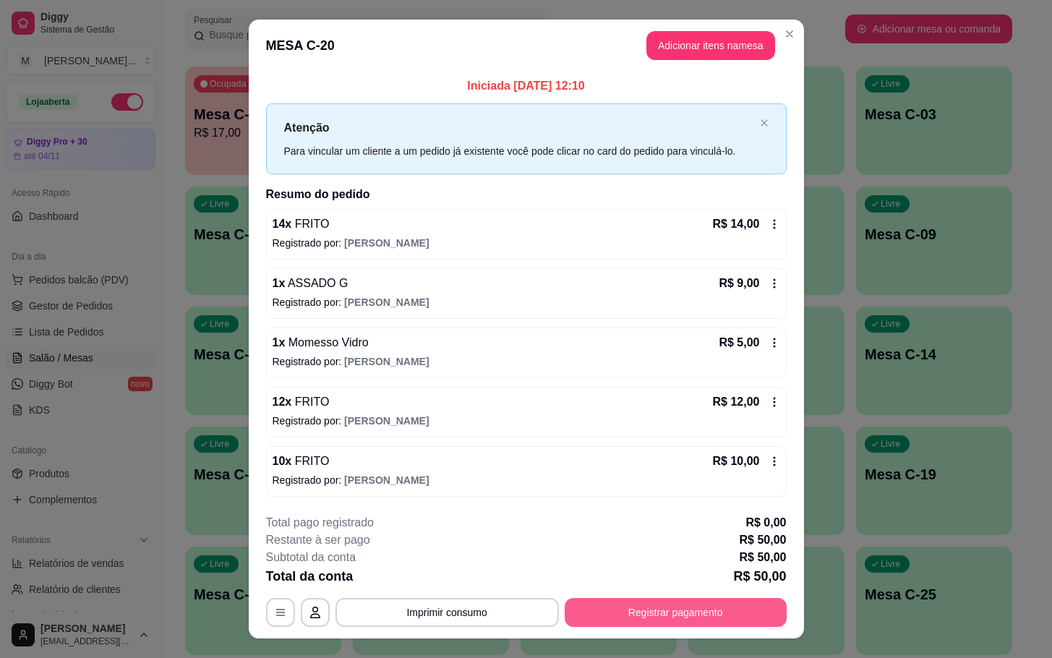
click at [716, 607] on button "Registrar pagamento" at bounding box center [676, 612] width 222 height 29
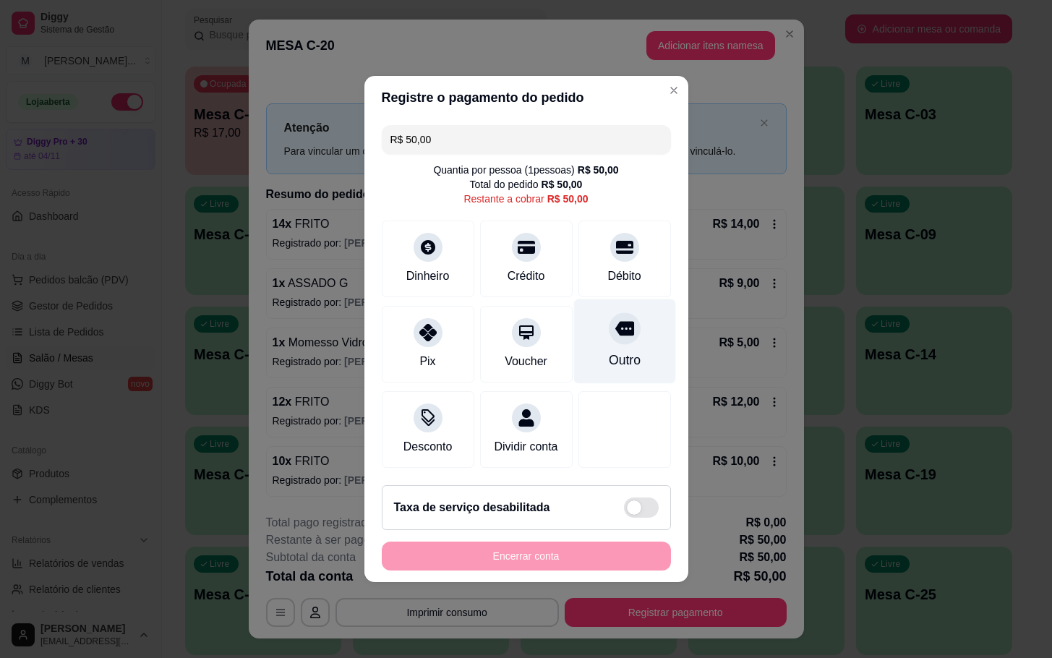
click at [618, 369] on div "Outro" at bounding box center [624, 341] width 102 height 85
type input "R$ 0,00"
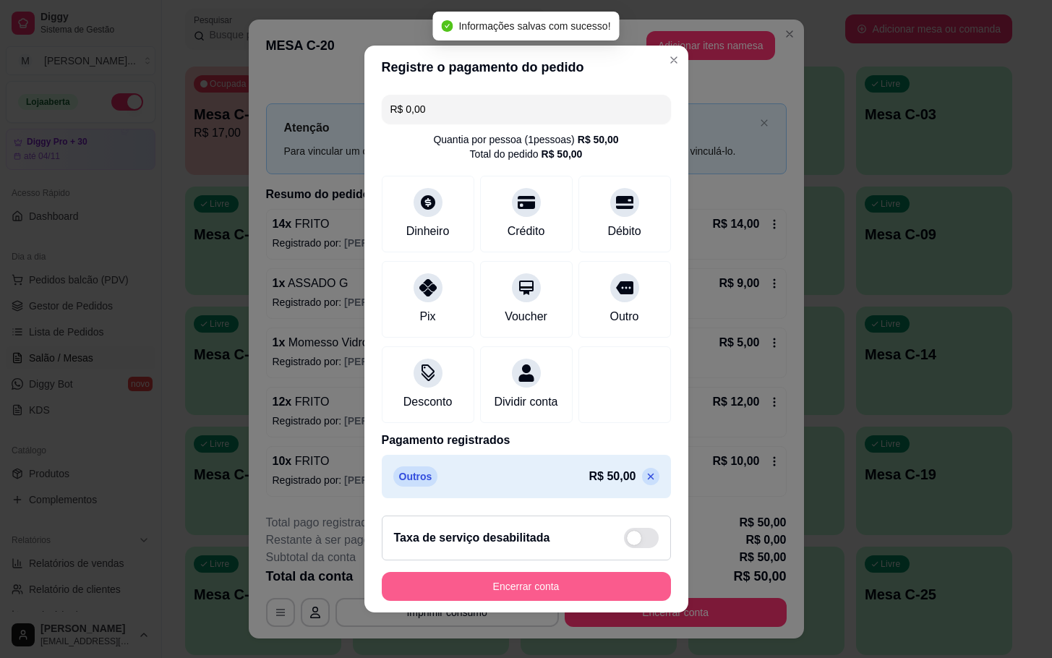
click at [622, 592] on button "Encerrar conta" at bounding box center [526, 586] width 289 height 29
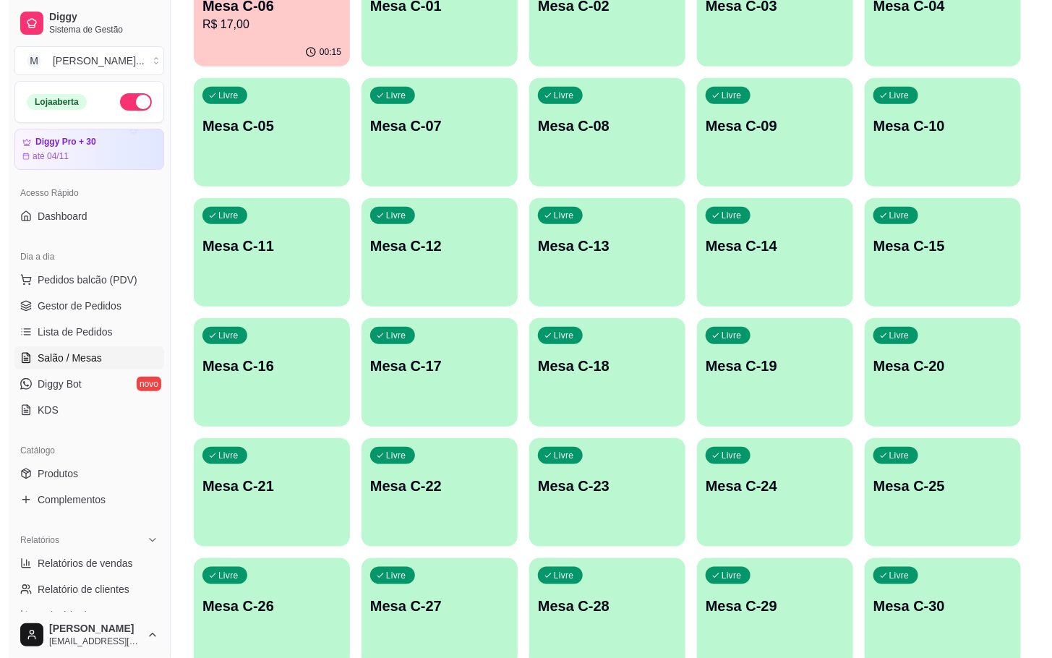
scroll to position [393, 0]
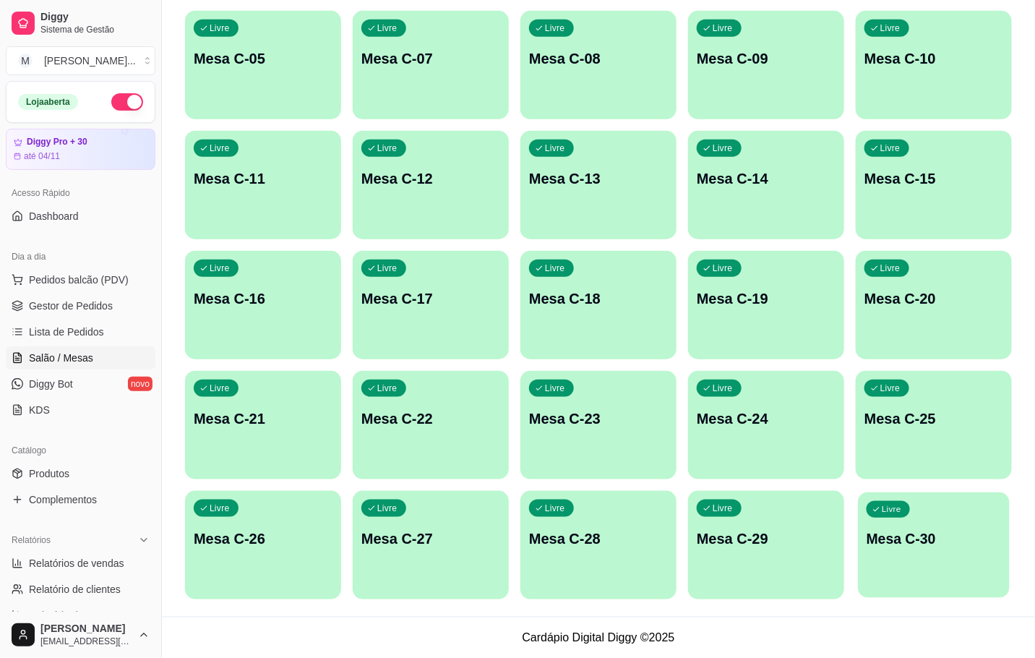
click at [938, 516] on div "Livre Mesa C-30" at bounding box center [934, 536] width 152 height 88
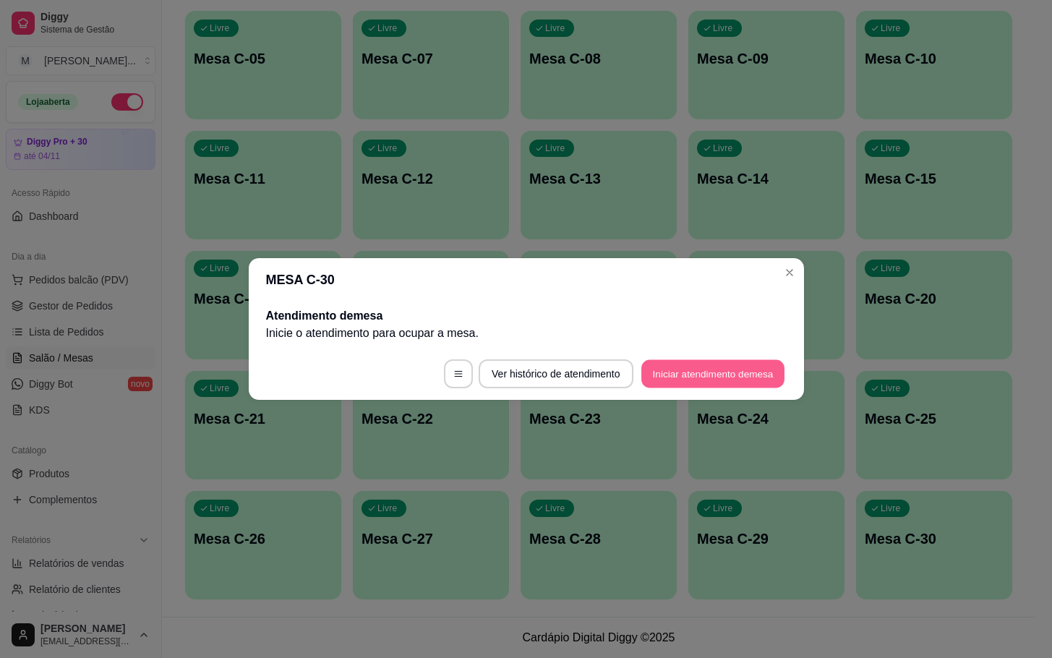
click at [757, 367] on button "Iniciar atendimento de mesa" at bounding box center [712, 374] width 143 height 28
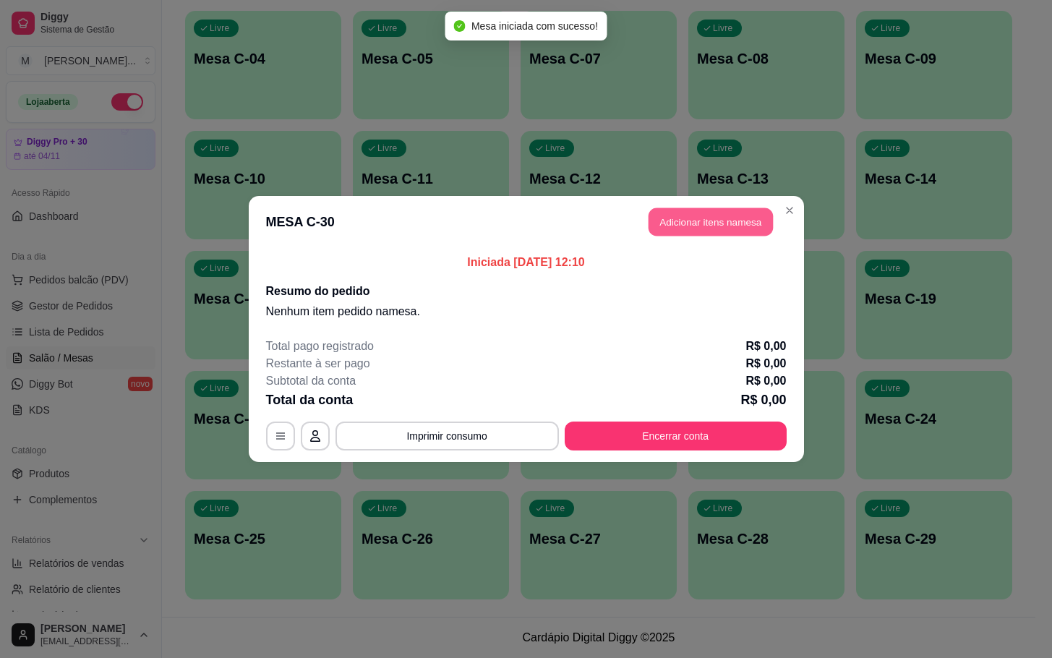
click at [725, 220] on button "Adicionar itens na mesa" at bounding box center [710, 222] width 124 height 28
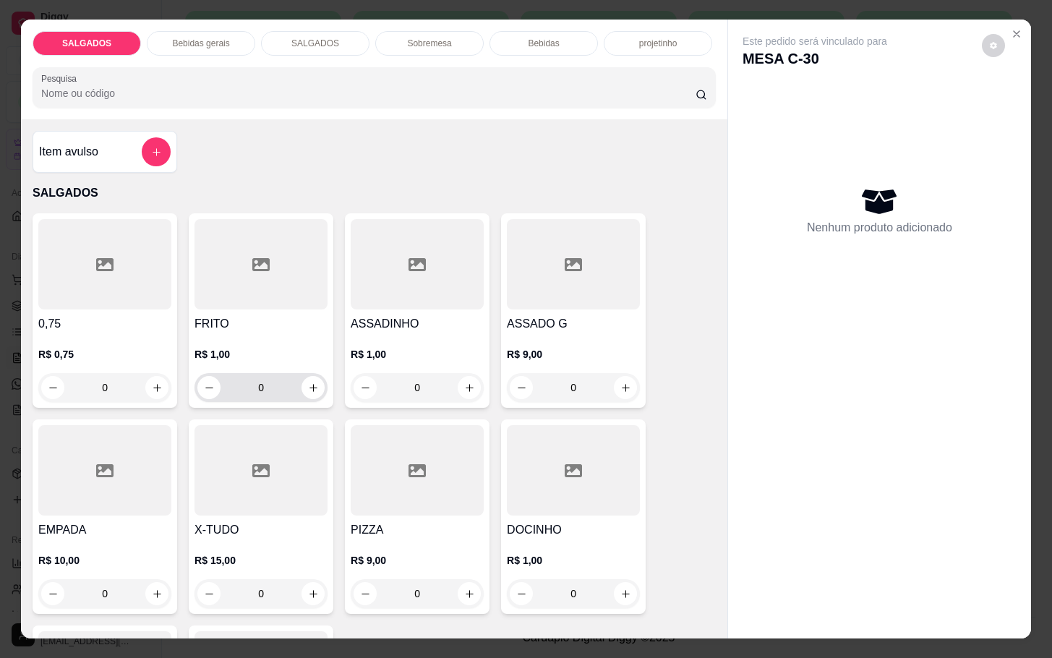
click at [317, 382] on div "0" at bounding box center [260, 387] width 133 height 29
click at [308, 382] on icon "increase-product-quantity" at bounding box center [313, 387] width 11 height 11
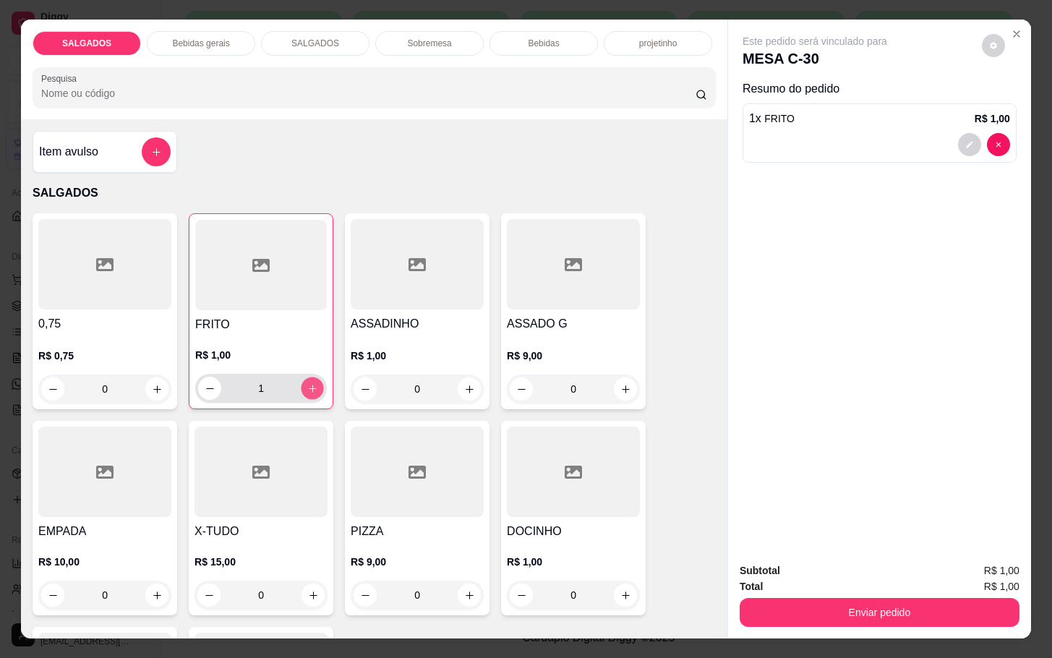
click at [308, 383] on icon "increase-product-quantity" at bounding box center [312, 388] width 11 height 11
click at [307, 383] on icon "increase-product-quantity" at bounding box center [312, 388] width 11 height 11
click at [301, 377] on button "increase-product-quantity" at bounding box center [312, 388] width 22 height 22
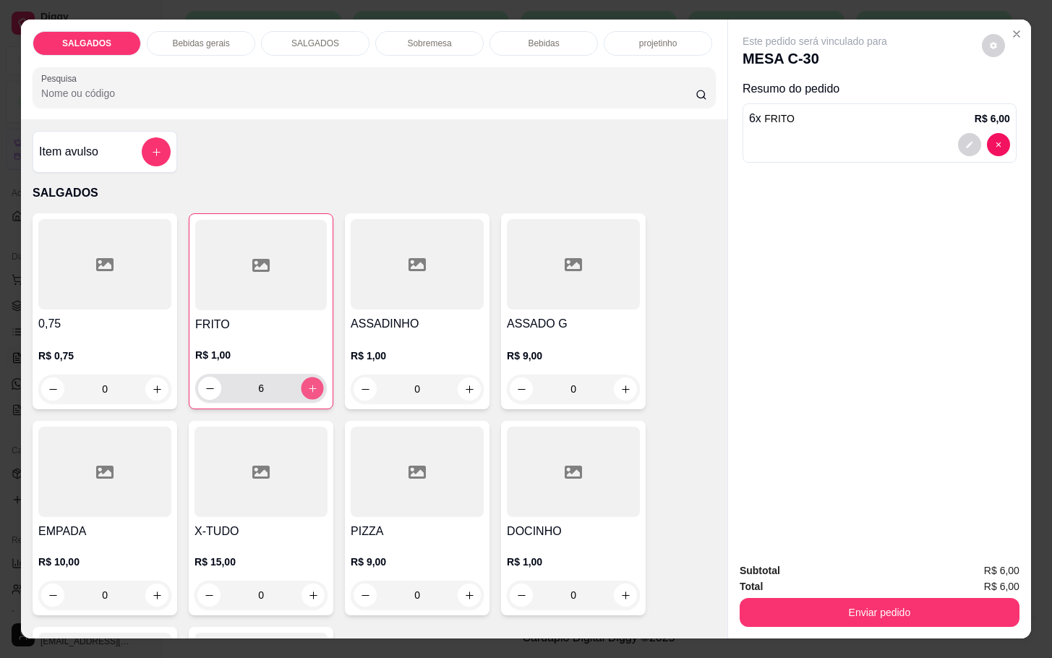
click at [308, 383] on icon "increase-product-quantity" at bounding box center [312, 388] width 11 height 11
type input "8"
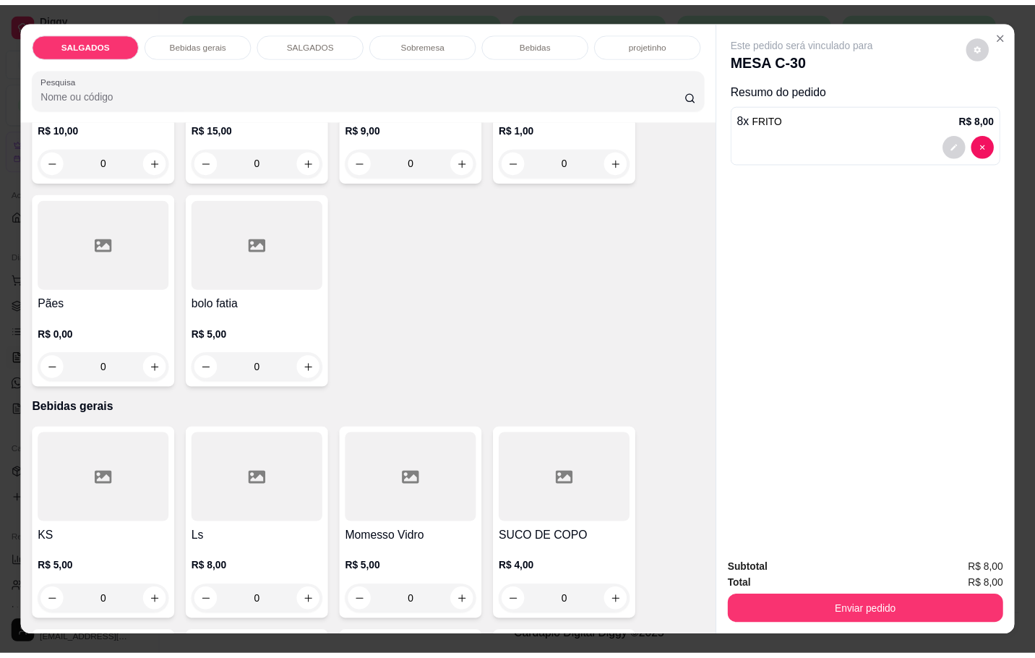
scroll to position [651, 0]
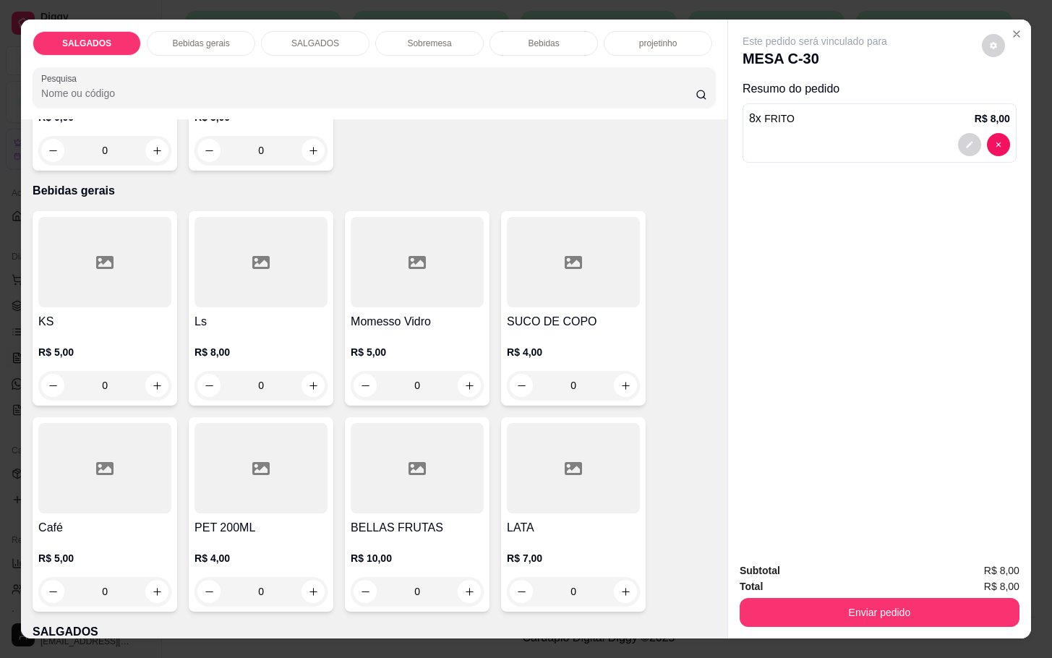
click at [124, 497] on div at bounding box center [104, 468] width 133 height 90
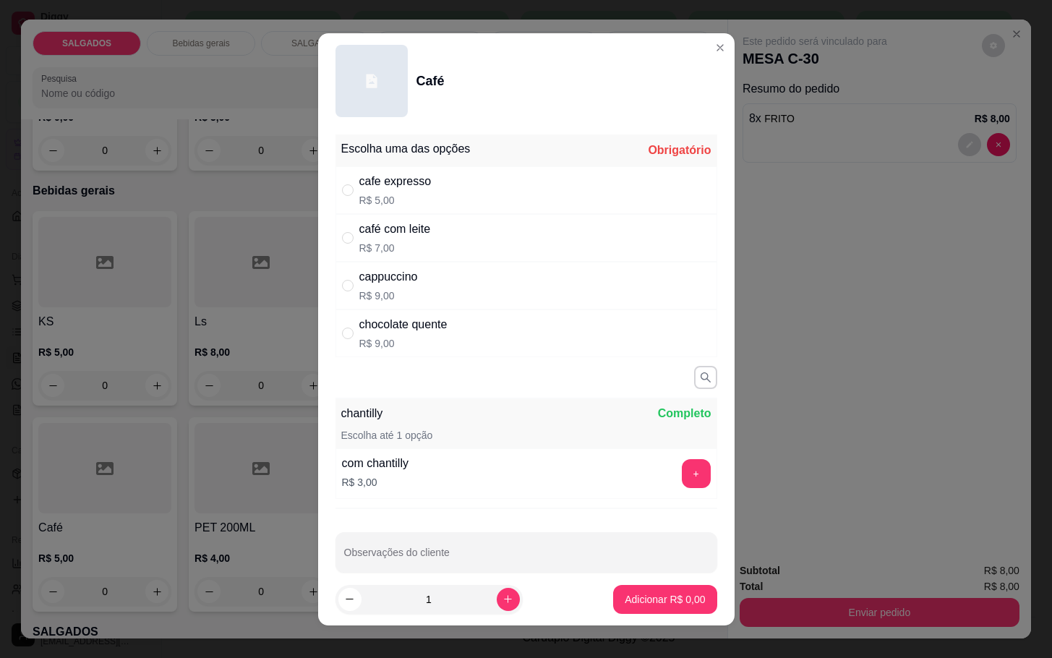
click at [369, 181] on div "cafe expresso" at bounding box center [395, 181] width 72 height 17
radio input "true"
click at [497, 590] on button "increase-product-quantity" at bounding box center [508, 599] width 23 height 23
type input "2"
click at [669, 604] on p "Adicionar R$ 10,00" at bounding box center [662, 599] width 84 height 14
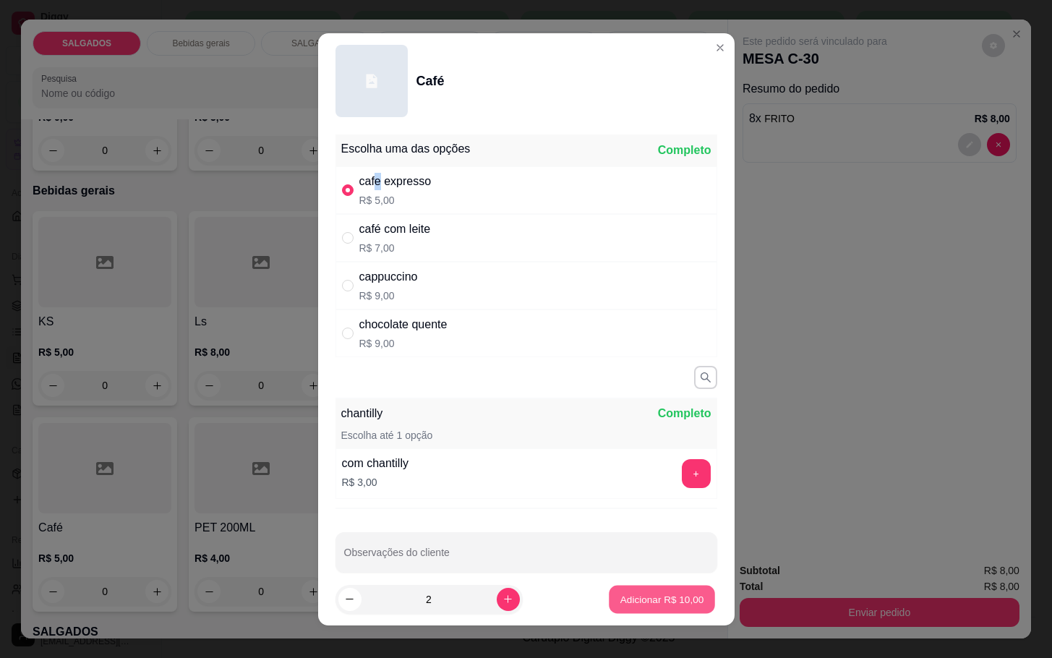
type input "2"
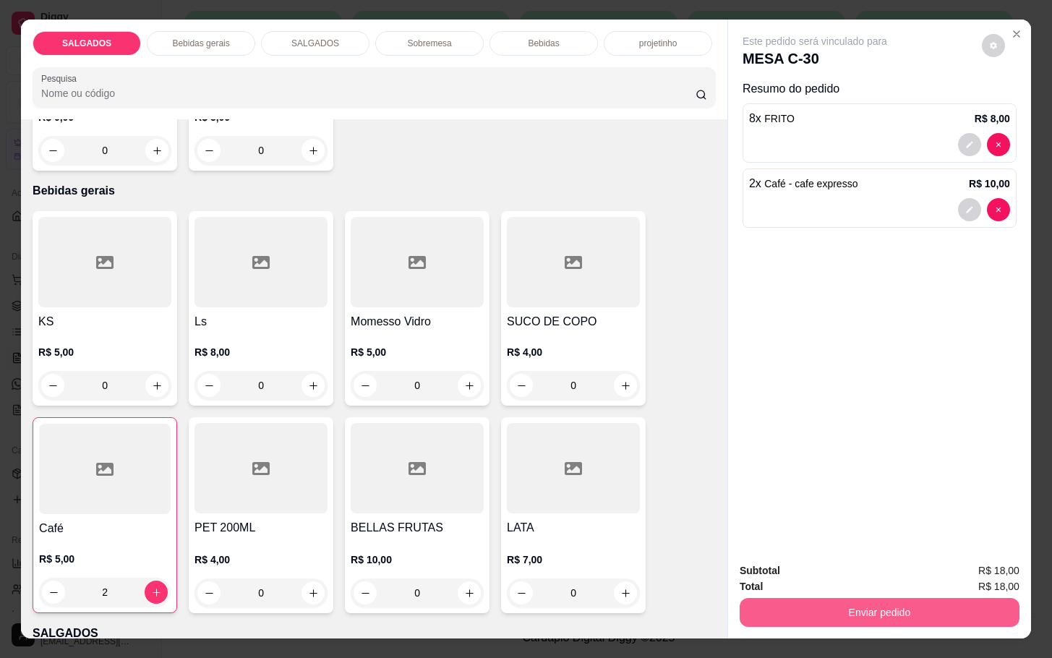
click at [868, 599] on button "Enviar pedido" at bounding box center [880, 612] width 280 height 29
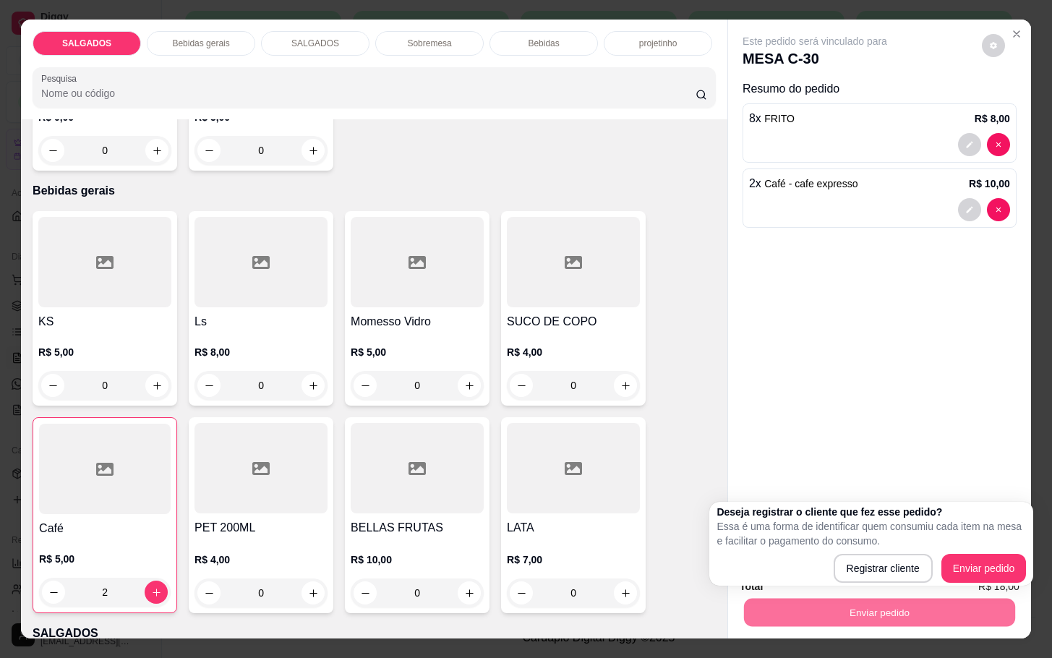
click at [762, 378] on div "Este pedido será vinculado para MESA C-30 Resumo do pedido 8 x FRITO R$ 8,00 2 …" at bounding box center [879, 285] width 303 height 531
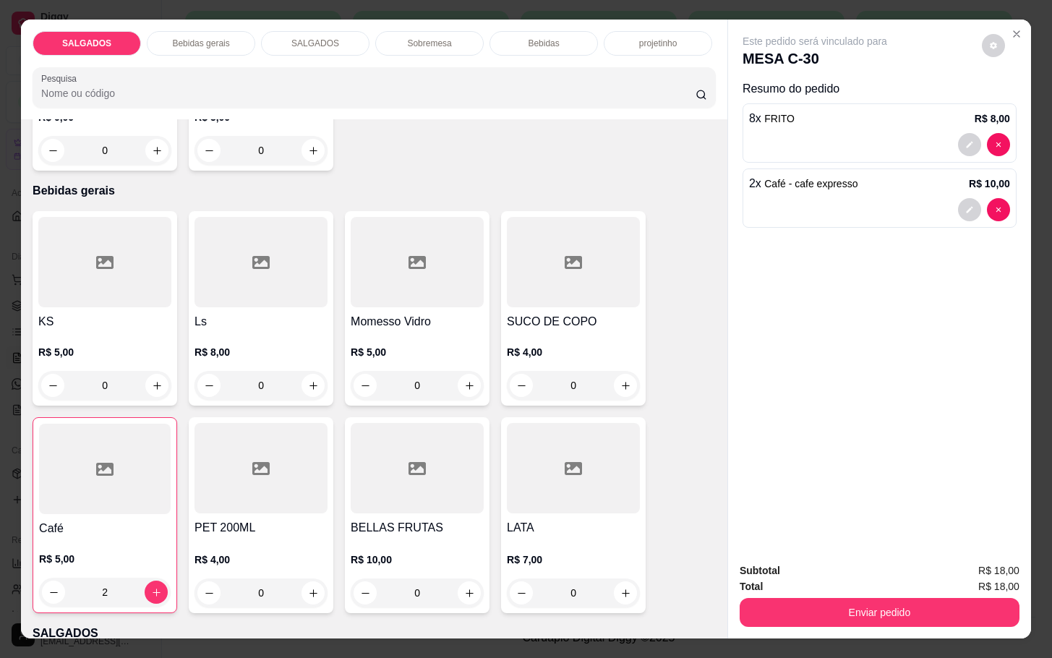
drag, startPoint x: 90, startPoint y: 539, endPoint x: 82, endPoint y: 518, distance: 21.5
click at [82, 518] on div "Café R$ 5,00 2" at bounding box center [105, 515] width 145 height 196
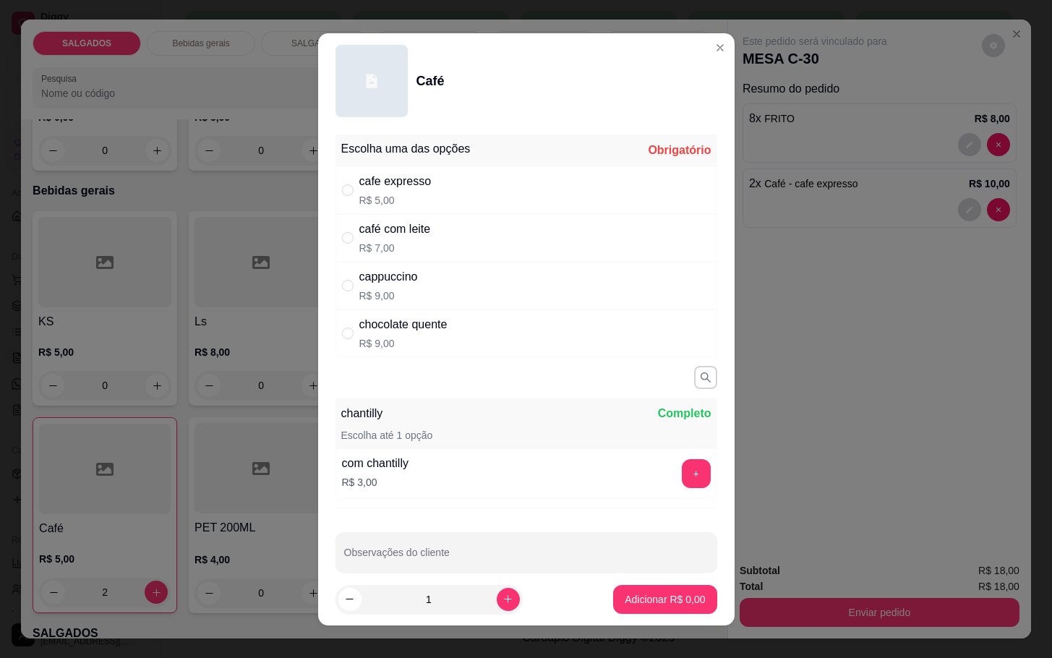
click at [360, 245] on p "R$ 7,00" at bounding box center [395, 248] width 72 height 14
radio input "true"
click at [497, 592] on button "increase-product-quantity" at bounding box center [508, 599] width 23 height 23
type input "2"
click at [623, 599] on p "Adicionar R$ 14,00" at bounding box center [662, 599] width 84 height 14
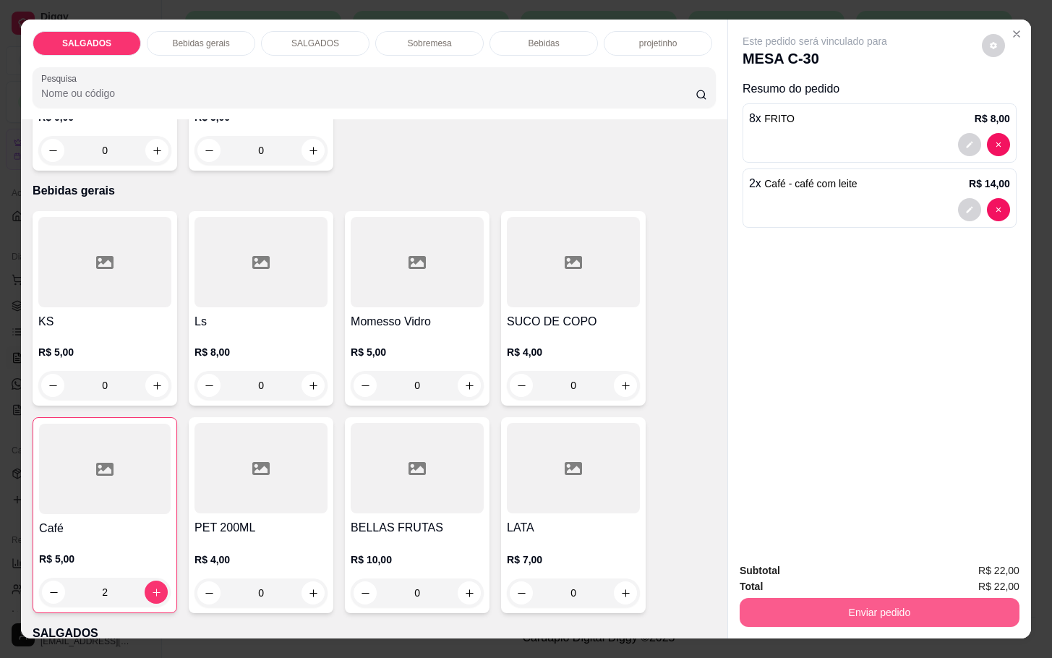
click at [851, 612] on button "Enviar pedido" at bounding box center [880, 612] width 280 height 29
click at [994, 565] on button "Enviar pedido" at bounding box center [979, 568] width 82 height 27
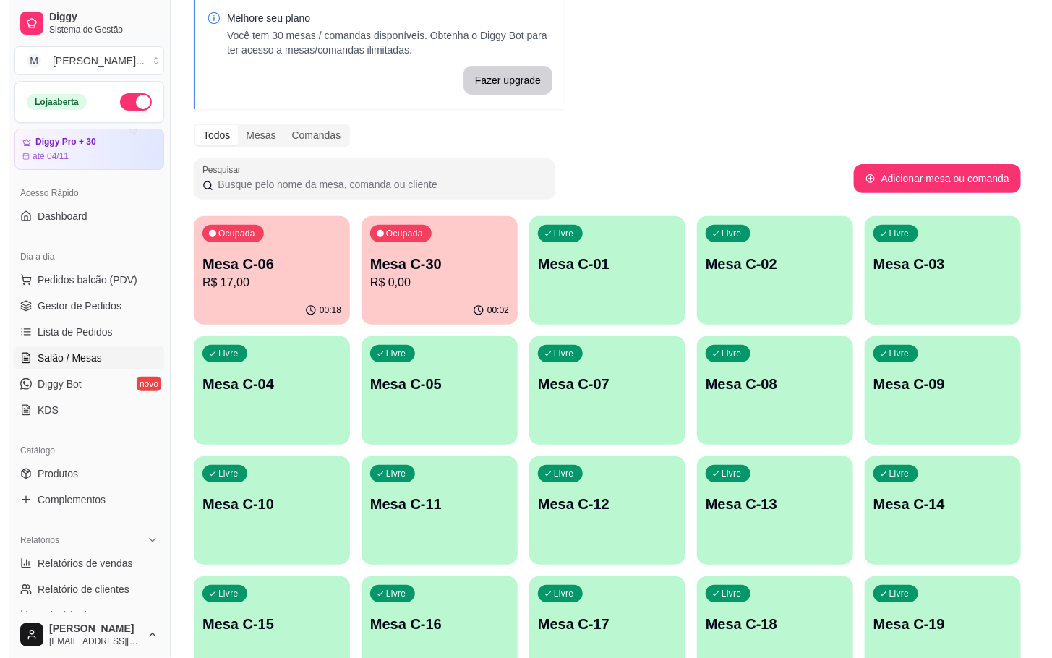
scroll to position [0, 0]
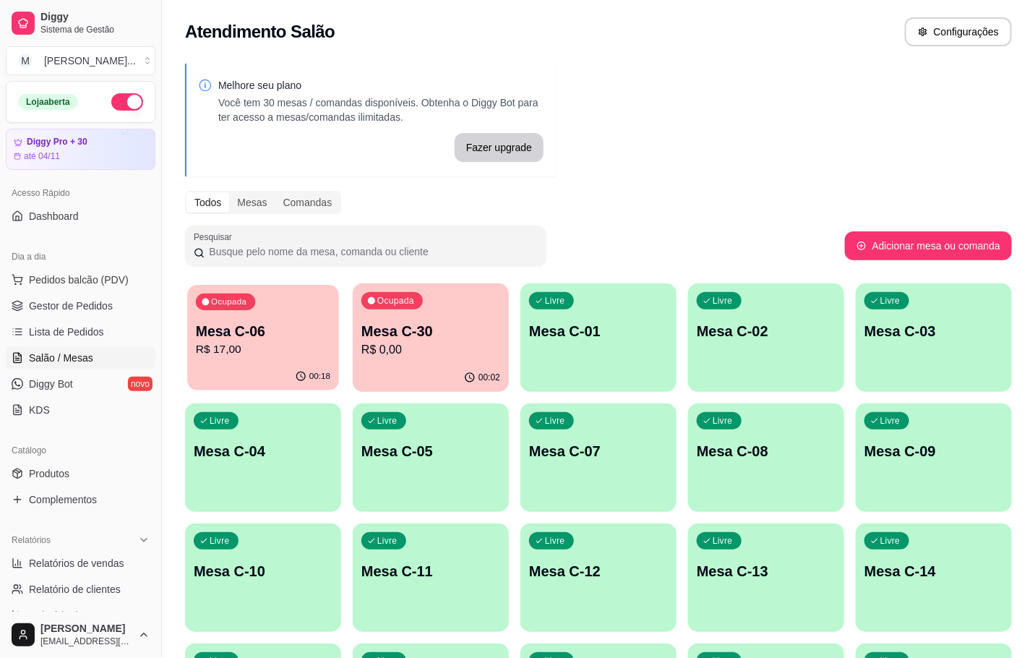
click at [286, 320] on div "Ocupada Mesa C-06 R$ 17,00" at bounding box center [263, 324] width 152 height 78
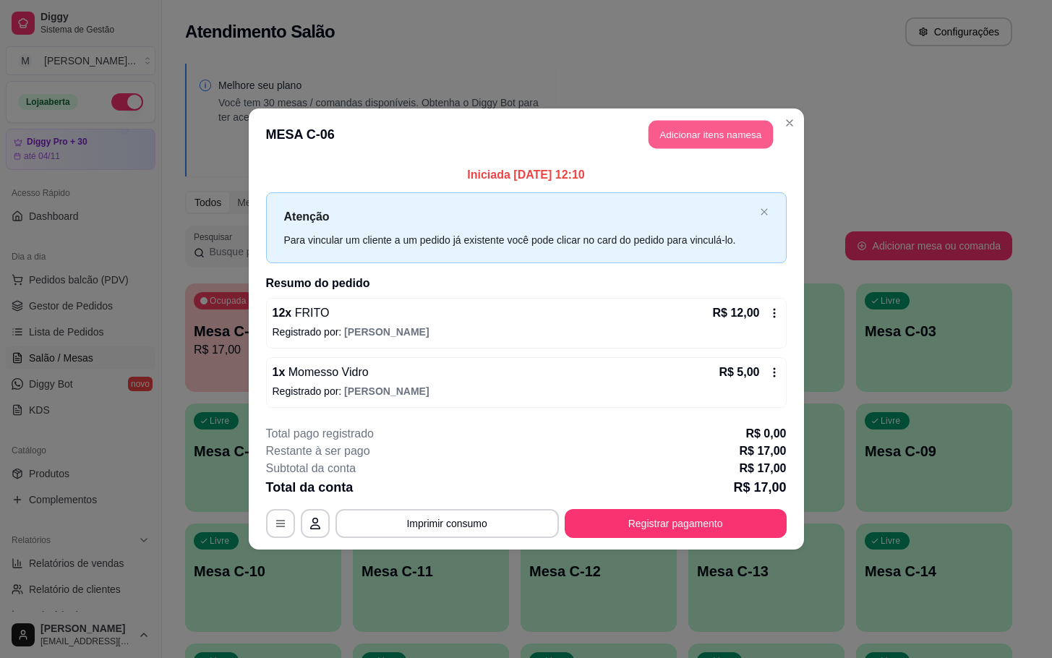
click at [724, 132] on button "Adicionar itens na mesa" at bounding box center [710, 135] width 124 height 28
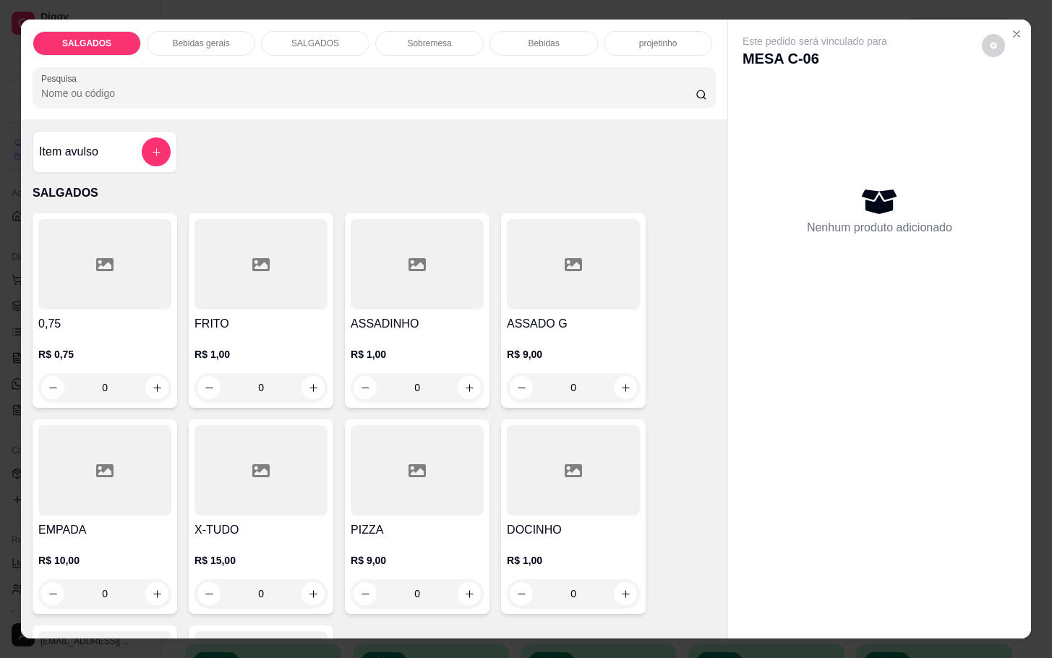
click at [284, 384] on input "0" at bounding box center [260, 387] width 81 height 29
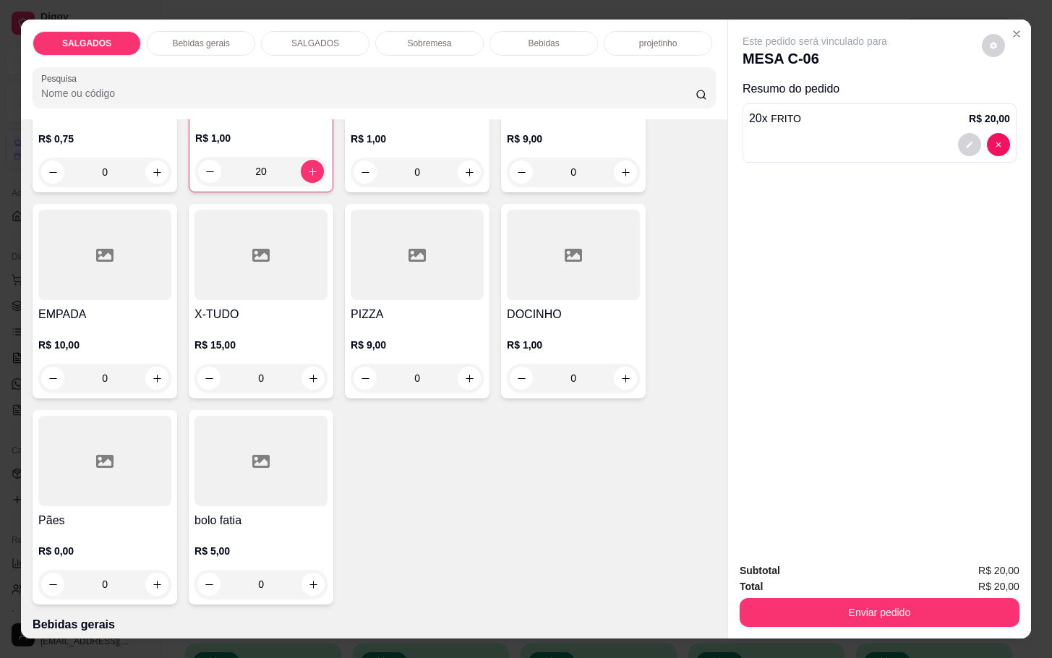
scroll to position [108, 0]
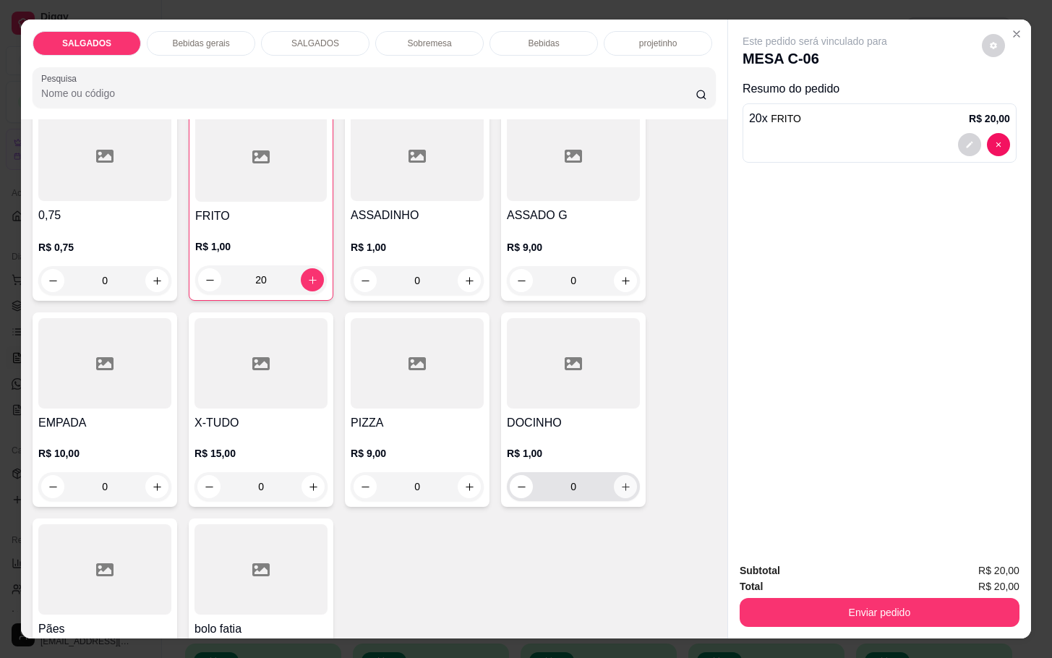
type input "20"
click at [623, 481] on button "increase-product-quantity" at bounding box center [625, 486] width 23 height 23
click at [623, 481] on button "increase-product-quantity" at bounding box center [624, 487] width 23 height 23
click at [623, 481] on button "increase-product-quantity" at bounding box center [625, 487] width 22 height 22
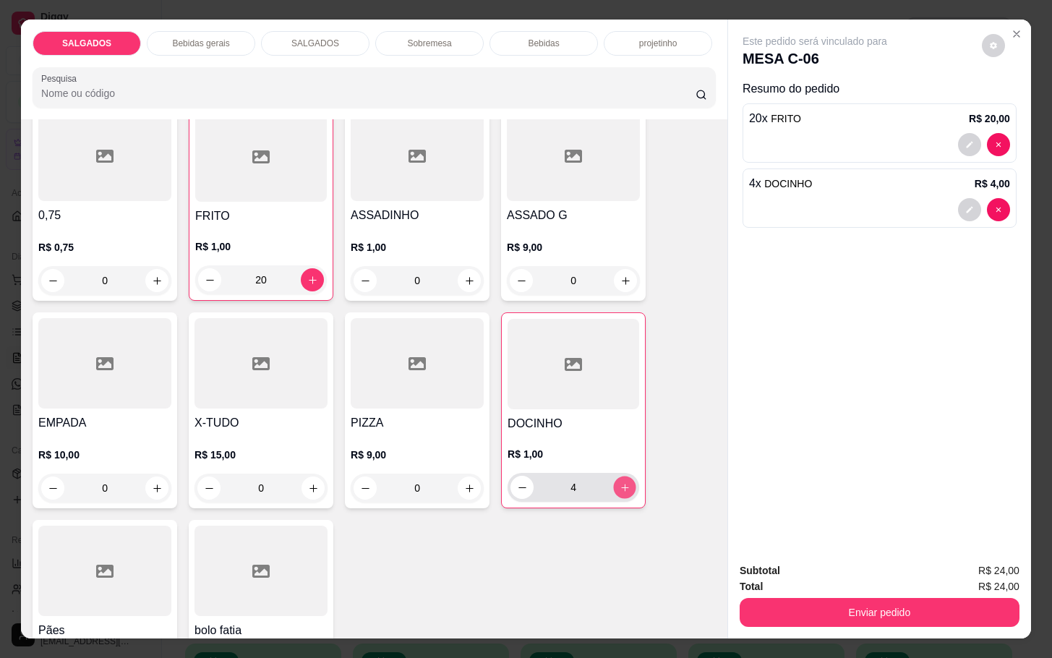
click at [623, 481] on button "increase-product-quantity" at bounding box center [625, 487] width 22 height 22
click at [623, 481] on button "increase-product-quantity" at bounding box center [624, 487] width 23 height 23
type input "6"
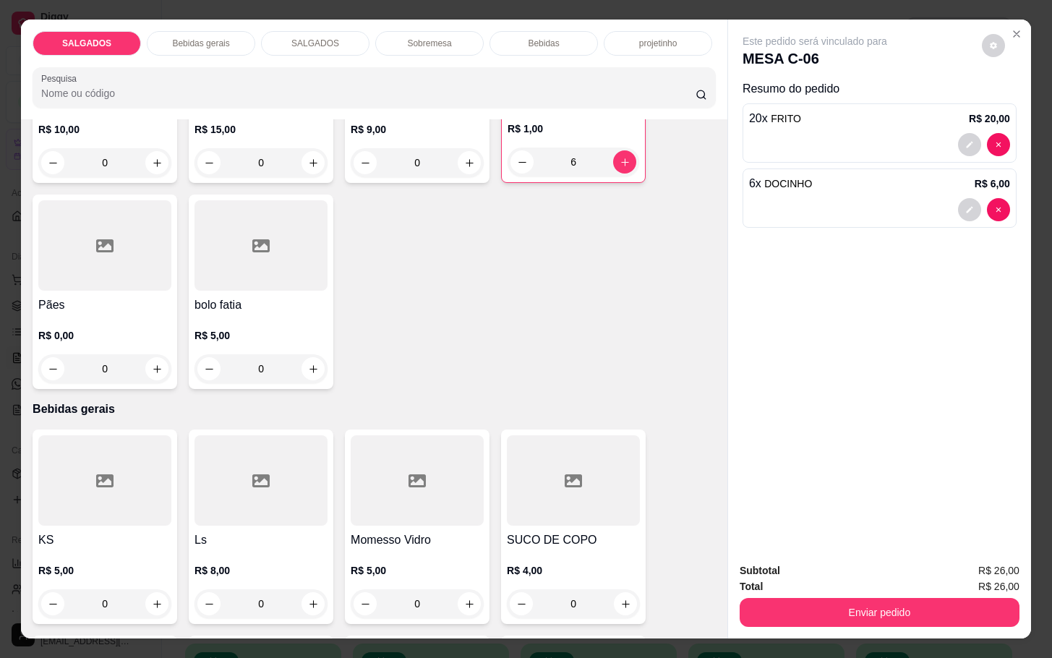
scroll to position [651, 0]
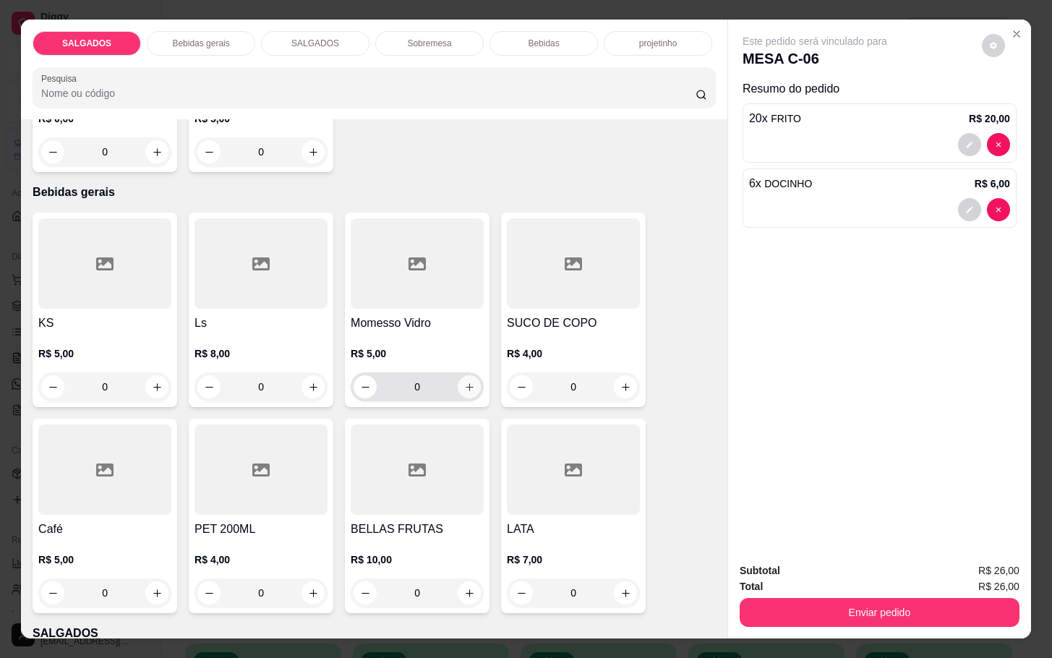
click at [464, 382] on icon "increase-product-quantity" at bounding box center [469, 387] width 11 height 11
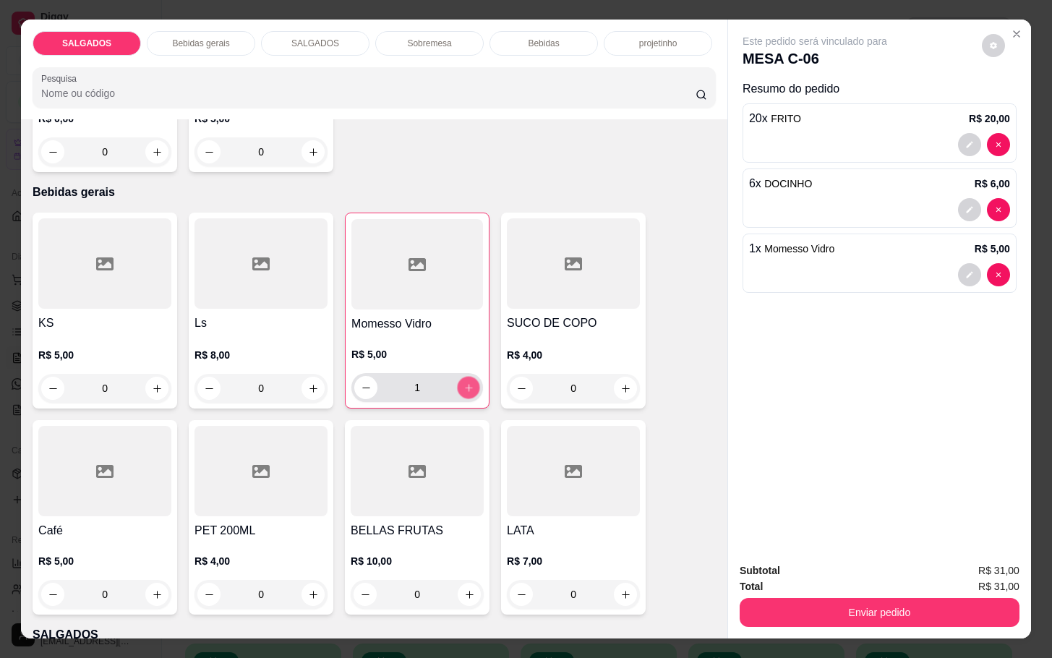
click at [463, 382] on icon "increase-product-quantity" at bounding box center [468, 387] width 11 height 11
click at [361, 382] on icon "decrease-product-quantity" at bounding box center [366, 387] width 11 height 11
type input "0"
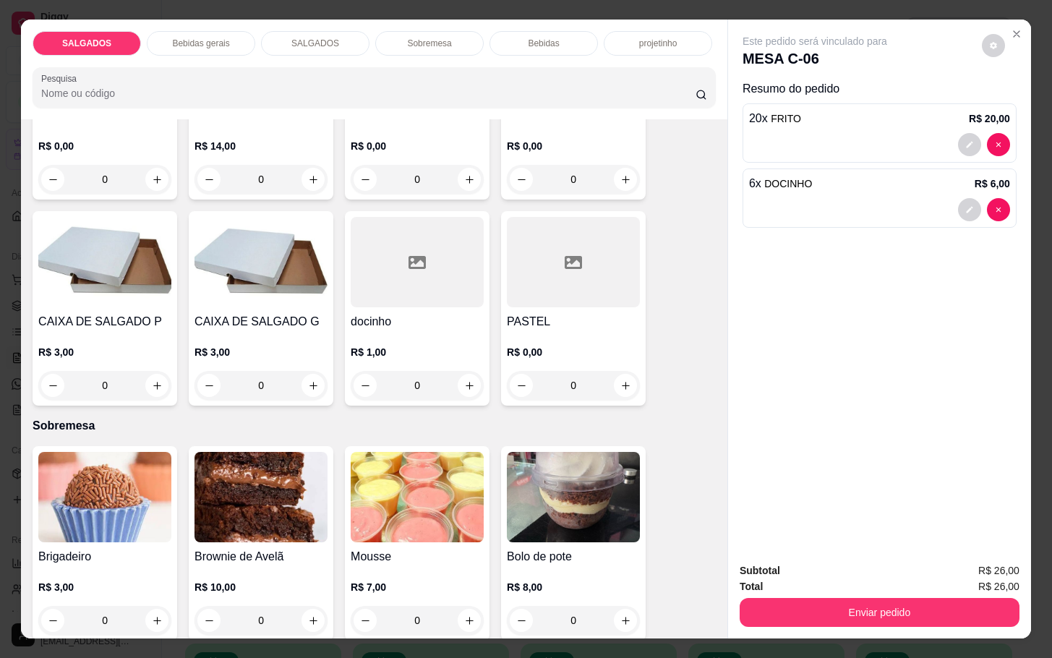
scroll to position [2494, 0]
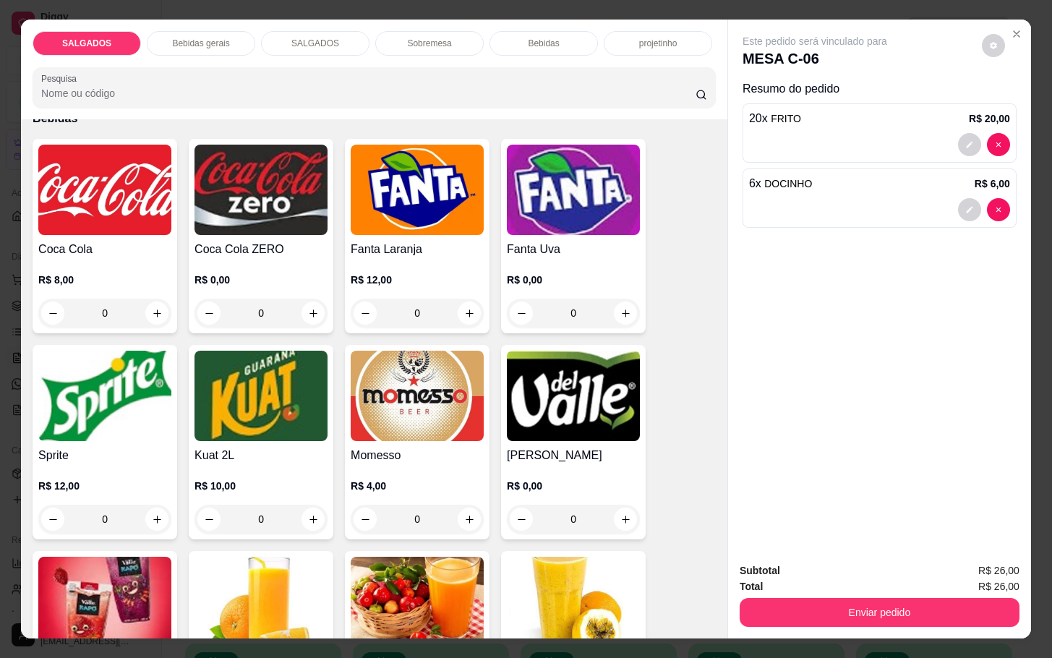
click at [447, 412] on img at bounding box center [417, 396] width 133 height 90
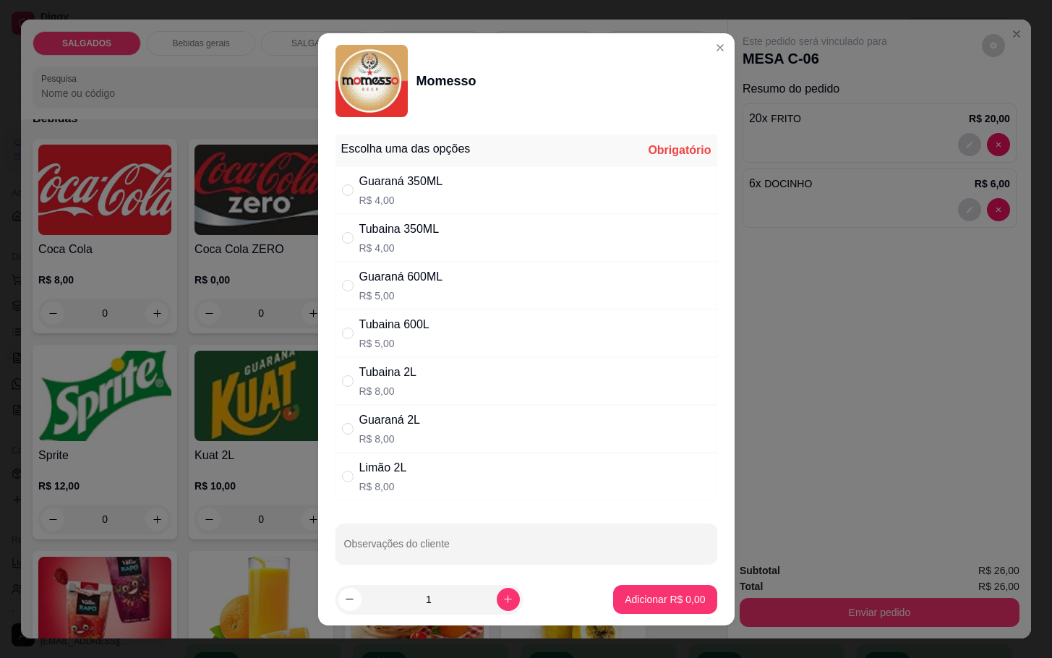
click at [412, 241] on p "R$ 4,00" at bounding box center [399, 248] width 80 height 14
radio input "true"
click at [502, 596] on icon "increase-product-quantity" at bounding box center [507, 599] width 11 height 11
type input "2"
click at [649, 606] on button "Adicionar R$ 8,00" at bounding box center [664, 599] width 103 height 29
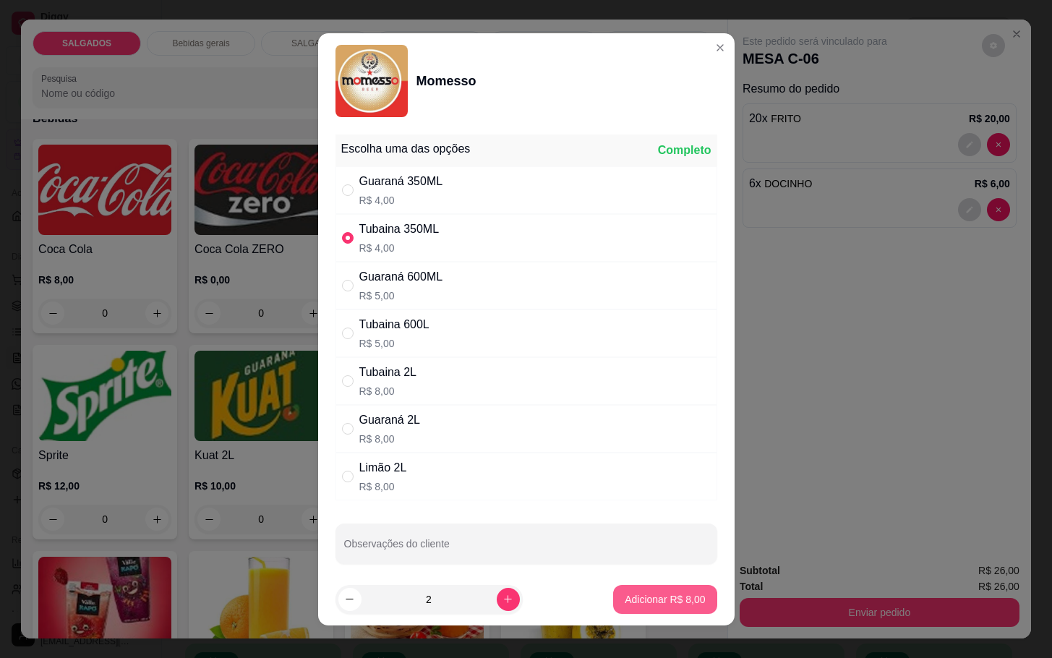
type input "2"
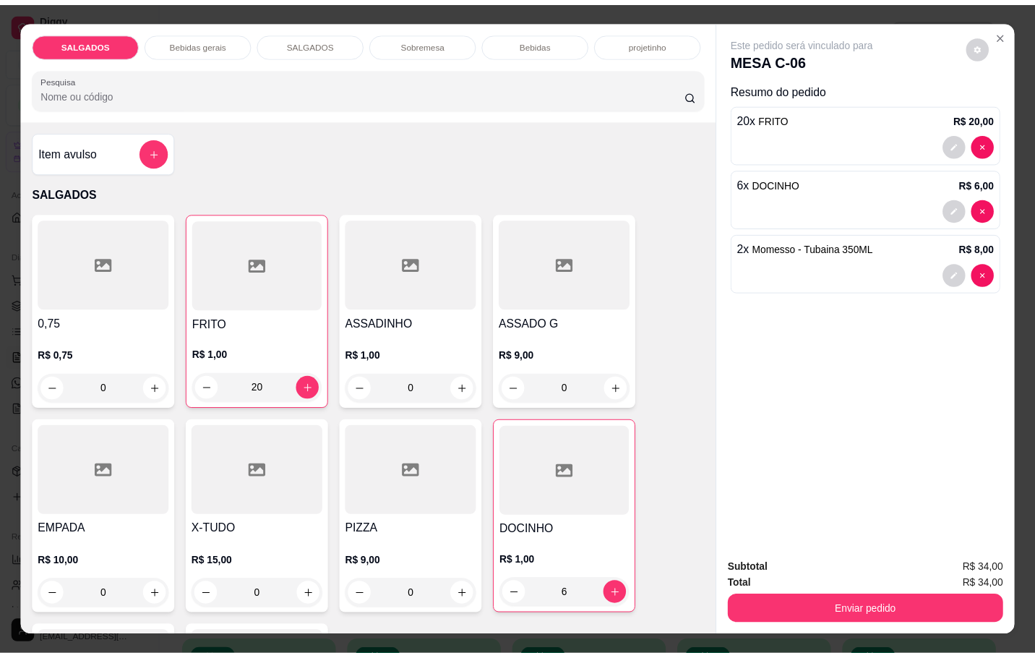
scroll to position [217, 0]
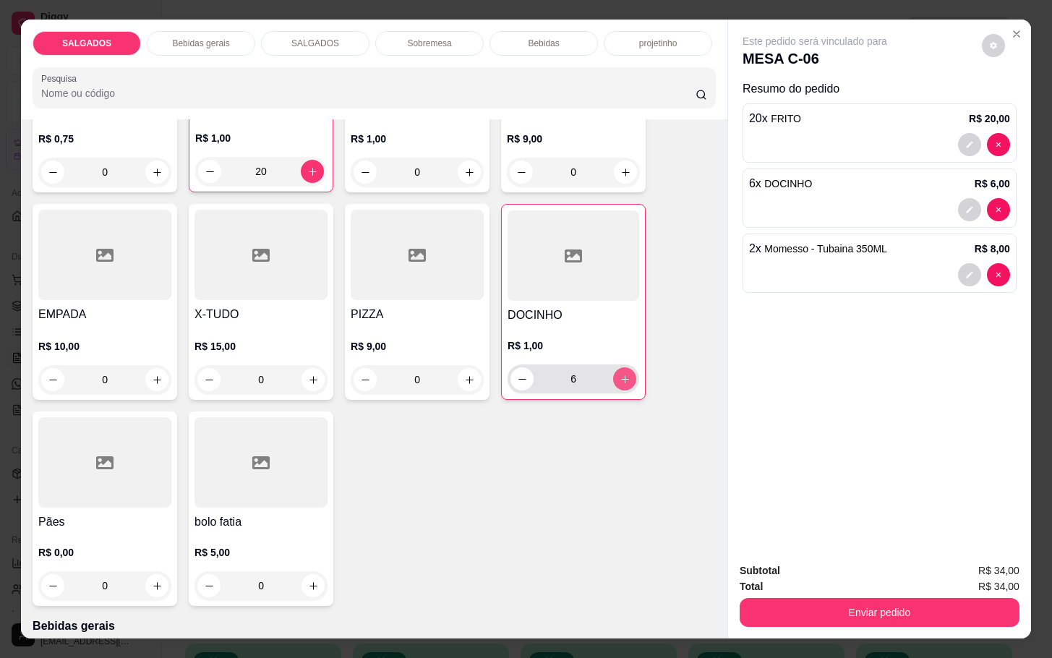
click at [613, 374] on button "increase-product-quantity" at bounding box center [624, 378] width 23 height 23
click at [614, 374] on button "increase-product-quantity" at bounding box center [625, 379] width 22 height 22
click at [613, 374] on button "increase-product-quantity" at bounding box center [624, 378] width 23 height 23
type input "9"
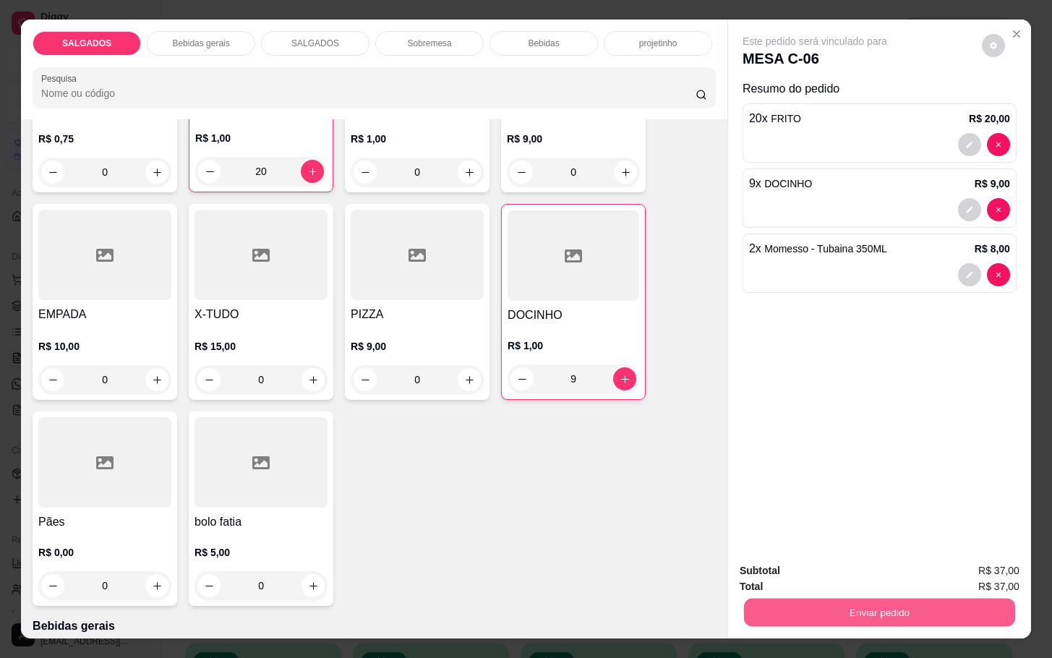
click at [881, 605] on button "Enviar pedido" at bounding box center [879, 612] width 271 height 28
click at [993, 575] on button "Enviar pedido" at bounding box center [980, 568] width 80 height 27
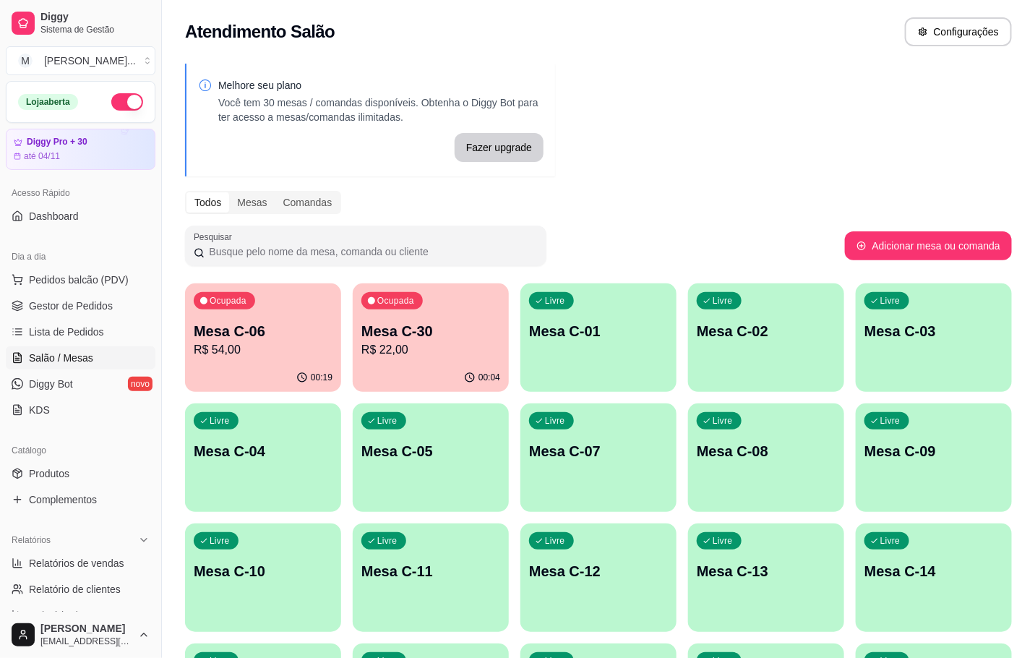
click at [412, 343] on p "R$ 22,00" at bounding box center [430, 349] width 139 height 17
click at [258, 317] on div "Ocupada Mesa C-06 R$ 54,00" at bounding box center [263, 323] width 156 height 80
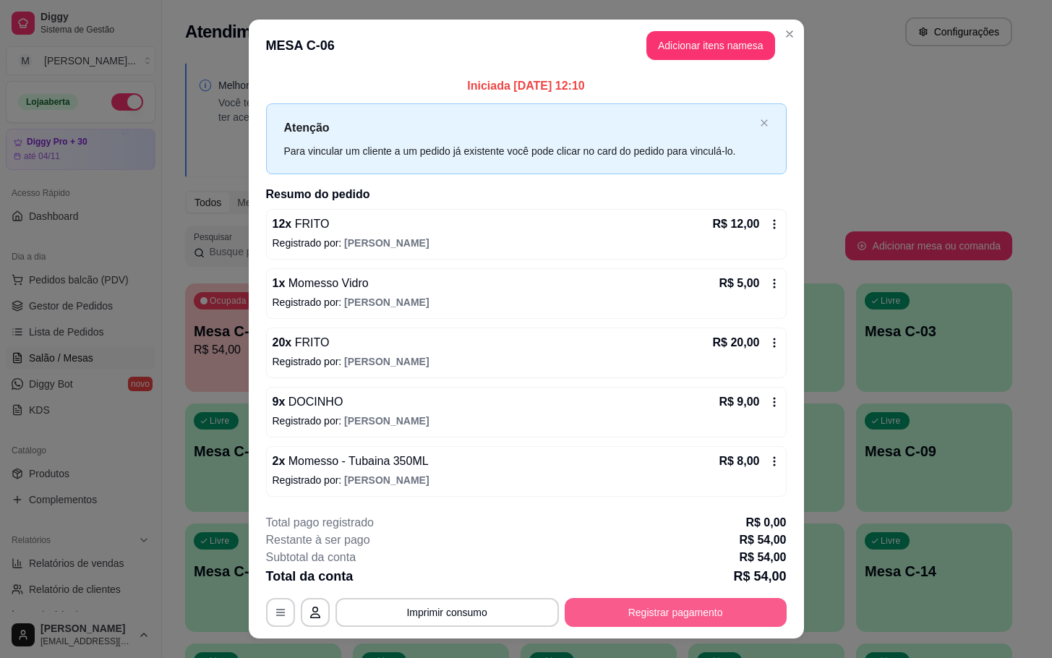
click at [623, 619] on button "Registrar pagamento" at bounding box center [676, 612] width 222 height 29
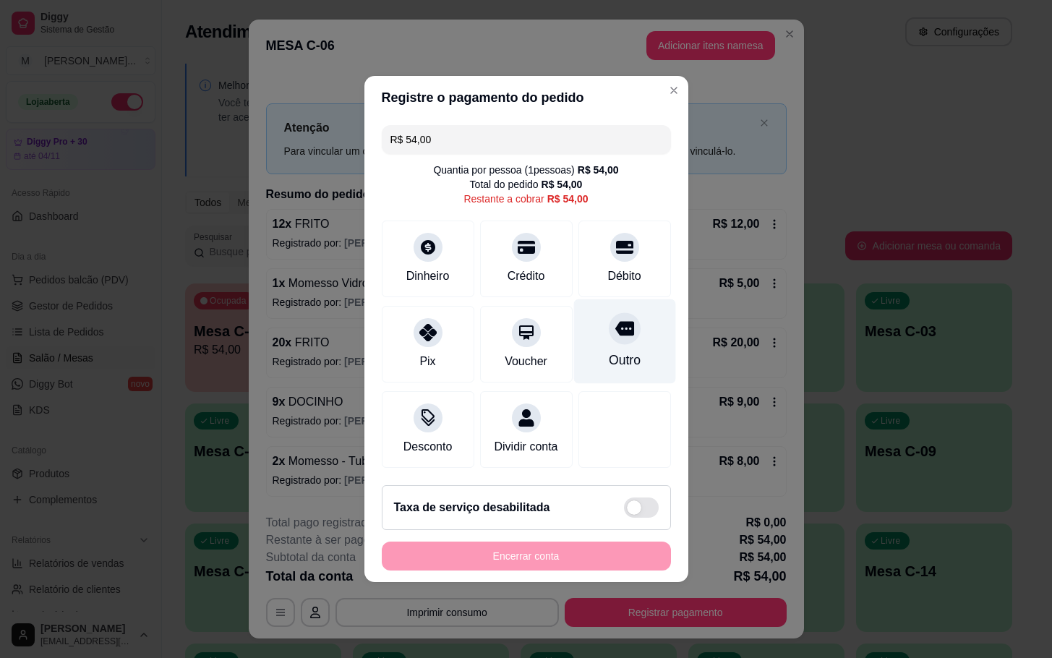
click at [608, 351] on div "Outro" at bounding box center [624, 360] width 32 height 19
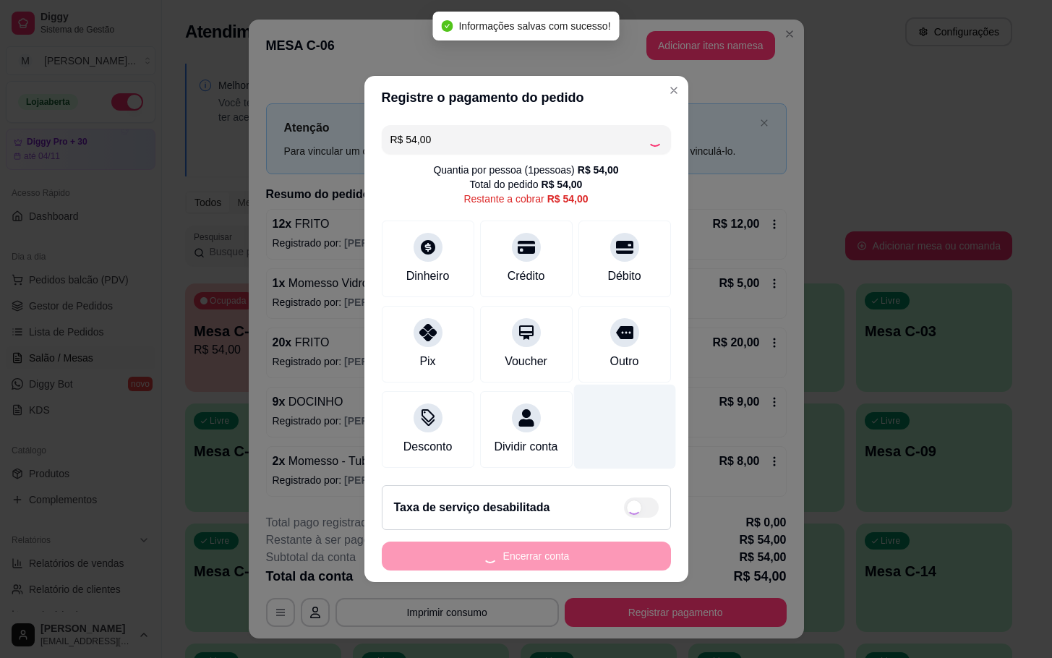
type input "R$ 0,00"
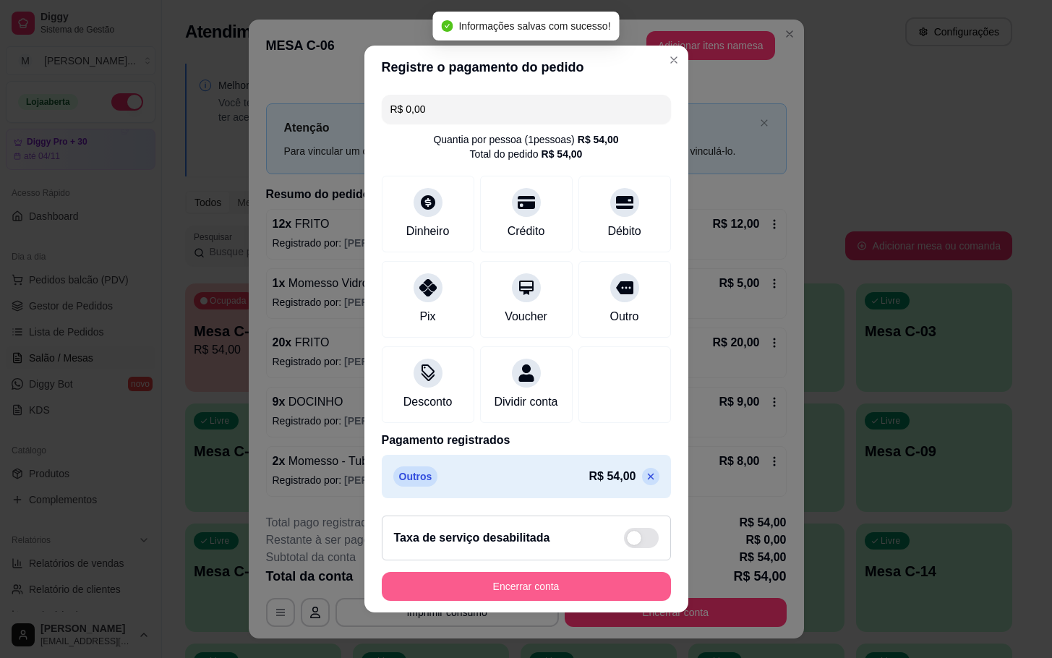
click at [545, 586] on button "Encerrar conta" at bounding box center [526, 586] width 289 height 29
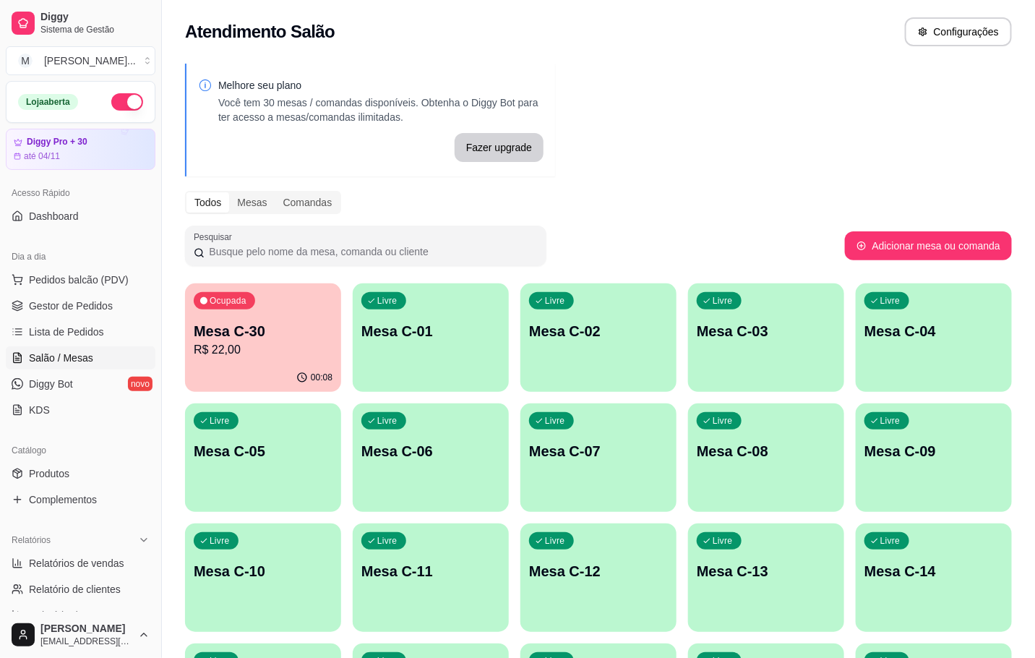
click at [218, 354] on p "R$ 22,00" at bounding box center [263, 349] width 139 height 17
click at [301, 315] on div "Ocupada Mesa C-30 R$ 22,00" at bounding box center [263, 323] width 156 height 80
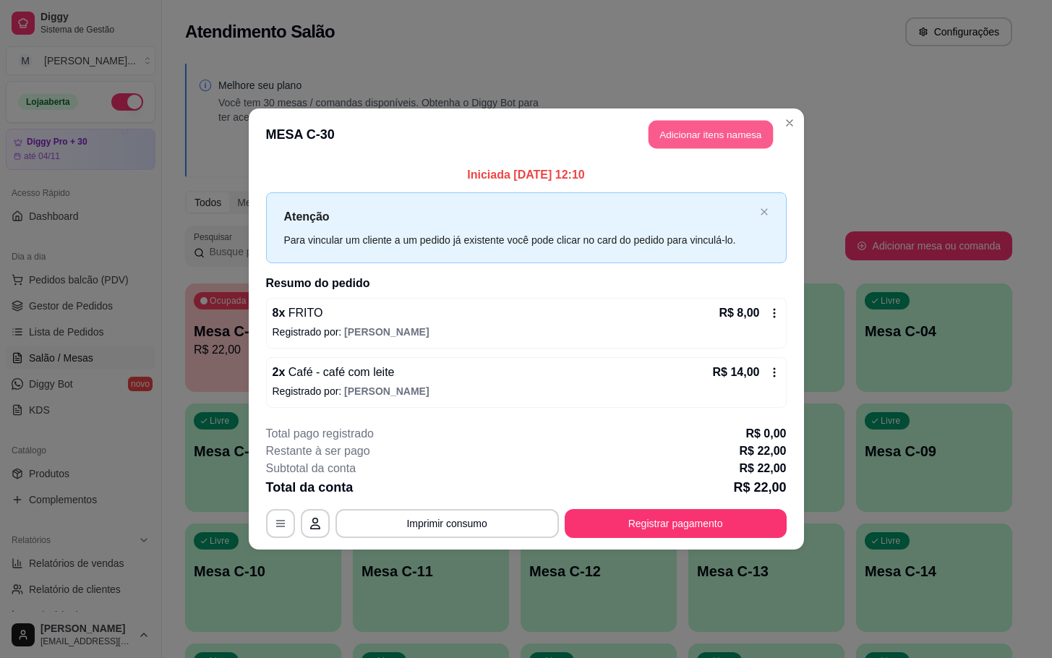
click at [727, 132] on button "Adicionar itens na mesa" at bounding box center [710, 135] width 124 height 28
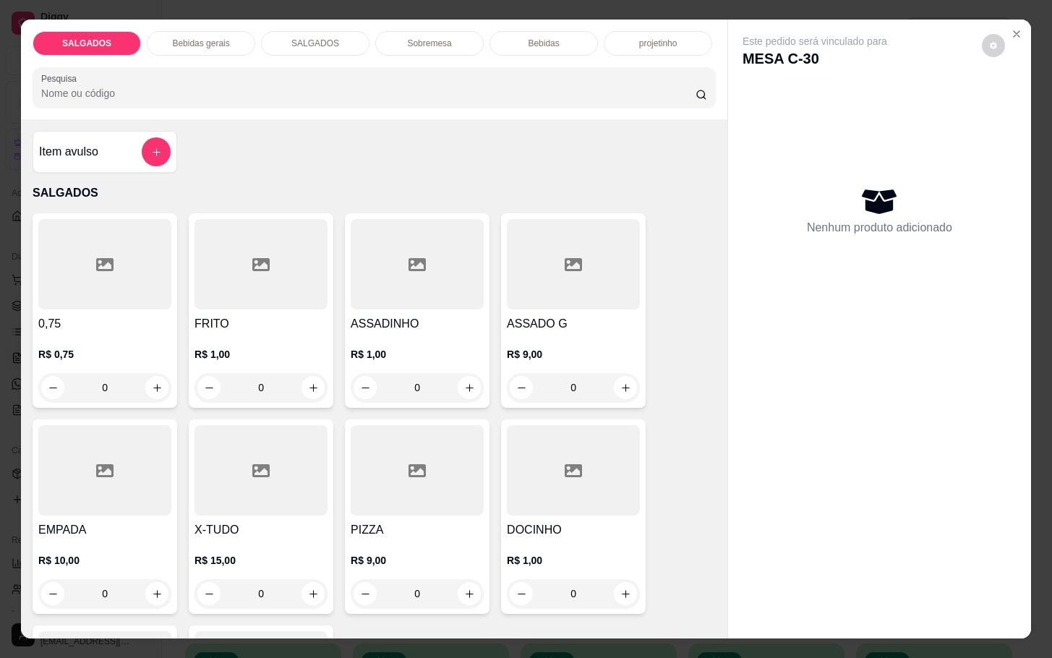
click at [132, 137] on div "Item avulso" at bounding box center [105, 151] width 132 height 29
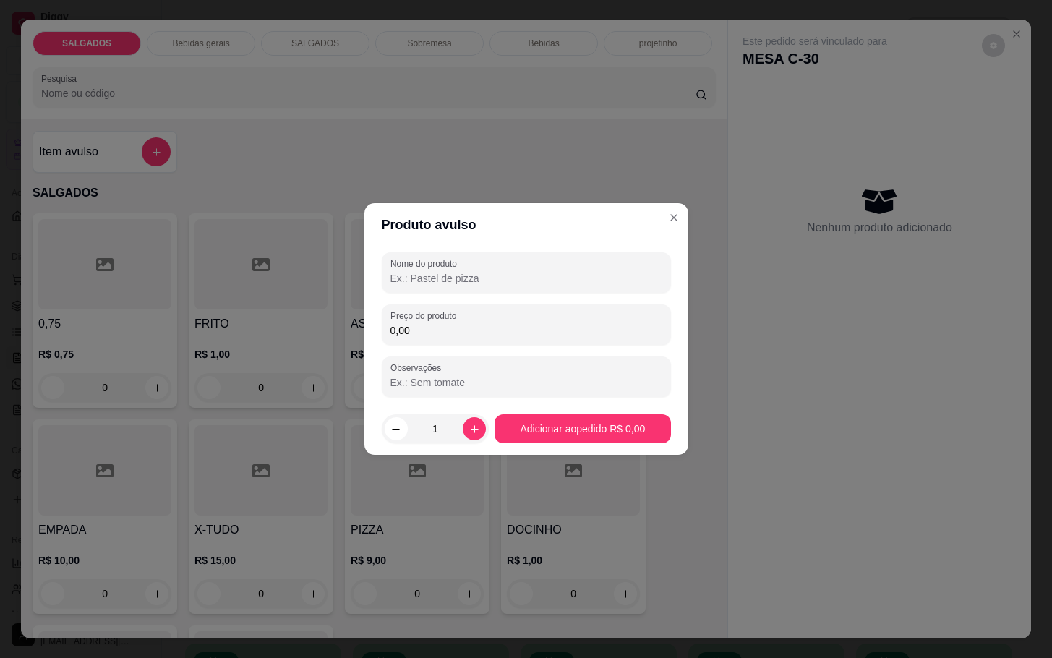
drag, startPoint x: 534, startPoint y: 354, endPoint x: 534, endPoint y: 343, distance: 10.9
click at [534, 343] on div "Nome do produto Preço do produto 0,00 Observações" at bounding box center [526, 324] width 289 height 145
click at [617, 317] on div "0,00" at bounding box center [526, 324] width 272 height 29
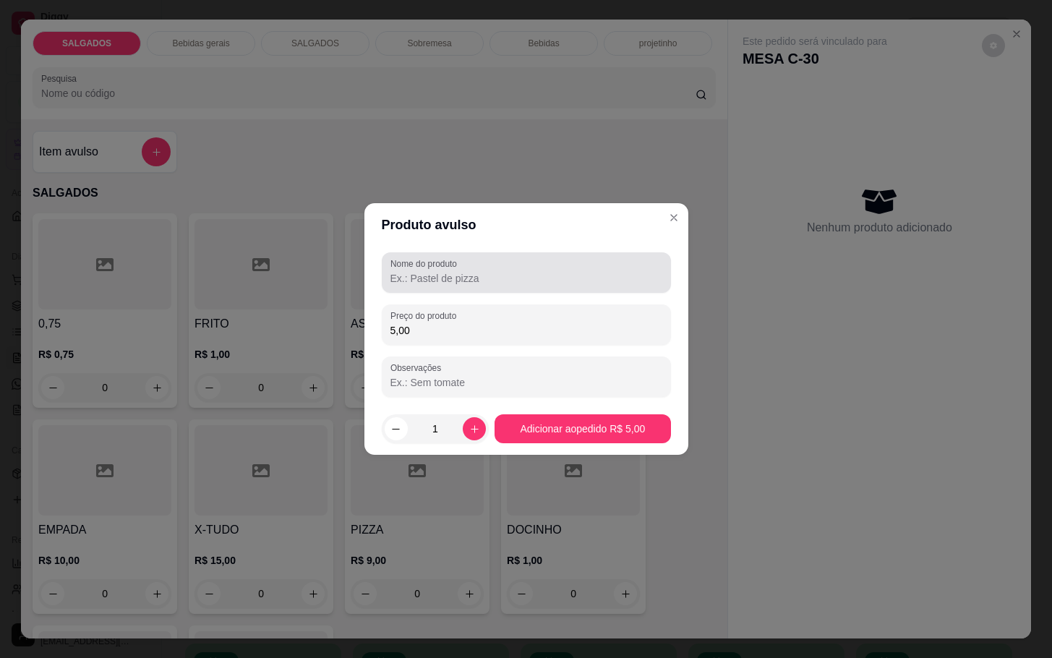
type input "5,00"
drag, startPoint x: 426, startPoint y: 260, endPoint x: 432, endPoint y: 267, distance: 9.2
click at [426, 262] on label "Nome do produto" at bounding box center [426, 263] width 72 height 12
click at [426, 271] on input "Nome do produto" at bounding box center [526, 278] width 272 height 14
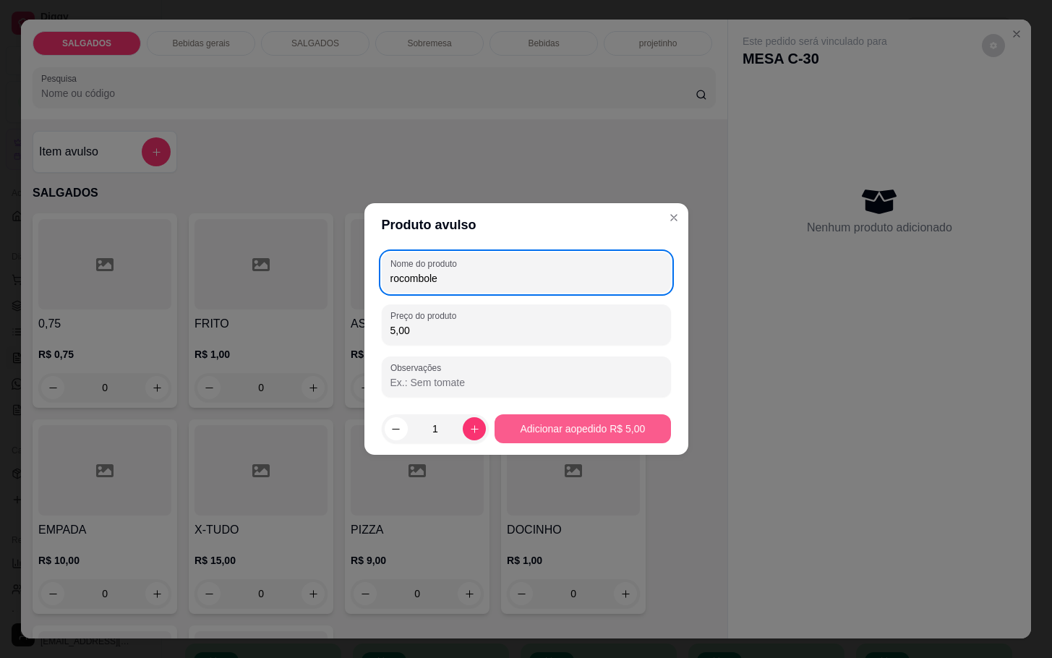
type input "rocombole"
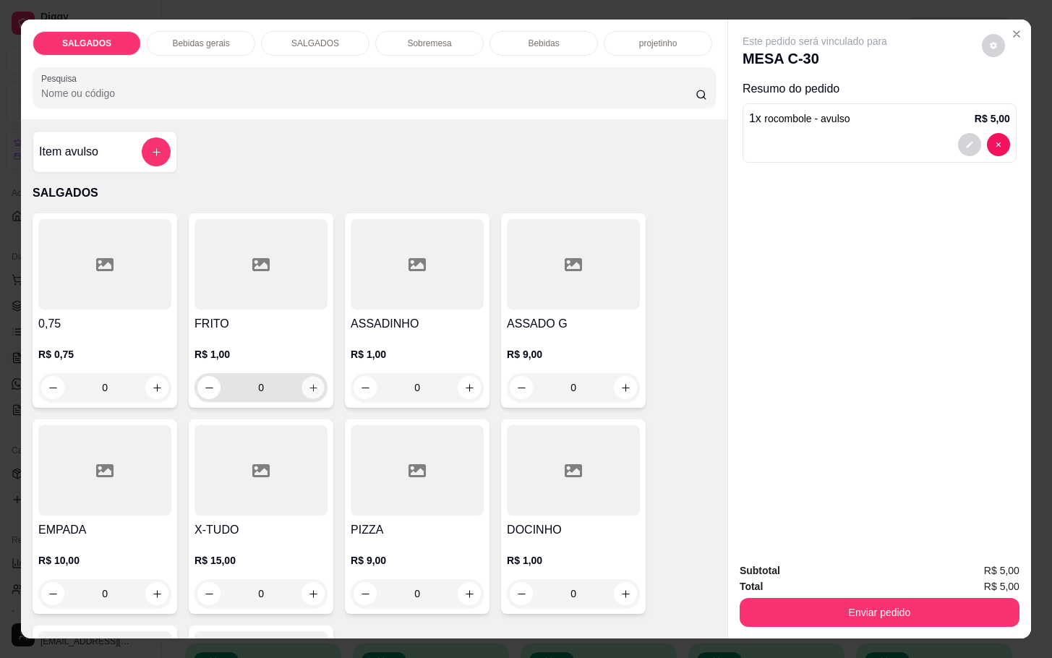
click at [310, 382] on icon "increase-product-quantity" at bounding box center [313, 387] width 11 height 11
click at [309, 382] on icon "increase-product-quantity" at bounding box center [313, 387] width 11 height 11
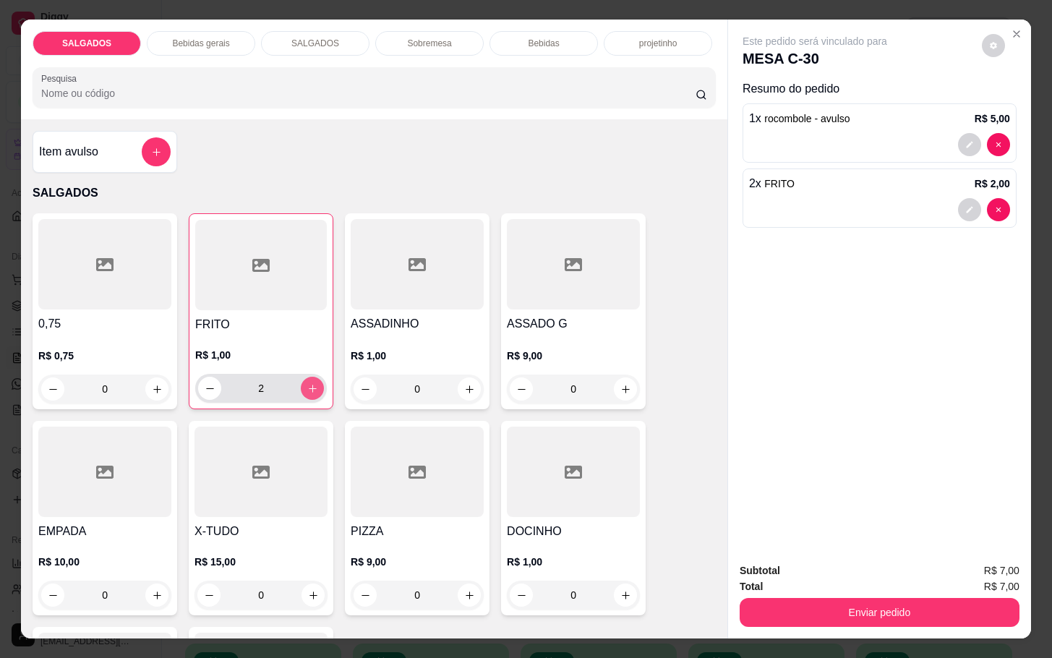
click at [307, 386] on icon "increase-product-quantity" at bounding box center [312, 388] width 11 height 11
click at [198, 391] on button "decrease-product-quantity" at bounding box center [209, 388] width 23 height 23
type input "2"
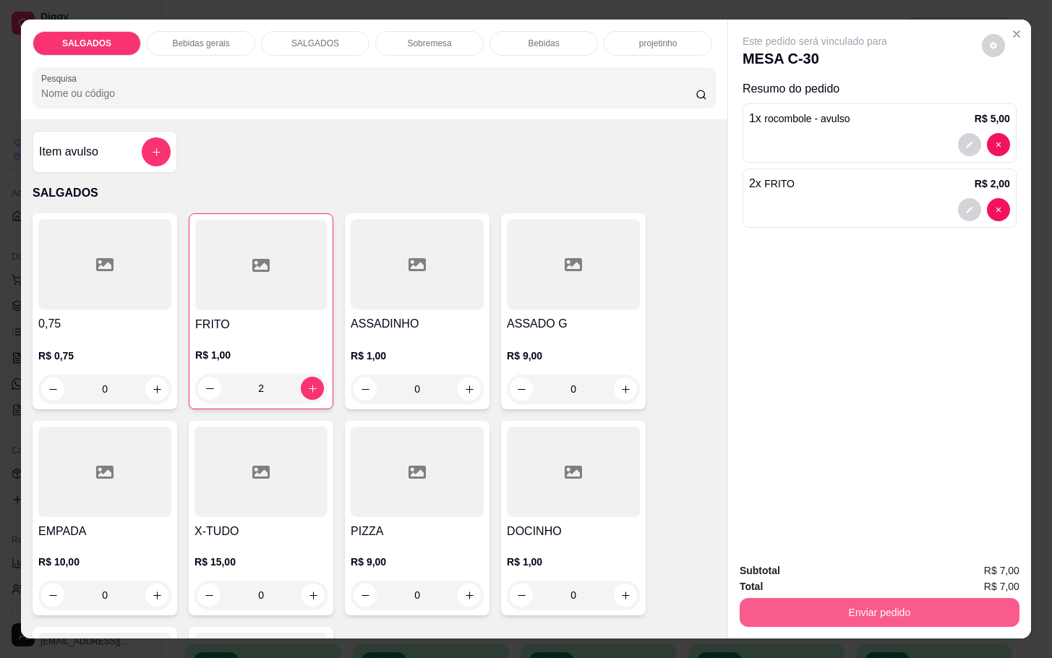
click at [755, 599] on button "Enviar pedido" at bounding box center [880, 612] width 280 height 29
click at [987, 573] on button "Enviar pedido" at bounding box center [979, 568] width 82 height 27
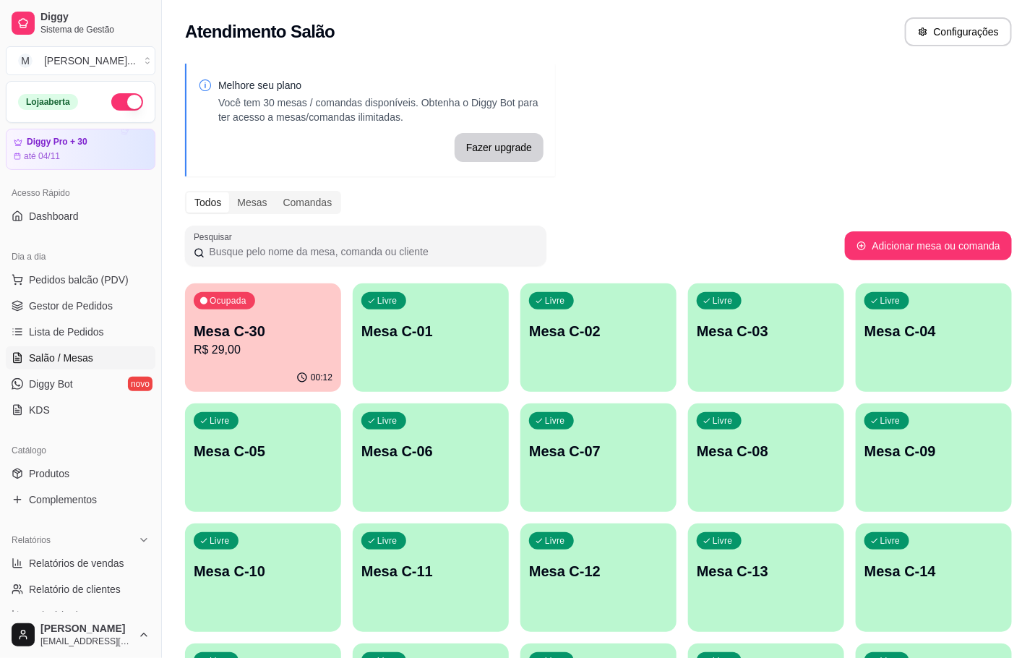
click at [291, 317] on div "Ocupada Mesa C-30 R$ 29,00" at bounding box center [263, 323] width 156 height 80
click at [275, 320] on div "Ocupada Mesa C-30 R$ 29,00" at bounding box center [263, 324] width 152 height 78
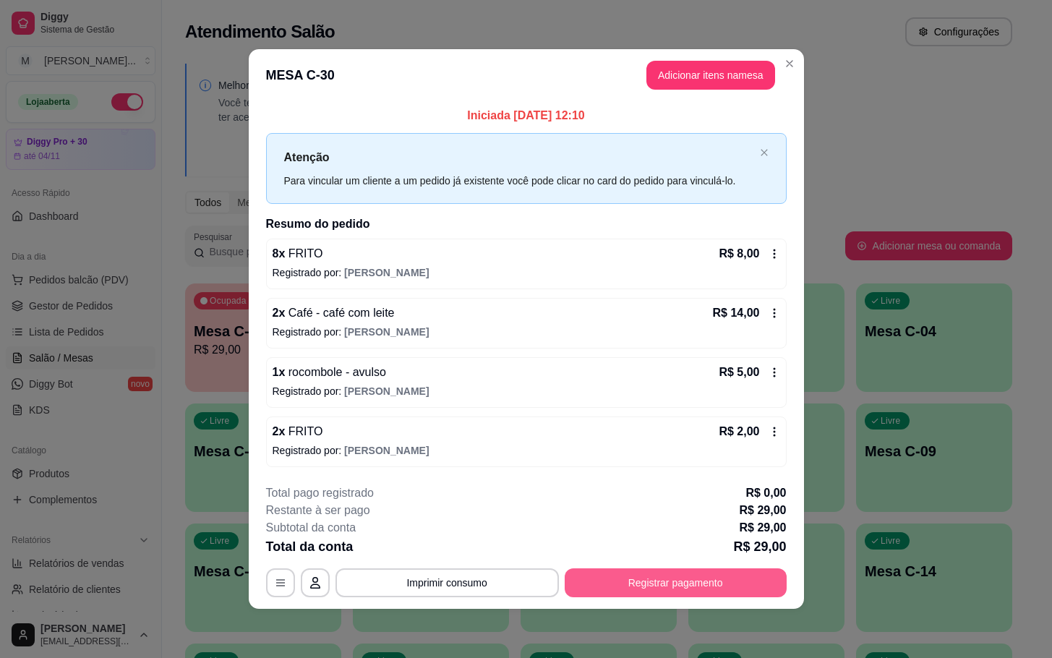
click at [620, 570] on button "Registrar pagamento" at bounding box center [676, 582] width 222 height 29
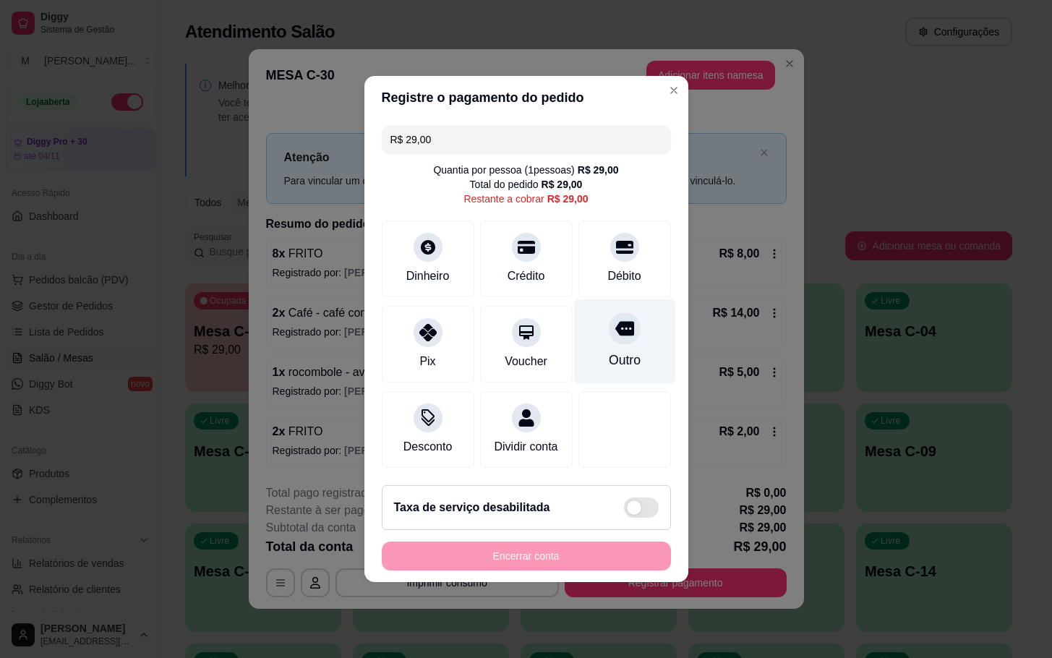
click at [608, 351] on div "Outro" at bounding box center [624, 360] width 32 height 19
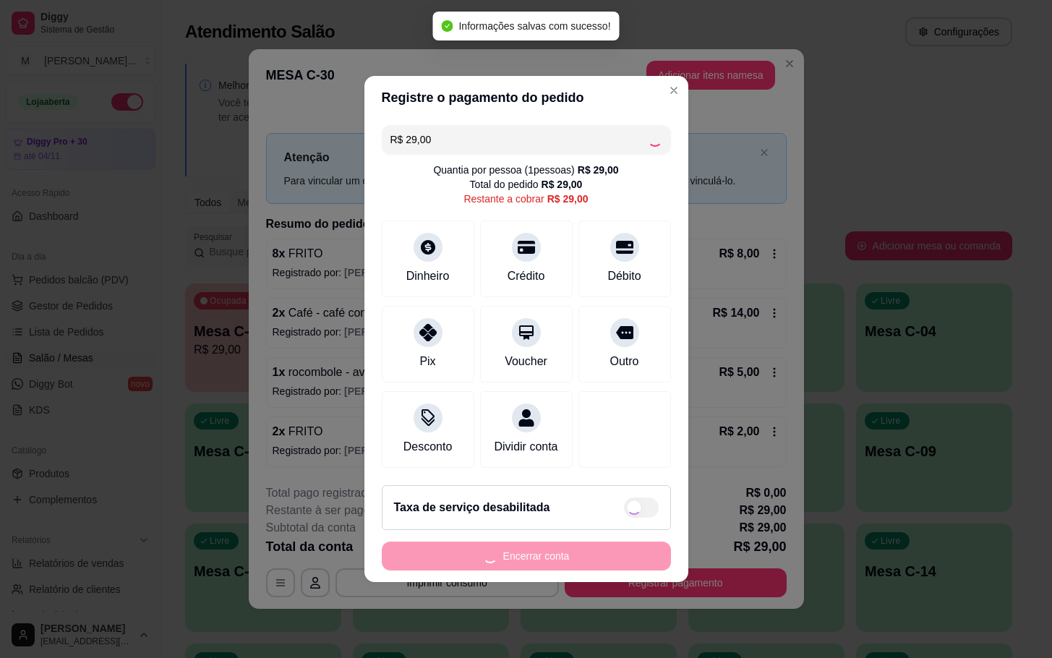
type input "R$ 0,00"
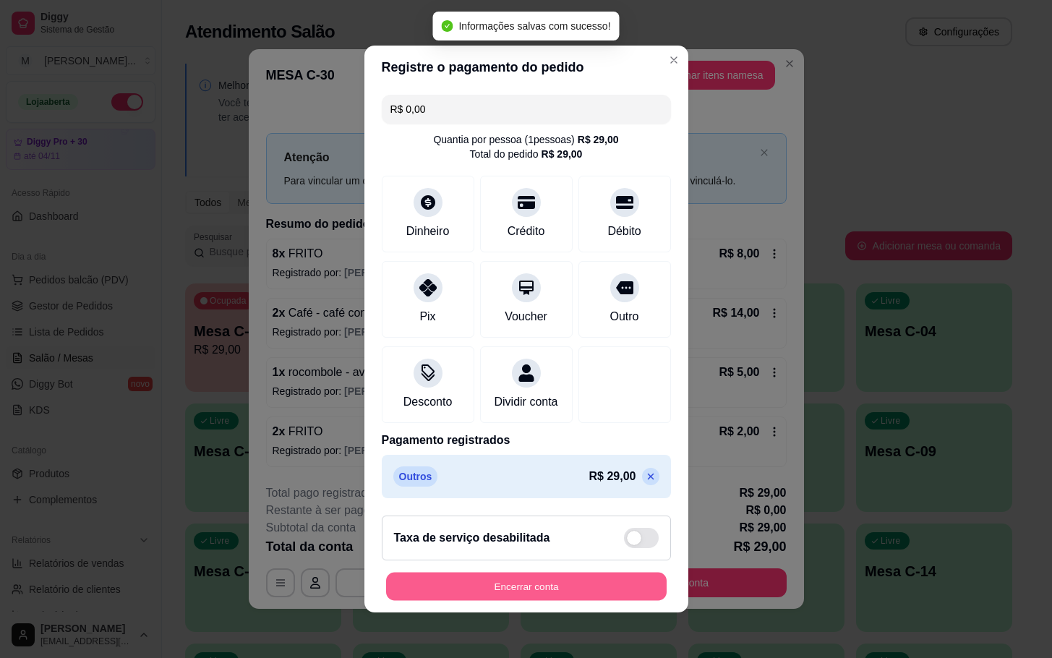
click at [582, 601] on button "Encerrar conta" at bounding box center [526, 587] width 280 height 28
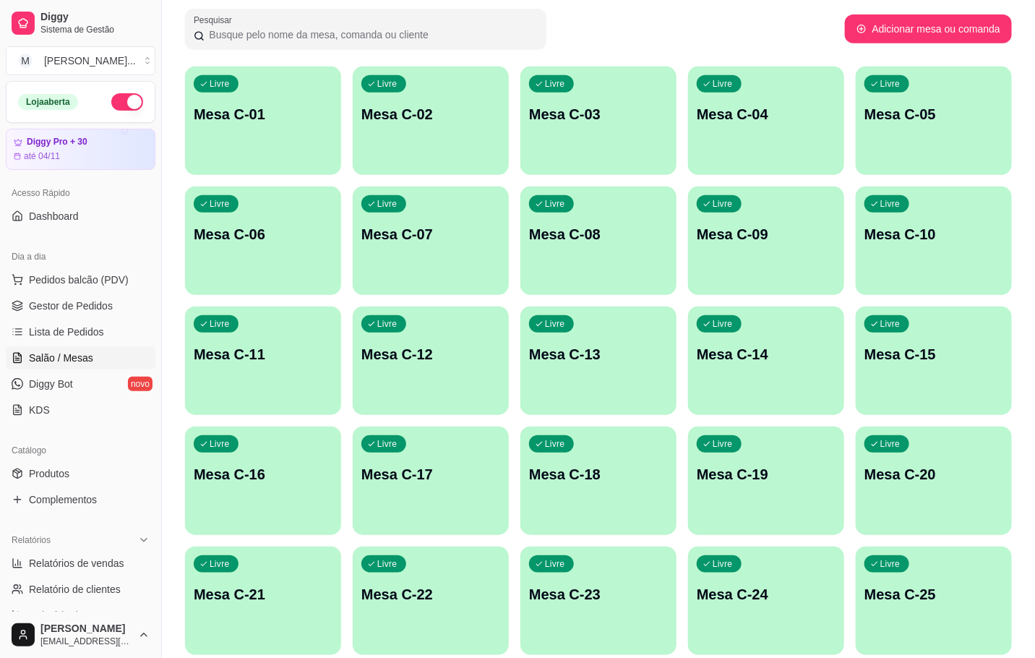
click at [933, 458] on div "Livre Mesa C-20" at bounding box center [934, 472] width 156 height 91
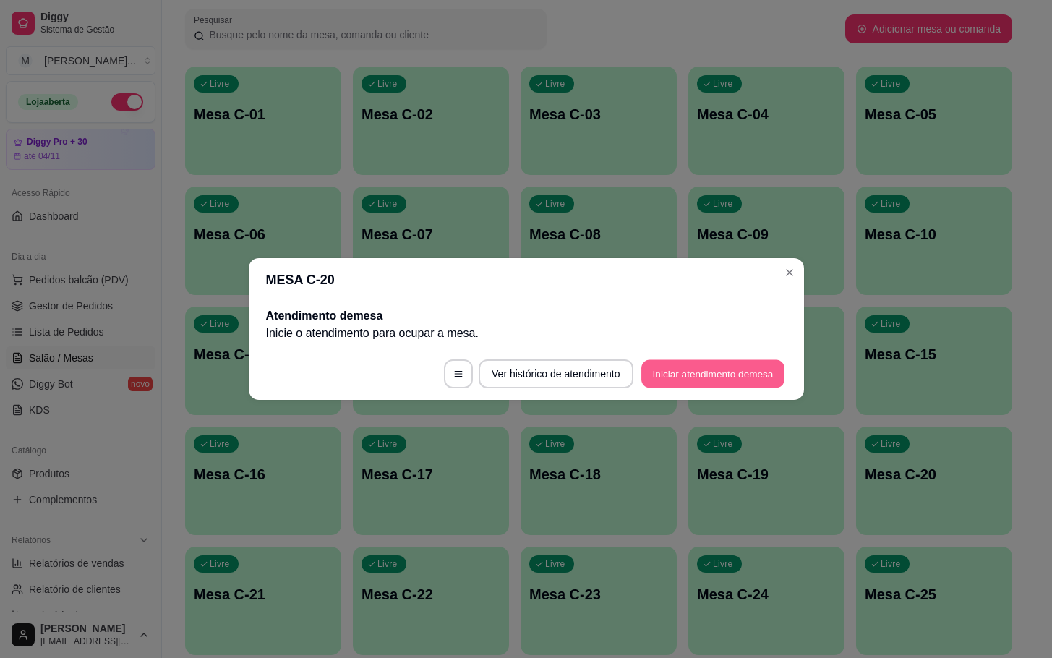
click at [664, 371] on button "Iniciar atendimento de mesa" at bounding box center [712, 374] width 143 height 28
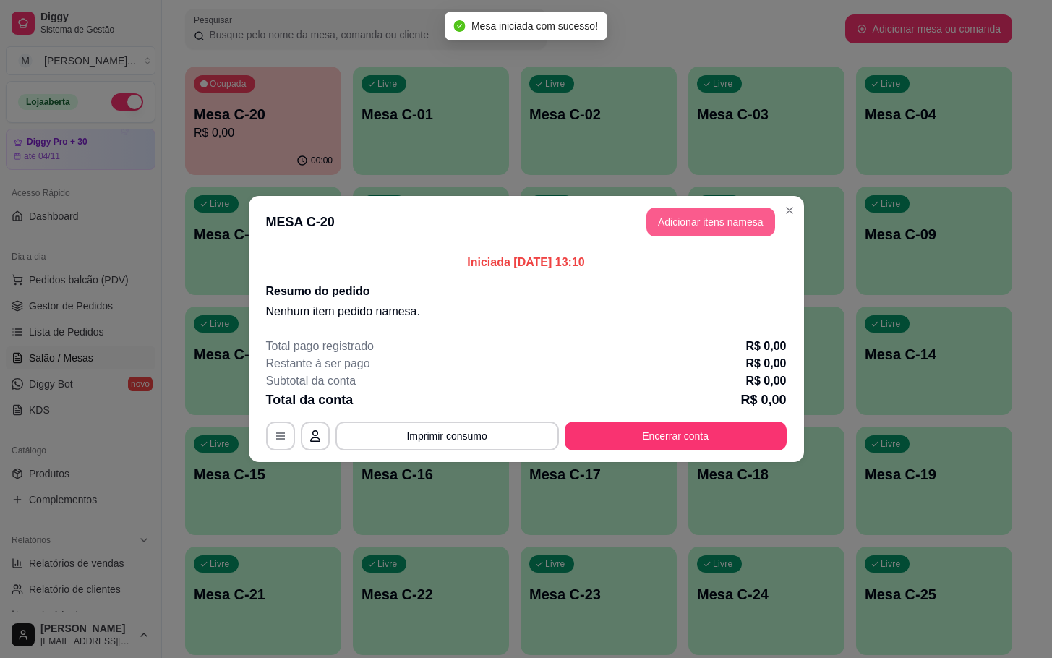
click at [714, 228] on button "Adicionar itens na mesa" at bounding box center [710, 221] width 129 height 29
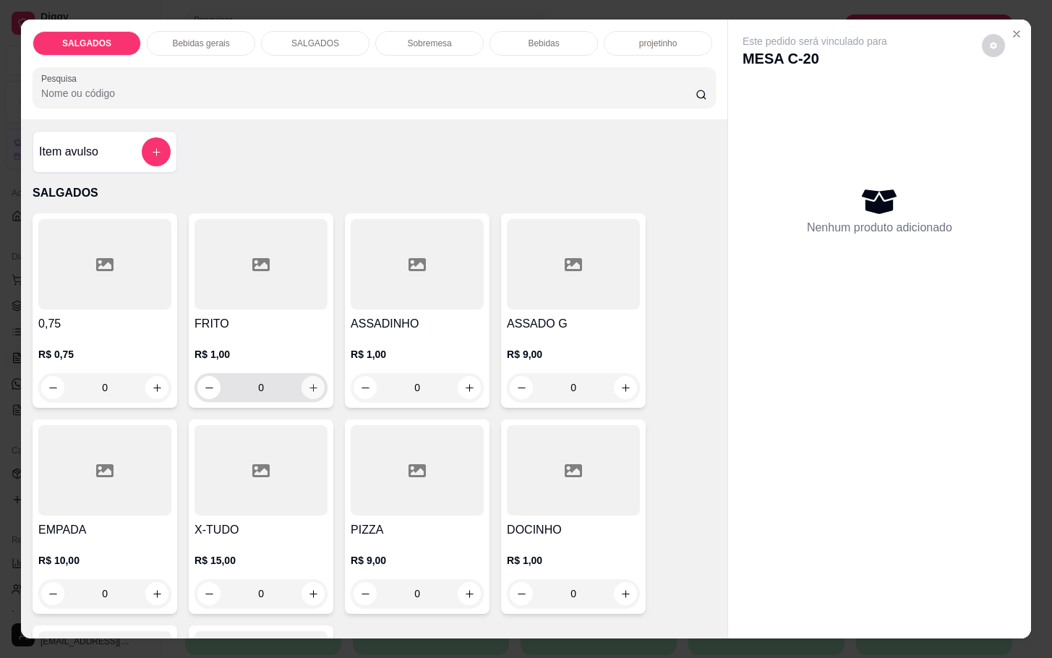
click at [308, 376] on button "increase-product-quantity" at bounding box center [312, 387] width 23 height 23
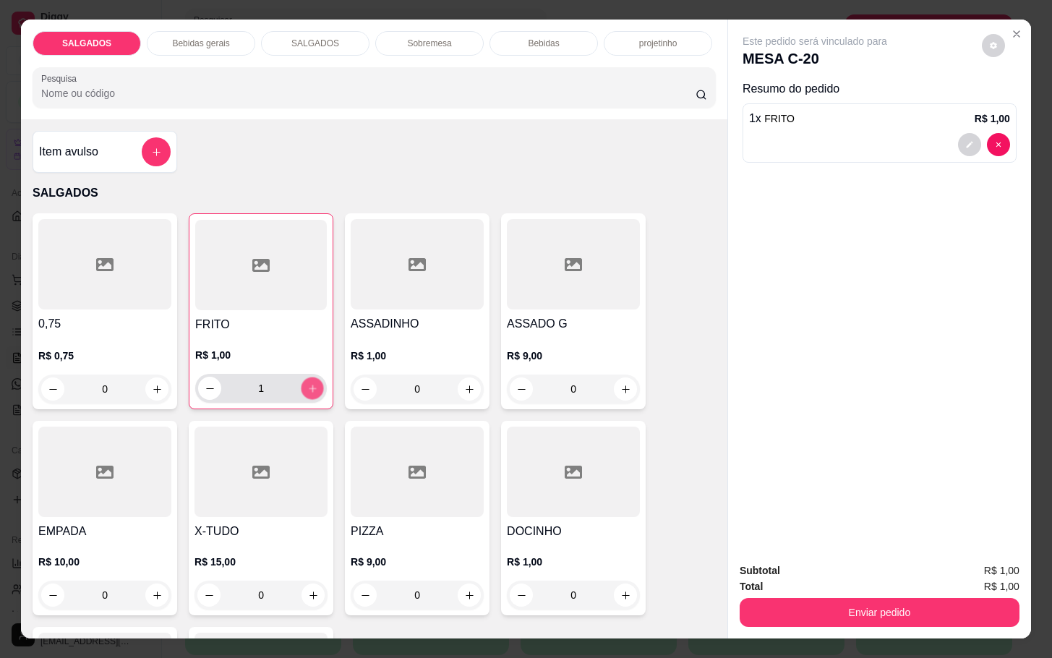
click at [308, 377] on button "increase-product-quantity" at bounding box center [312, 388] width 22 height 22
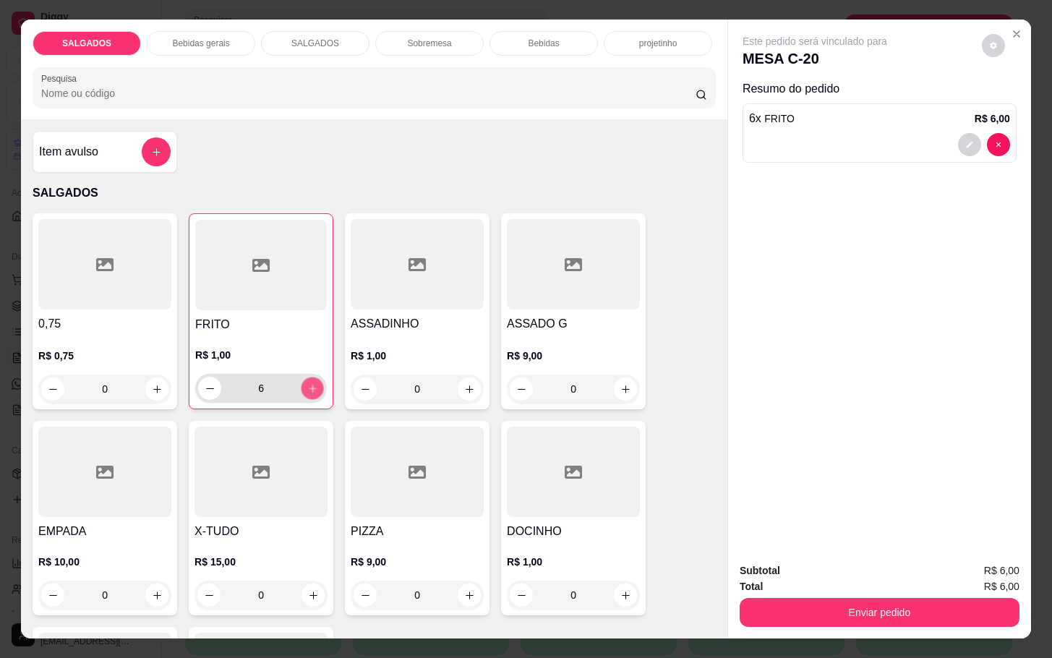
click at [308, 377] on button "increase-product-quantity" at bounding box center [312, 388] width 22 height 22
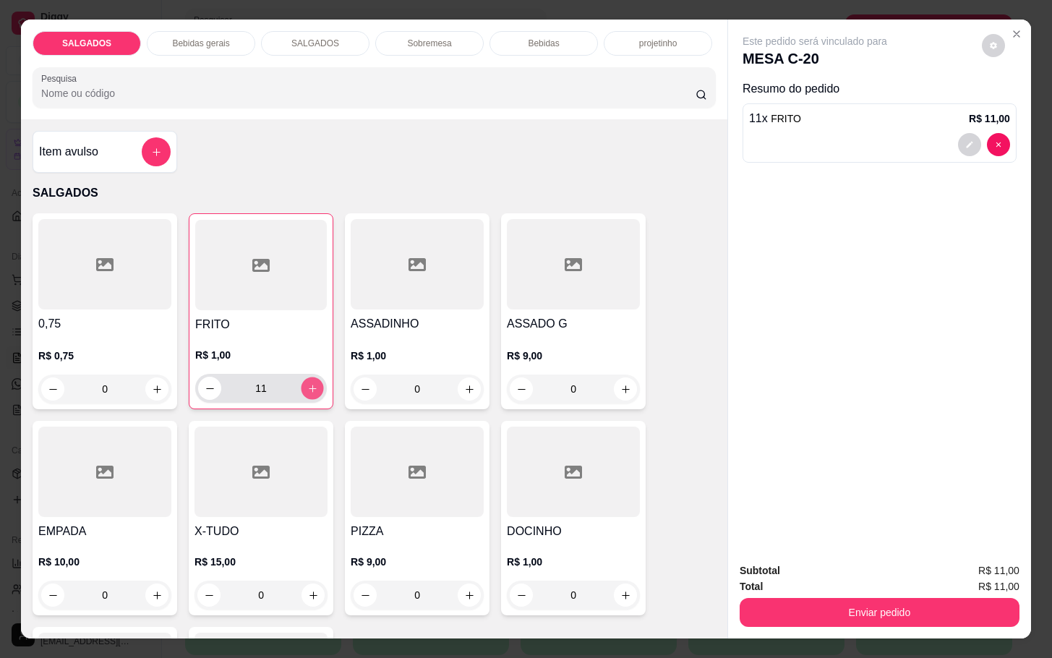
click at [308, 377] on button "increase-product-quantity" at bounding box center [312, 388] width 22 height 22
click at [309, 374] on div "14" at bounding box center [261, 388] width 126 height 29
click at [301, 377] on button "increase-product-quantity" at bounding box center [312, 388] width 23 height 23
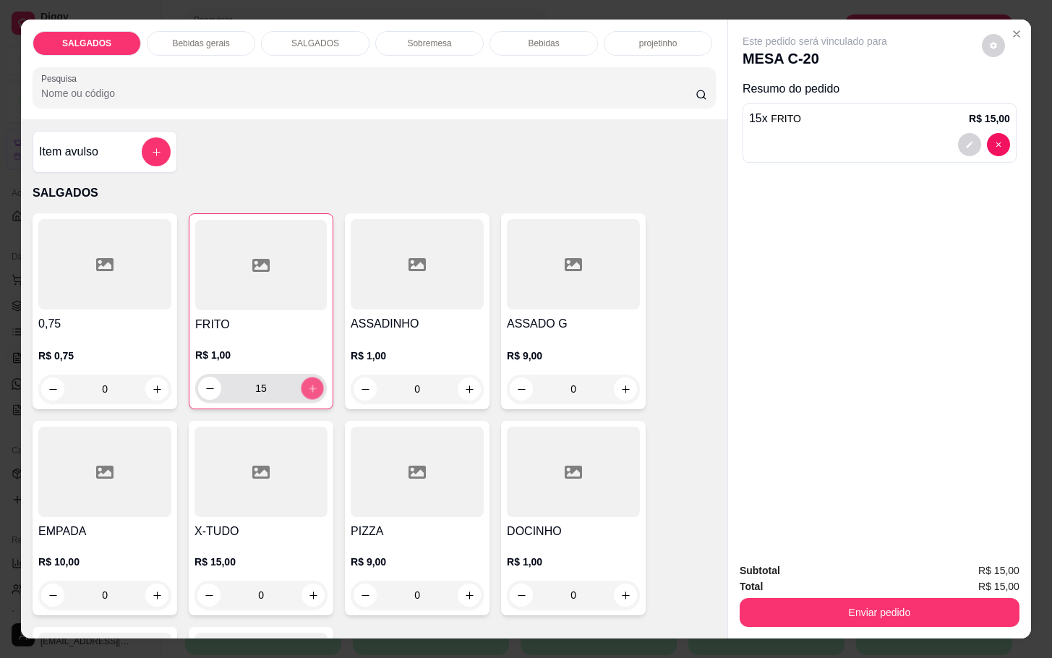
click at [301, 377] on button "increase-product-quantity" at bounding box center [312, 388] width 22 height 22
click at [301, 377] on button "increase-product-quantity" at bounding box center [312, 388] width 23 height 23
type input "18"
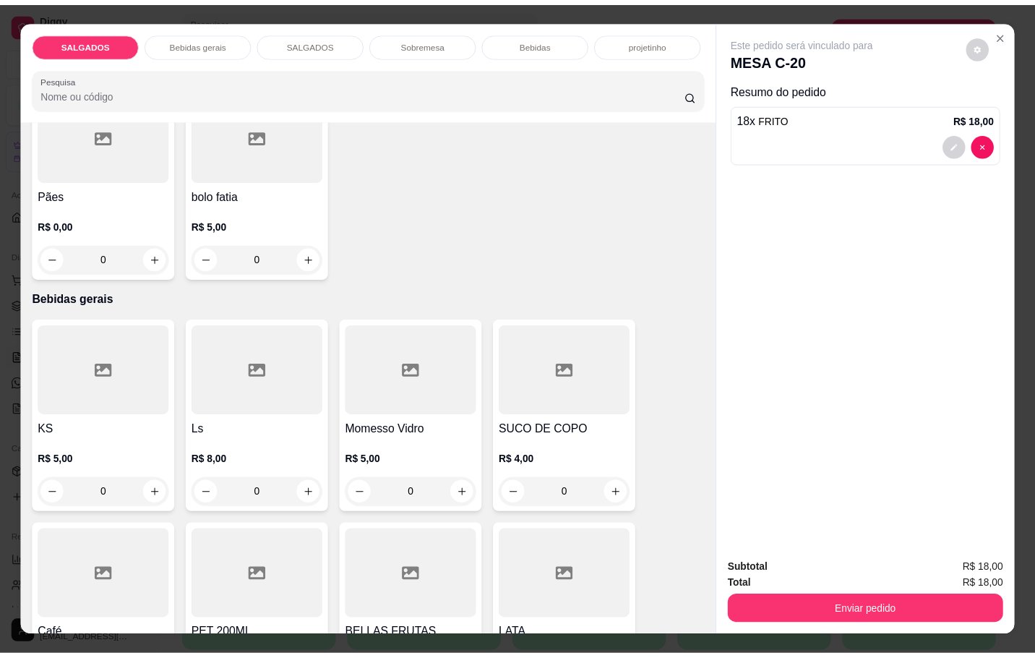
scroll to position [651, 0]
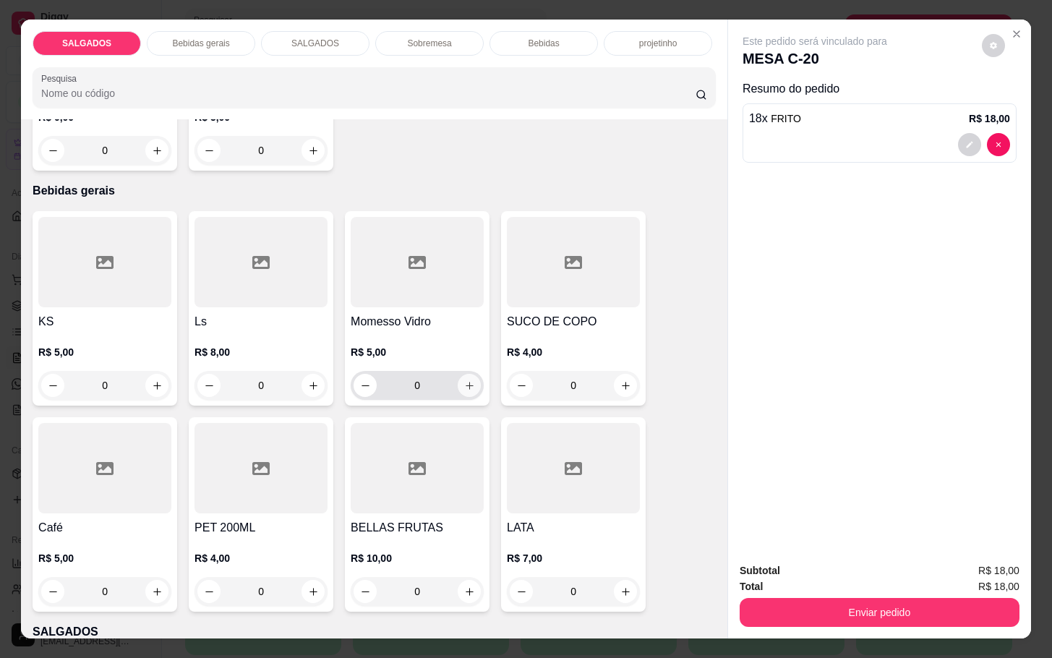
click at [464, 380] on icon "increase-product-quantity" at bounding box center [469, 385] width 11 height 11
type input "1"
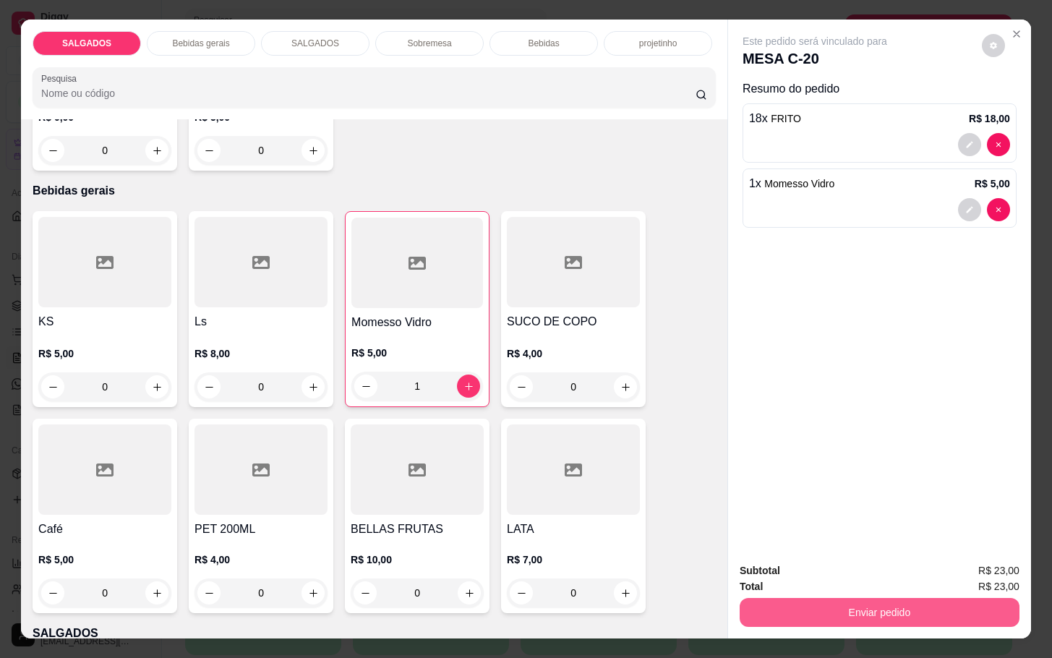
click at [881, 598] on button "Enviar pedido" at bounding box center [880, 612] width 280 height 29
click at [966, 568] on button "Enviar pedido" at bounding box center [979, 568] width 82 height 27
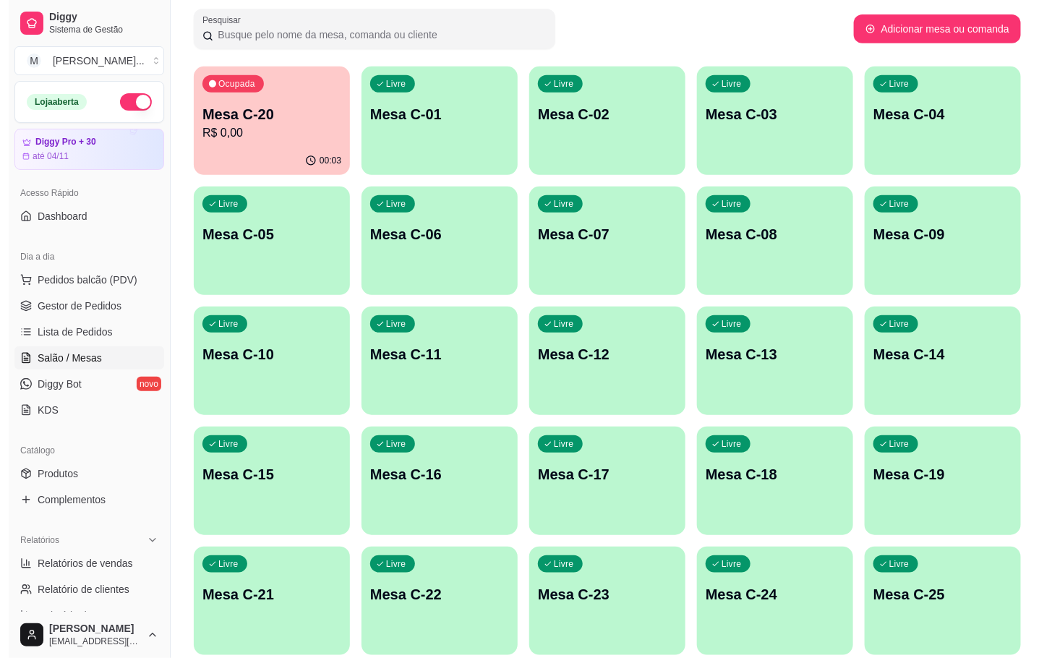
scroll to position [393, 0]
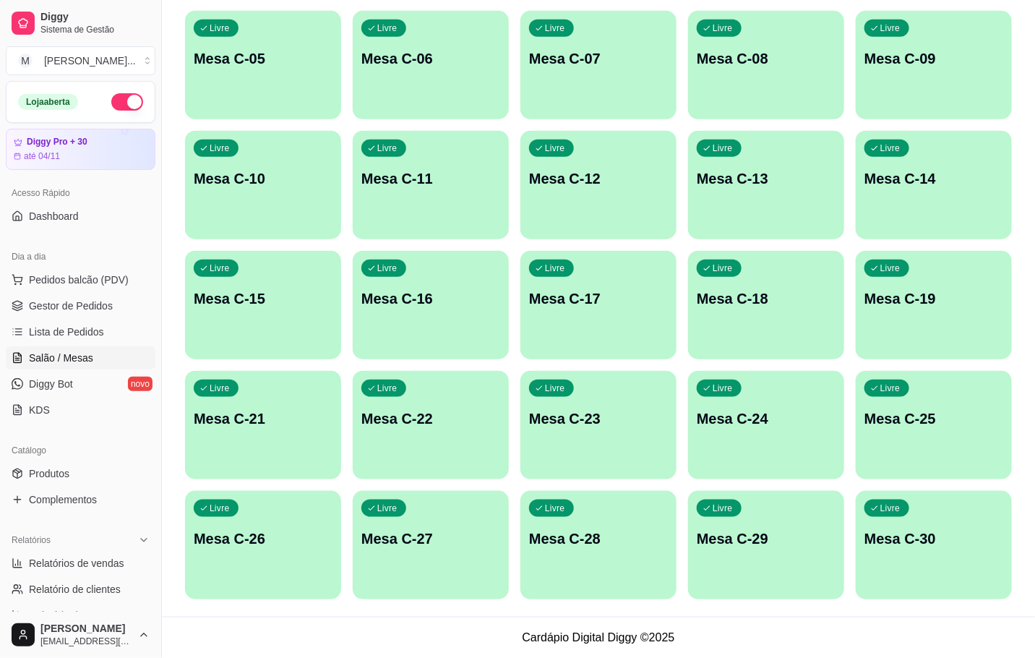
click at [896, 582] on div "button" at bounding box center [934, 590] width 156 height 17
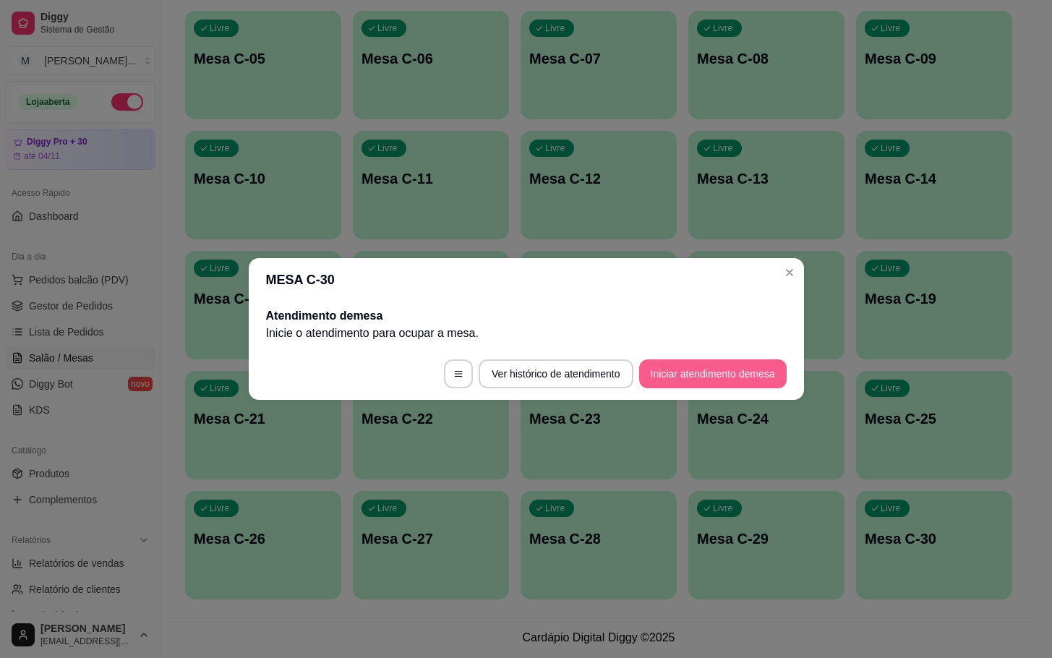
click at [716, 378] on button "Iniciar atendimento de mesa" at bounding box center [712, 373] width 147 height 29
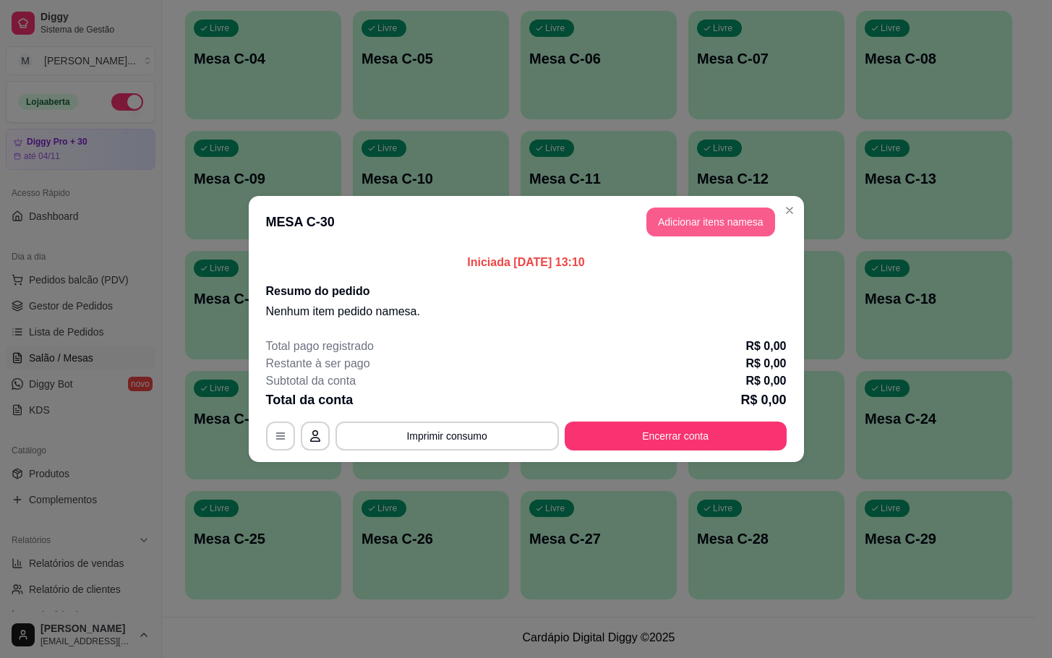
click at [710, 215] on button "Adicionar itens na mesa" at bounding box center [710, 221] width 129 height 29
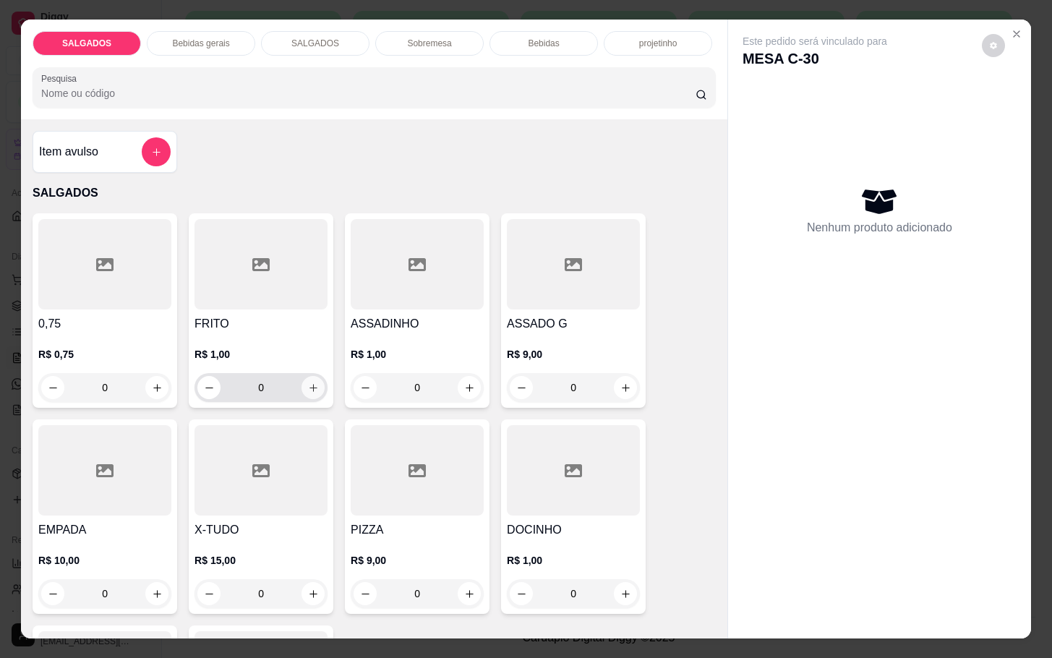
click at [311, 384] on button "increase-product-quantity" at bounding box center [312, 387] width 23 height 23
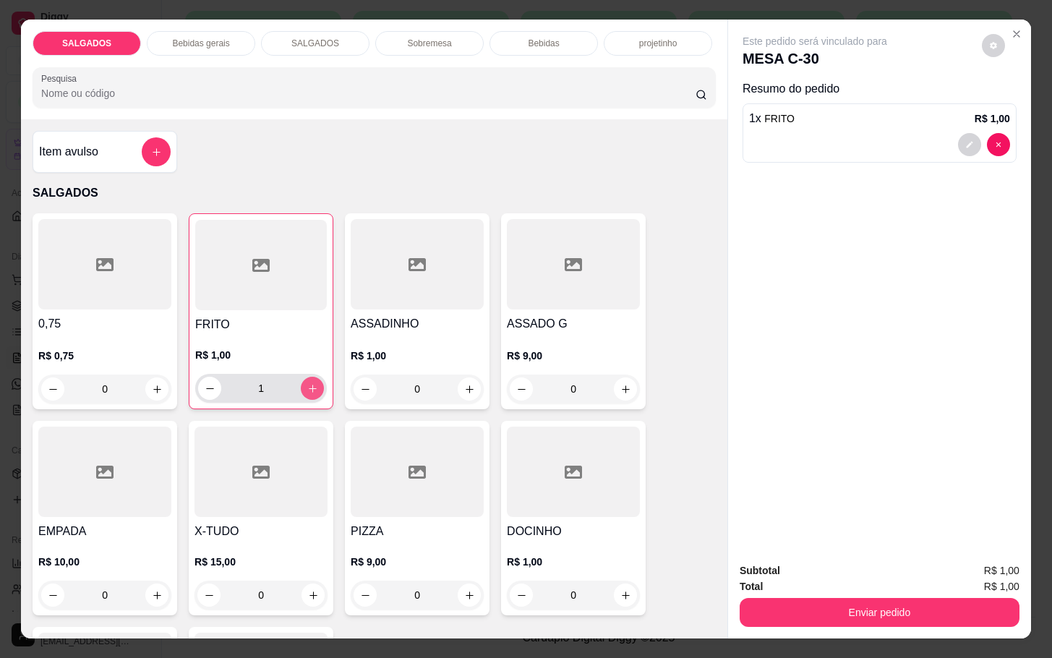
click at [312, 393] on div "1" at bounding box center [261, 388] width 126 height 29
click at [312, 395] on div "1" at bounding box center [261, 388] width 126 height 29
click at [304, 377] on button "increase-product-quantity" at bounding box center [312, 388] width 23 height 23
click at [304, 377] on button "increase-product-quantity" at bounding box center [312, 388] width 22 height 22
click at [301, 377] on button "increase-product-quantity" at bounding box center [312, 388] width 22 height 22
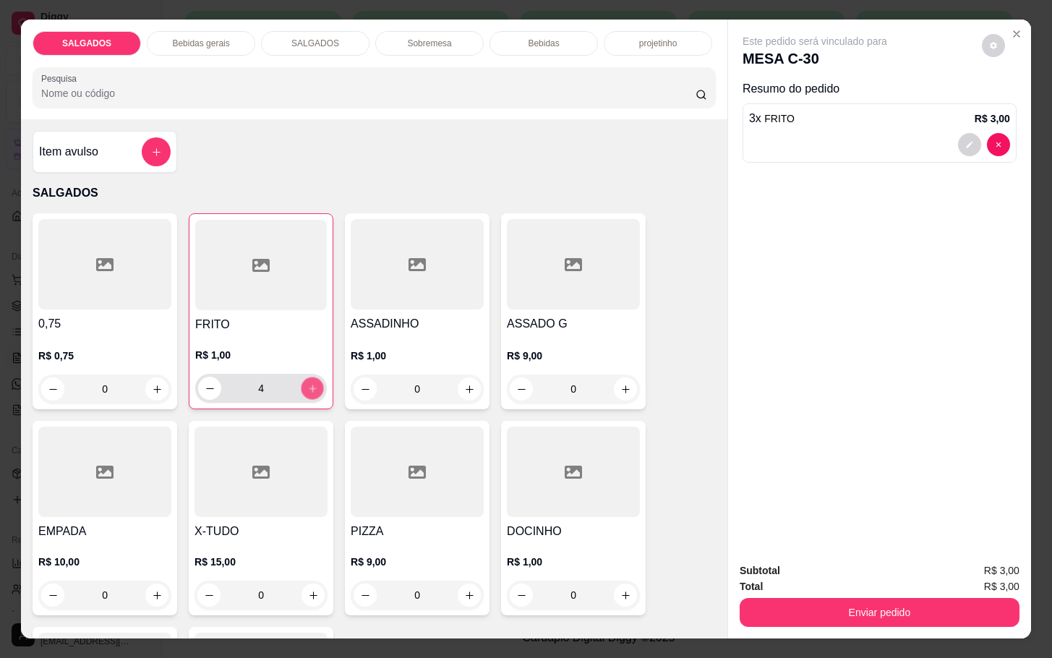
click at [301, 377] on button "increase-product-quantity" at bounding box center [312, 388] width 22 height 22
type input "5"
click at [228, 39] on div "Bebidas gerais" at bounding box center [201, 43] width 108 height 25
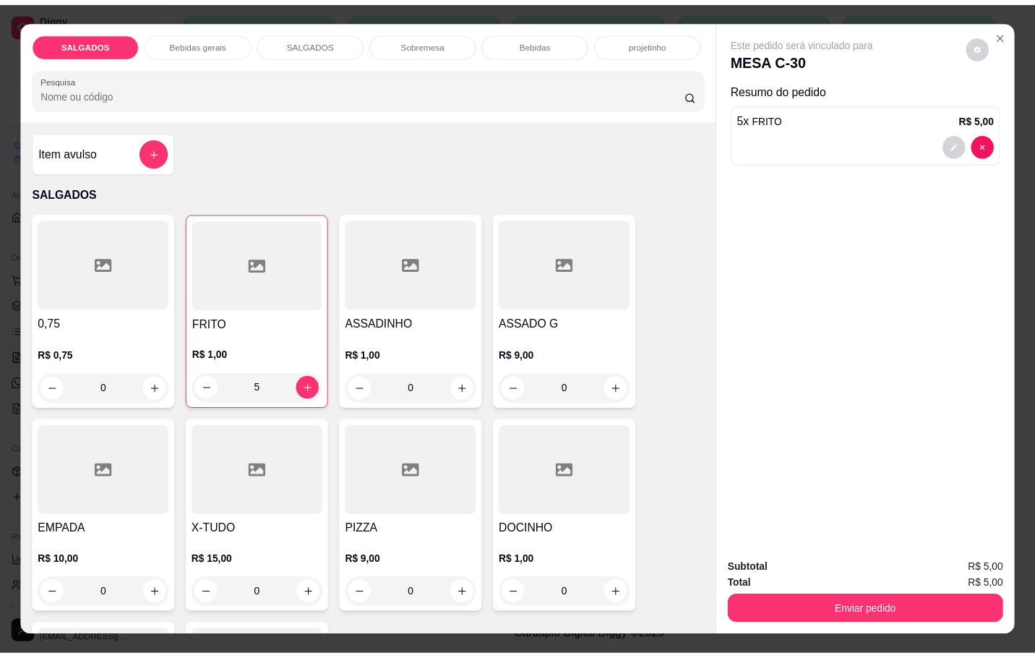
scroll to position [35, 0]
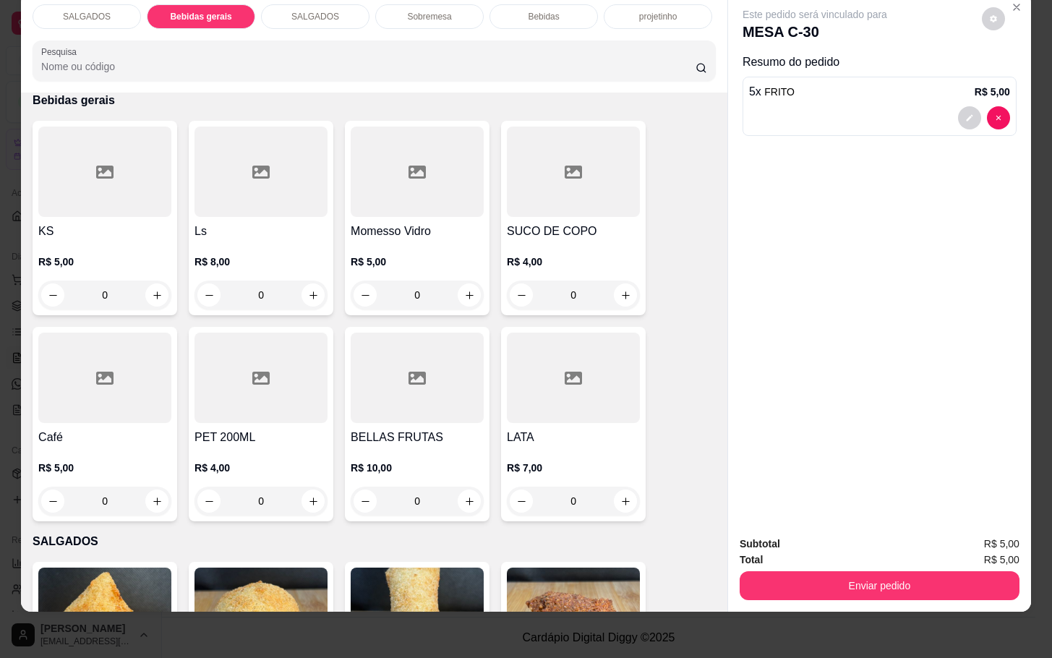
click at [521, 223] on h4 "SUCO DE COPO" at bounding box center [573, 231] width 133 height 17
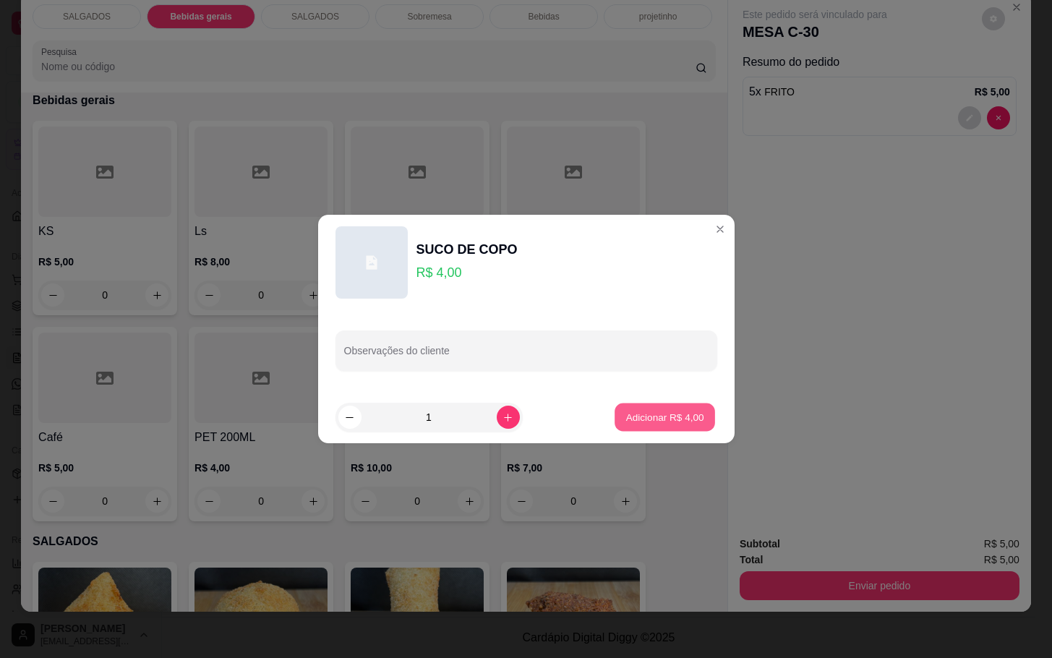
click at [638, 421] on p "Adicionar R$ 4,00" at bounding box center [665, 417] width 78 height 14
type input "1"
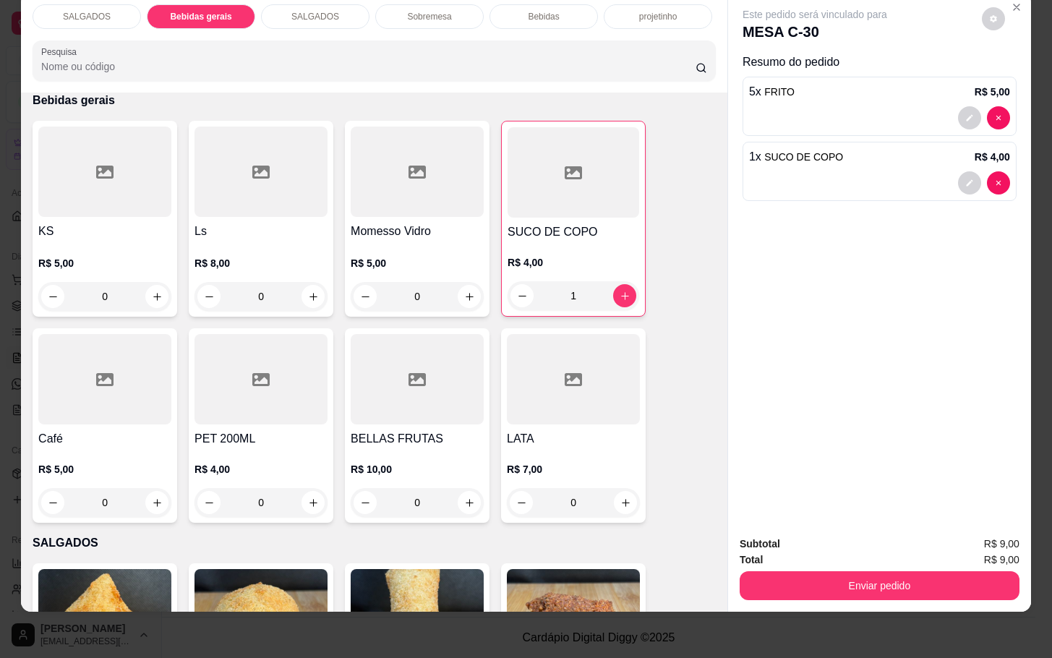
click at [834, 571] on button "Enviar pedido" at bounding box center [880, 585] width 280 height 29
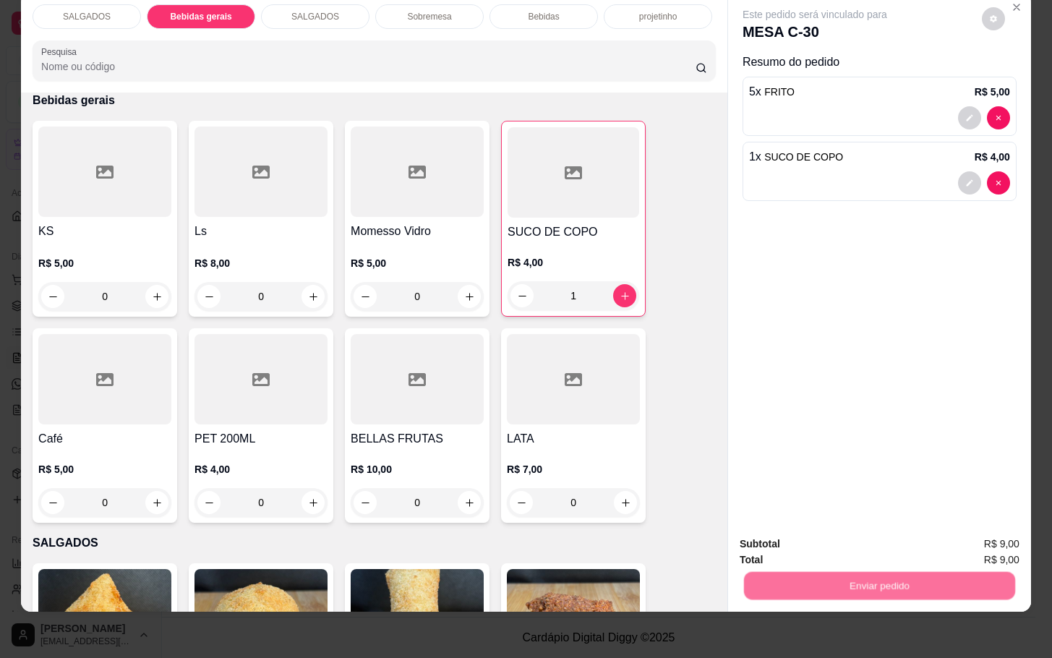
click at [972, 547] on button "Enviar pedido" at bounding box center [979, 534] width 82 height 27
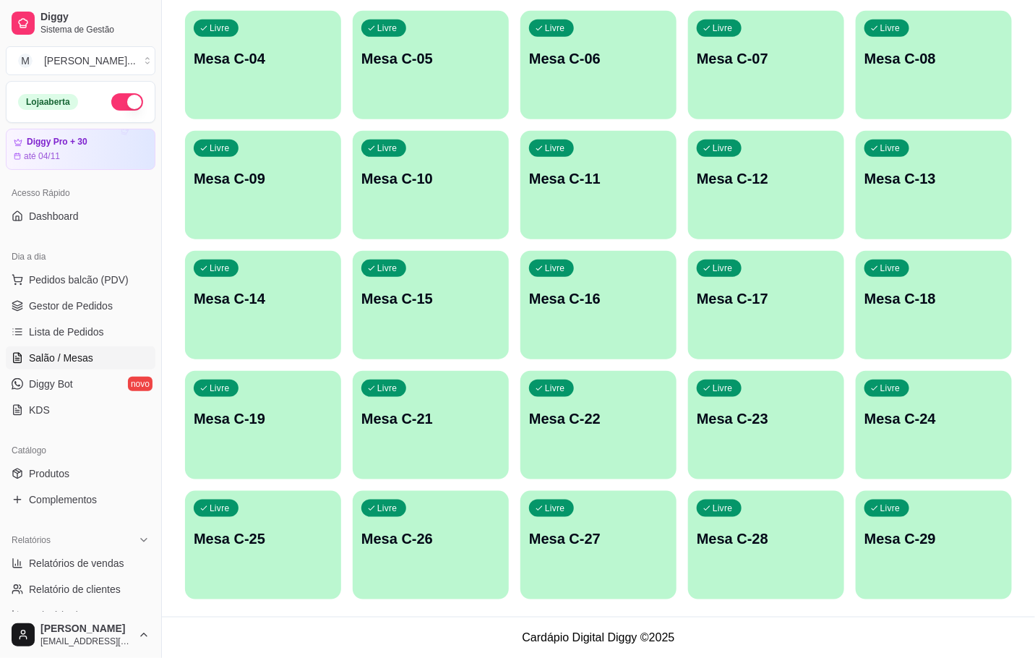
scroll to position [67, 0]
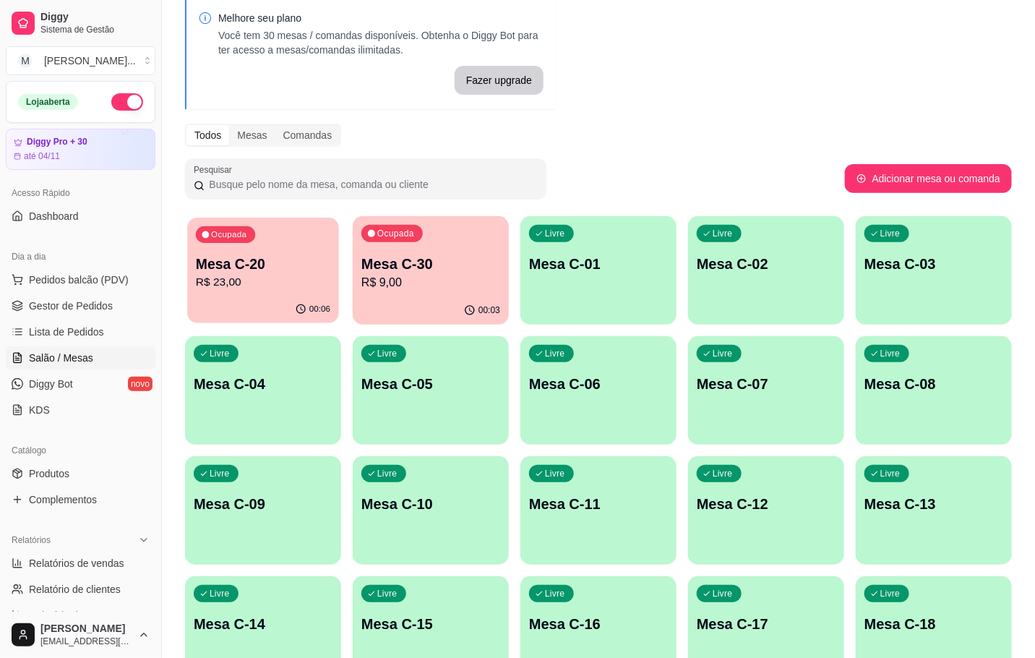
click at [252, 282] on p "R$ 23,00" at bounding box center [263, 282] width 134 height 17
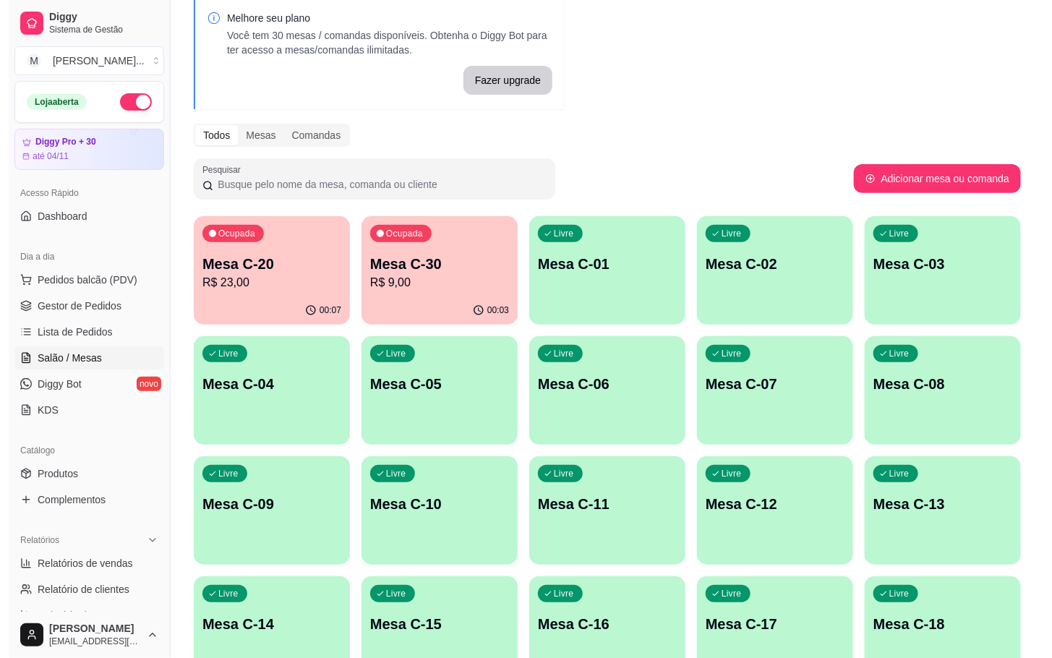
scroll to position [284, 0]
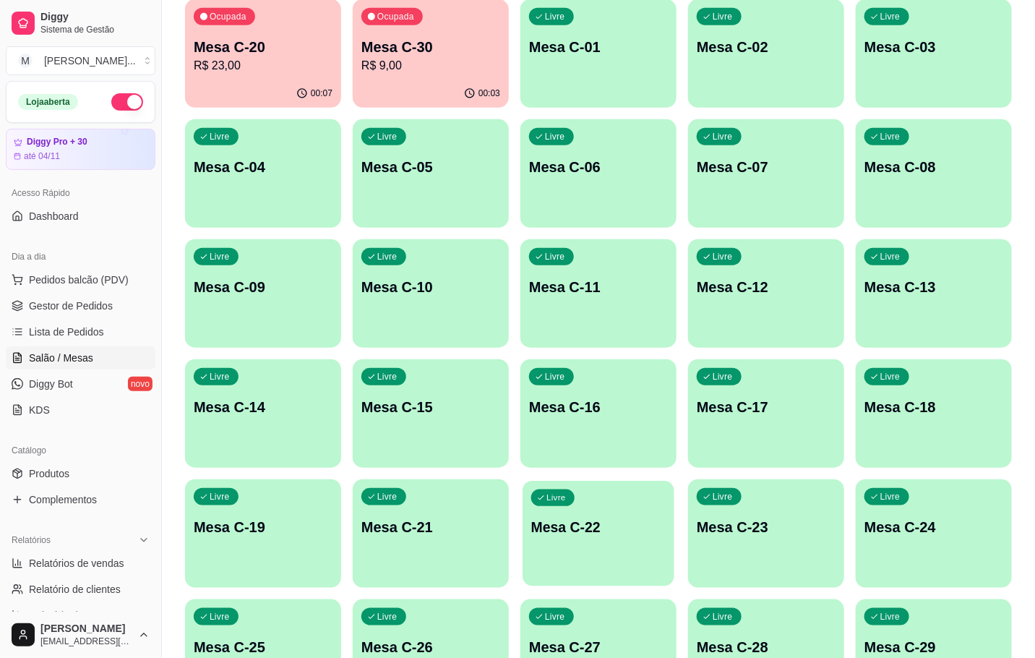
click at [630, 486] on div "Livre Mesa C-22" at bounding box center [599, 525] width 152 height 88
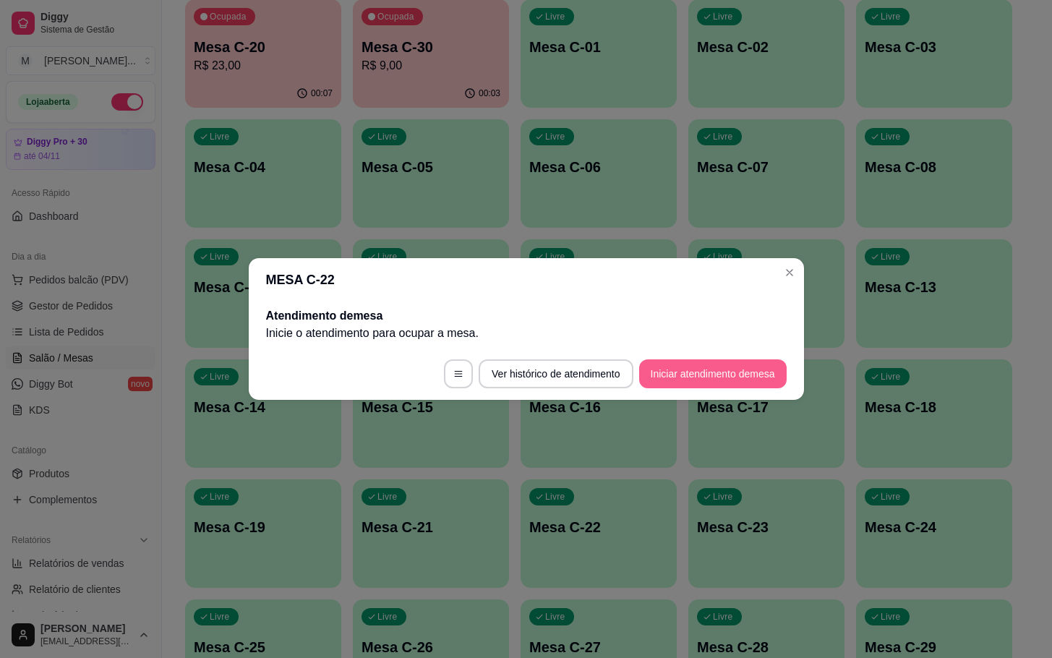
click at [732, 377] on button "Iniciar atendimento de mesa" at bounding box center [712, 373] width 147 height 29
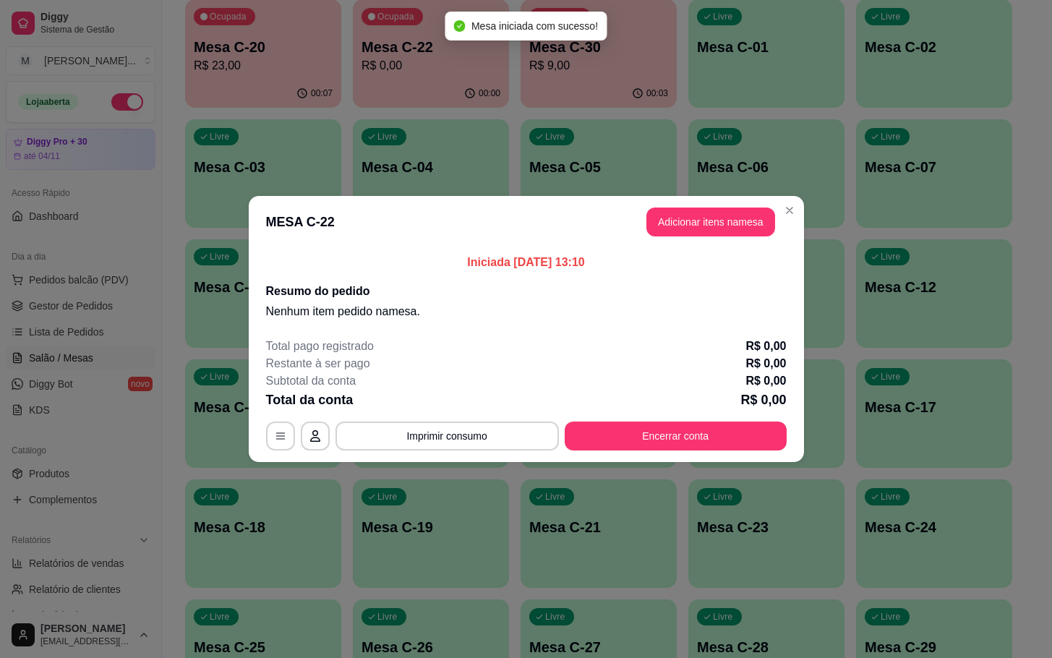
drag, startPoint x: 737, startPoint y: 198, endPoint x: 735, endPoint y: 213, distance: 14.6
click at [736, 202] on header "MESA C-22 Adicionar itens na mesa" at bounding box center [526, 222] width 555 height 52
click at [735, 213] on button "Adicionar itens na mesa" at bounding box center [710, 221] width 129 height 29
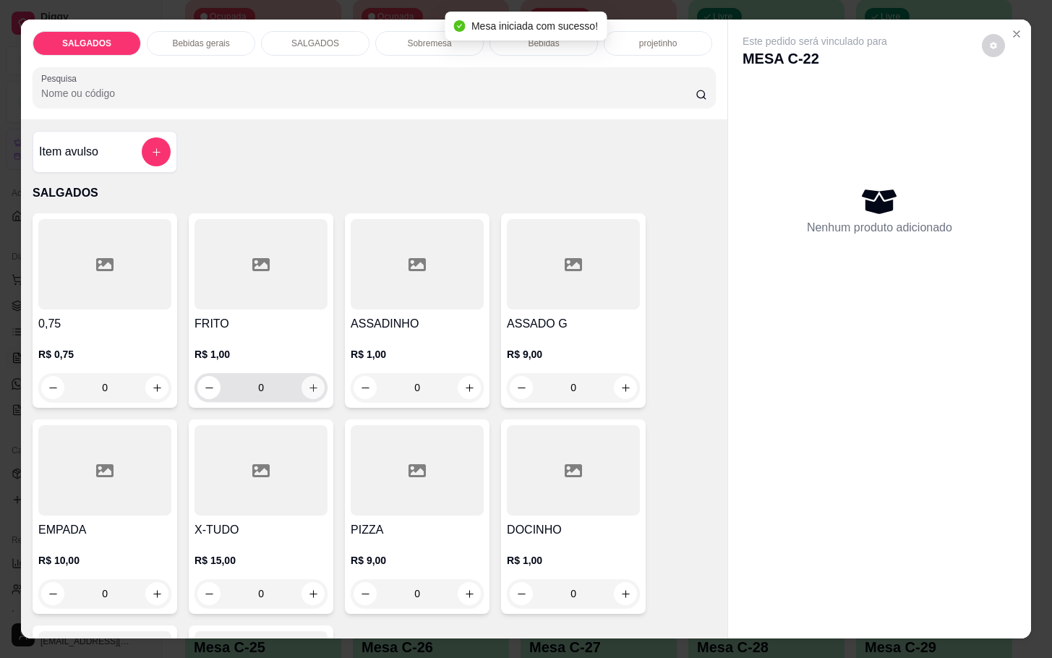
click at [313, 376] on button "increase-product-quantity" at bounding box center [312, 387] width 23 height 23
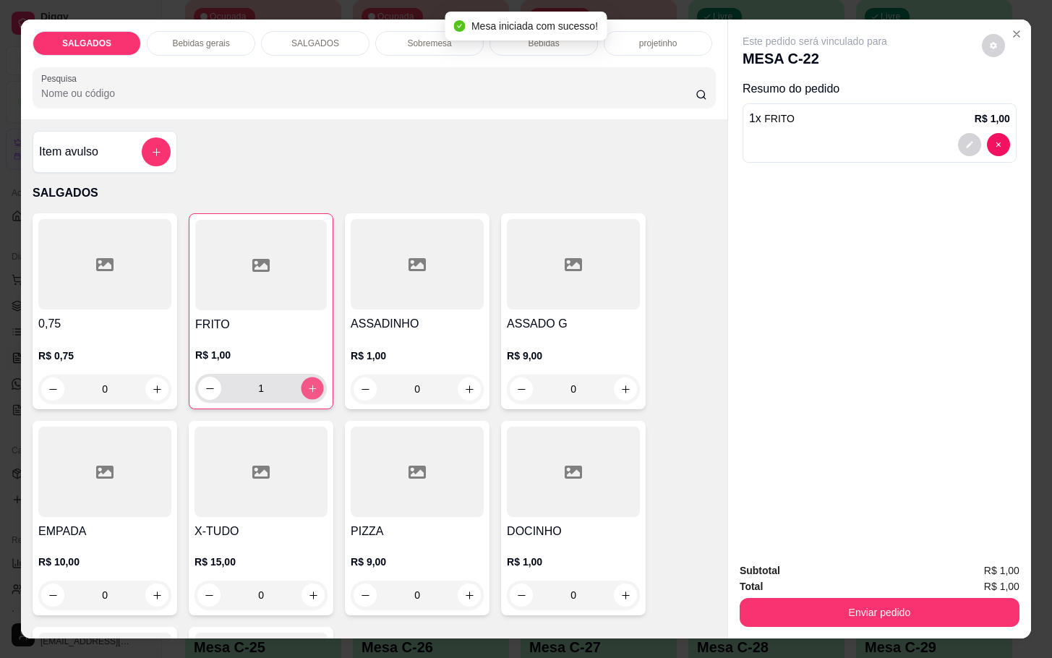
click at [313, 377] on button "increase-product-quantity" at bounding box center [312, 388] width 22 height 22
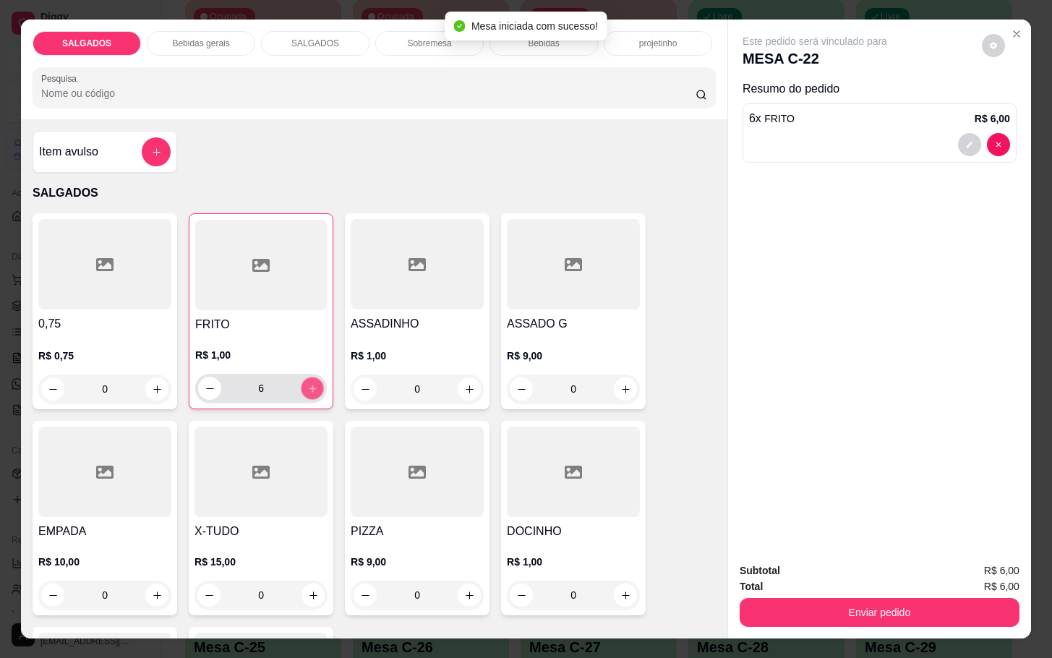
click at [313, 377] on button "increase-product-quantity" at bounding box center [312, 388] width 22 height 22
type input "10"
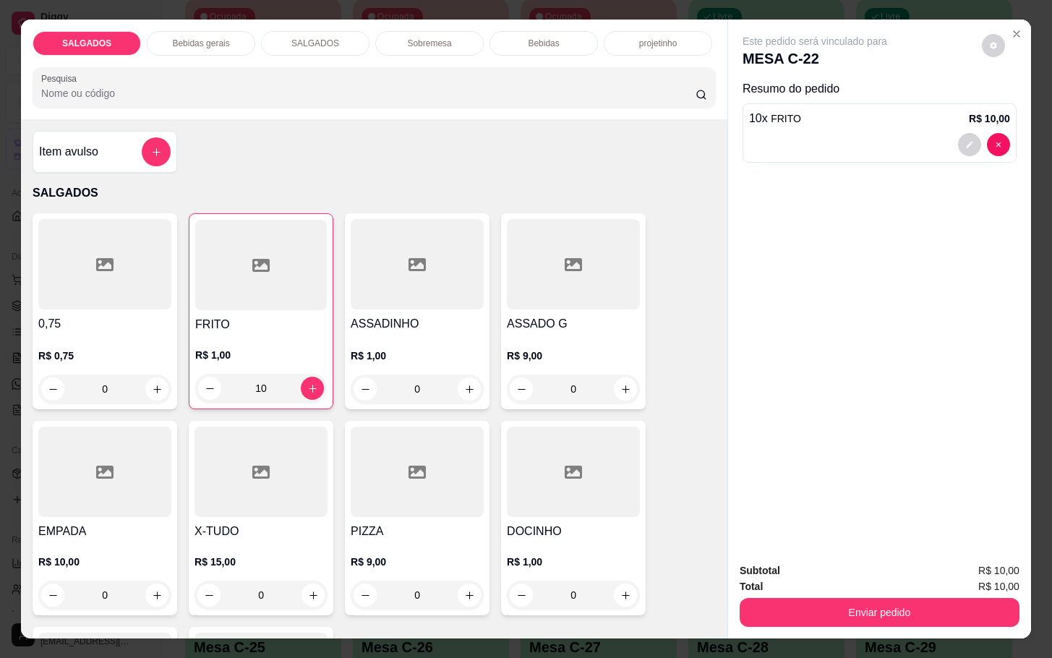
click at [200, 38] on p "Bebidas gerais" at bounding box center [200, 44] width 57 height 12
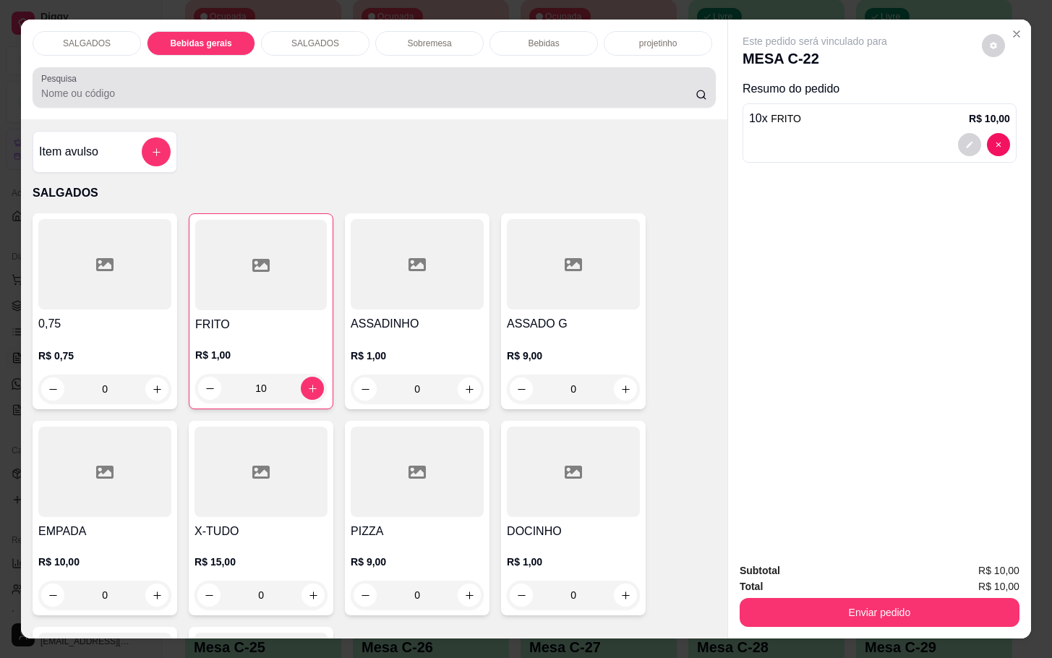
scroll to position [35, 0]
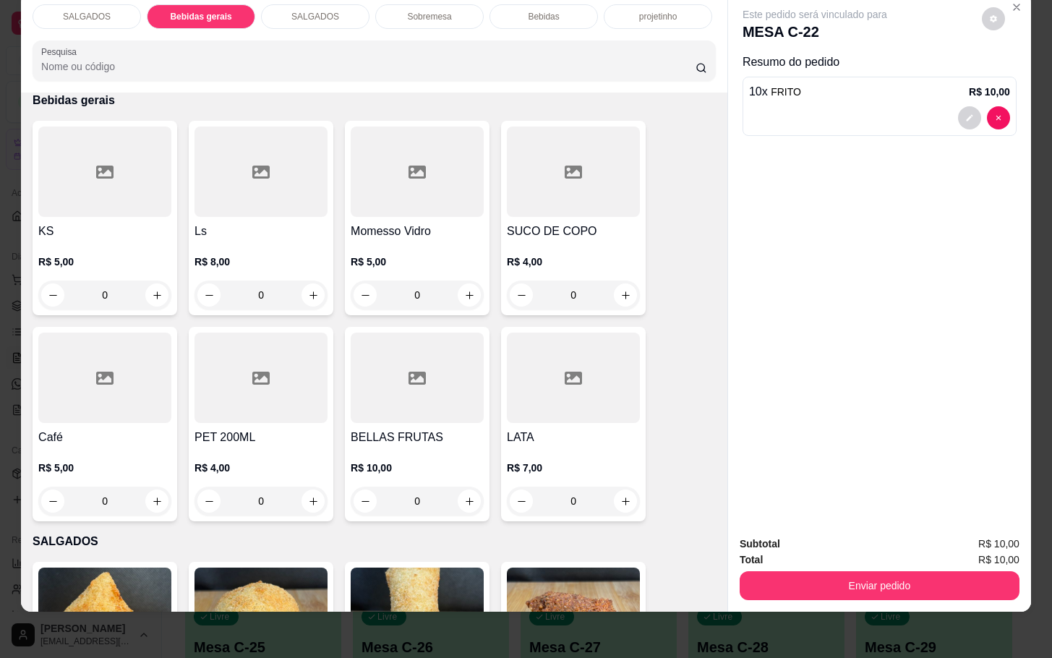
click at [426, 147] on div at bounding box center [417, 172] width 133 height 90
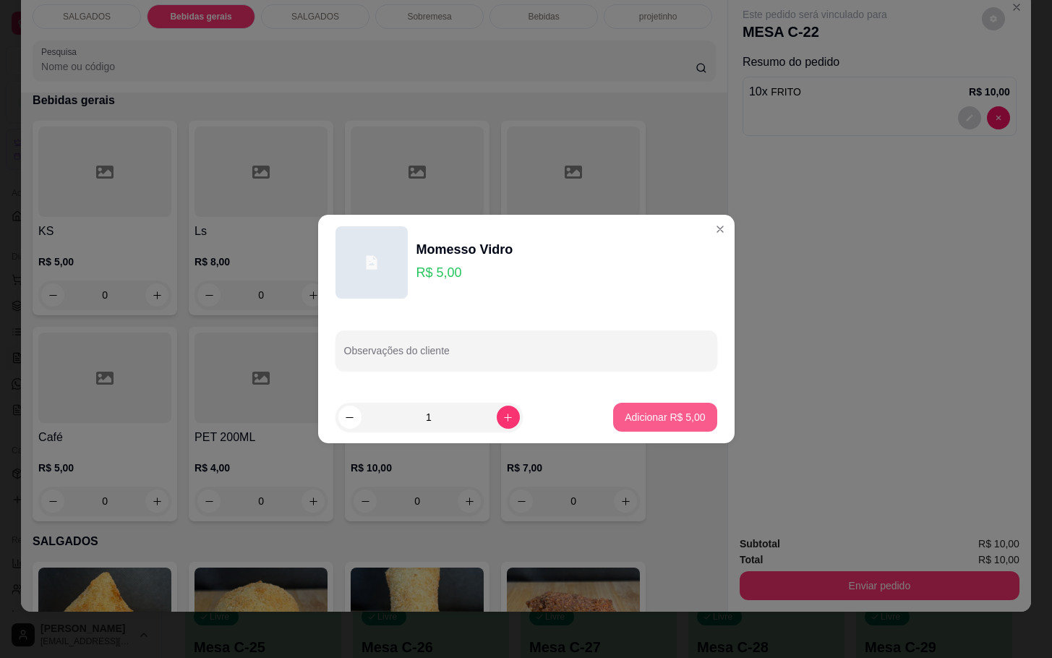
click at [682, 414] on p "Adicionar R$ 5,00" at bounding box center [665, 417] width 80 height 14
type input "1"
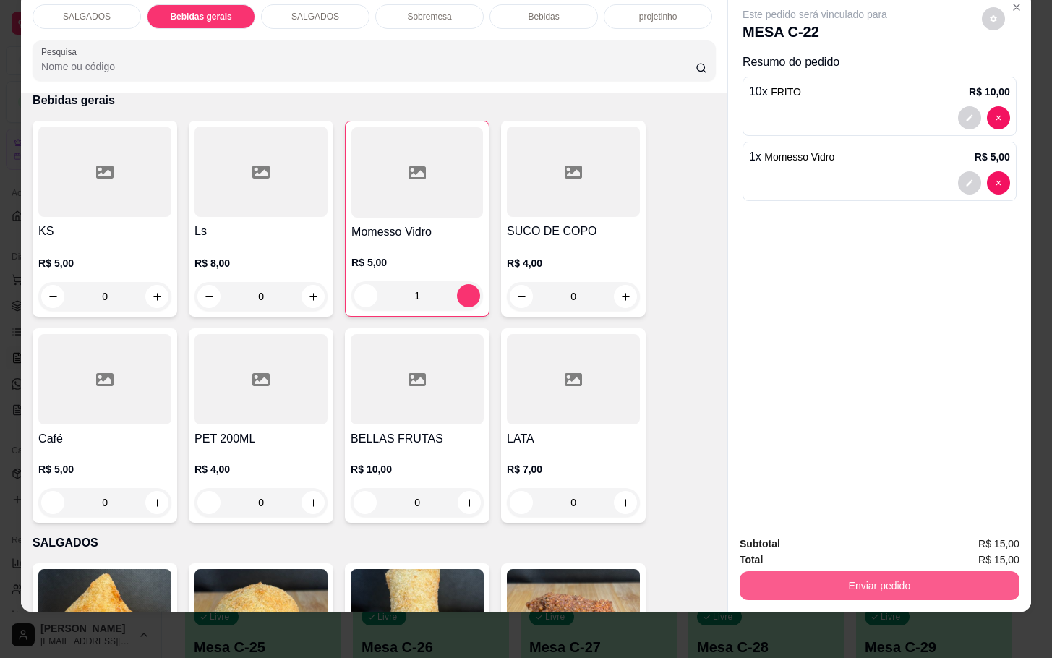
click at [983, 571] on button "Enviar pedido" at bounding box center [880, 585] width 280 height 29
click at [988, 529] on button "Enviar pedido" at bounding box center [979, 534] width 82 height 27
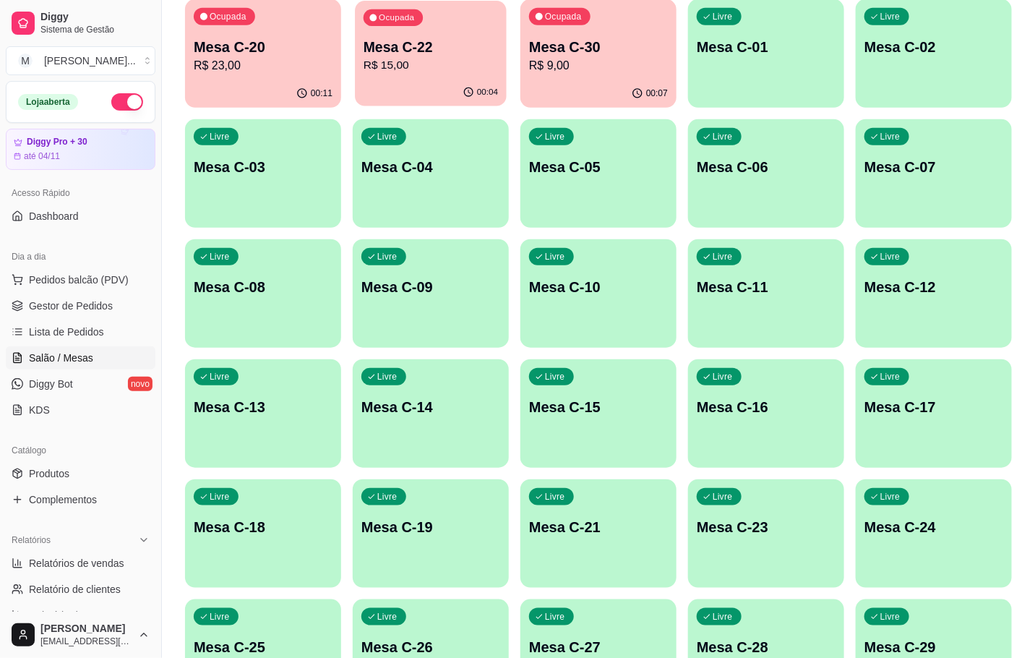
click at [402, 43] on p "Mesa C-22" at bounding box center [431, 48] width 134 height 20
click at [222, 55] on p "Mesa C-20" at bounding box center [263, 47] width 139 height 20
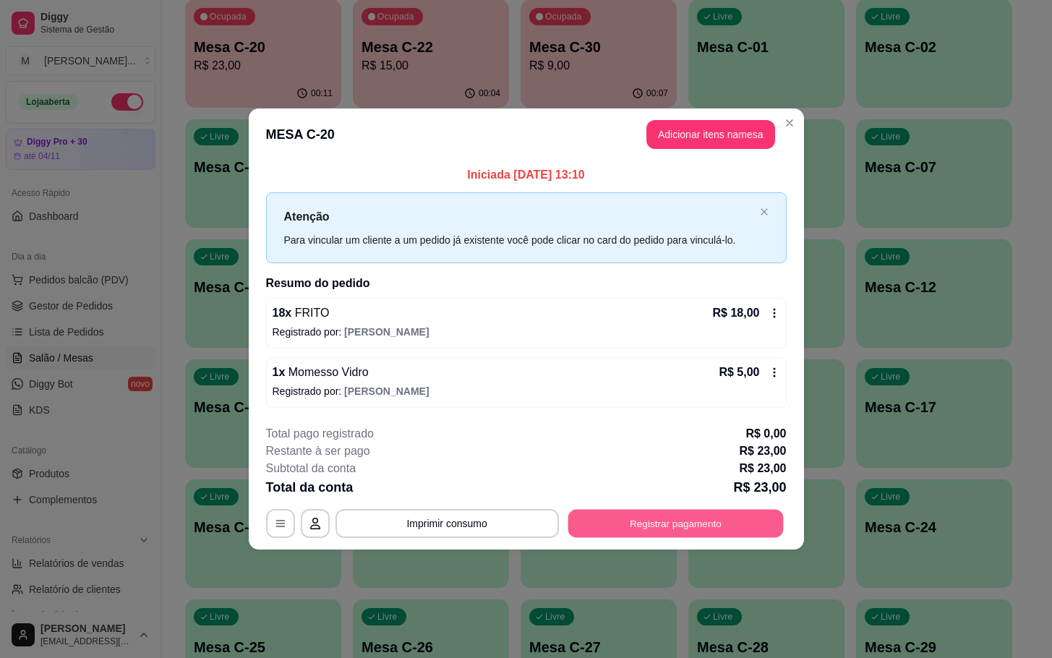
click at [651, 512] on button "Registrar pagamento" at bounding box center [675, 523] width 215 height 28
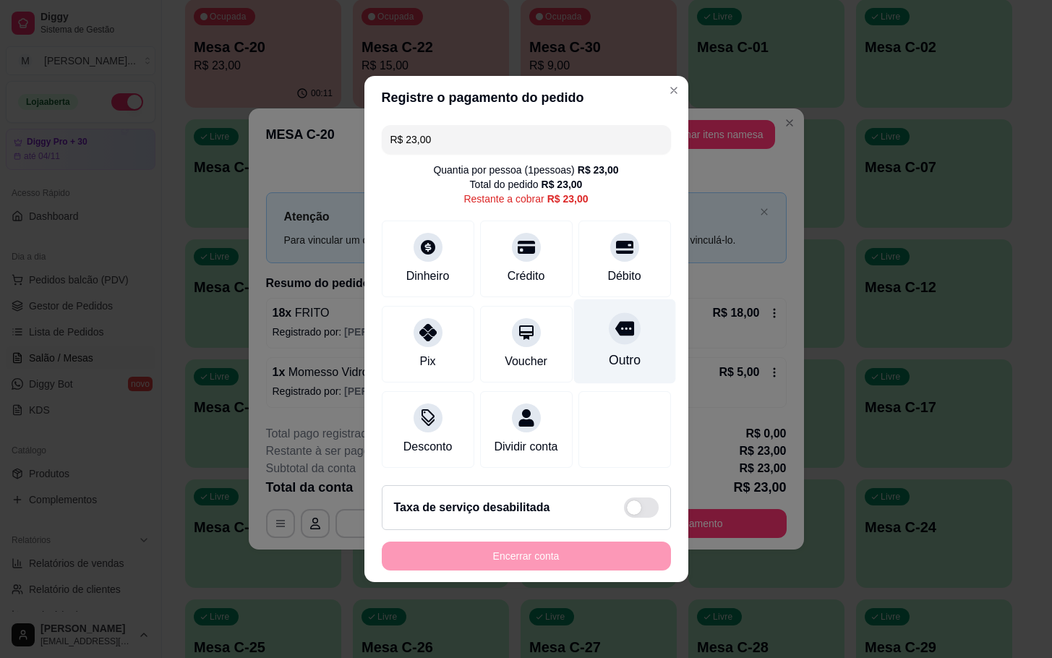
click at [593, 349] on div "Outro" at bounding box center [624, 341] width 102 height 85
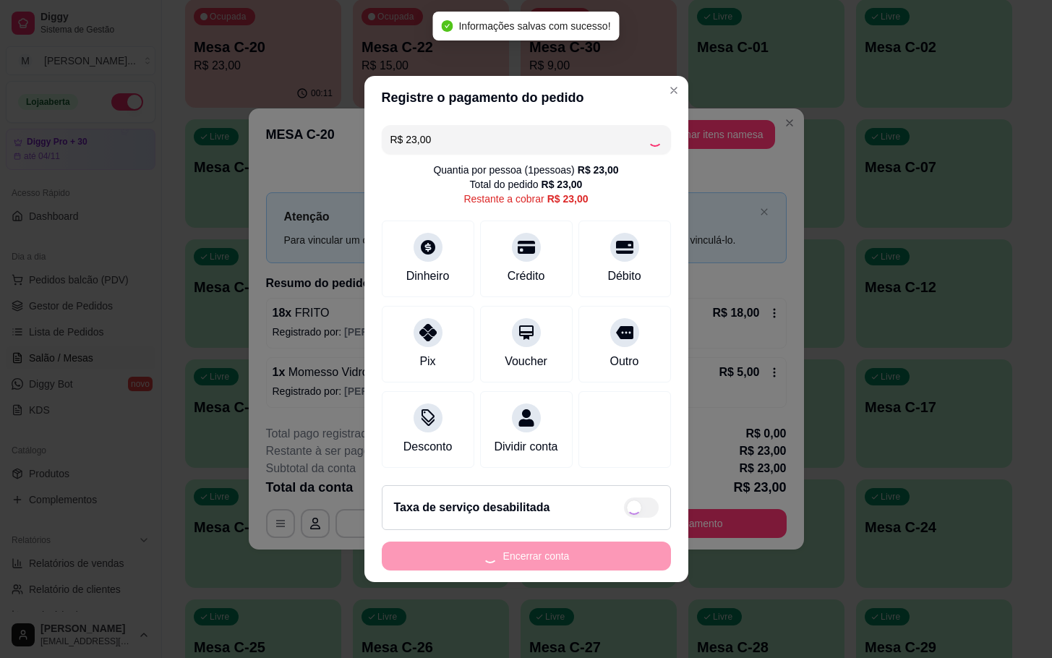
type input "R$ 0,00"
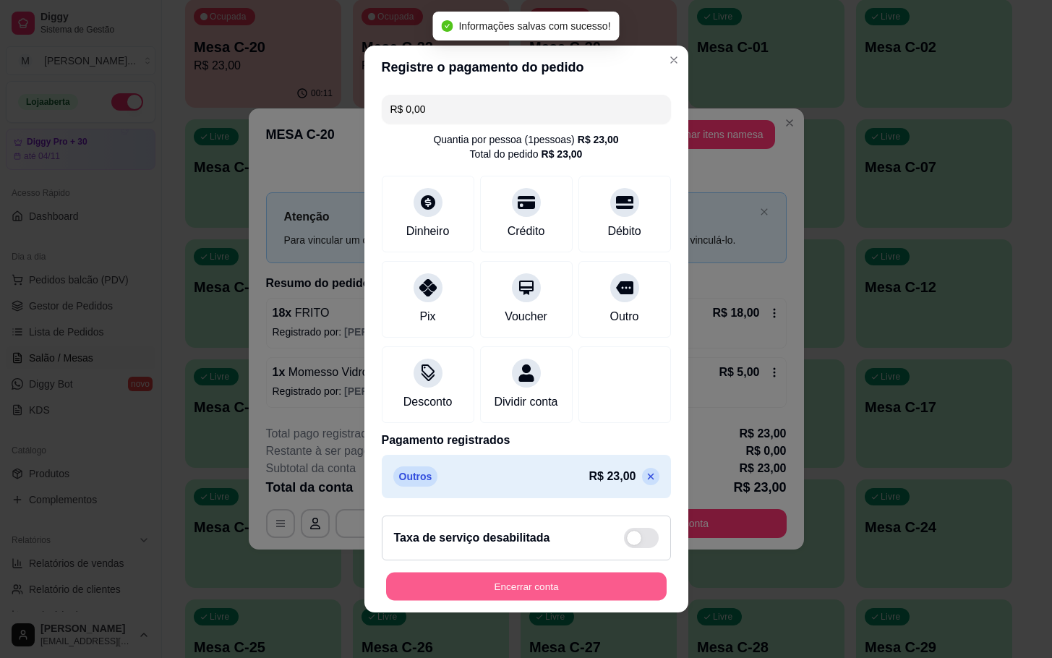
click at [599, 591] on button "Encerrar conta" at bounding box center [526, 587] width 280 height 28
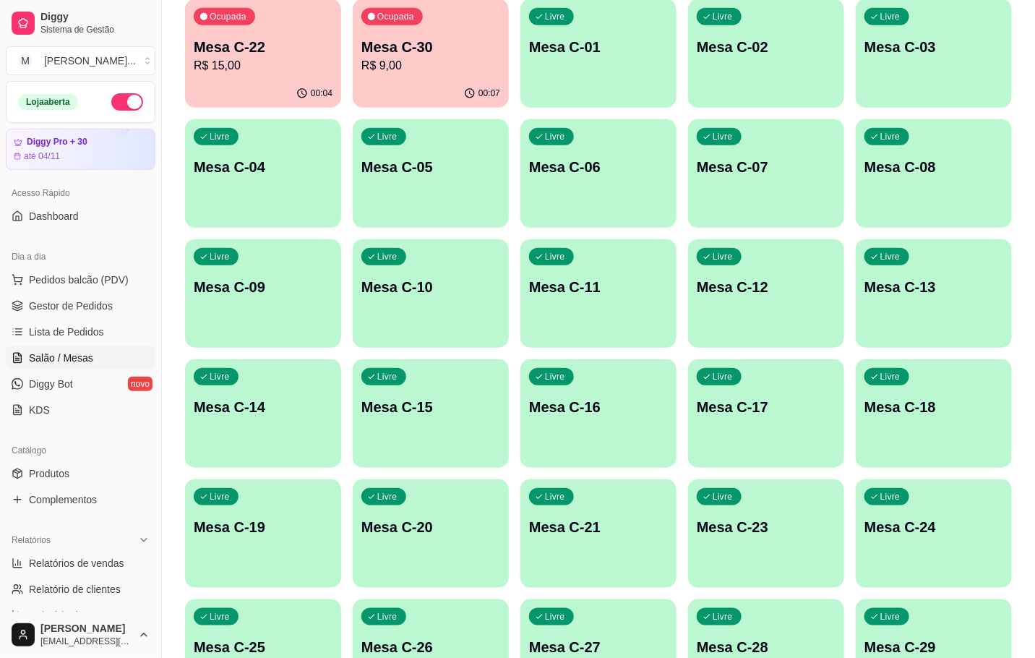
click at [220, 68] on p "R$ 15,00" at bounding box center [263, 65] width 139 height 17
click at [378, 87] on div "00:10" at bounding box center [431, 92] width 152 height 27
click at [244, 91] on div "00:06" at bounding box center [263, 94] width 156 height 28
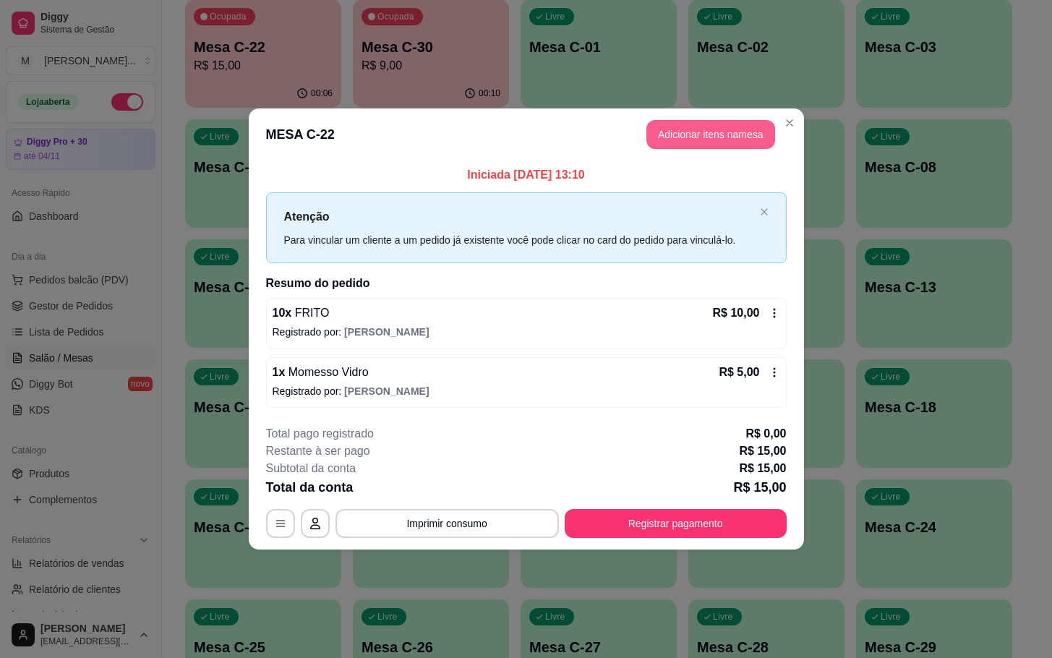
click at [675, 142] on button "Adicionar itens na mesa" at bounding box center [710, 134] width 129 height 29
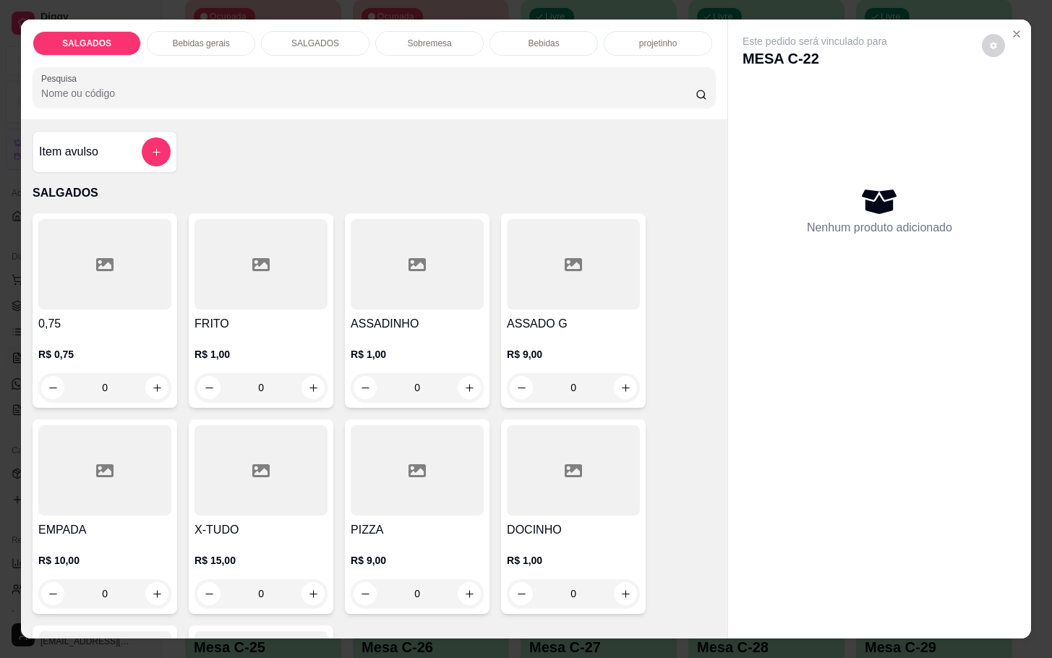
click at [334, 301] on div "0,75 R$ 0,75 0 FRITO R$ 1,00 0 ASSADINHO R$ 1,00 0 ASSADO G R$ 9,00 0 EMPADA R$…" at bounding box center [374, 516] width 683 height 607
click at [278, 320] on h4 "FRITO" at bounding box center [260, 323] width 133 height 17
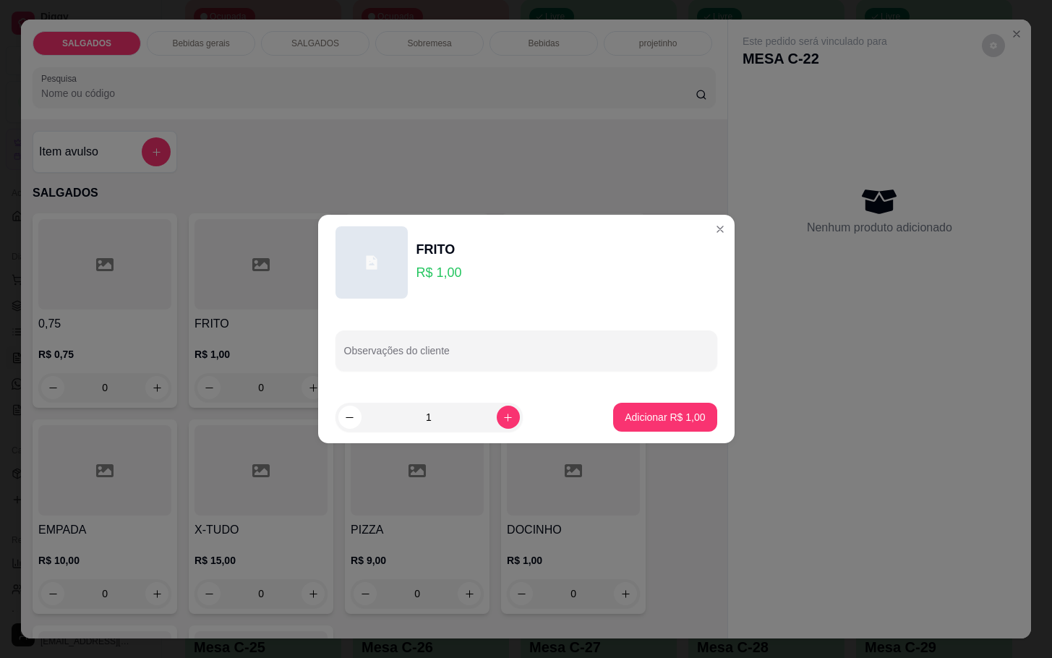
drag, startPoint x: 447, startPoint y: 402, endPoint x: 447, endPoint y: 413, distance: 10.8
click at [447, 410] on input "1" at bounding box center [428, 417] width 135 height 29
type input "10"
click at [649, 419] on p "Adicionar R$ 10,00" at bounding box center [662, 417] width 86 height 14
type input "10"
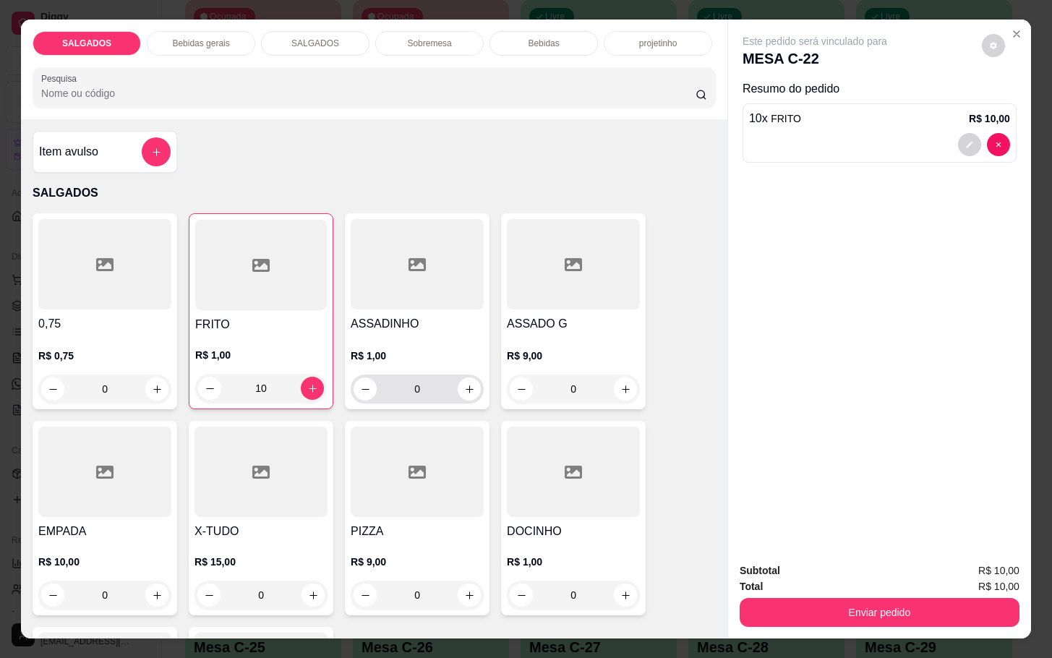
scroll to position [217, 0]
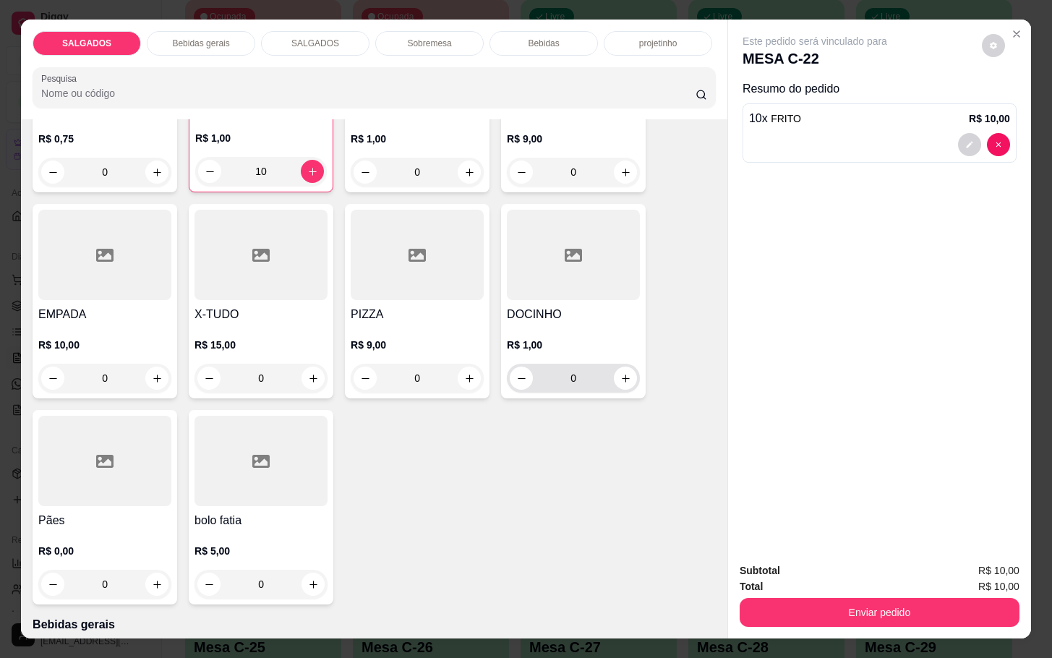
click at [575, 367] on input "0" at bounding box center [573, 378] width 81 height 29
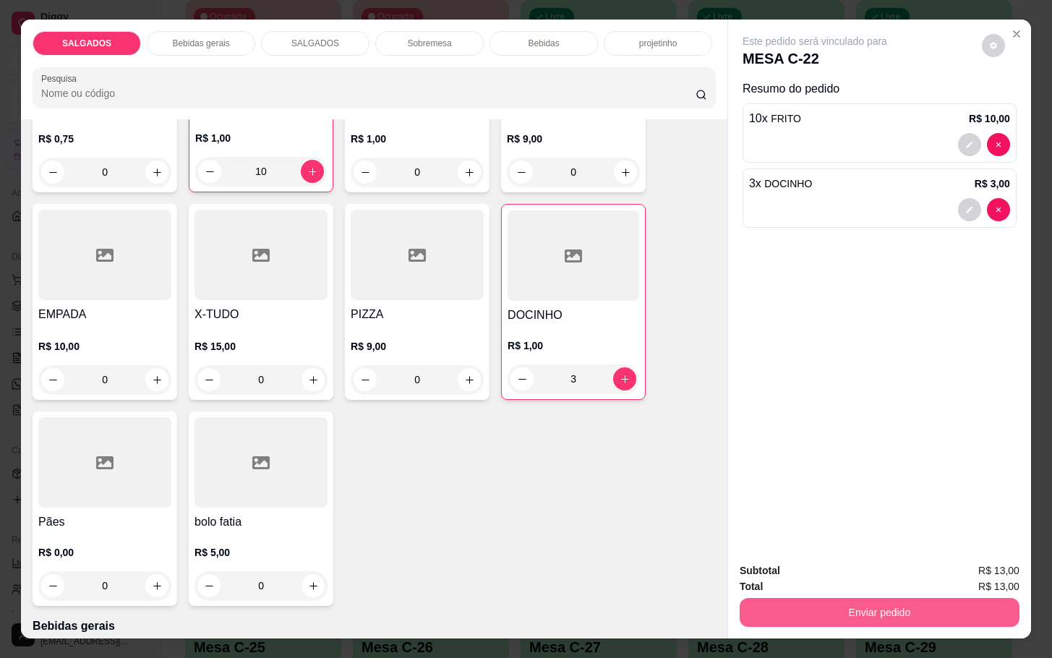
type input "3"
click at [814, 608] on button "Enviar pedido" at bounding box center [880, 612] width 280 height 29
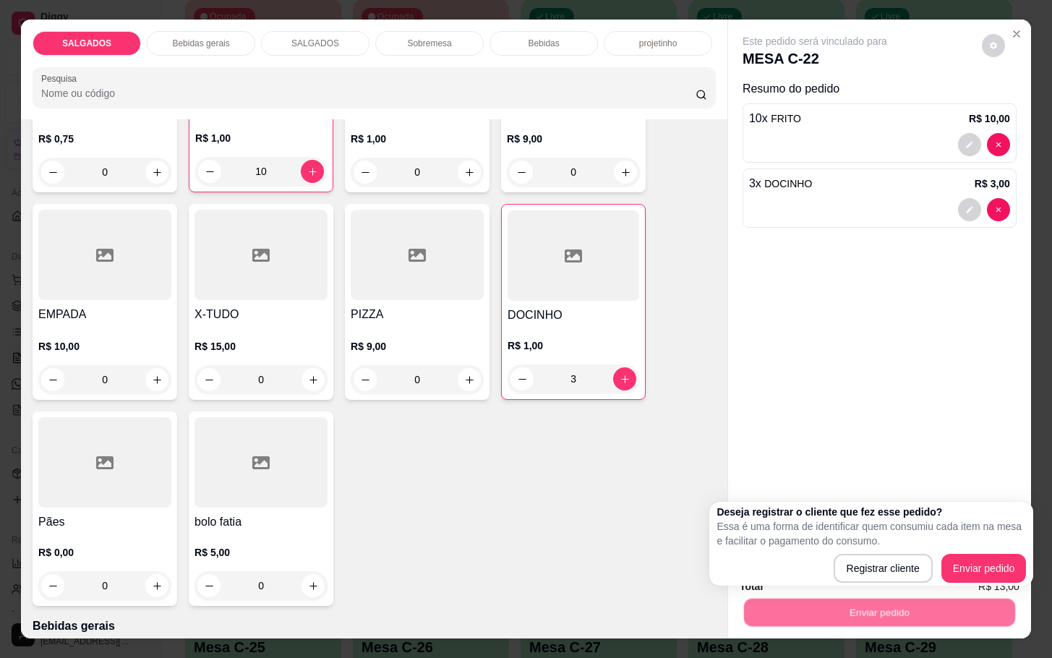
click at [1006, 547] on p "Essa é uma forma de identificar quem consumiu cada item na mesa e facilitar o p…" at bounding box center [870, 533] width 309 height 29
drag, startPoint x: 991, startPoint y: 543, endPoint x: 972, endPoint y: 565, distance: 29.2
click at [988, 543] on p "Essa é uma forma de identificar quem consumiu cada item na mesa e facilitar o p…" at bounding box center [870, 533] width 309 height 29
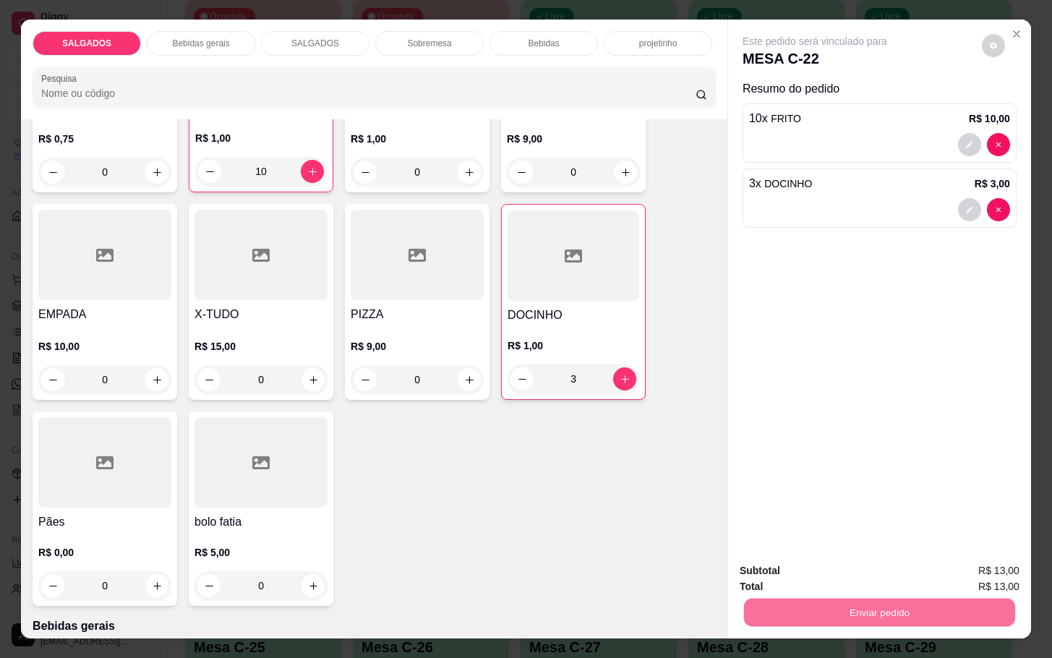
click at [968, 566] on button "Enviar pedido" at bounding box center [979, 568] width 82 height 27
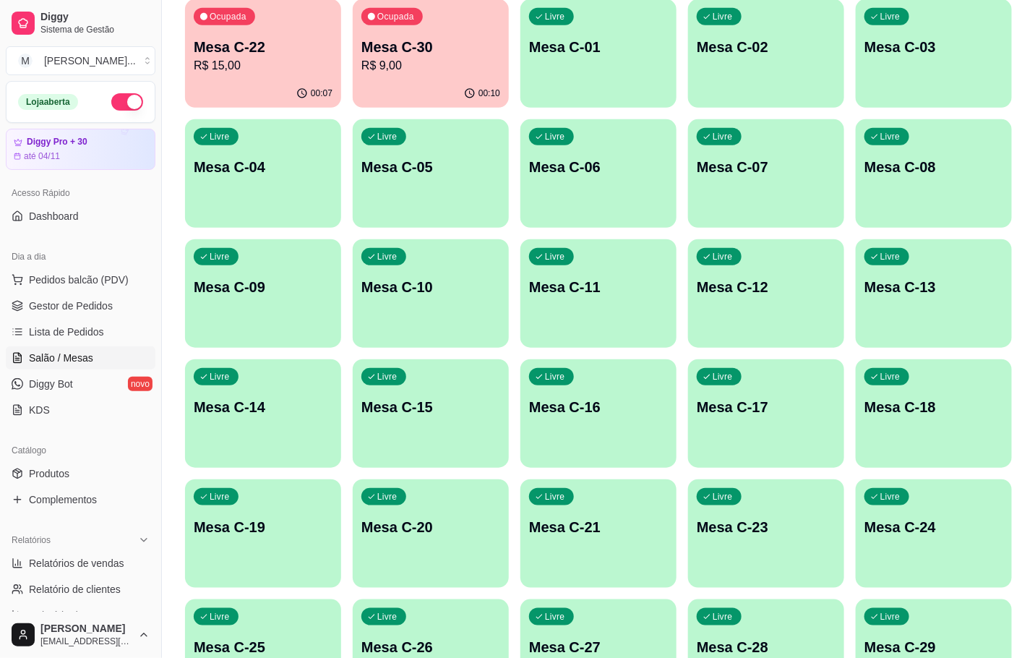
click at [430, 540] on div "Livre Mesa C-20" at bounding box center [431, 524] width 156 height 91
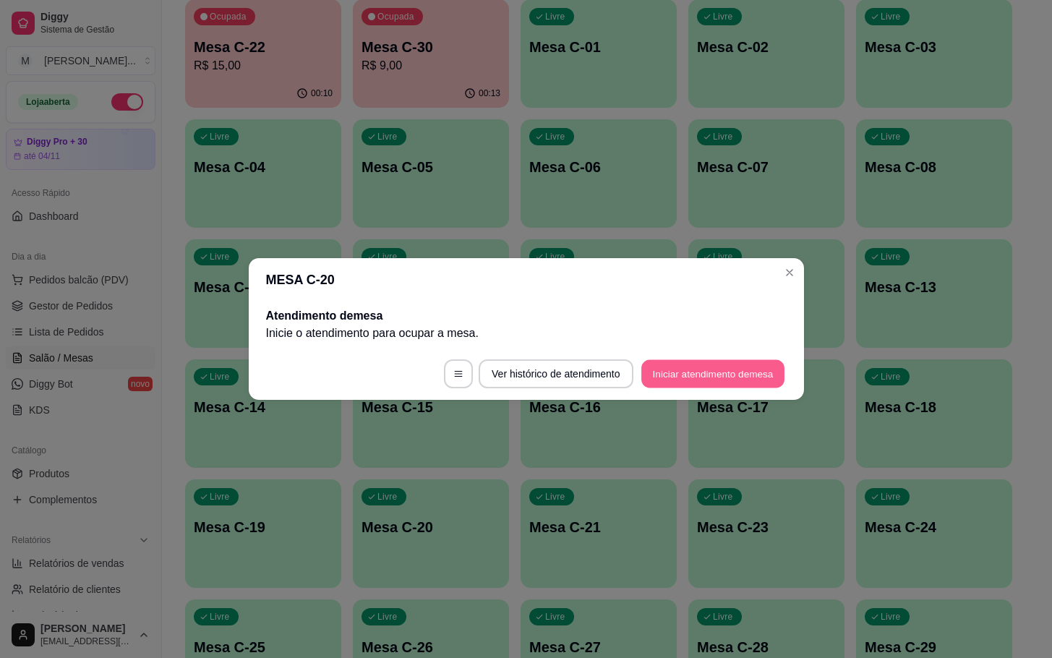
click at [760, 377] on button "Iniciar atendimento de mesa" at bounding box center [712, 374] width 143 height 28
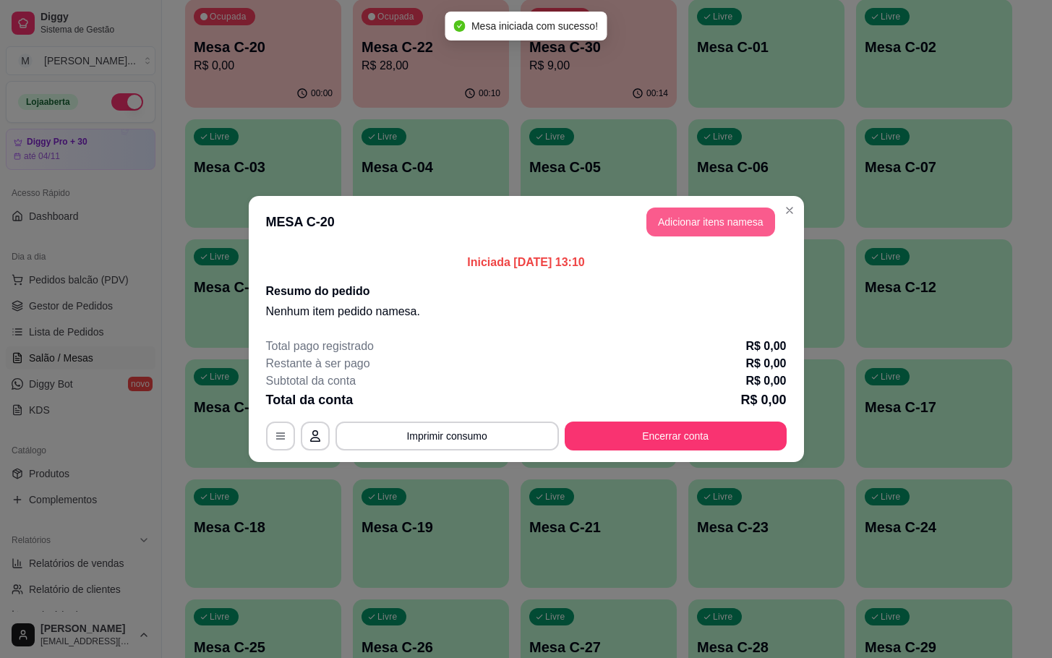
click at [651, 231] on button "Adicionar itens na mesa" at bounding box center [710, 221] width 129 height 29
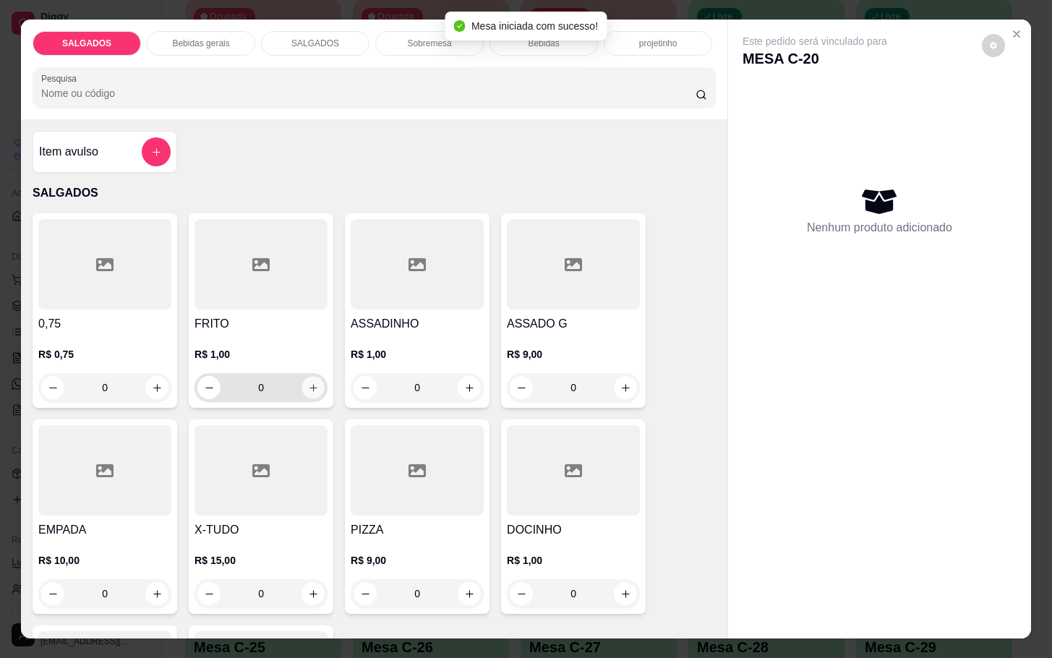
click at [308, 382] on icon "increase-product-quantity" at bounding box center [313, 387] width 11 height 11
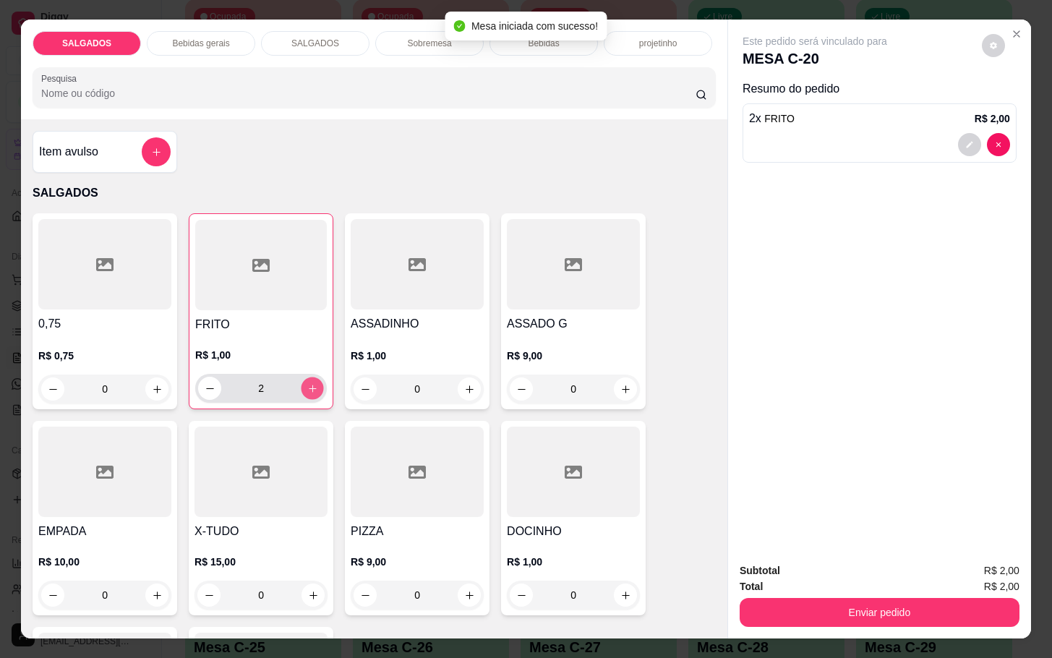
click at [307, 383] on icon "increase-product-quantity" at bounding box center [312, 388] width 11 height 11
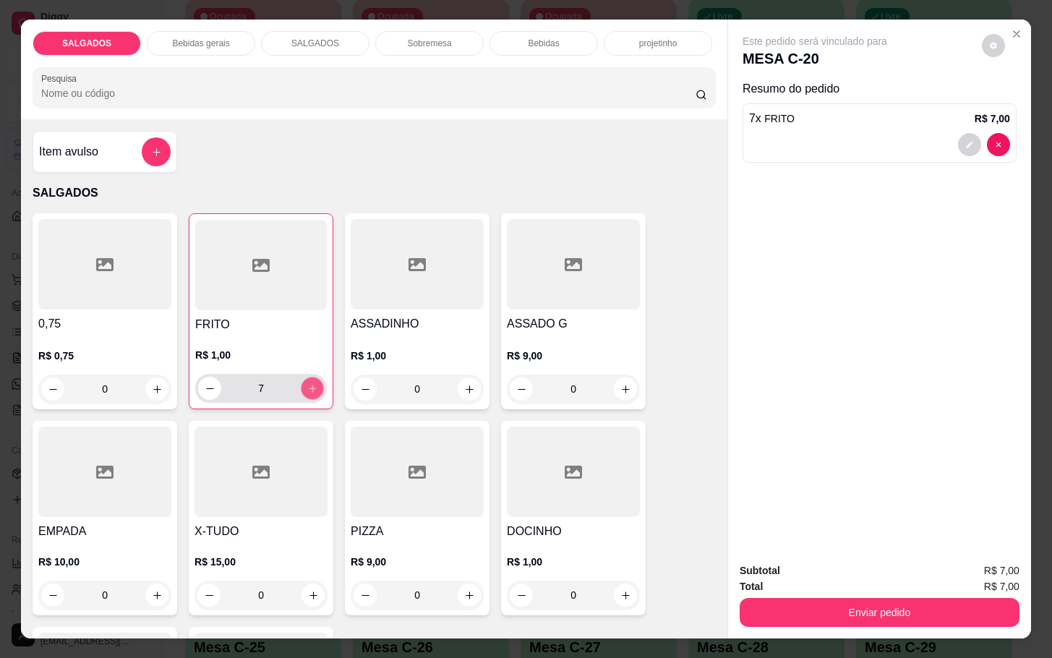
click at [307, 383] on icon "increase-product-quantity" at bounding box center [312, 388] width 11 height 11
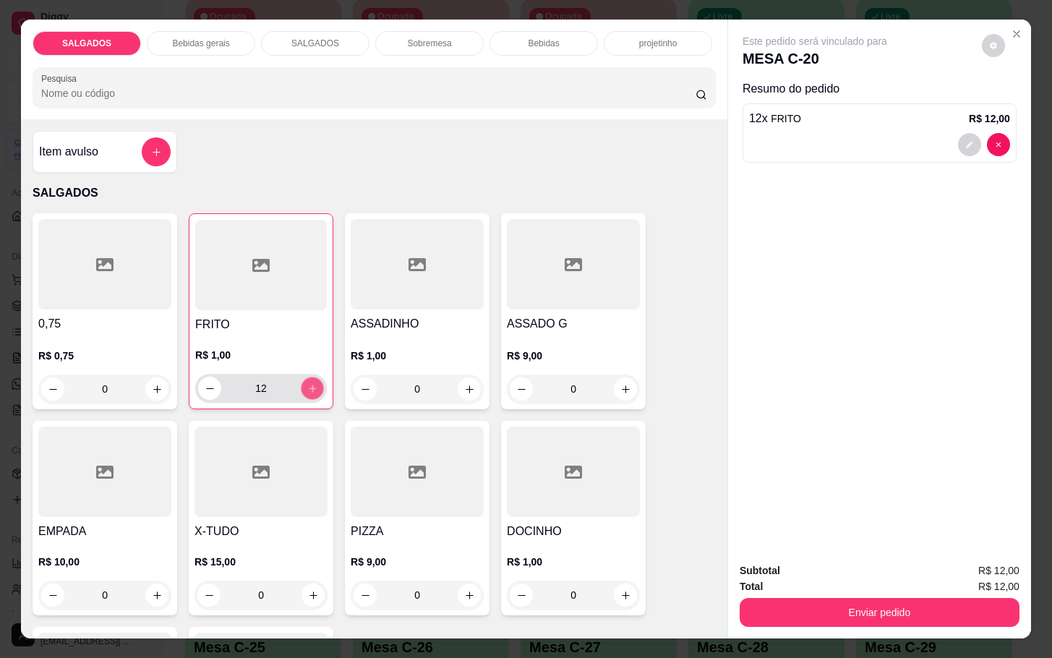
click at [307, 383] on icon "increase-product-quantity" at bounding box center [312, 388] width 11 height 11
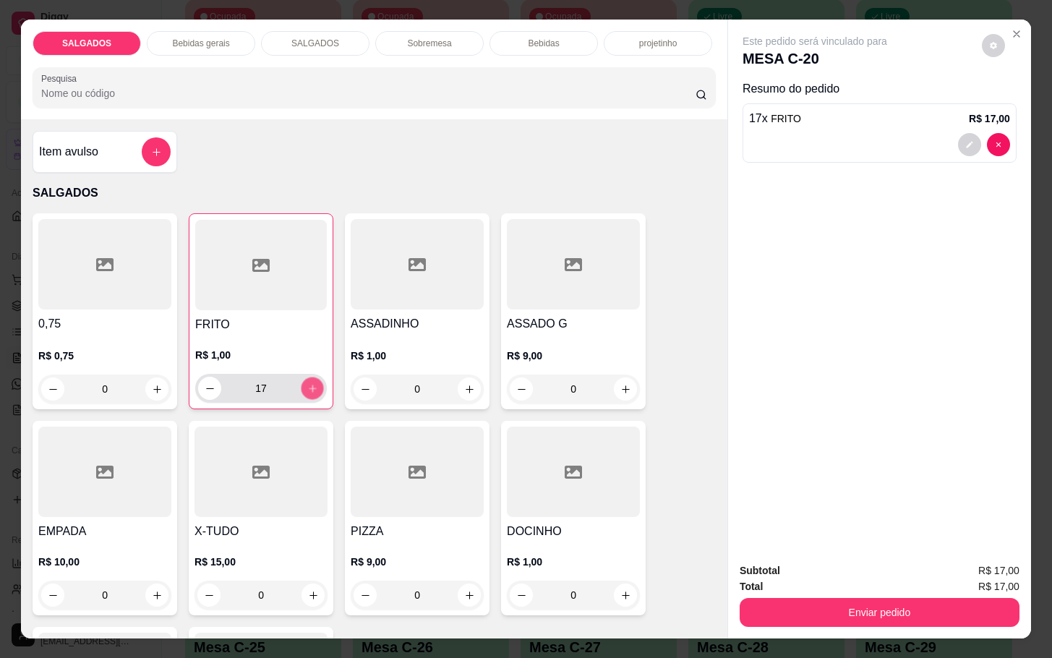
click at [307, 383] on icon "increase-product-quantity" at bounding box center [312, 388] width 11 height 11
click at [258, 378] on input "20" at bounding box center [261, 388] width 80 height 29
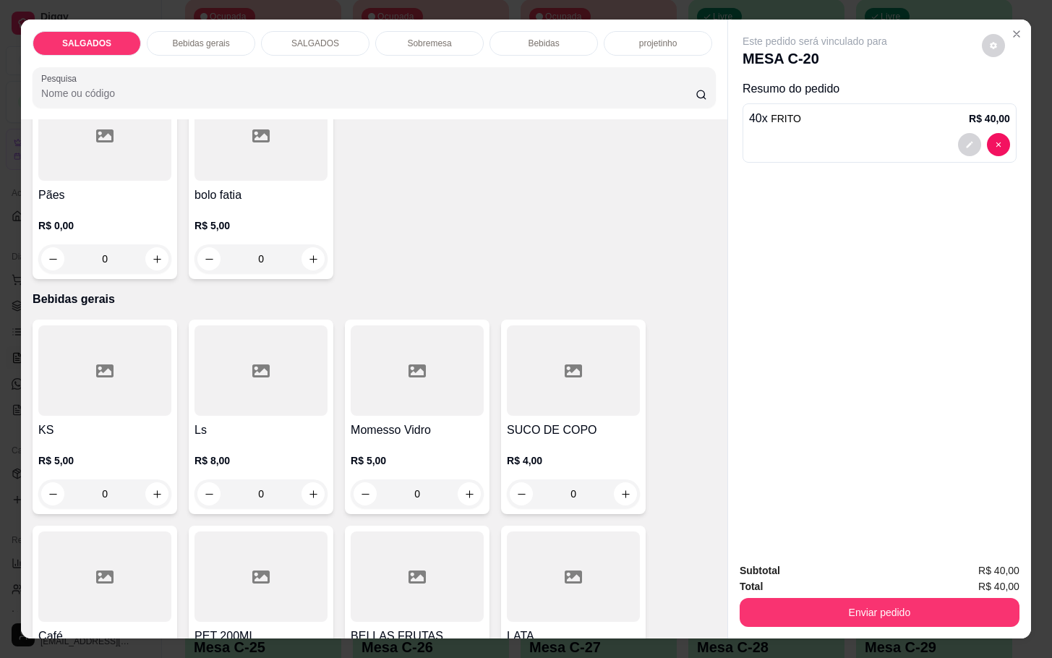
scroll to position [651, 0]
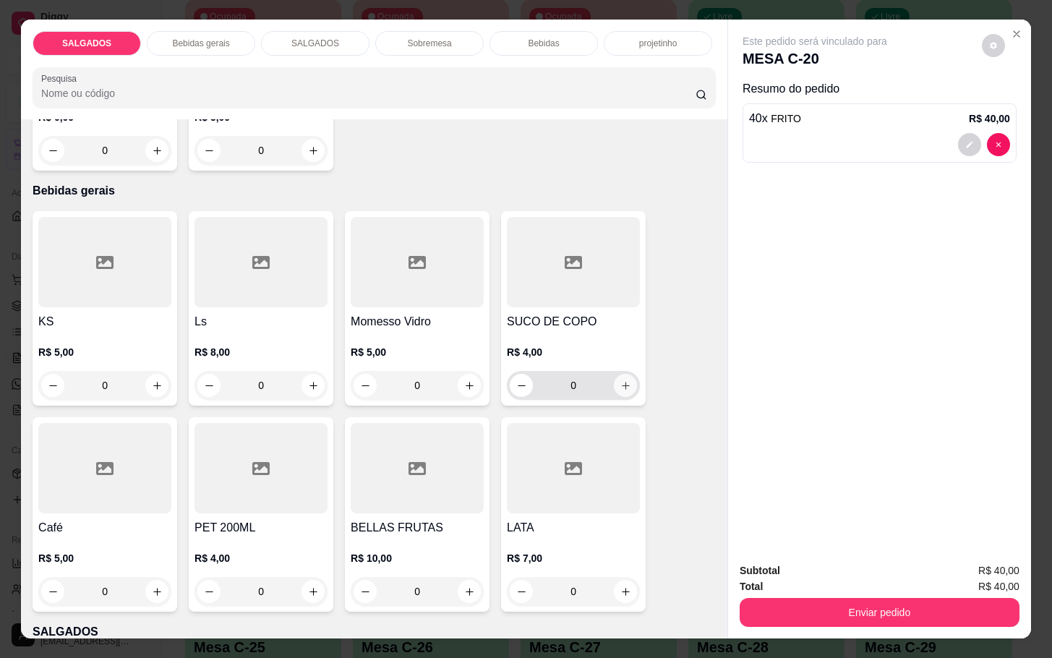
type input "40"
click at [620, 380] on icon "increase-product-quantity" at bounding box center [625, 385] width 11 height 11
type input "1"
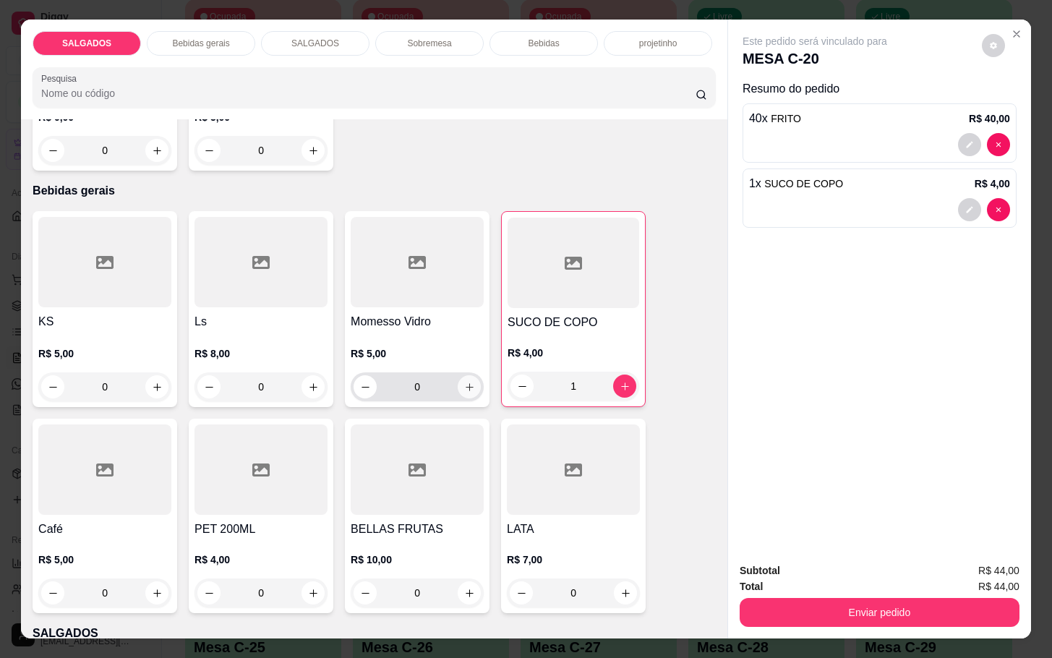
click at [464, 382] on icon "increase-product-quantity" at bounding box center [469, 387] width 11 height 11
type input "1"
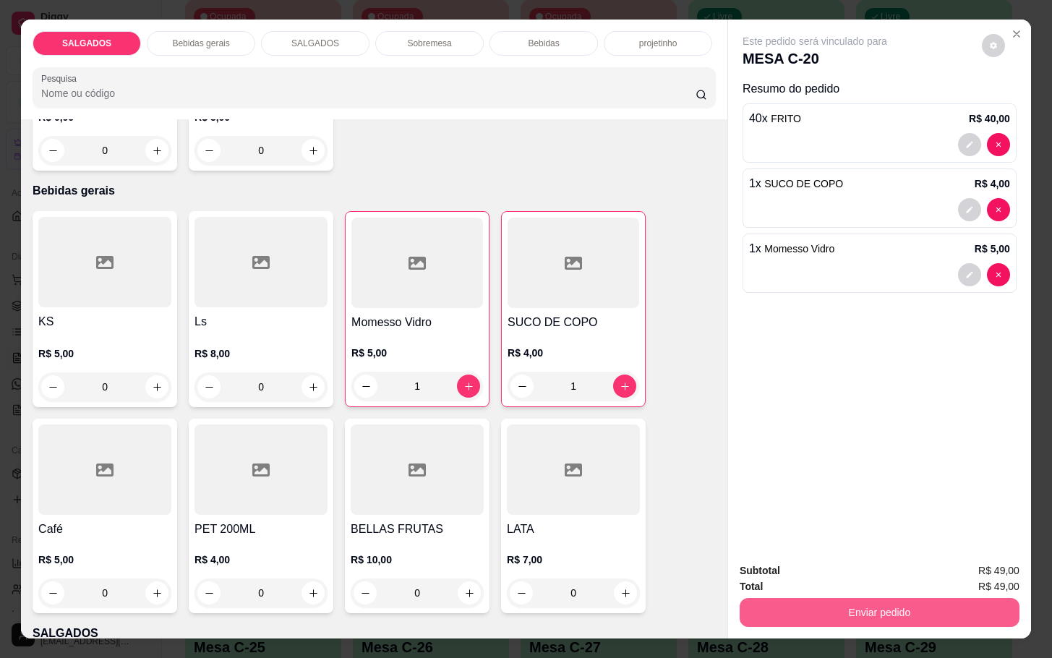
click at [887, 598] on button "Enviar pedido" at bounding box center [880, 612] width 280 height 29
click at [965, 564] on button "Enviar pedido" at bounding box center [980, 568] width 80 height 27
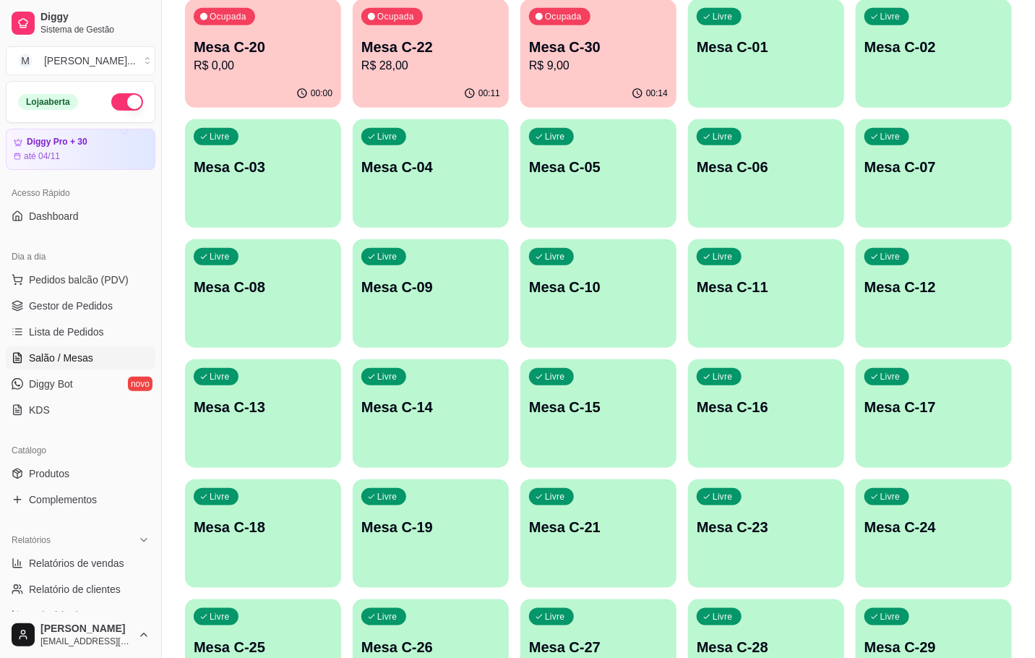
click at [551, 91] on div "00:14" at bounding box center [599, 94] width 156 height 28
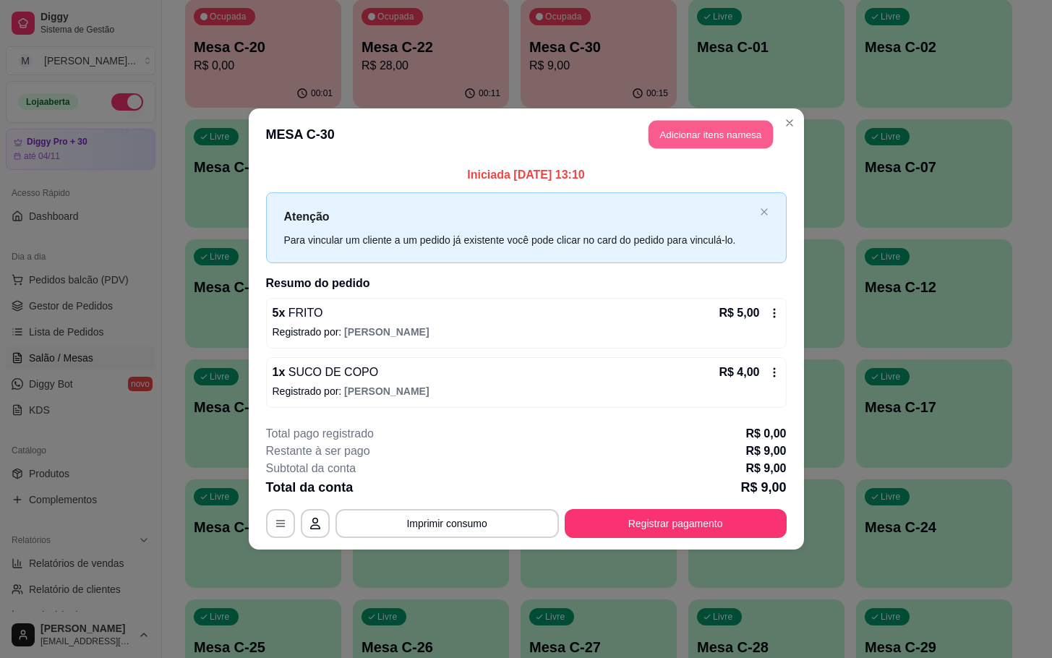
click at [727, 131] on button "Adicionar itens na mesa" at bounding box center [710, 135] width 124 height 28
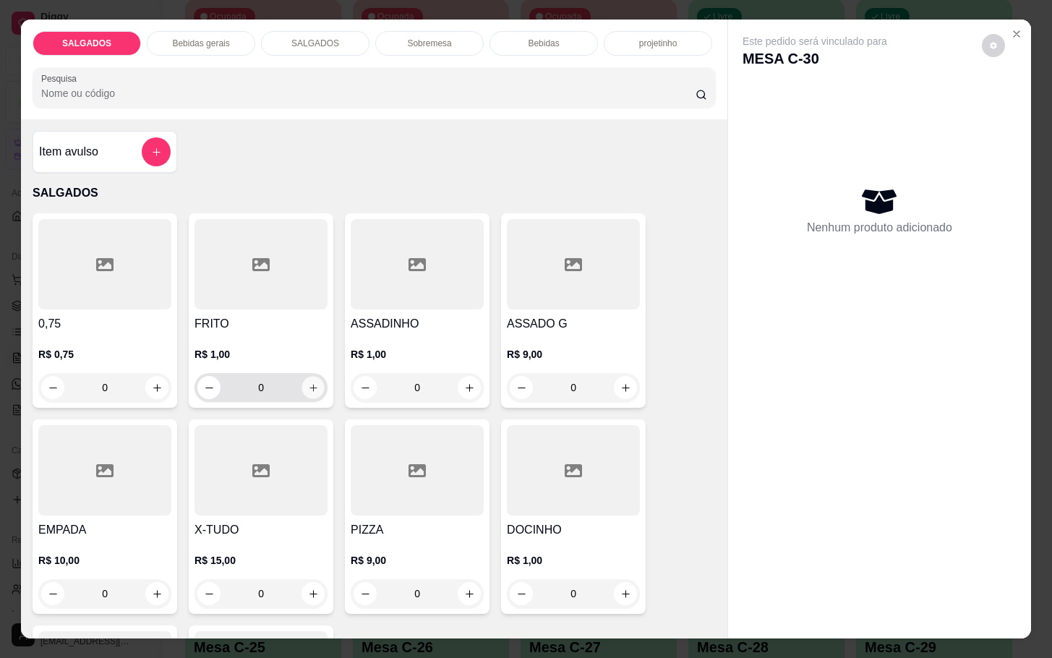
click at [308, 384] on icon "increase-product-quantity" at bounding box center [313, 387] width 11 height 11
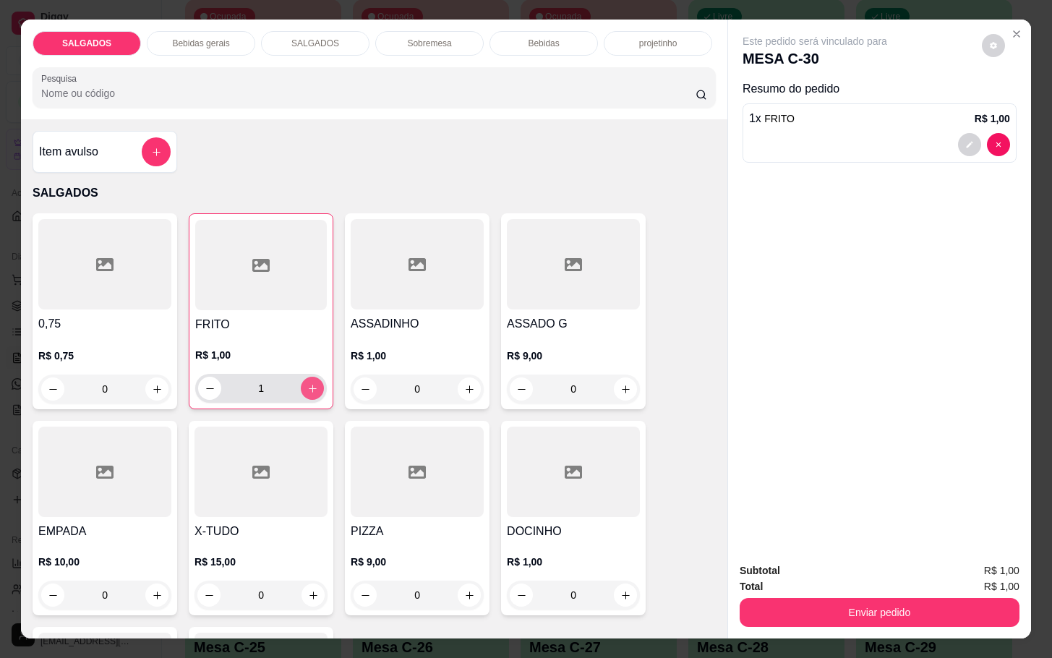
click at [301, 384] on button "increase-product-quantity" at bounding box center [312, 388] width 23 height 23
click at [301, 384] on button "increase-product-quantity" at bounding box center [312, 388] width 22 height 22
click at [198, 382] on button "decrease-product-quantity" at bounding box center [209, 388] width 23 height 23
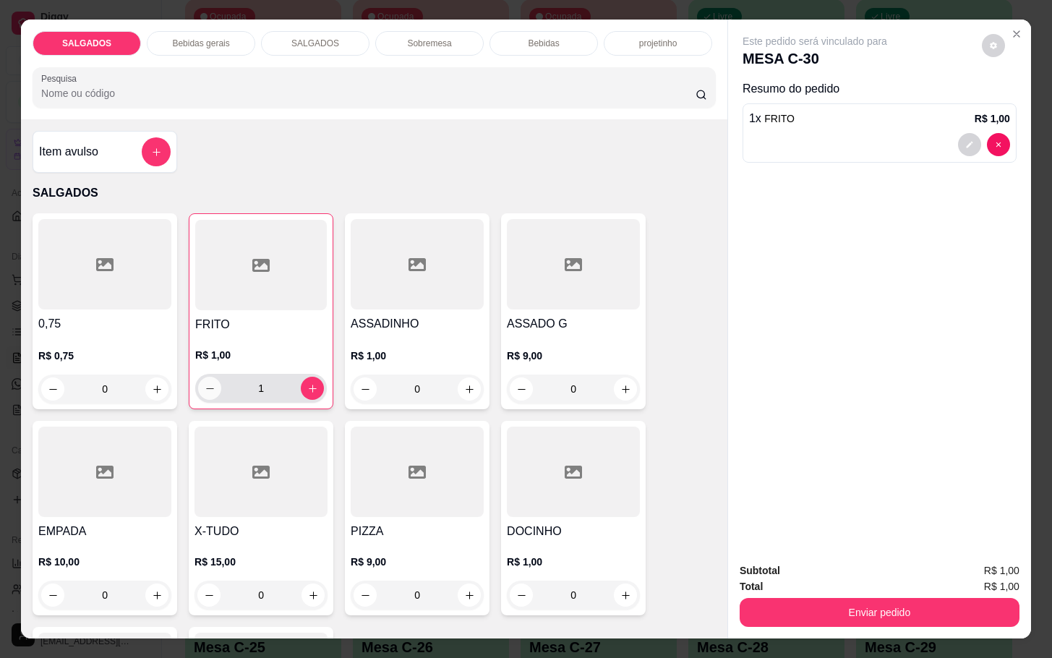
type input "0"
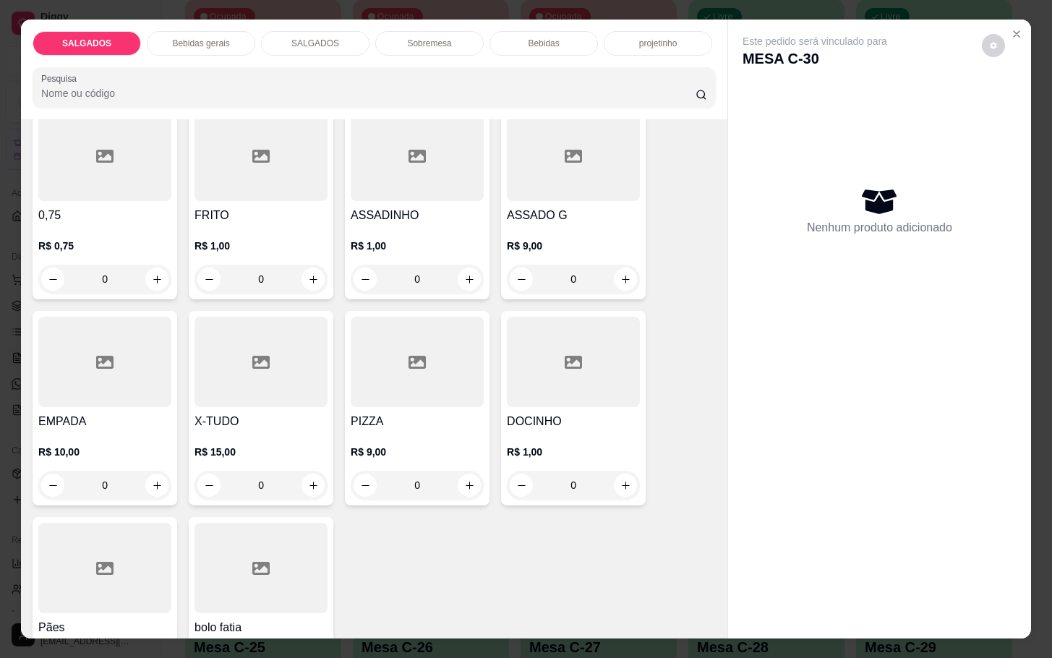
scroll to position [217, 0]
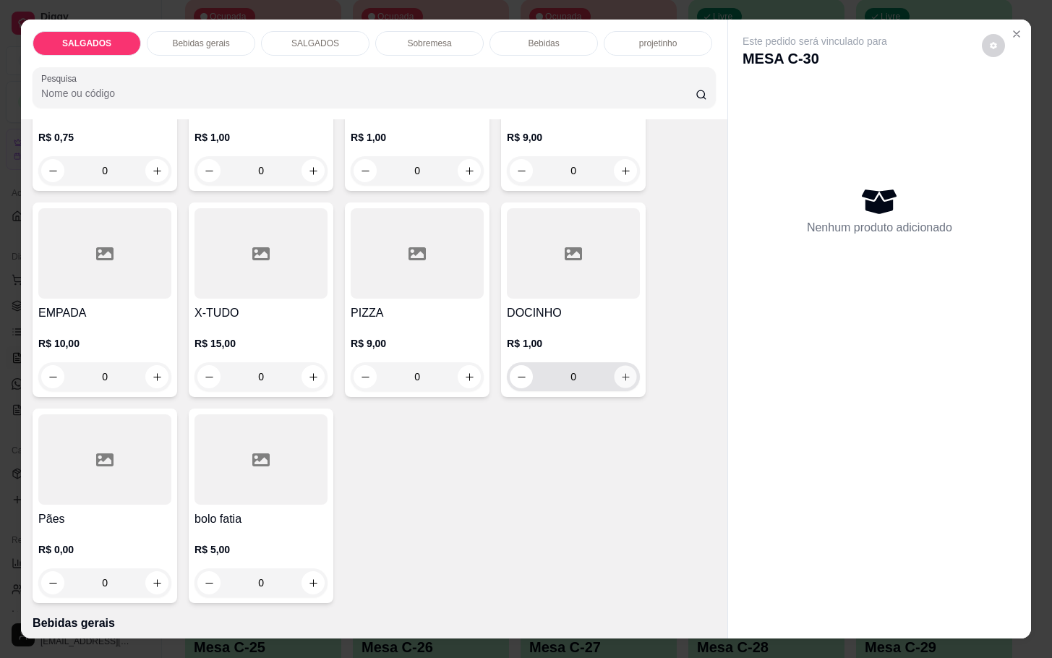
click at [620, 372] on icon "increase-product-quantity" at bounding box center [625, 377] width 11 height 11
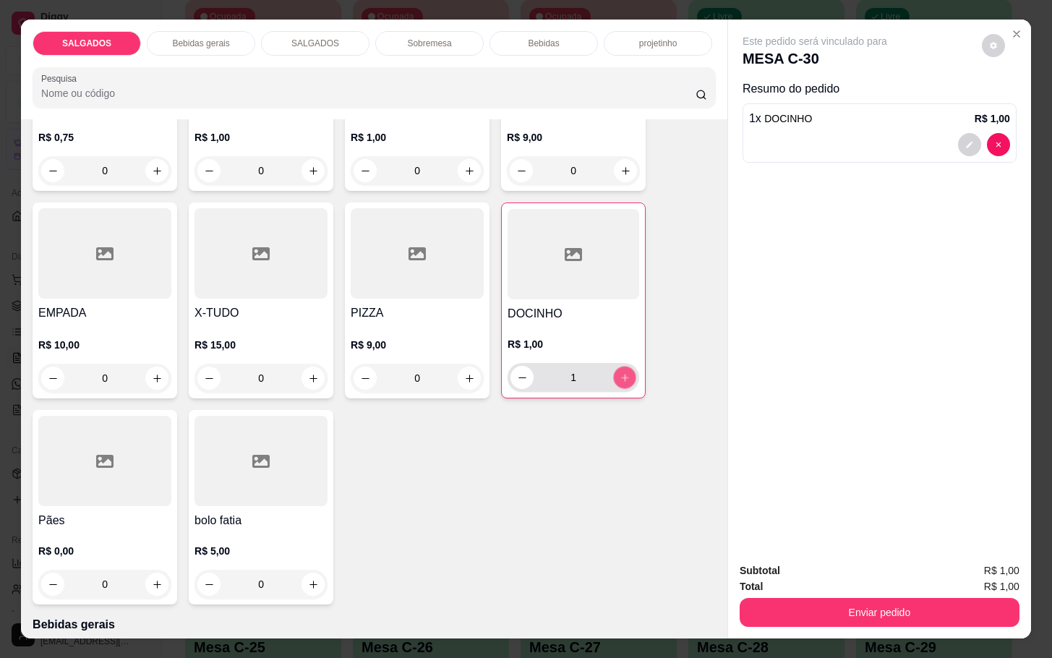
click at [620, 372] on icon "increase-product-quantity" at bounding box center [625, 377] width 11 height 11
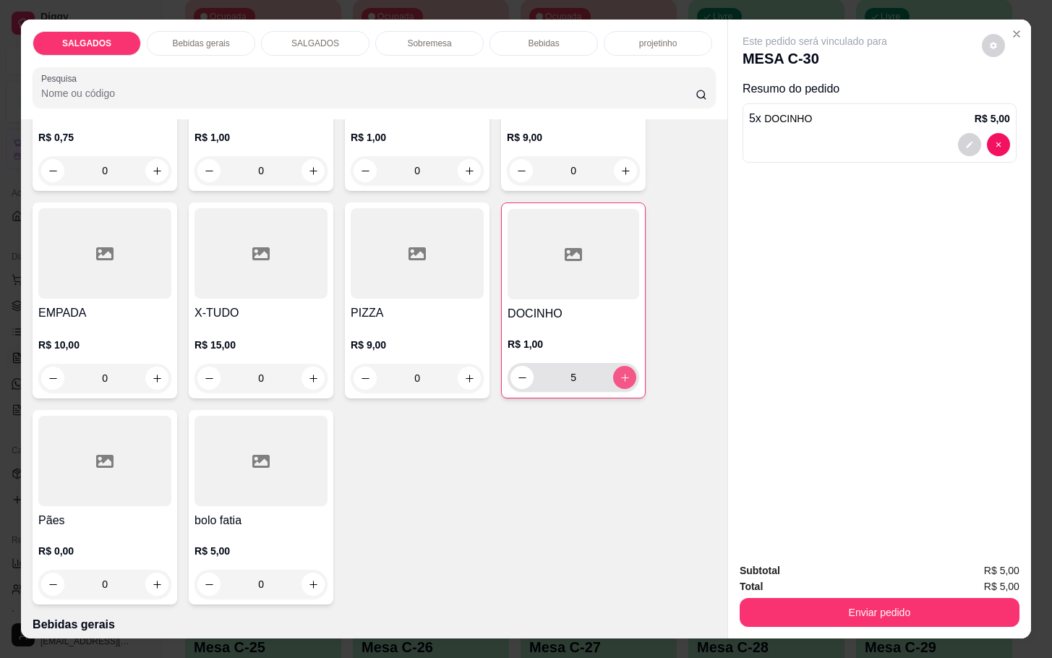
type input "6"
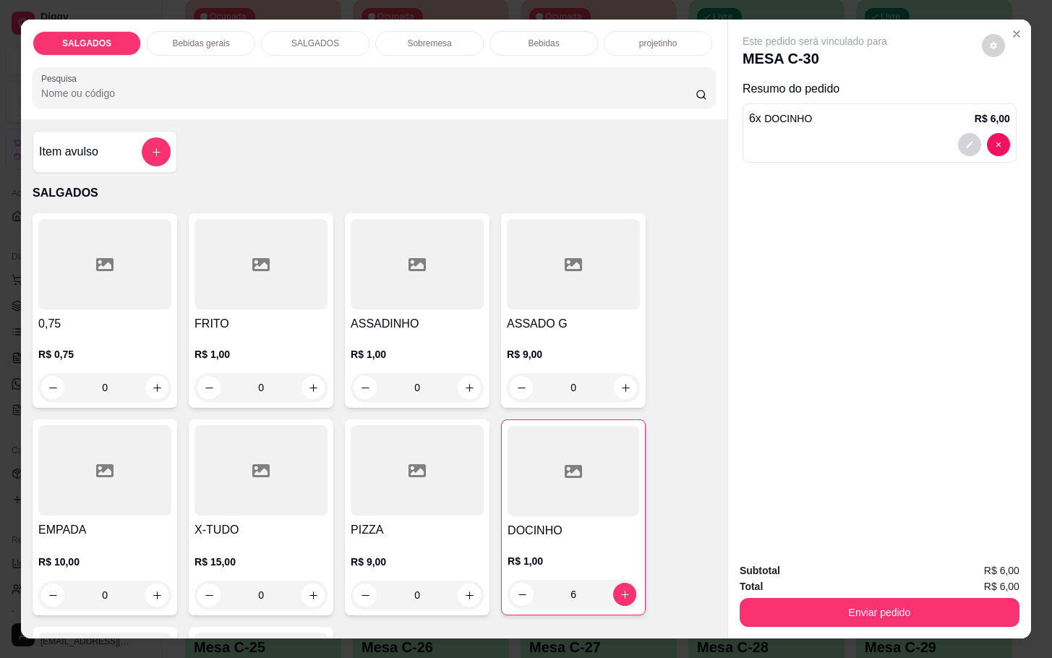
click at [126, 148] on div "Item avulso" at bounding box center [105, 151] width 132 height 29
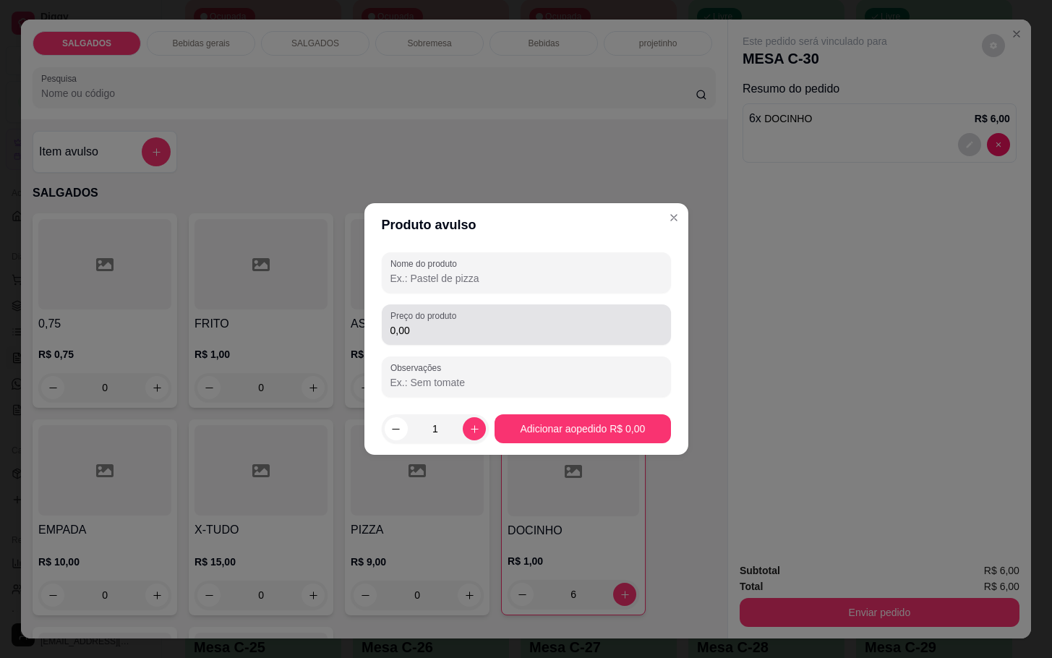
click at [477, 336] on input "0,00" at bounding box center [526, 330] width 272 height 14
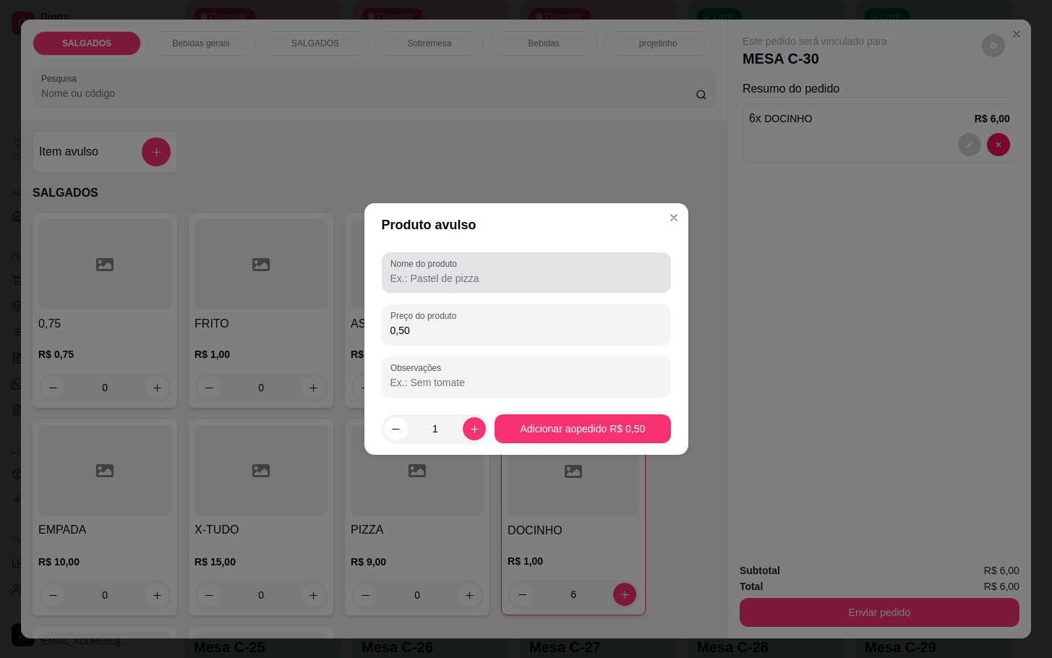
type input "0,50"
click at [490, 282] on input "Nome do produto" at bounding box center [526, 278] width 272 height 14
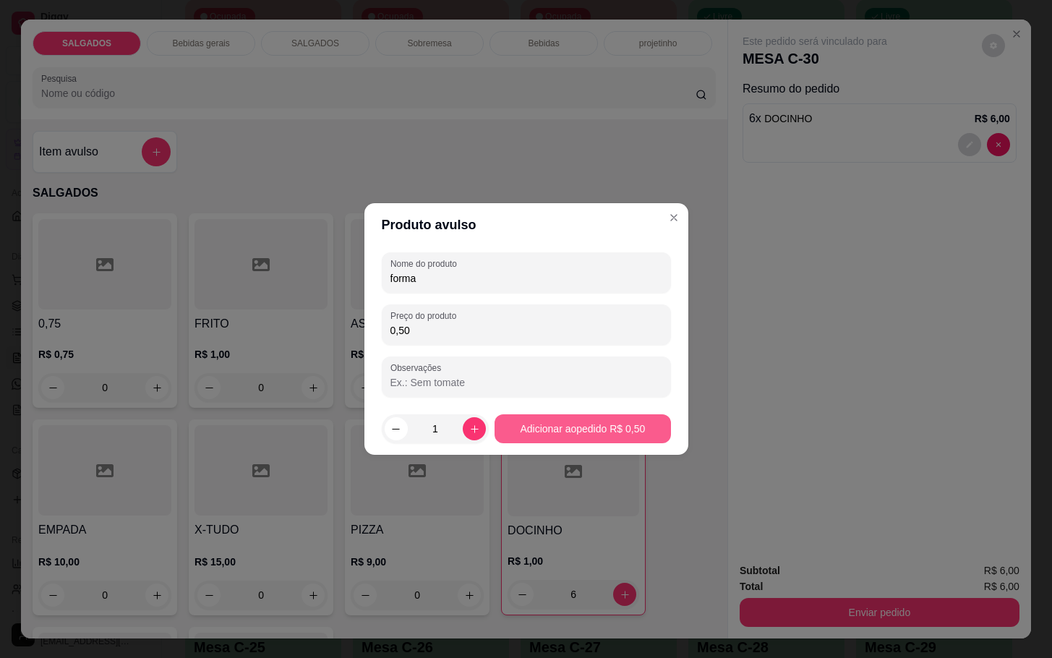
type input "forma"
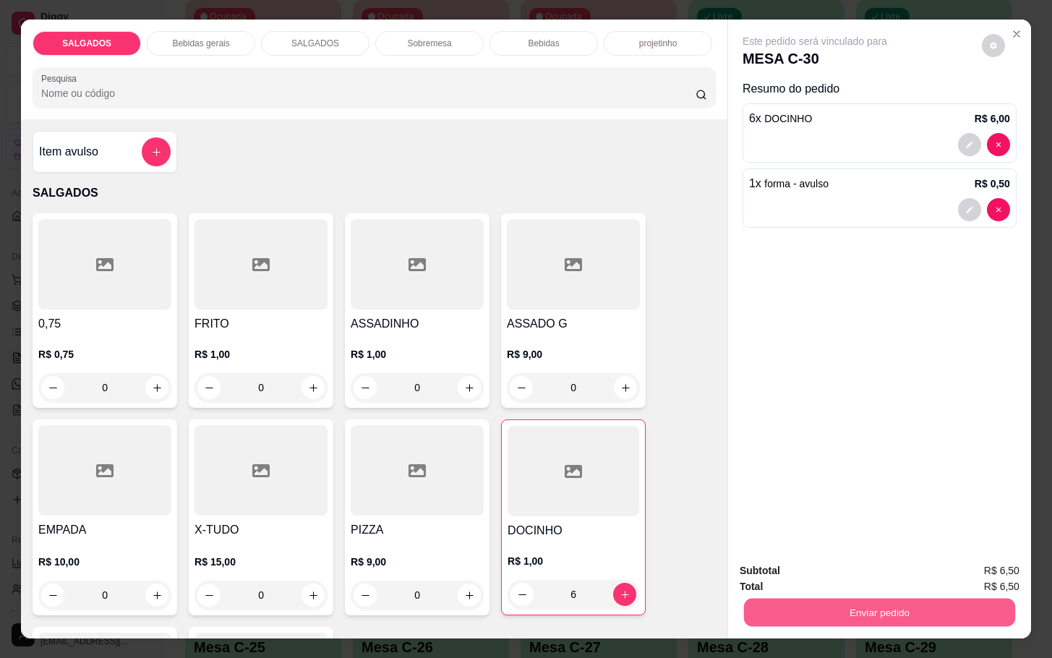
click at [820, 618] on button "Enviar pedido" at bounding box center [879, 612] width 271 height 28
click at [988, 560] on button "Enviar pedido" at bounding box center [979, 568] width 82 height 27
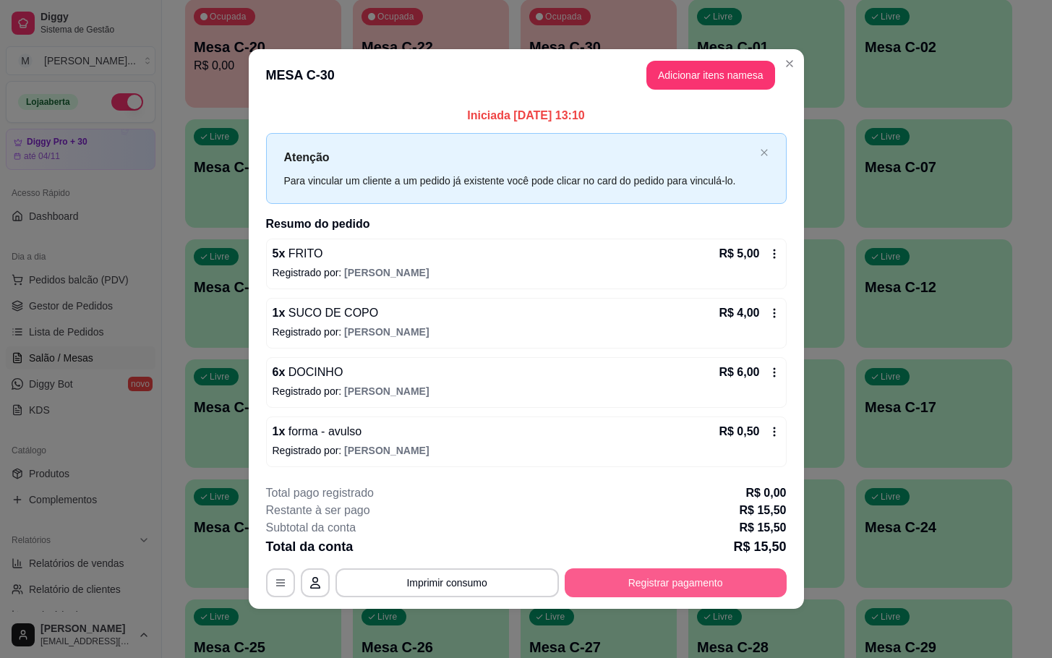
click at [722, 571] on button "Registrar pagamento" at bounding box center [676, 582] width 222 height 29
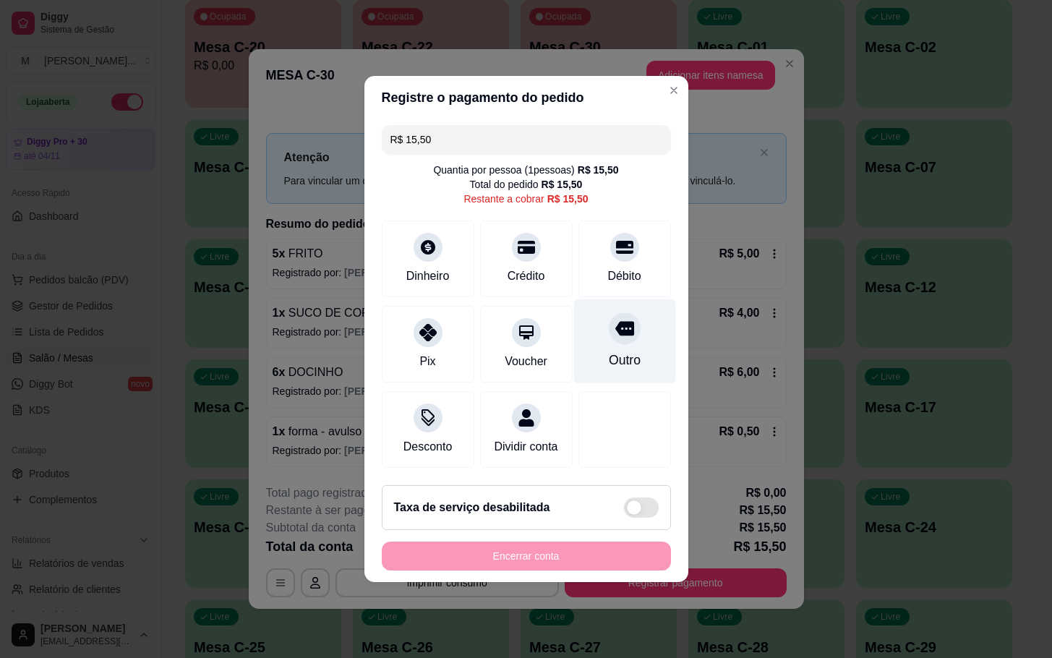
click at [609, 334] on div at bounding box center [625, 328] width 32 height 32
type input "R$ 0,00"
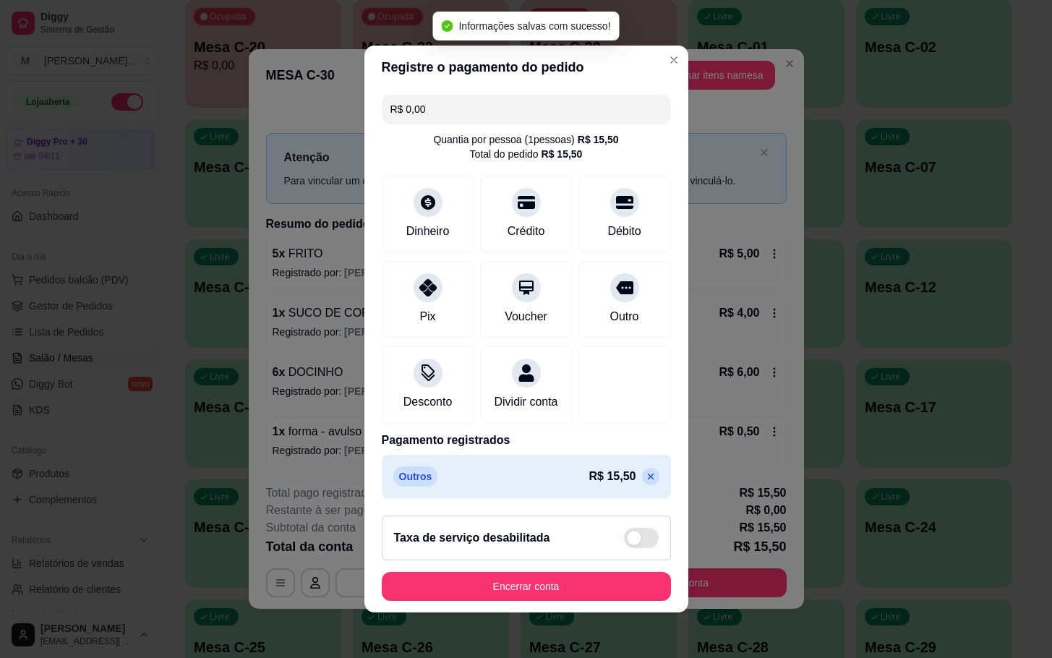
click at [582, 612] on footer "Taxa de serviço desabilitada Encerrar conta" at bounding box center [526, 558] width 324 height 108
click at [582, 601] on button "Encerrar conta" at bounding box center [526, 586] width 289 height 29
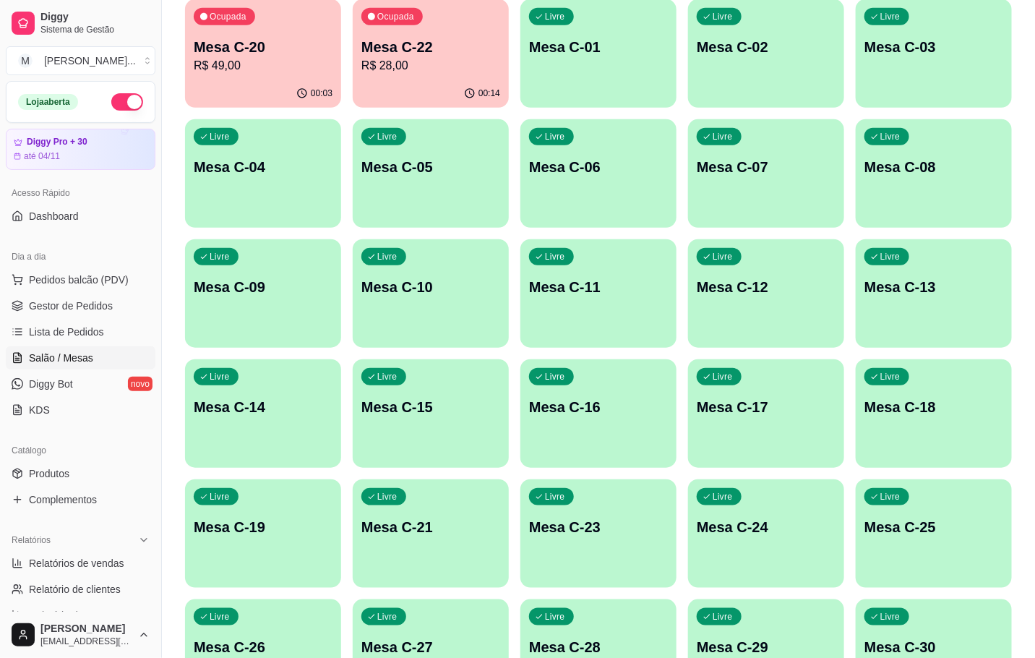
click at [404, 22] on p "Ocupada" at bounding box center [395, 17] width 37 height 12
click at [219, 72] on p "R$ 49,00" at bounding box center [263, 65] width 139 height 17
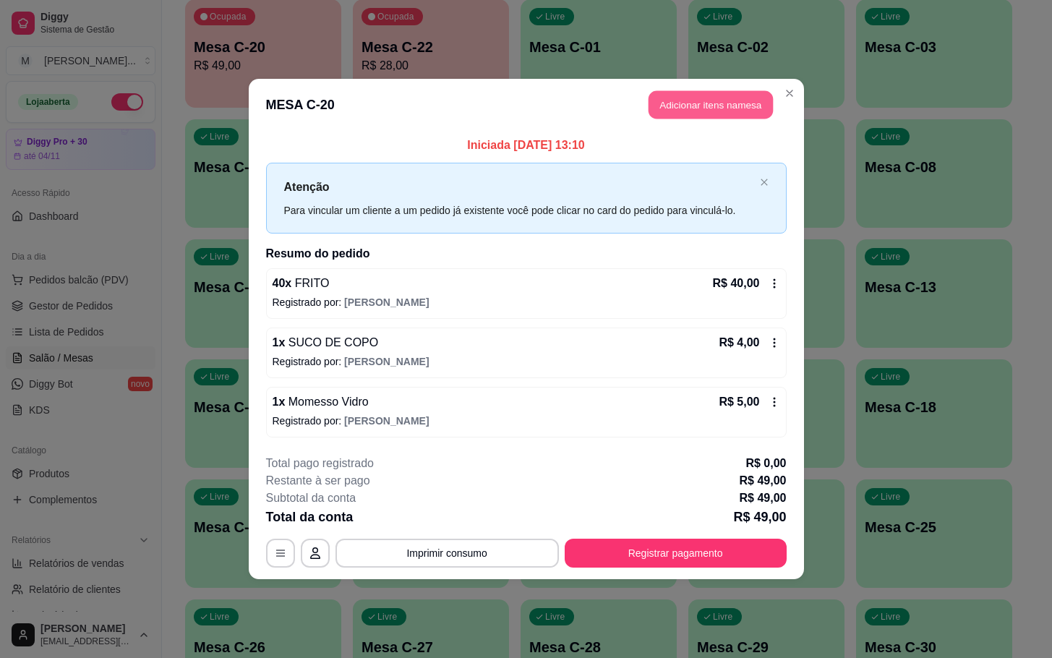
click at [742, 116] on button "Adicionar itens na mesa" at bounding box center [710, 105] width 124 height 28
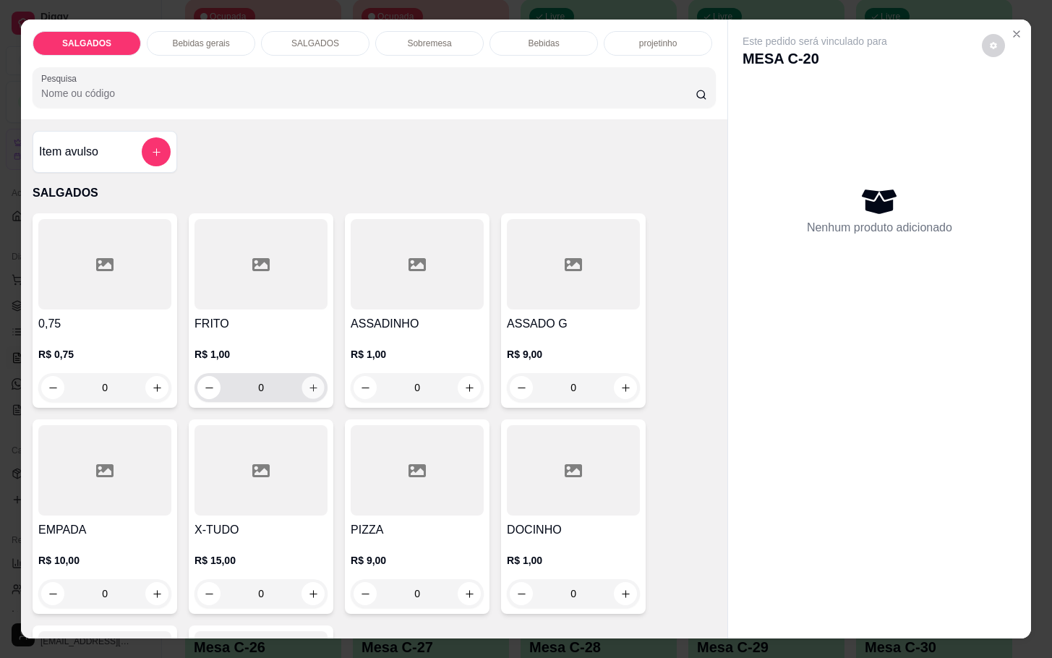
click at [302, 382] on button "increase-product-quantity" at bounding box center [313, 388] width 22 height 22
type input "1"
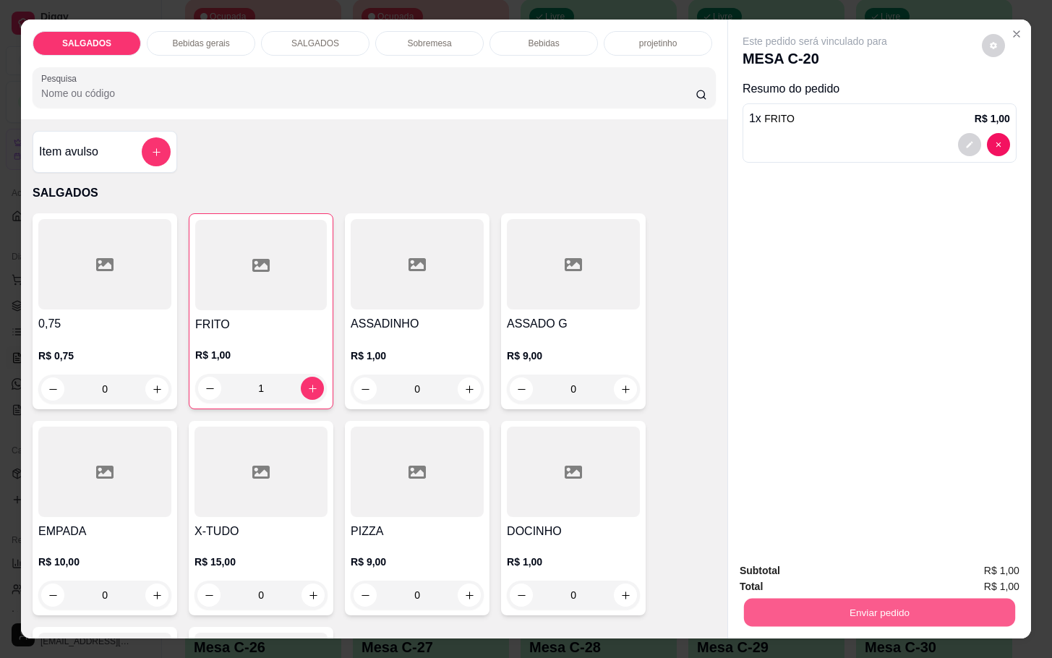
click at [777, 617] on button "Enviar pedido" at bounding box center [879, 612] width 271 height 28
click at [996, 565] on button "Enviar pedido" at bounding box center [980, 568] width 80 height 27
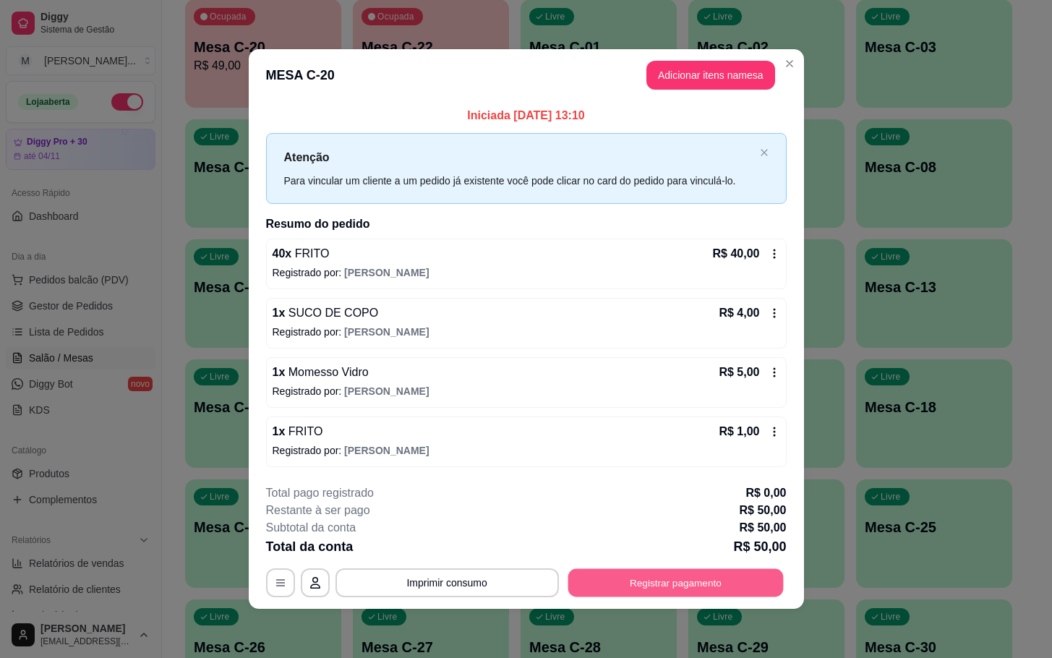
click at [735, 588] on button "Registrar pagamento" at bounding box center [675, 582] width 215 height 28
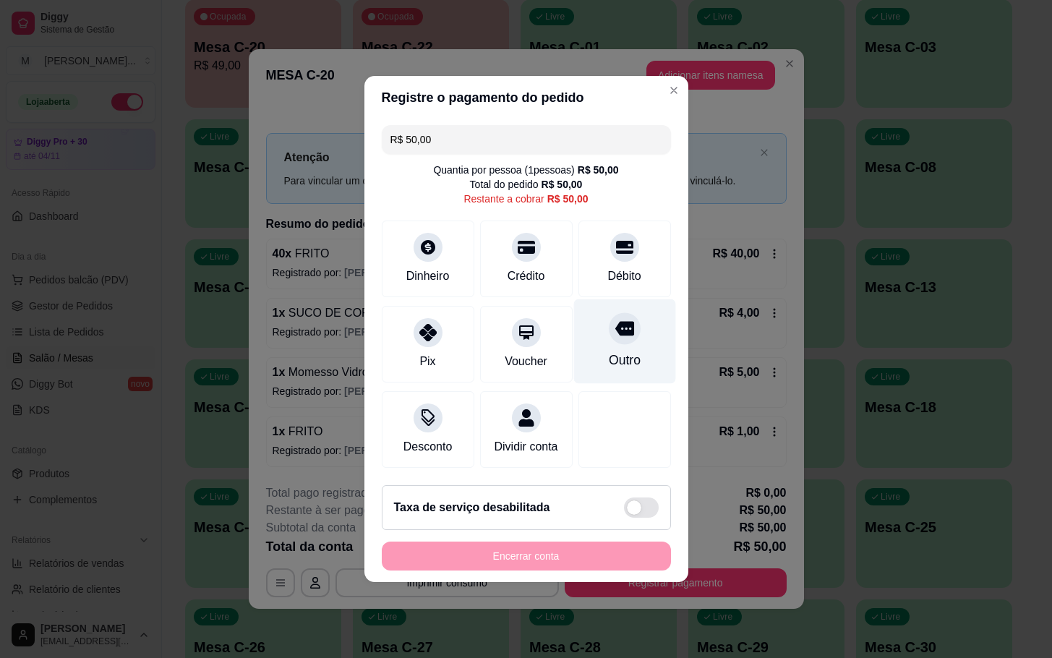
click at [614, 341] on div "Outro" at bounding box center [624, 341] width 102 height 85
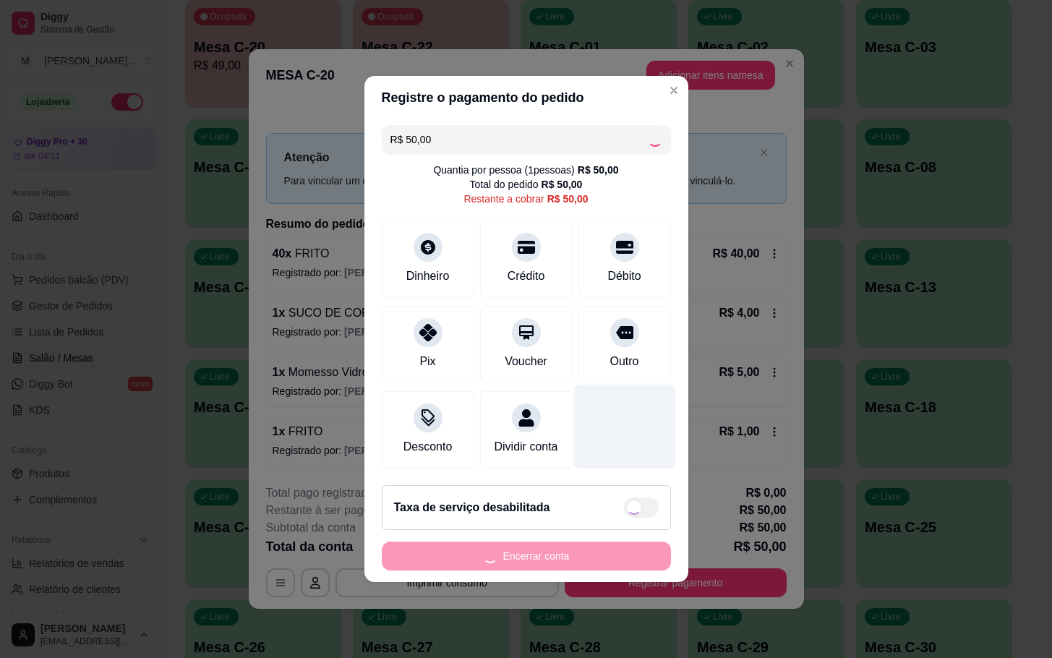
type input "R$ 0,00"
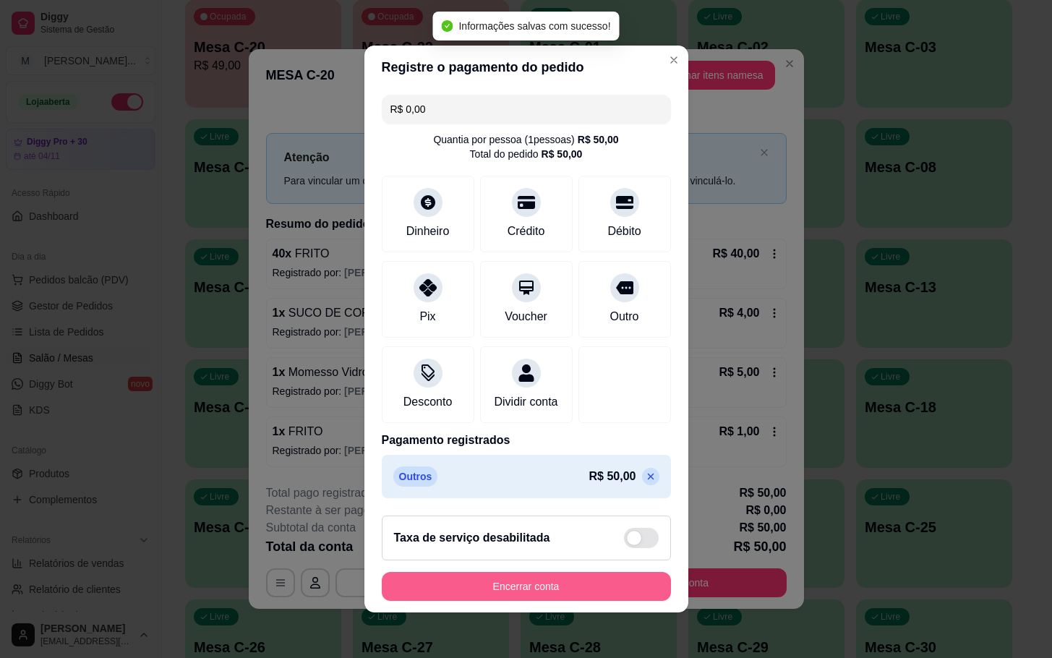
click at [621, 593] on button "Encerrar conta" at bounding box center [526, 586] width 289 height 29
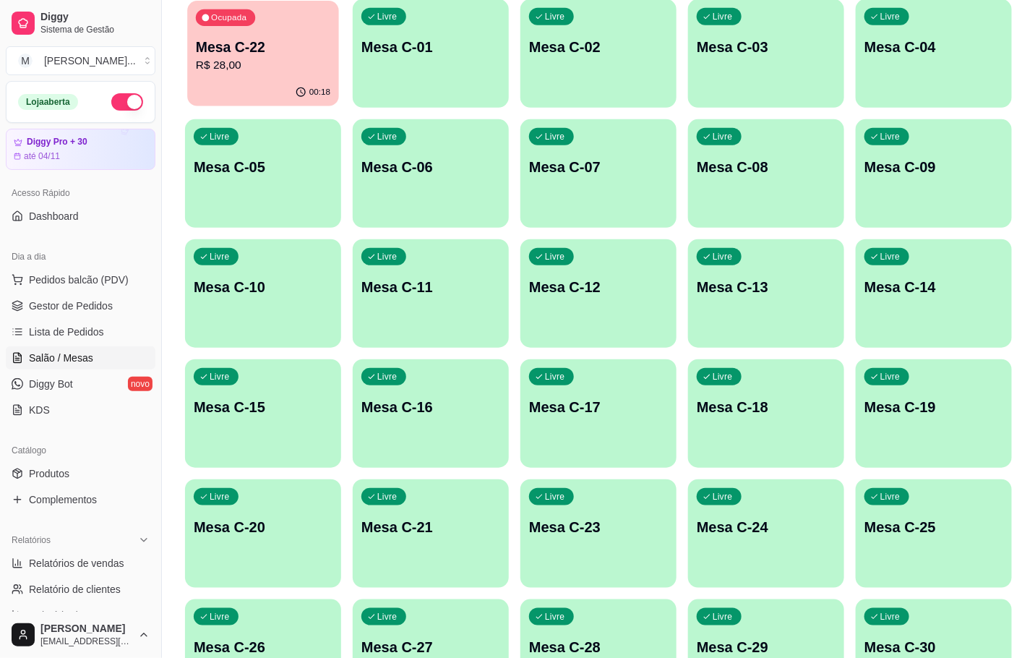
click at [208, 74] on div "Ocupada Mesa C-22 R$ 28,00" at bounding box center [263, 40] width 152 height 78
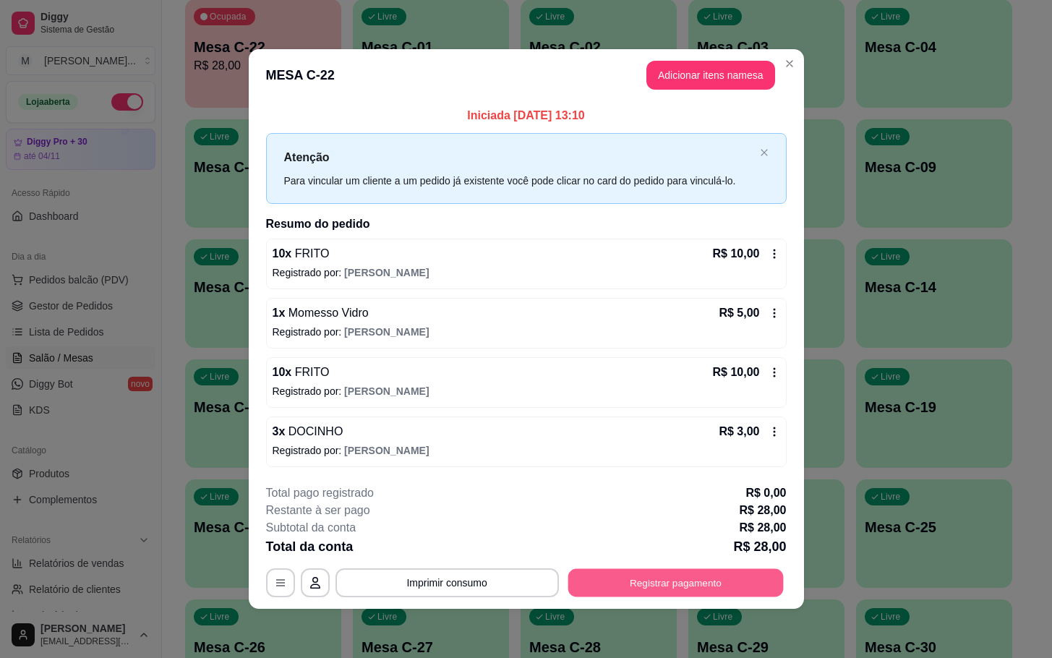
click at [677, 579] on button "Registrar pagamento" at bounding box center [675, 582] width 215 height 28
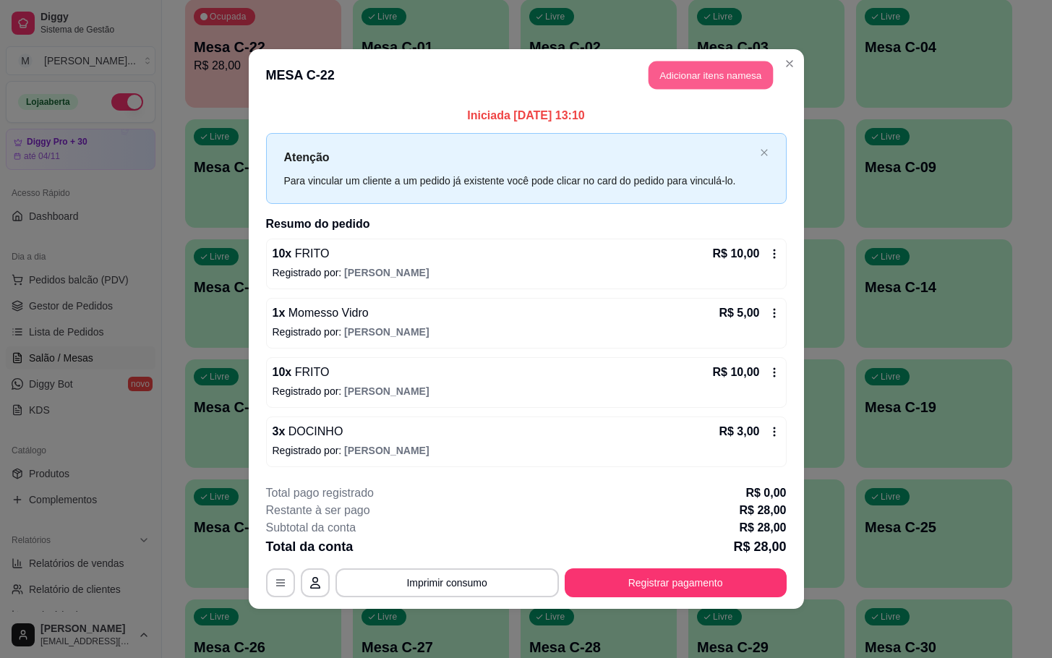
click at [686, 76] on button "Adicionar itens na mesa" at bounding box center [710, 75] width 124 height 28
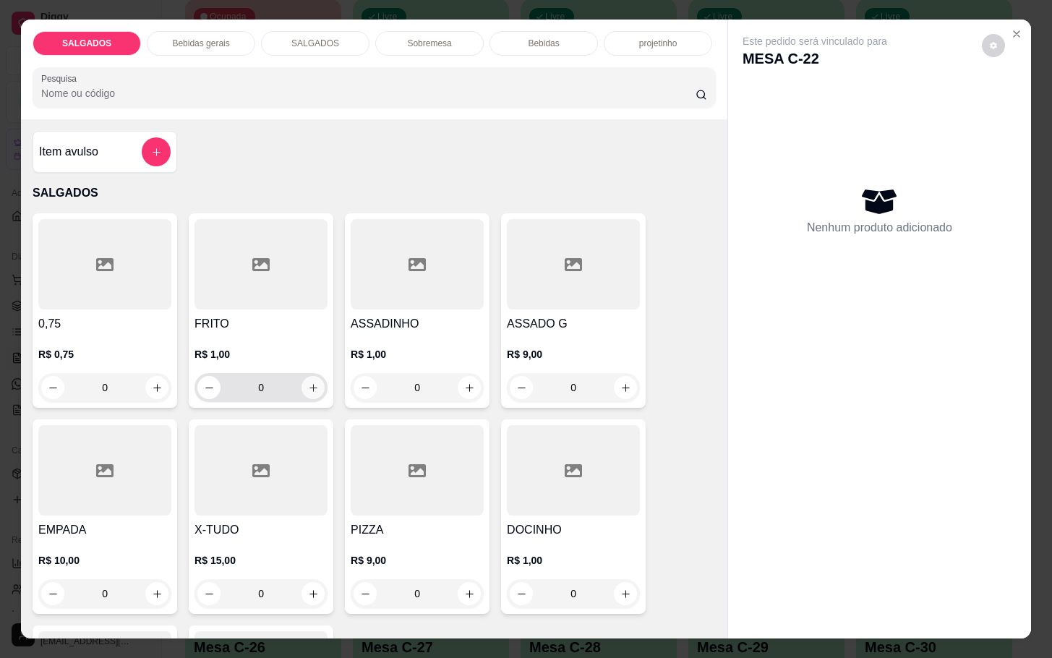
click at [308, 382] on icon "increase-product-quantity" at bounding box center [313, 387] width 11 height 11
type input "1"
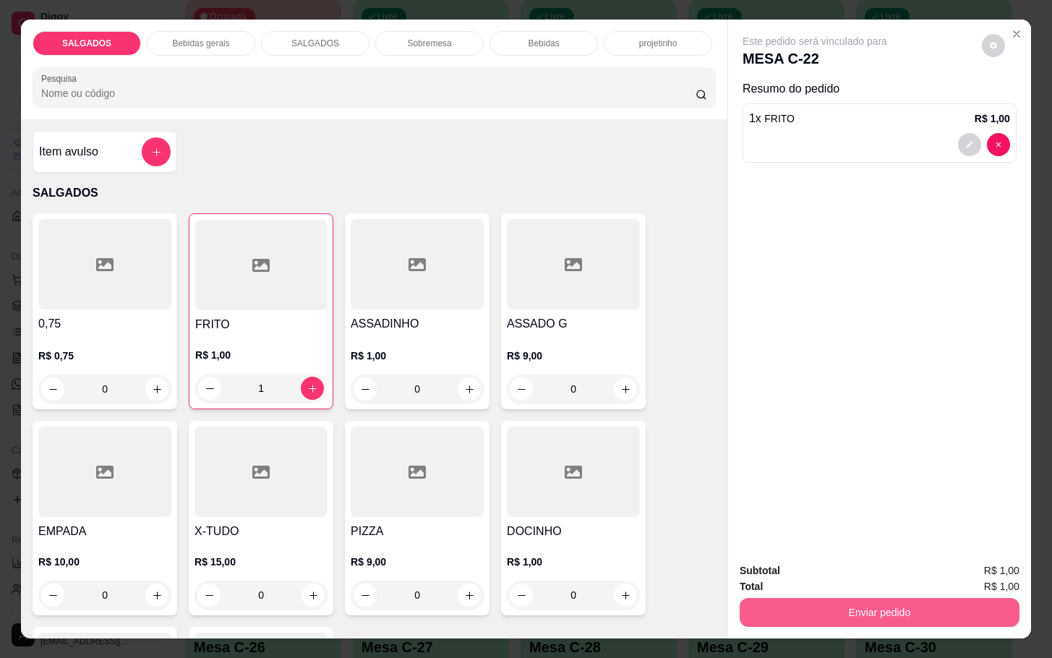
click at [789, 614] on button "Enviar pedido" at bounding box center [880, 612] width 280 height 29
click at [978, 569] on button "Enviar pedido" at bounding box center [980, 568] width 80 height 27
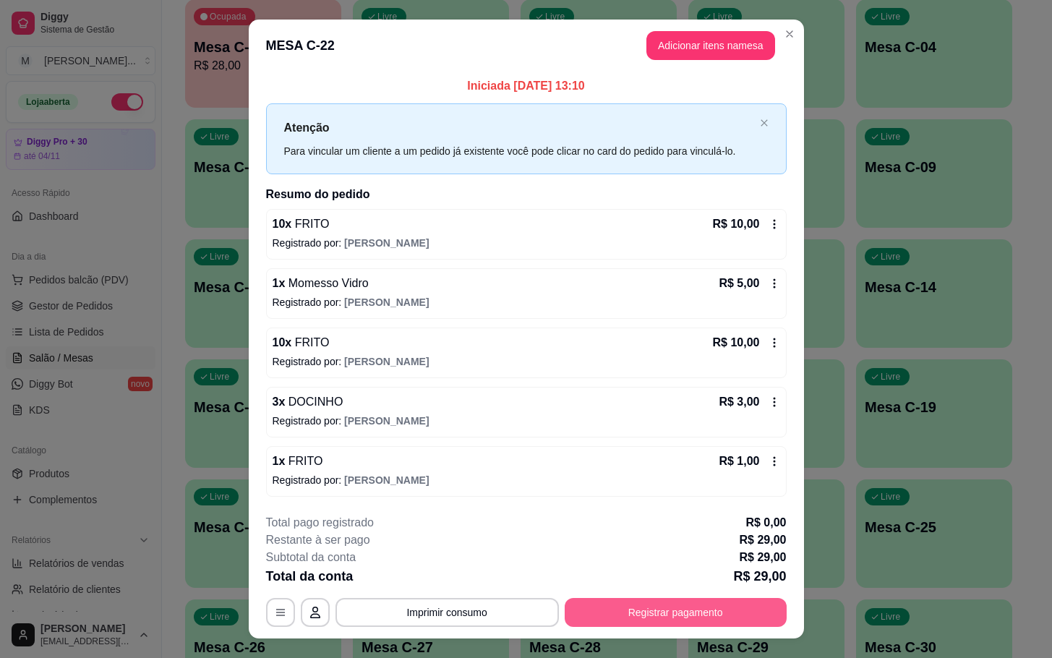
click at [729, 606] on button "Registrar pagamento" at bounding box center [676, 612] width 222 height 29
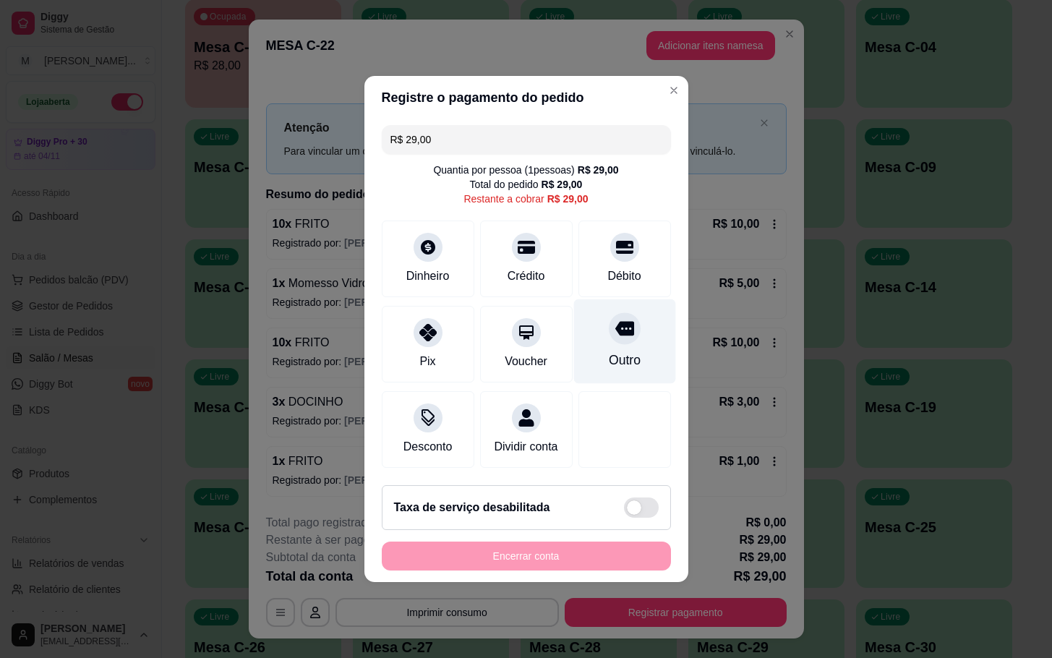
click at [596, 336] on div "Outro" at bounding box center [624, 341] width 102 height 85
type input "R$ 0,00"
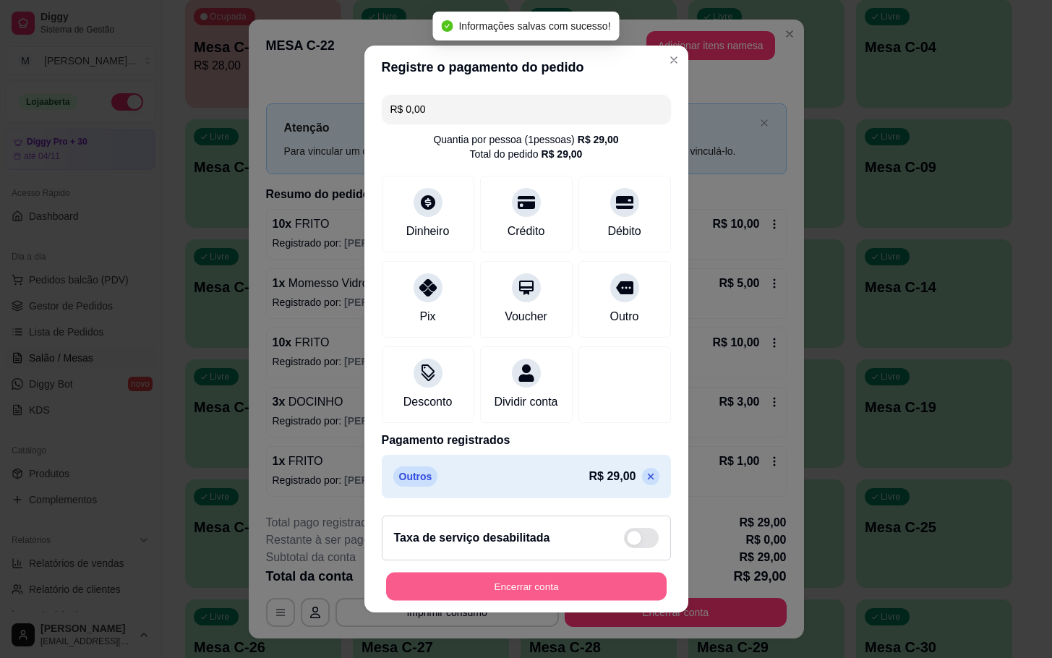
click at [556, 588] on button "Encerrar conta" at bounding box center [526, 587] width 280 height 28
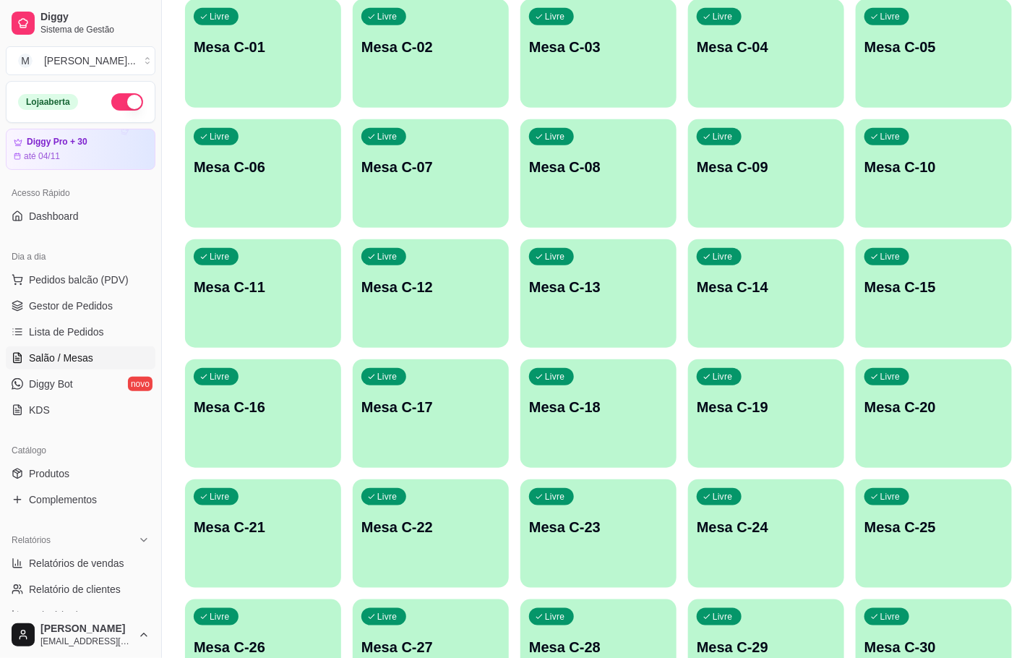
click at [406, 544] on div "Livre Mesa C-22" at bounding box center [431, 524] width 156 height 91
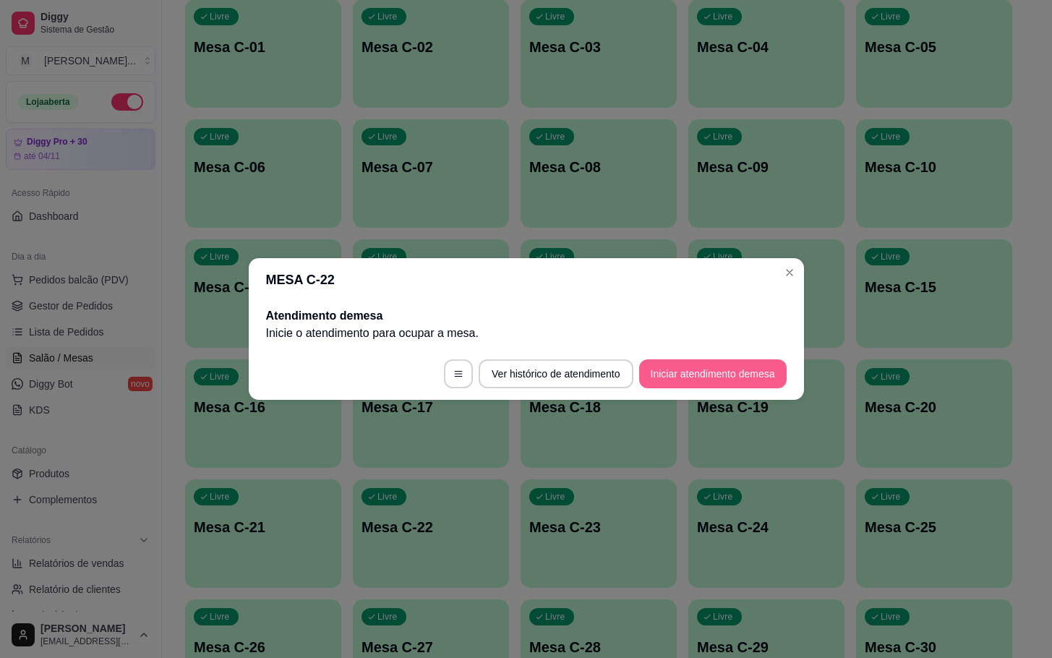
click at [724, 367] on button "Iniciar atendimento de mesa" at bounding box center [712, 373] width 147 height 29
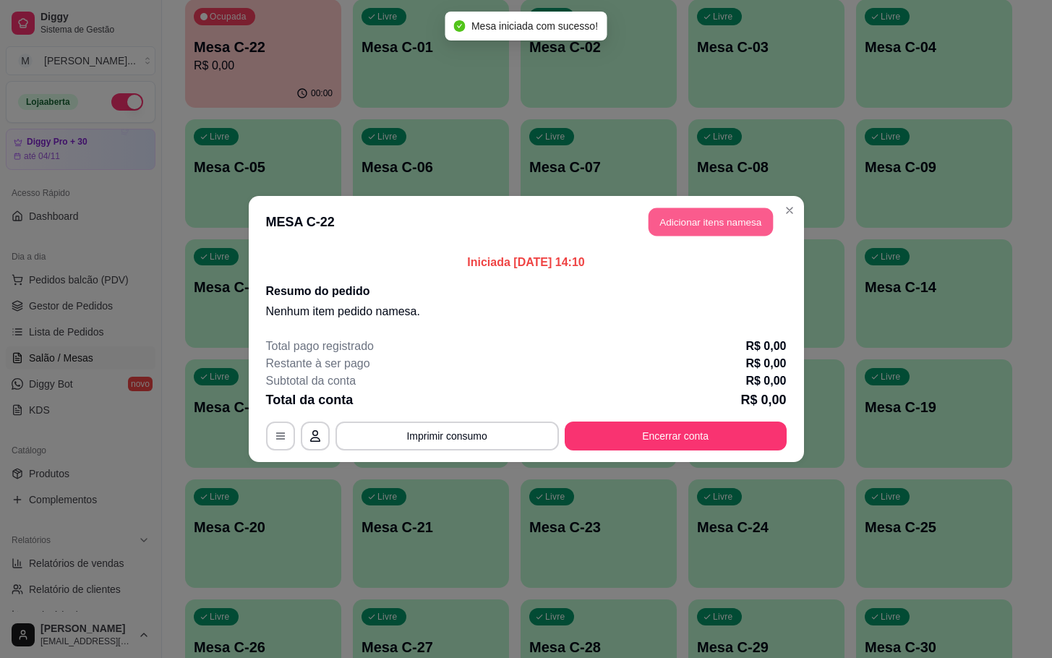
click at [753, 226] on button "Adicionar itens na mesa" at bounding box center [710, 222] width 124 height 28
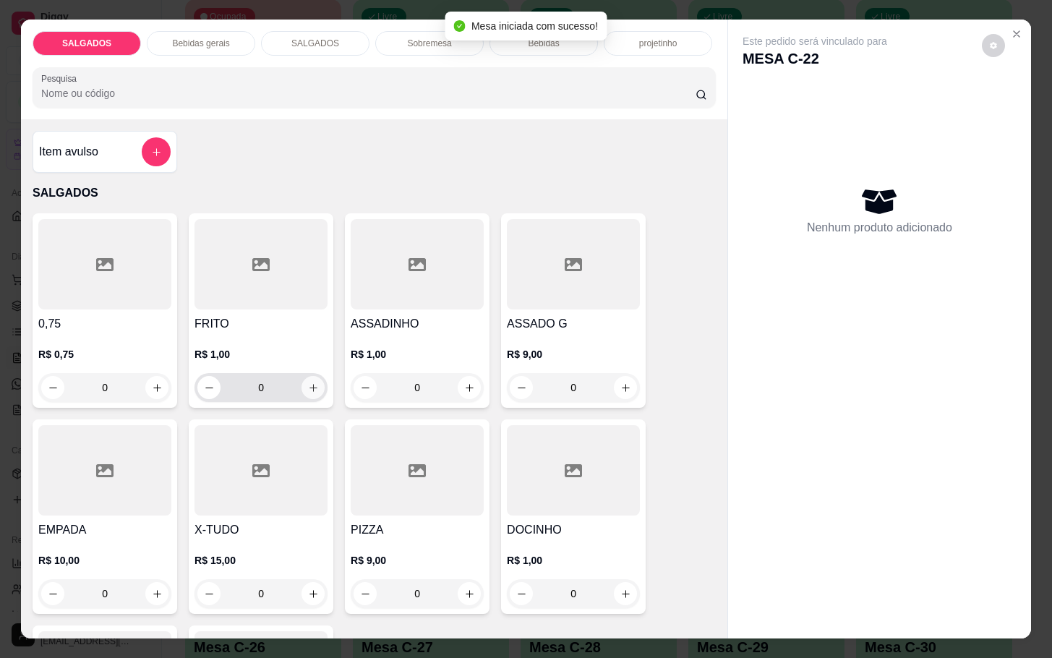
click at [308, 382] on icon "increase-product-quantity" at bounding box center [313, 387] width 11 height 11
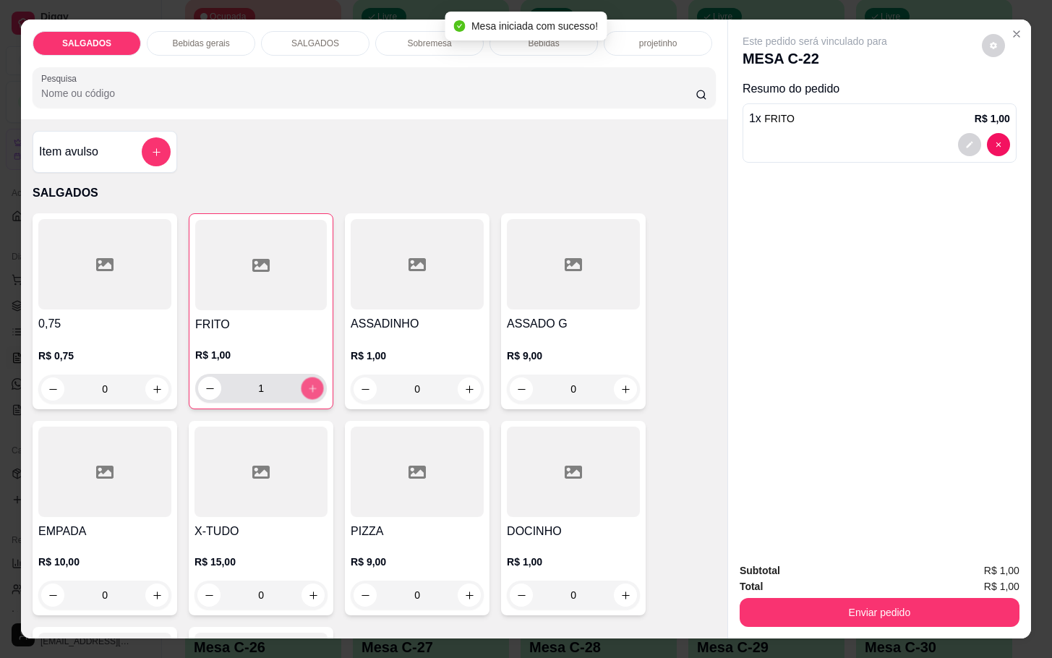
click at [307, 383] on icon "increase-product-quantity" at bounding box center [312, 388] width 11 height 11
click at [309, 383] on icon "increase-product-quantity" at bounding box center [312, 388] width 11 height 11
click at [311, 380] on button "increase-product-quantity" at bounding box center [312, 388] width 22 height 22
click at [312, 380] on button "increase-product-quantity" at bounding box center [312, 388] width 22 height 22
click at [311, 380] on button "increase-product-quantity" at bounding box center [312, 388] width 23 height 23
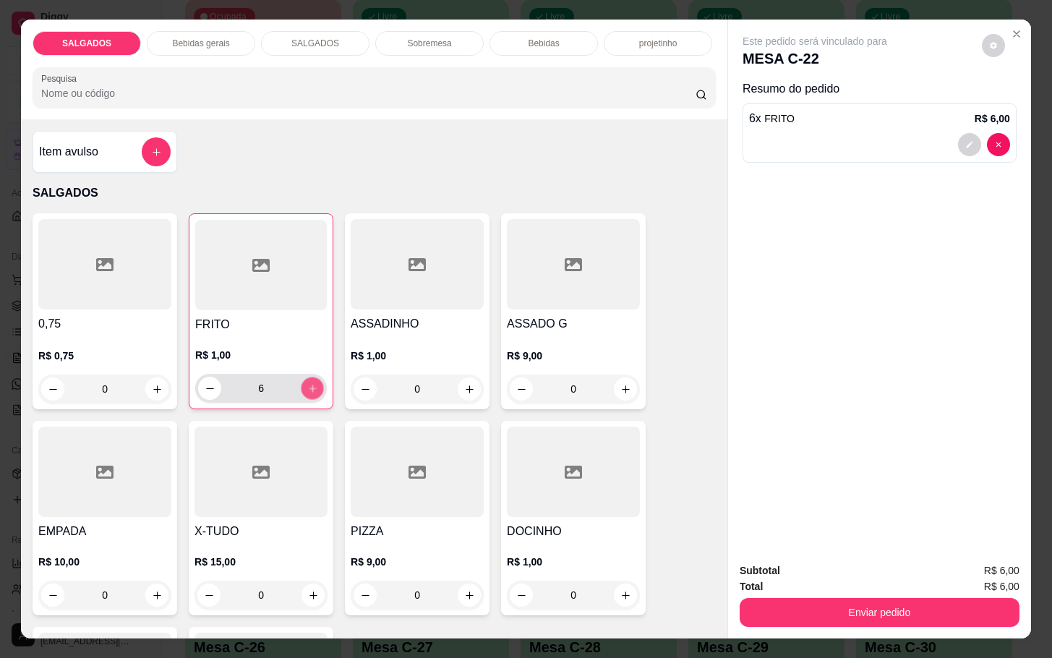
click at [311, 380] on button "increase-product-quantity" at bounding box center [312, 388] width 22 height 22
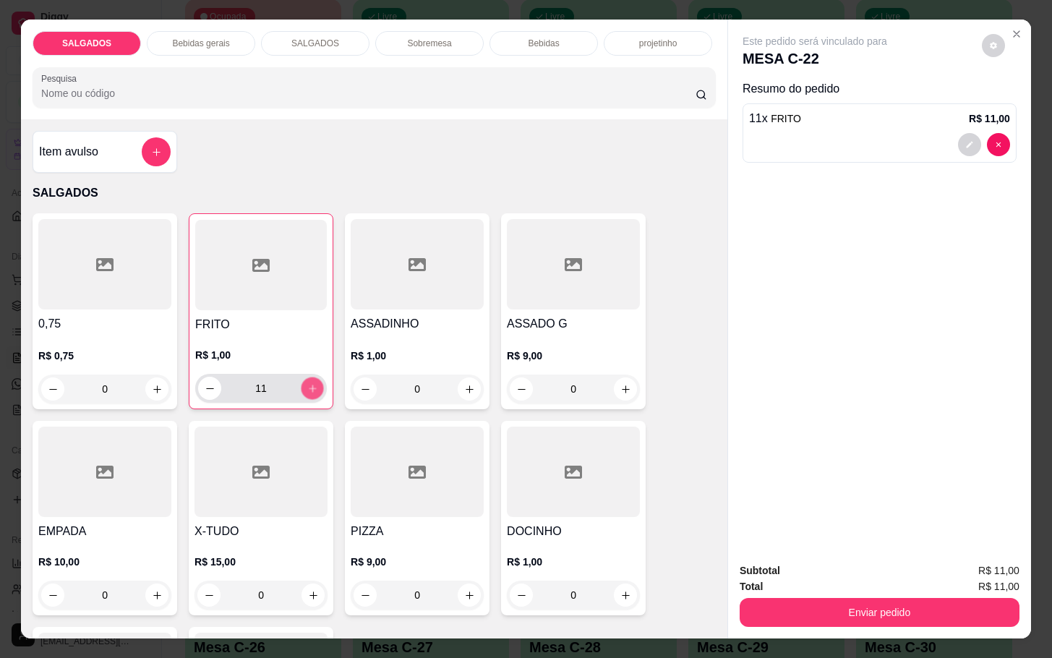
click at [311, 380] on button "increase-product-quantity" at bounding box center [312, 388] width 22 height 22
click at [311, 380] on button "increase-product-quantity" at bounding box center [312, 388] width 23 height 23
type input "13"
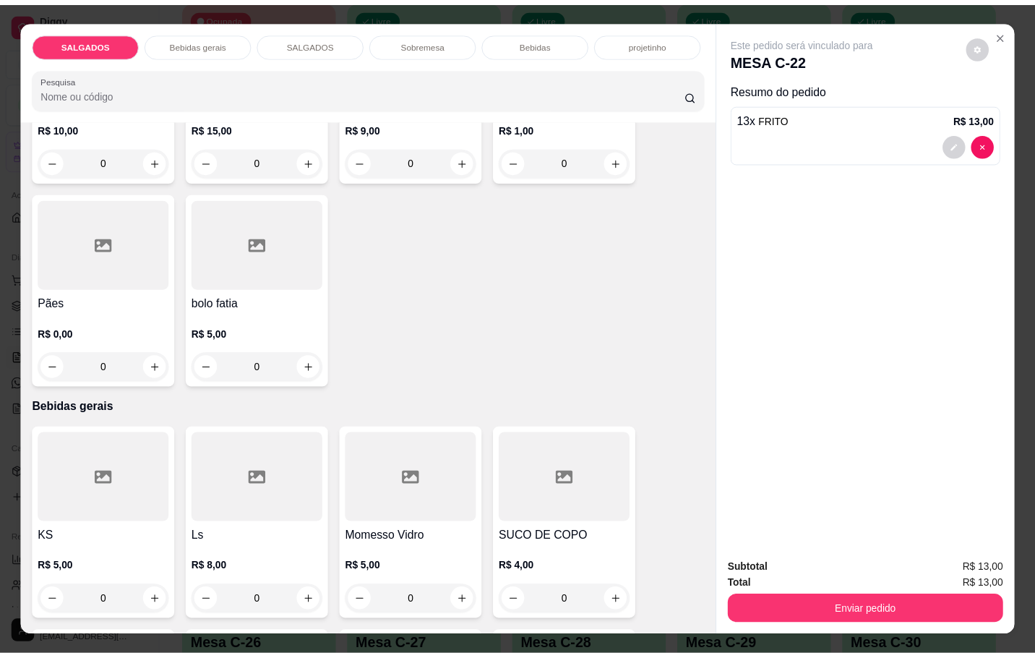
scroll to position [542, 0]
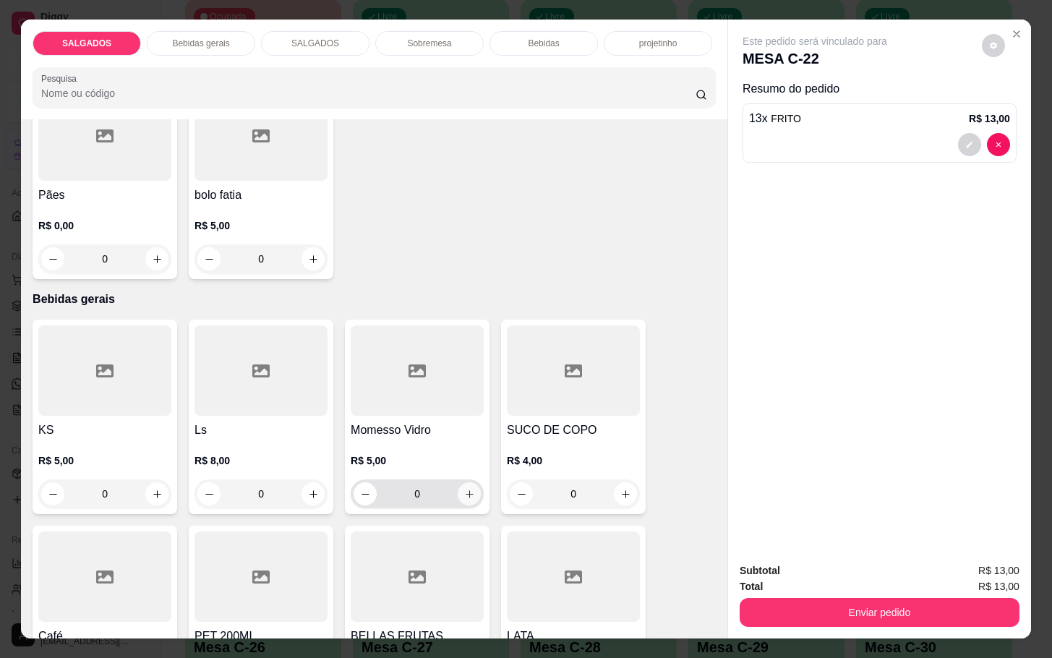
click at [464, 489] on icon "increase-product-quantity" at bounding box center [469, 494] width 11 height 11
type input "1"
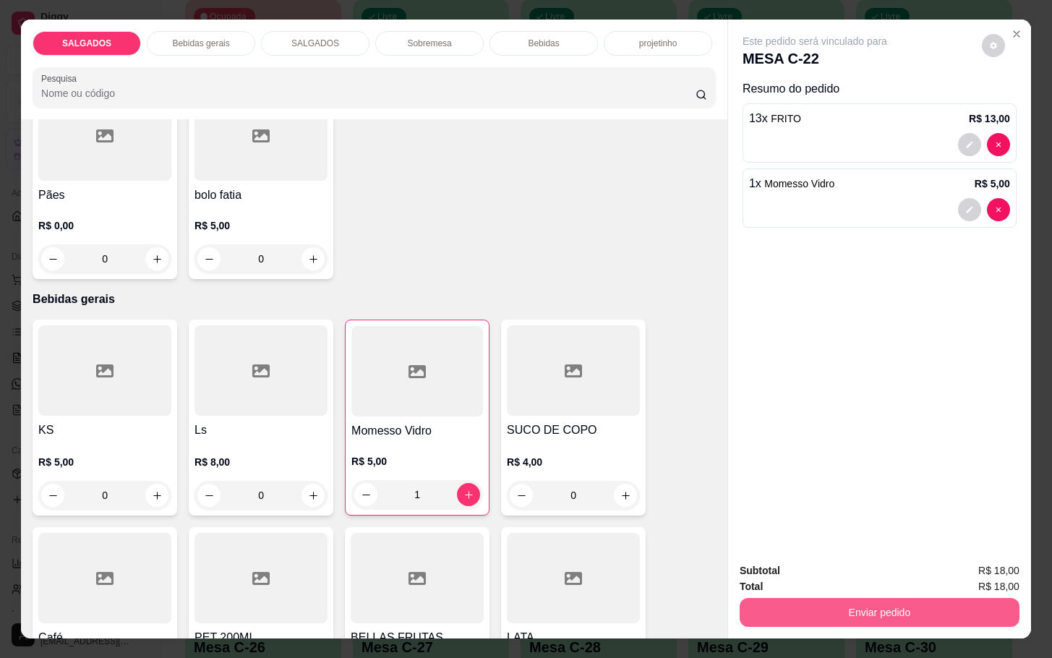
click at [846, 617] on button "Enviar pedido" at bounding box center [880, 612] width 280 height 29
click at [988, 560] on button "Enviar pedido" at bounding box center [979, 568] width 82 height 27
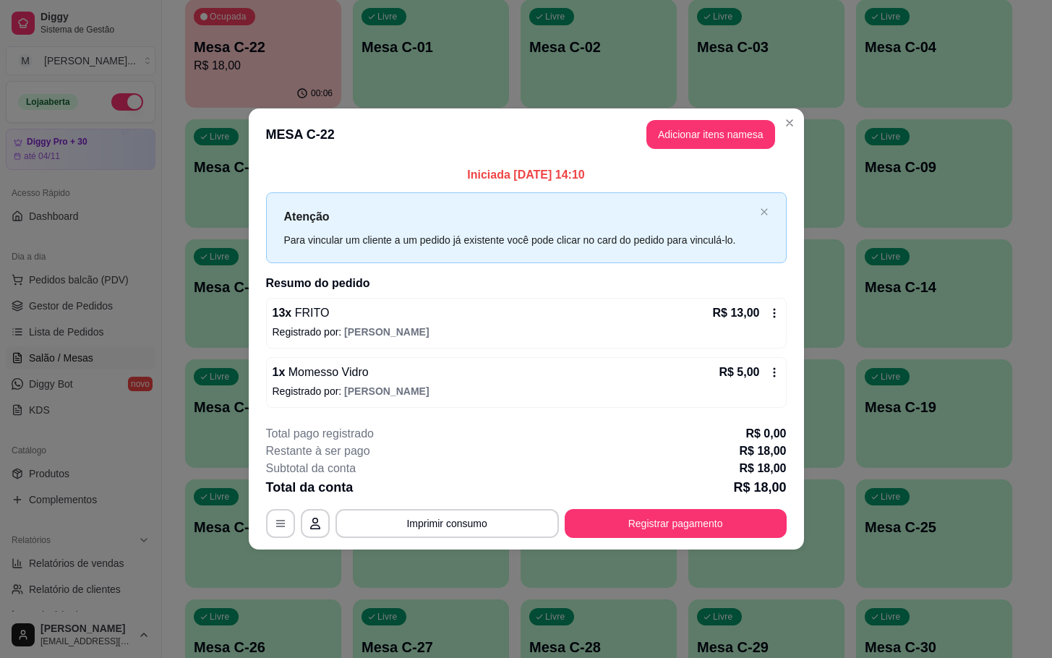
click at [458, 134] on header "MESA C-22 Adicionar itens na mesa" at bounding box center [526, 134] width 555 height 52
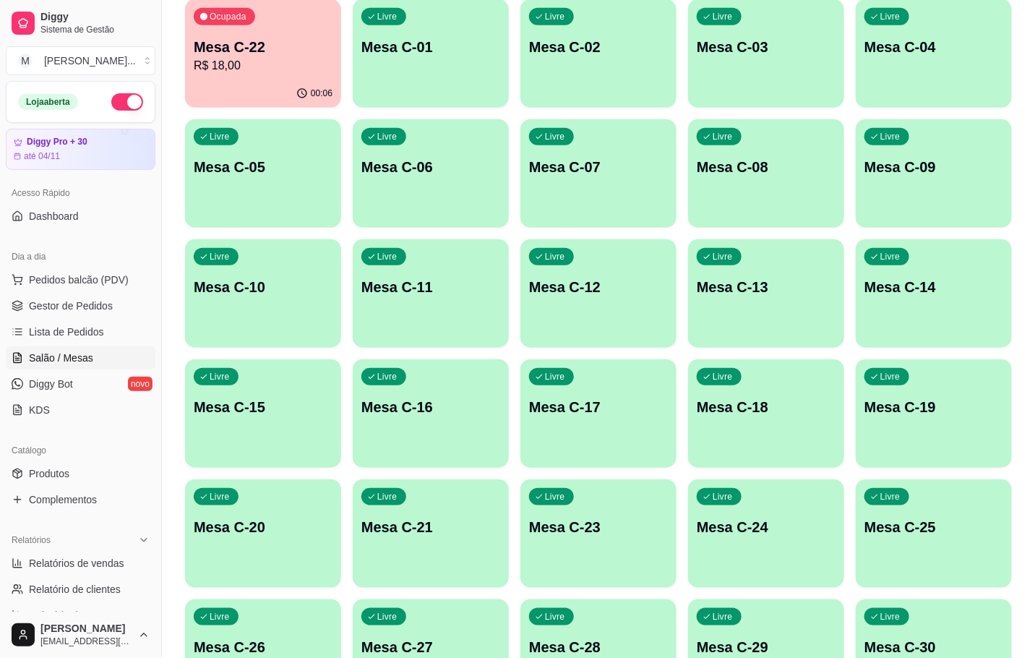
click at [276, 64] on p "R$ 18,00" at bounding box center [263, 65] width 139 height 17
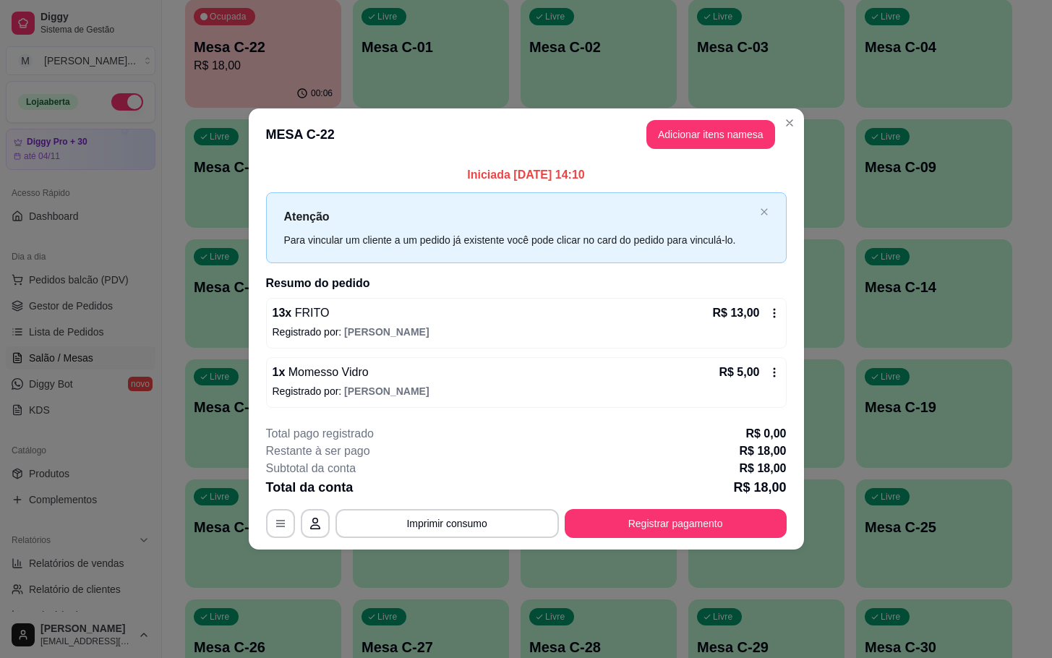
drag, startPoint x: 288, startPoint y: 419, endPoint x: 300, endPoint y: 419, distance: 11.6
click at [291, 419] on footer "**********" at bounding box center [526, 482] width 555 height 136
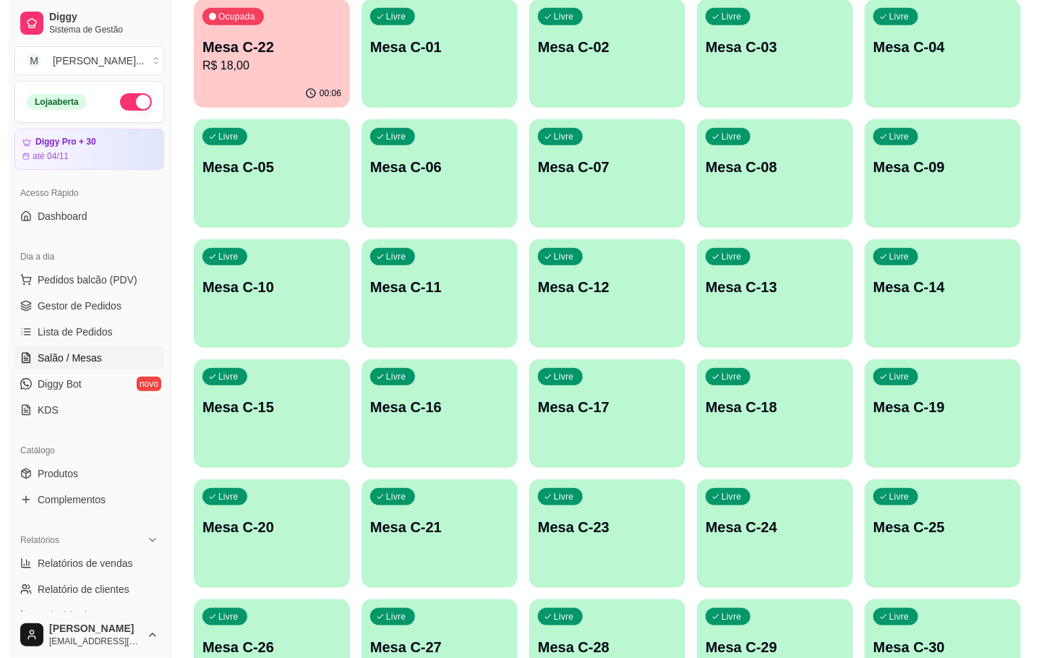
scroll to position [393, 0]
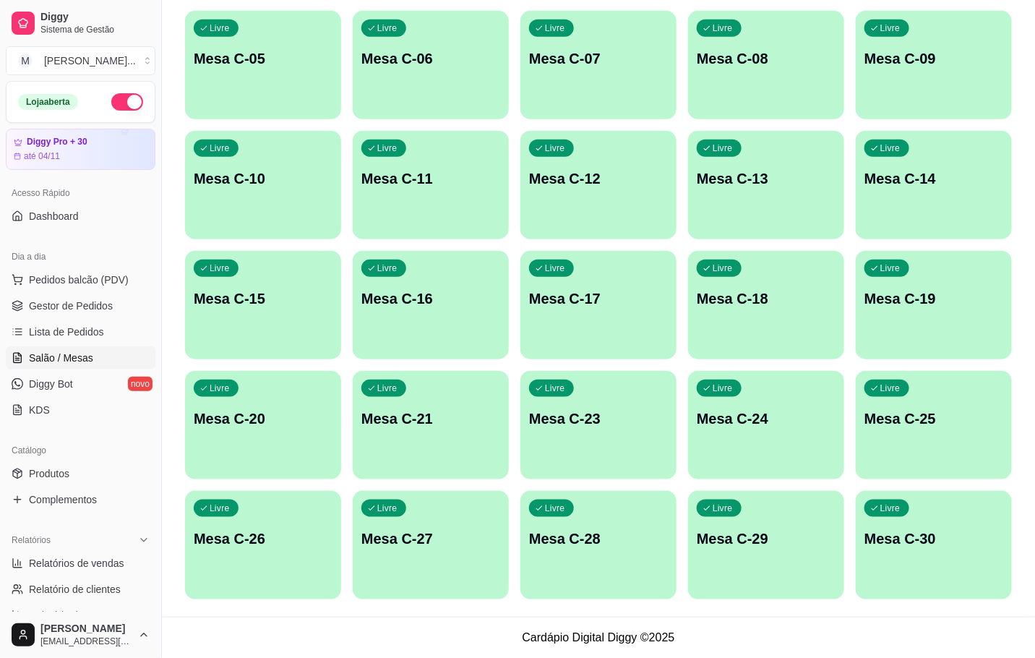
click at [749, 274] on div "Livre Mesa C-18" at bounding box center [766, 296] width 156 height 91
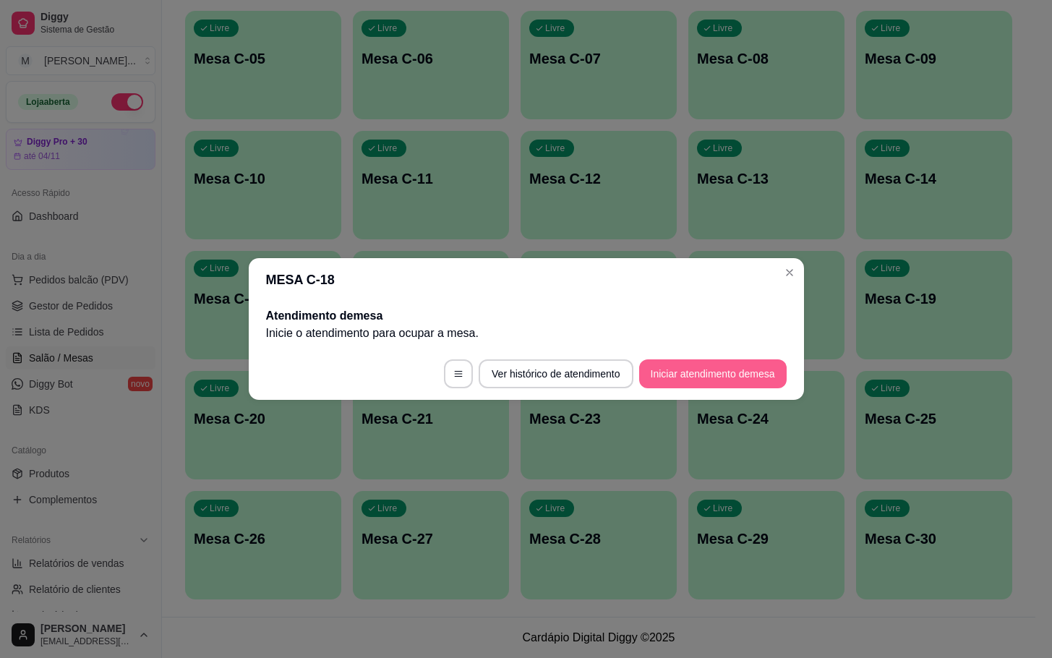
click at [738, 380] on button "Iniciar atendimento de mesa" at bounding box center [712, 373] width 147 height 29
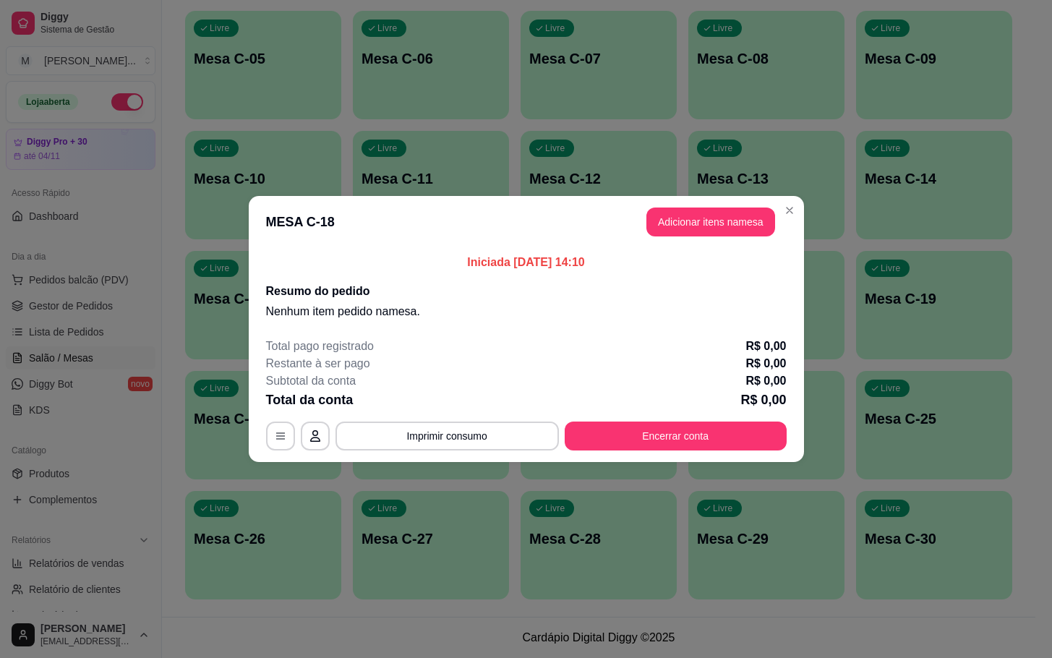
click at [722, 239] on header "MESA C-18 Adicionar itens na mesa" at bounding box center [526, 222] width 555 height 52
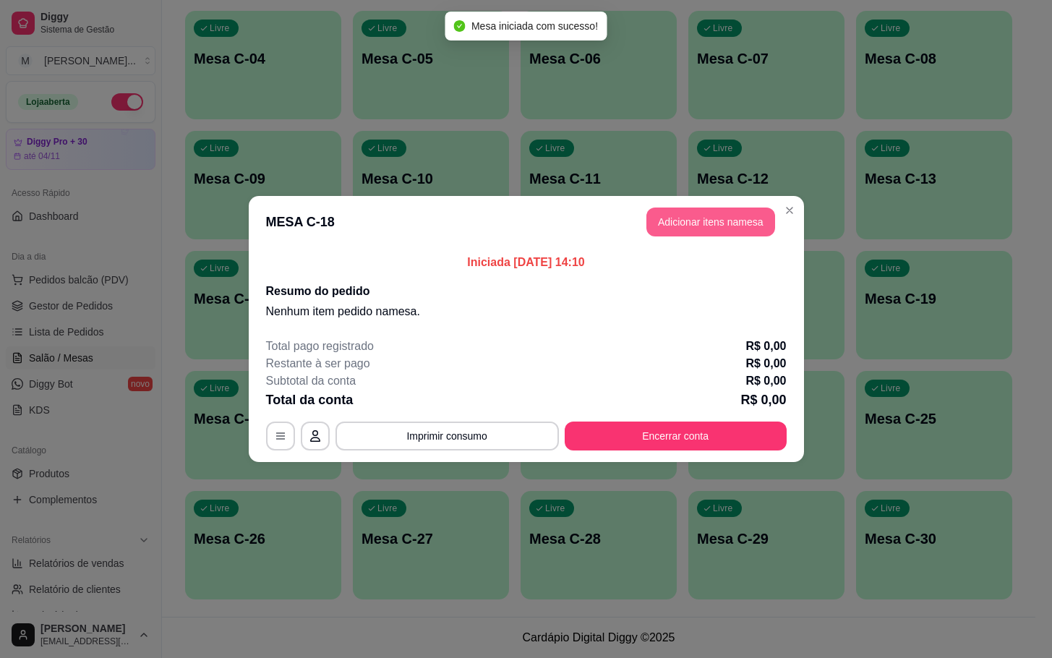
click at [722, 235] on button "Adicionar itens na mesa" at bounding box center [710, 221] width 129 height 29
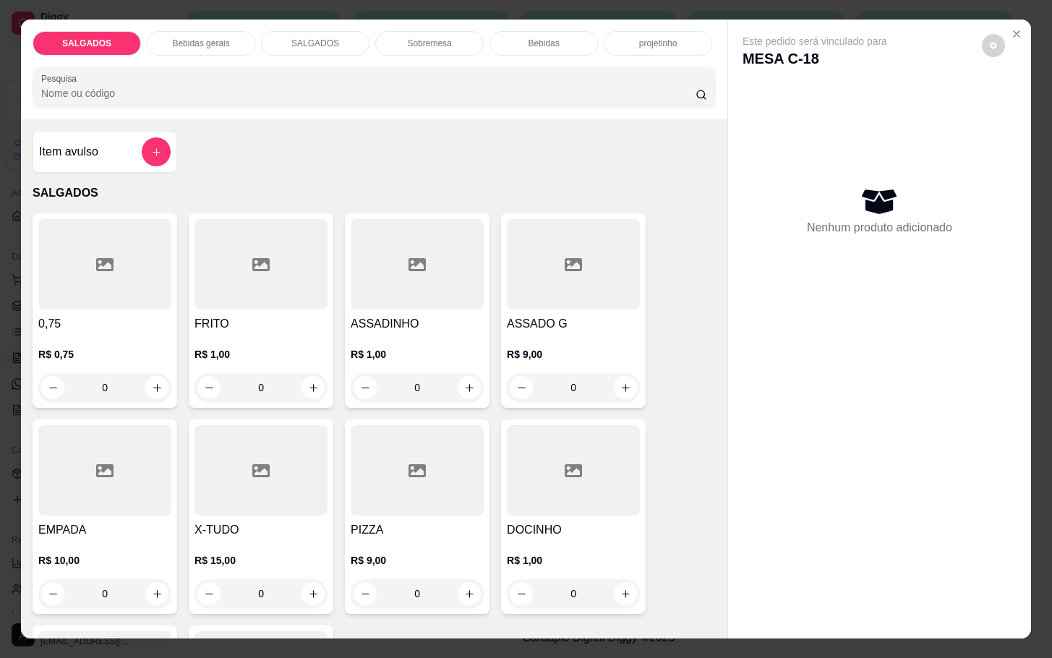
click at [484, 505] on div "0,75 R$ 0,75 0 FRITO R$ 1,00 0 ASSADINHO R$ 1,00 0 ASSADO G R$ 9,00 0 EMPADA R$…" at bounding box center [374, 516] width 683 height 607
click at [474, 486] on div at bounding box center [417, 470] width 133 height 90
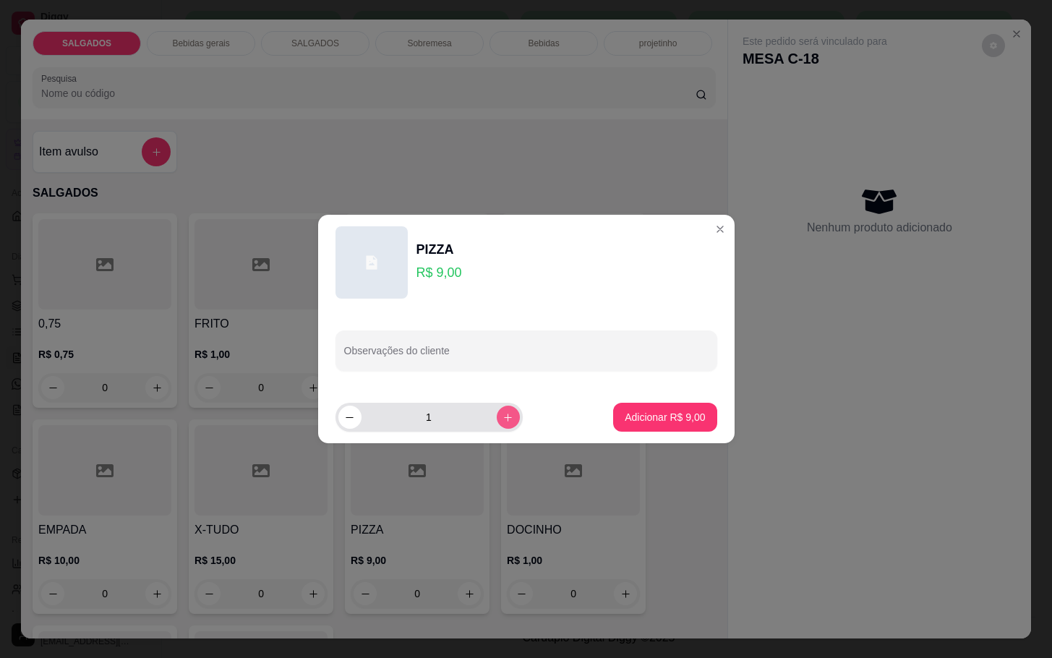
click at [502, 421] on button "increase-product-quantity" at bounding box center [508, 417] width 23 height 23
click at [499, 421] on button "increase-product-quantity" at bounding box center [508, 417] width 23 height 23
type input "3"
drag, startPoint x: 640, startPoint y: 436, endPoint x: 654, endPoint y: 408, distance: 30.7
click at [640, 432] on footer "3 Adicionar R$ 27,00" at bounding box center [526, 417] width 416 height 52
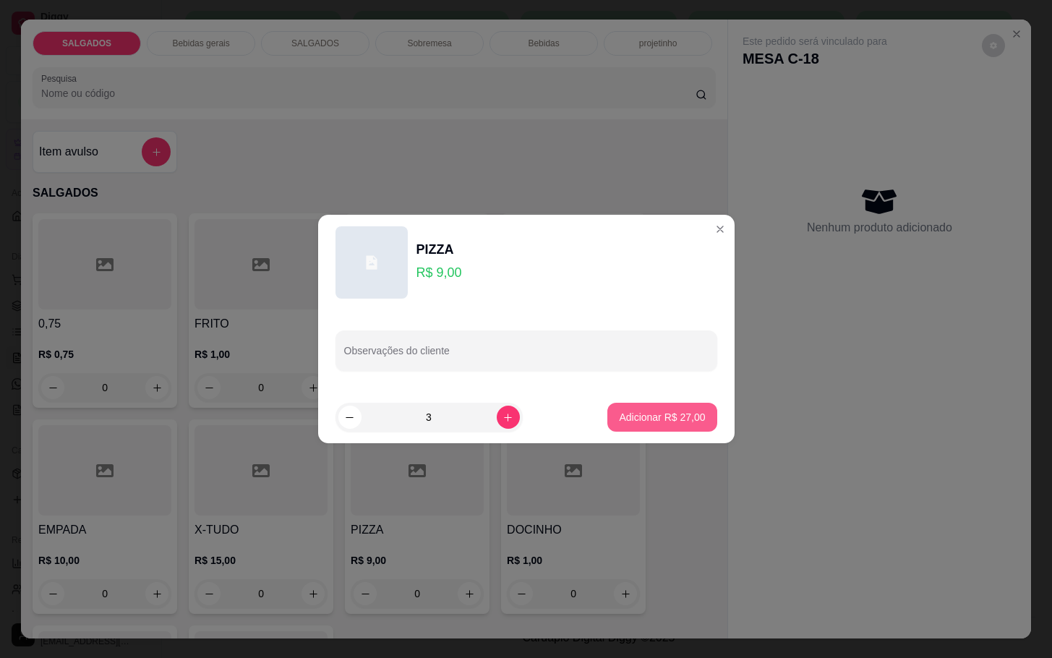
click at [656, 414] on button "Adicionar R$ 27,00" at bounding box center [661, 417] width 109 height 29
type input "3"
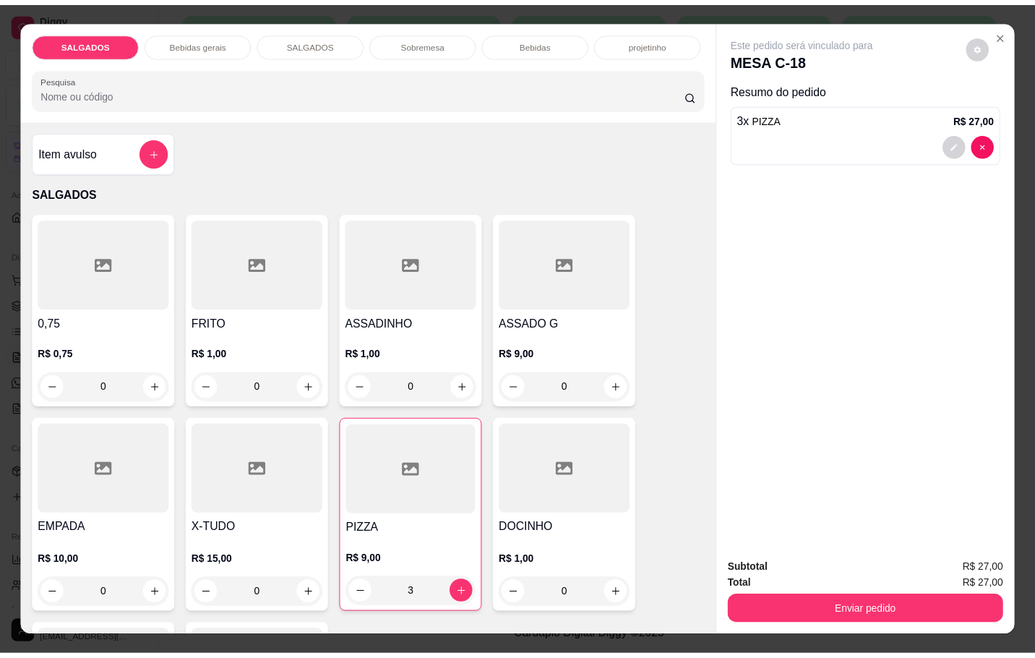
scroll to position [434, 0]
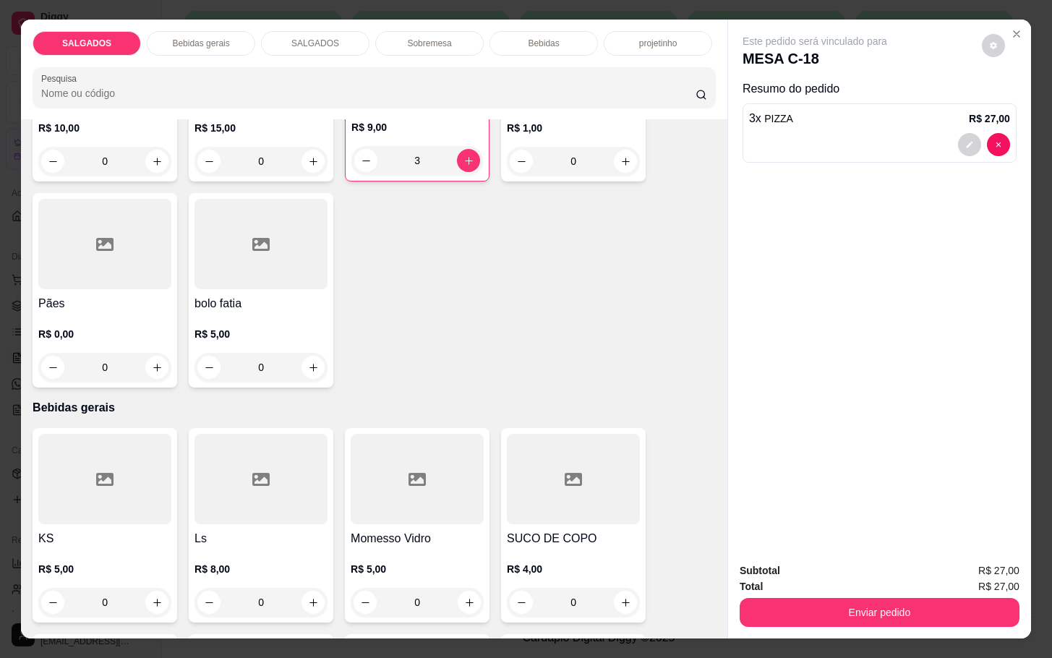
click at [256, 505] on div at bounding box center [260, 479] width 133 height 90
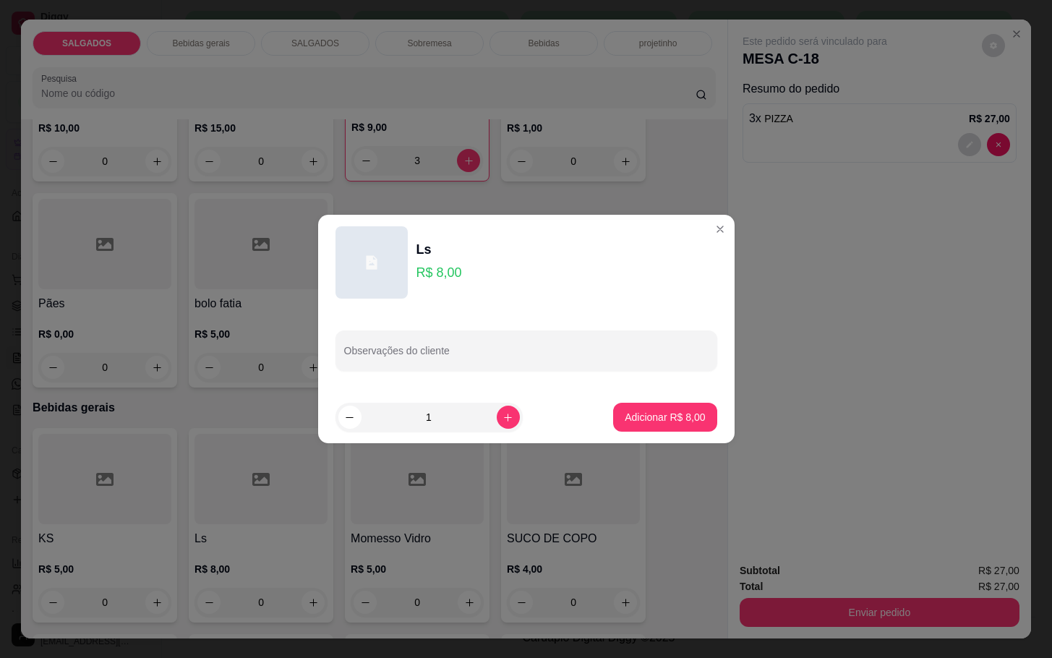
click at [631, 432] on footer "1 Adicionar R$ 8,00" at bounding box center [526, 417] width 416 height 52
click at [647, 408] on button "Adicionar R$ 8,00" at bounding box center [664, 417] width 103 height 29
type input "1"
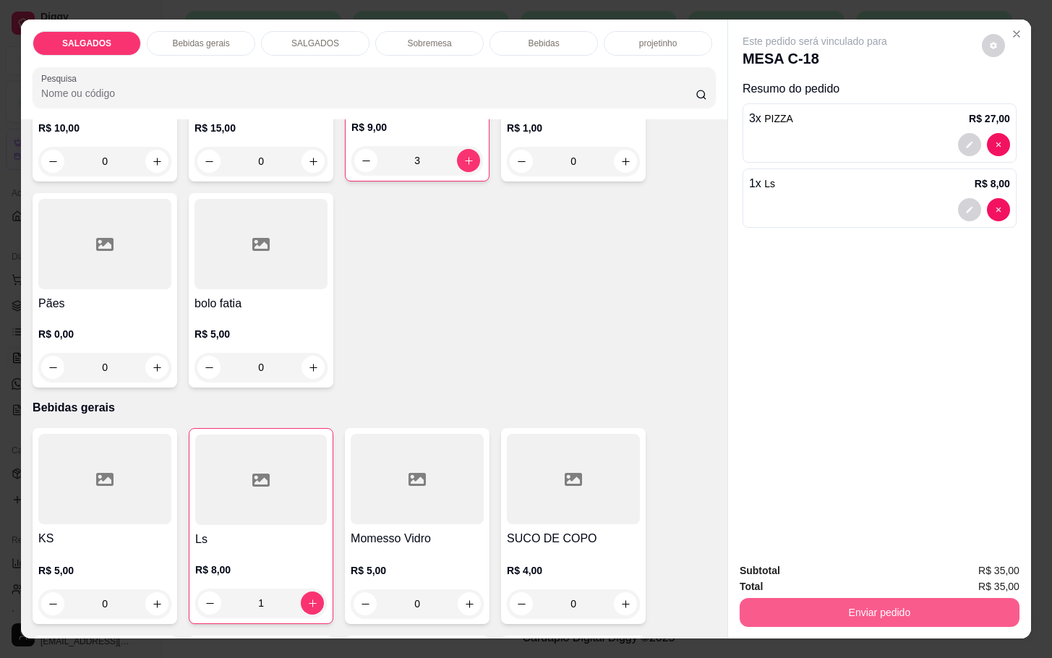
click at [838, 607] on button "Enviar pedido" at bounding box center [880, 612] width 280 height 29
click at [976, 551] on div "Deseja registrar o cliente que fez esse pedido? Essa é uma forma de identificar…" at bounding box center [871, 552] width 247 height 62
click at [1001, 562] on button "Enviar pedido" at bounding box center [979, 568] width 82 height 27
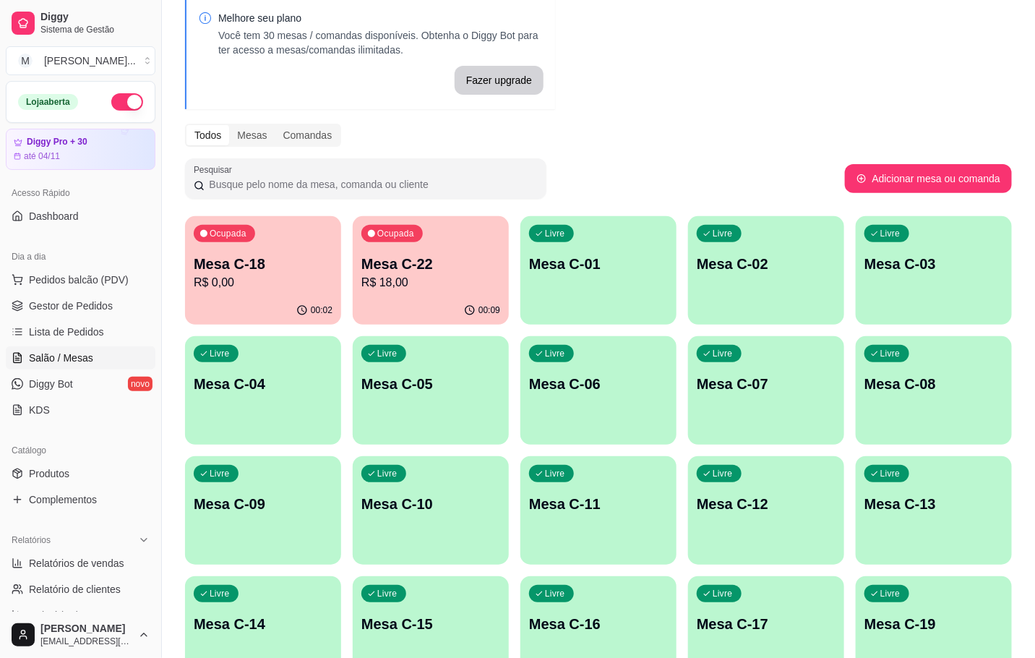
scroll to position [0, 0]
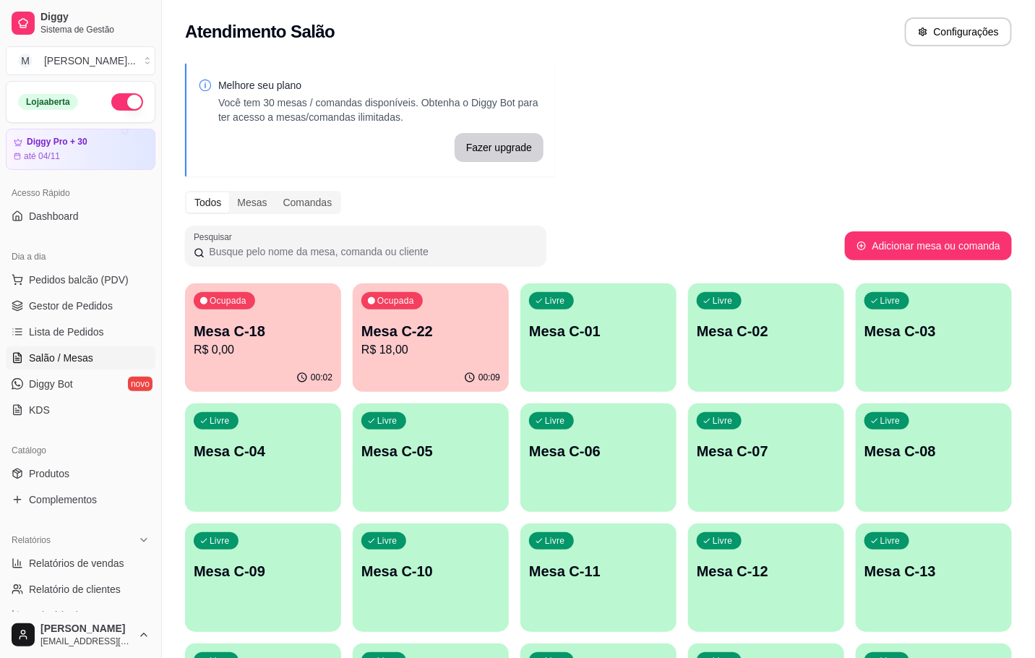
click at [285, 354] on p "R$ 0,00" at bounding box center [263, 349] width 139 height 17
click at [449, 358] on div "Ocupada Mesa C-22 R$ 18,00" at bounding box center [431, 323] width 156 height 80
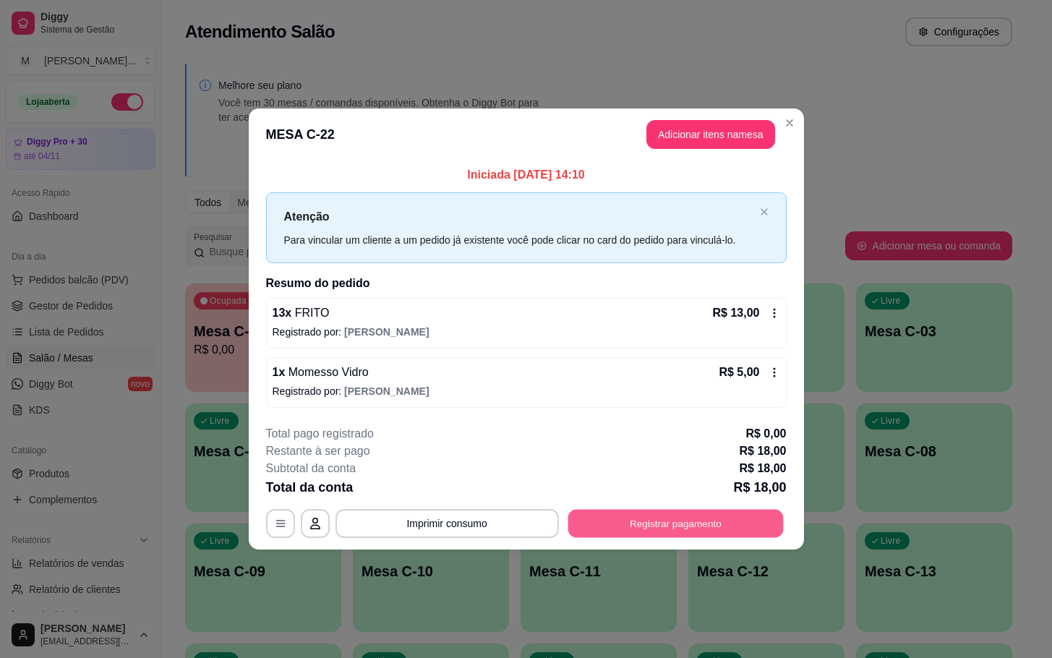
click at [627, 521] on button "Registrar pagamento" at bounding box center [675, 523] width 215 height 28
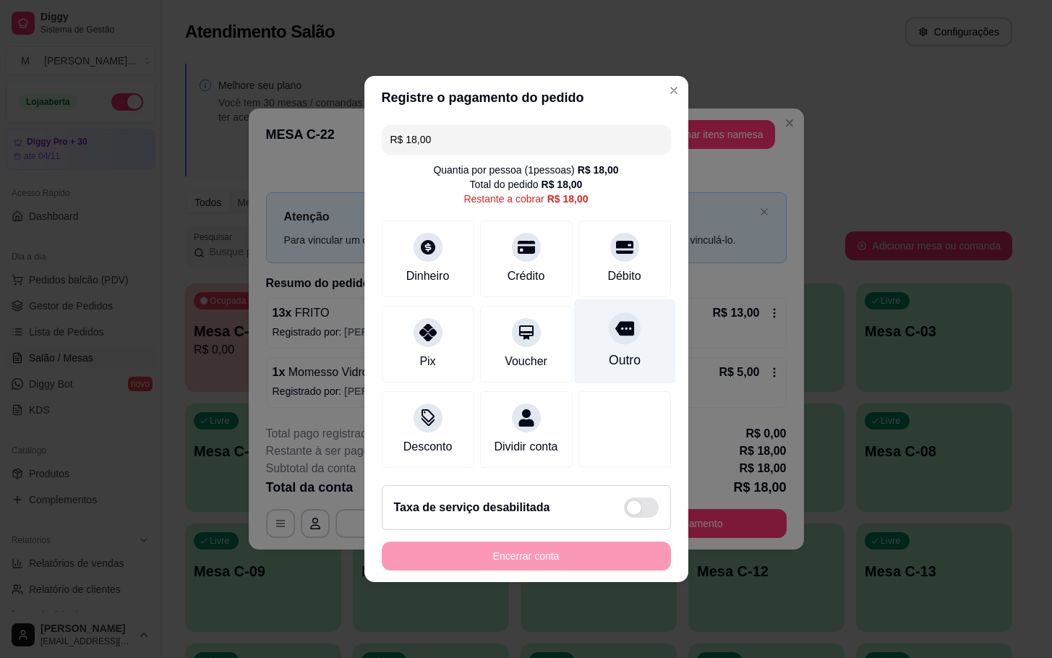
click at [614, 332] on div at bounding box center [625, 328] width 32 height 32
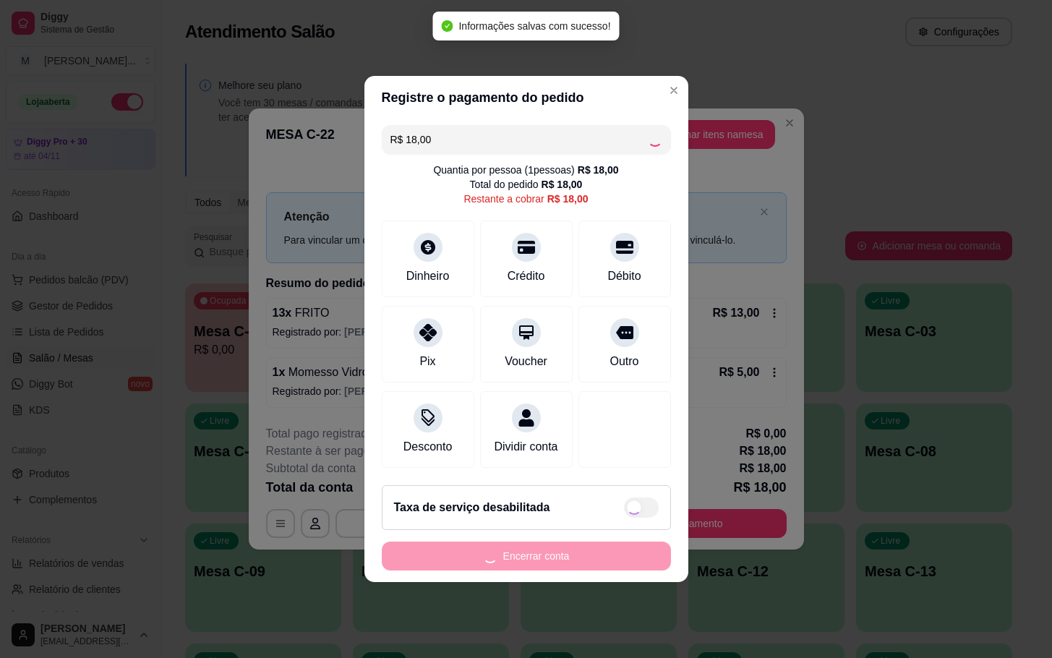
type input "R$ 0,00"
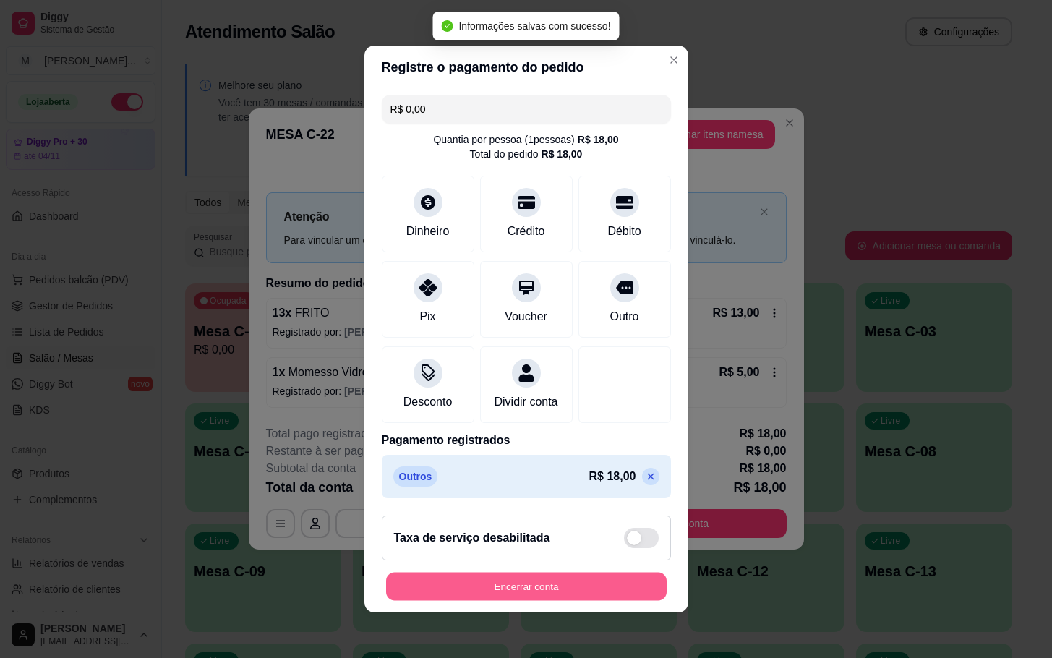
click at [517, 593] on button "Encerrar conta" at bounding box center [526, 587] width 280 height 28
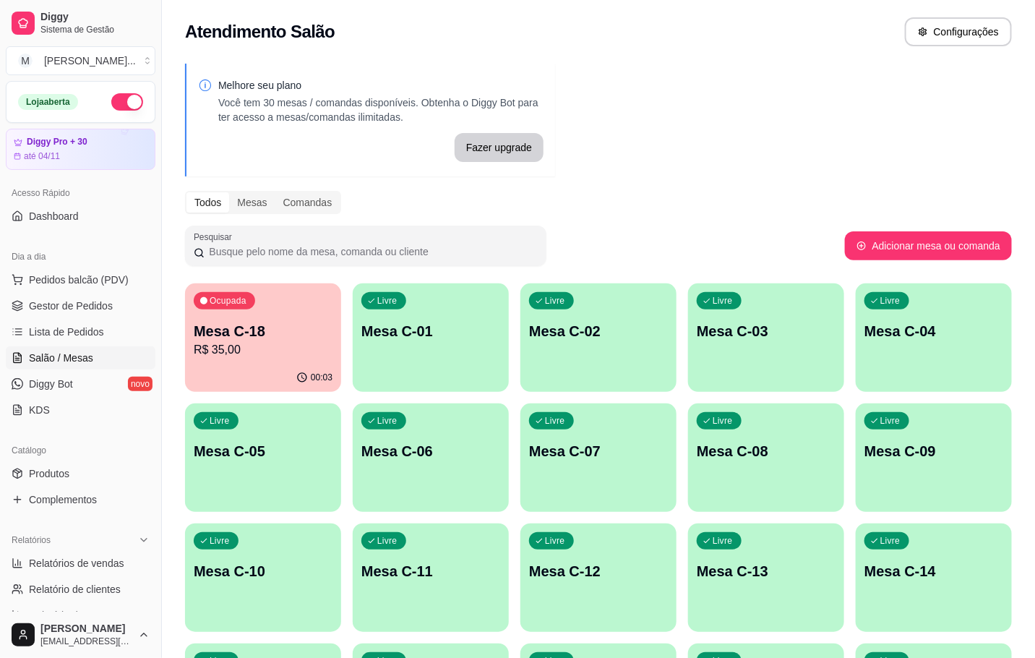
click at [288, 319] on div "Ocupada Mesa C-18 R$ 35,00" at bounding box center [263, 323] width 156 height 80
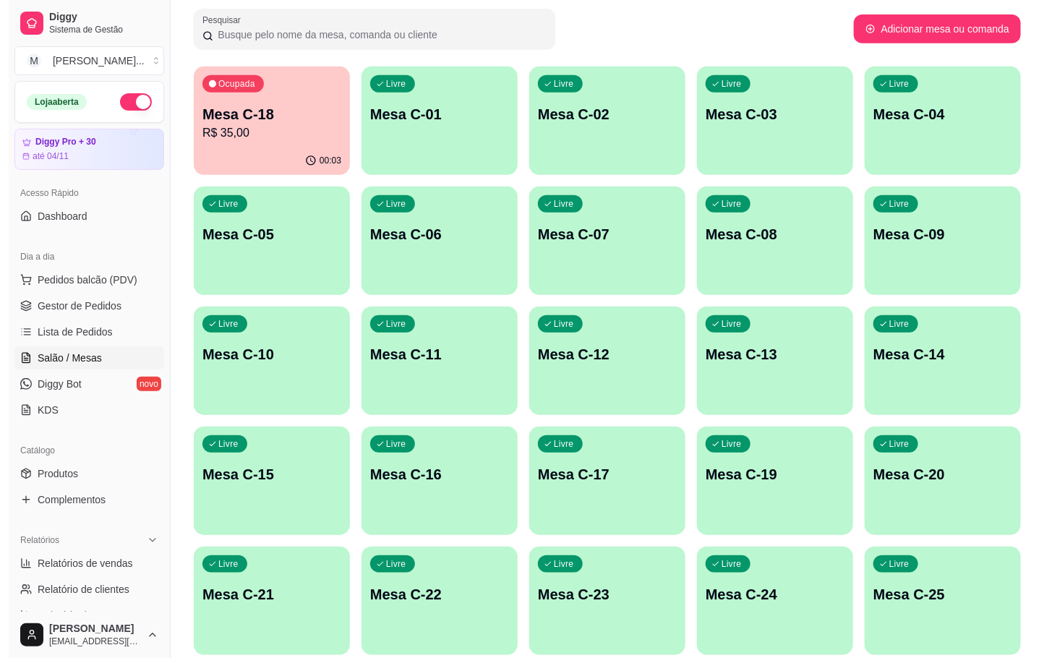
scroll to position [325, 0]
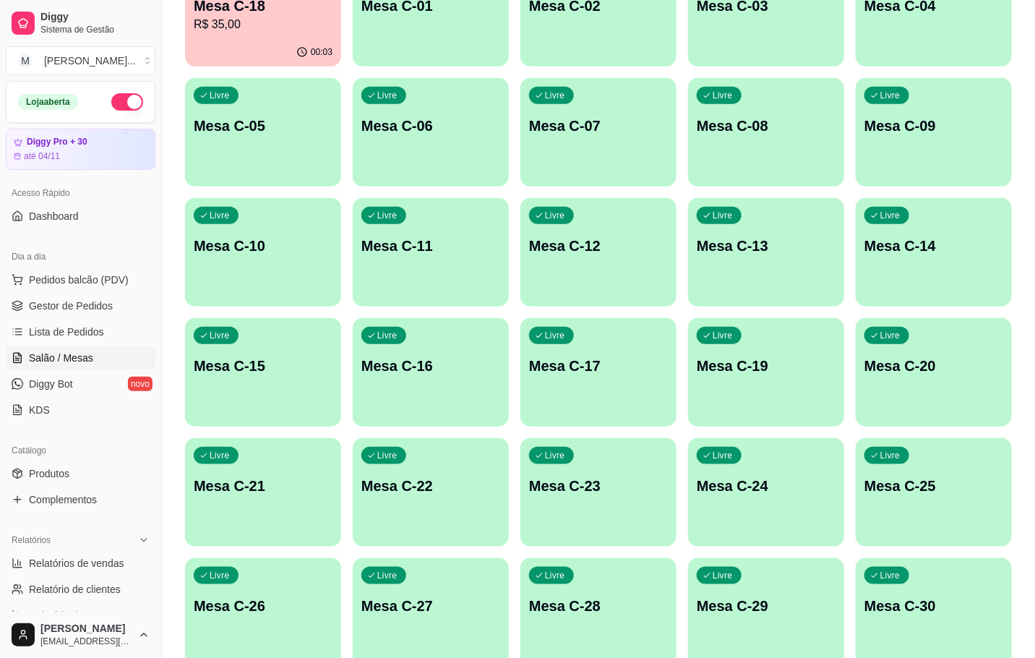
click at [881, 380] on div "Livre Mesa C-20" at bounding box center [934, 363] width 156 height 91
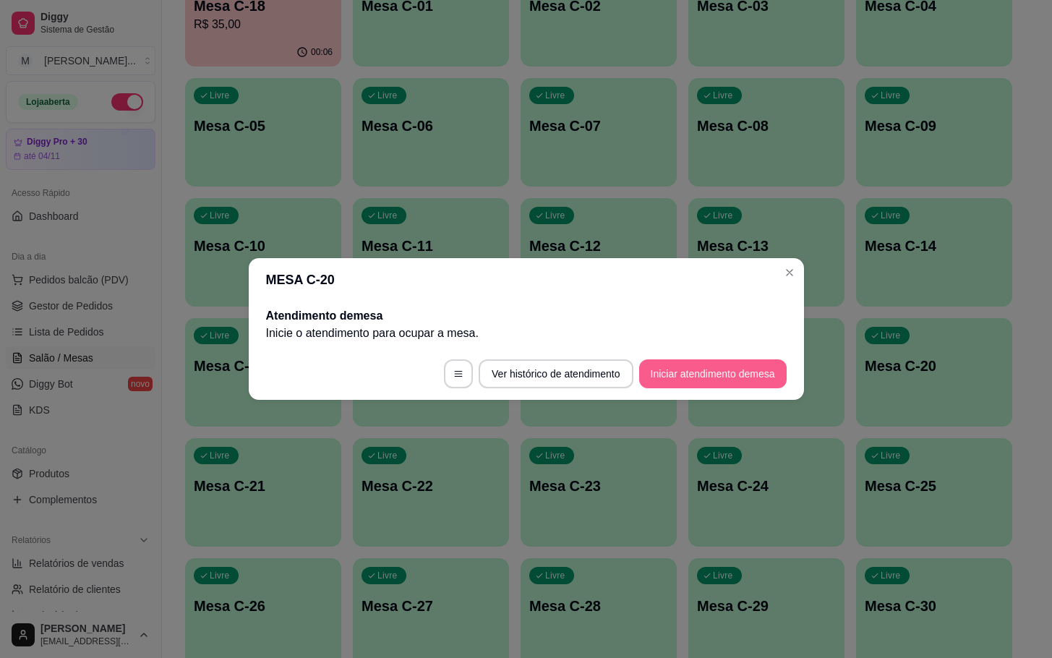
click at [732, 371] on button "Iniciar atendimento de mesa" at bounding box center [712, 373] width 147 height 29
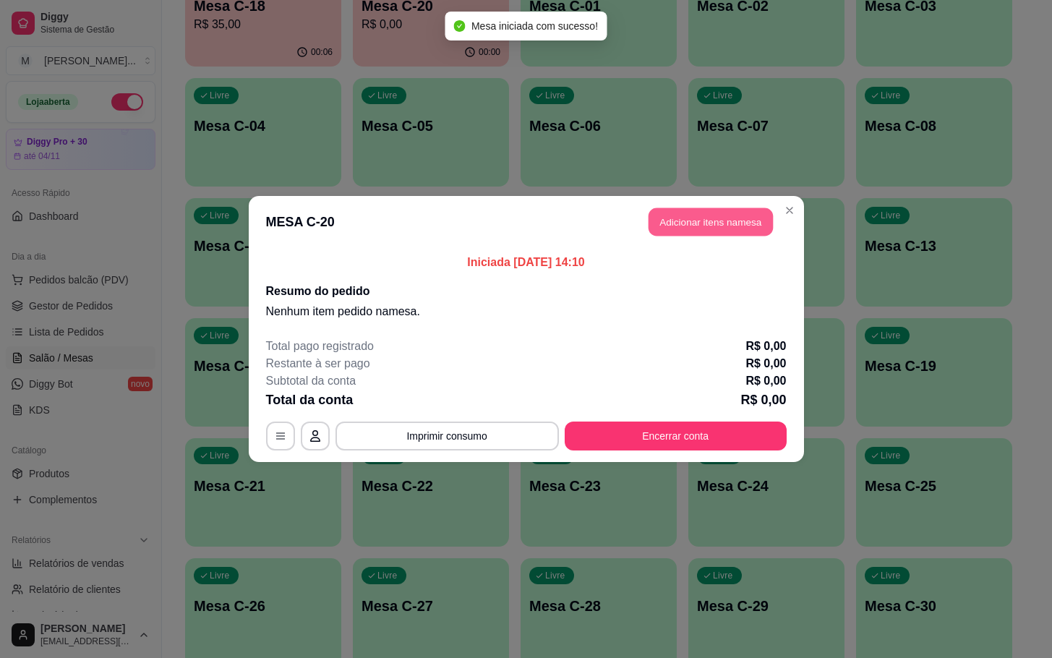
click at [703, 213] on button "Adicionar itens na mesa" at bounding box center [710, 222] width 124 height 28
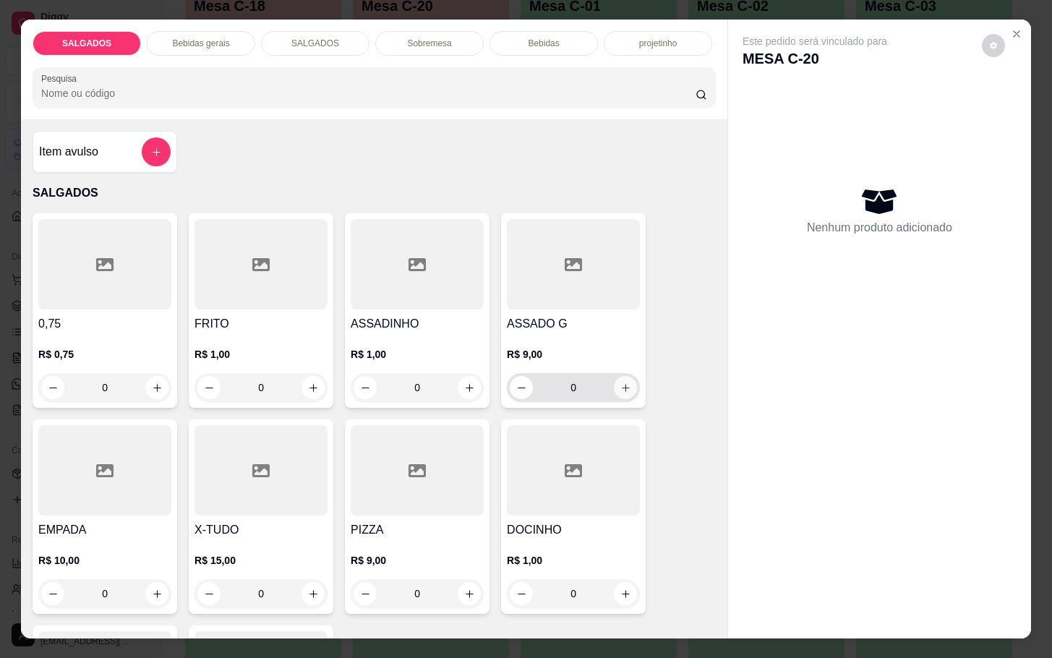
click at [621, 384] on icon "increase-product-quantity" at bounding box center [625, 387] width 11 height 11
type input "1"
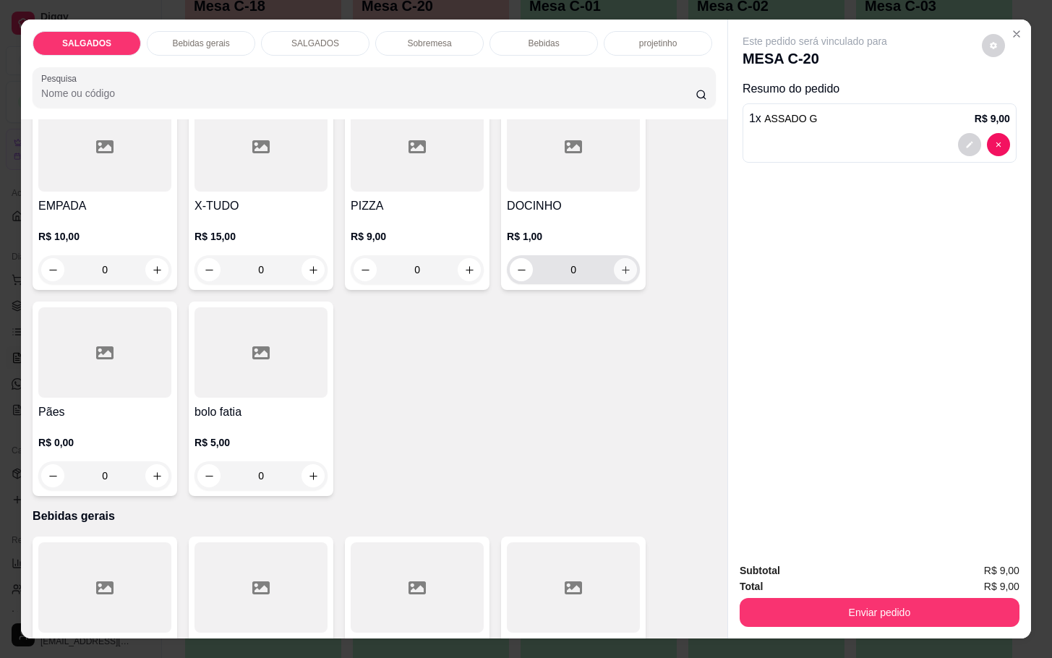
click at [620, 265] on icon "increase-product-quantity" at bounding box center [625, 270] width 11 height 11
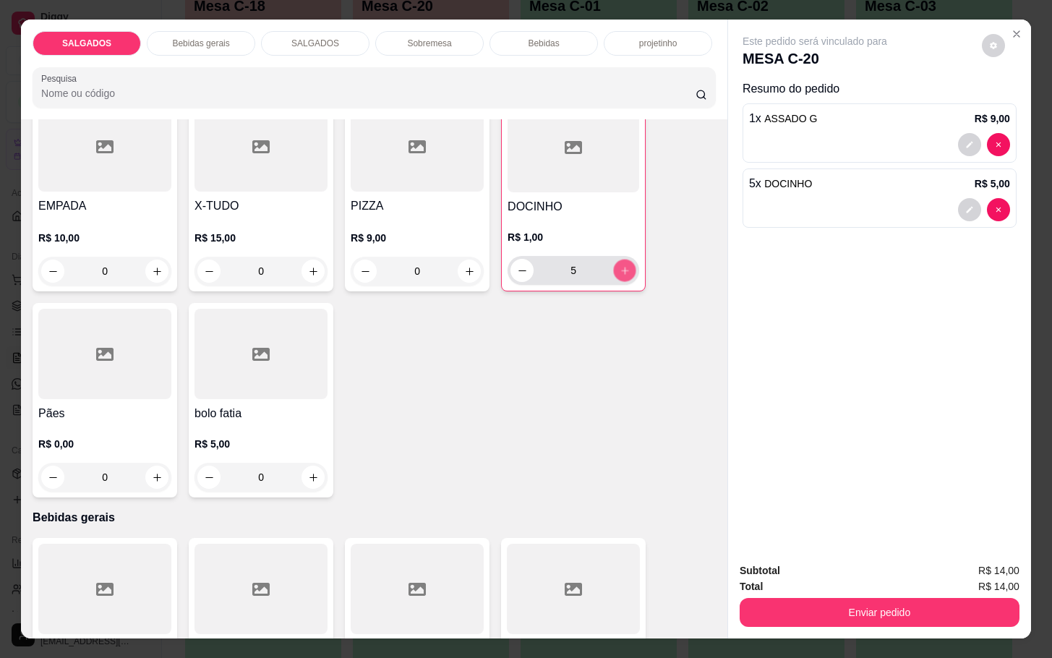
click at [620, 265] on icon "increase-product-quantity" at bounding box center [625, 270] width 11 height 11
click at [516, 273] on button "decrease-product-quantity" at bounding box center [521, 270] width 23 height 23
type input "6"
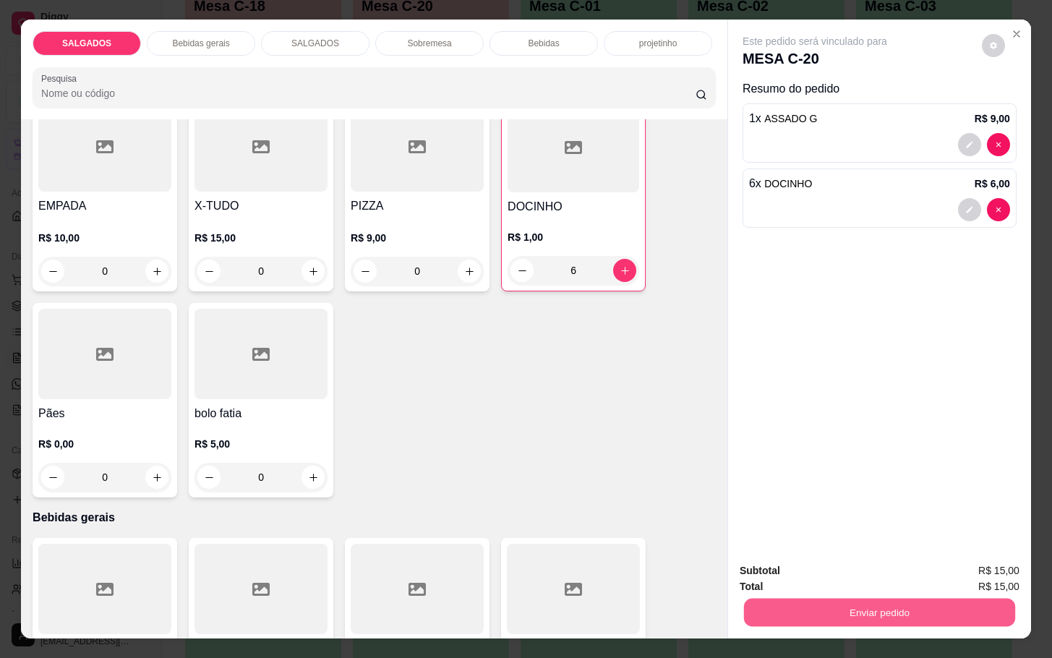
click at [851, 598] on button "Enviar pedido" at bounding box center [879, 612] width 271 height 28
click at [972, 562] on button "Enviar pedido" at bounding box center [980, 568] width 80 height 27
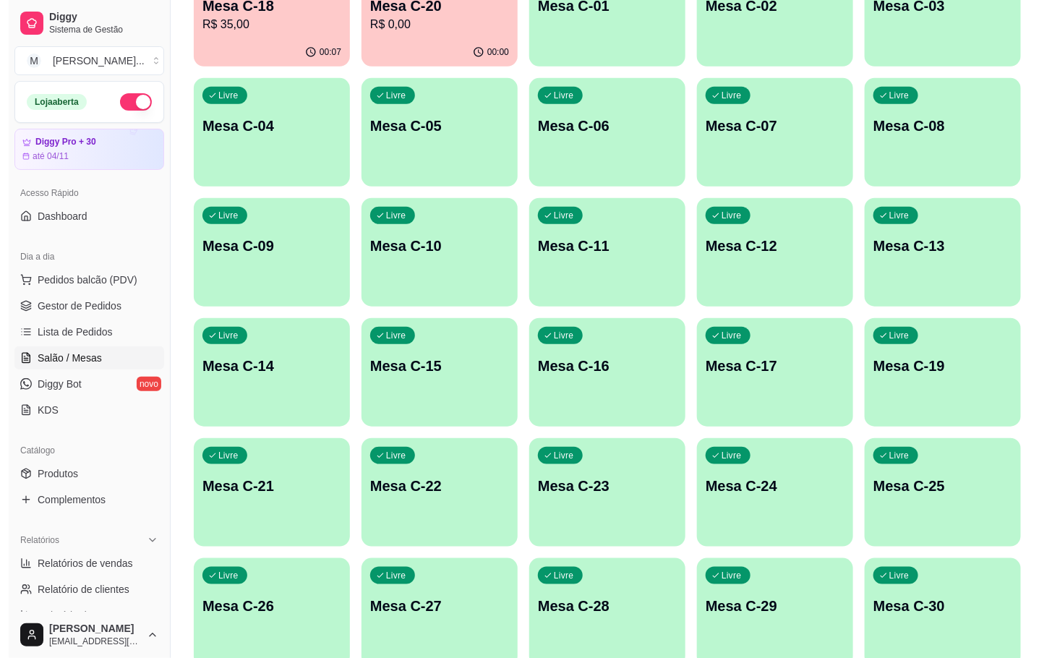
scroll to position [393, 0]
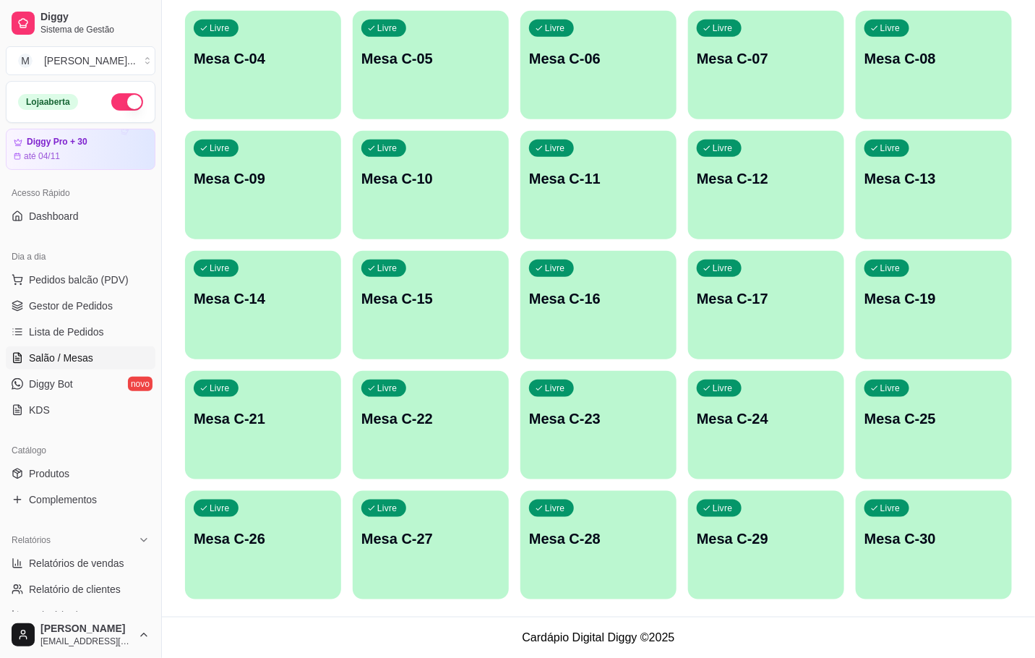
click at [888, 553] on div "Livre Mesa C-30" at bounding box center [934, 536] width 156 height 91
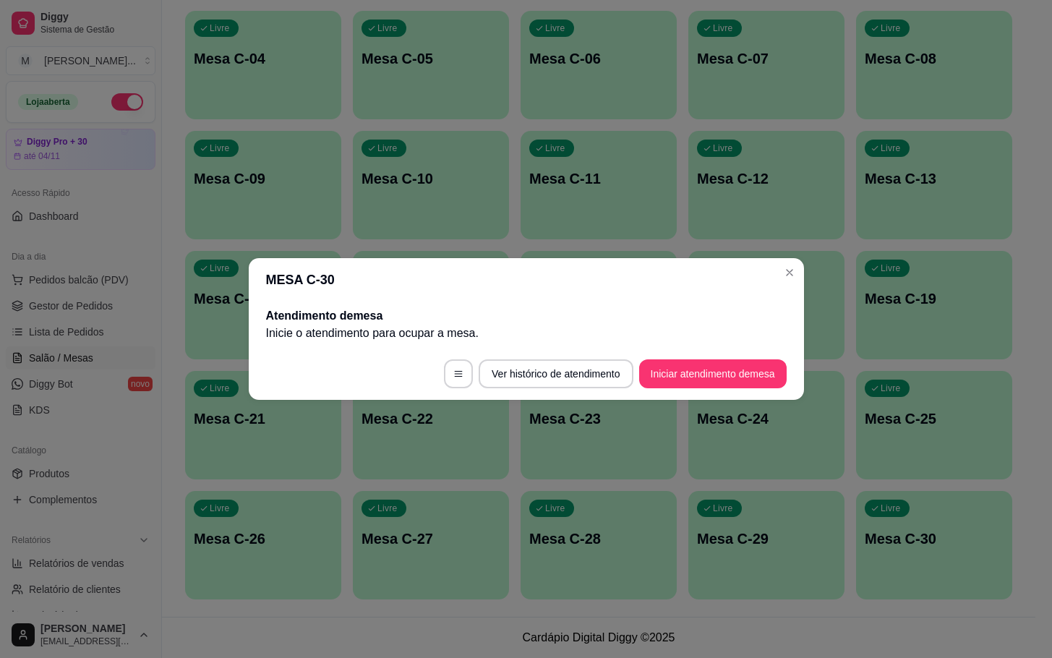
click at [772, 378] on button "Iniciar atendimento de mesa" at bounding box center [712, 373] width 147 height 29
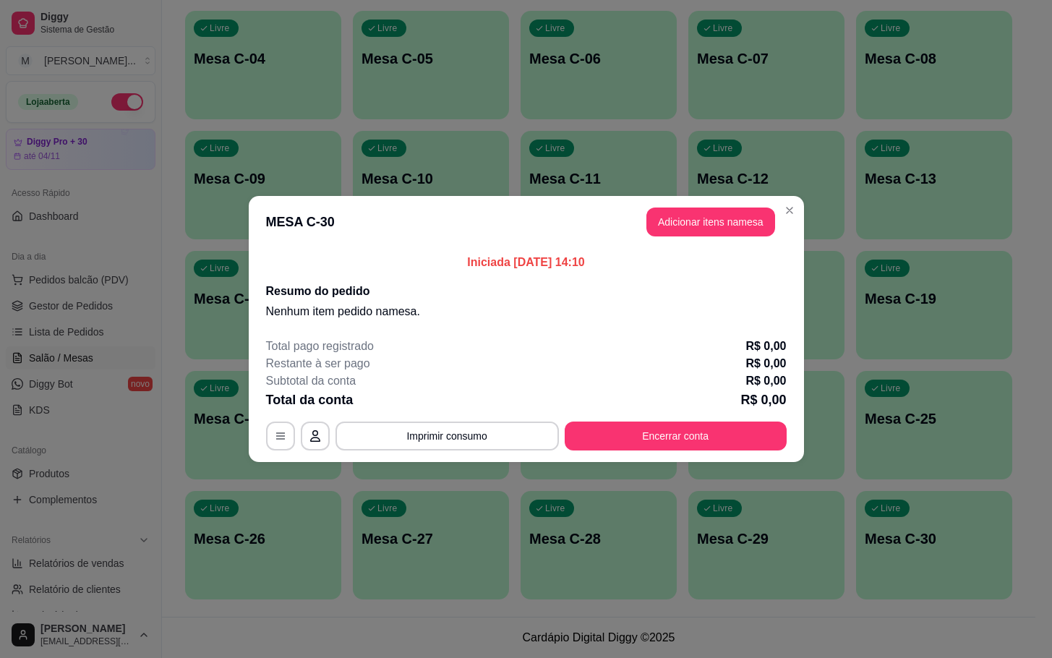
click at [727, 224] on button "Adicionar itens na mesa" at bounding box center [710, 221] width 129 height 29
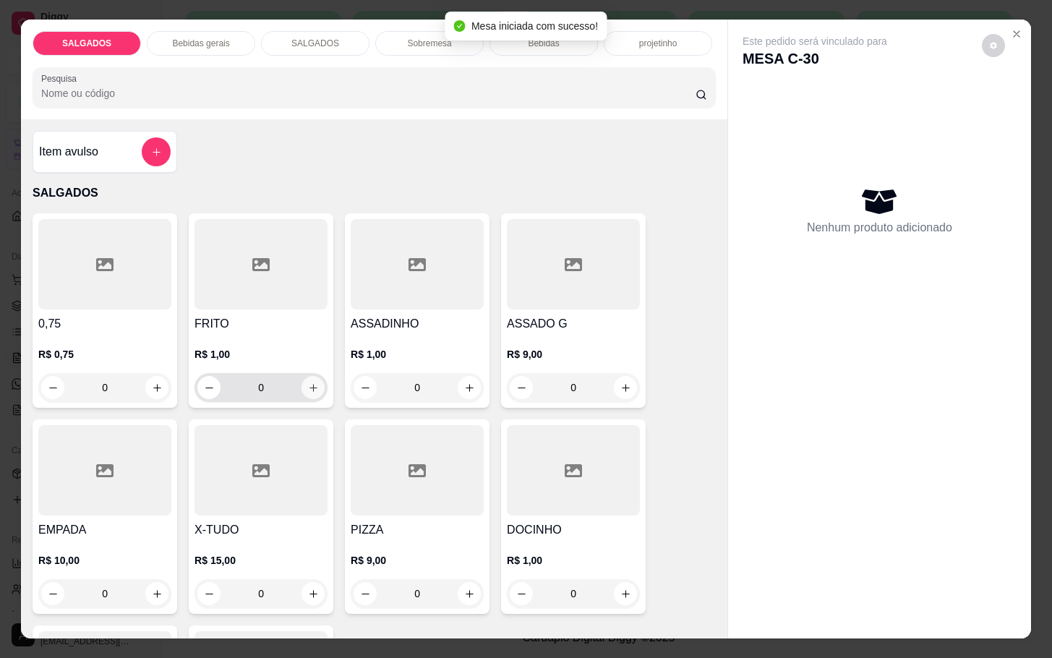
click at [308, 382] on icon "increase-product-quantity" at bounding box center [313, 387] width 11 height 11
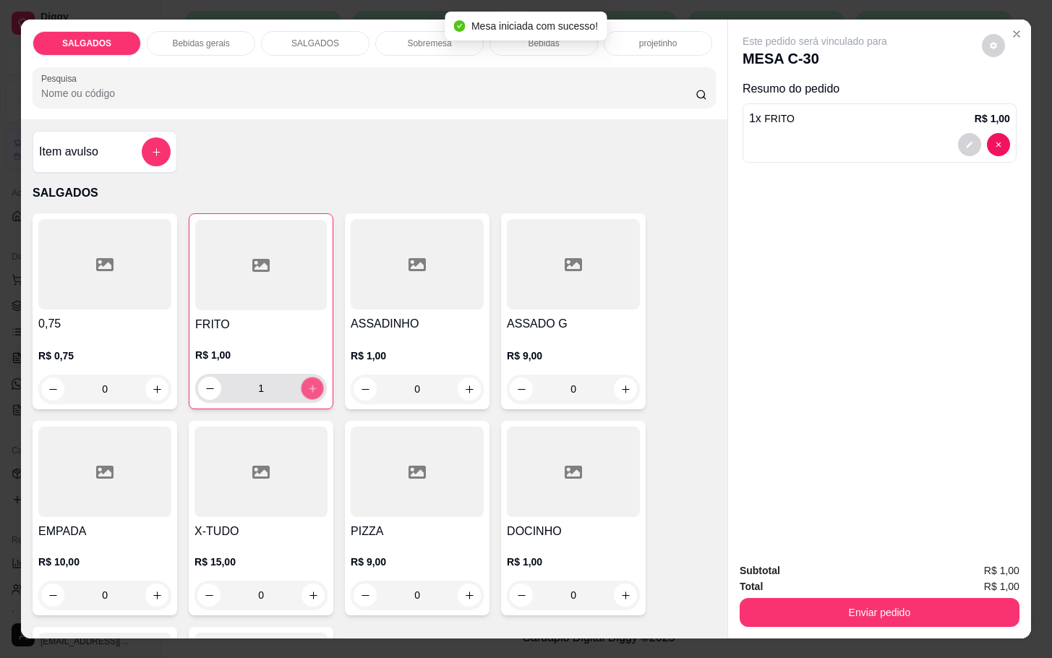
click at [307, 383] on icon "increase-product-quantity" at bounding box center [312, 388] width 11 height 11
click at [315, 382] on div "4" at bounding box center [261, 388] width 132 height 29
click at [317, 382] on div "4" at bounding box center [261, 388] width 132 height 29
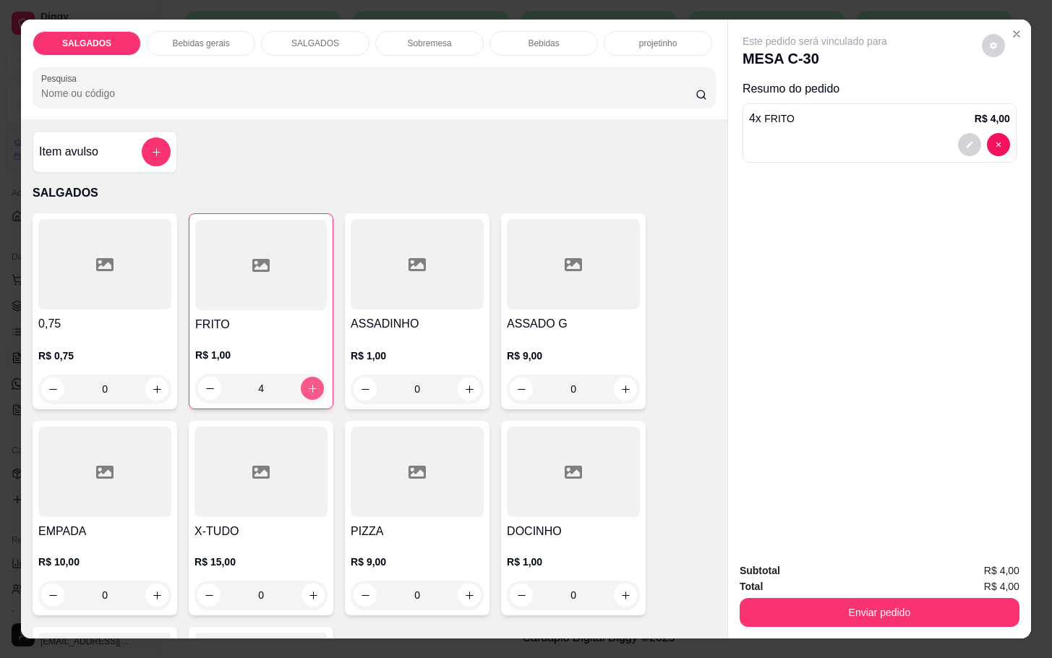
click at [308, 384] on icon "increase-product-quantity" at bounding box center [312, 388] width 11 height 11
click at [307, 384] on icon "increase-product-quantity" at bounding box center [312, 388] width 11 height 11
click at [307, 383] on icon "increase-product-quantity" at bounding box center [312, 388] width 11 height 11
click at [301, 380] on button "increase-product-quantity" at bounding box center [312, 388] width 23 height 23
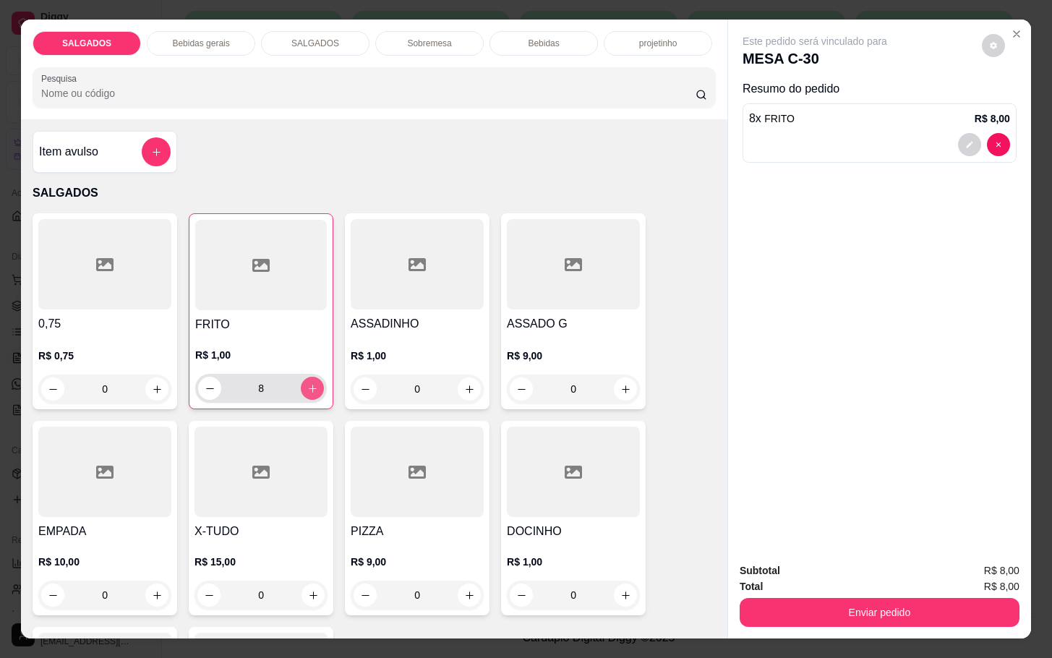
type input "9"
click at [204, 44] on div "Bebidas gerais" at bounding box center [201, 43] width 108 height 25
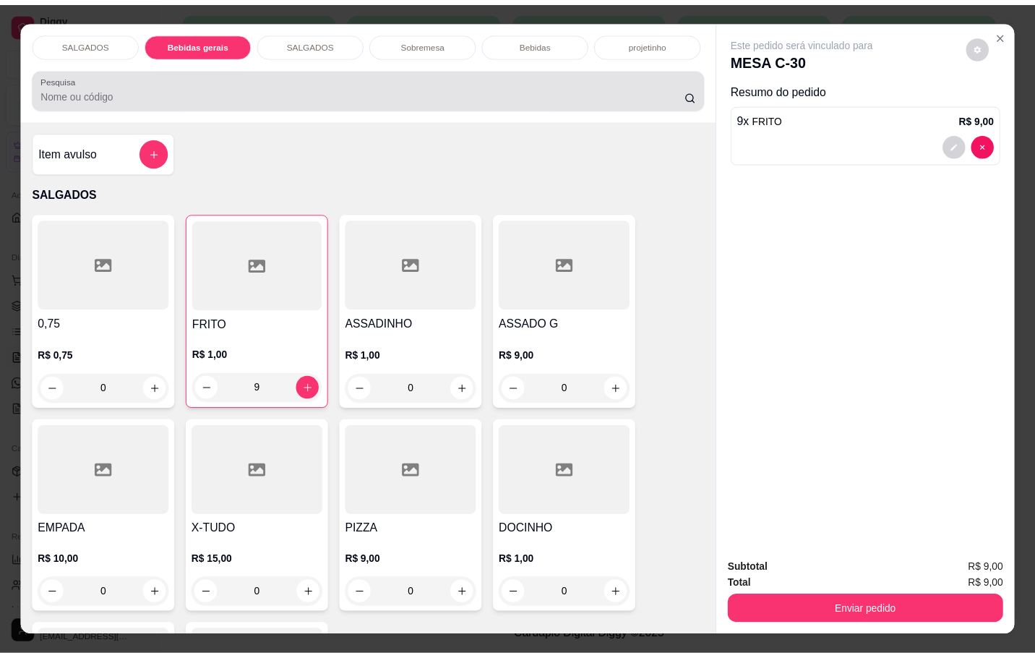
scroll to position [35, 0]
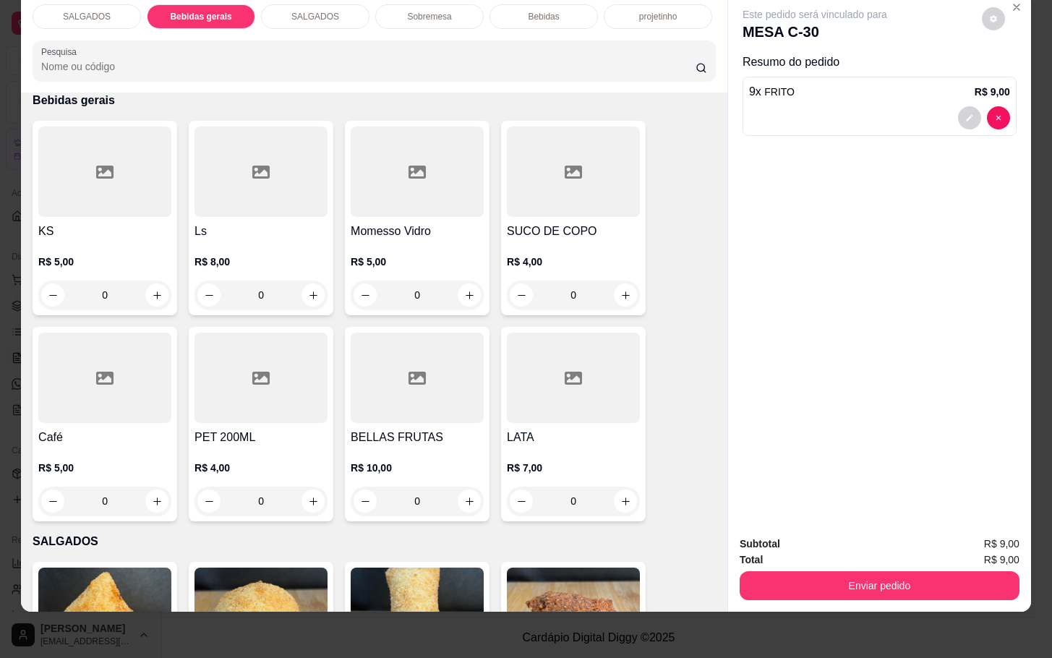
click at [501, 205] on div "SUCO DE COPO R$ 4,00 0" at bounding box center [573, 218] width 145 height 194
click at [568, 210] on div "SUCO DE COPO R$ 4,00 Observações do cliente 1 Adicionar R$ 4,00" at bounding box center [526, 329] width 1052 height 658
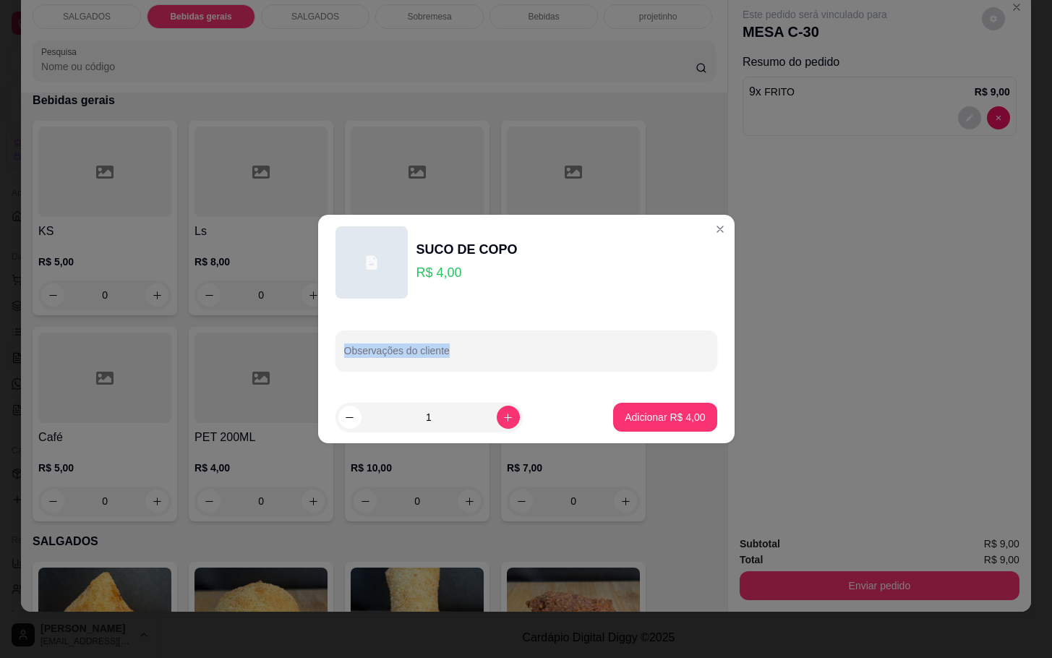
drag, startPoint x: 541, startPoint y: 314, endPoint x: 555, endPoint y: 248, distance: 68.1
click at [539, 304] on header "SUCO DE COPO R$ 4,00" at bounding box center [526, 262] width 416 height 95
drag, startPoint x: 608, startPoint y: 440, endPoint x: 614, endPoint y: 419, distance: 22.6
click at [606, 432] on footer "1 Adicionar R$ 4,00" at bounding box center [526, 417] width 416 height 52
click at [626, 421] on p "Adicionar R$ 4,00" at bounding box center [665, 417] width 78 height 14
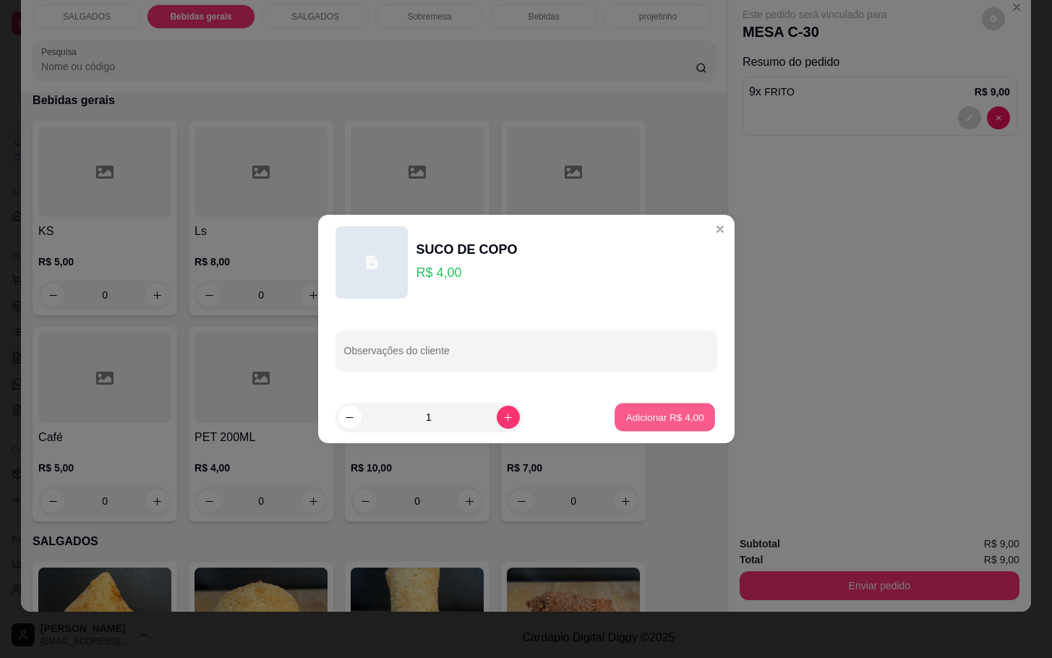
type input "1"
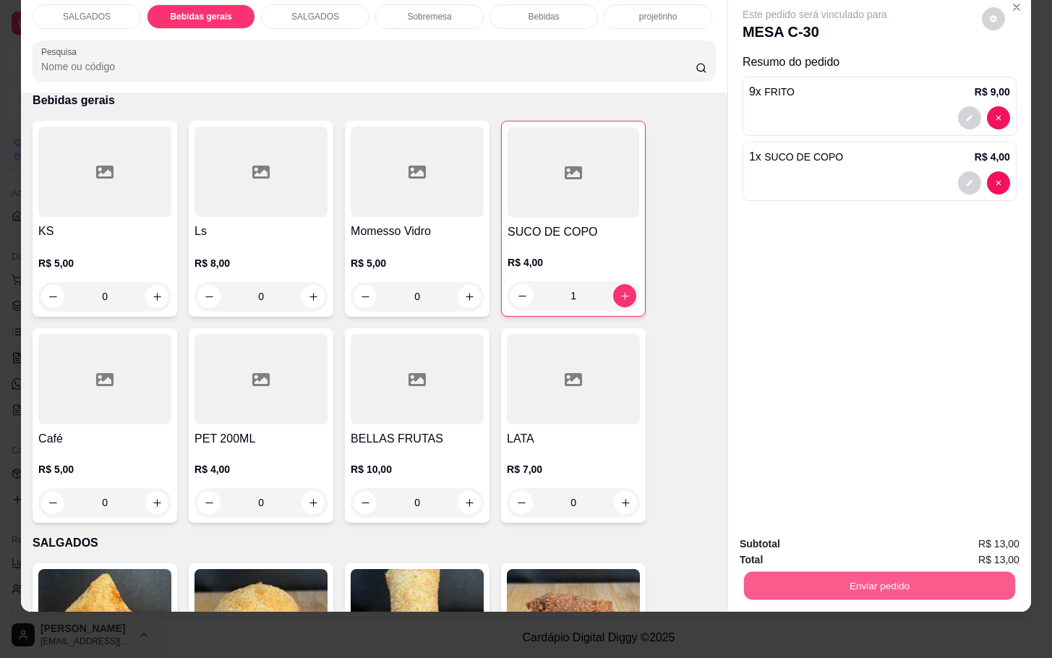
click at [805, 571] on button "Enviar pedido" at bounding box center [879, 585] width 271 height 28
click at [975, 528] on button "Enviar pedido" at bounding box center [979, 534] width 82 height 27
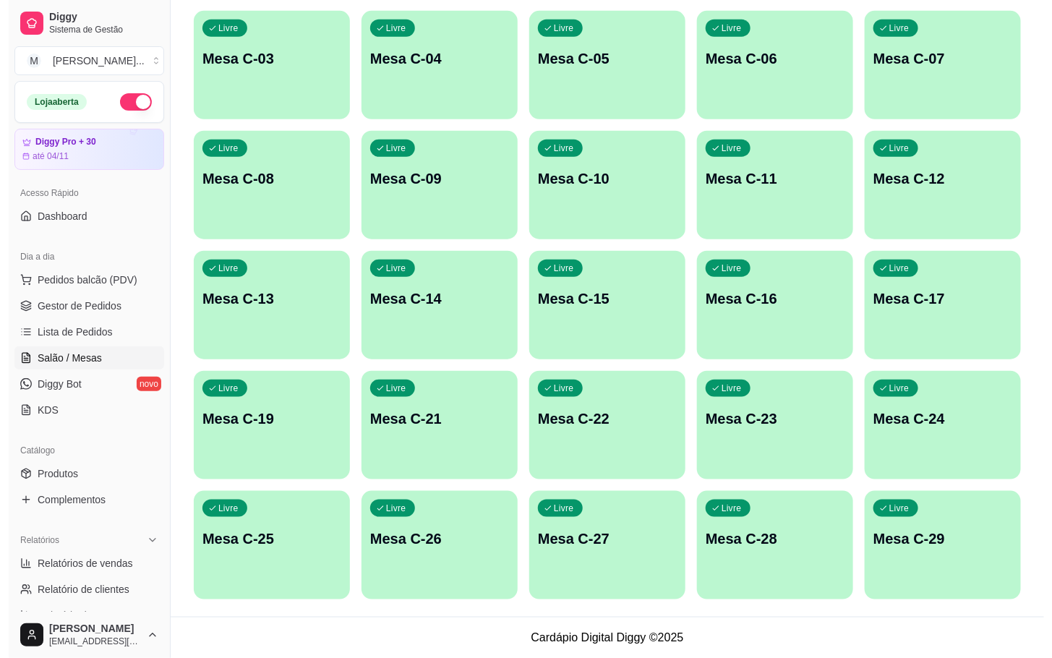
scroll to position [67, 0]
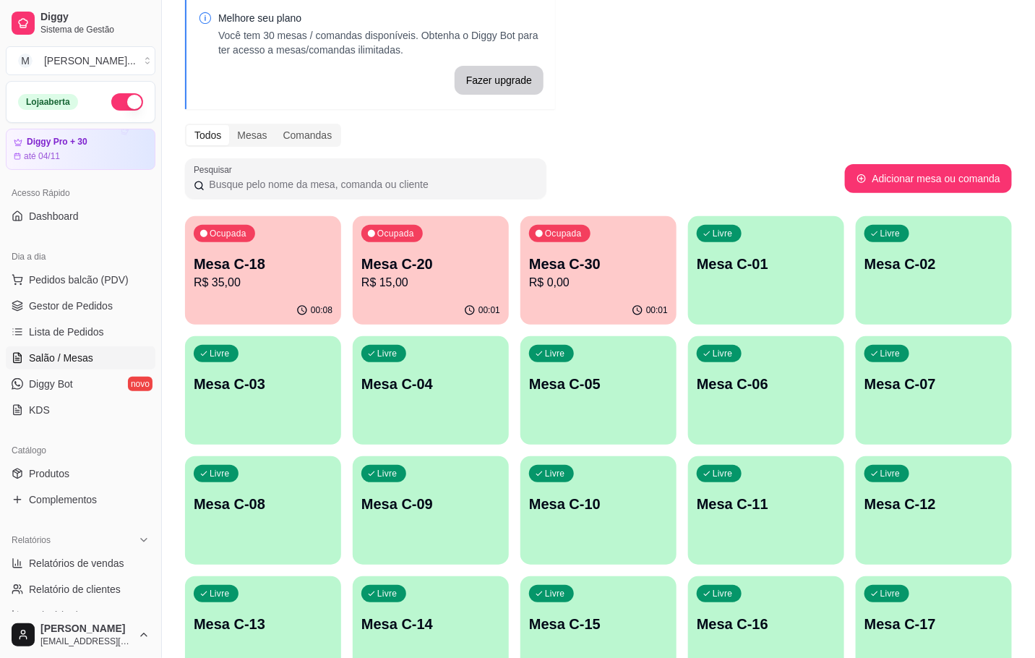
click at [250, 259] on p "Mesa C-18" at bounding box center [263, 264] width 139 height 20
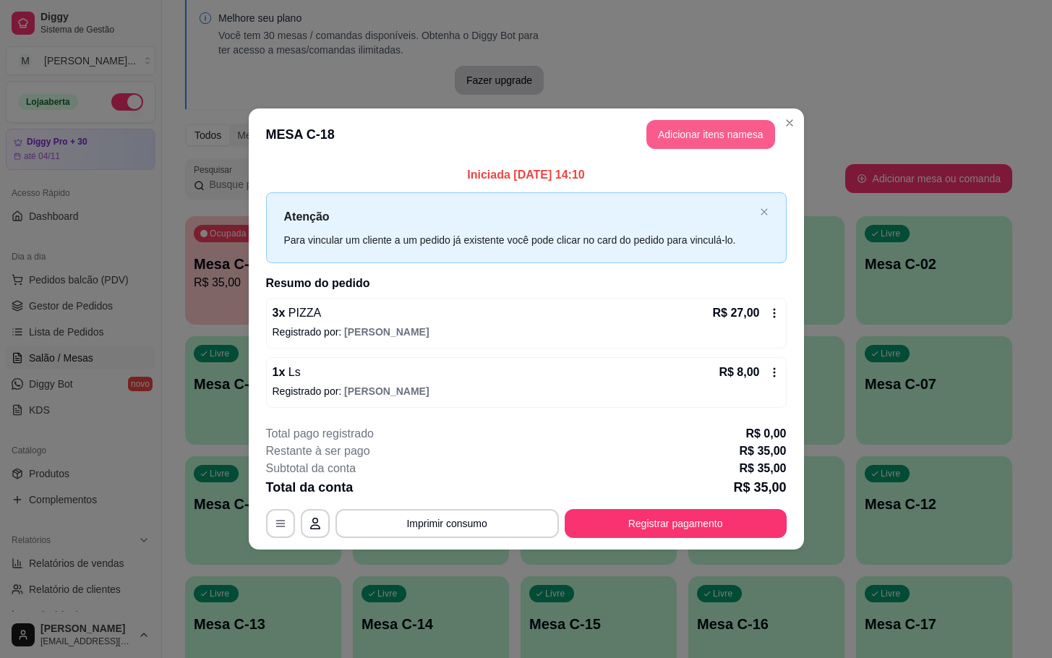
click at [675, 121] on button "Adicionar itens na mesa" at bounding box center [710, 134] width 129 height 29
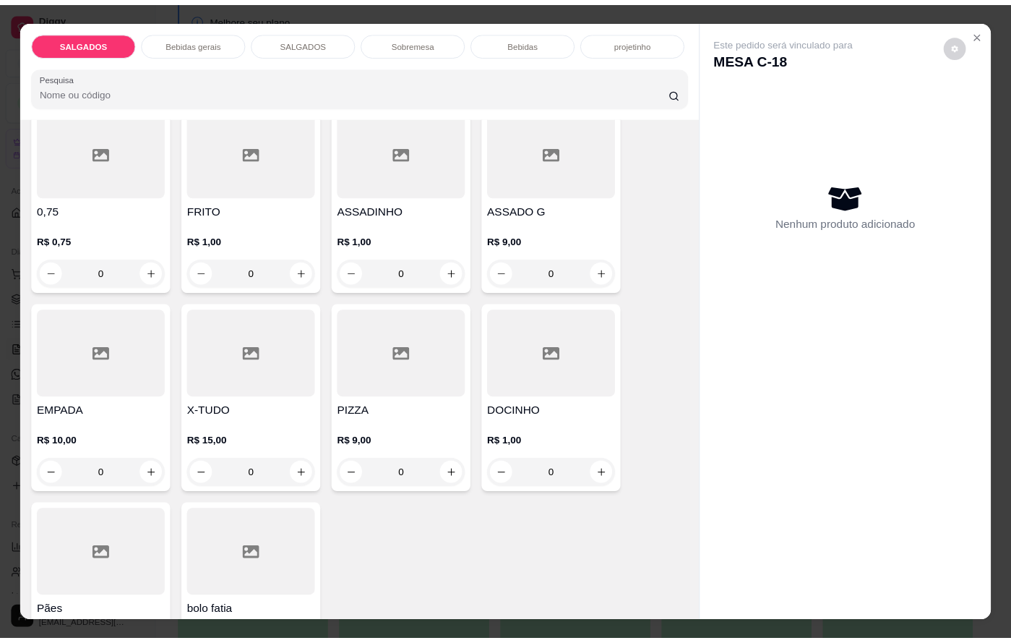
scroll to position [0, 0]
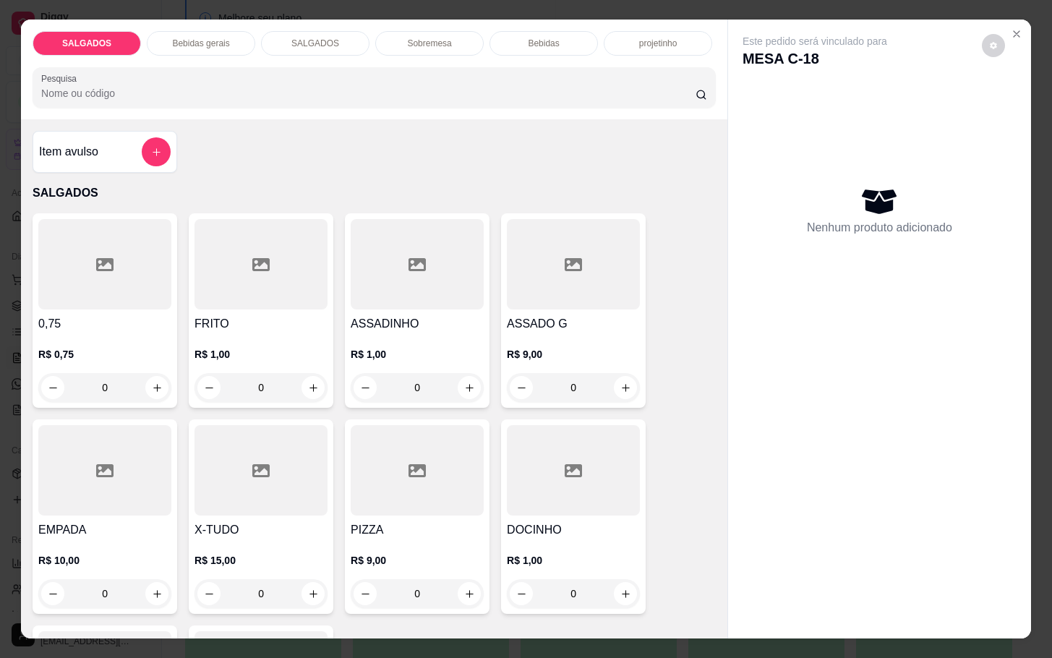
click at [115, 131] on div "Item avulso" at bounding box center [105, 152] width 145 height 42
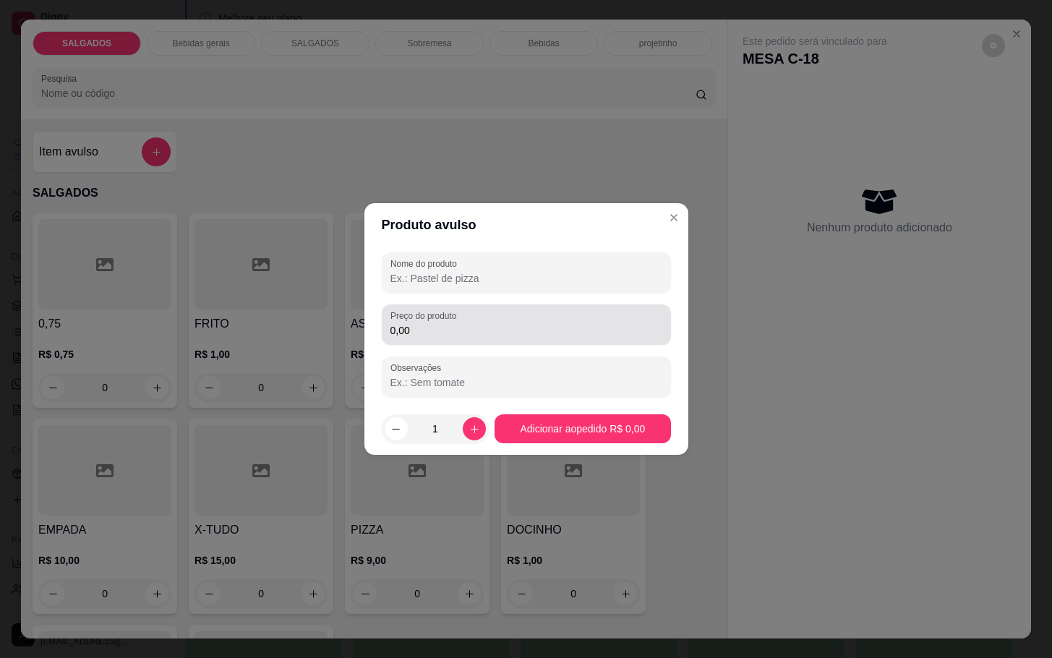
click at [445, 319] on label "Preço do produto" at bounding box center [425, 315] width 71 height 12
click at [445, 323] on input "0,00" at bounding box center [526, 330] width 272 height 14
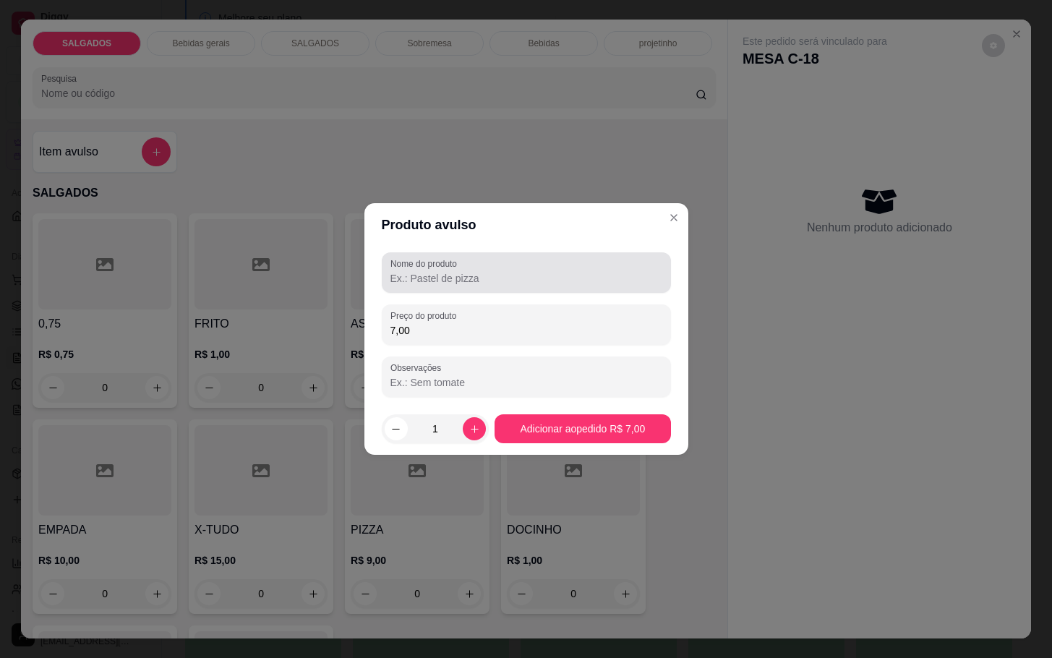
type input "7,00"
click at [523, 252] on div "Nome do produto" at bounding box center [526, 272] width 289 height 40
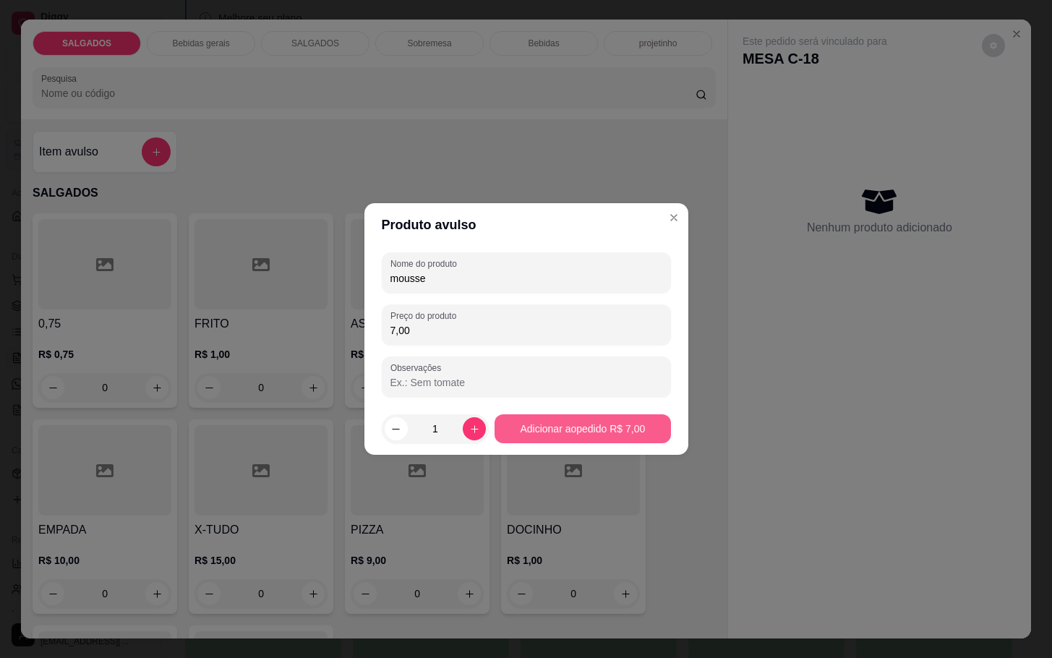
type input "mousse"
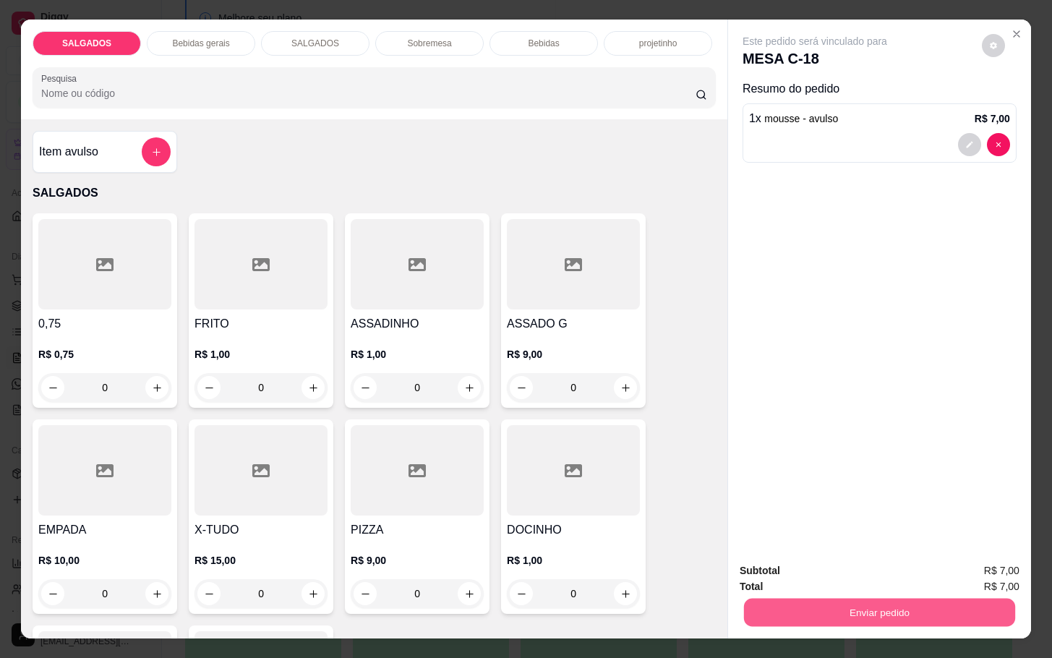
click at [803, 614] on button "Enviar pedido" at bounding box center [879, 612] width 271 height 28
click at [979, 571] on button "Enviar pedido" at bounding box center [979, 568] width 82 height 27
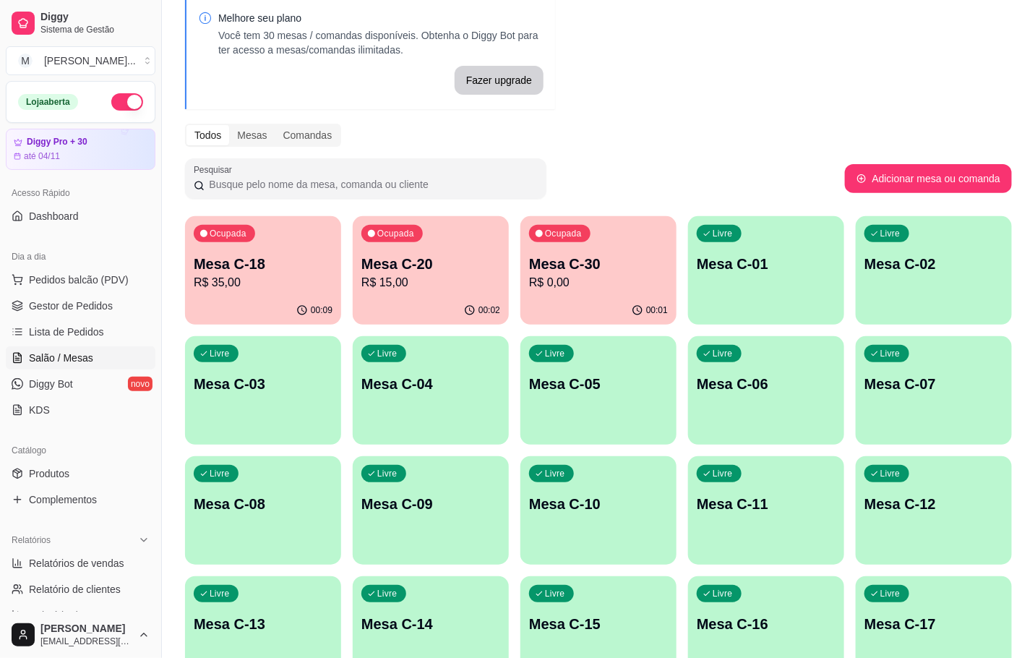
click at [436, 283] on p "R$ 15,00" at bounding box center [430, 282] width 139 height 17
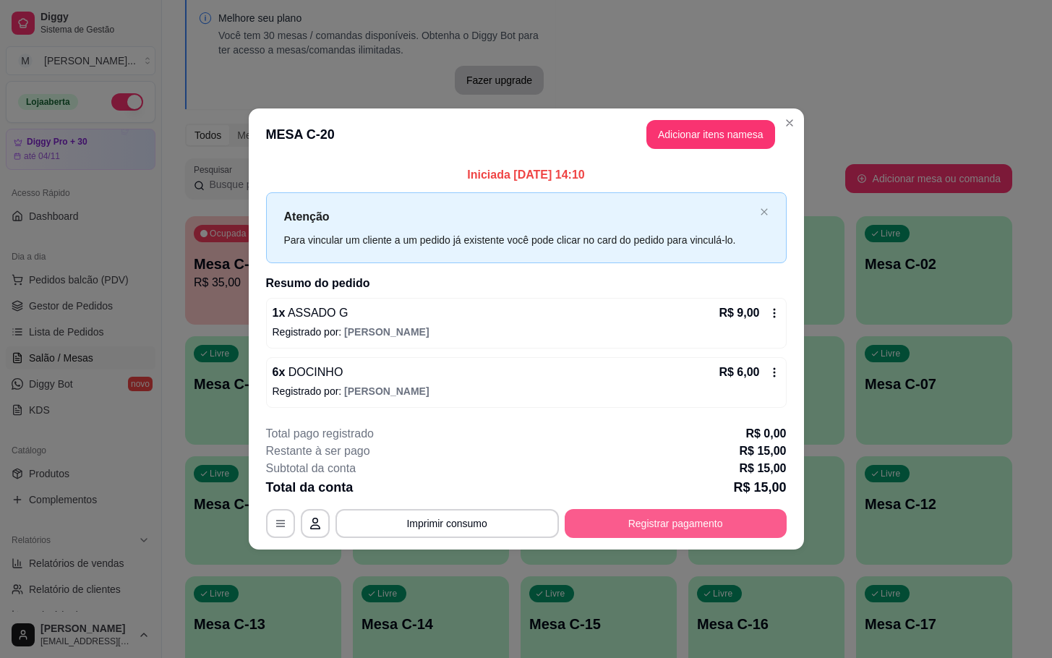
click at [673, 528] on button "Registrar pagamento" at bounding box center [676, 523] width 222 height 29
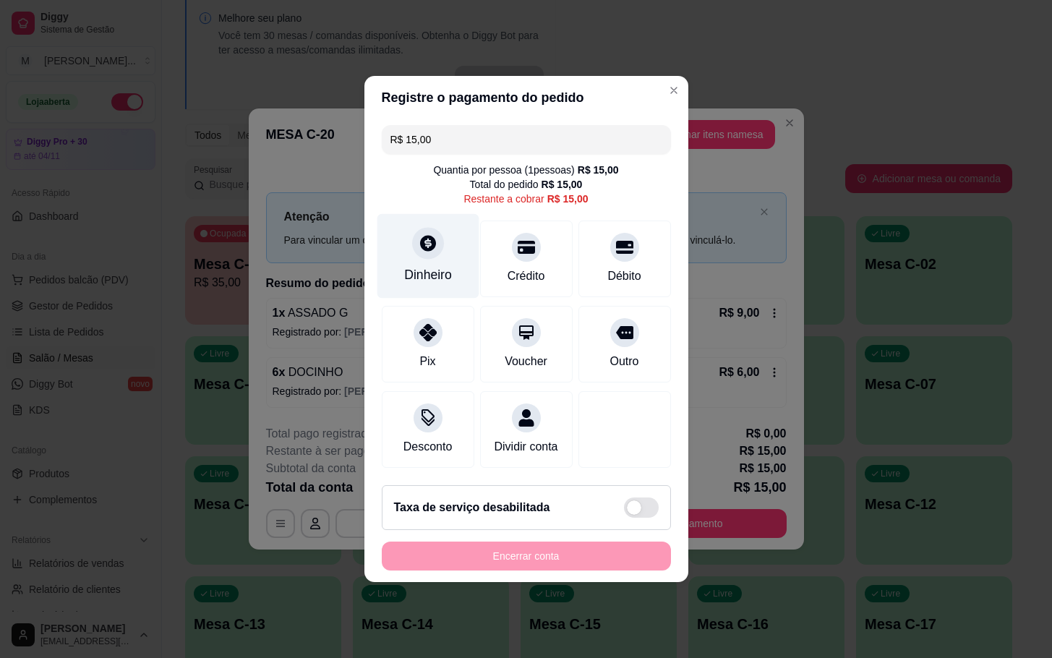
click at [438, 256] on div "Dinheiro" at bounding box center [428, 256] width 102 height 85
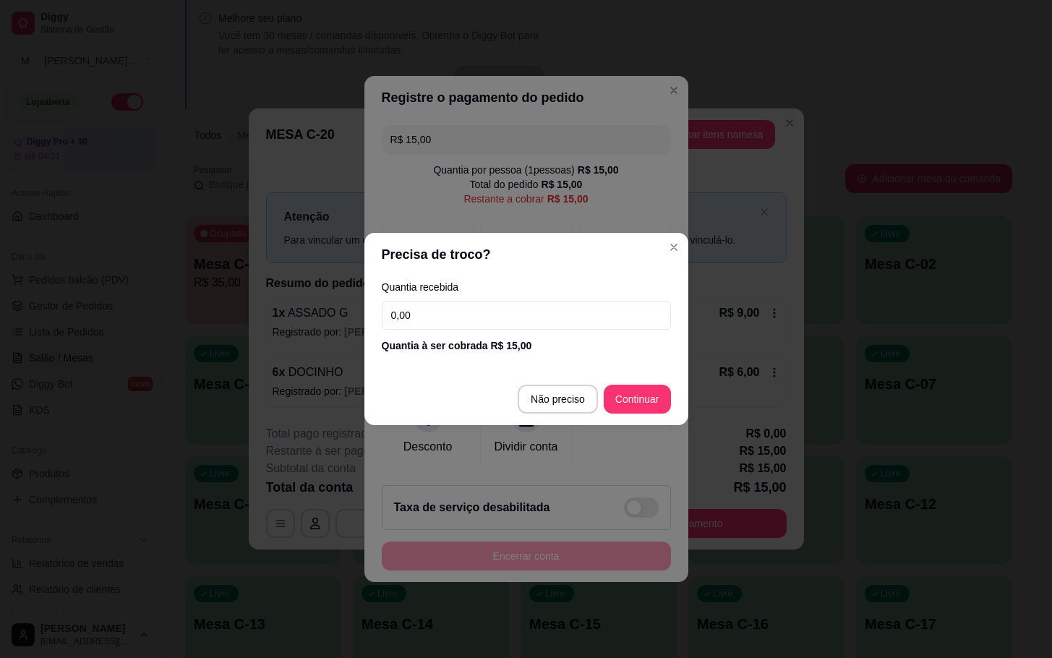
drag, startPoint x: 547, startPoint y: 343, endPoint x: 544, endPoint y: 335, distance: 8.5
click at [551, 341] on div "Quantia à ser cobrada R$ 15,00" at bounding box center [526, 345] width 289 height 14
click at [542, 334] on div "Quantia recebida 0,00 Quantia à ser cobrada R$ 15,00" at bounding box center [526, 317] width 324 height 82
click at [534, 324] on input "0,00" at bounding box center [526, 315] width 289 height 29
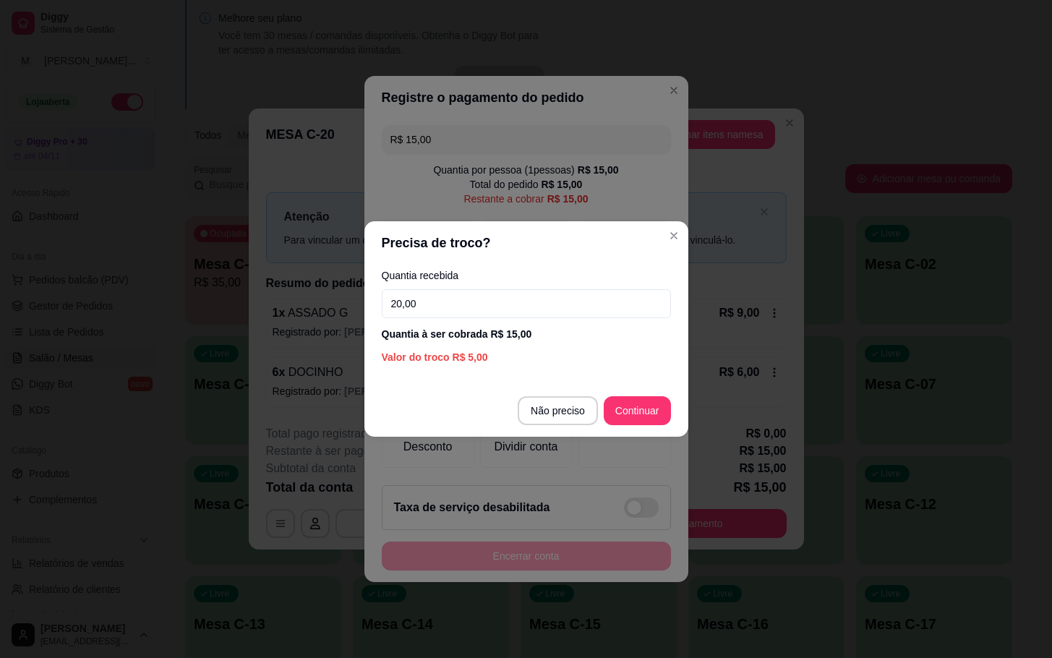
type input "20,00"
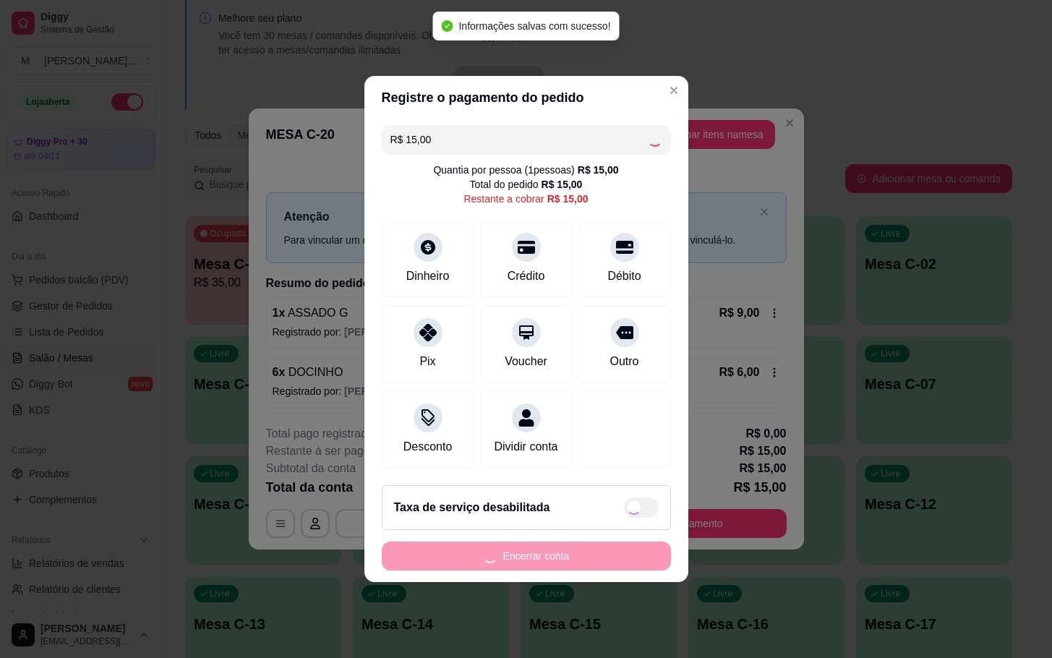
type input "R$ 0,00"
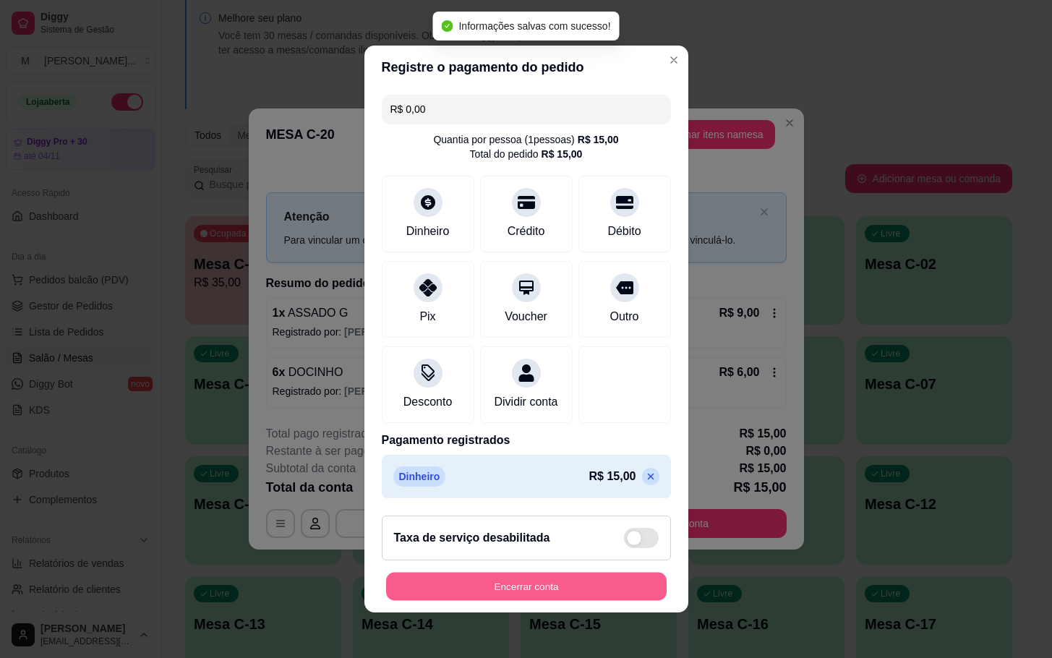
click at [544, 599] on button "Encerrar conta" at bounding box center [526, 587] width 280 height 28
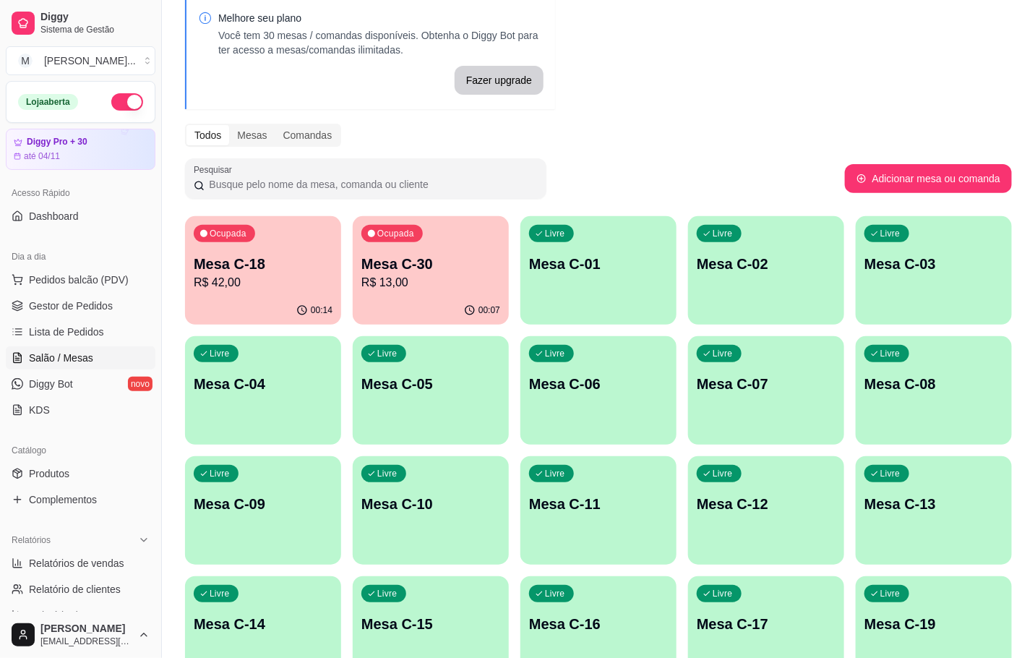
click at [414, 248] on div "Ocupada Mesa C-30 R$ 13,00" at bounding box center [431, 256] width 156 height 80
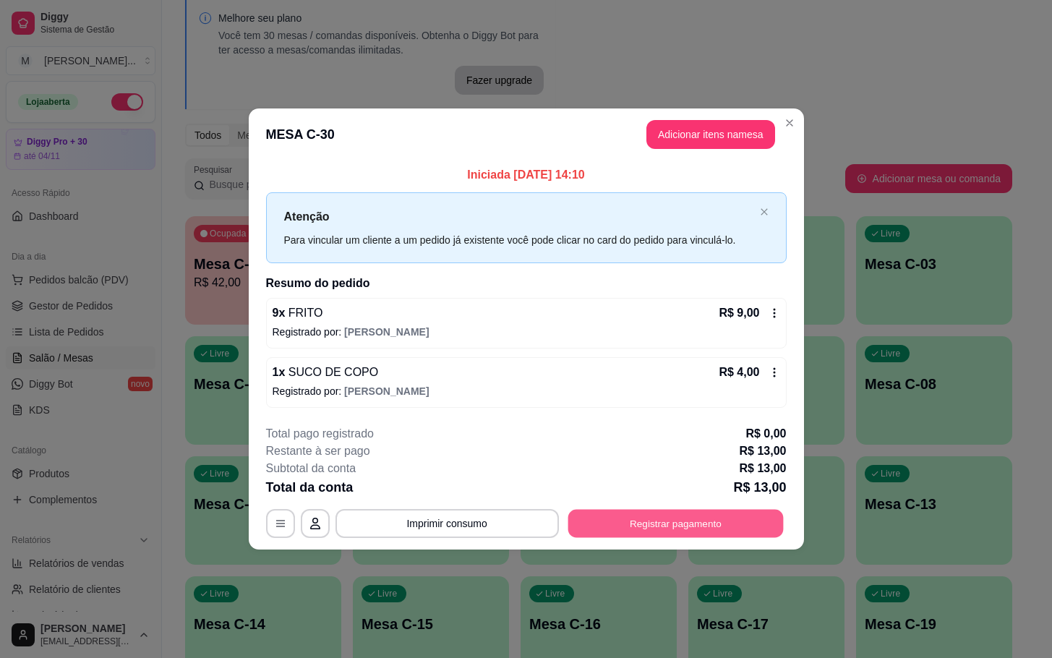
click at [690, 527] on button "Registrar pagamento" at bounding box center [675, 523] width 215 height 28
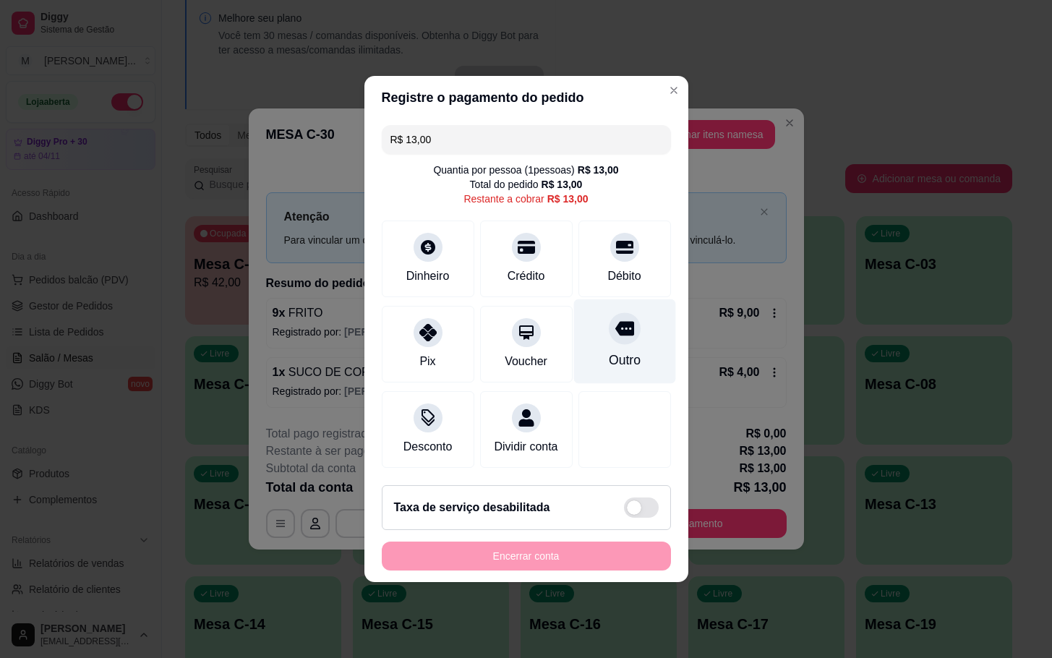
click at [590, 356] on div "Outro" at bounding box center [624, 341] width 102 height 85
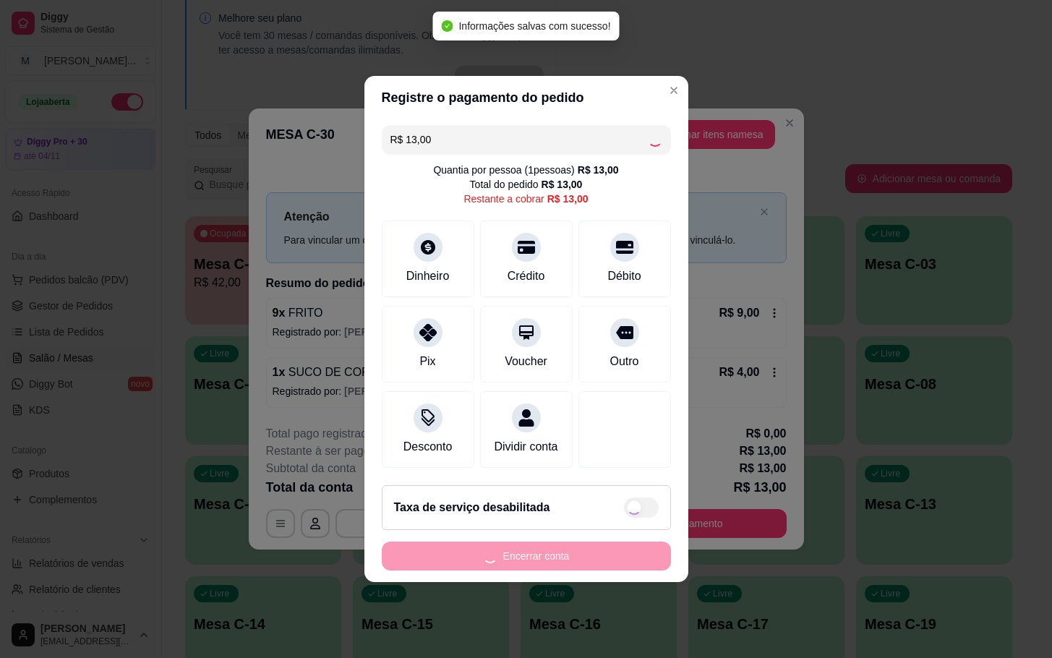
type input "R$ 0,00"
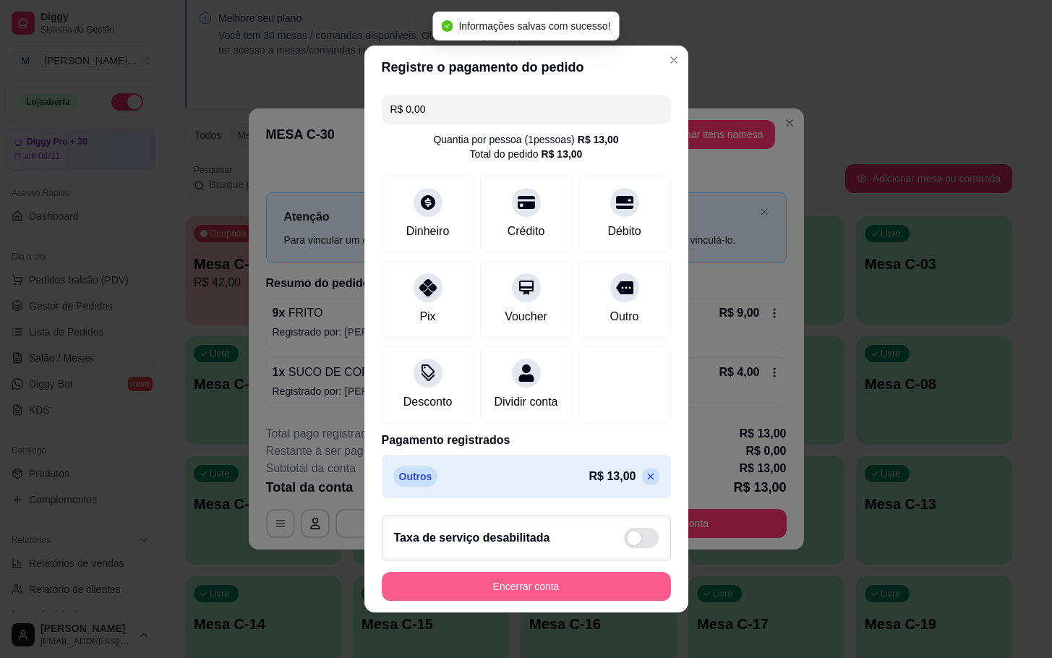
click at [601, 599] on button "Encerrar conta" at bounding box center [526, 586] width 289 height 29
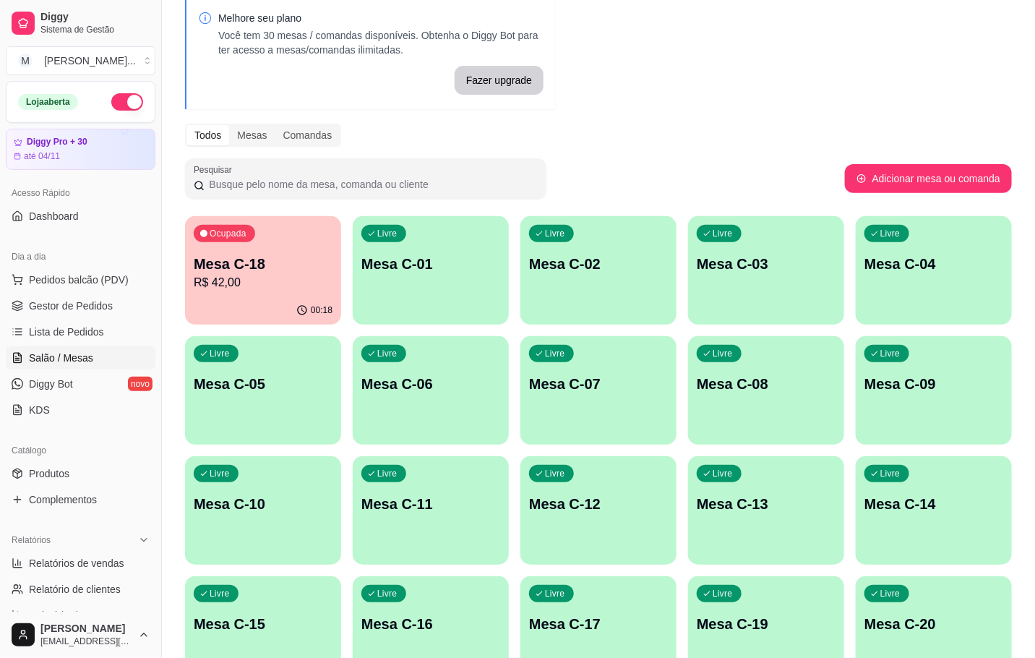
click at [291, 258] on p "Mesa C-18" at bounding box center [263, 264] width 139 height 20
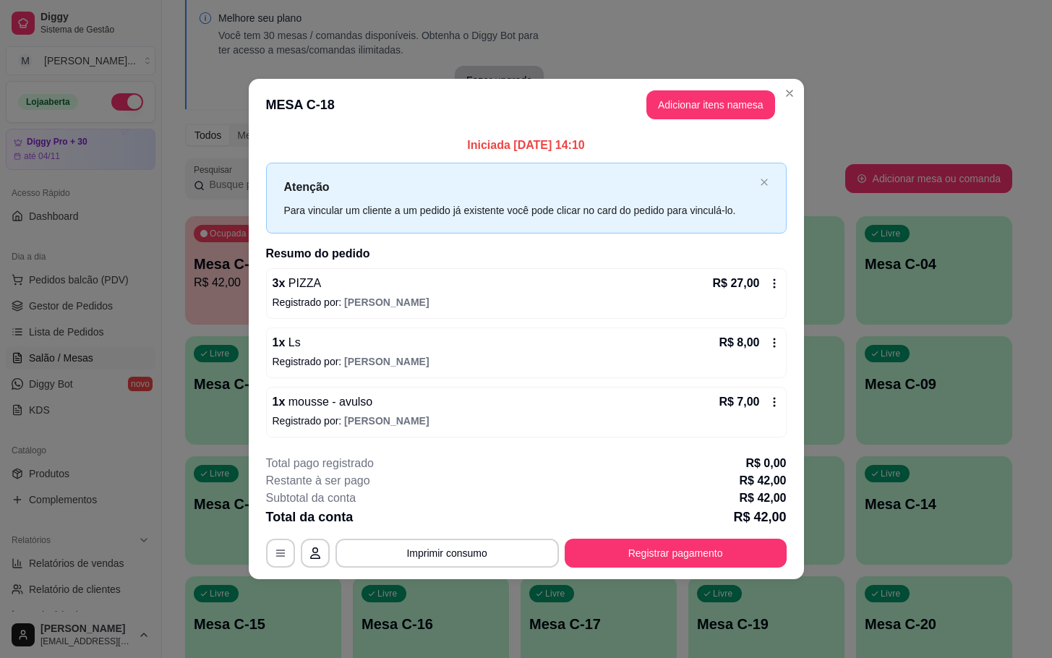
click at [734, 569] on footer "**********" at bounding box center [526, 511] width 555 height 136
click at [708, 534] on div "**********" at bounding box center [526, 511] width 521 height 113
click at [714, 540] on div "**********" at bounding box center [526, 511] width 521 height 113
click at [725, 551] on button "Registrar pagamento" at bounding box center [676, 553] width 222 height 29
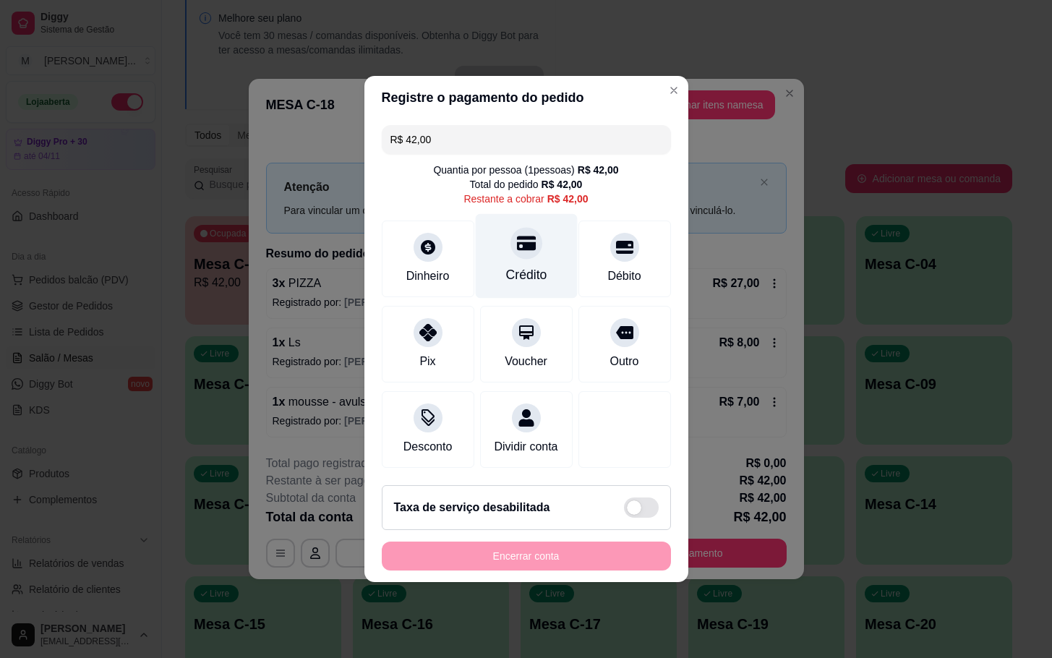
drag, startPoint x: 530, startPoint y: 254, endPoint x: 529, endPoint y: 261, distance: 7.3
click at [529, 257] on div "Crédito" at bounding box center [526, 256] width 102 height 85
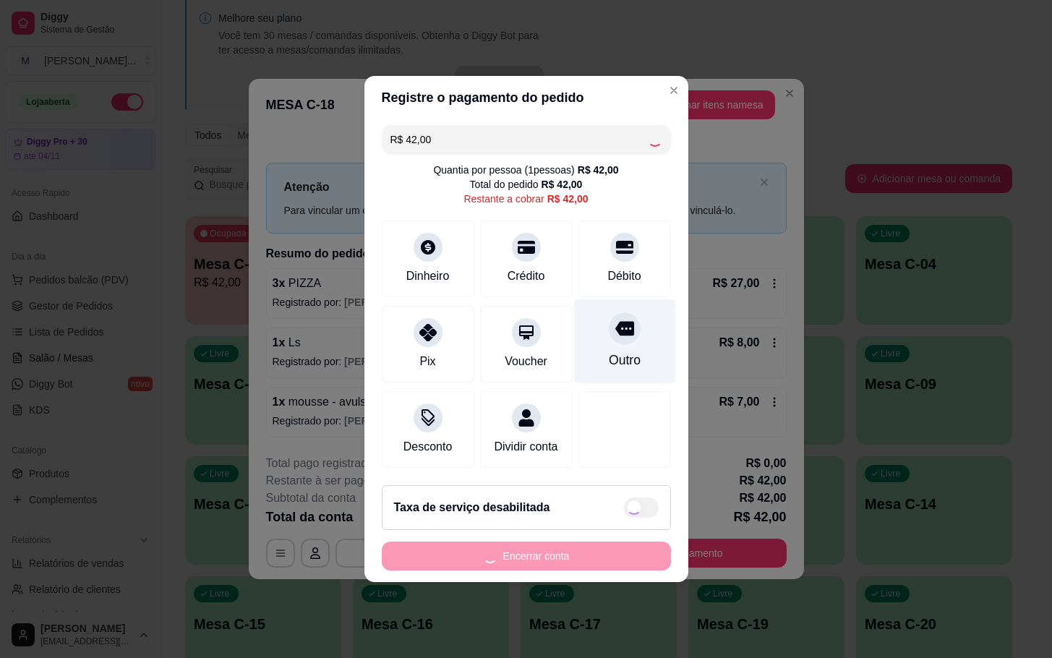
type input "R$ 0,00"
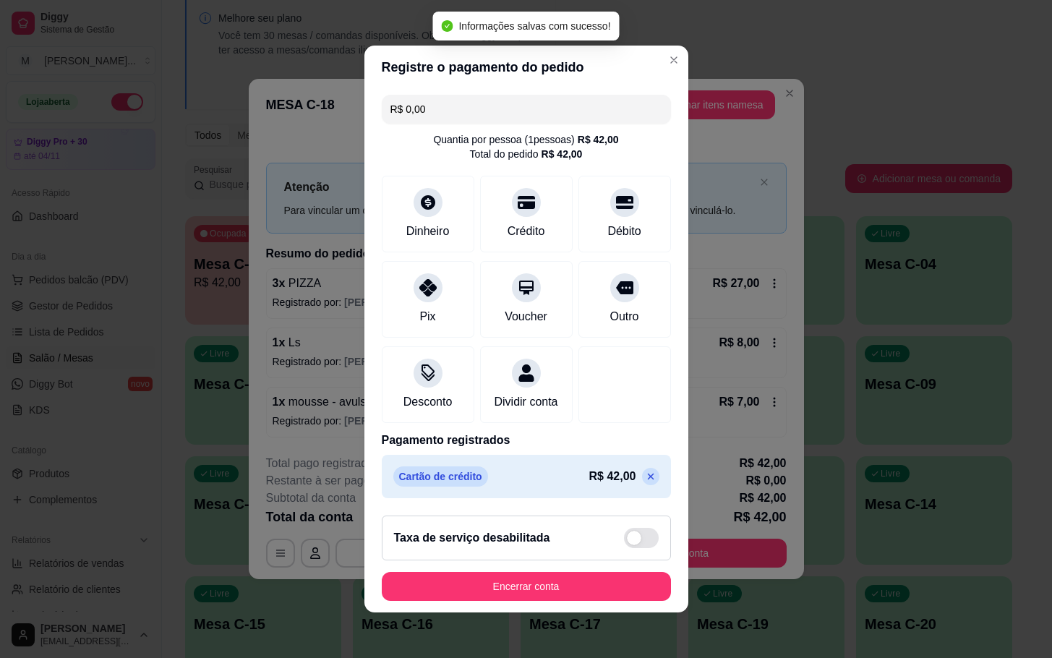
click at [581, 612] on footer "Taxa de serviço desabilitada Encerrar conta" at bounding box center [526, 558] width 324 height 108
drag, startPoint x: 586, startPoint y: 612, endPoint x: 591, endPoint y: 603, distance: 10.4
click at [588, 612] on footer "Taxa de serviço desabilitada Encerrar conta" at bounding box center [526, 558] width 324 height 108
click at [591, 601] on button "Encerrar conta" at bounding box center [526, 587] width 280 height 28
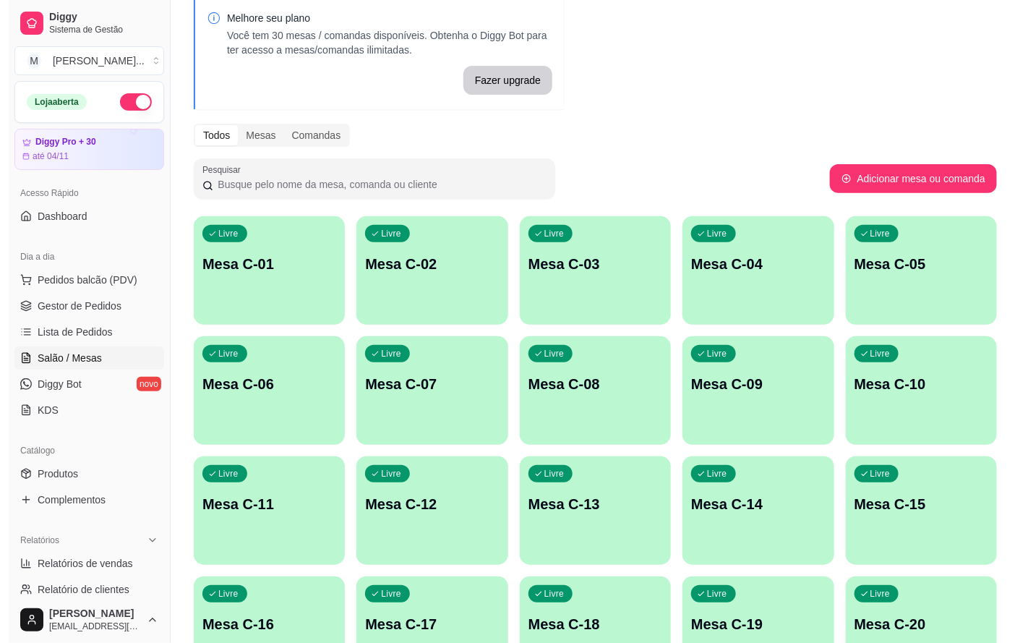
scroll to position [408, 0]
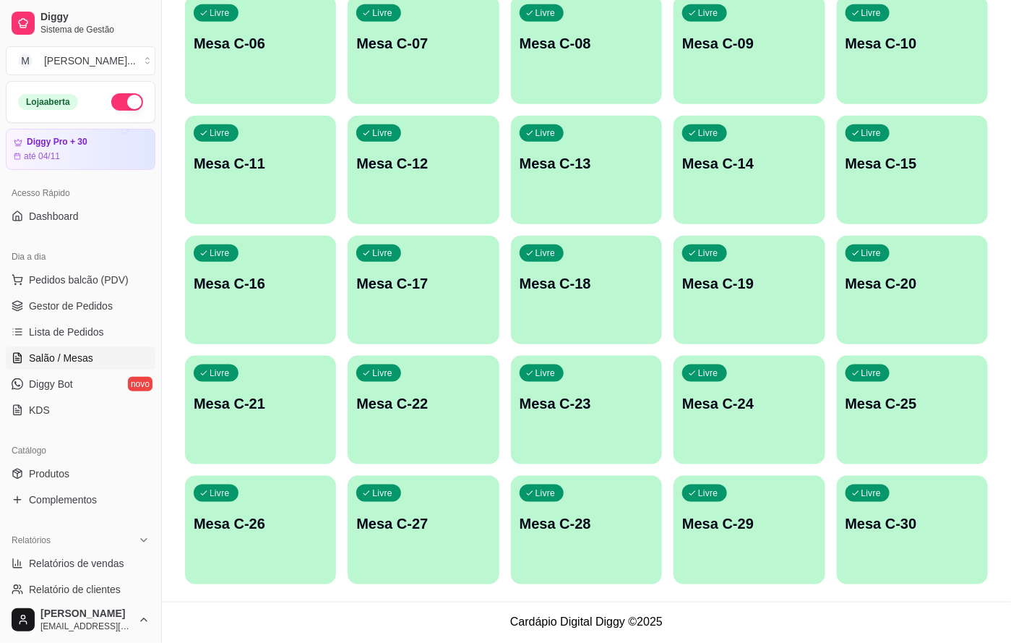
click at [916, 526] on p "Mesa C-30" at bounding box center [913, 523] width 134 height 20
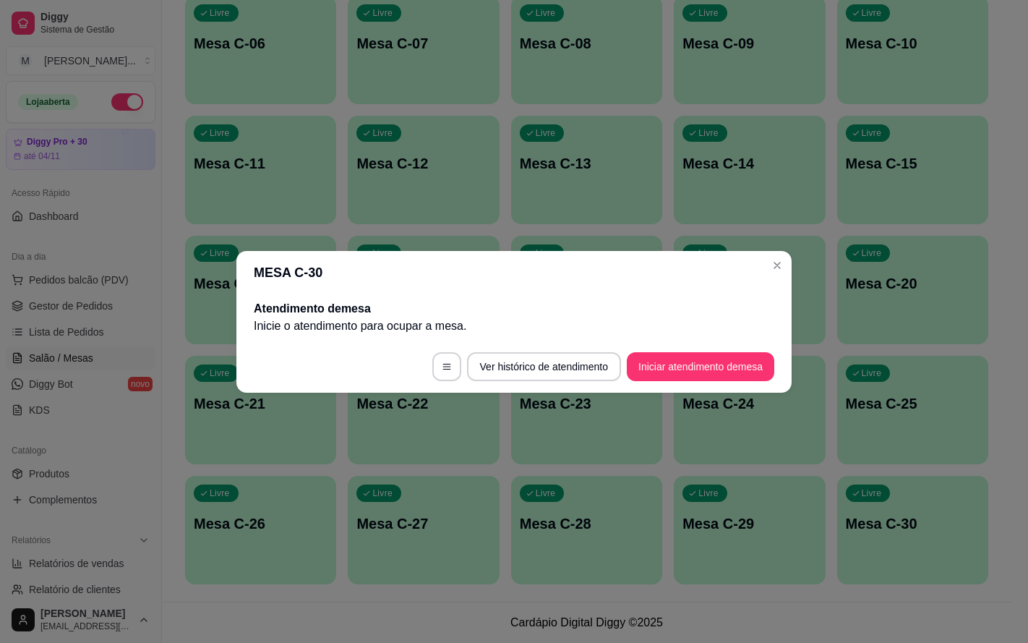
click at [716, 349] on footer "Ver histórico de atendimento Iniciar atendimento de mesa" at bounding box center [513, 367] width 555 height 52
click at [714, 347] on footer "Ver histórico de atendimento Iniciar atendimento de mesa" at bounding box center [513, 367] width 555 height 52
click at [710, 364] on button "Iniciar atendimento de mesa" at bounding box center [700, 366] width 143 height 28
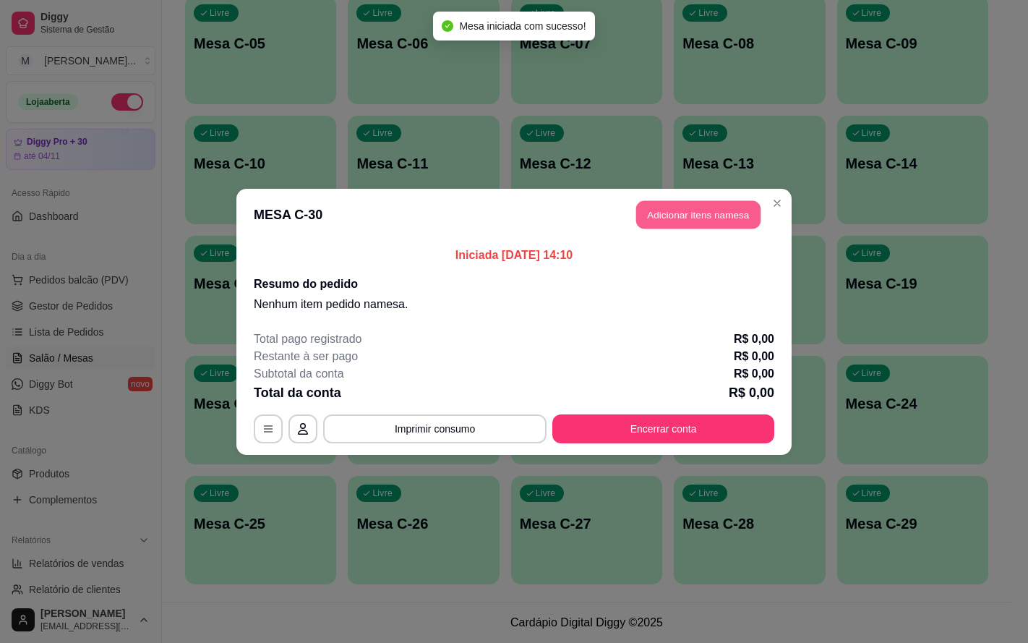
click at [714, 204] on button "Adicionar itens na mesa" at bounding box center [698, 214] width 124 height 28
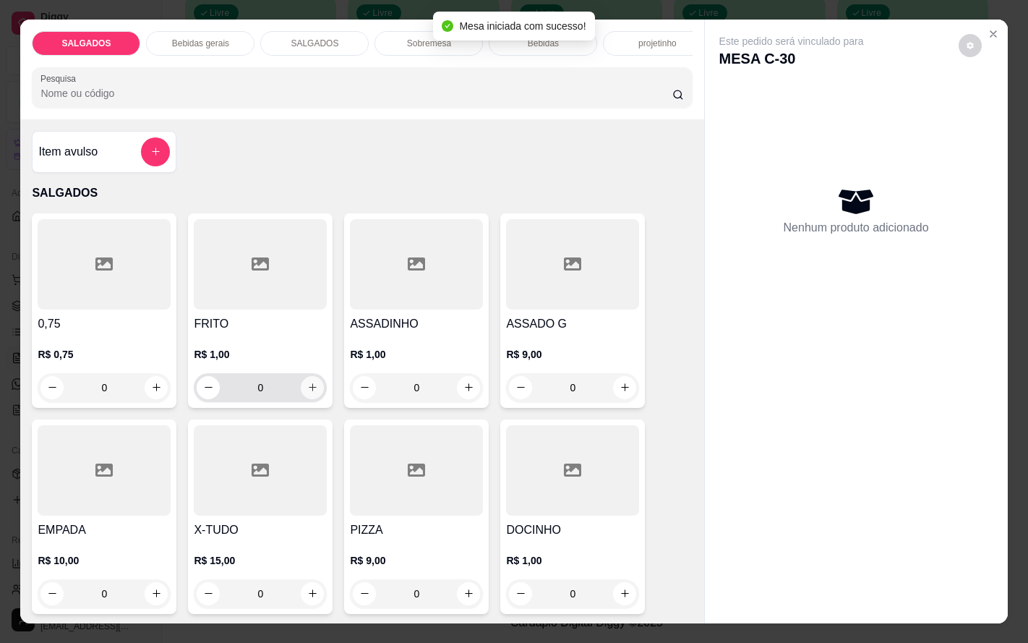
click at [301, 393] on button "increase-product-quantity" at bounding box center [312, 387] width 23 height 23
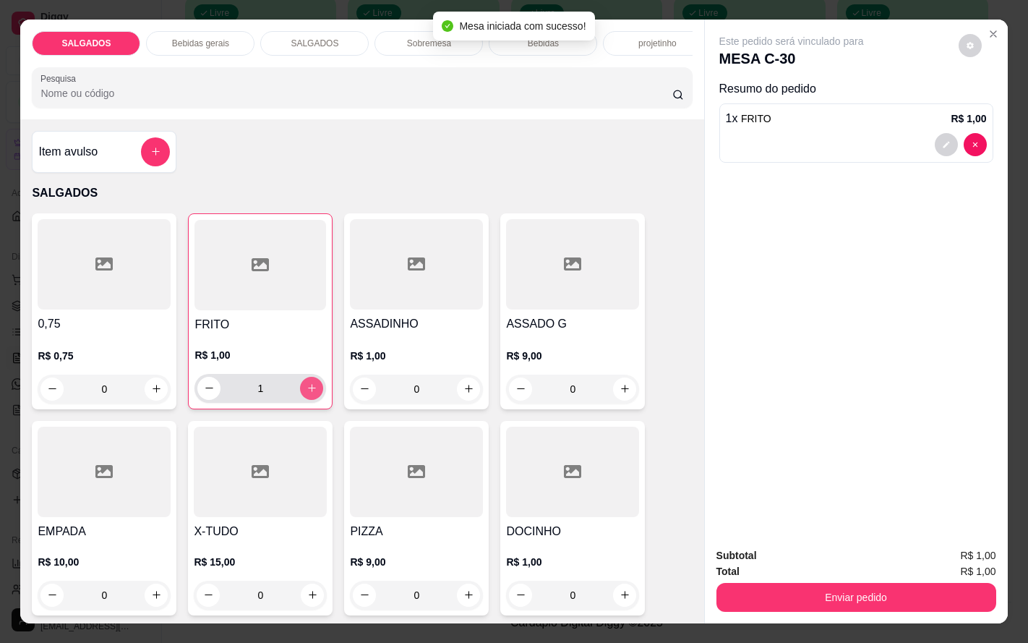
click at [272, 397] on input "1" at bounding box center [260, 388] width 80 height 29
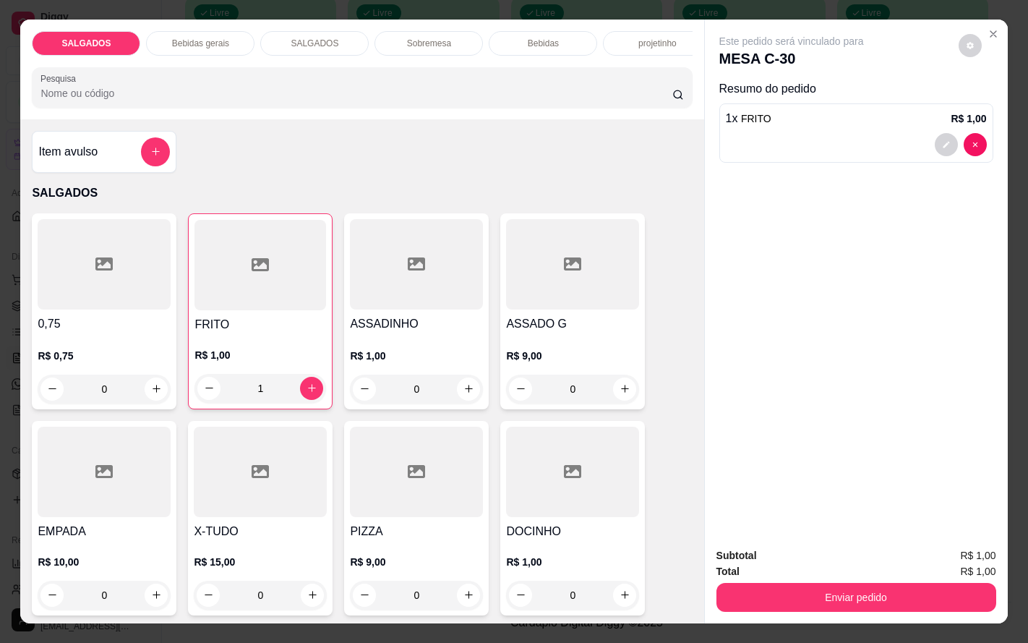
click at [285, 398] on input "1" at bounding box center [260, 388] width 80 height 29
click at [307, 391] on icon "increase-product-quantity" at bounding box center [312, 387] width 11 height 11
click at [307, 393] on icon "increase-product-quantity" at bounding box center [312, 387] width 11 height 11
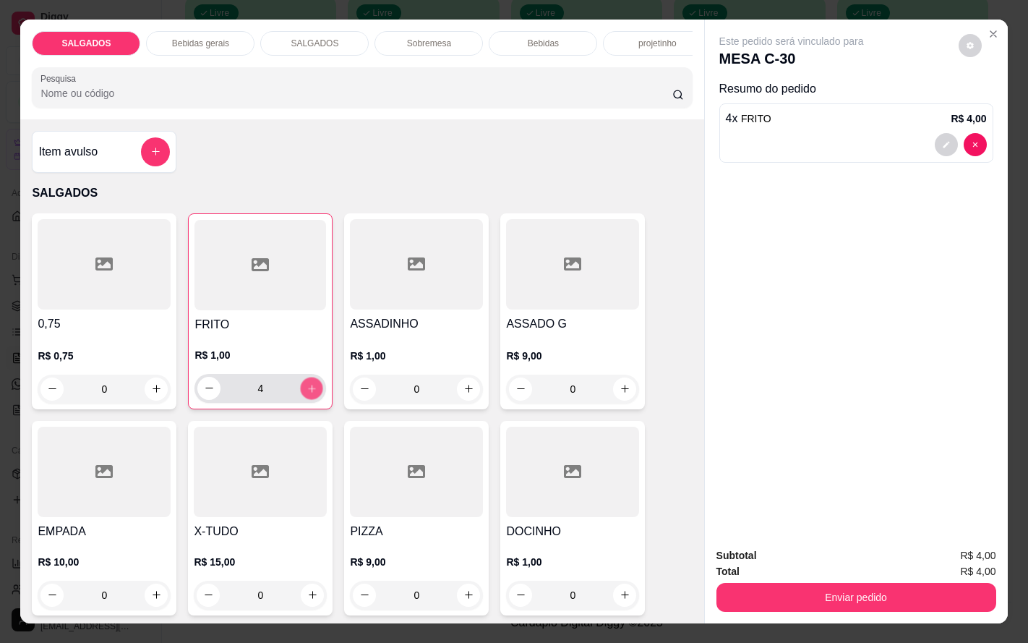
type input "5"
click at [538, 354] on div "R$ 9,00 0" at bounding box center [572, 368] width 133 height 69
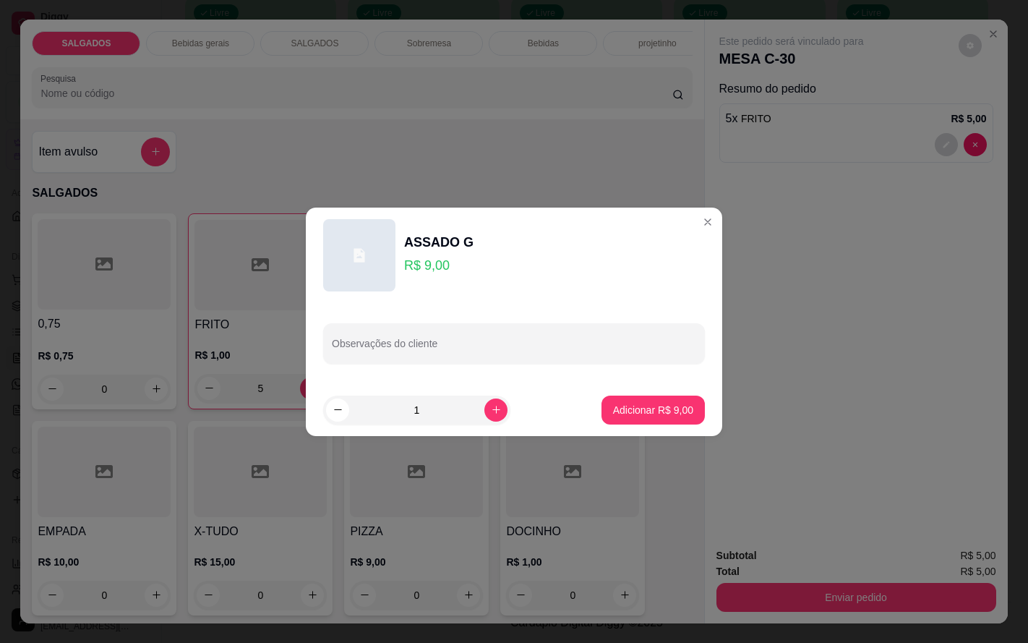
click at [651, 432] on footer "1 Adicionar R$ 9,00" at bounding box center [514, 410] width 416 height 52
click at [651, 419] on button "Adicionar R$ 9,00" at bounding box center [653, 409] width 100 height 28
type input "1"
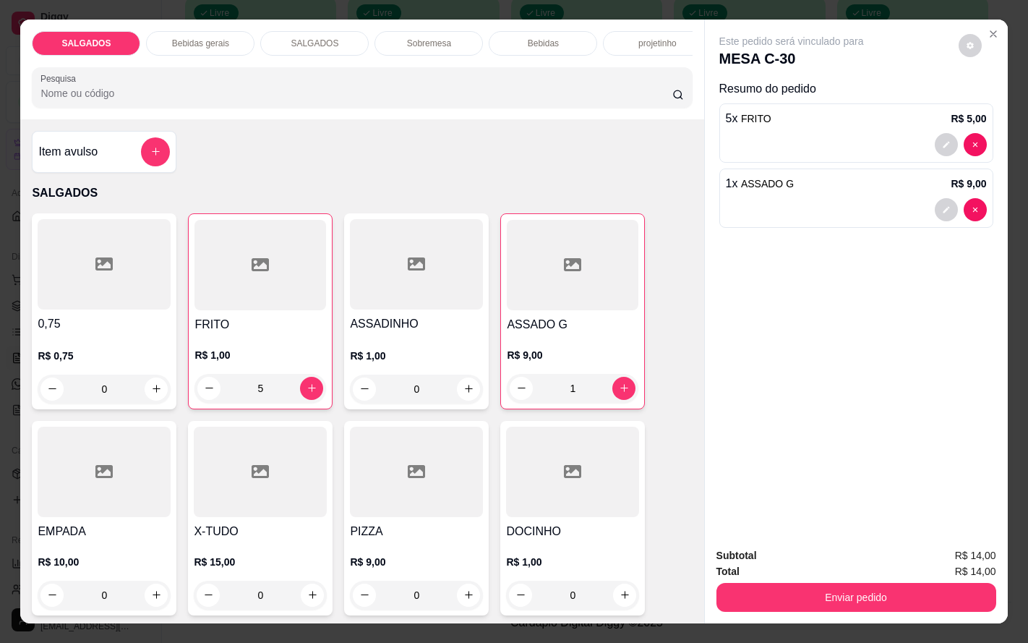
click at [176, 38] on p "Bebidas gerais" at bounding box center [200, 44] width 57 height 12
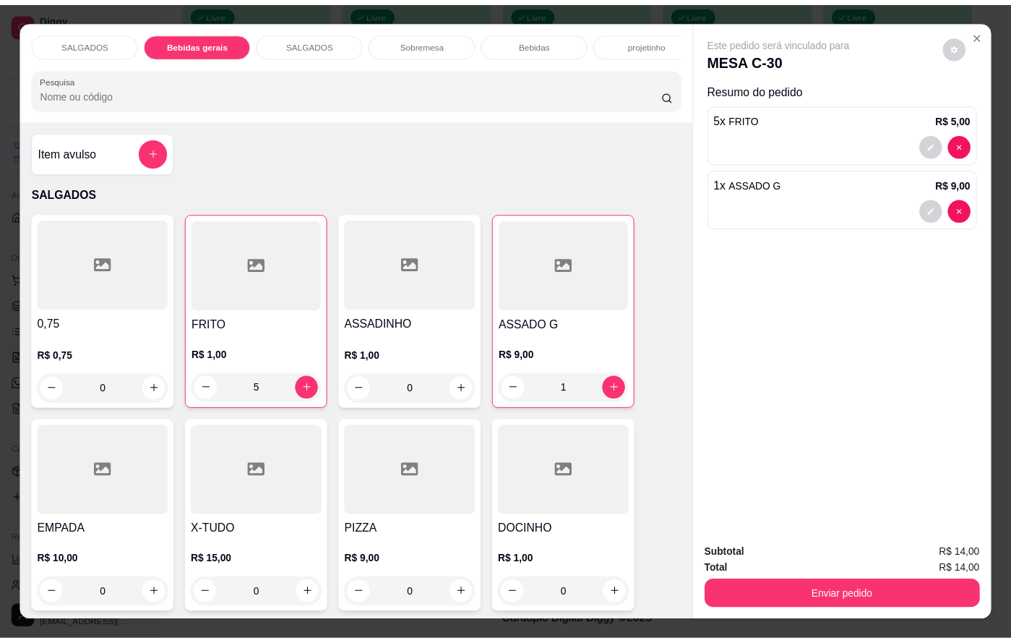
scroll to position [35, 0]
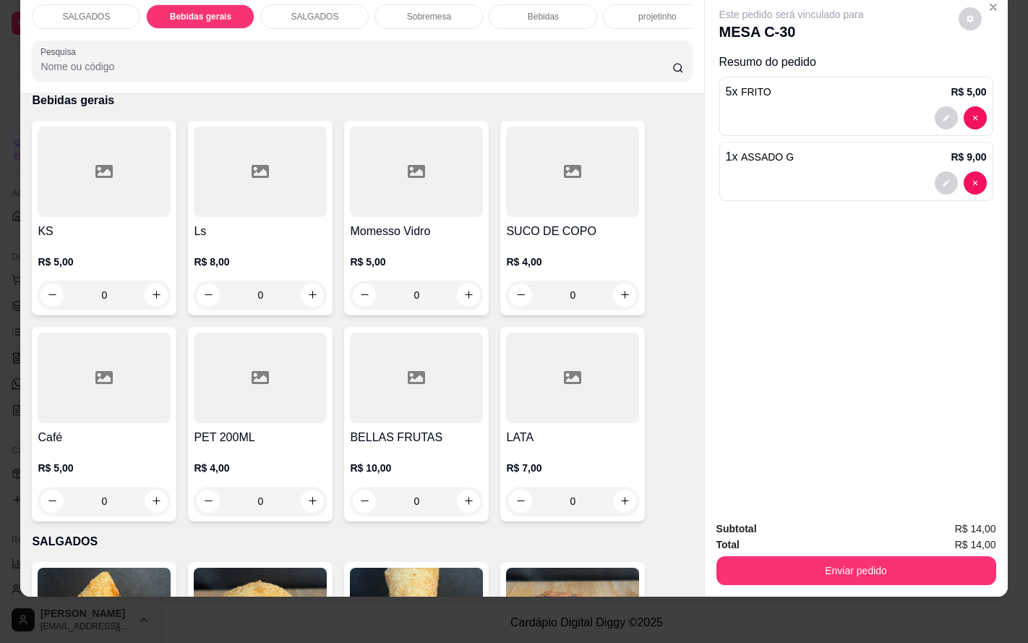
click at [350, 193] on div at bounding box center [416, 172] width 133 height 90
click at [419, 161] on div at bounding box center [416, 172] width 133 height 90
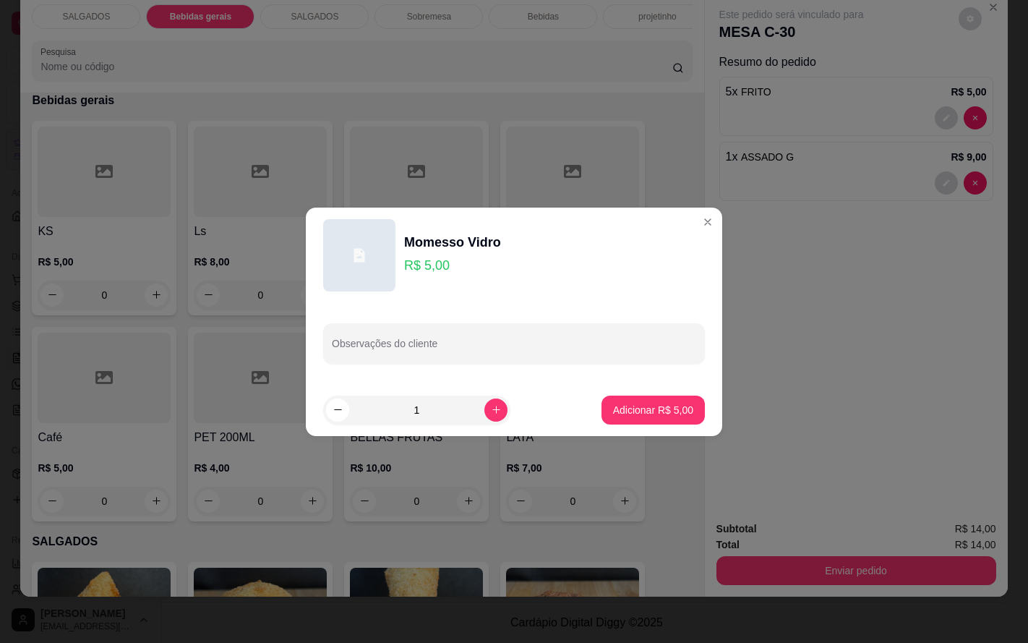
click at [696, 402] on footer "1 Adicionar R$ 5,00" at bounding box center [514, 410] width 416 height 52
drag, startPoint x: 688, startPoint y: 402, endPoint x: 659, endPoint y: 426, distance: 37.5
click at [686, 406] on footer "1 Adicionar R$ 5,00" at bounding box center [514, 410] width 416 height 52
click at [632, 416] on button "Adicionar R$ 5,00" at bounding box center [652, 409] width 103 height 29
type input "1"
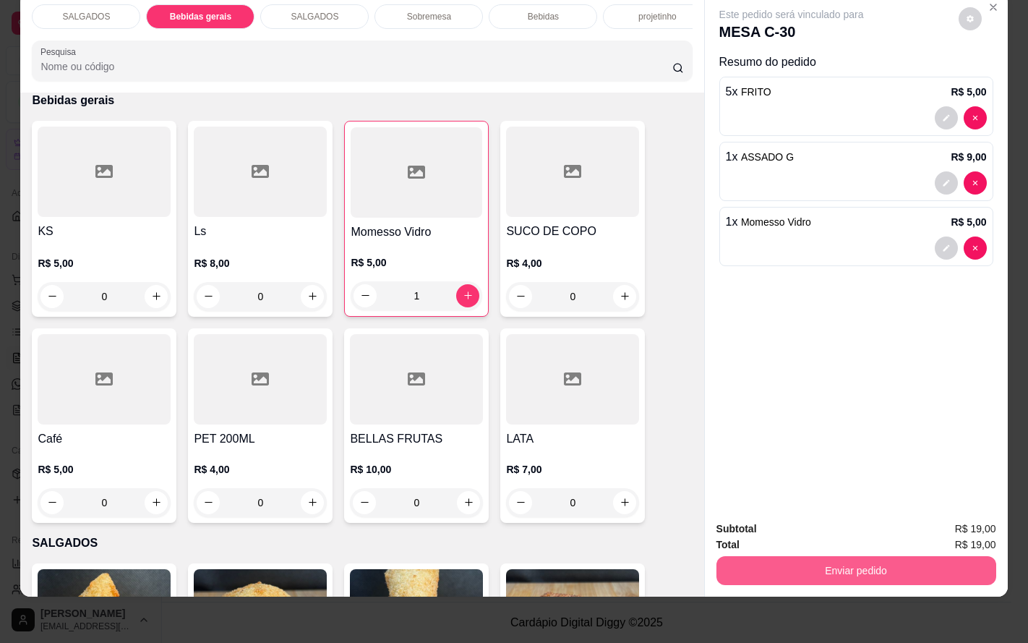
click at [751, 565] on button "Enviar pedido" at bounding box center [856, 570] width 280 height 29
click at [959, 521] on button "Enviar pedido" at bounding box center [956, 519] width 82 height 27
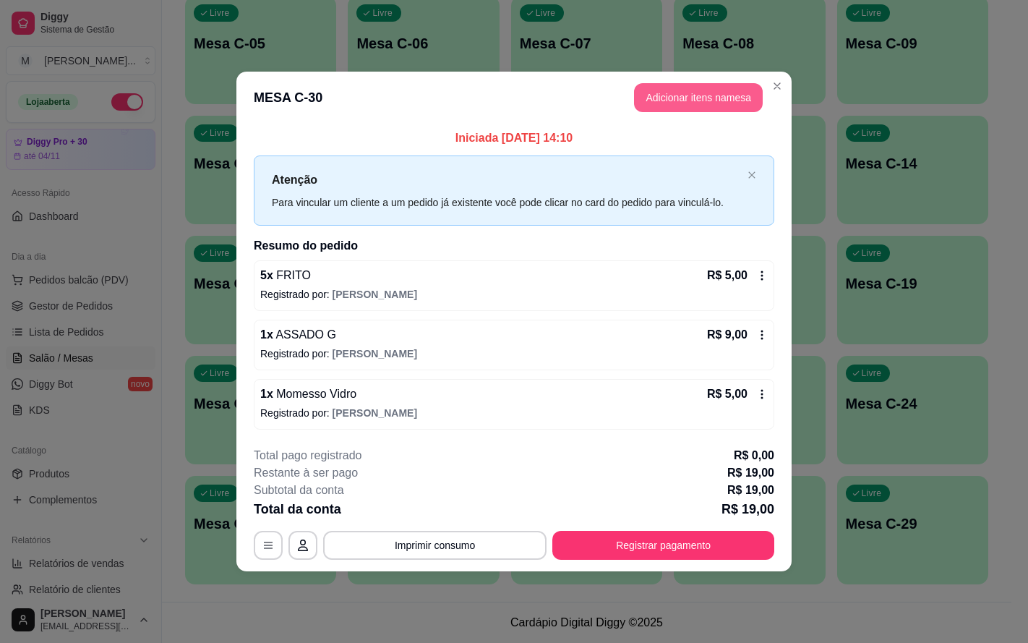
click at [734, 94] on button "Adicionar itens na mesa" at bounding box center [698, 97] width 129 height 29
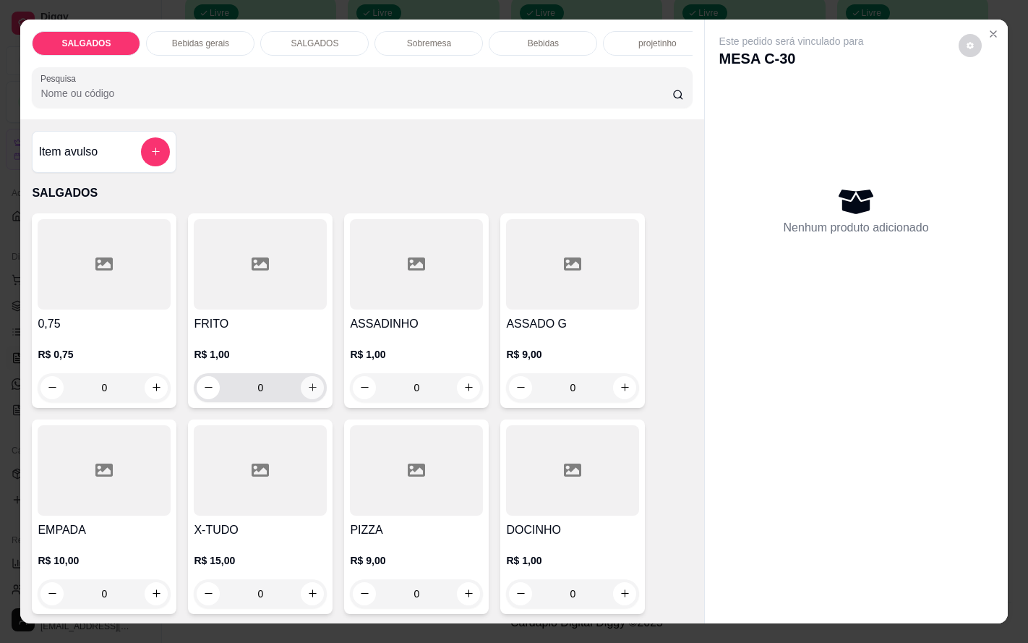
click at [307, 393] on icon "increase-product-quantity" at bounding box center [312, 387] width 11 height 11
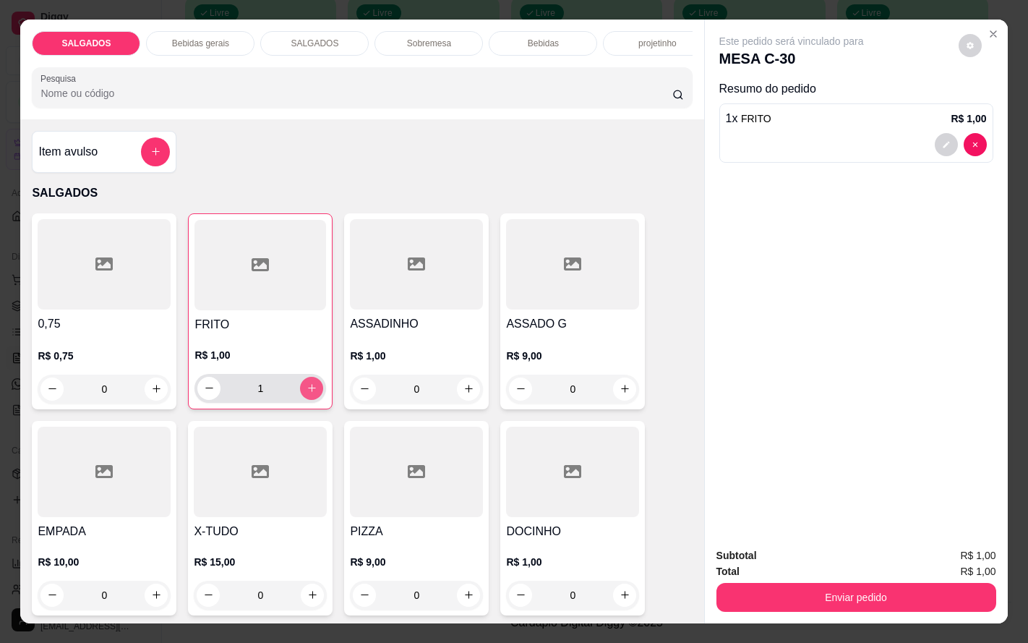
click at [307, 393] on icon "increase-product-quantity" at bounding box center [312, 387] width 11 height 11
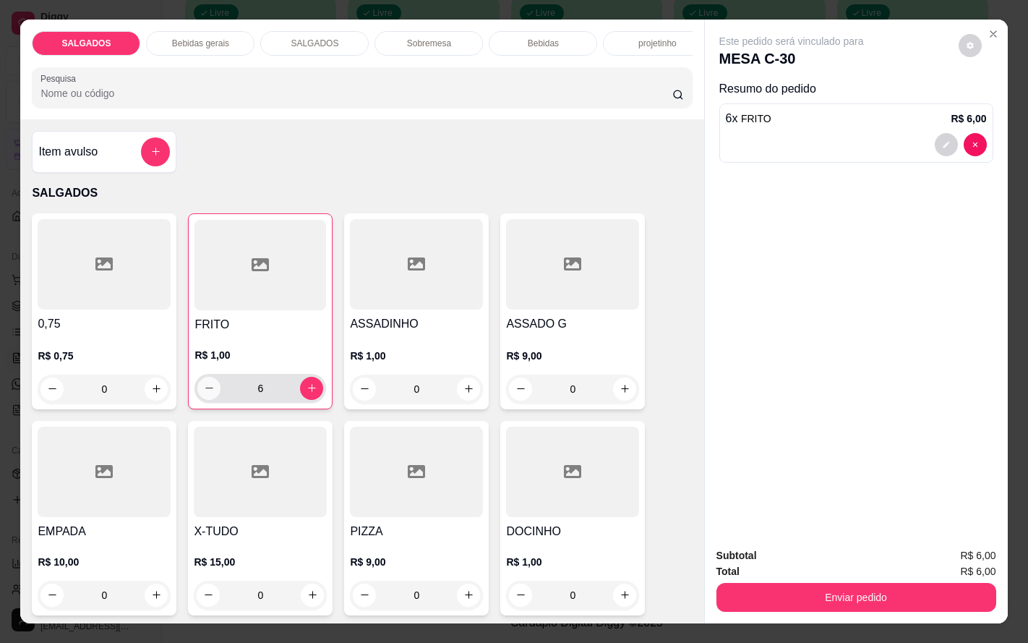
click at [204, 393] on icon "decrease-product-quantity" at bounding box center [209, 387] width 11 height 11
type input "5"
click at [900, 570] on div "Total R$ 5,00" at bounding box center [856, 571] width 280 height 16
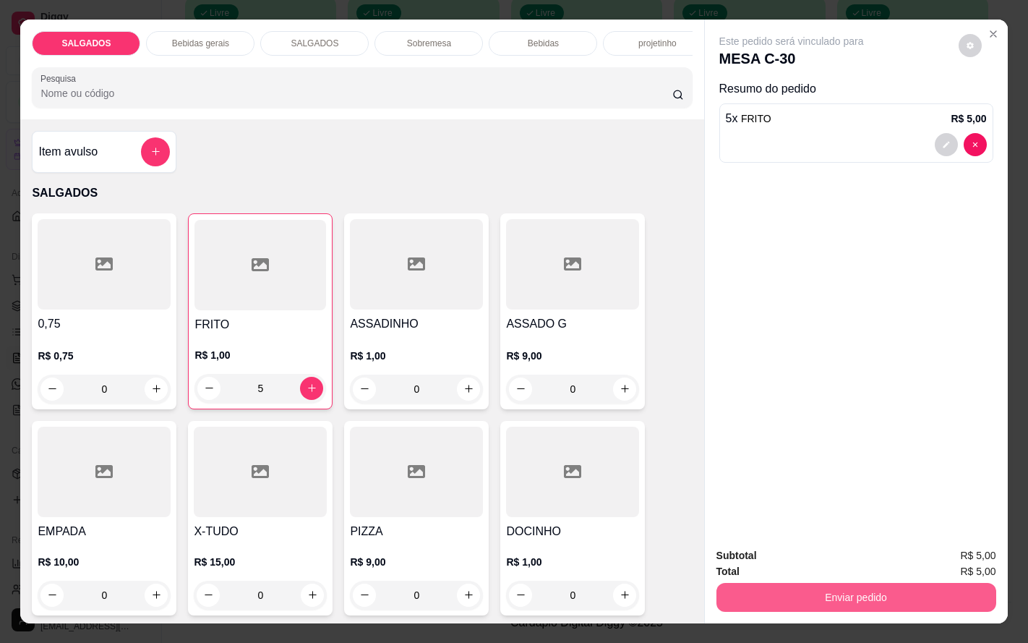
click at [907, 586] on button "Enviar pedido" at bounding box center [856, 597] width 280 height 29
click at [959, 560] on button "Enviar pedido" at bounding box center [956, 554] width 82 height 27
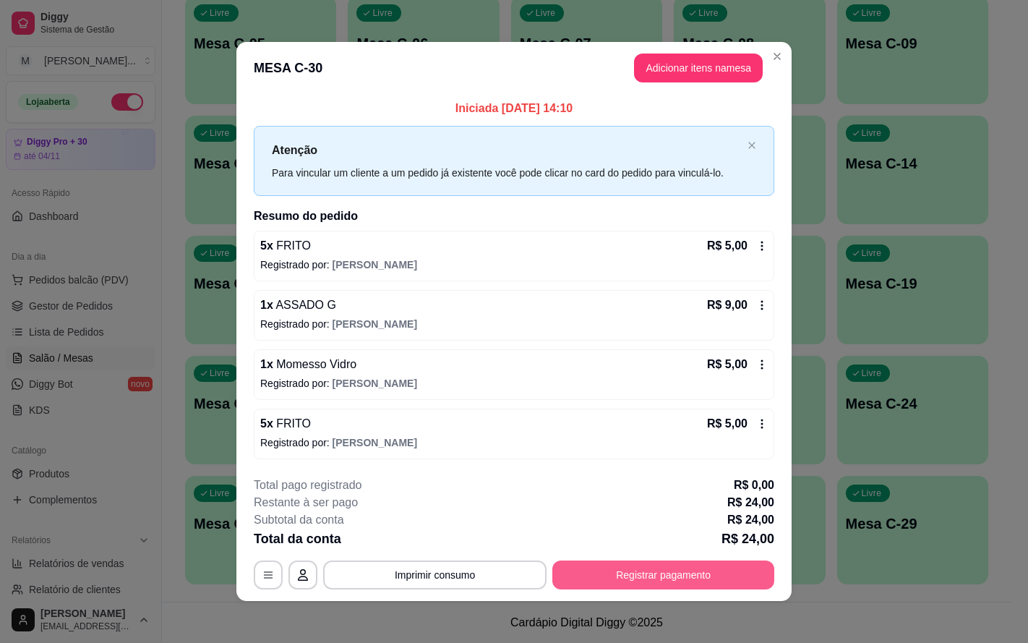
click at [749, 571] on button "Registrar pagamento" at bounding box center [663, 574] width 222 height 29
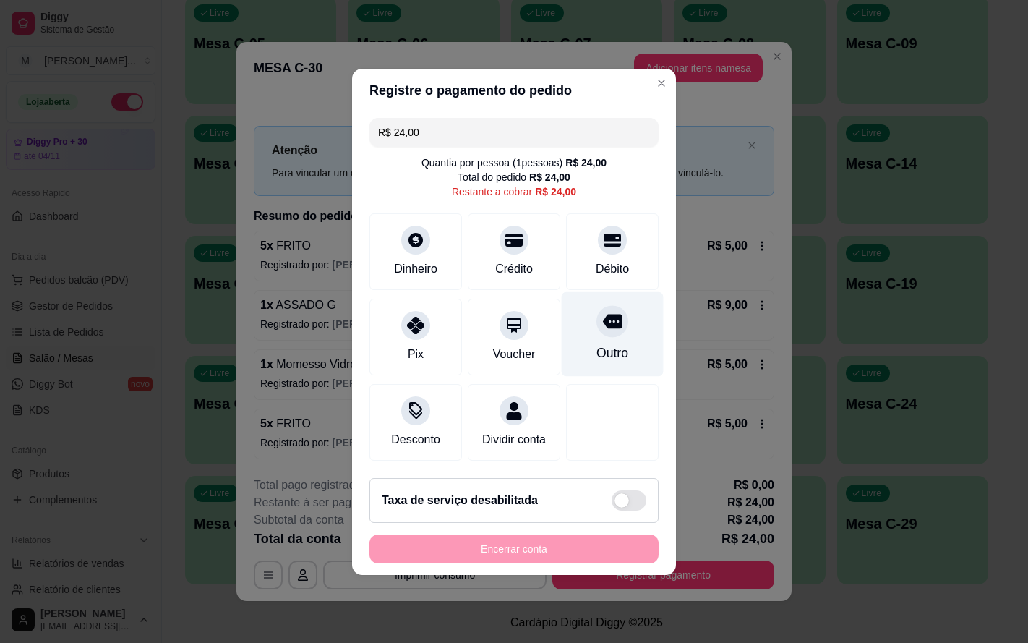
click at [577, 347] on div "Outro" at bounding box center [613, 333] width 102 height 85
type input "R$ 0,00"
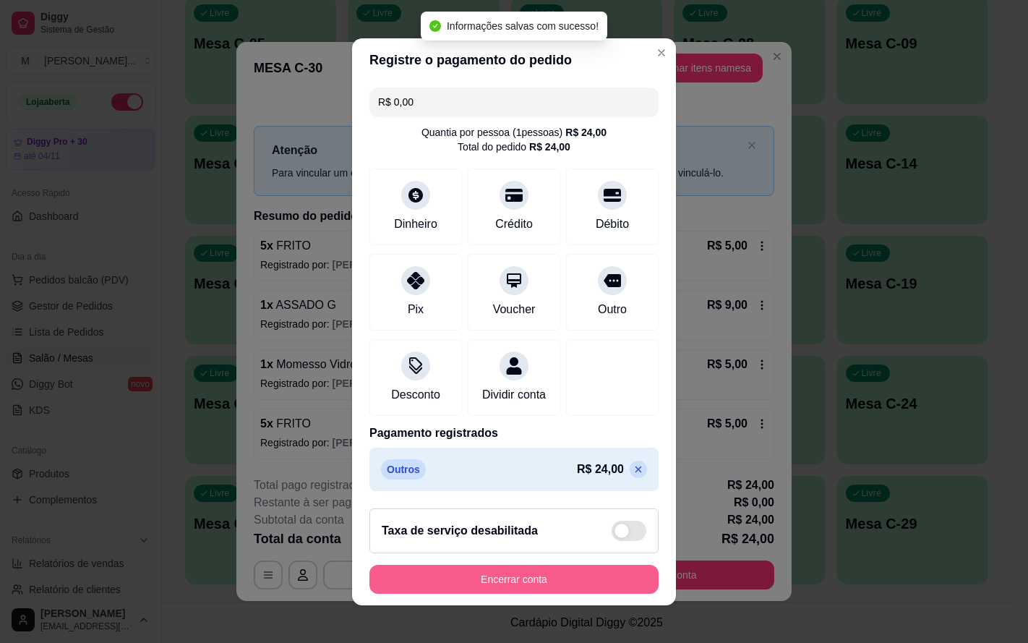
click at [549, 593] on button "Encerrar conta" at bounding box center [513, 579] width 289 height 29
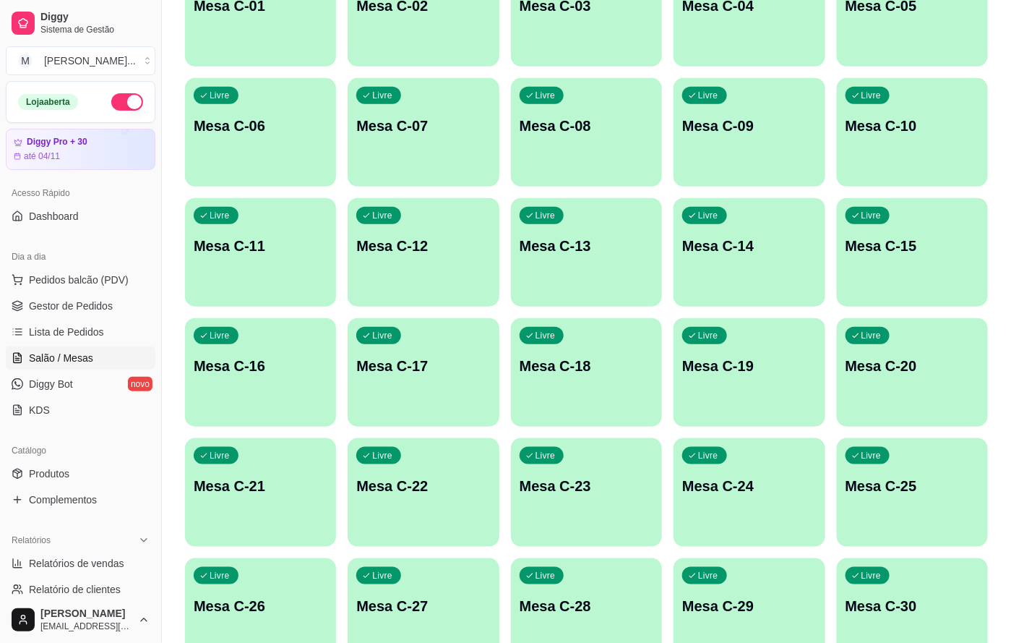
scroll to position [0, 0]
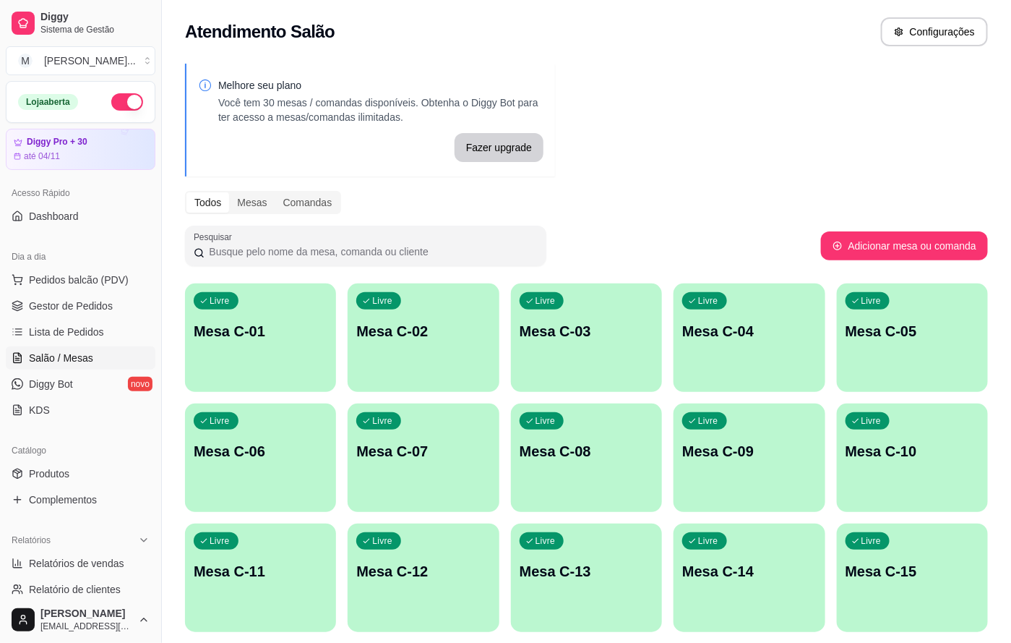
click at [672, 193] on div "Todos Mesas Comandas" at bounding box center [586, 202] width 803 height 23
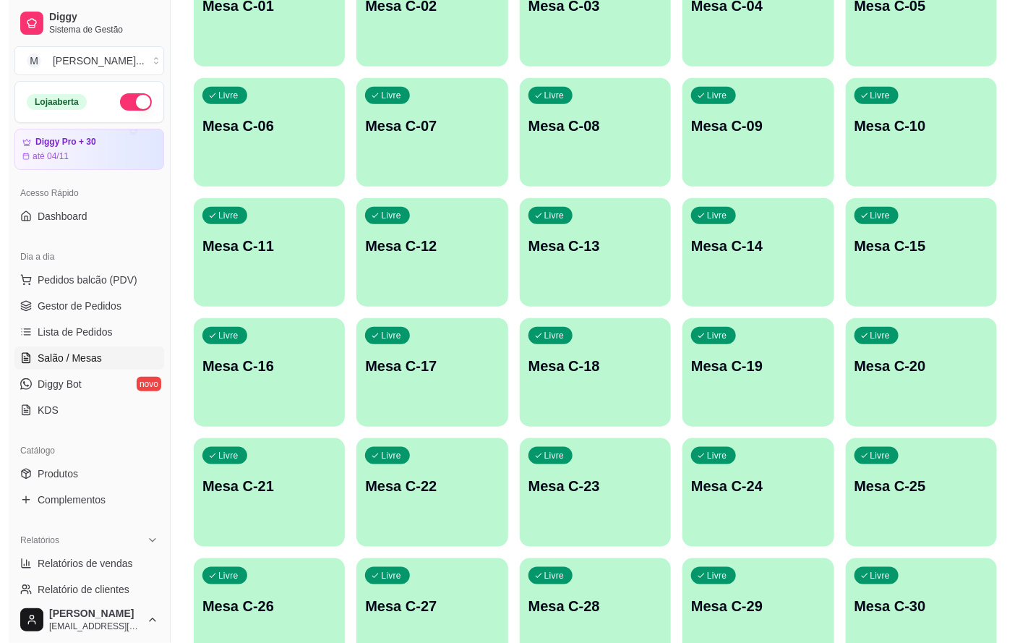
scroll to position [408, 0]
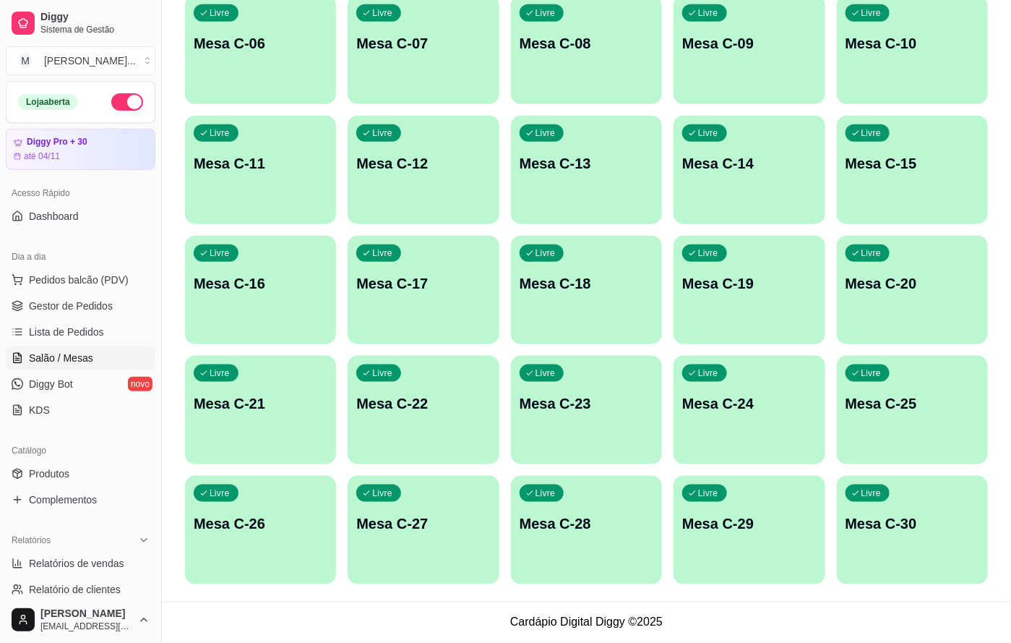
click at [891, 481] on div "Livre Mesa C-30" at bounding box center [912, 521] width 151 height 91
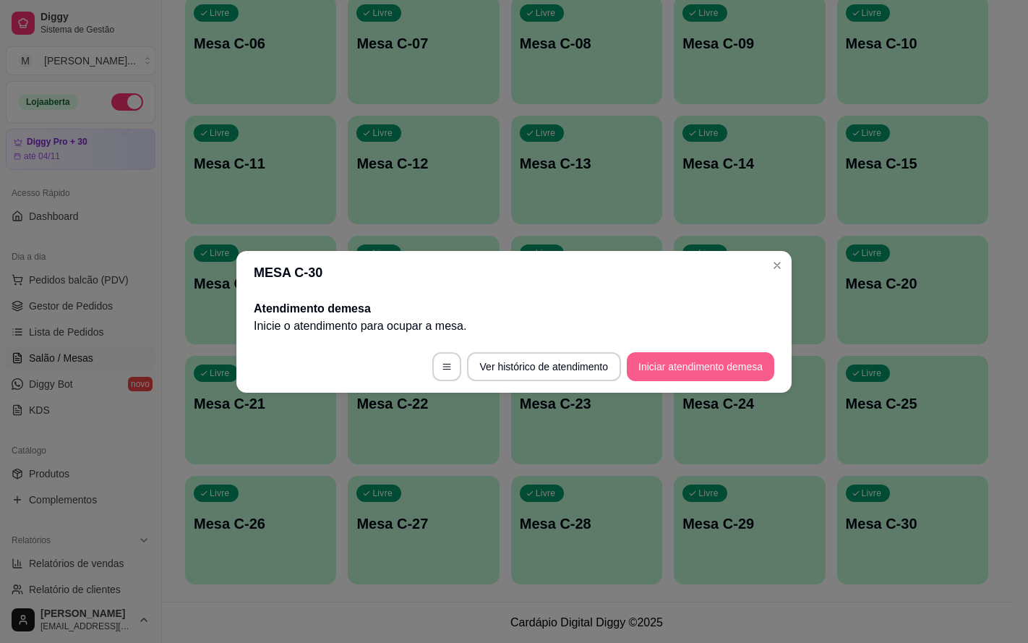
click at [684, 364] on button "Iniciar atendimento de mesa" at bounding box center [700, 366] width 147 height 29
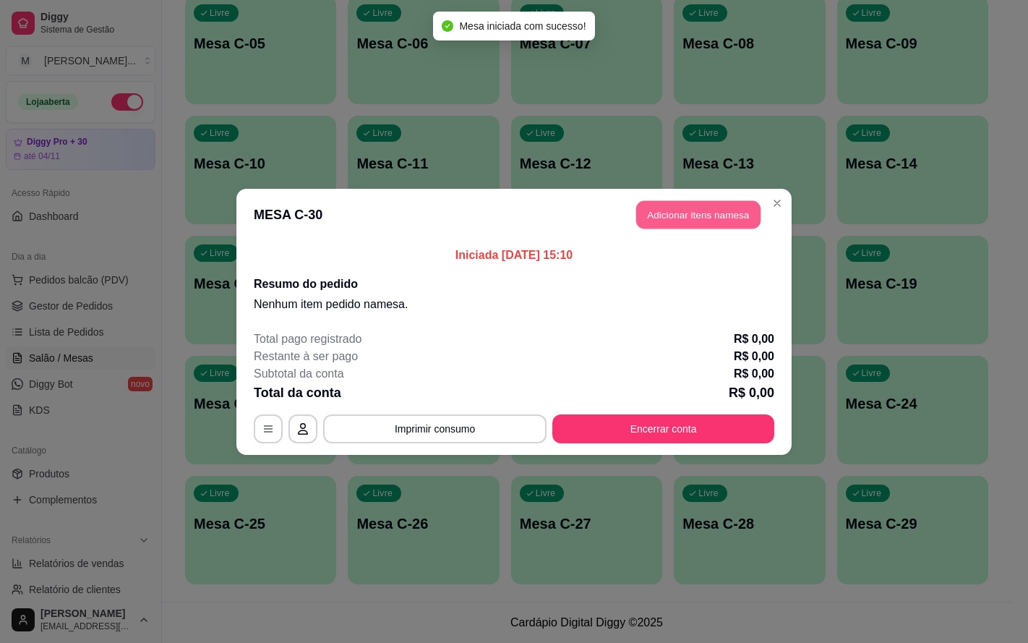
click at [667, 222] on button "Adicionar itens na mesa" at bounding box center [698, 214] width 124 height 28
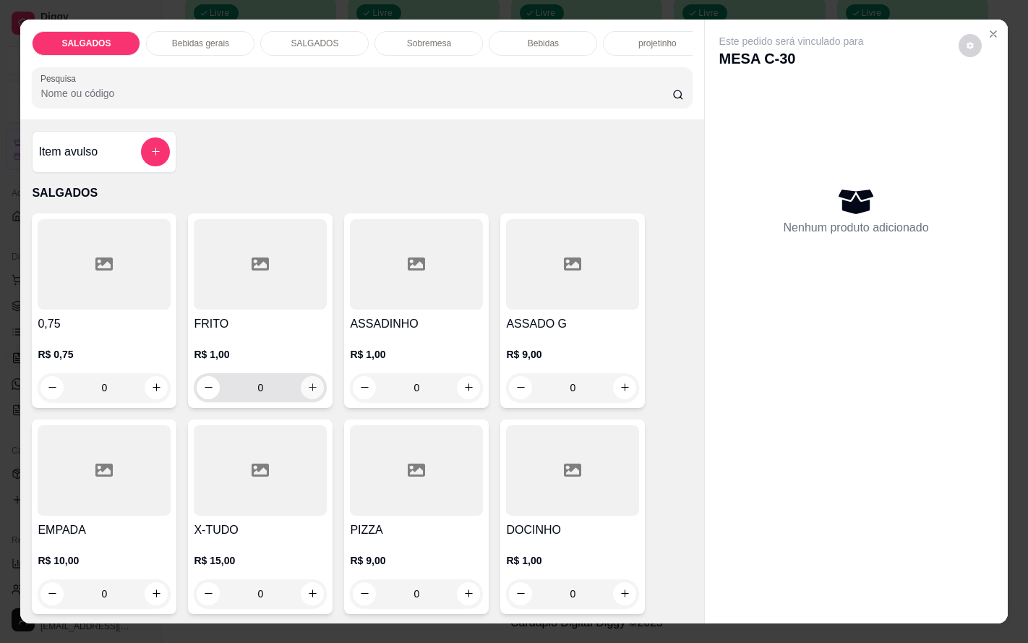
click at [314, 397] on button "increase-product-quantity" at bounding box center [312, 387] width 23 height 23
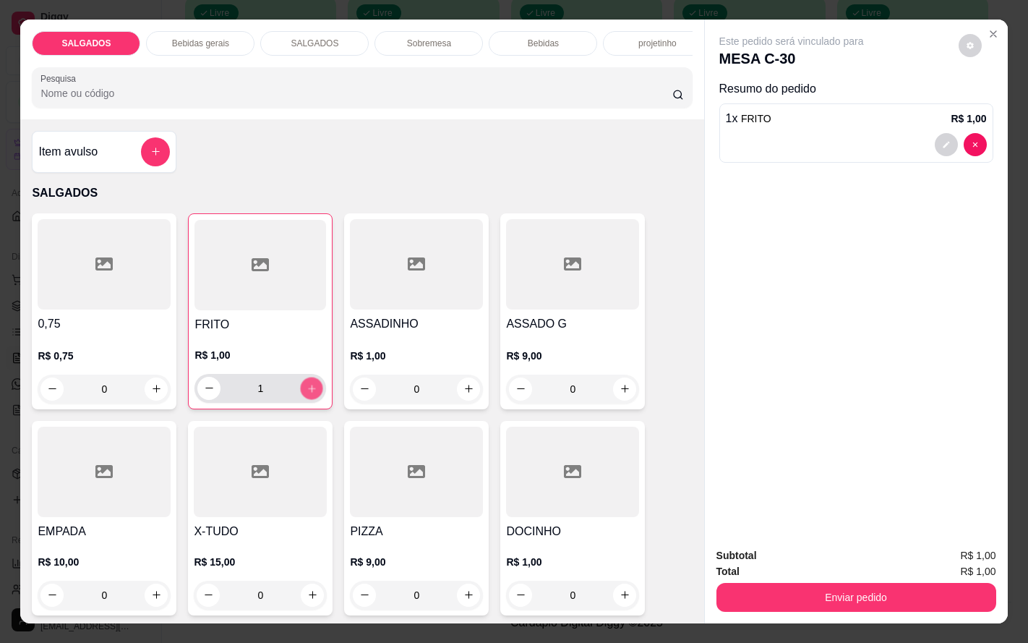
click at [314, 397] on div "1" at bounding box center [260, 388] width 126 height 29
click at [314, 397] on div "2" at bounding box center [260, 388] width 126 height 29
click at [314, 397] on div "3" at bounding box center [260, 388] width 126 height 29
click at [314, 397] on div "4" at bounding box center [260, 388] width 126 height 29
click at [314, 397] on div "5" at bounding box center [260, 388] width 126 height 29
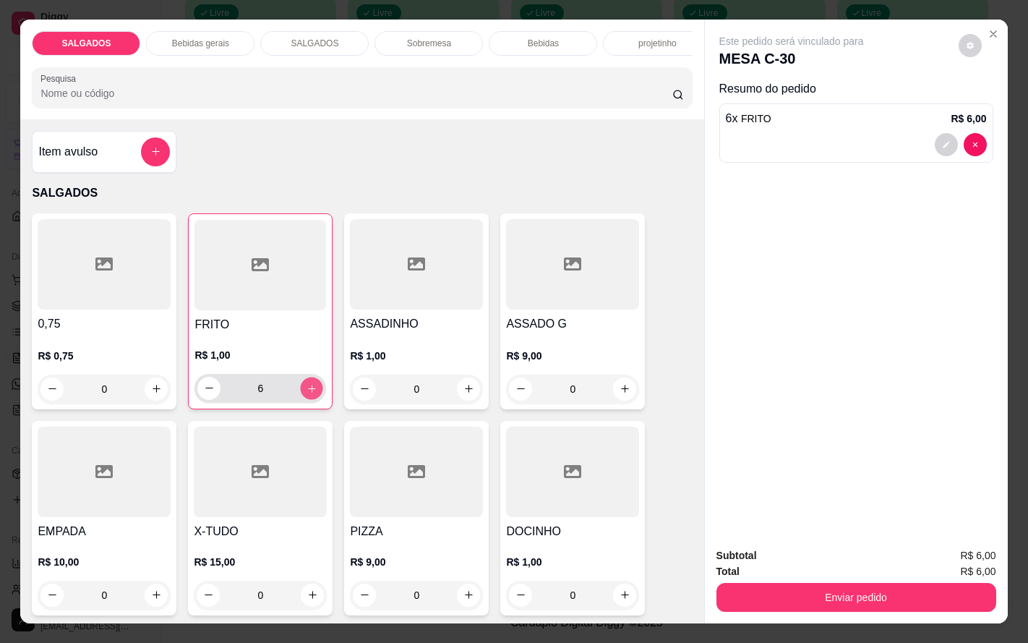
click at [310, 399] on button "increase-product-quantity" at bounding box center [312, 388] width 22 height 22
click at [310, 399] on button "increase-product-quantity" at bounding box center [311, 388] width 23 height 23
type input "9"
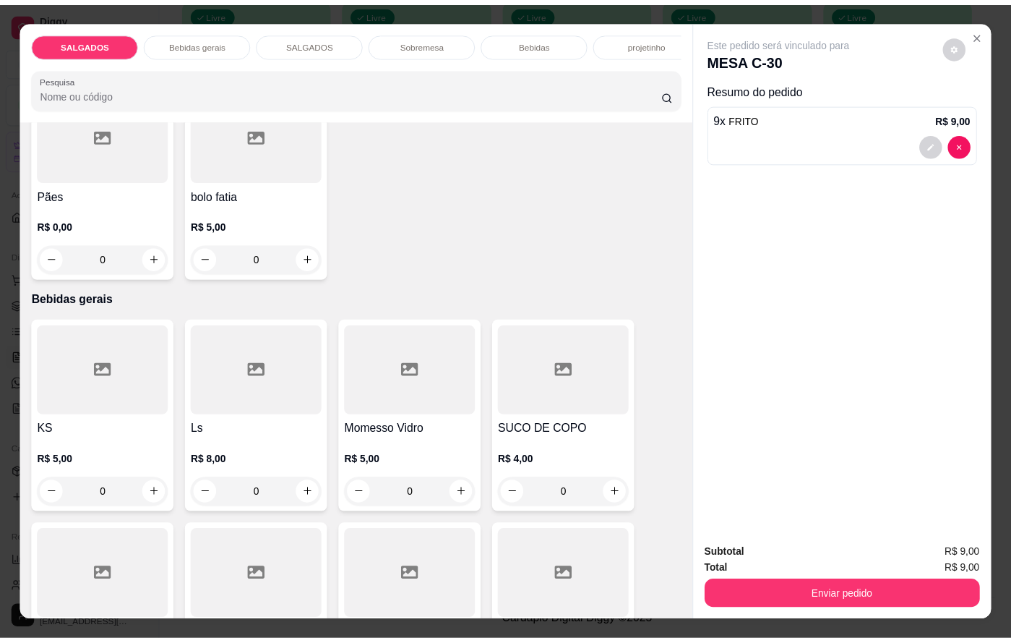
scroll to position [651, 0]
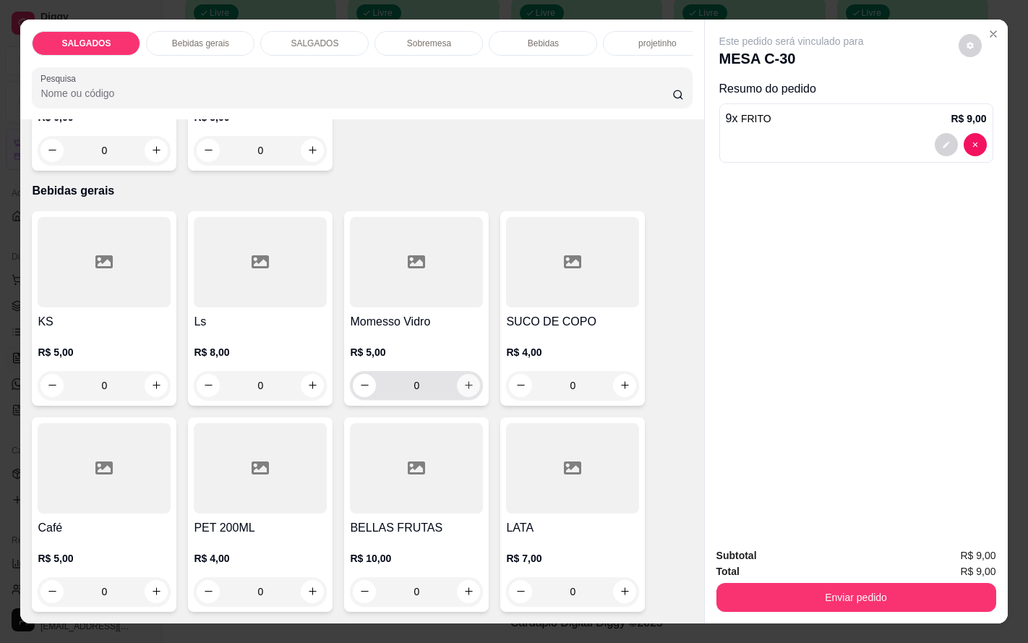
click at [463, 390] on icon "increase-product-quantity" at bounding box center [468, 385] width 11 height 11
type input "1"
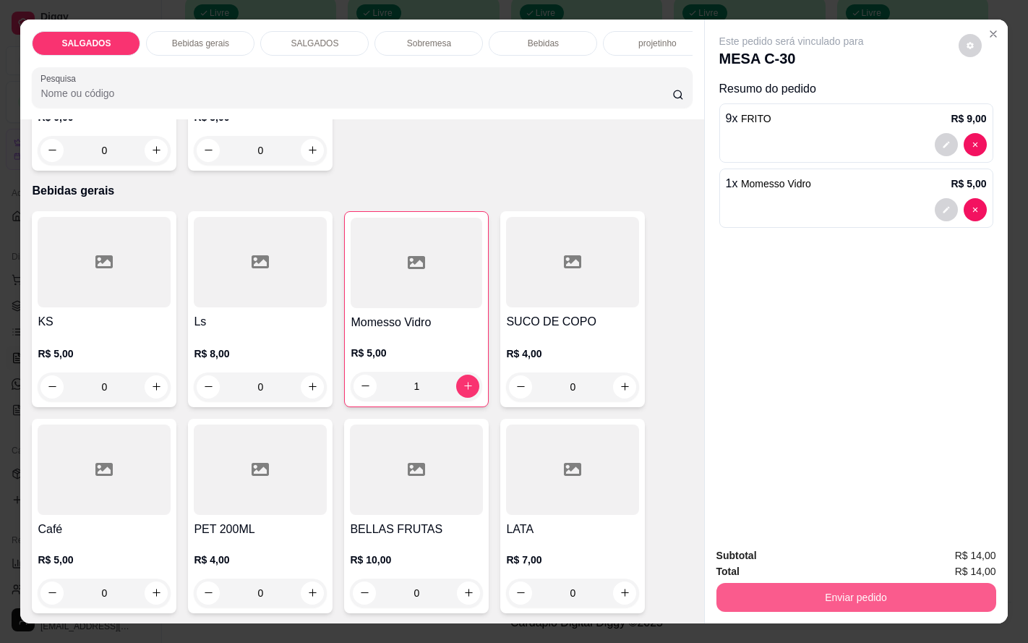
click at [766, 583] on button "Enviar pedido" at bounding box center [856, 597] width 280 height 29
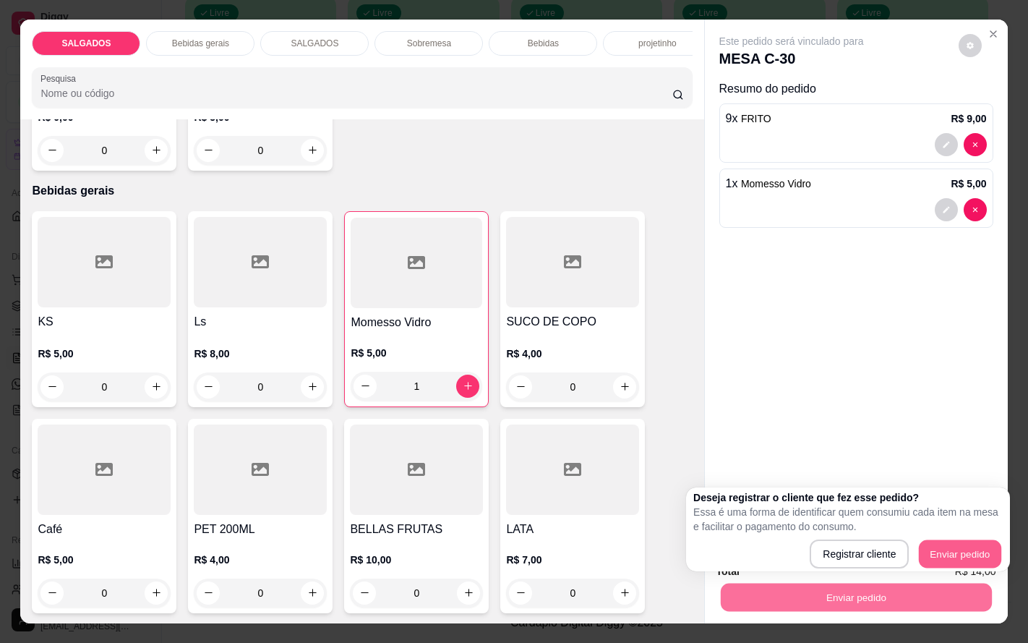
click at [950, 539] on div "Registrar cliente Enviar pedido" at bounding box center [847, 553] width 309 height 29
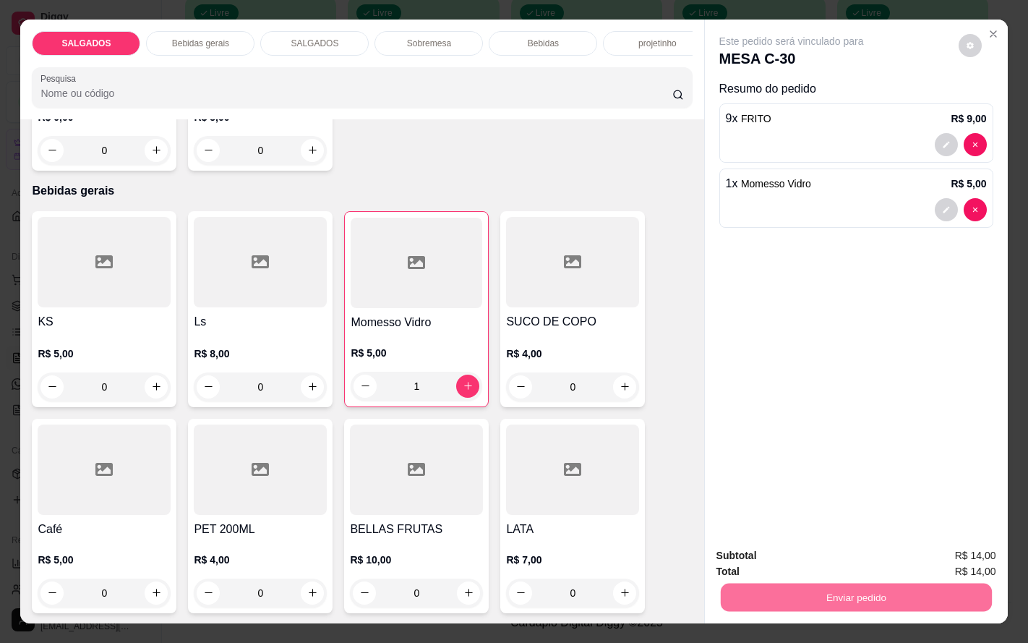
click at [961, 543] on button "Enviar pedido" at bounding box center [956, 554] width 80 height 27
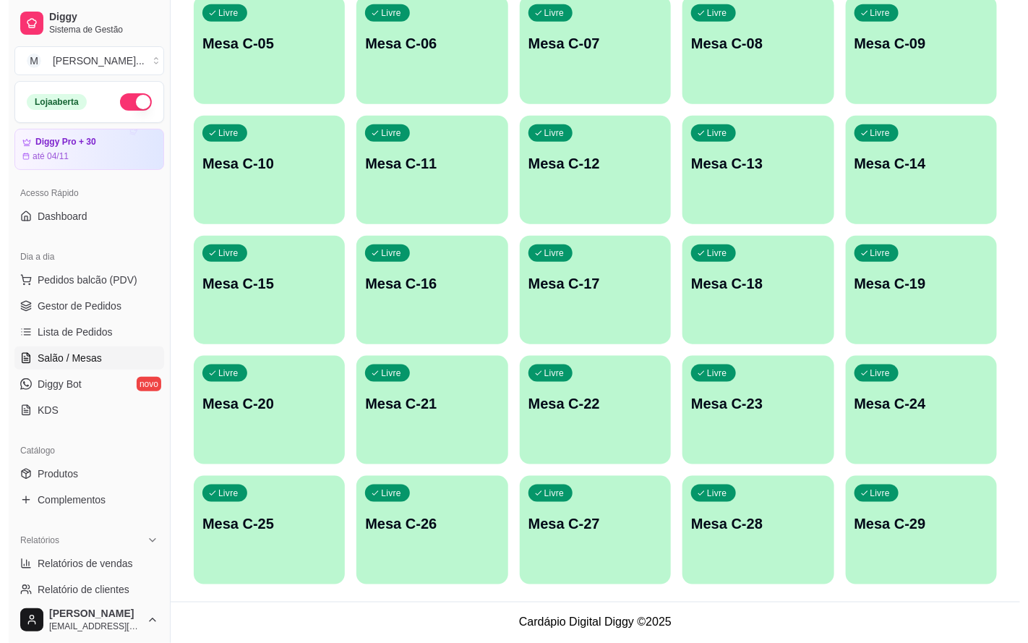
scroll to position [82, 0]
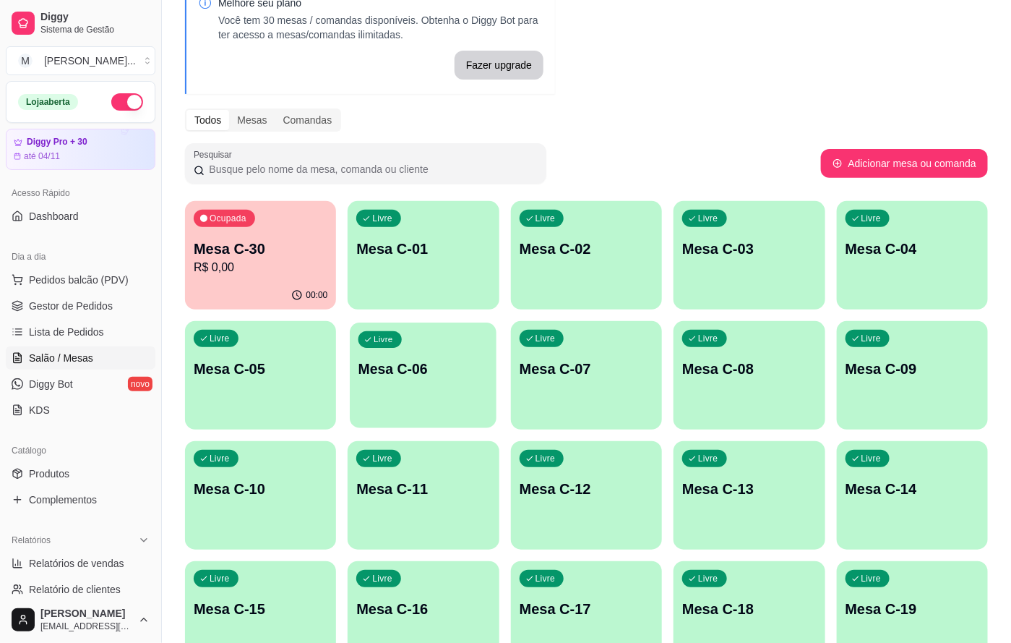
click at [458, 374] on p "Mesa C-06" at bounding box center [424, 369] width 130 height 20
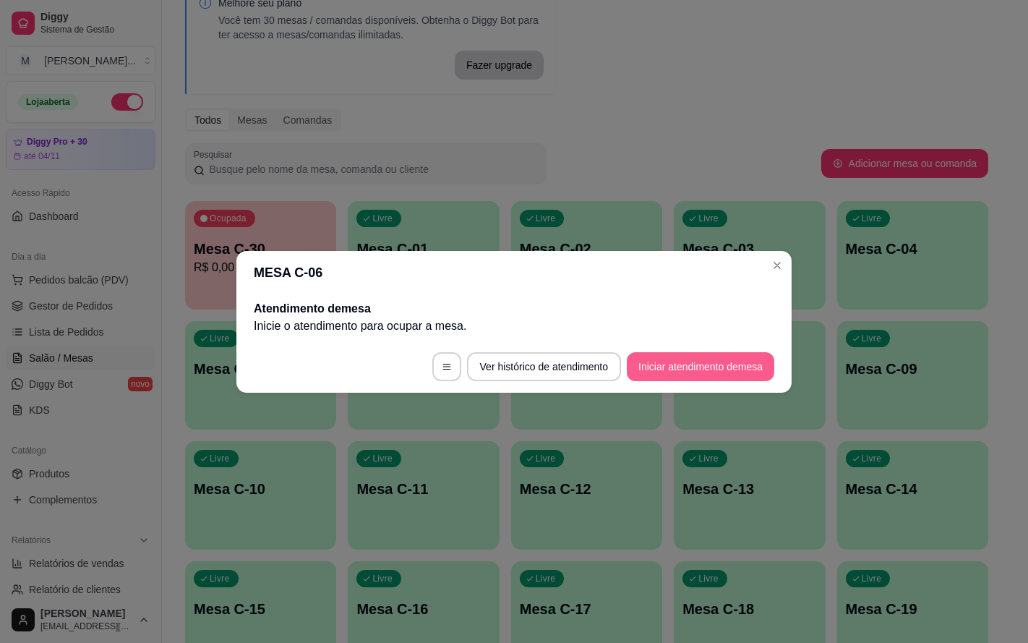
click at [653, 367] on button "Iniciar atendimento de mesa" at bounding box center [700, 366] width 147 height 29
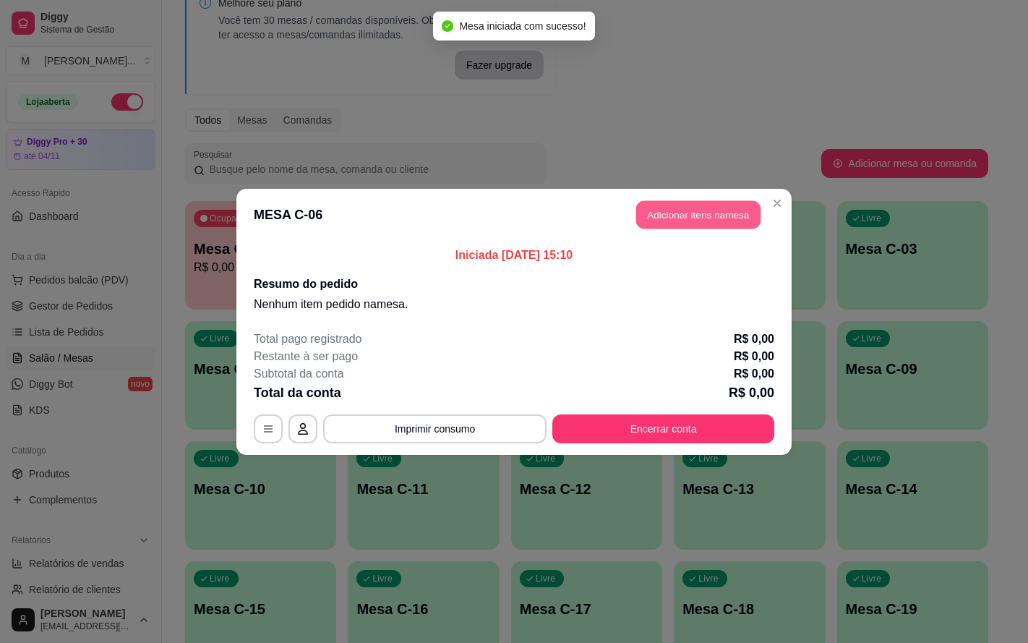
click at [711, 208] on button "Adicionar itens na mesa" at bounding box center [698, 214] width 124 height 28
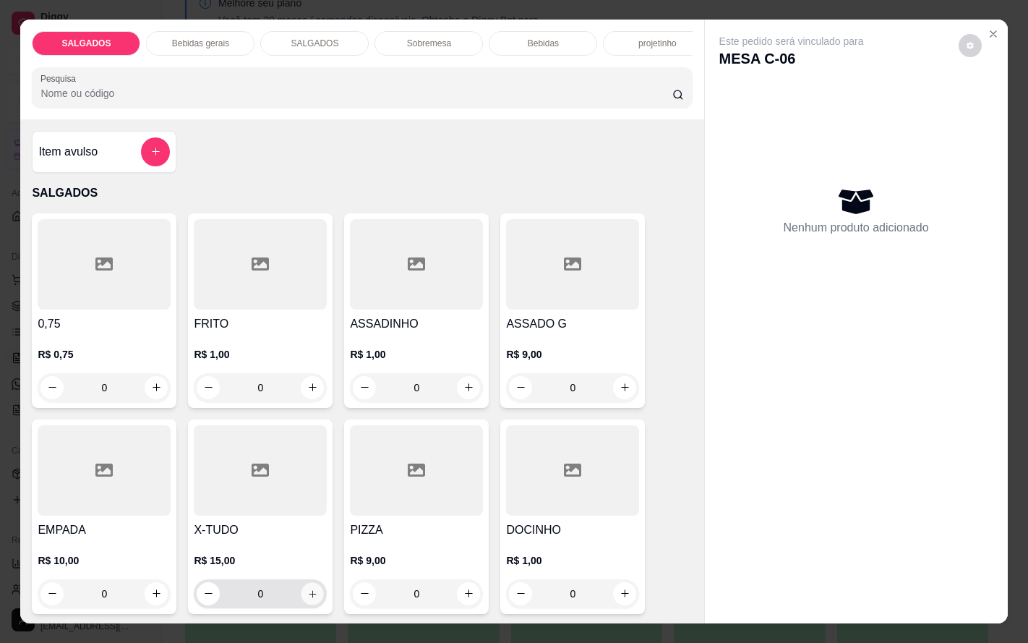
click at [307, 596] on icon "increase-product-quantity" at bounding box center [312, 593] width 11 height 11
type input "1"
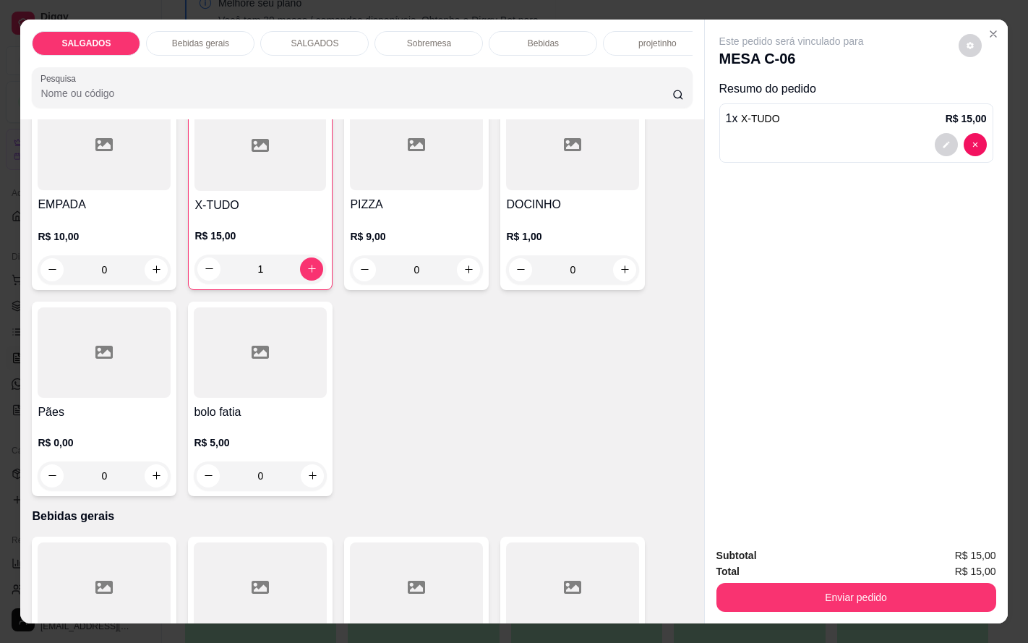
scroll to position [651, 0]
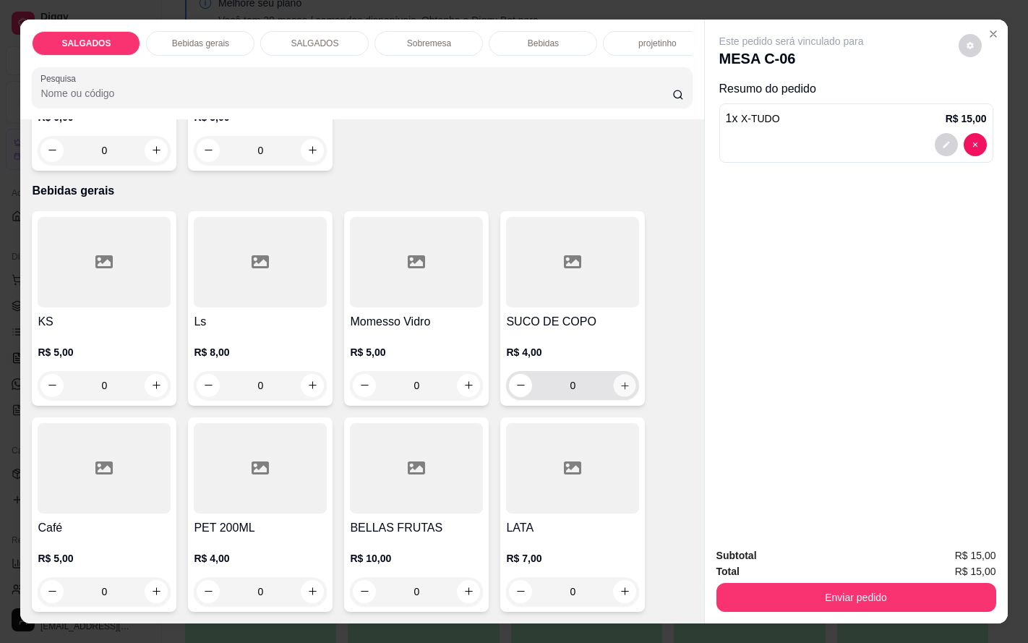
click at [620, 390] on icon "increase-product-quantity" at bounding box center [625, 385] width 11 height 11
type input "1"
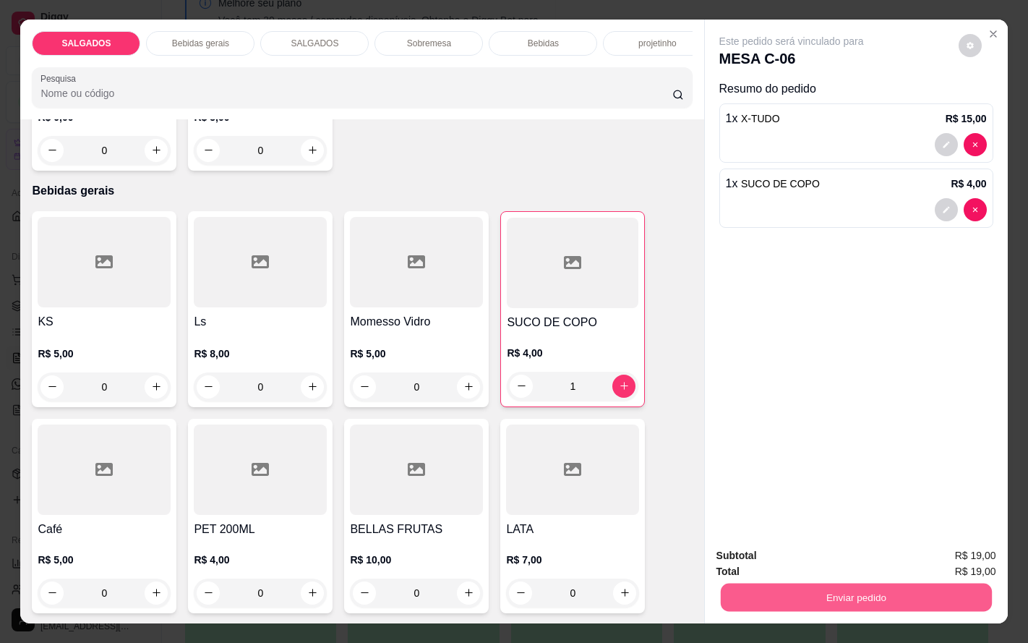
click at [844, 583] on button "Enviar pedido" at bounding box center [855, 597] width 271 height 28
click at [944, 541] on button "Enviar pedido" at bounding box center [956, 554] width 82 height 27
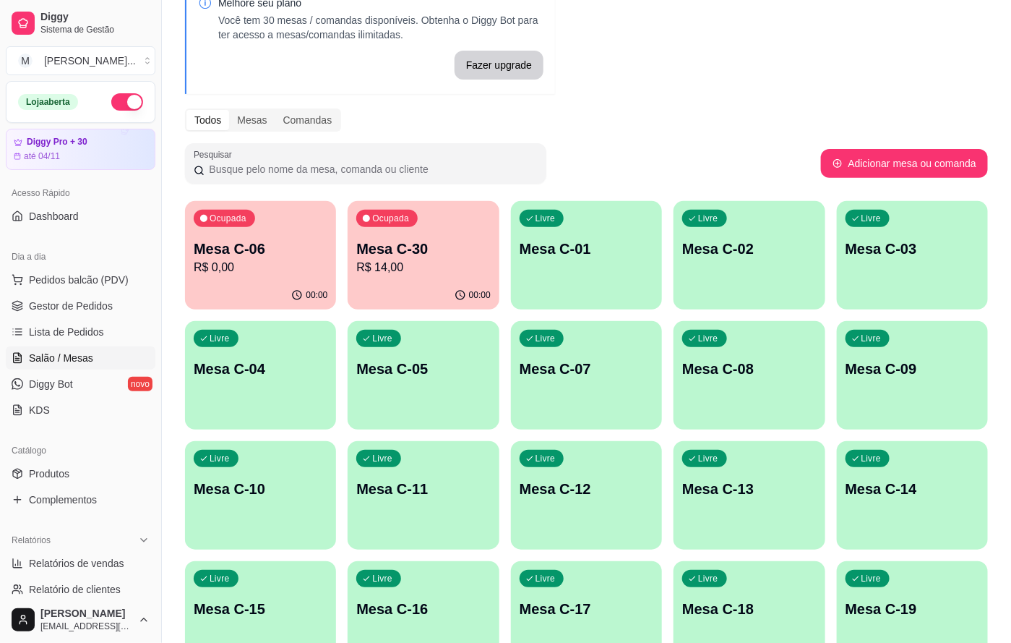
click at [481, 267] on p "R$ 14,00" at bounding box center [423, 267] width 134 height 17
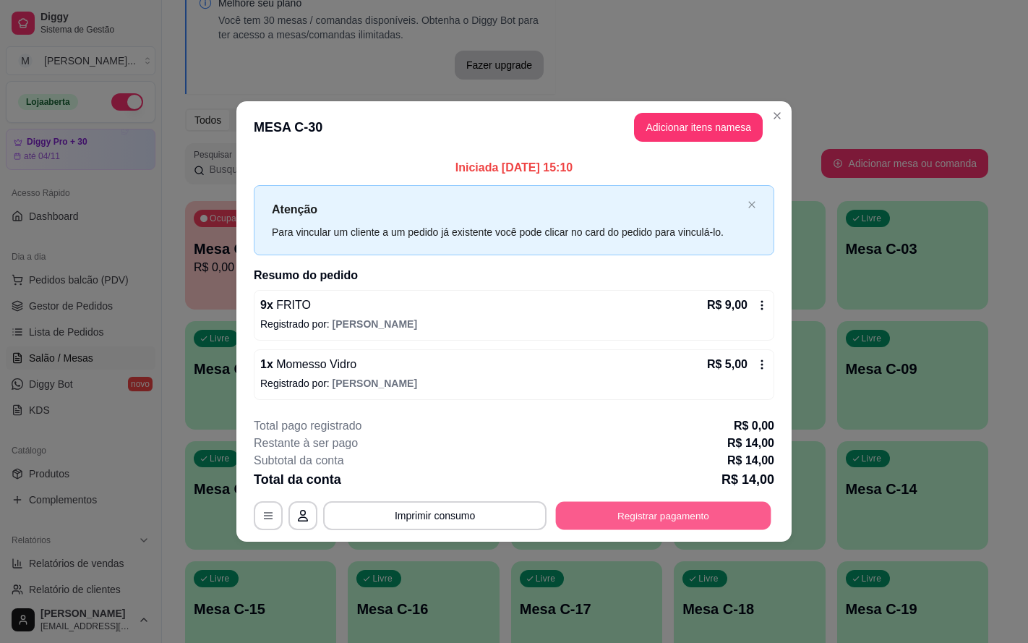
click at [722, 515] on button "Registrar pagamento" at bounding box center [663, 516] width 215 height 28
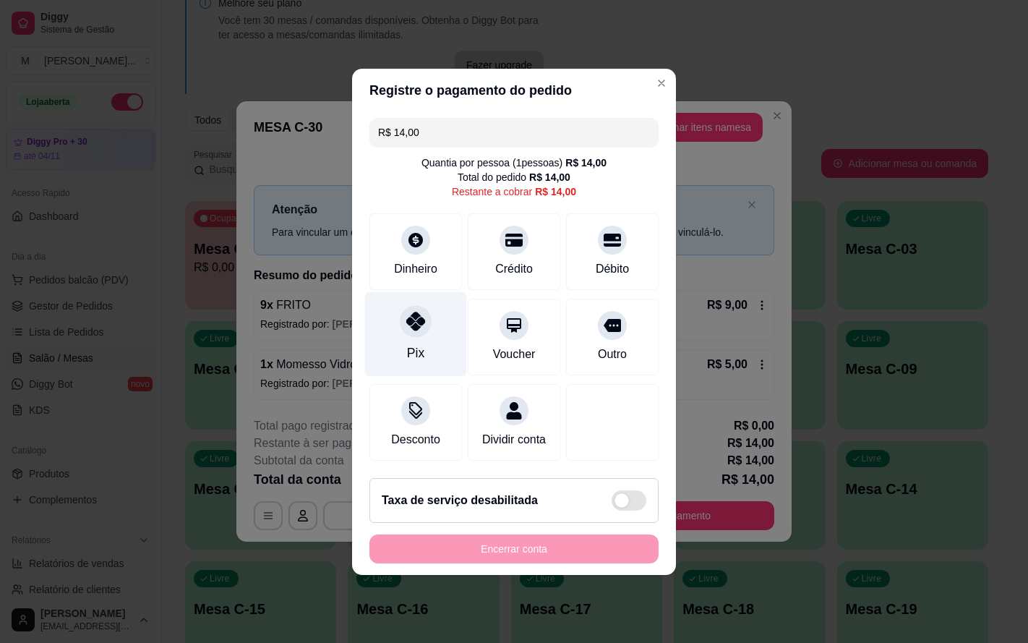
click at [440, 330] on div "Pix" at bounding box center [416, 333] width 102 height 85
type input "R$ 0,00"
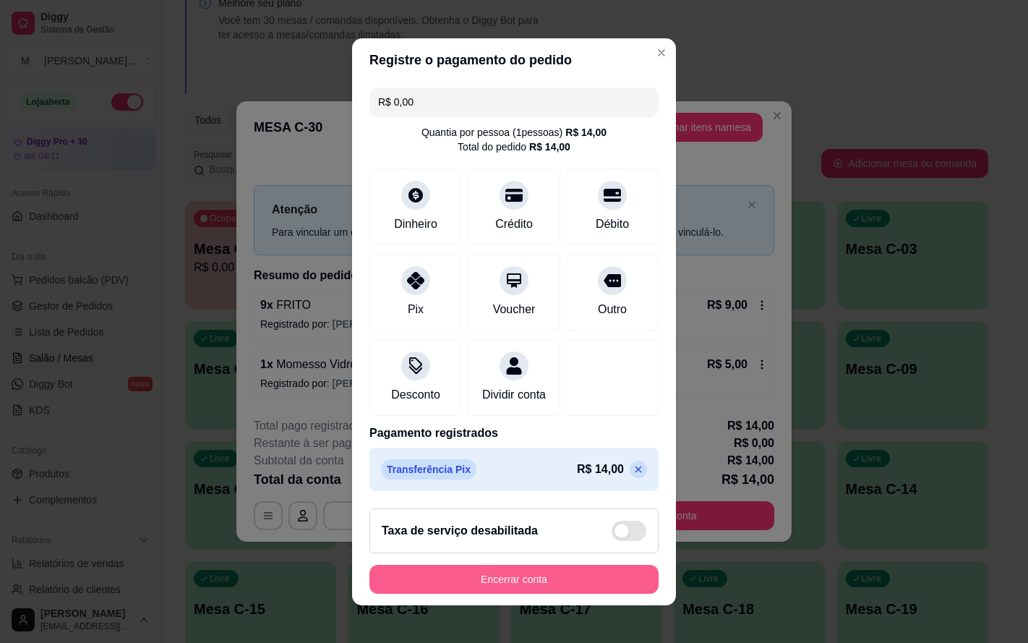
click at [481, 558] on footer "Taxa de serviço desabilitada Encerrar conta" at bounding box center [514, 551] width 324 height 108
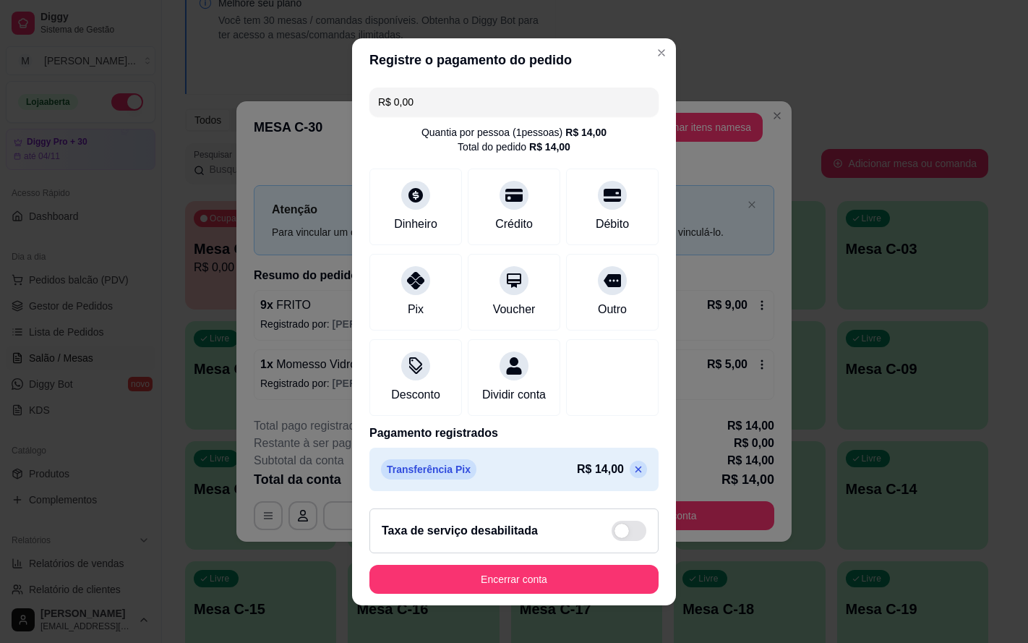
drag, startPoint x: 510, startPoint y: 605, endPoint x: 518, endPoint y: 591, distance: 16.5
click at [510, 603] on footer "Taxa de serviço desabilitada Encerrar conta" at bounding box center [514, 551] width 324 height 108
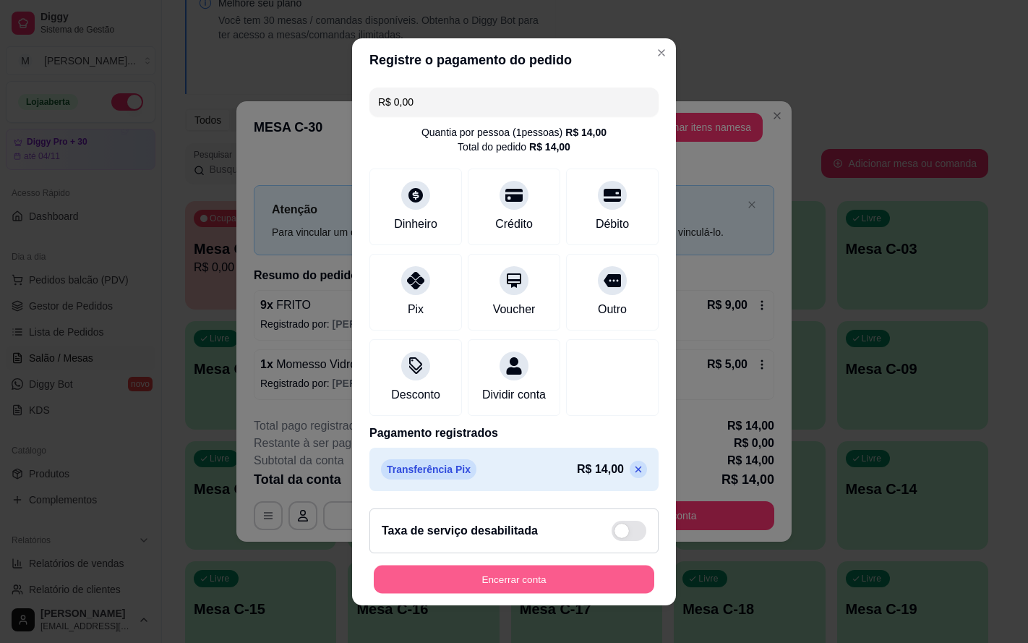
click at [515, 593] on button "Encerrar conta" at bounding box center [514, 579] width 280 height 28
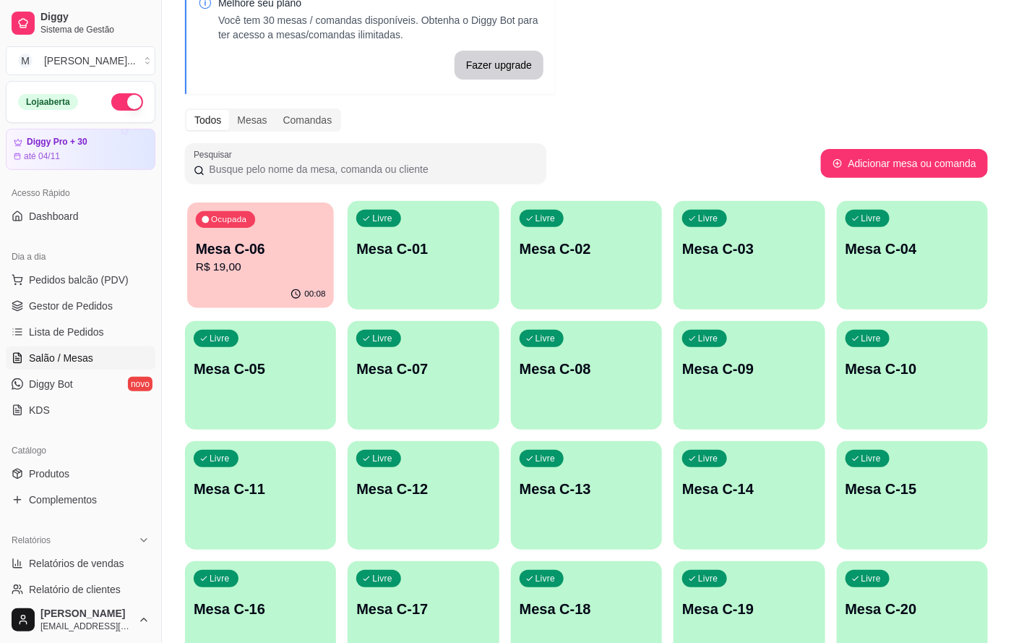
click at [215, 241] on p "Mesa C-06" at bounding box center [261, 249] width 130 height 20
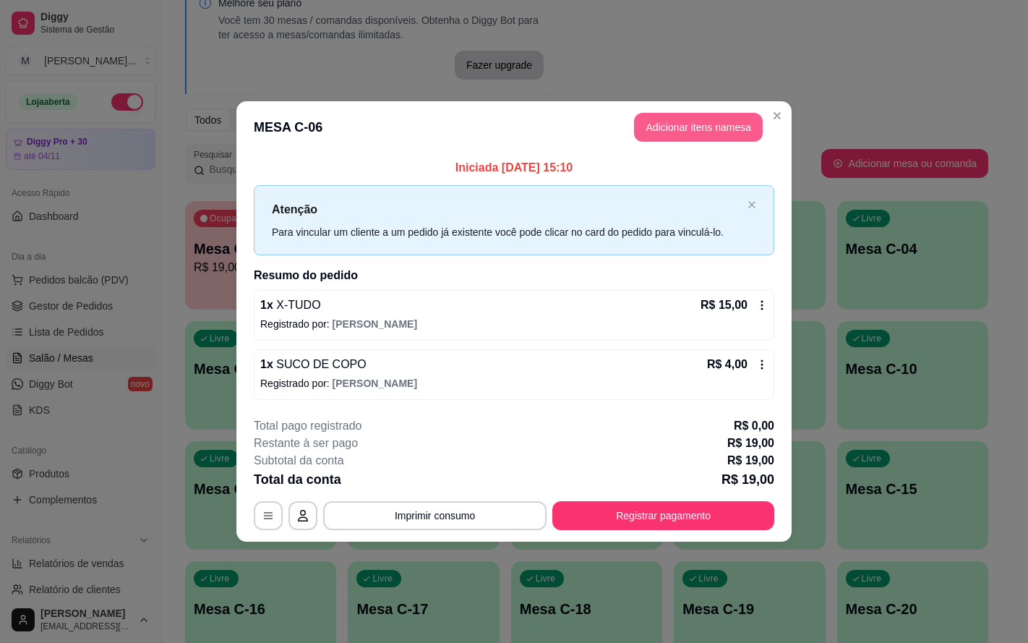
click at [670, 120] on button "Adicionar itens na mesa" at bounding box center [698, 127] width 129 height 29
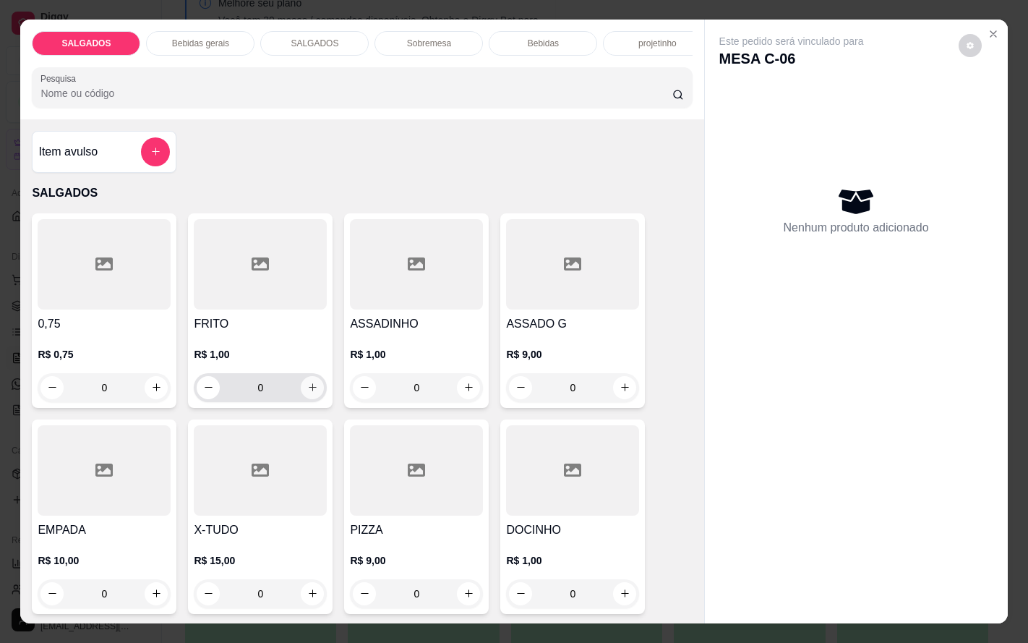
click at [301, 399] on button "increase-product-quantity" at bounding box center [312, 387] width 23 height 23
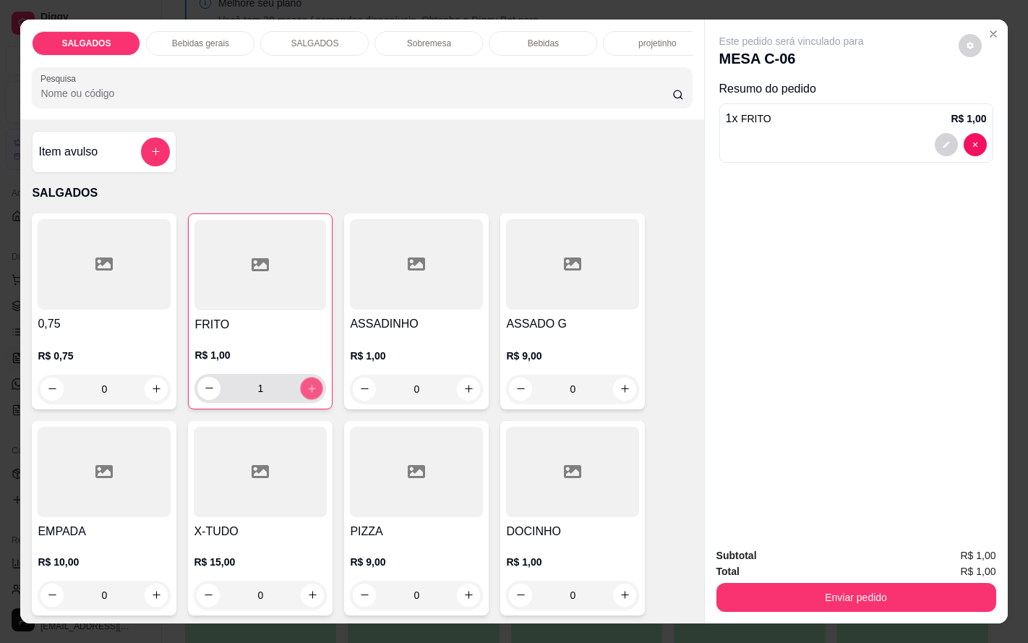
click at [301, 399] on button "increase-product-quantity" at bounding box center [312, 388] width 22 height 22
click at [300, 400] on button "increase-product-quantity" at bounding box center [311, 388] width 23 height 23
click at [301, 399] on button "increase-product-quantity" at bounding box center [312, 388] width 22 height 22
type input "5"
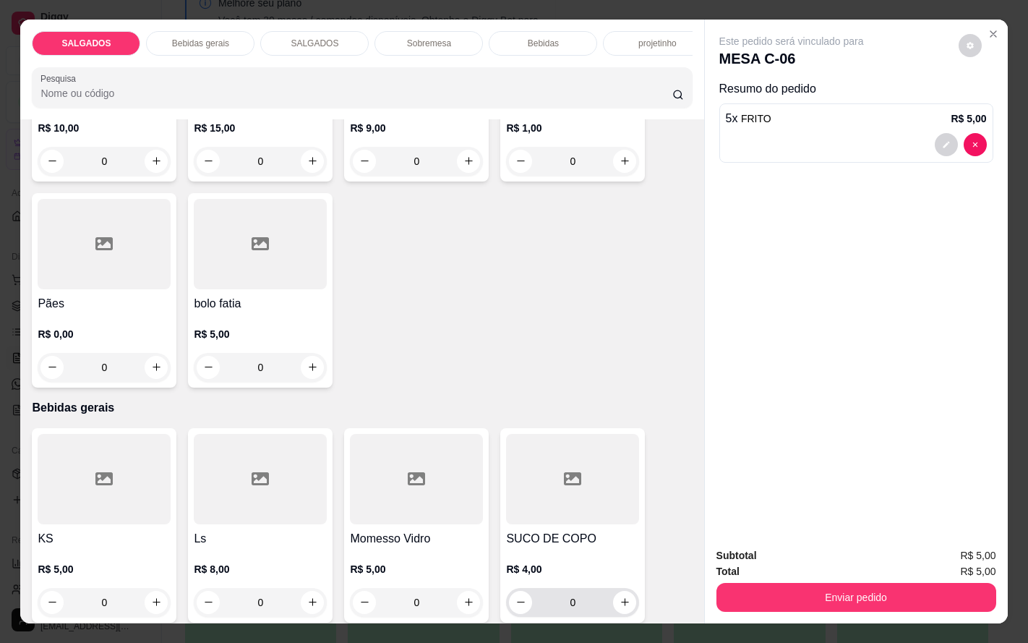
scroll to position [542, 0]
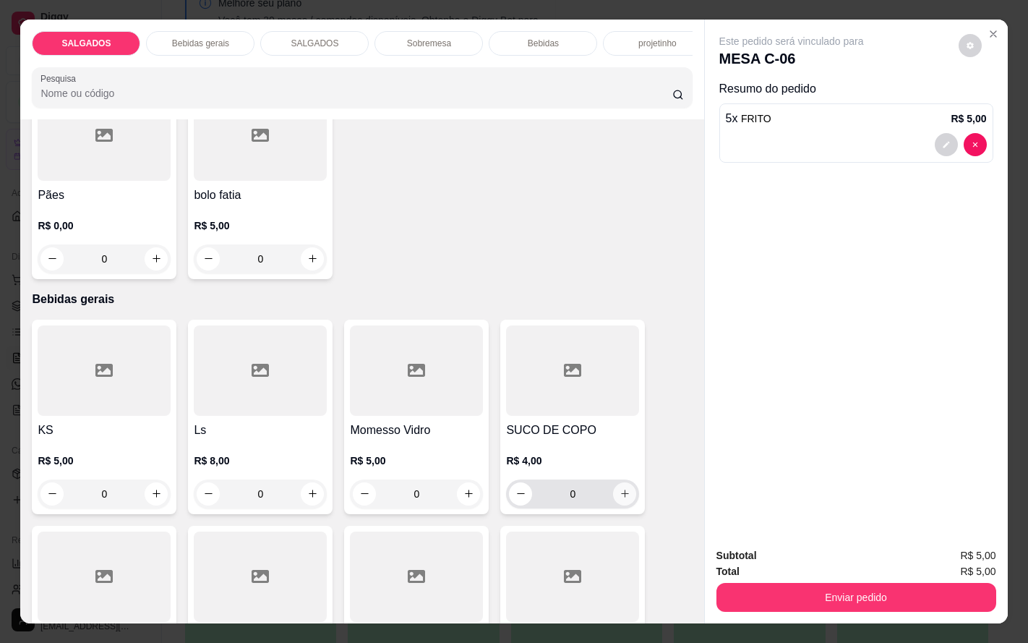
click at [621, 499] on icon "increase-product-quantity" at bounding box center [625, 493] width 11 height 11
type input "1"
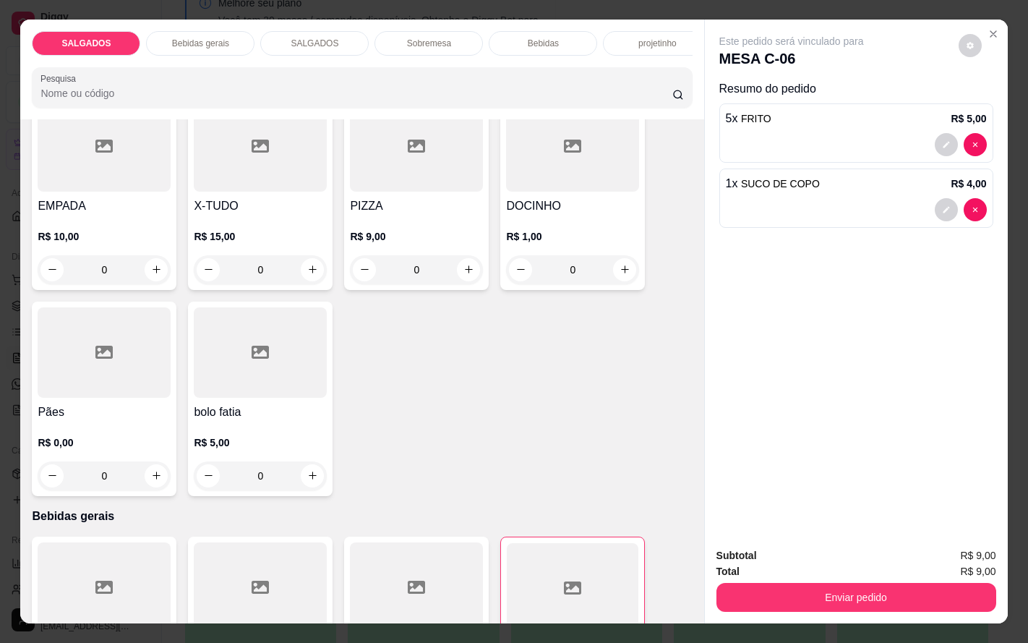
scroll to position [0, 0]
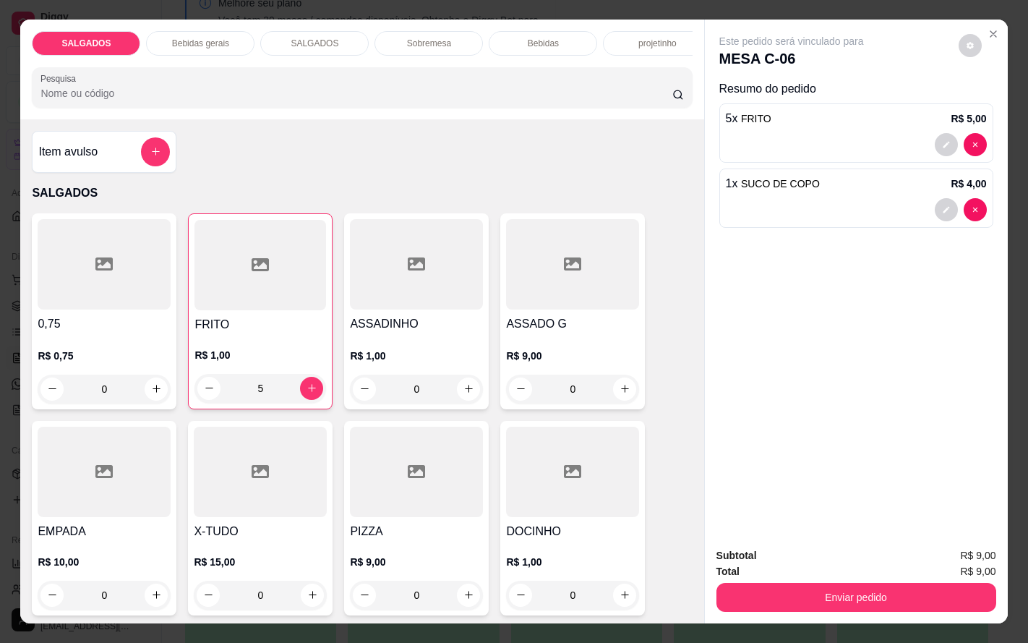
click at [115, 166] on div "Item avulso" at bounding box center [104, 151] width 132 height 29
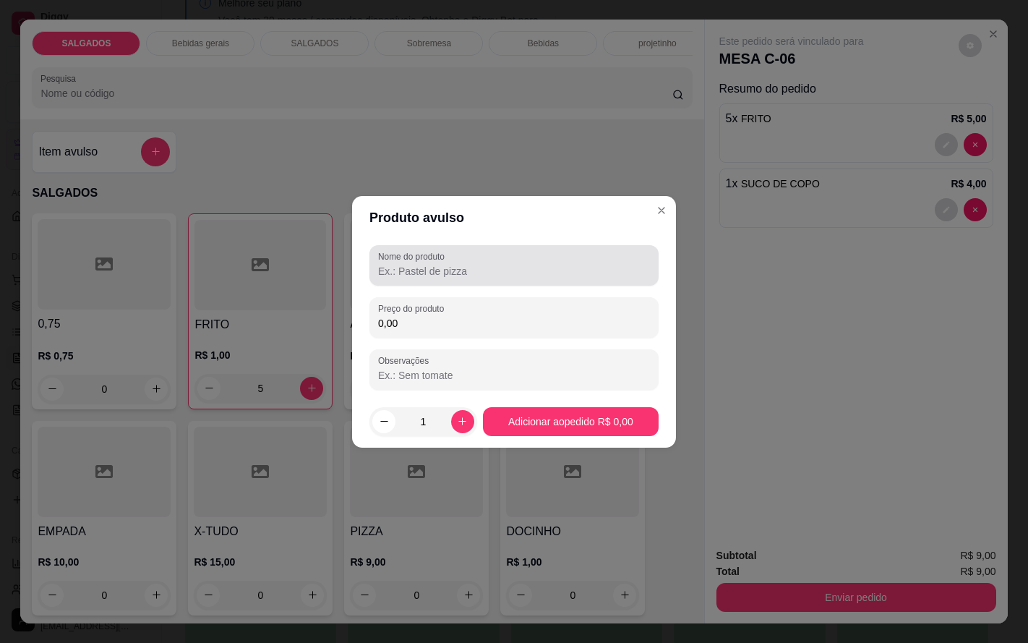
click at [434, 278] on input "Nome do produto" at bounding box center [514, 271] width 272 height 14
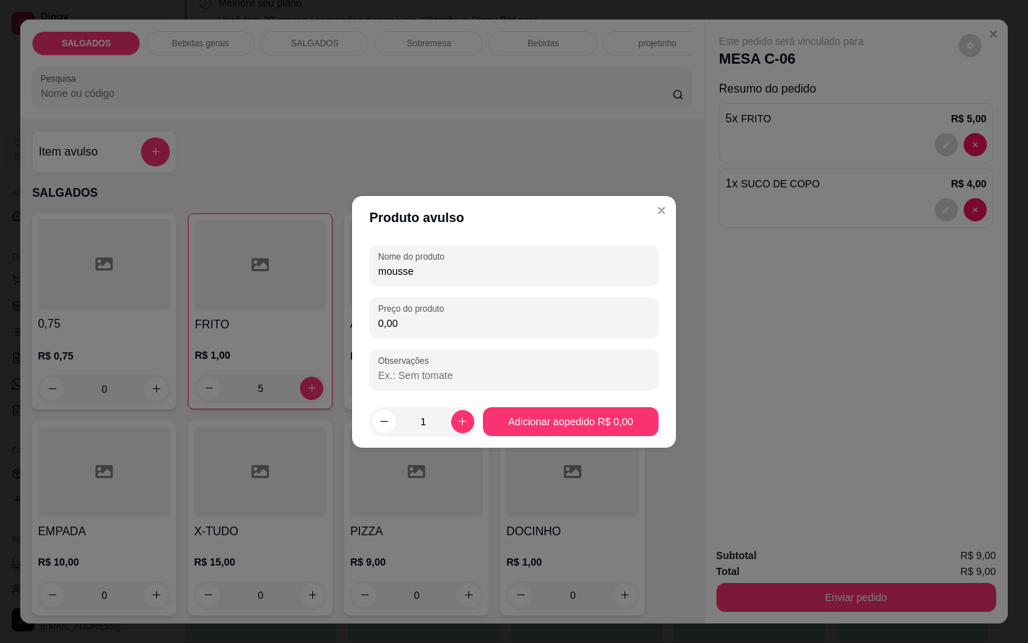
type input "mousse"
click at [515, 337] on div "Preço do produto 0,00" at bounding box center [513, 317] width 289 height 40
type input "7,00"
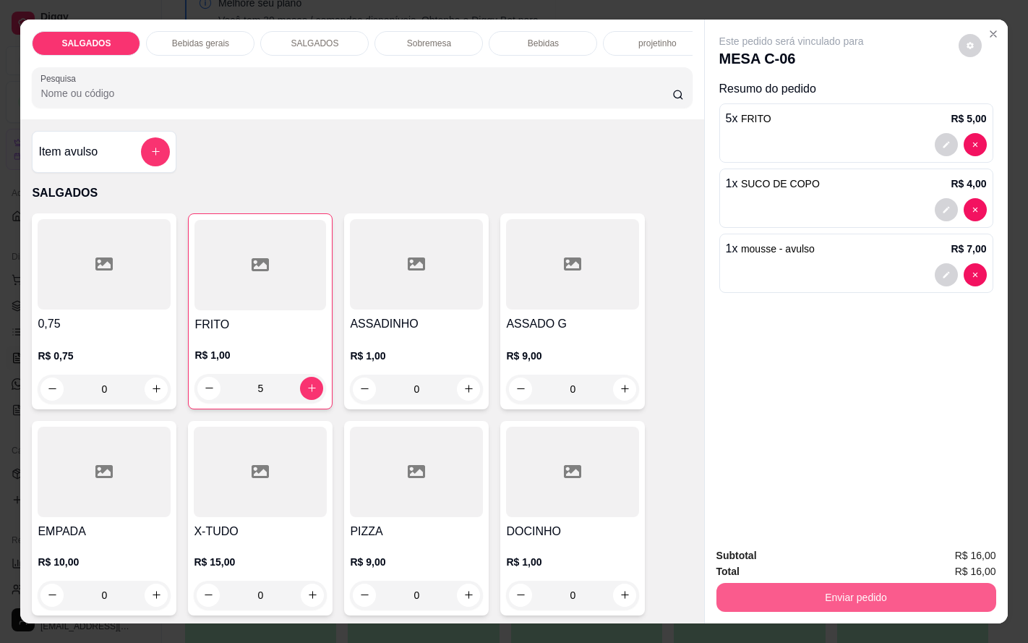
click at [861, 593] on button "Enviar pedido" at bounding box center [856, 597] width 280 height 29
click at [975, 551] on button "Enviar pedido" at bounding box center [956, 554] width 82 height 27
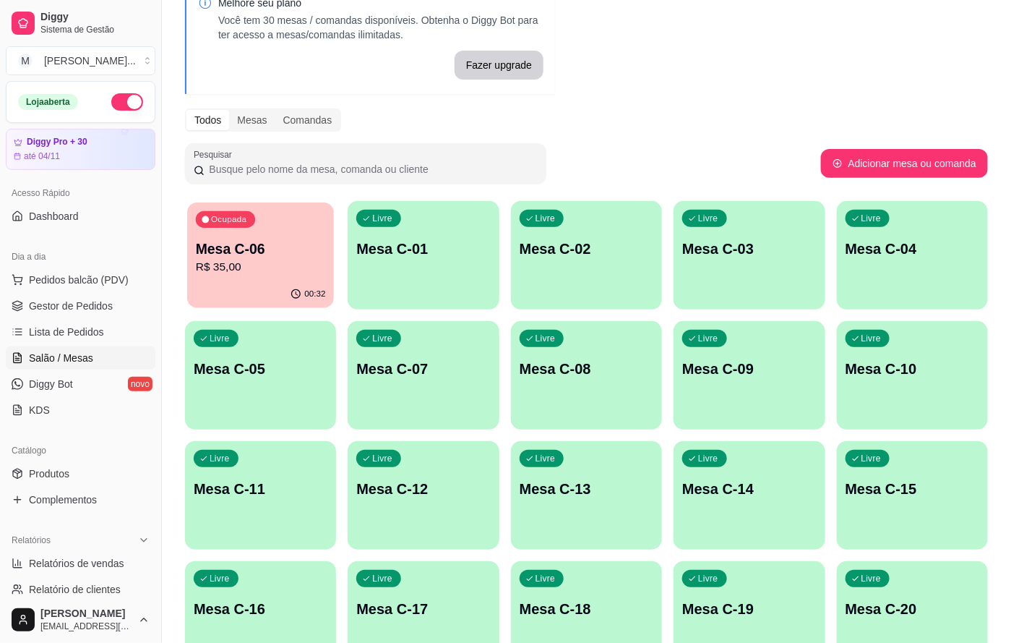
click at [244, 252] on p "Mesa C-06" at bounding box center [261, 249] width 130 height 20
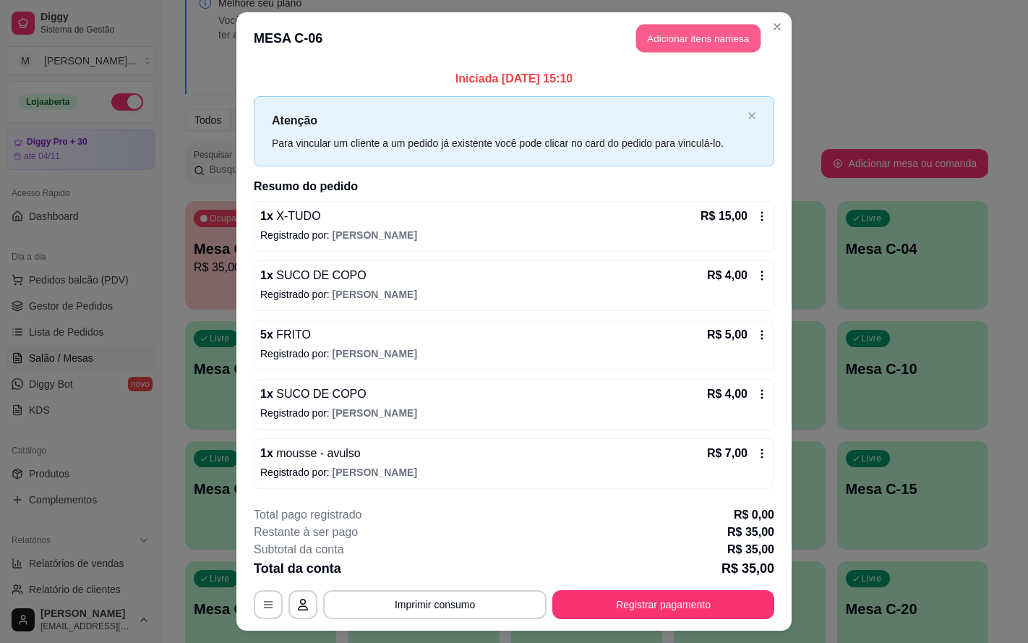
click at [692, 33] on button "Adicionar itens na mesa" at bounding box center [698, 39] width 124 height 28
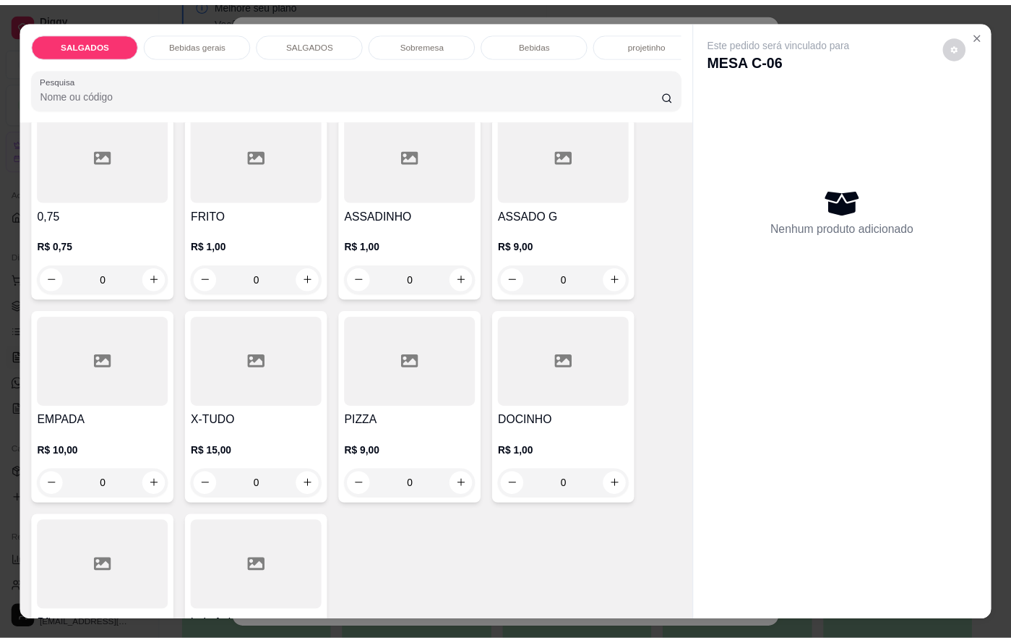
scroll to position [217, 0]
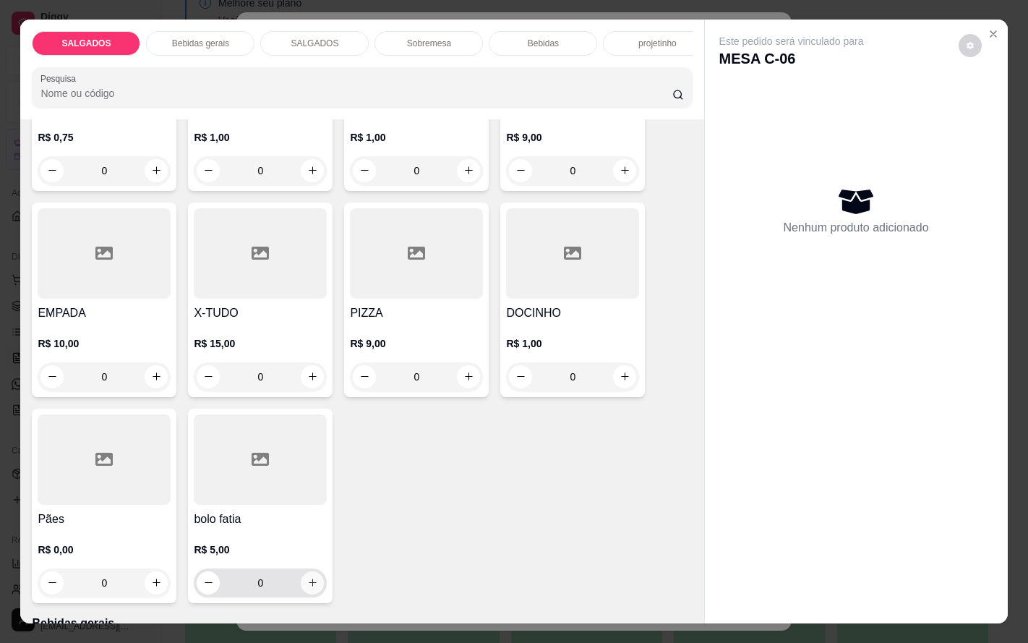
click at [307, 588] on icon "increase-product-quantity" at bounding box center [312, 582] width 11 height 11
type input "1"
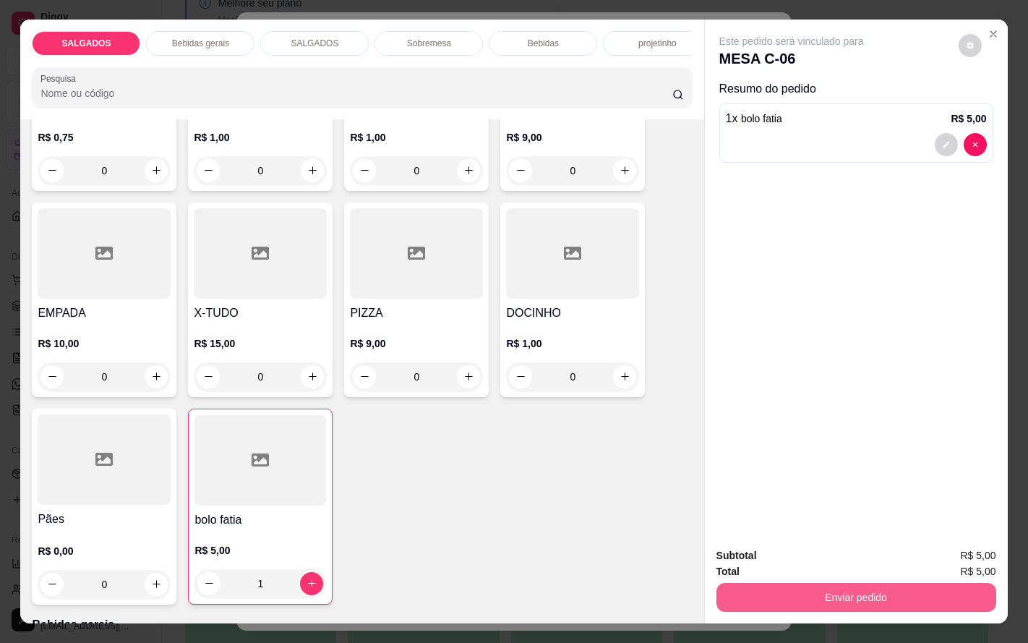
click at [729, 586] on button "Enviar pedido" at bounding box center [856, 597] width 280 height 29
click at [942, 547] on button "Enviar pedido" at bounding box center [956, 554] width 82 height 27
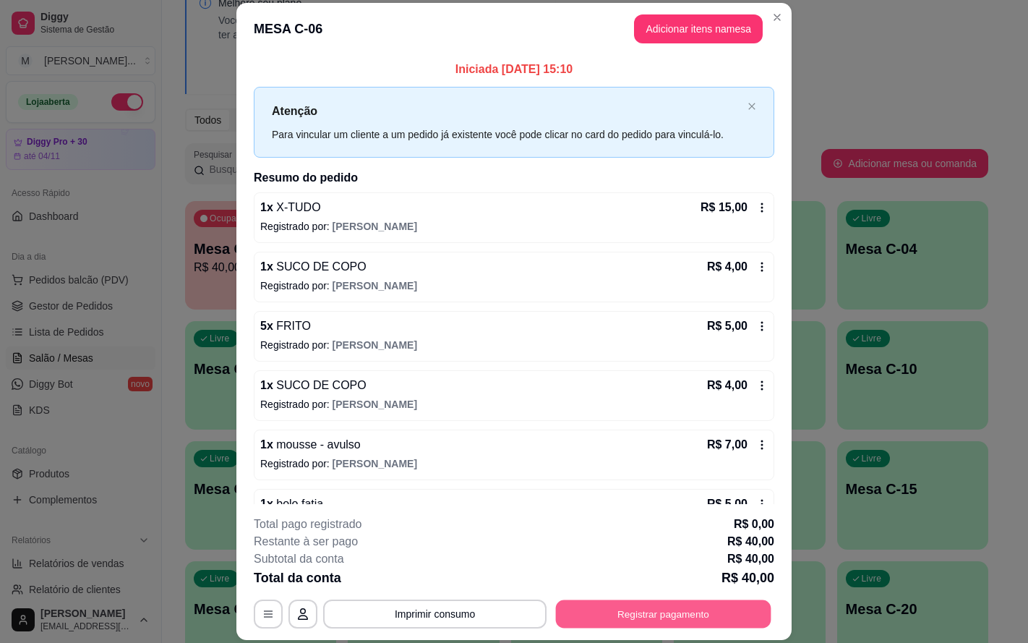
click at [737, 625] on button "Registrar pagamento" at bounding box center [663, 613] width 215 height 28
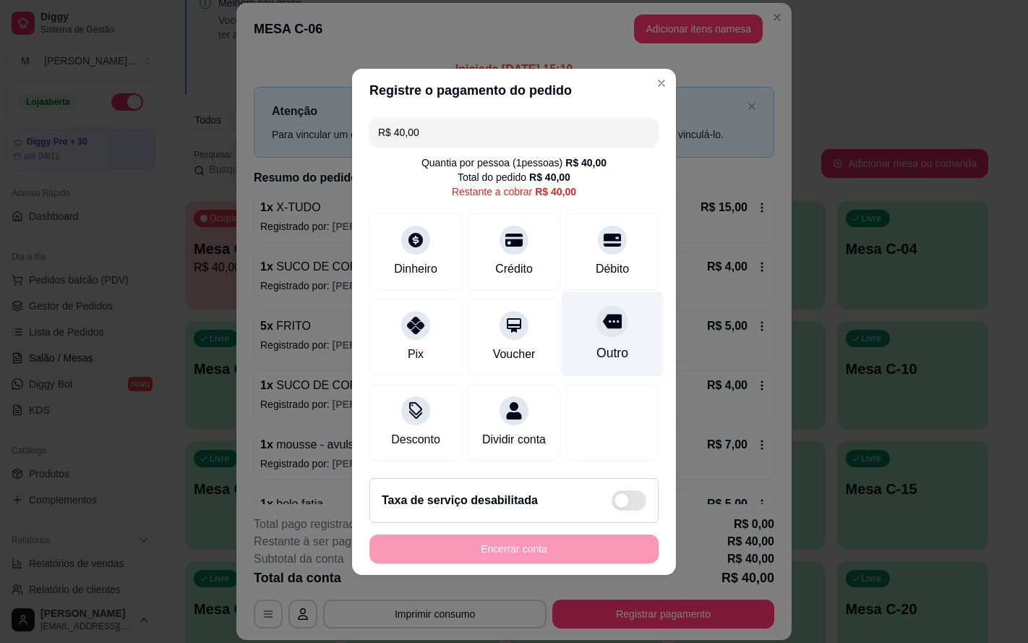
click at [601, 343] on div "Outro" at bounding box center [612, 352] width 32 height 19
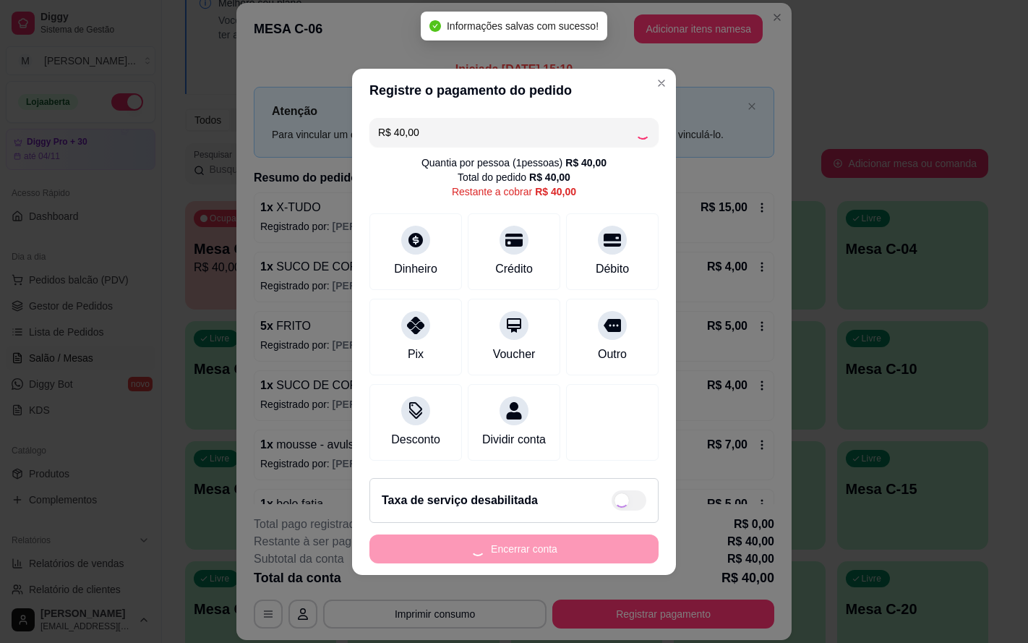
type input "R$ 0,00"
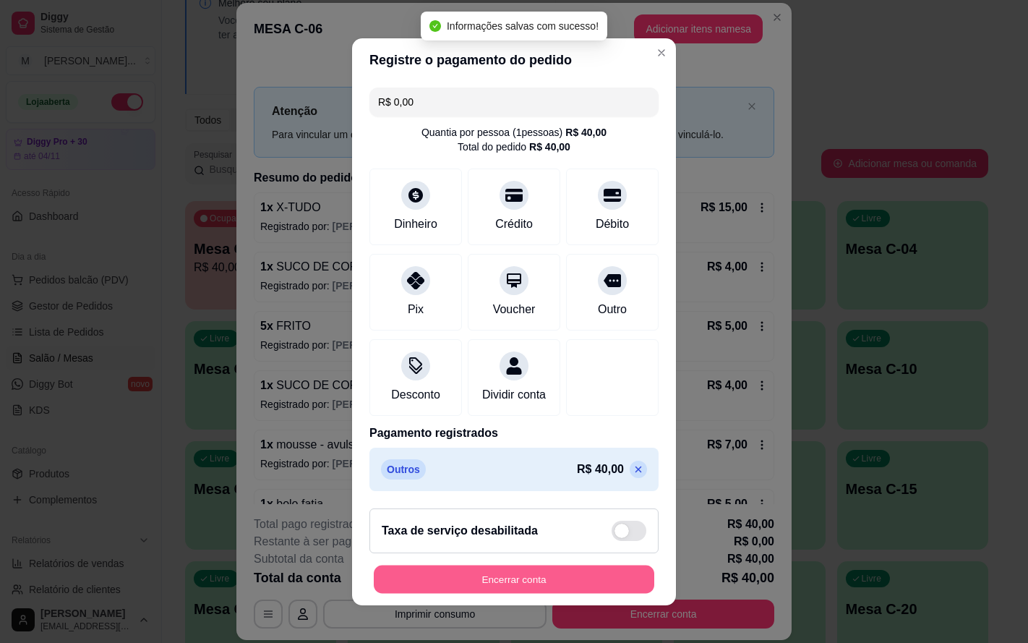
click at [497, 593] on button "Encerrar conta" at bounding box center [514, 579] width 280 height 28
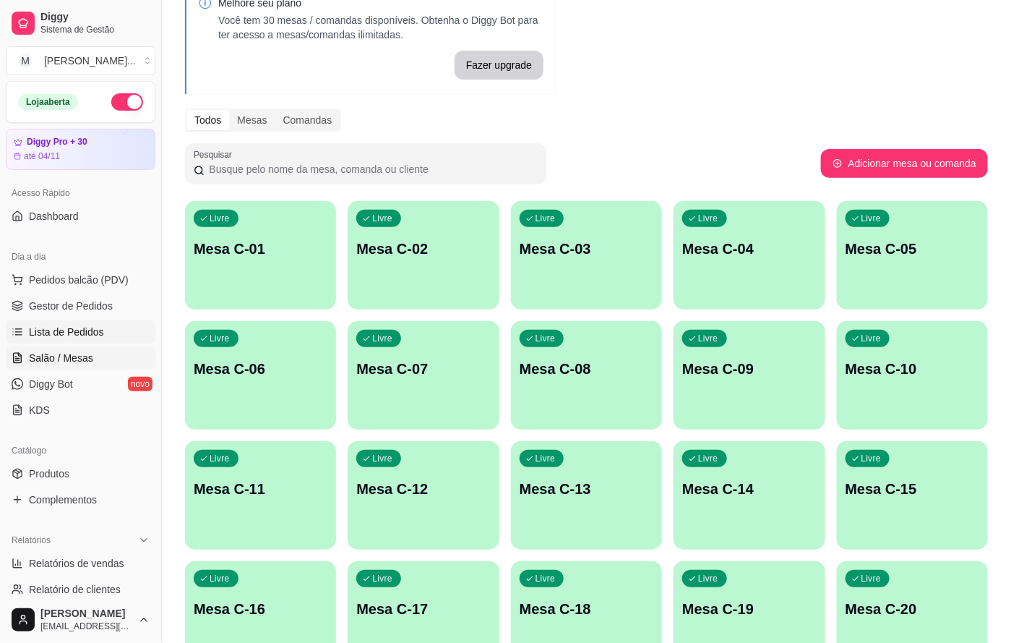
click at [43, 336] on span "Lista de Pedidos" at bounding box center [66, 332] width 75 height 14
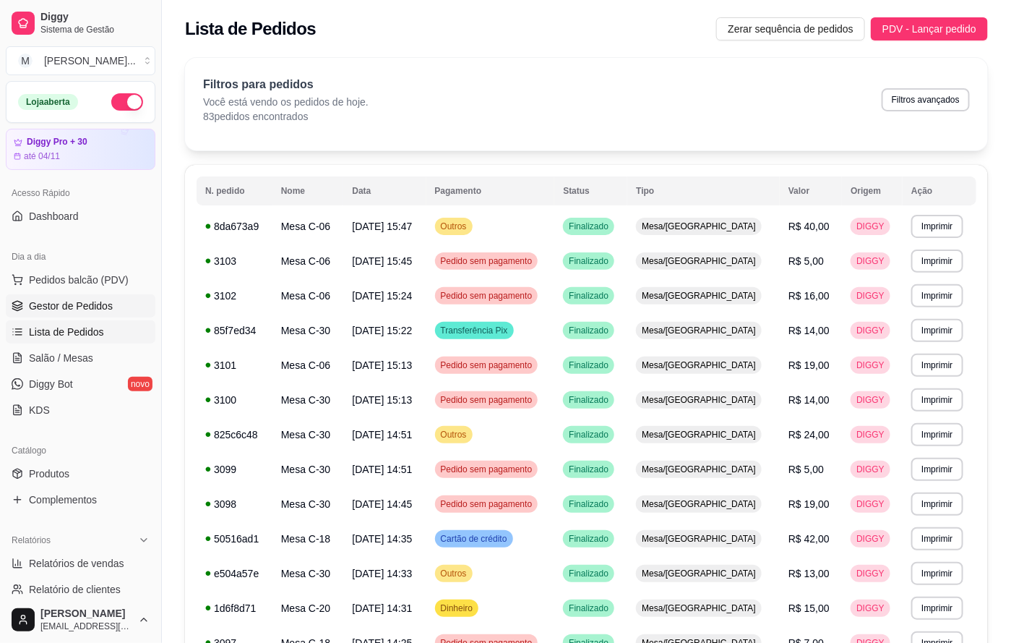
click at [57, 312] on span "Gestor de Pedidos" at bounding box center [71, 306] width 84 height 14
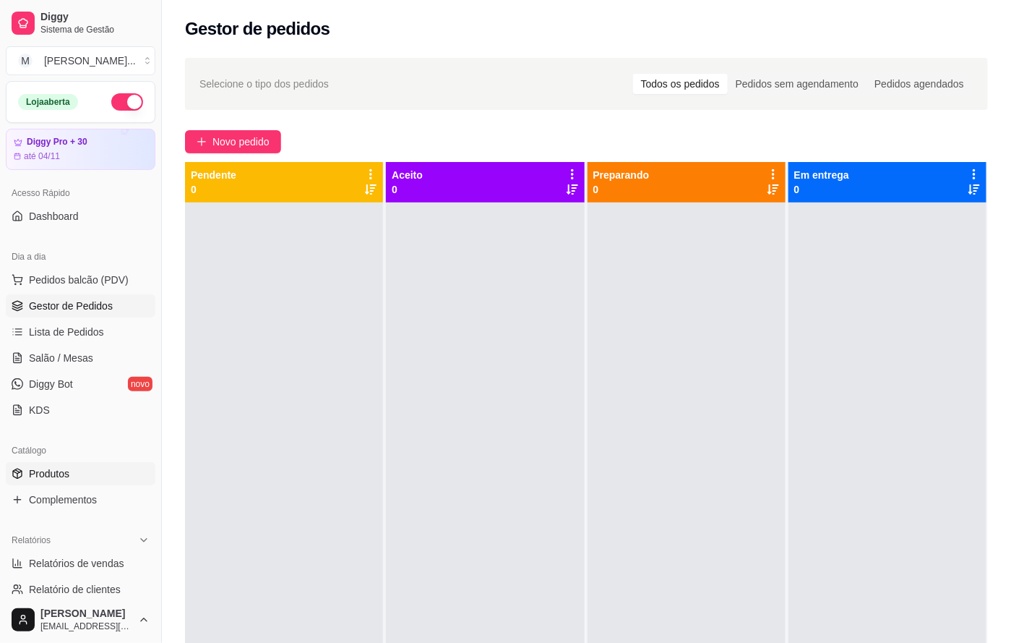
scroll to position [217, 0]
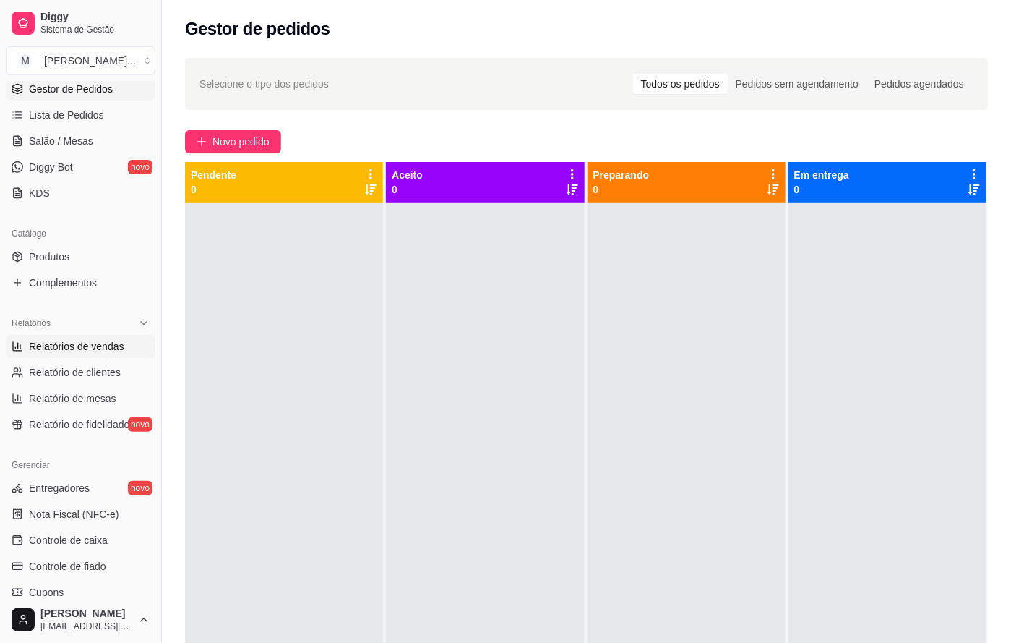
click at [65, 349] on span "Relatórios de vendas" at bounding box center [76, 346] width 95 height 14
select select "ALL"
select select "0"
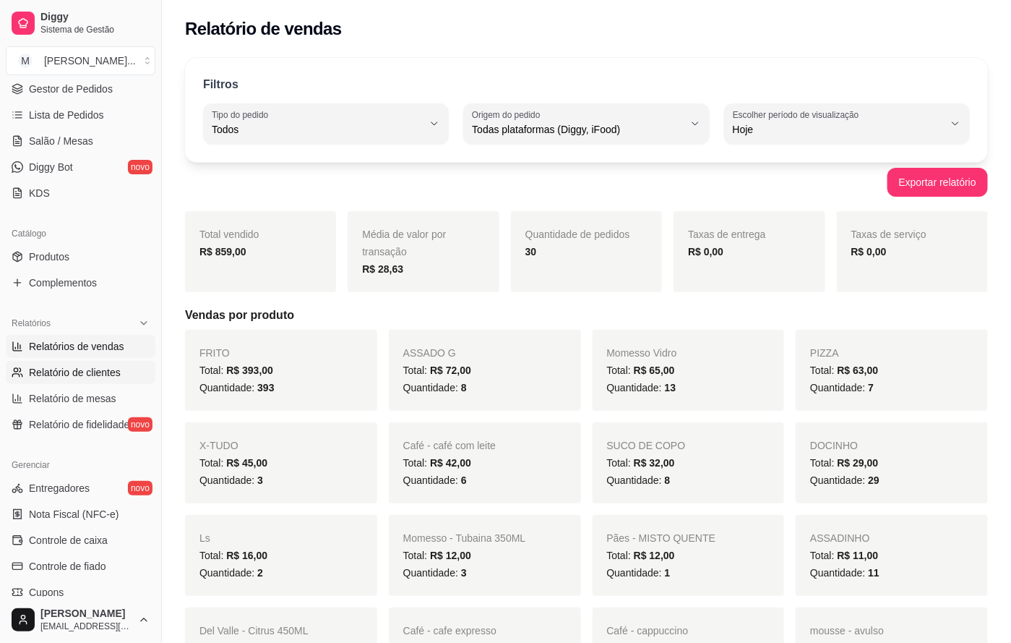
click at [68, 373] on span "Relatório de clientes" at bounding box center [75, 372] width 92 height 14
select select "30"
select select "HIGHEST_TOTAL_SPENT_WITH_ORDERS"
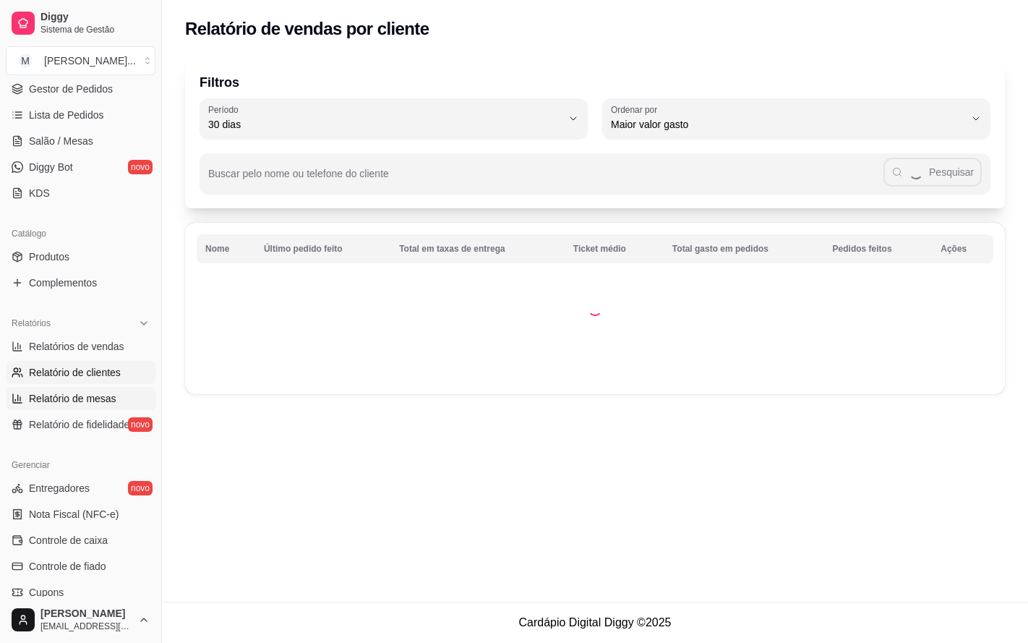
click at [74, 390] on link "Relatório de mesas" at bounding box center [81, 398] width 150 height 23
select select "TOTAL_OF_ORDERS"
select select "7"
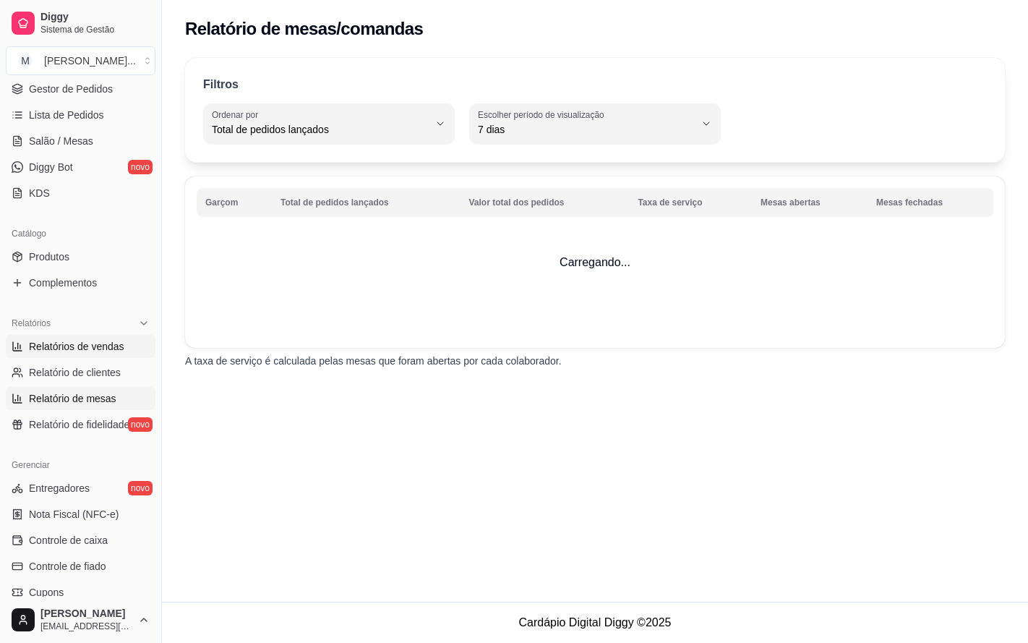
click at [80, 337] on link "Relatórios de vendas" at bounding box center [81, 346] width 150 height 23
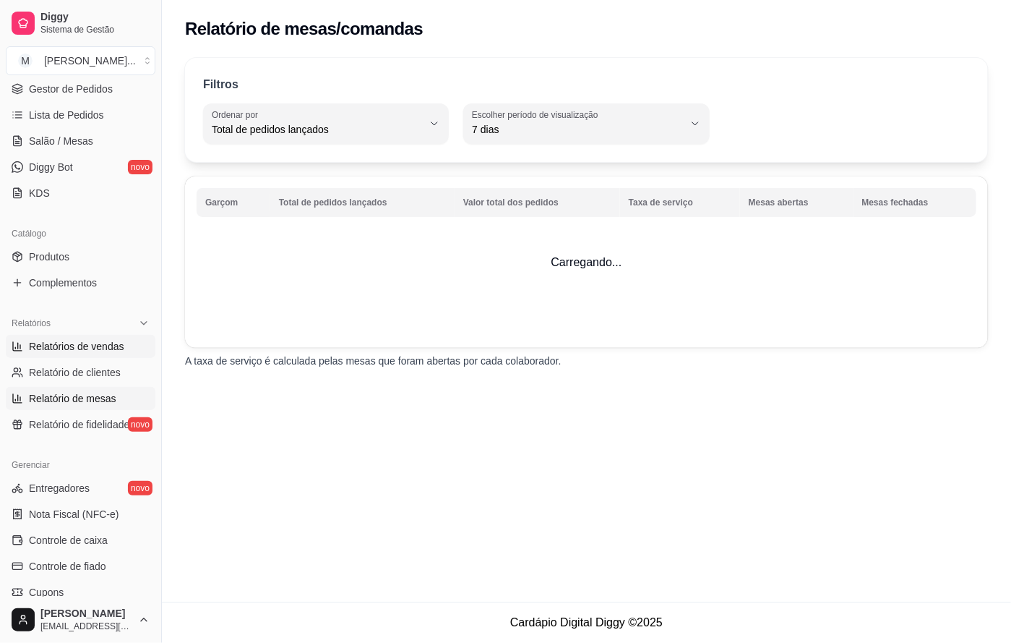
select select "ALL"
select select "0"
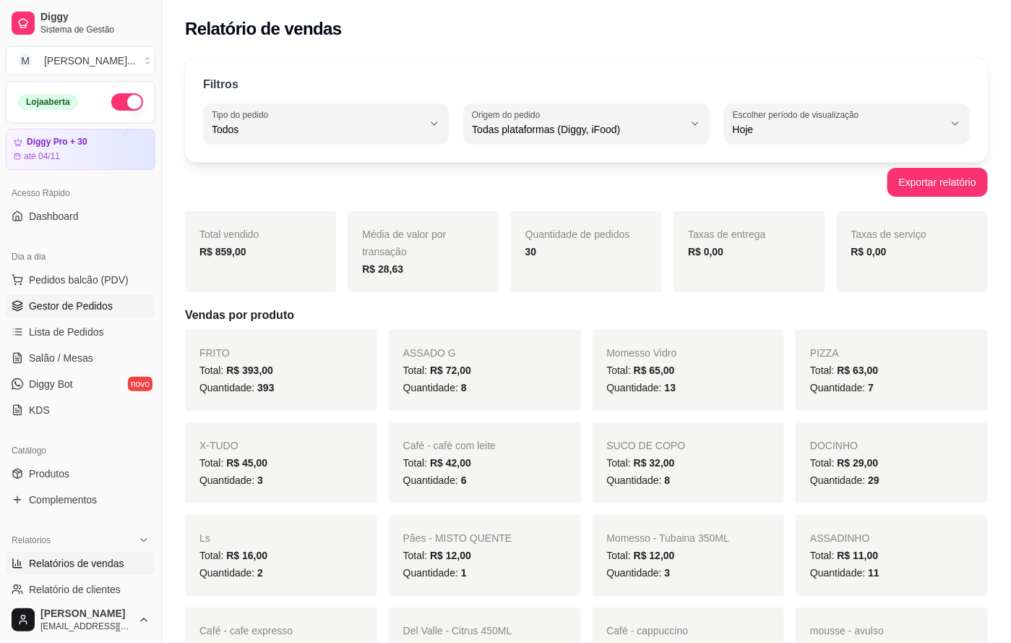
click at [79, 309] on span "Gestor de Pedidos" at bounding box center [71, 306] width 84 height 14
